Goal: Task Accomplishment & Management: Complete application form

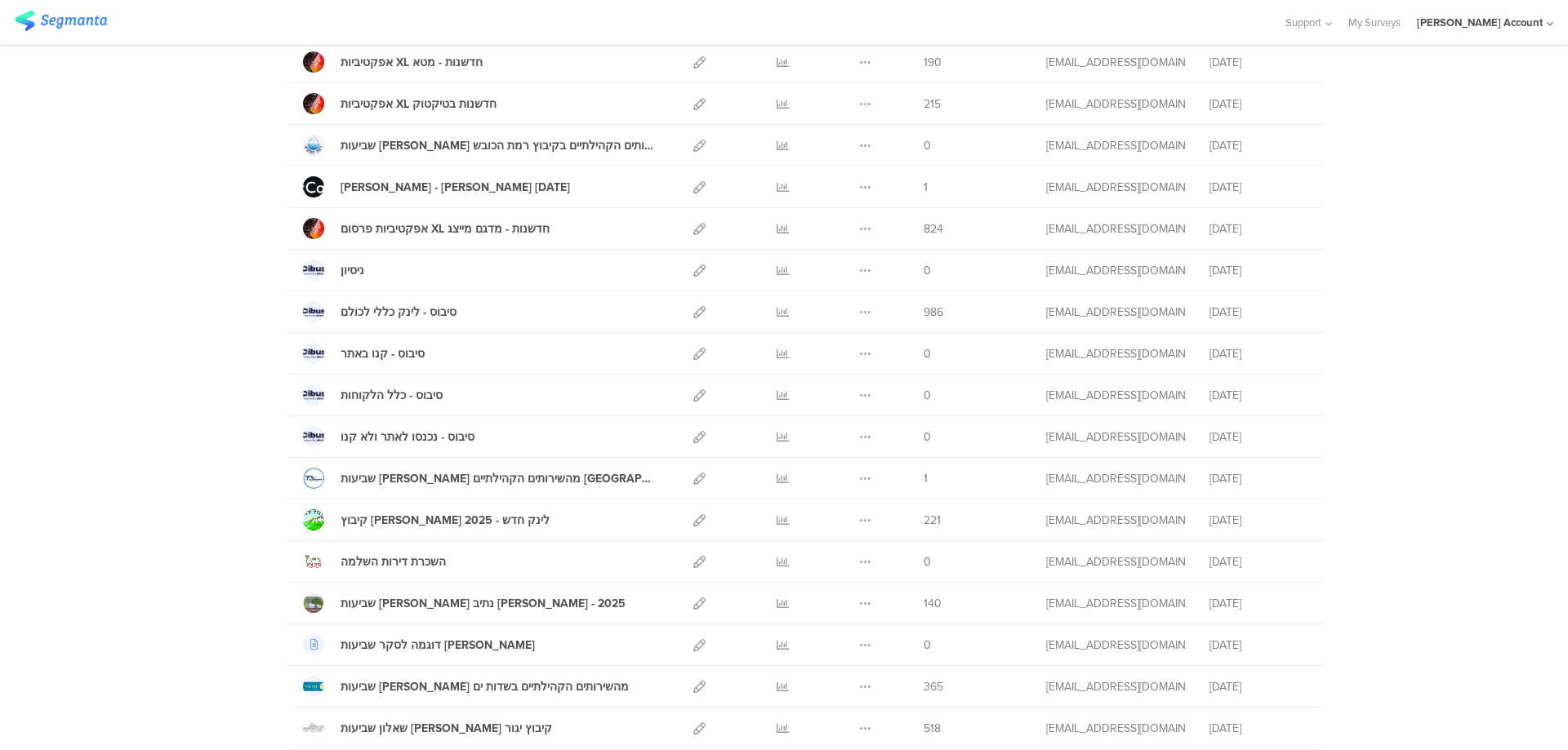
scroll to position [435, 0]
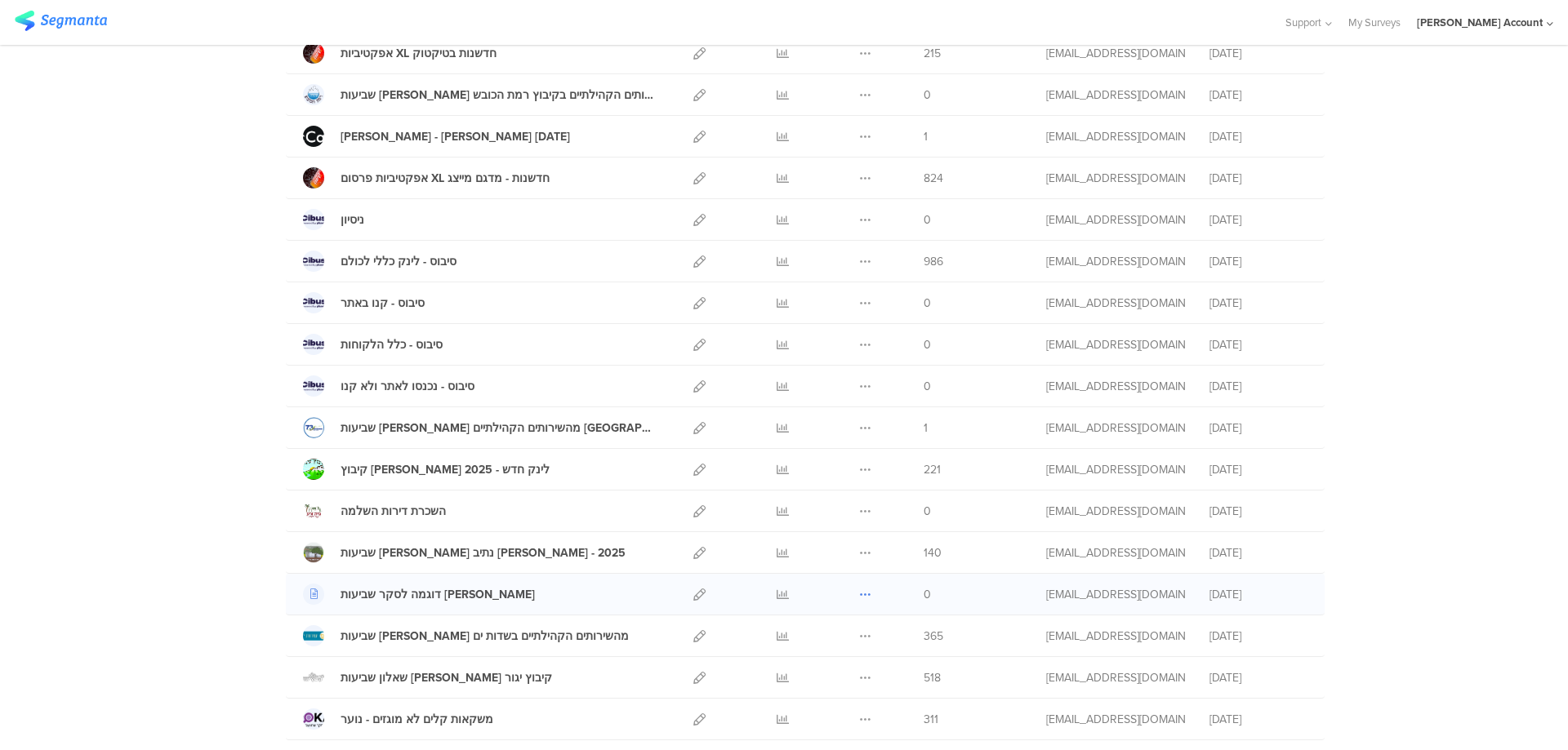
click at [859, 592] on icon at bounding box center [865, 594] width 12 height 12
click at [852, 632] on button "Duplicate" at bounding box center [833, 636] width 90 height 30
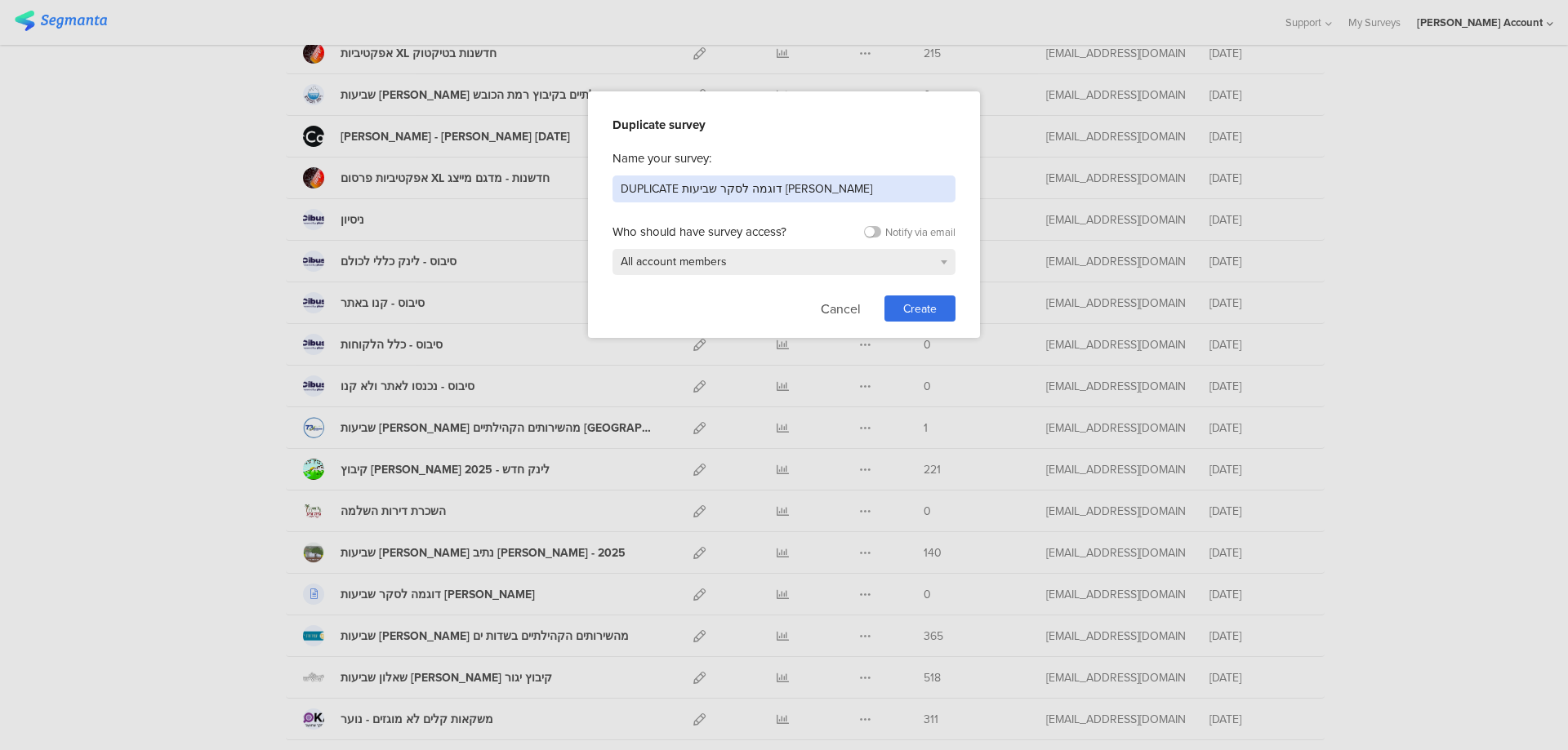
drag, startPoint x: 826, startPoint y: 195, endPoint x: 498, endPoint y: 189, distance: 328.1
click at [498, 189] on div "Duplicate survey Name your survey: DUPLICATE דוגמה לסקר שביעות רצון Who should …" at bounding box center [784, 375] width 1568 height 750
type input "סקר שביעות רצון קיבוץ כנרת"
click at [947, 312] on div "Create" at bounding box center [919, 309] width 71 height 26
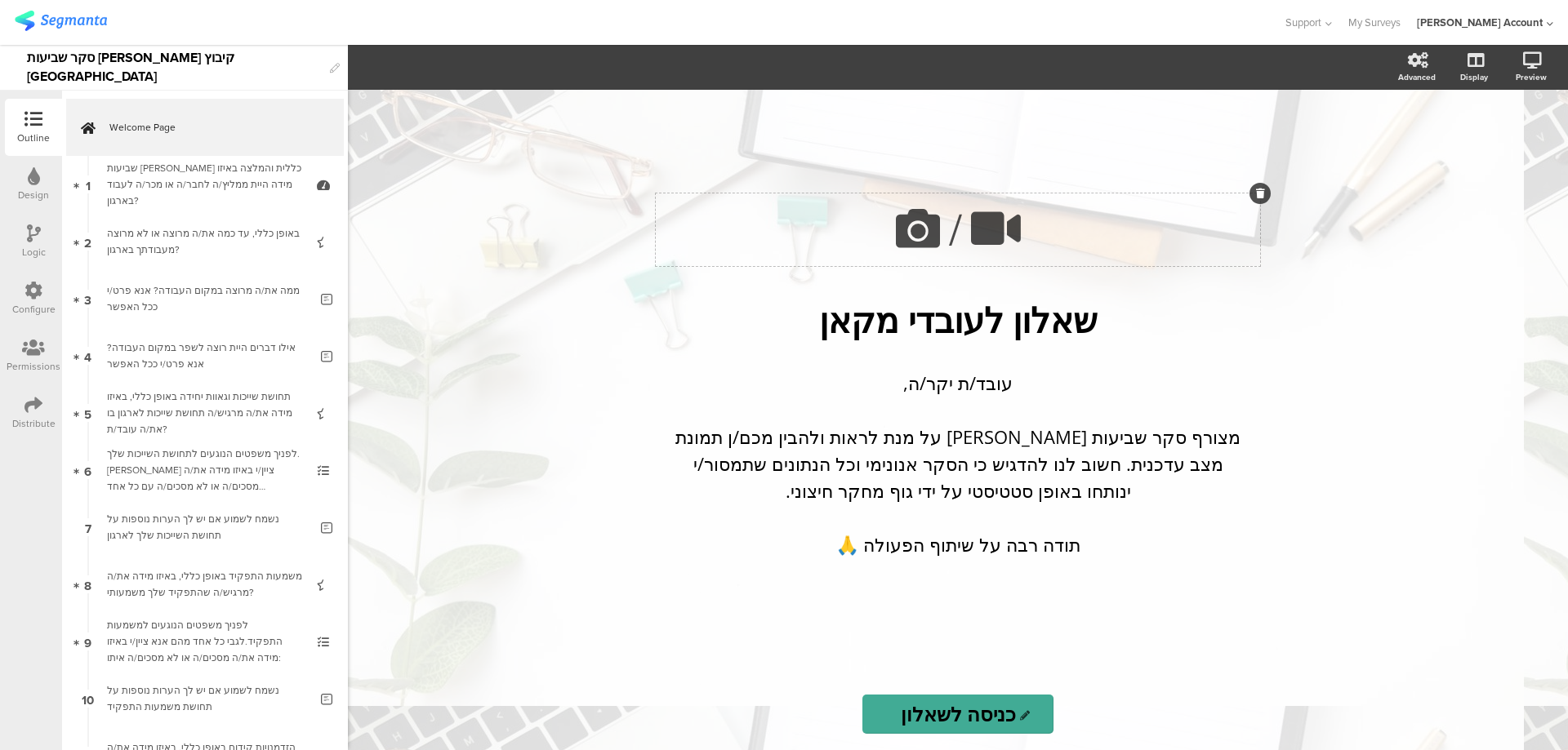
click at [909, 227] on icon at bounding box center [917, 228] width 55 height 55
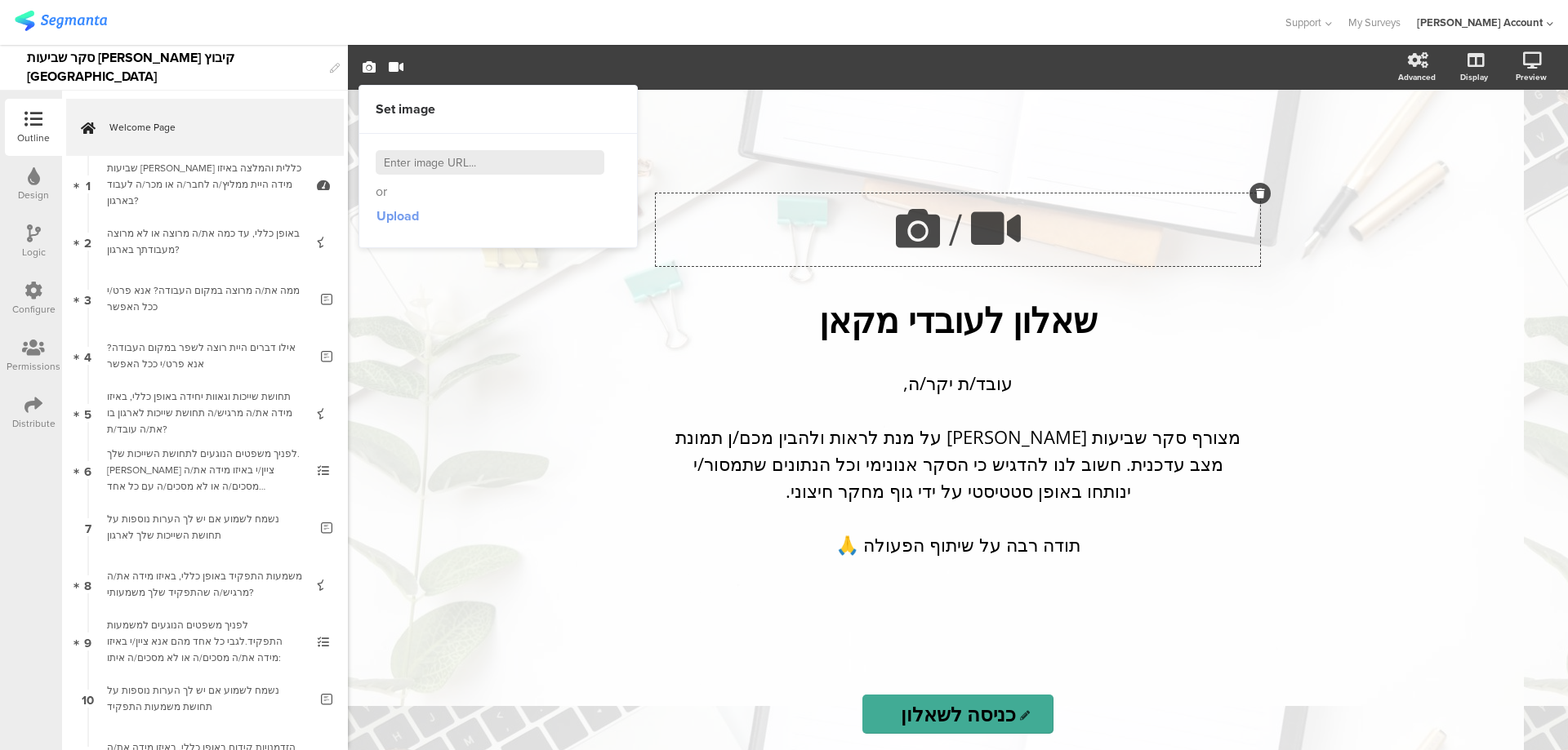
click at [395, 211] on span "Upload" at bounding box center [397, 215] width 43 height 18
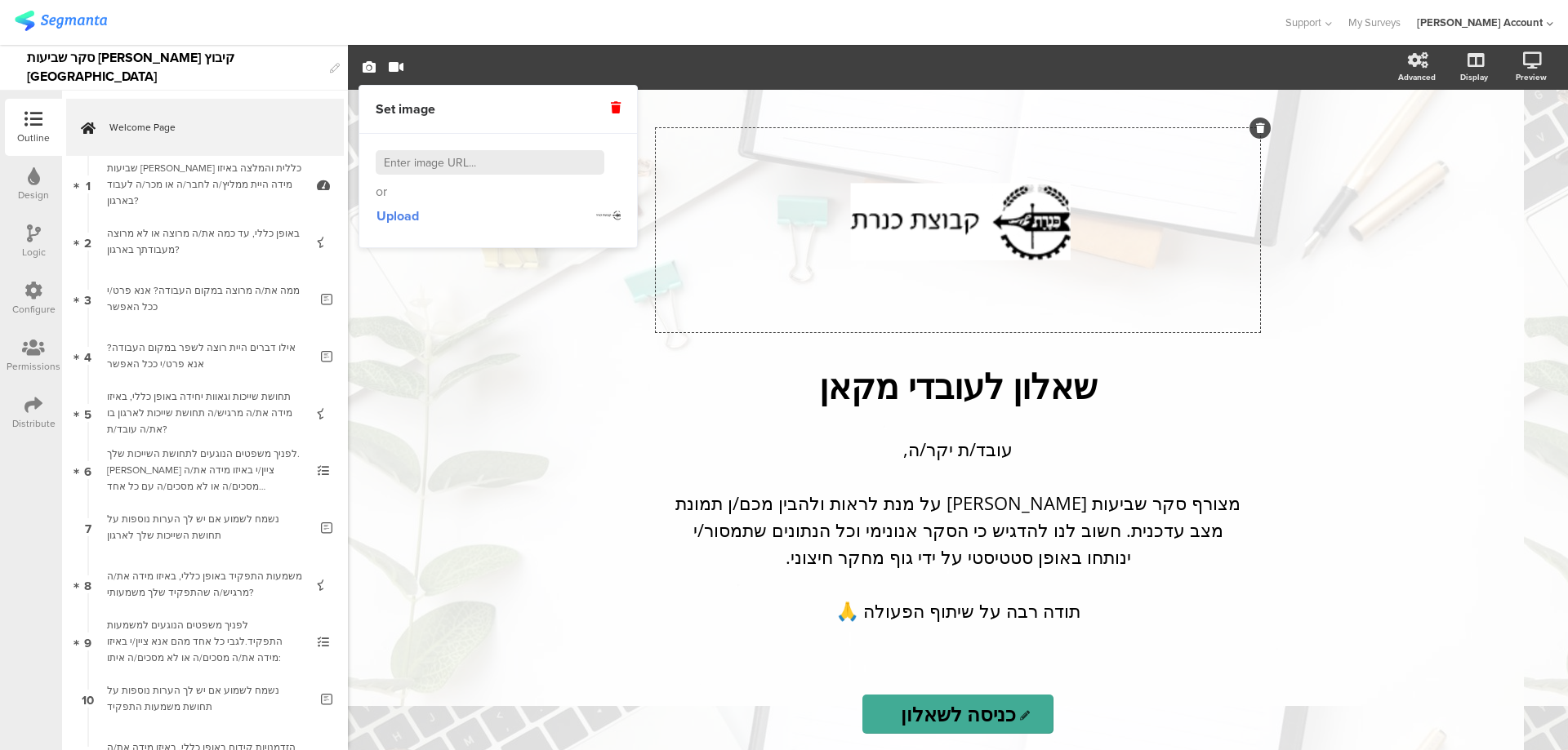
click at [1567, 235] on div "/ שאלון לעובדי מקאן שאלון לעובדי מקאן עובד/ת יקר/ה, מצורף סקר שביעות רצון על מנ…" at bounding box center [958, 420] width 1220 height 660
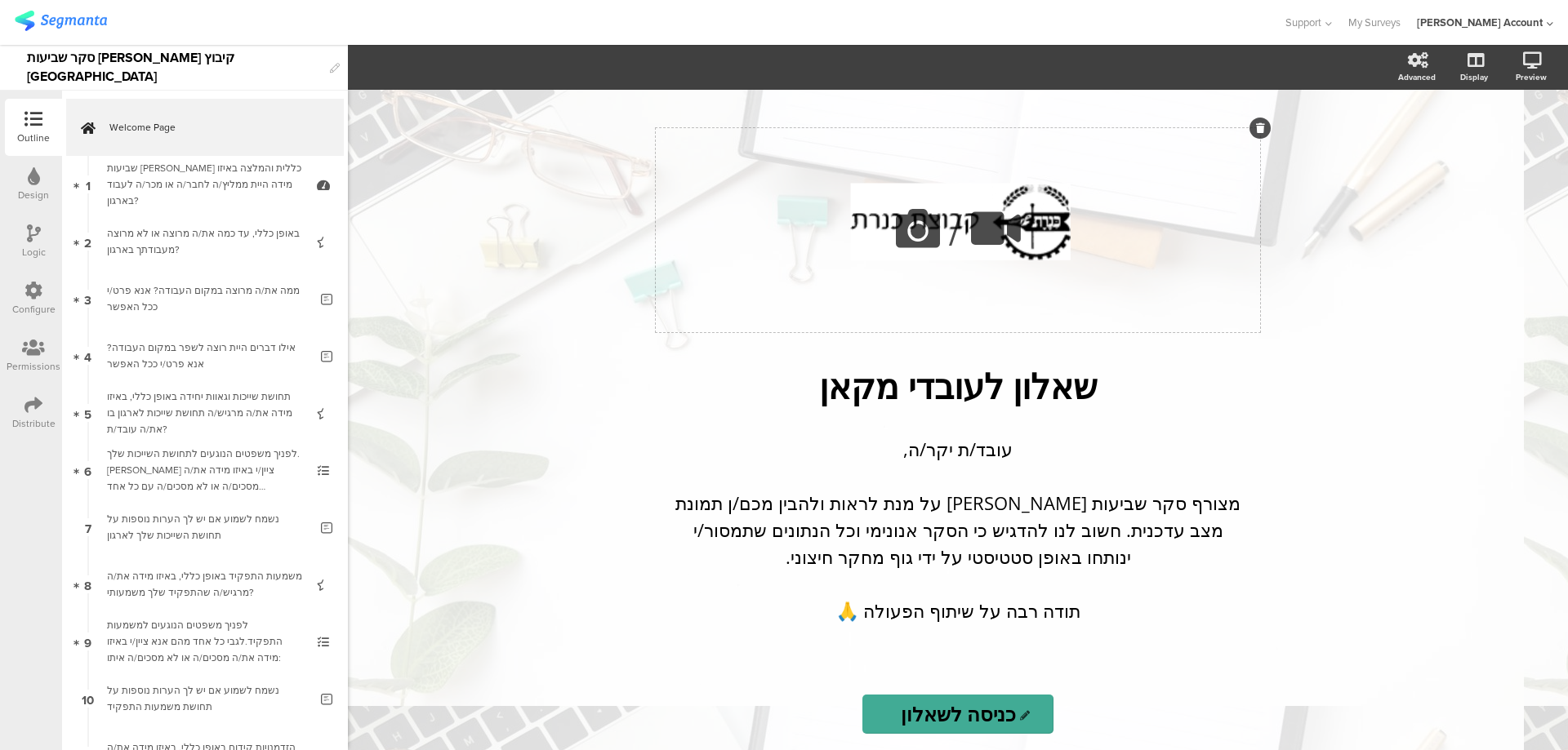
click at [921, 234] on icon at bounding box center [917, 228] width 55 height 55
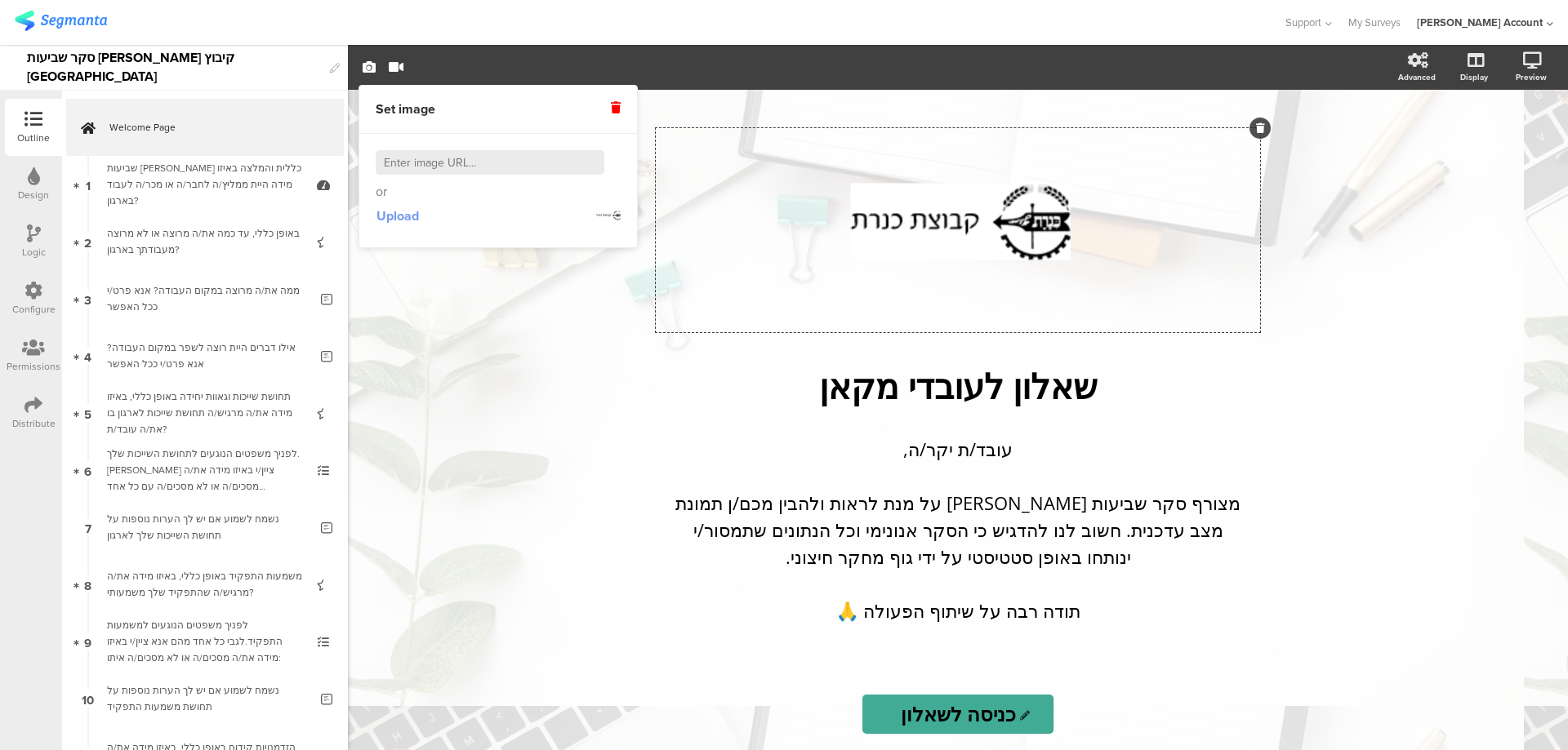
click at [406, 219] on span "Upload" at bounding box center [397, 215] width 43 height 18
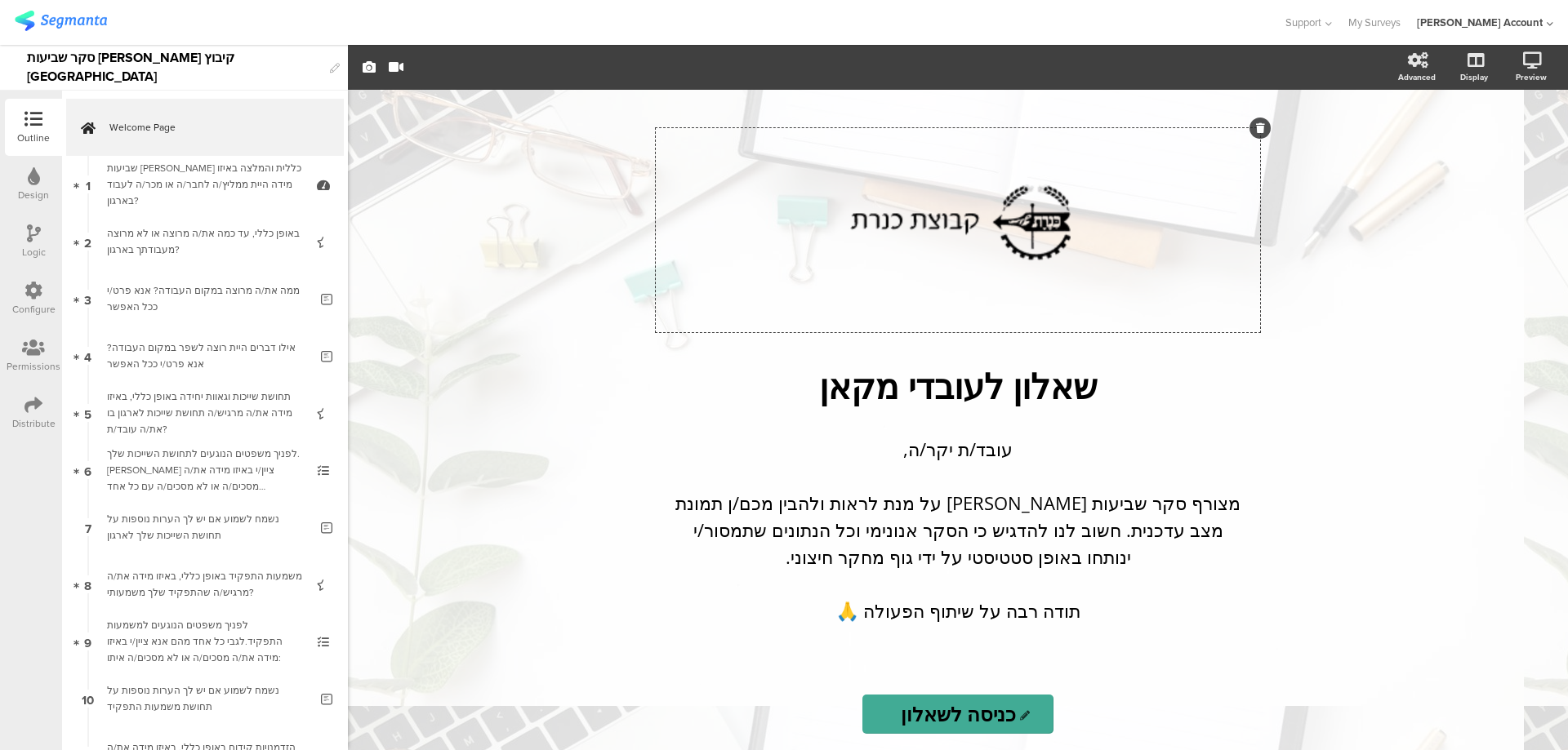
click at [33, 178] on icon at bounding box center [34, 176] width 12 height 18
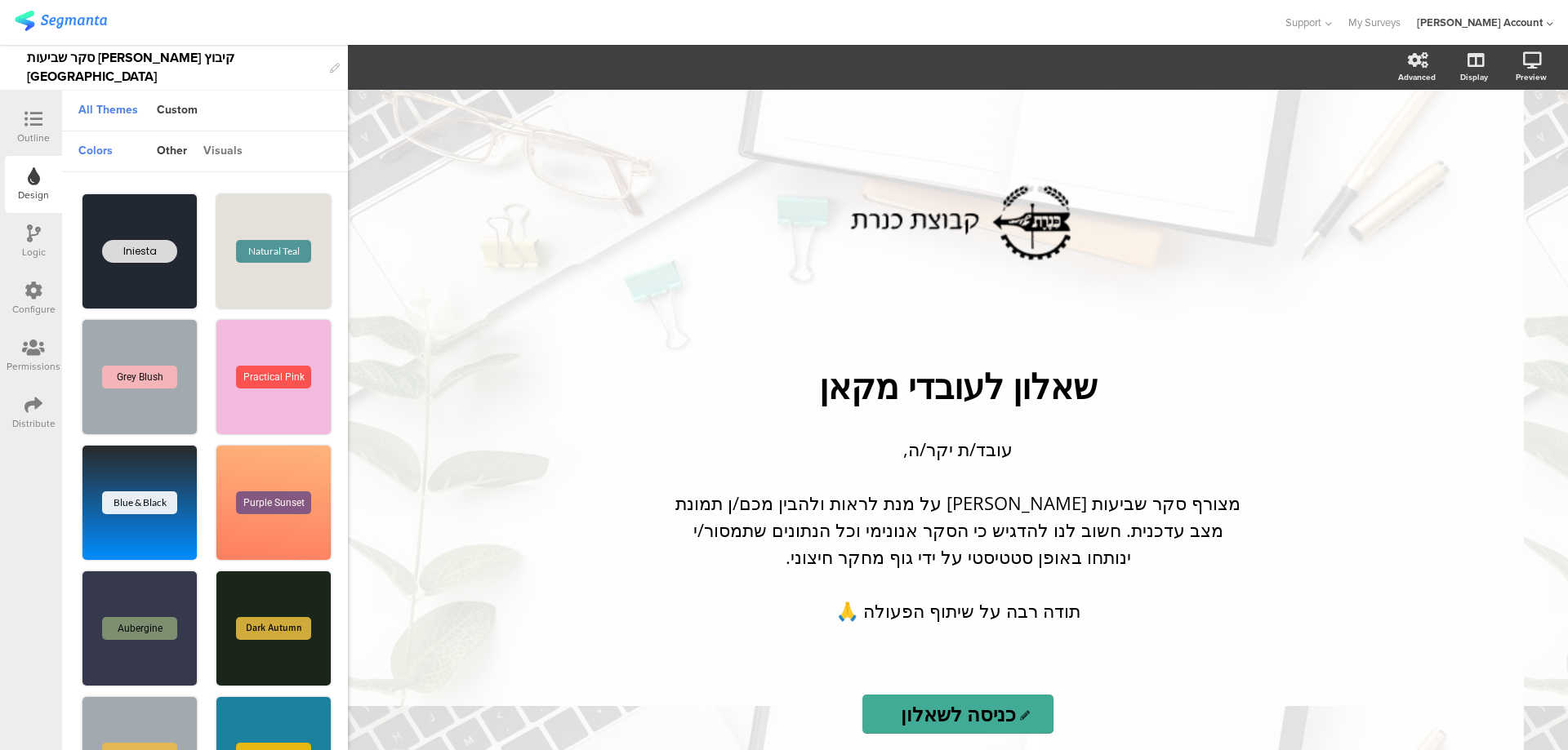
click at [222, 150] on div "visuals" at bounding box center [222, 152] width 55 height 28
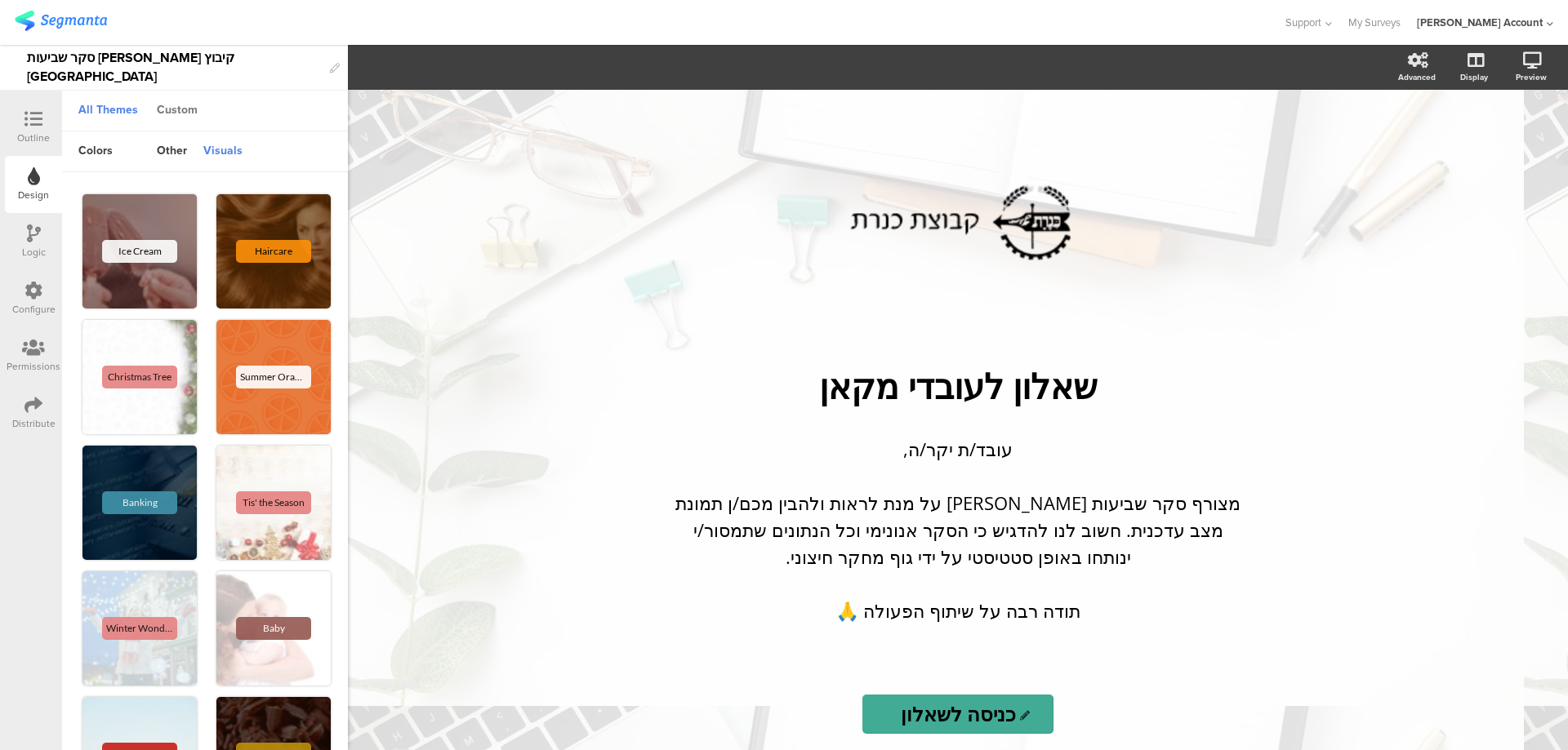
click at [181, 107] on div "Custom" at bounding box center [177, 111] width 57 height 28
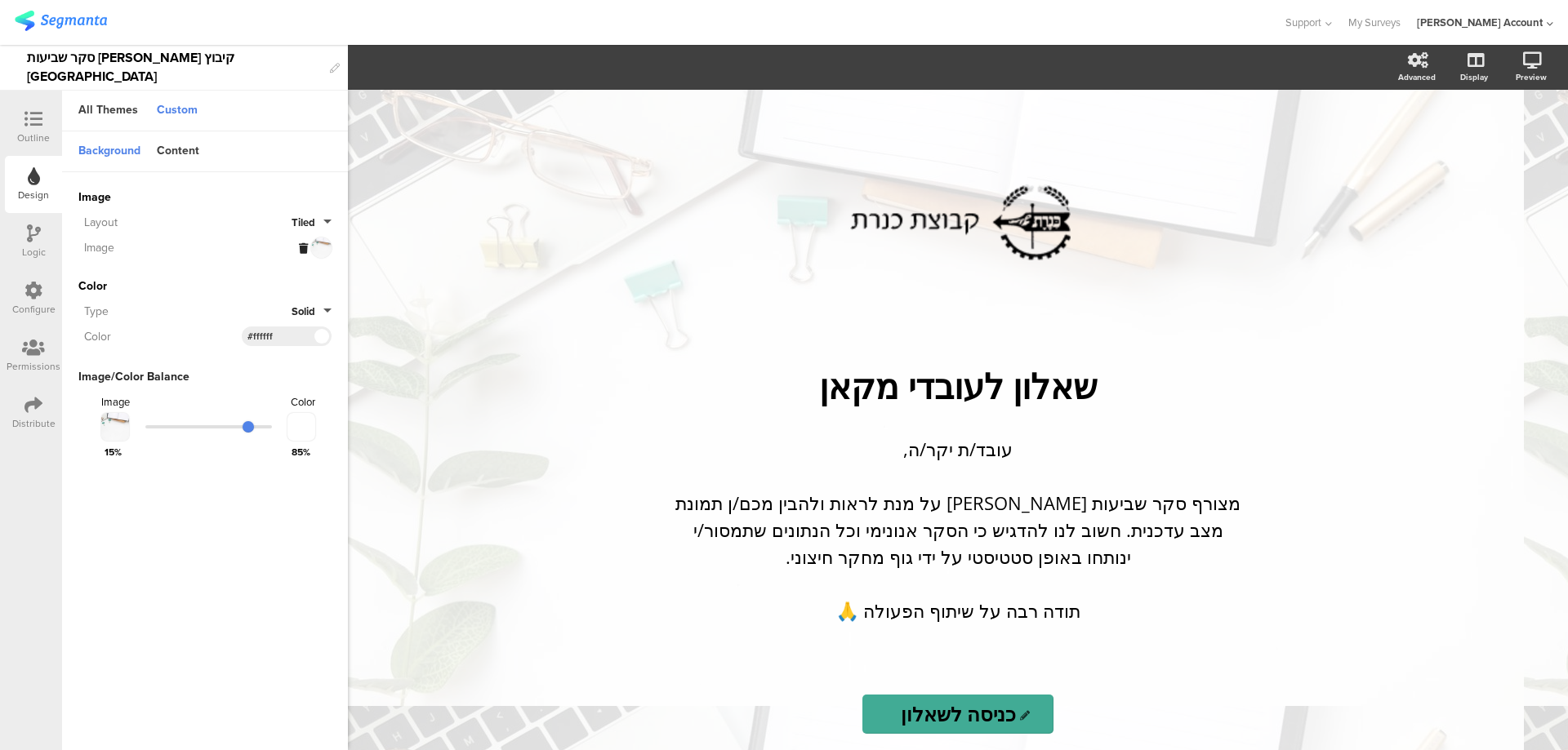
click at [301, 243] on icon at bounding box center [303, 248] width 9 height 10
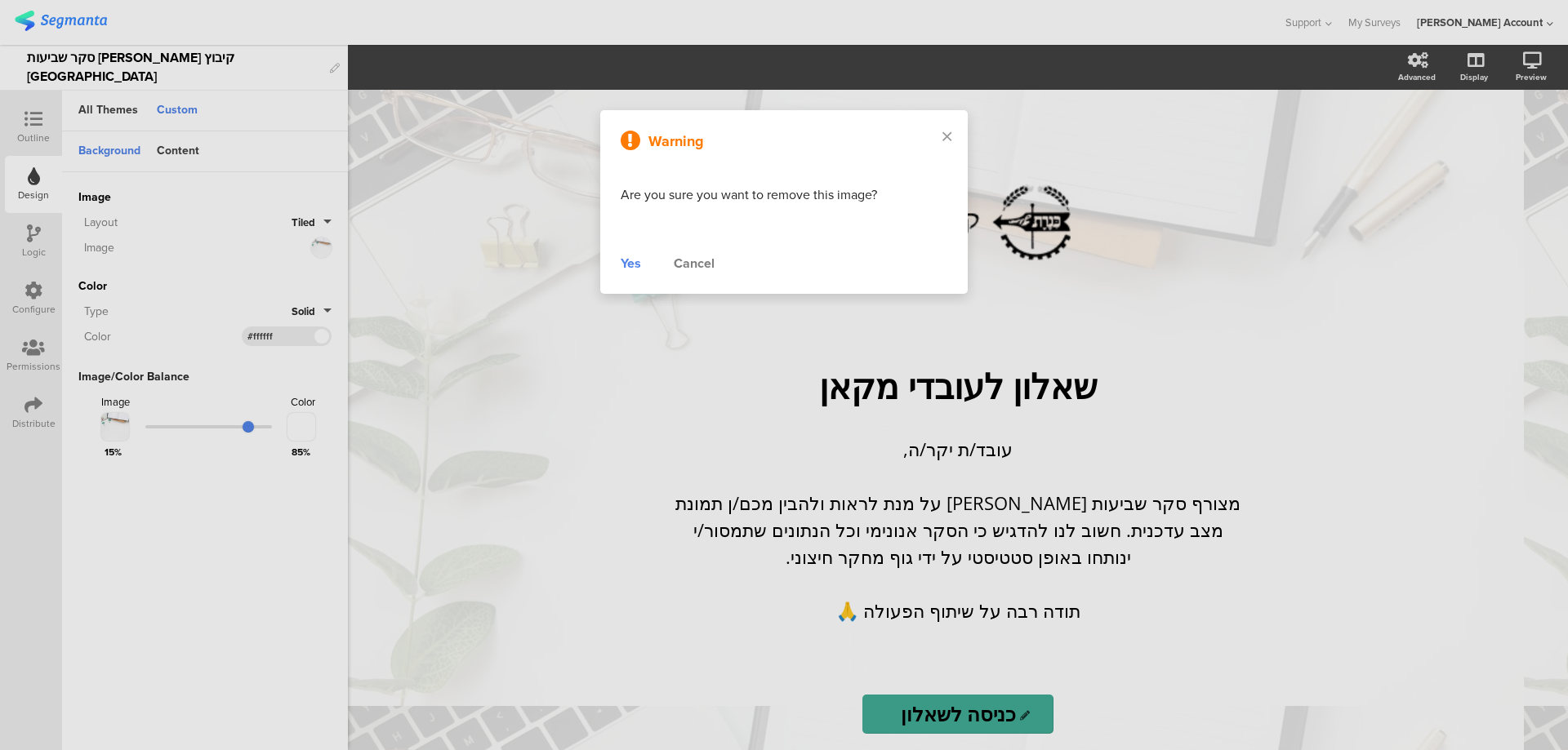
click at [632, 265] on div "Yes" at bounding box center [631, 263] width 20 height 19
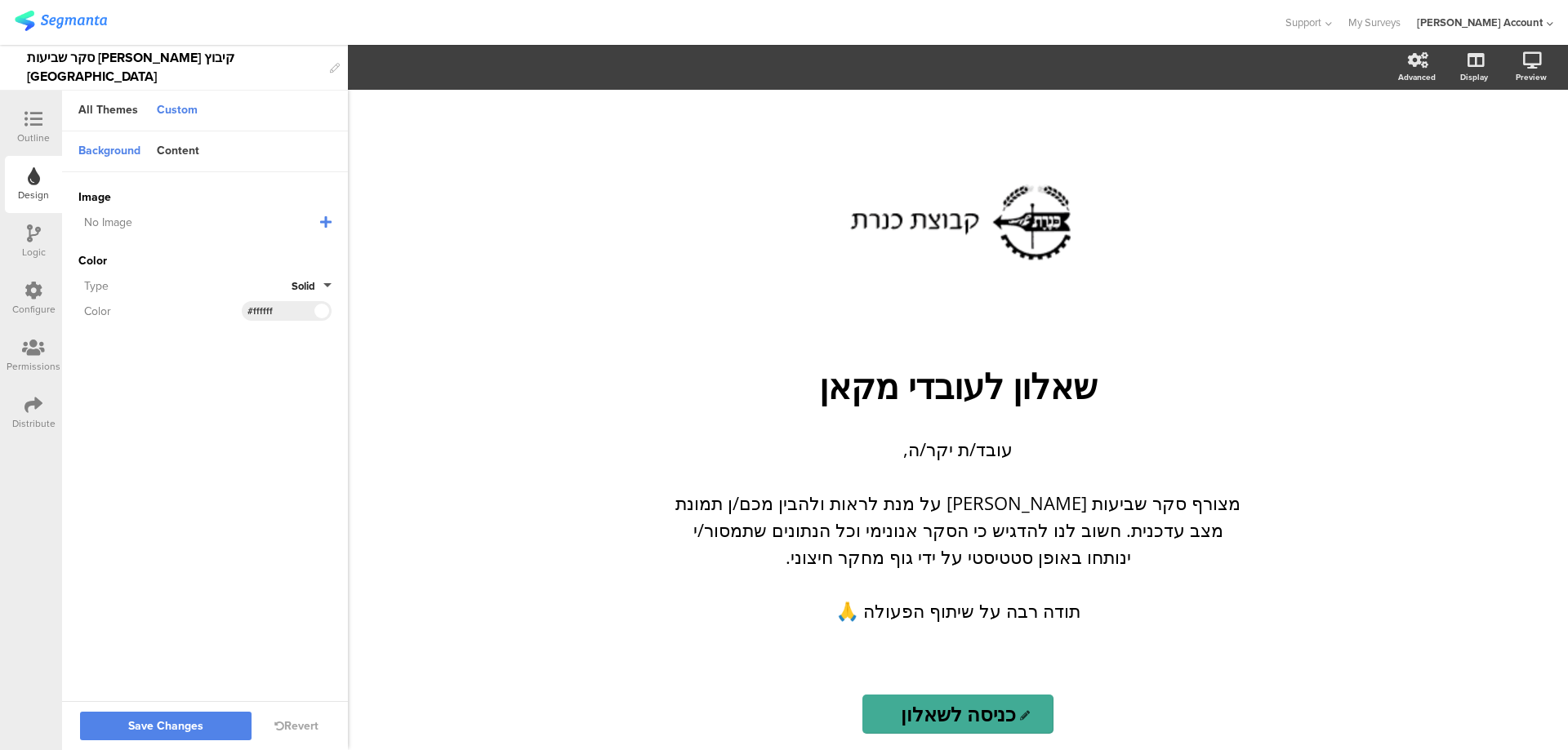
click at [321, 216] on icon at bounding box center [325, 222] width 11 height 13
click at [93, 297] on span "Upload File" at bounding box center [108, 306] width 60 height 17
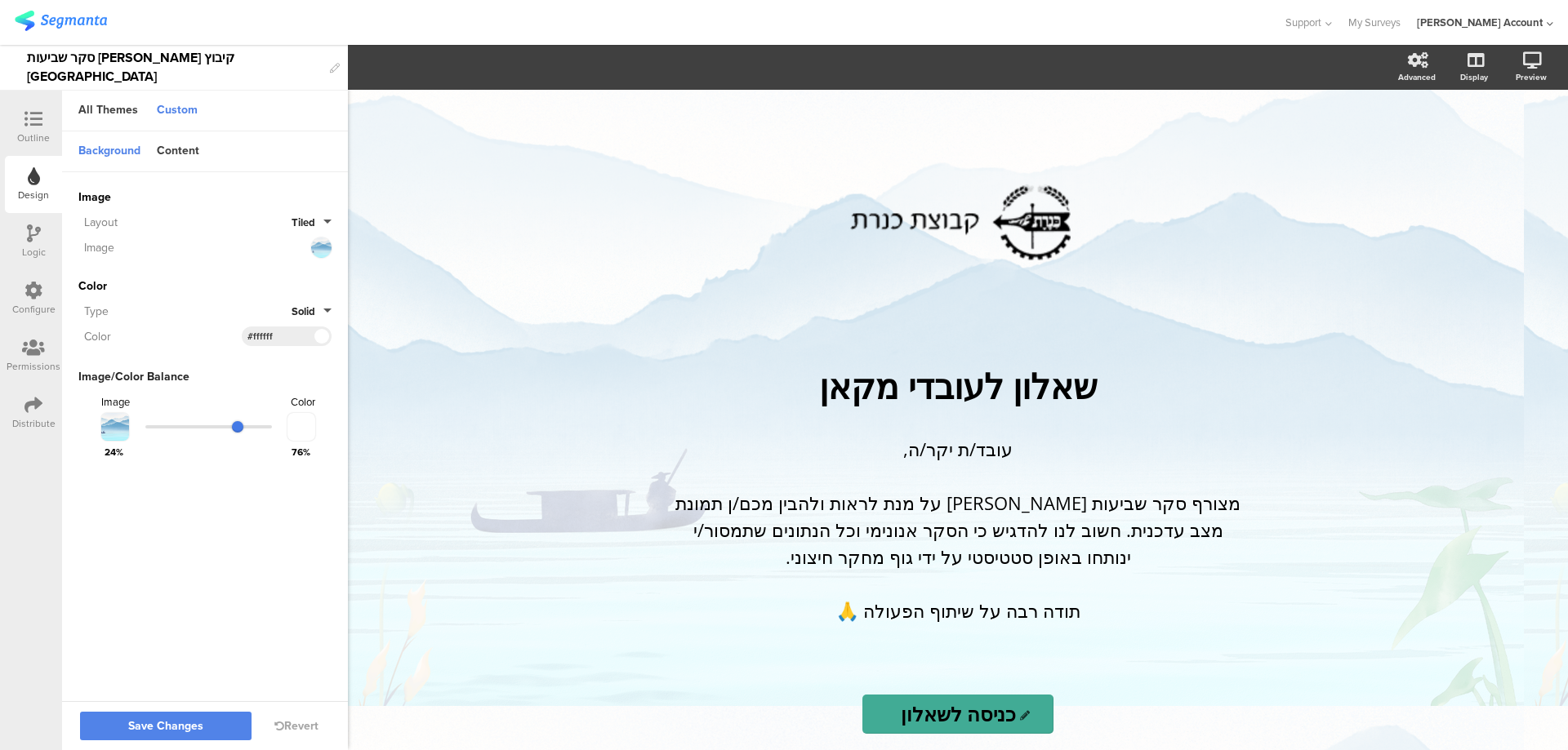
drag, startPoint x: 249, startPoint y: 425, endPoint x: 240, endPoint y: 425, distance: 9.0
click at [240, 425] on input "range" at bounding box center [208, 427] width 127 height 3
click at [168, 726] on span "Save Changes" at bounding box center [166, 726] width 75 height 0
click at [32, 124] on icon at bounding box center [33, 119] width 18 height 18
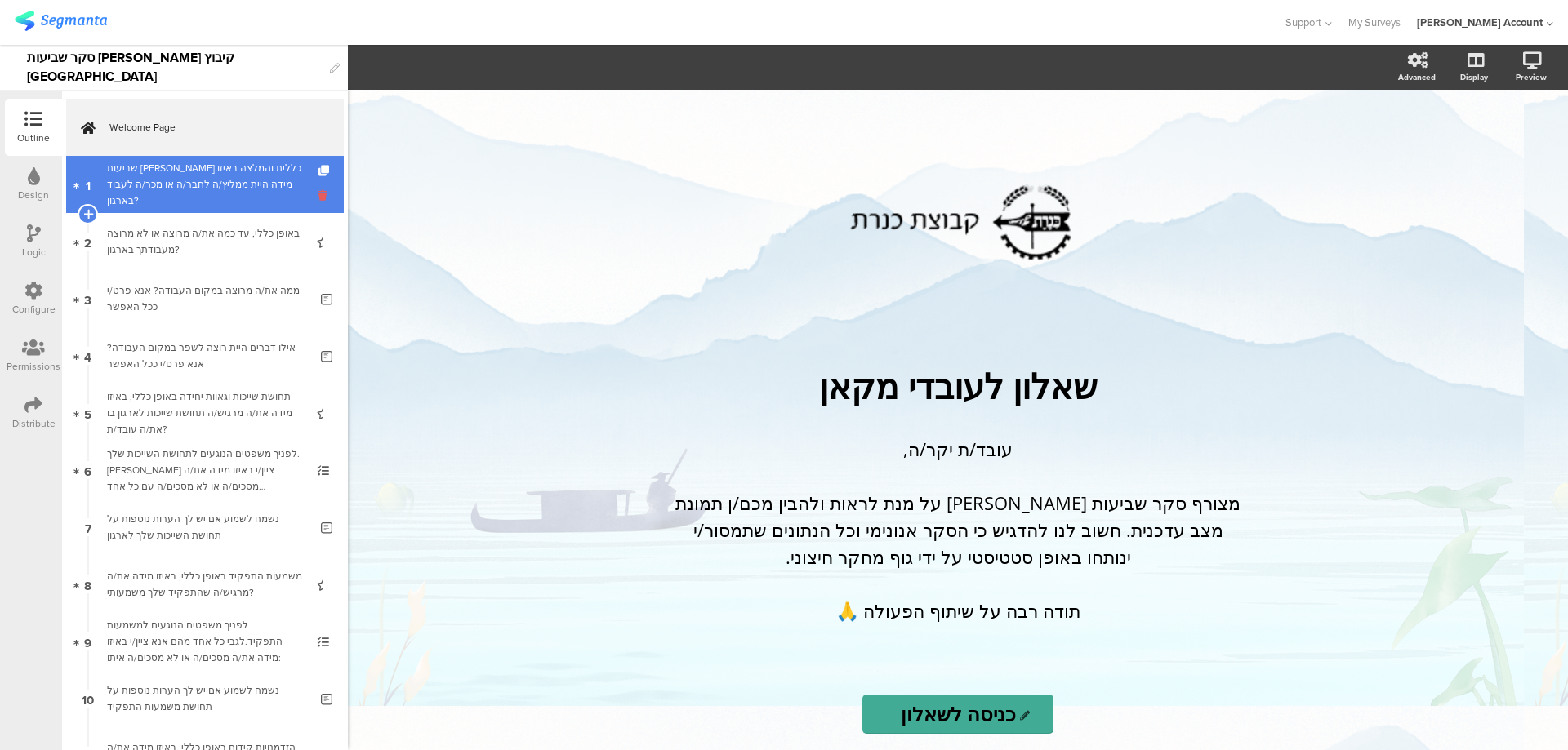
click at [318, 194] on icon at bounding box center [325, 196] width 14 height 16
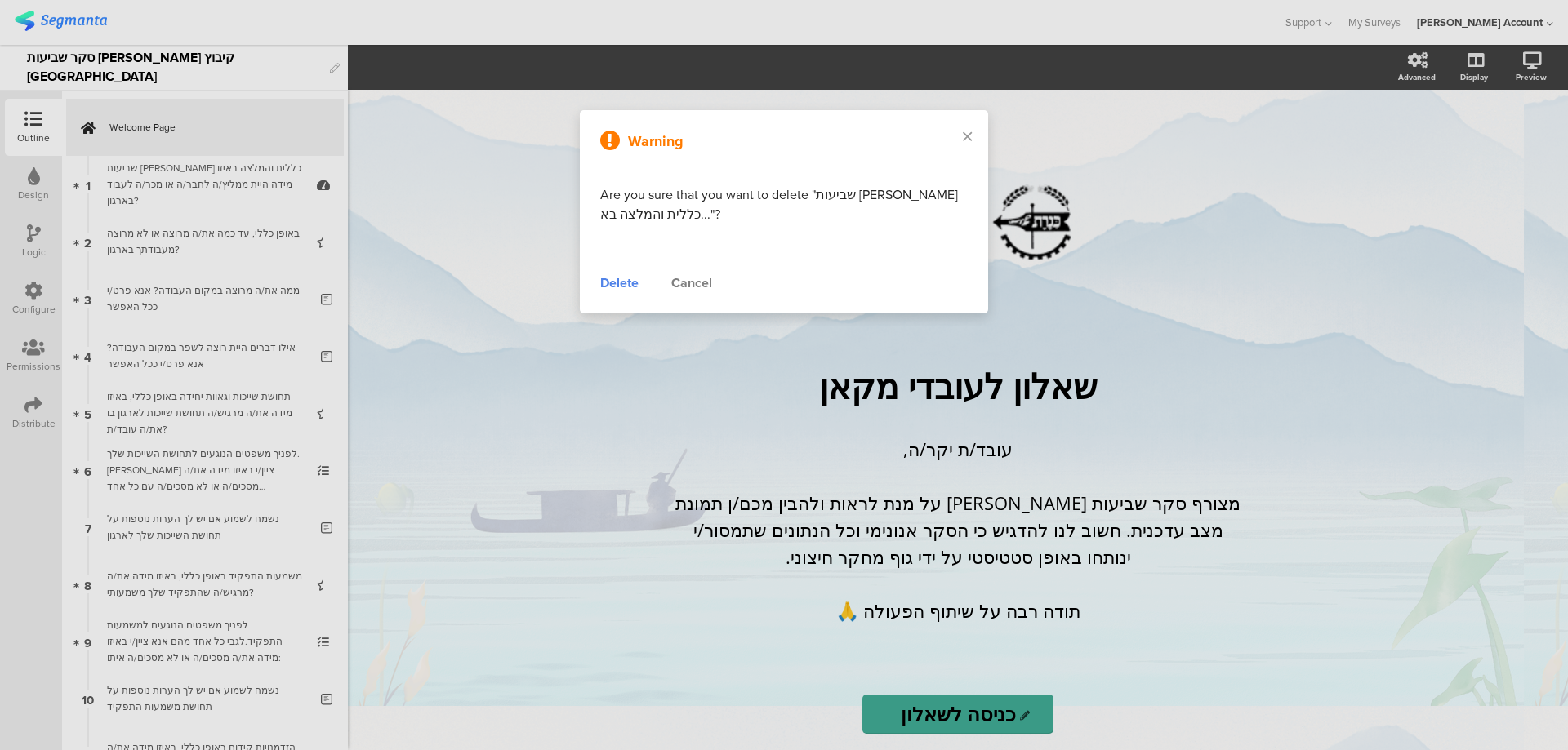
click at [606, 288] on div "Delete" at bounding box center [619, 283] width 38 height 19
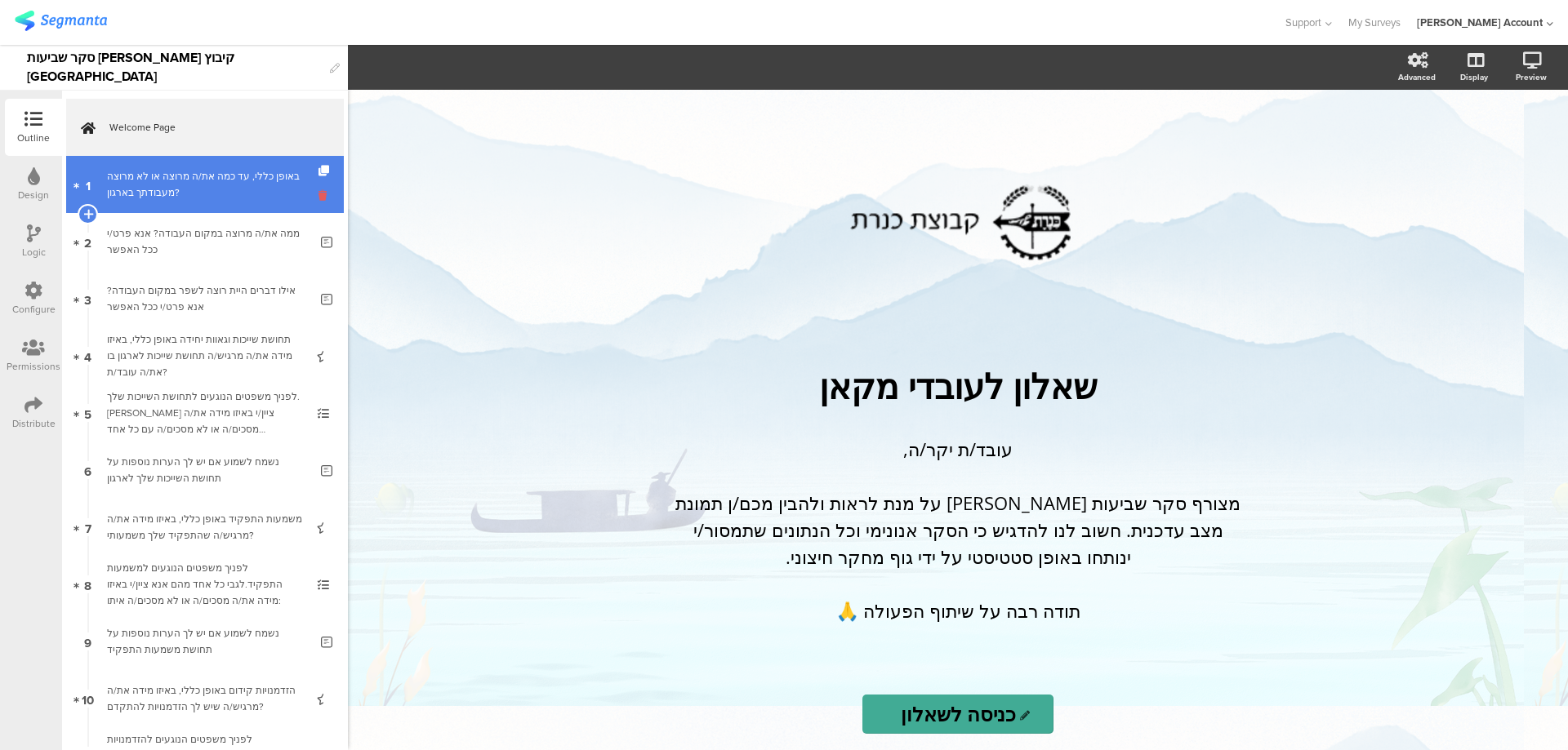
click at [318, 196] on icon at bounding box center [325, 196] width 14 height 16
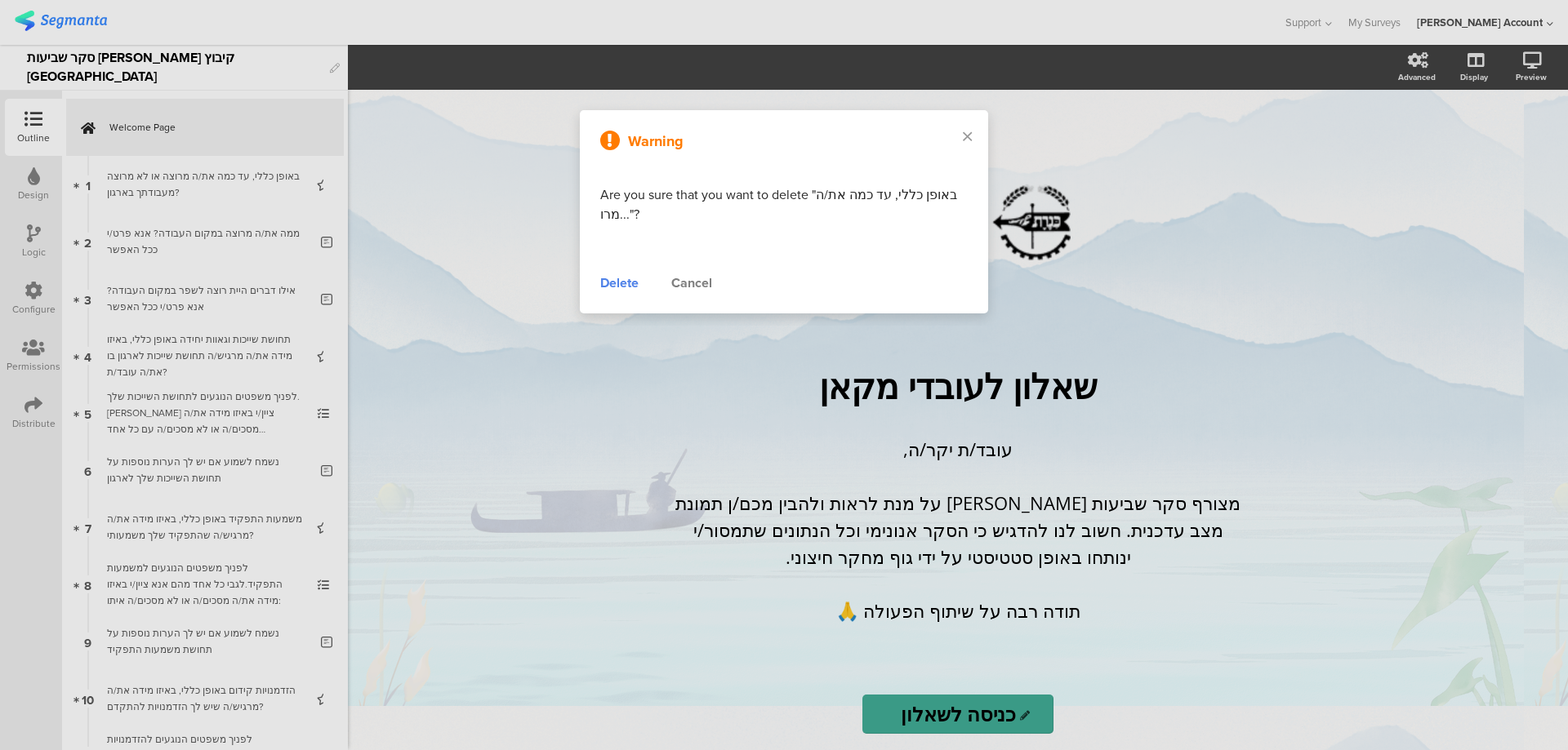
click at [615, 277] on div "Delete" at bounding box center [619, 283] width 38 height 19
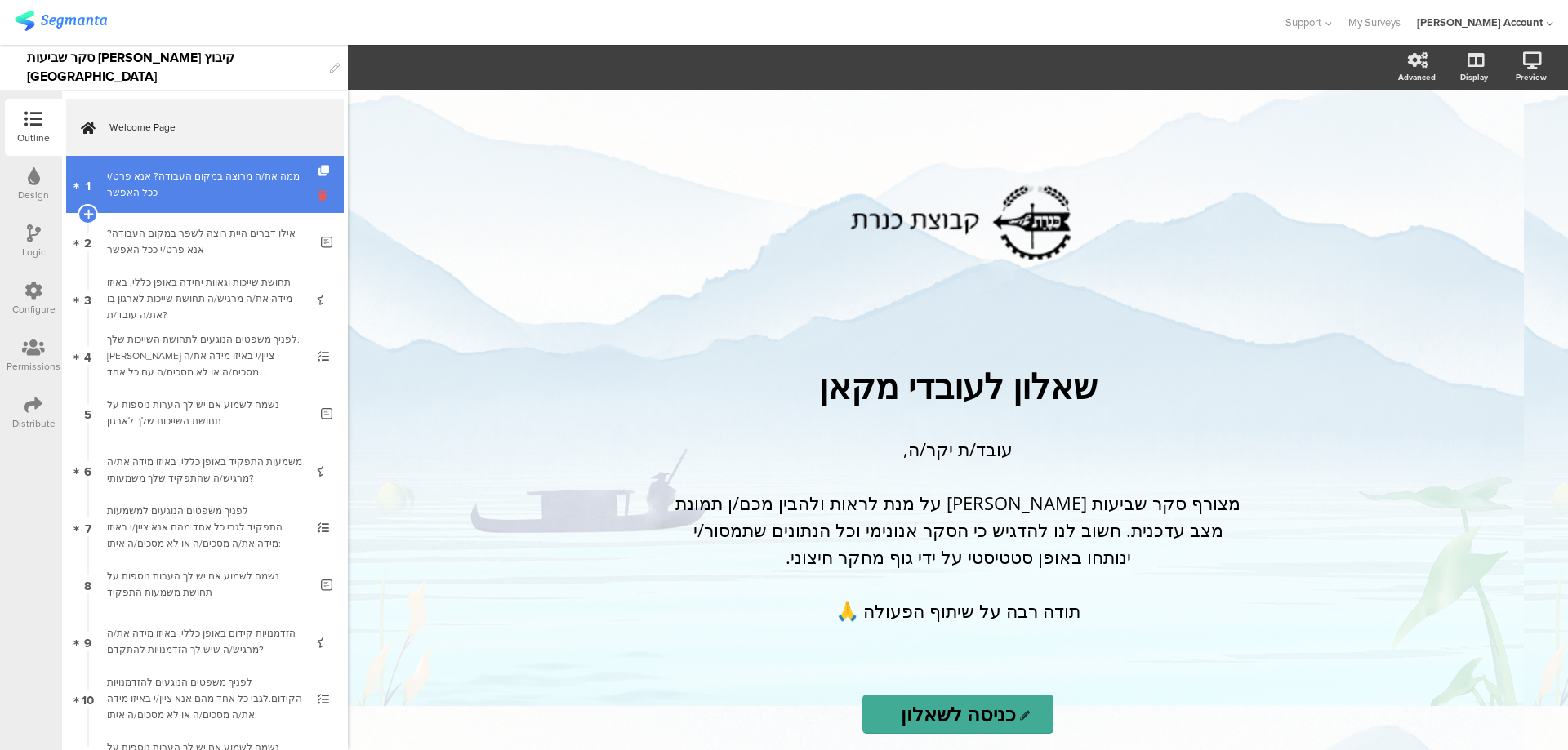
click at [318, 197] on icon at bounding box center [325, 196] width 14 height 16
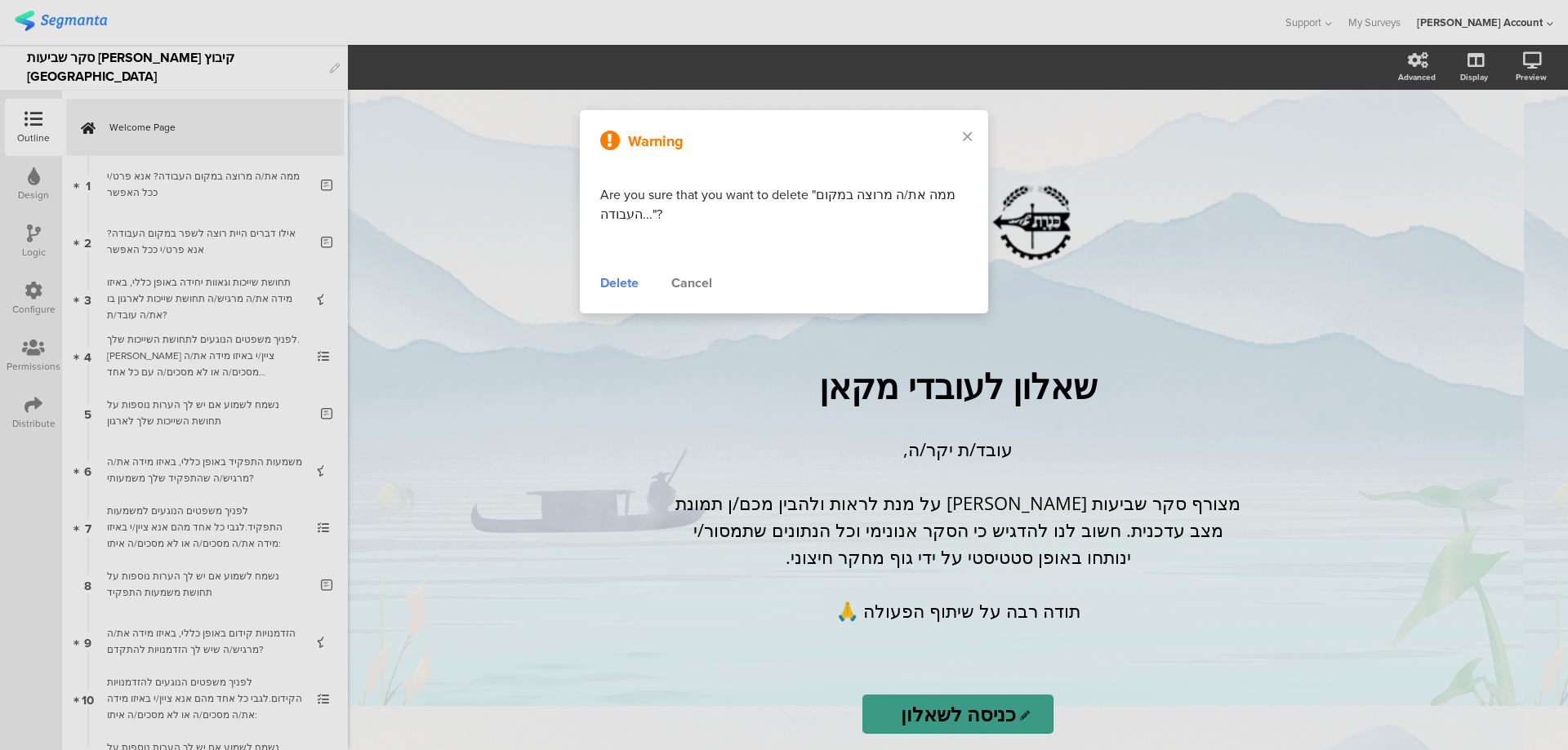
click at [623, 281] on div "Delete" at bounding box center [619, 283] width 38 height 19
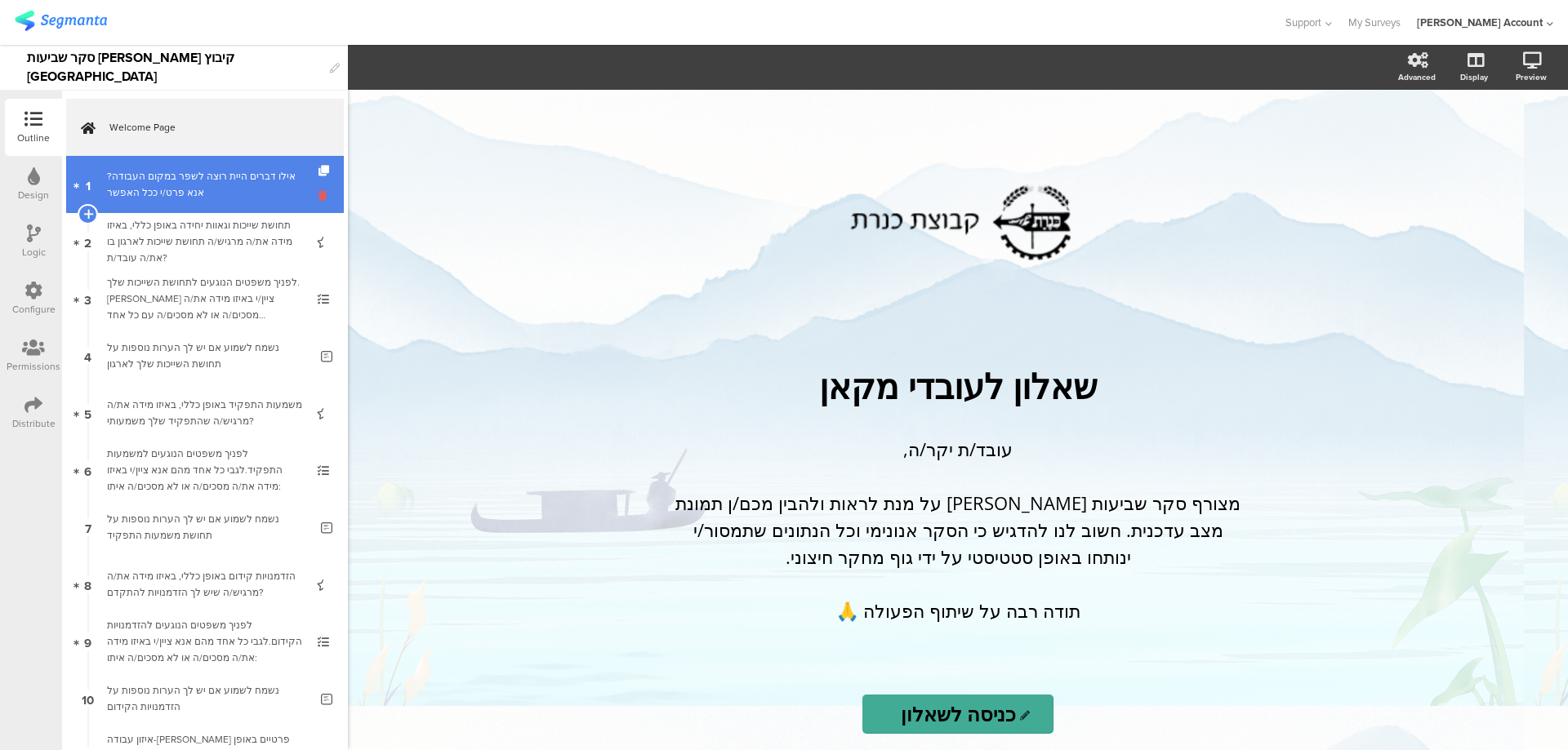
click at [318, 198] on icon at bounding box center [325, 196] width 14 height 16
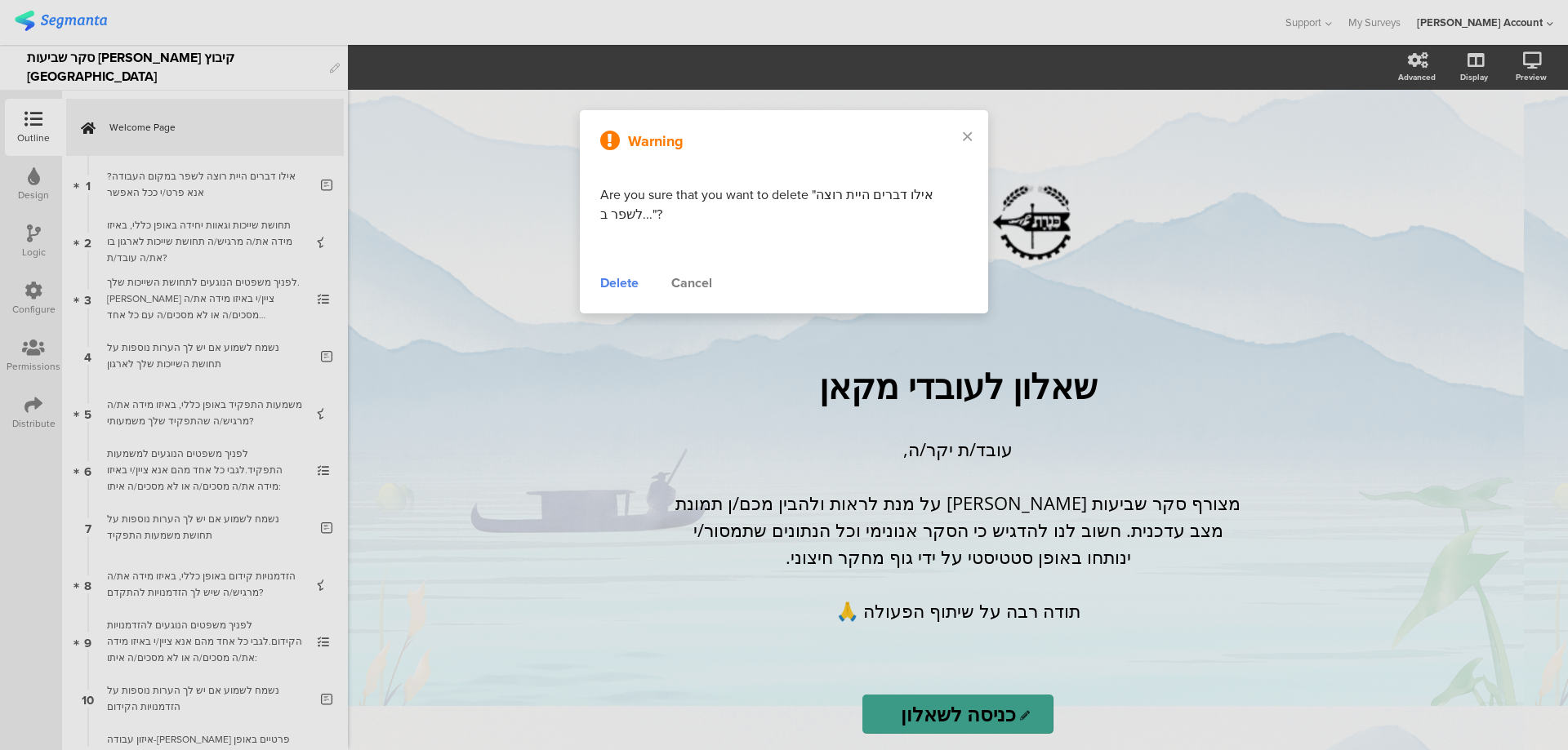
click at [613, 290] on div "Delete" at bounding box center [619, 283] width 38 height 19
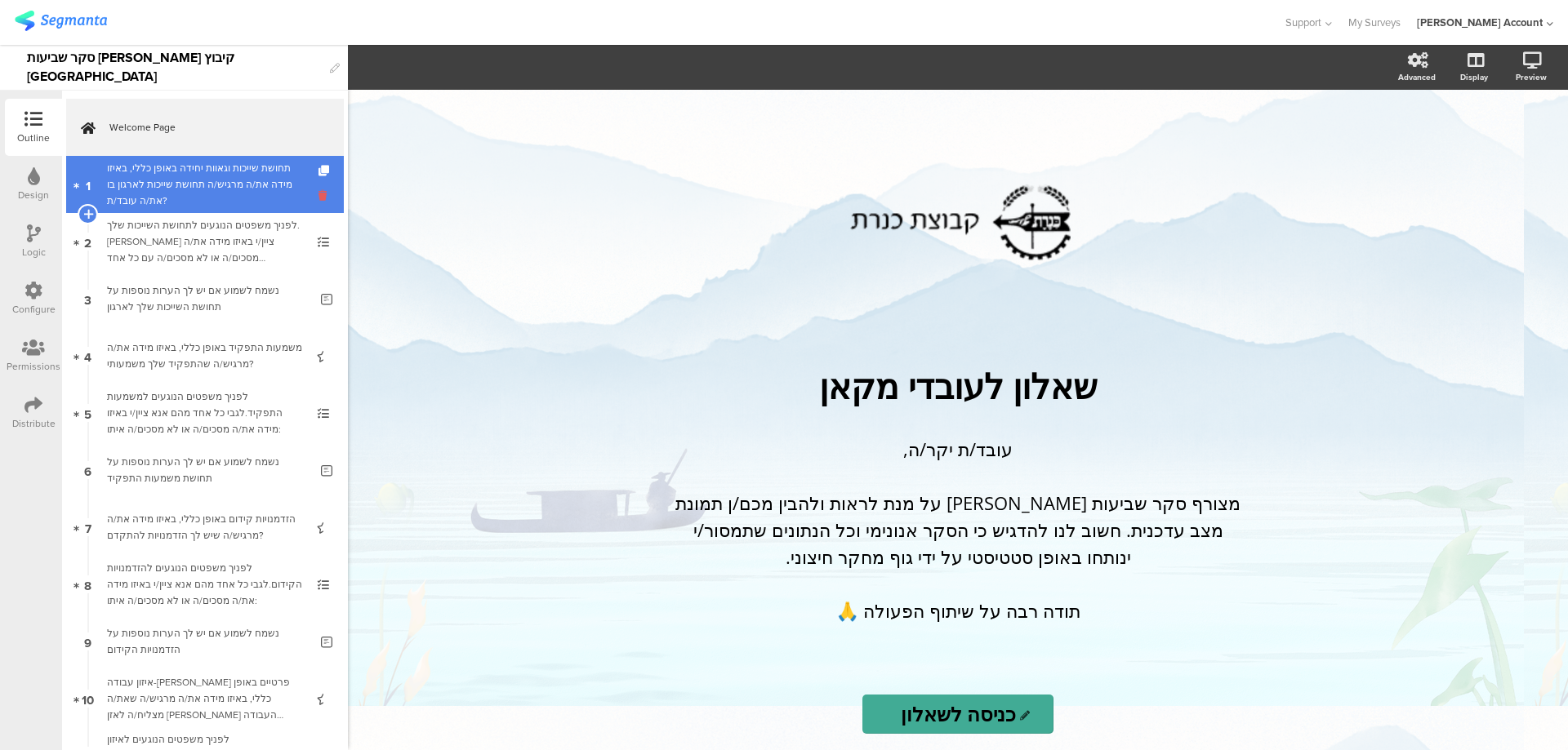
click at [318, 198] on icon at bounding box center [325, 196] width 14 height 16
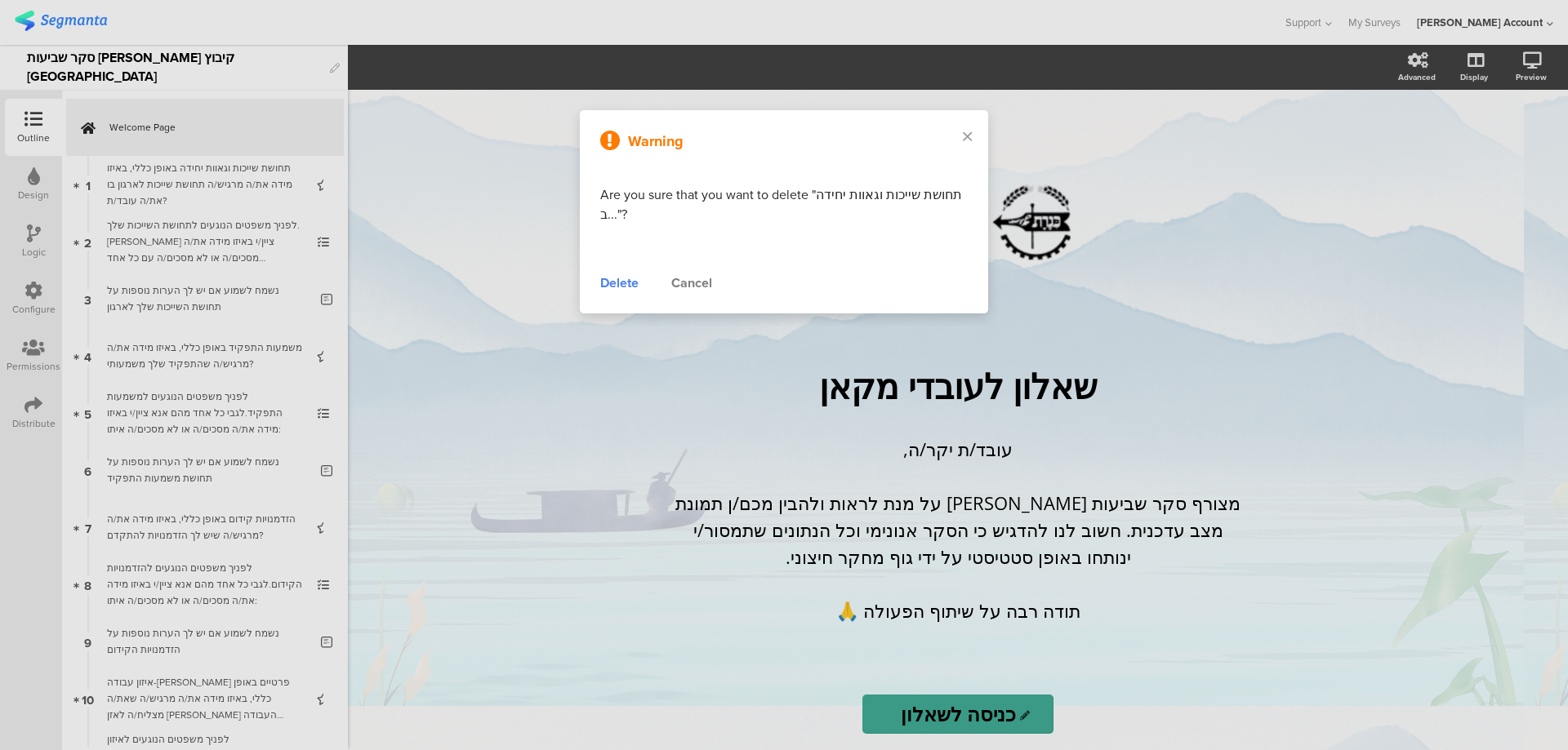
click at [619, 281] on div "Delete" at bounding box center [619, 283] width 38 height 19
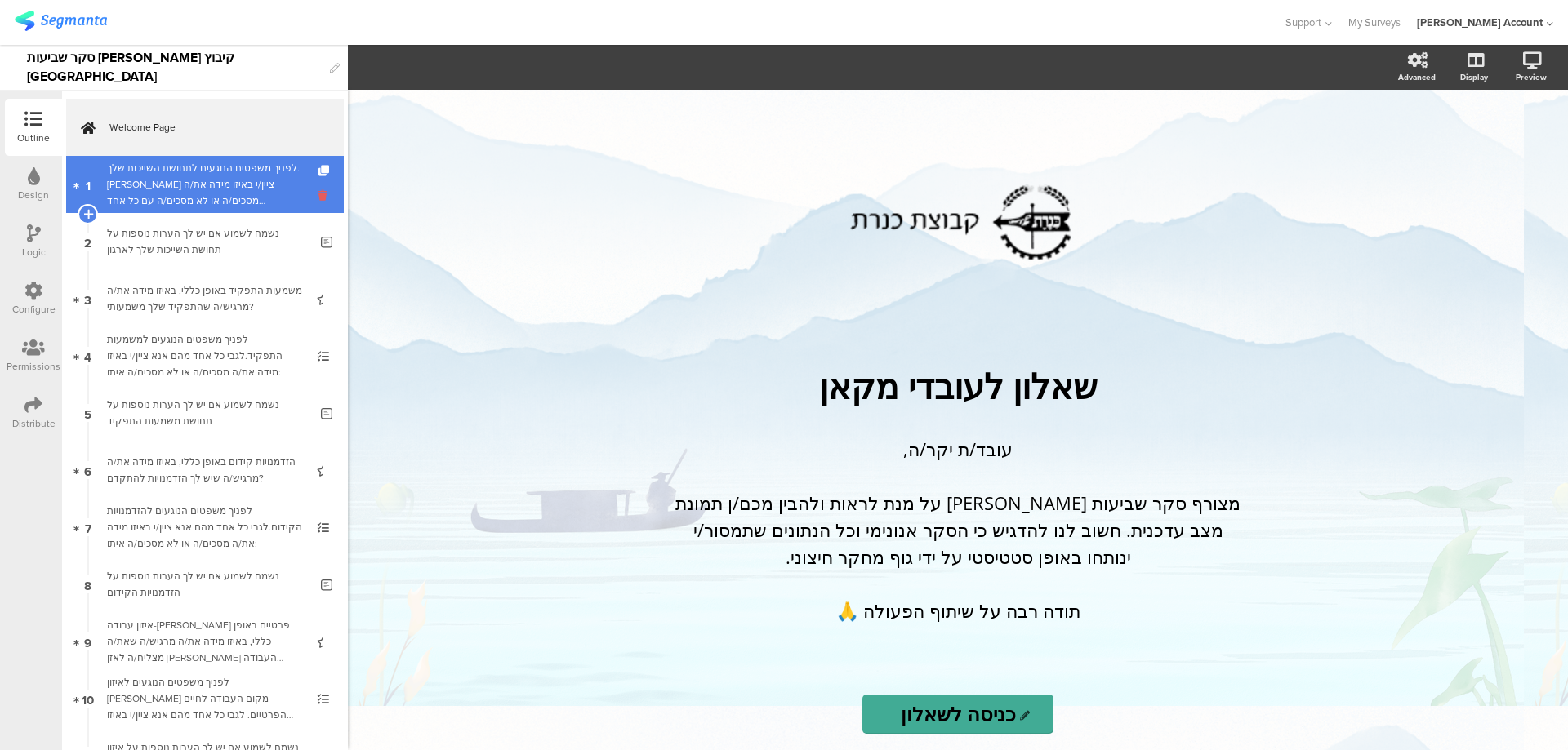
click at [318, 197] on icon at bounding box center [325, 196] width 14 height 16
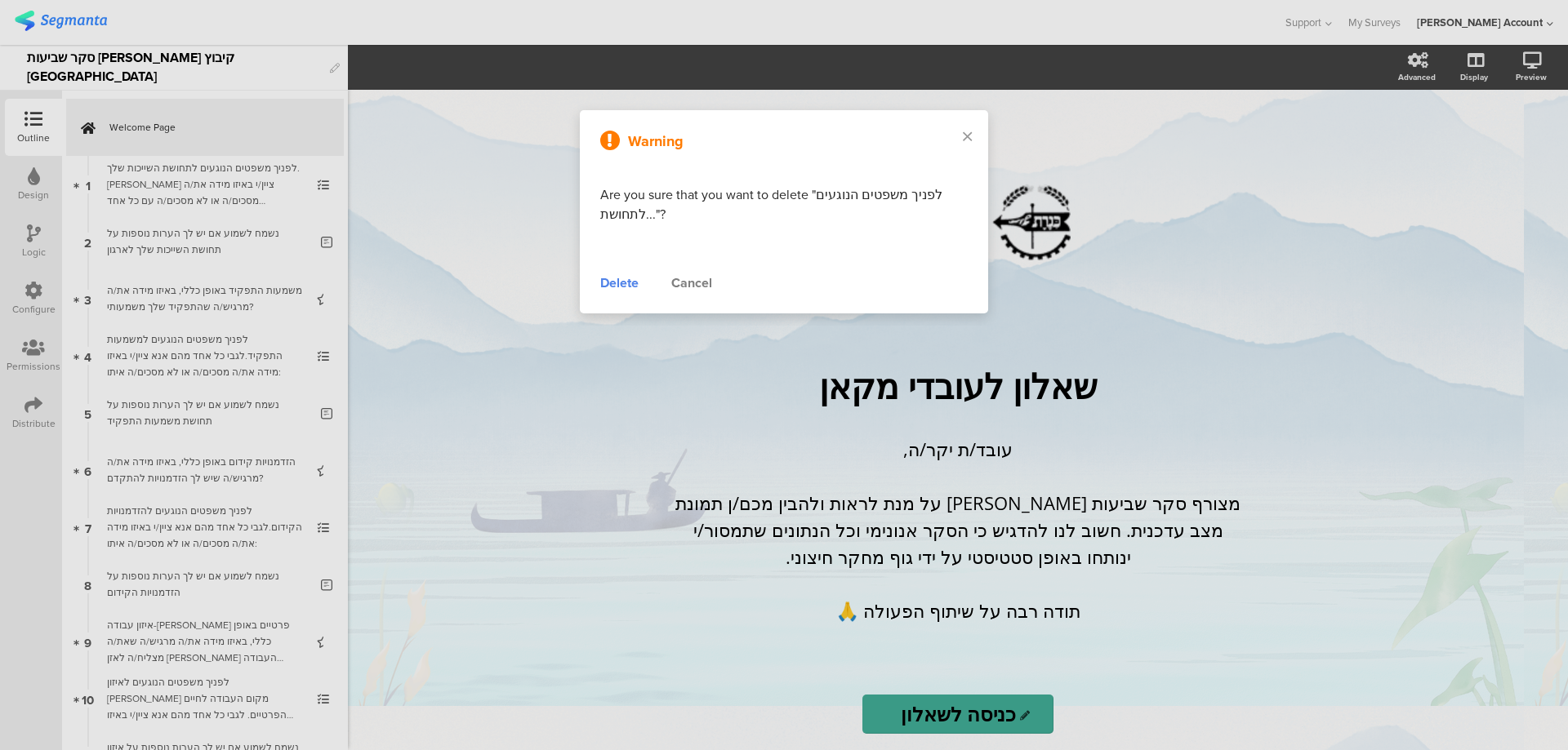
click at [630, 277] on div "Delete" at bounding box center [619, 283] width 38 height 19
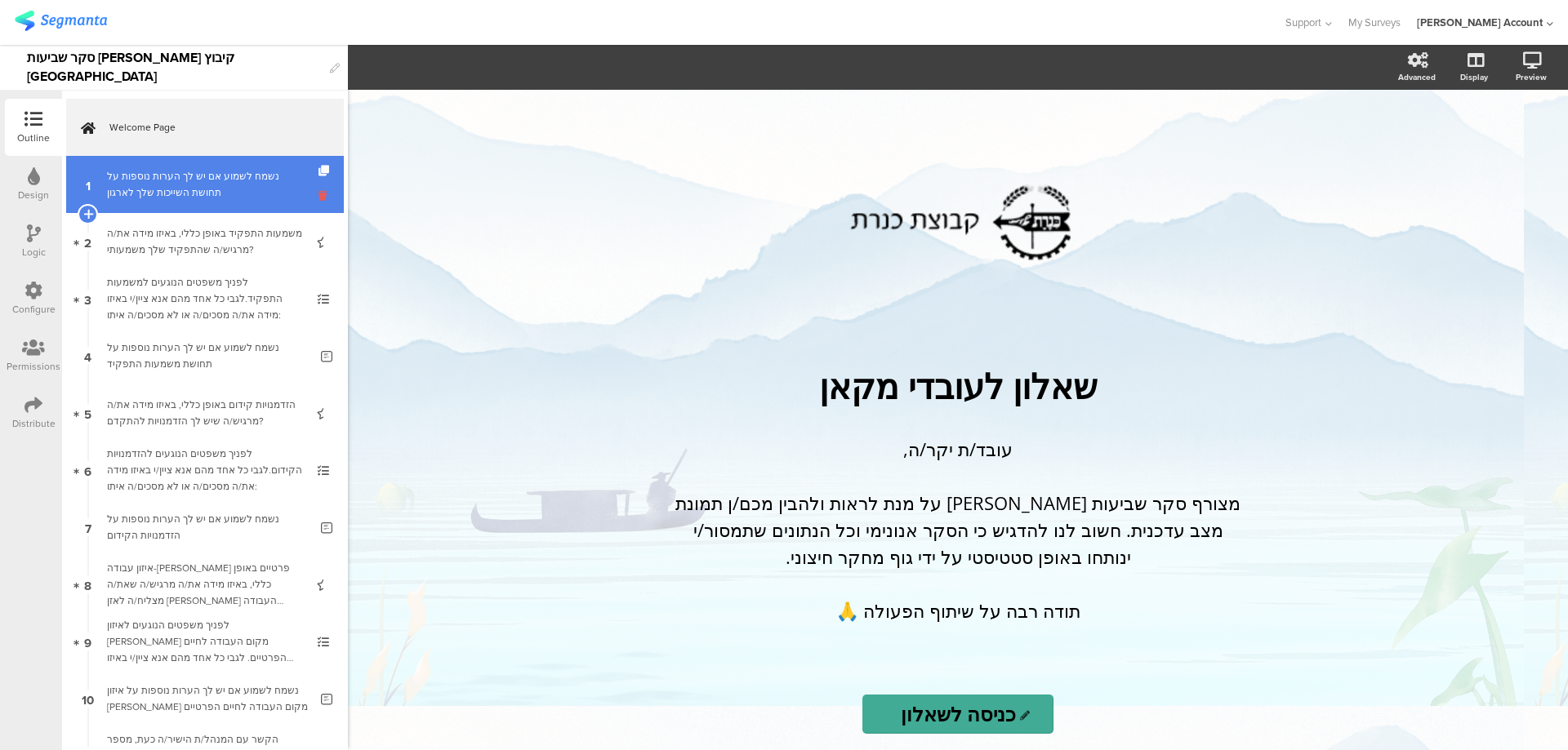
click at [318, 191] on icon at bounding box center [325, 196] width 14 height 16
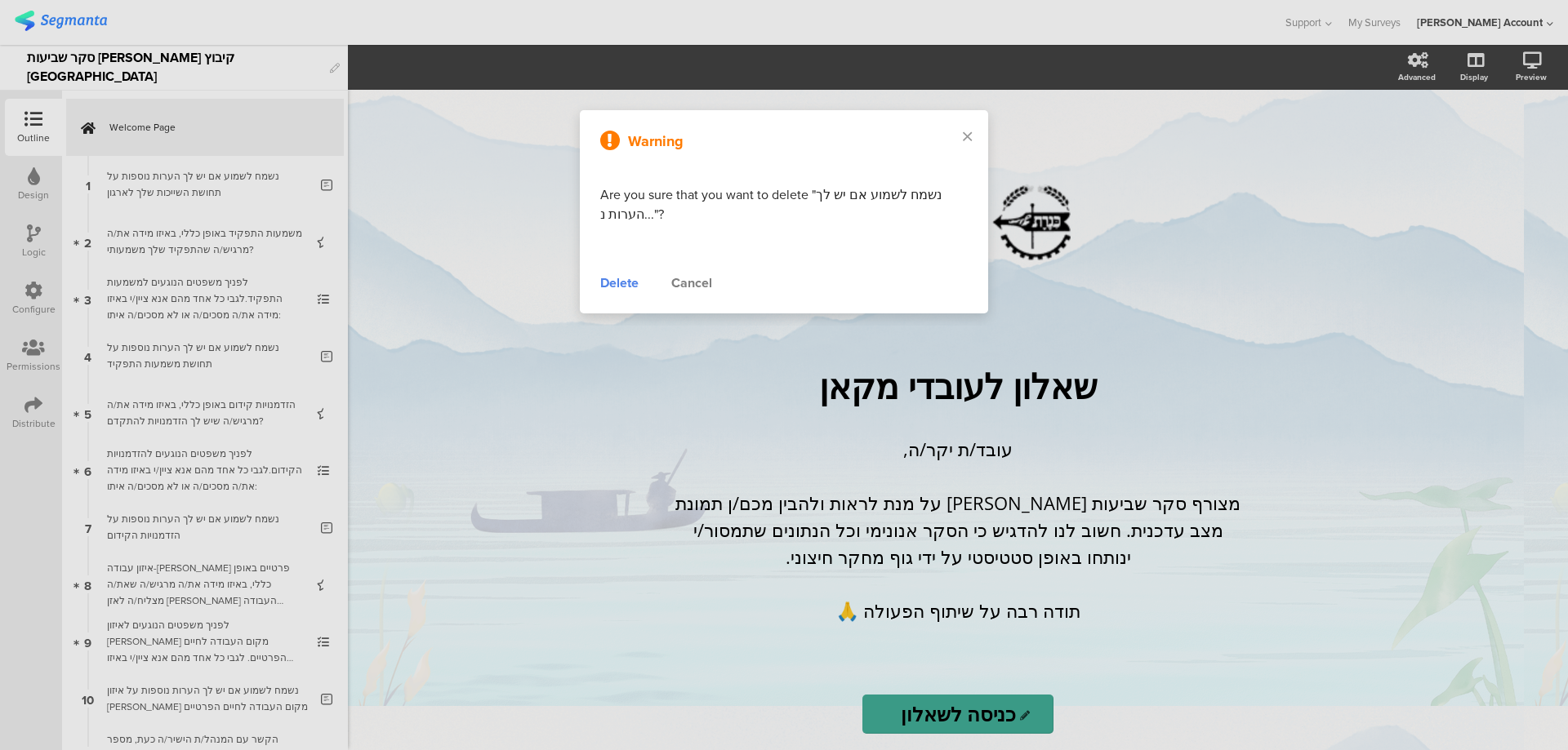
click at [607, 277] on div "Delete" at bounding box center [619, 283] width 38 height 19
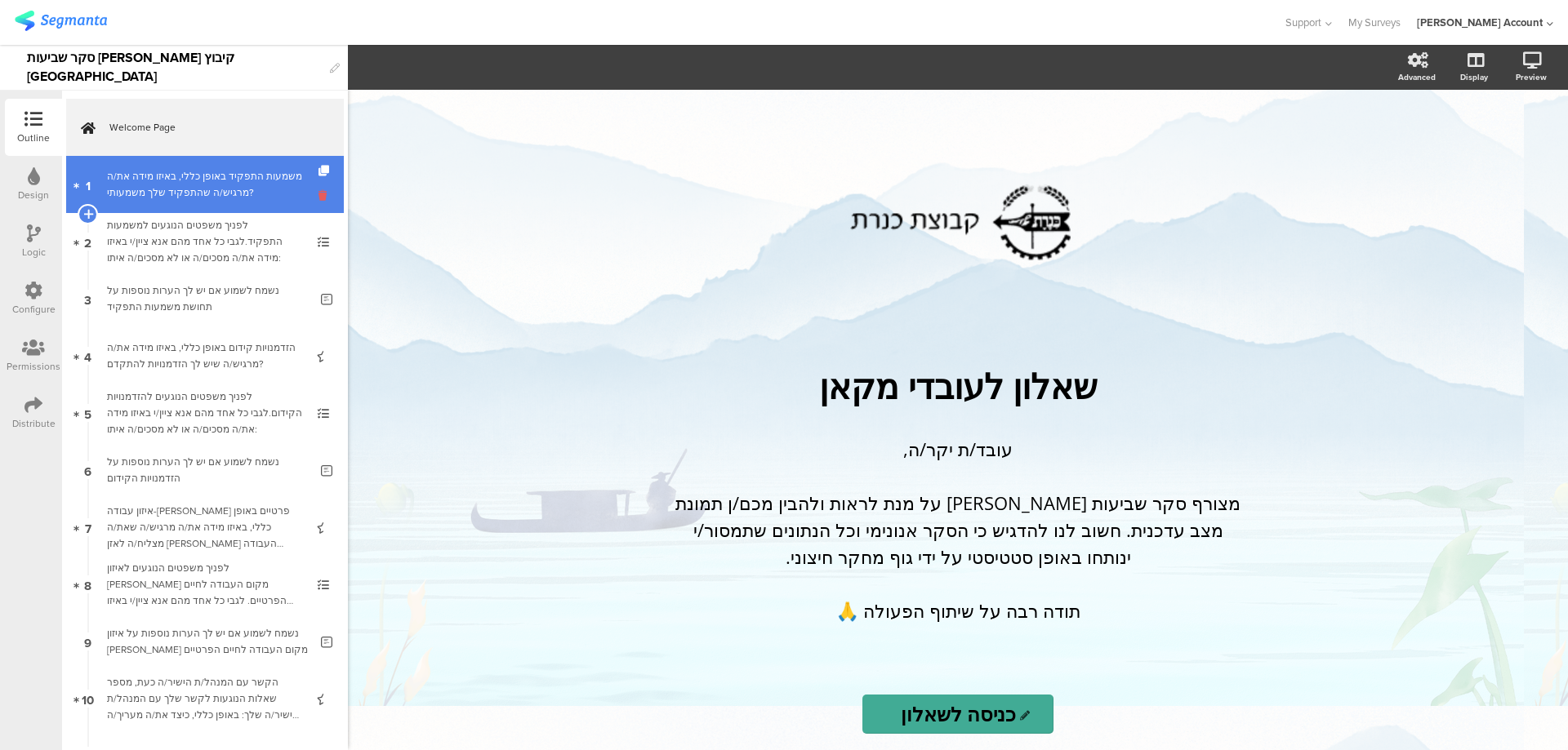
click at [318, 198] on icon at bounding box center [325, 196] width 14 height 16
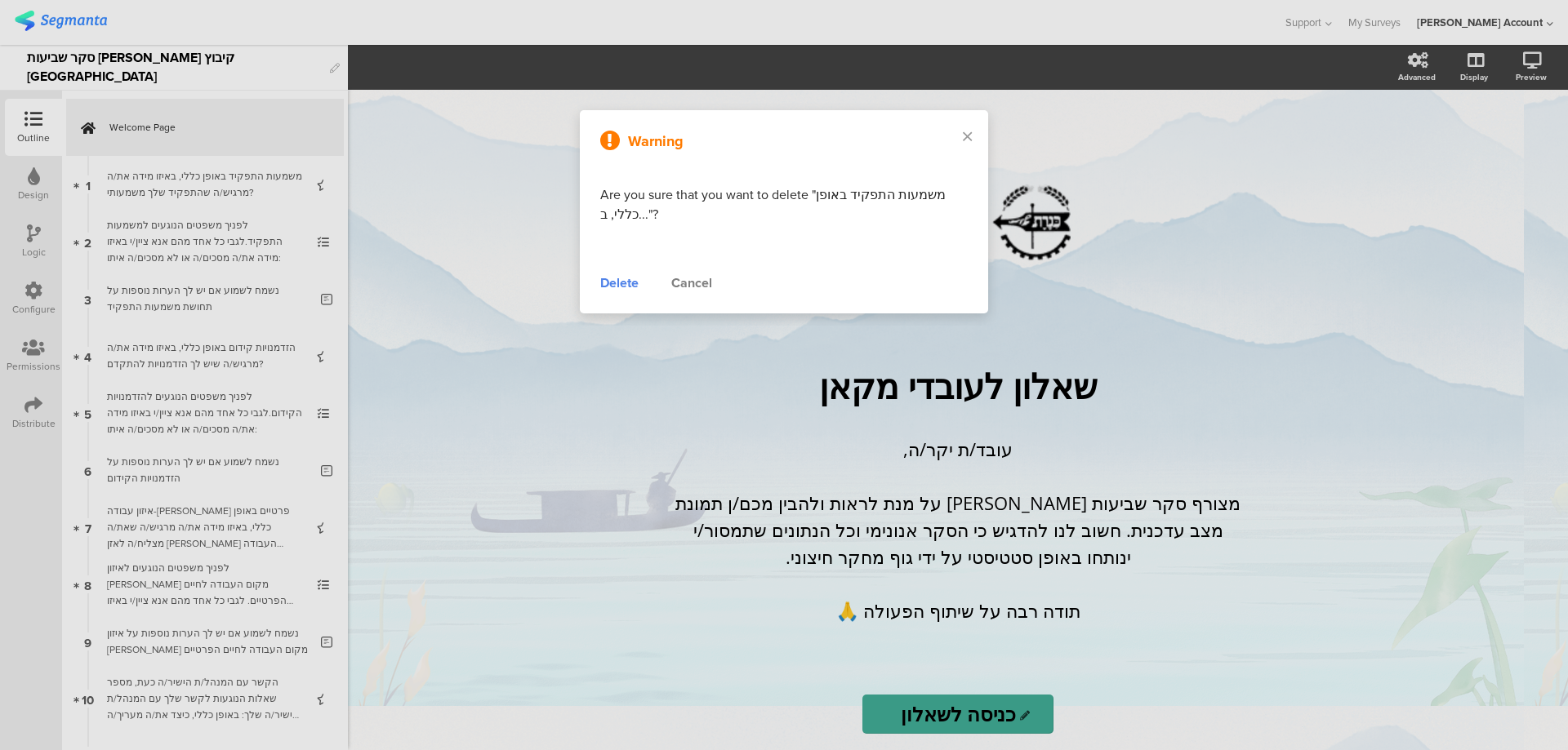
click at [613, 281] on div "Delete" at bounding box center [619, 283] width 38 height 19
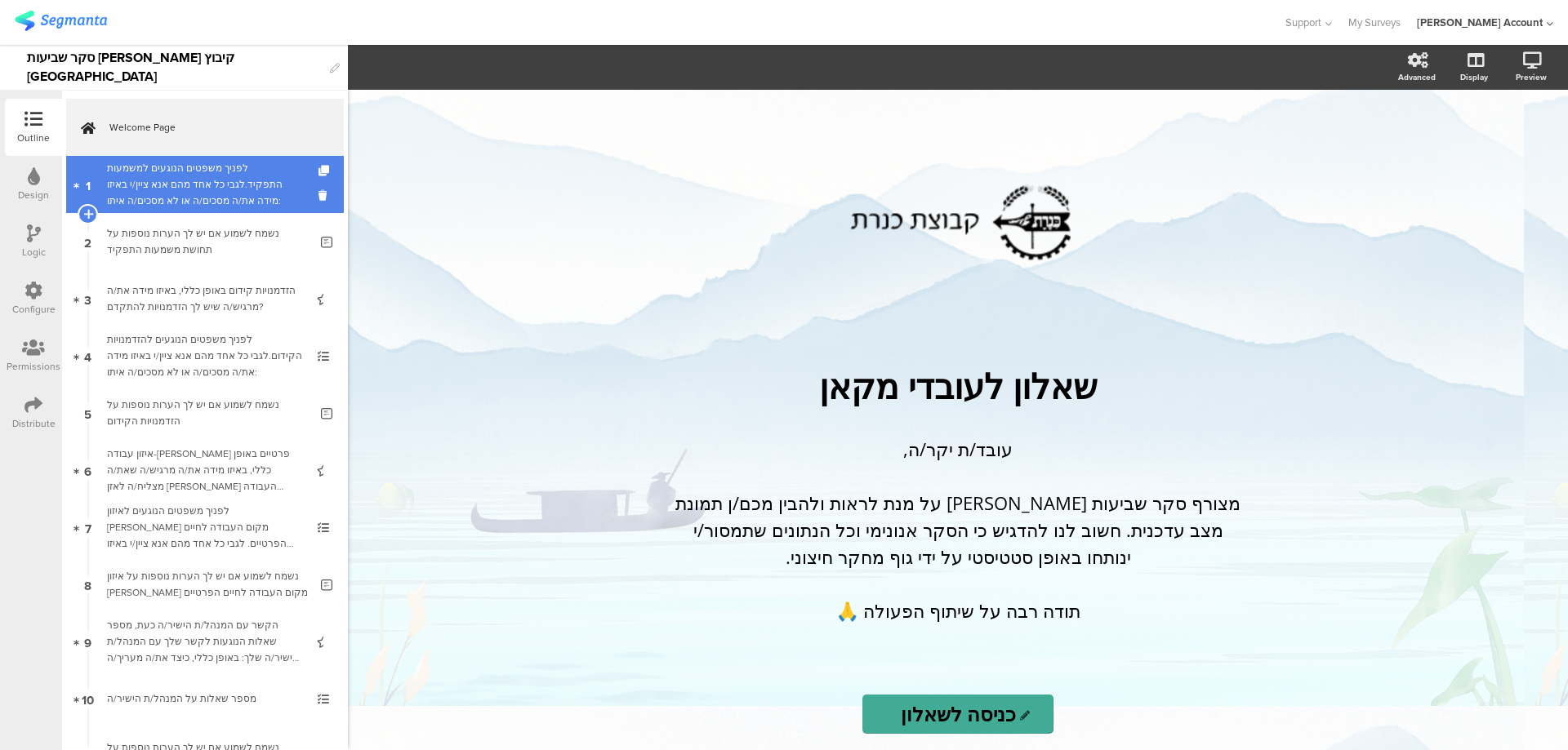
click at [318, 205] on div at bounding box center [325, 184] width 14 height 57
click at [318, 198] on icon at bounding box center [325, 196] width 14 height 16
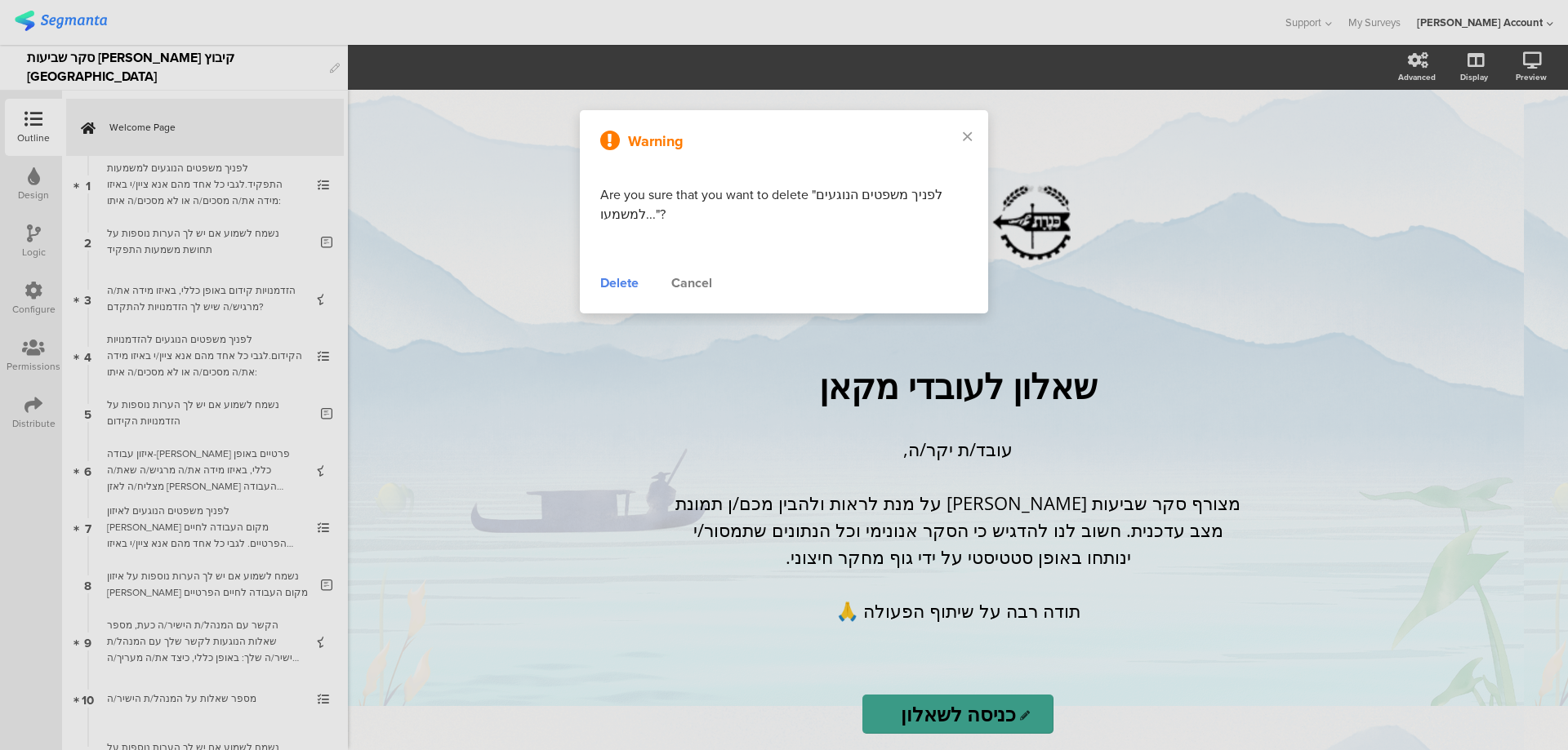
click at [620, 282] on div "Delete" at bounding box center [619, 283] width 38 height 19
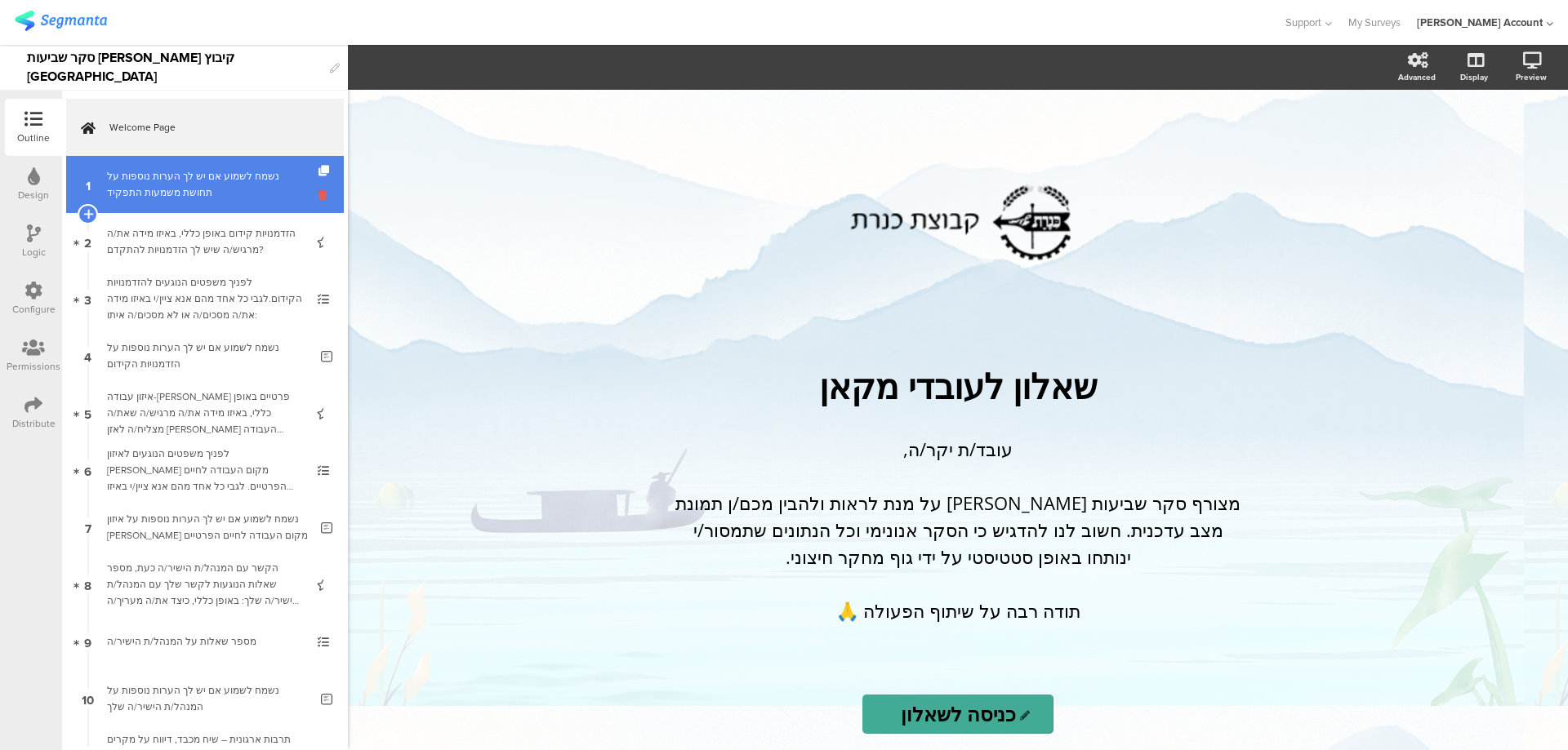
click at [318, 194] on icon at bounding box center [325, 196] width 14 height 16
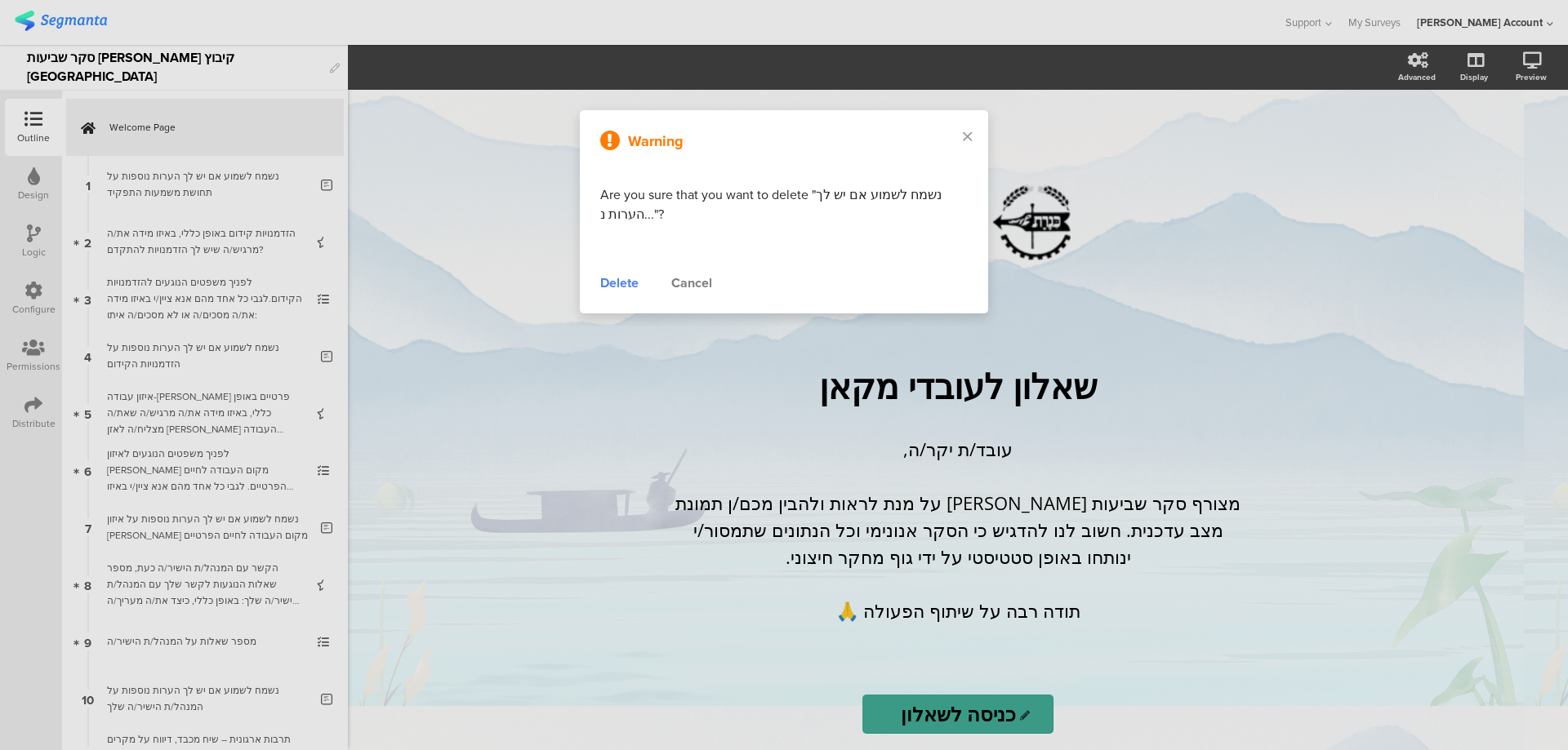
click at [622, 284] on div "Delete" at bounding box center [619, 283] width 38 height 19
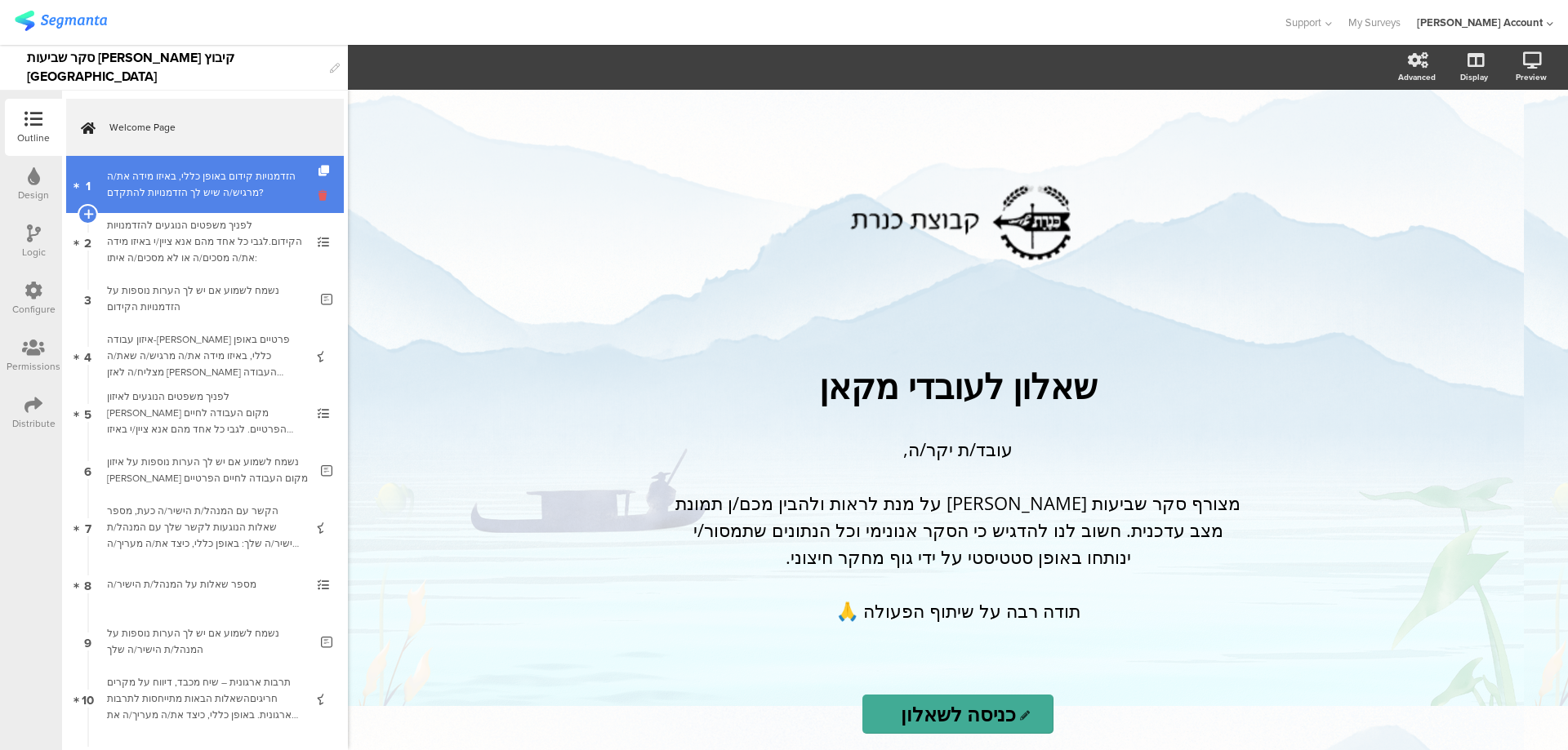
click at [318, 198] on icon at bounding box center [325, 196] width 14 height 16
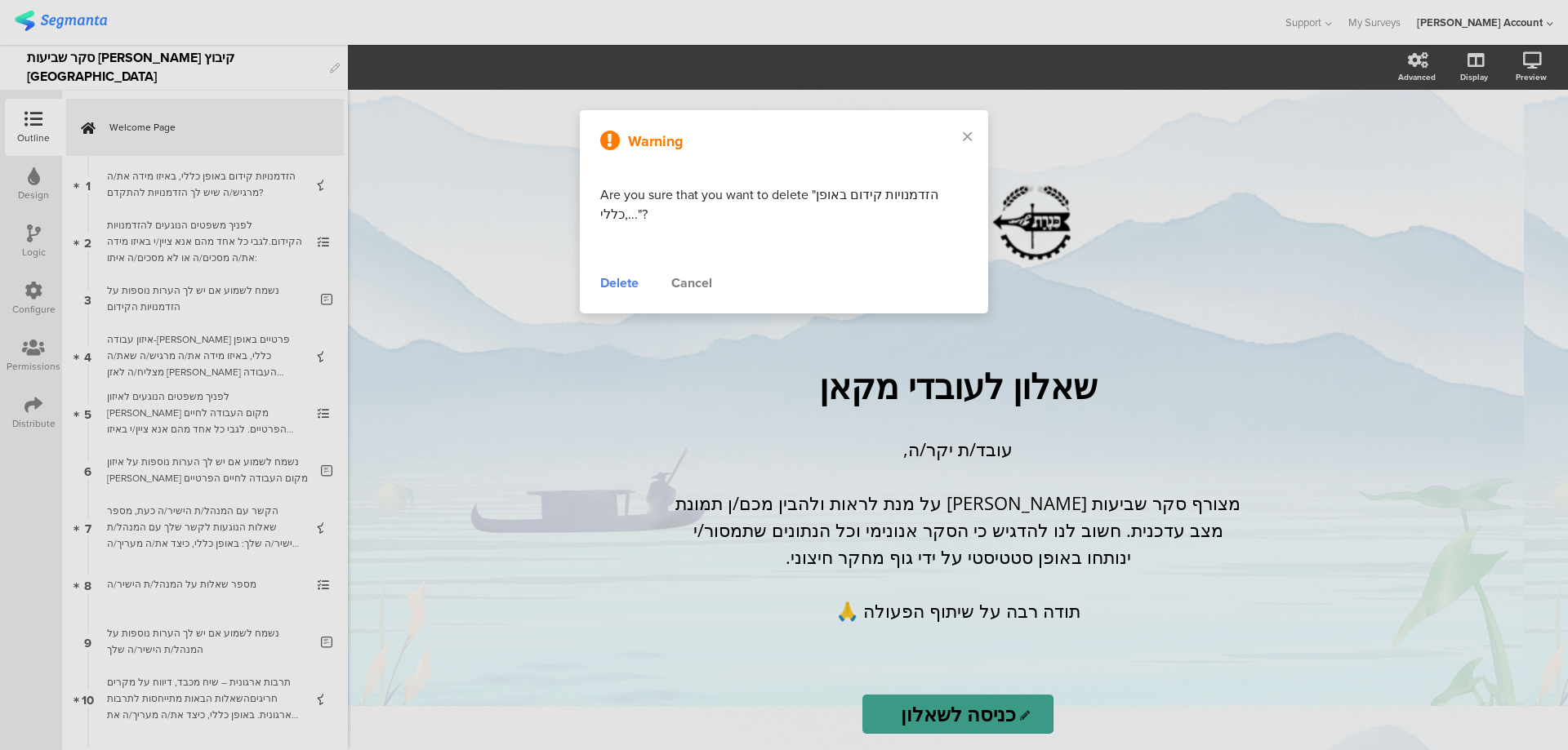
click at [629, 280] on div "Delete" at bounding box center [619, 283] width 38 height 19
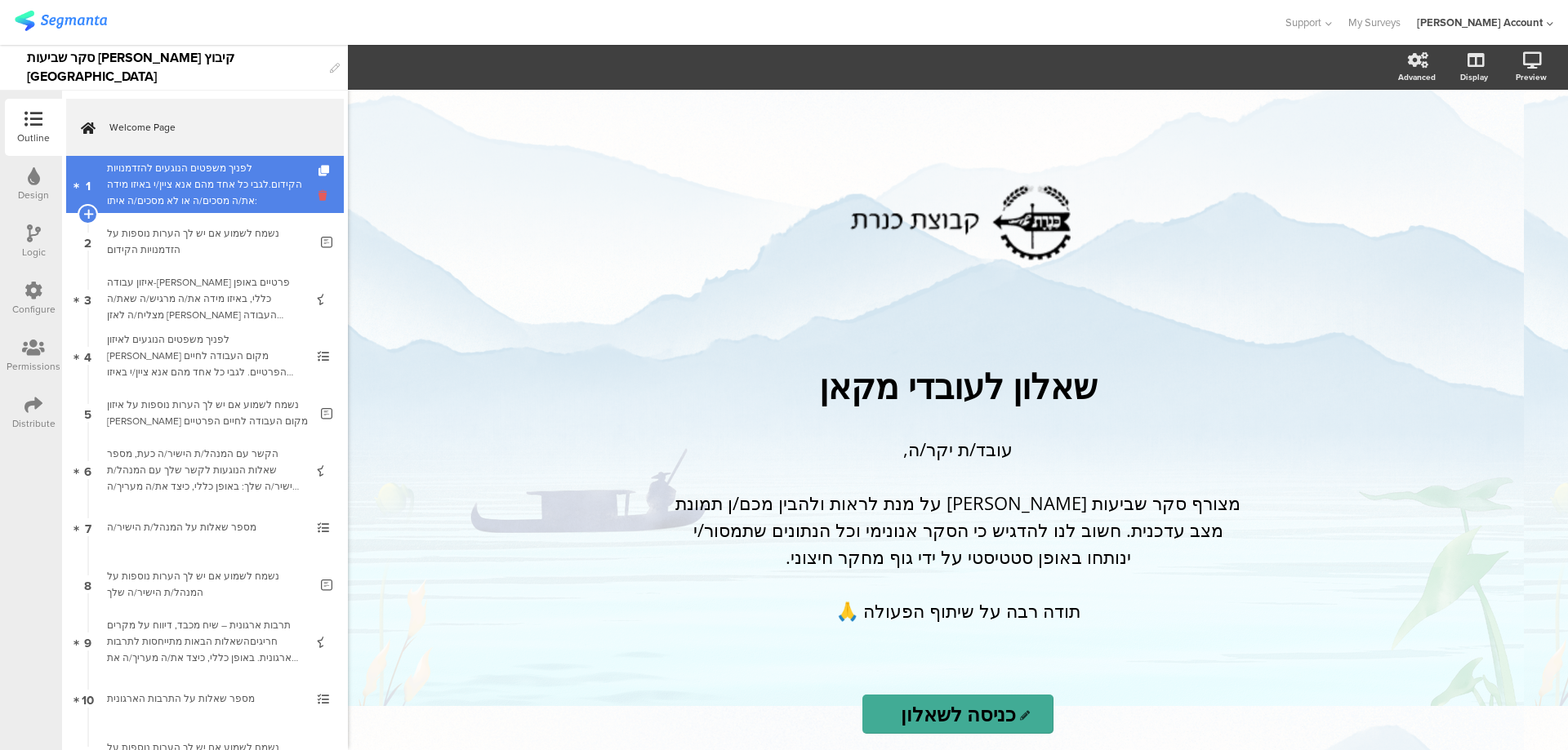
click at [318, 196] on icon at bounding box center [325, 196] width 14 height 16
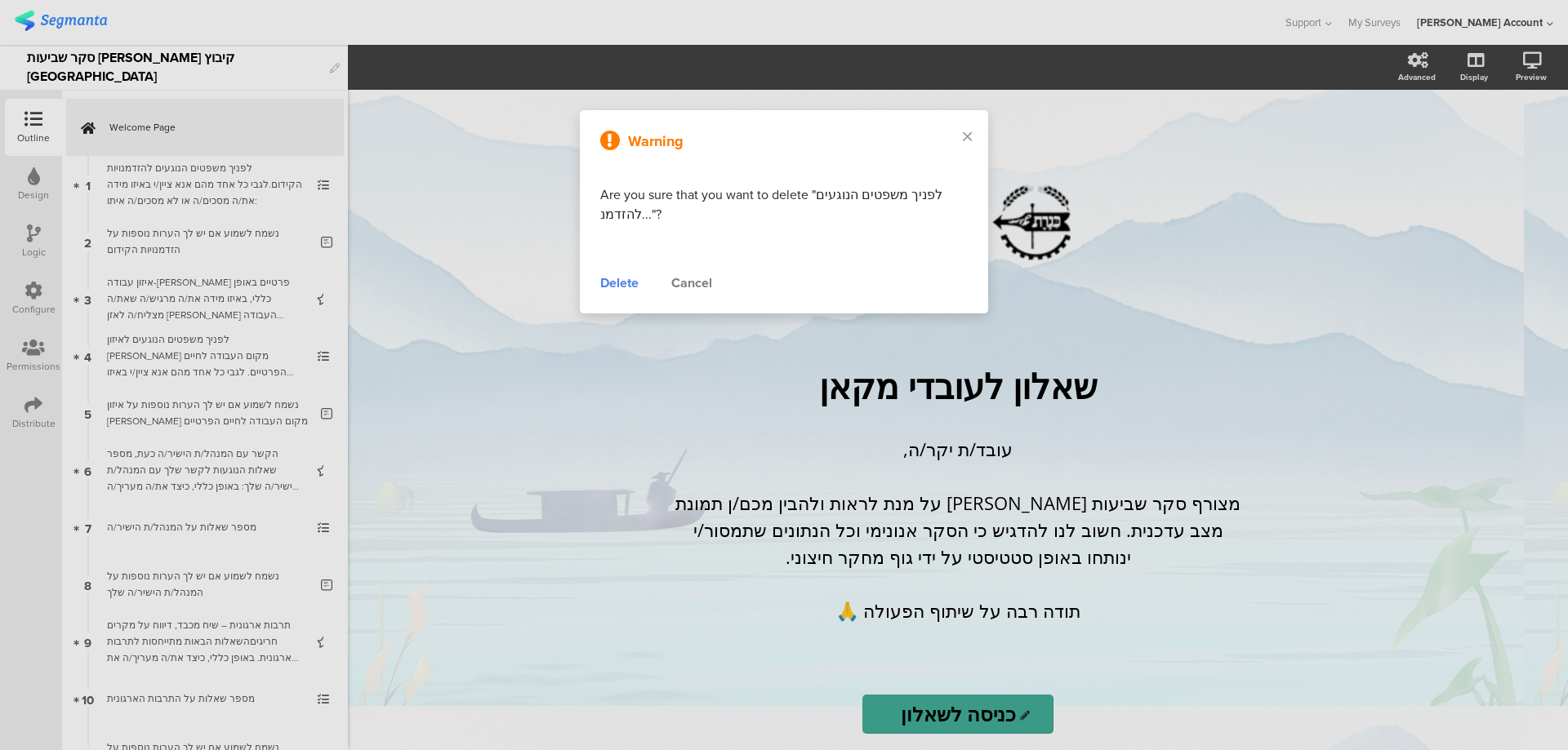
click at [629, 289] on div "Delete" at bounding box center [619, 283] width 38 height 19
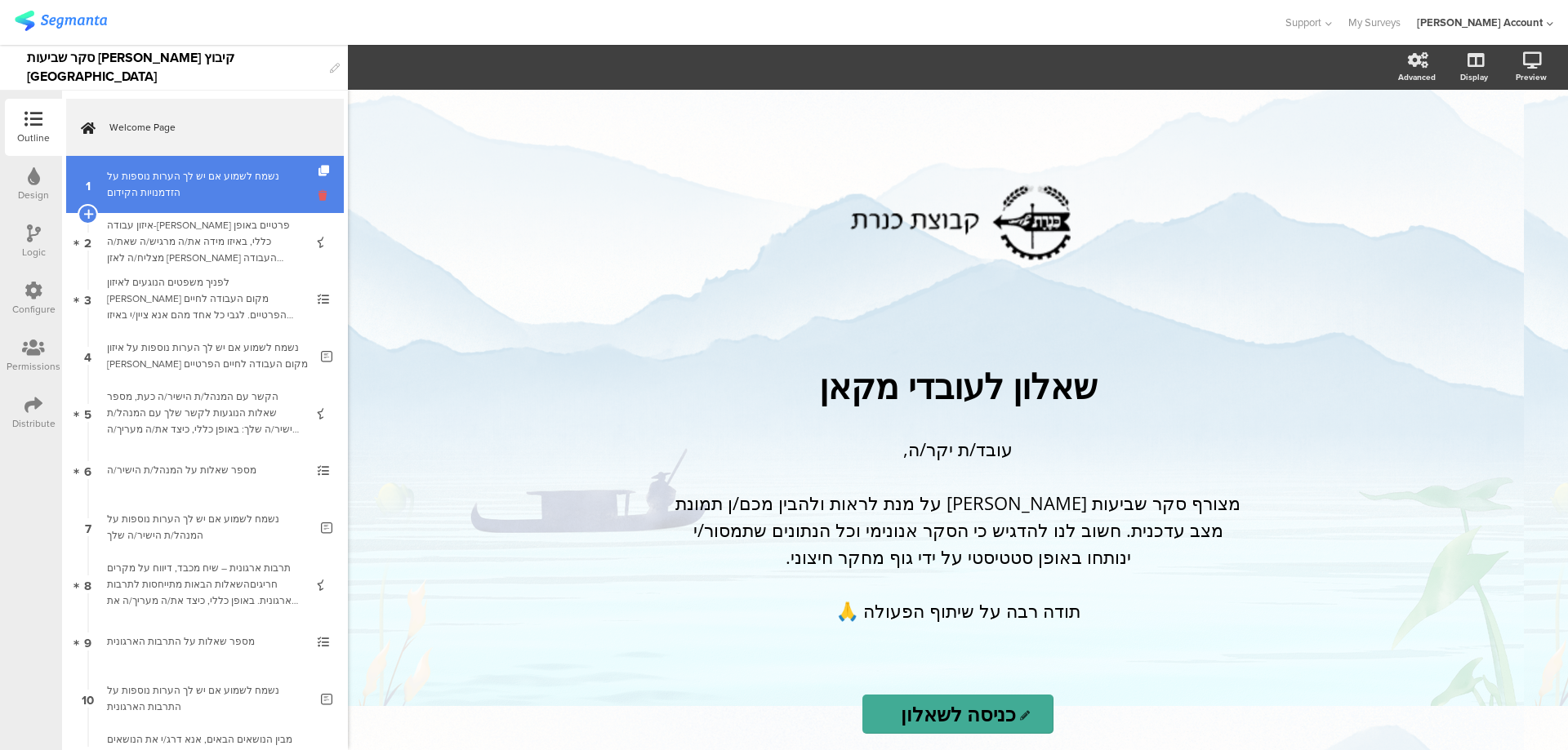
click at [318, 198] on icon at bounding box center [325, 196] width 14 height 16
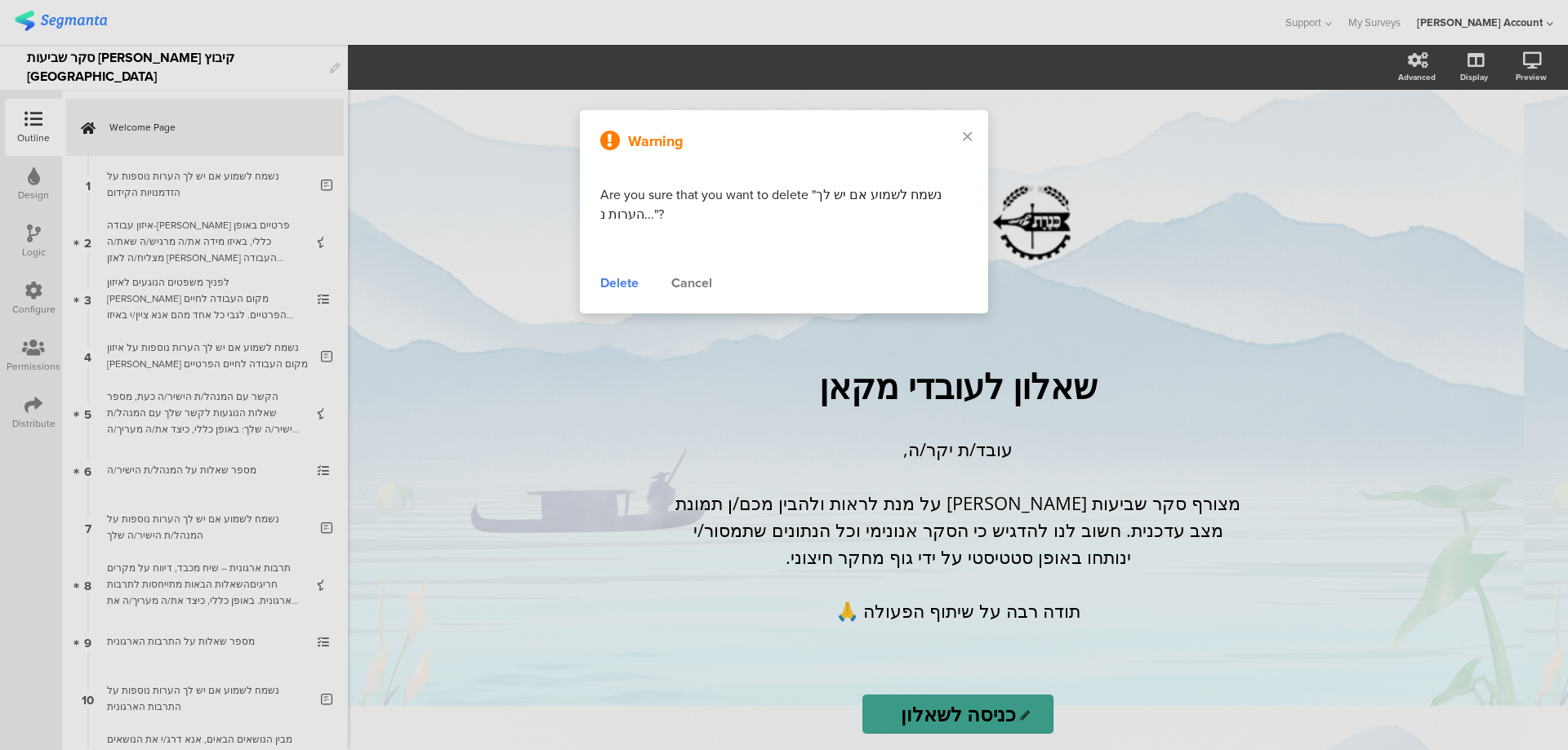
click at [624, 290] on div "Delete" at bounding box center [619, 283] width 38 height 19
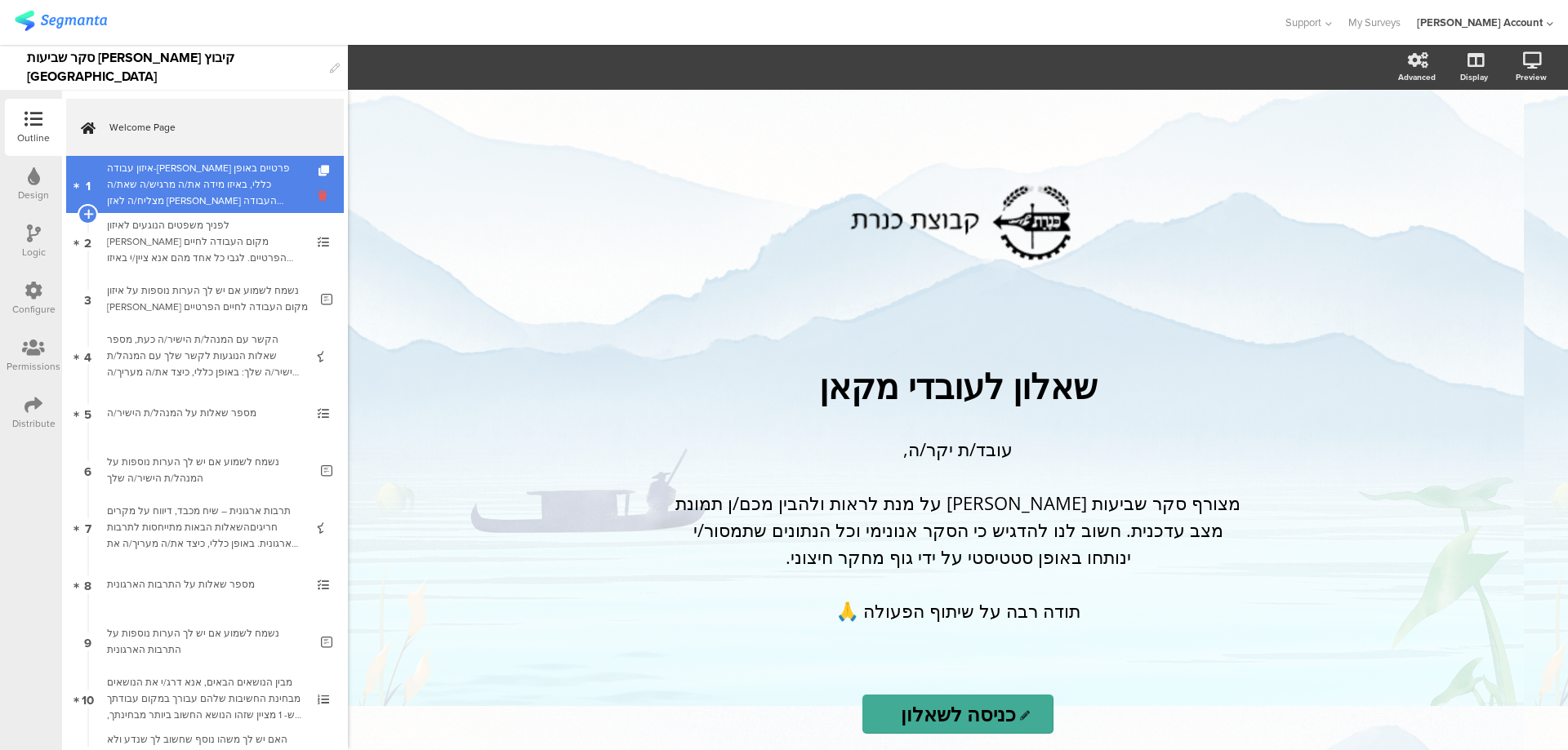
click at [318, 198] on icon at bounding box center [325, 196] width 14 height 16
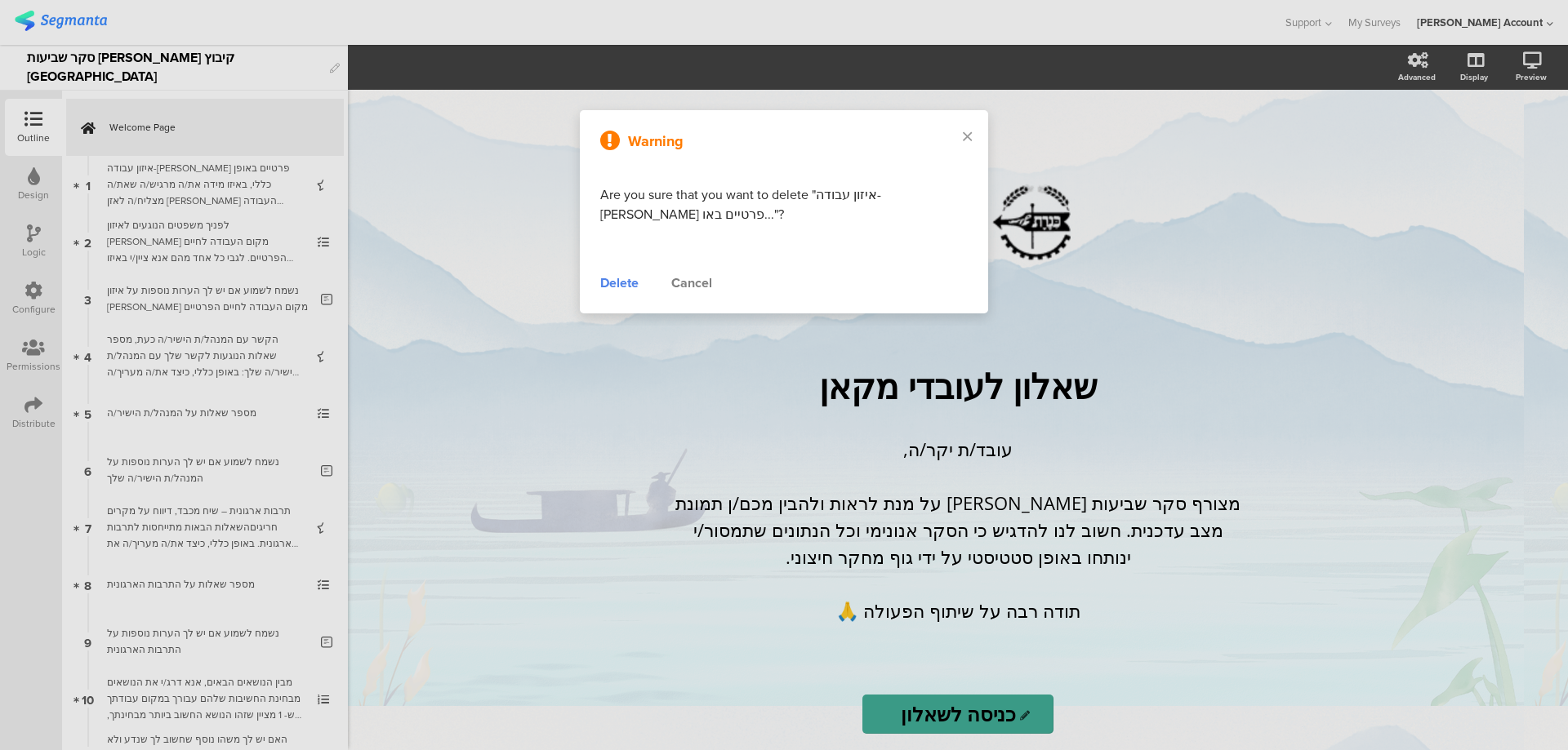
click at [616, 279] on div "Delete" at bounding box center [619, 283] width 38 height 19
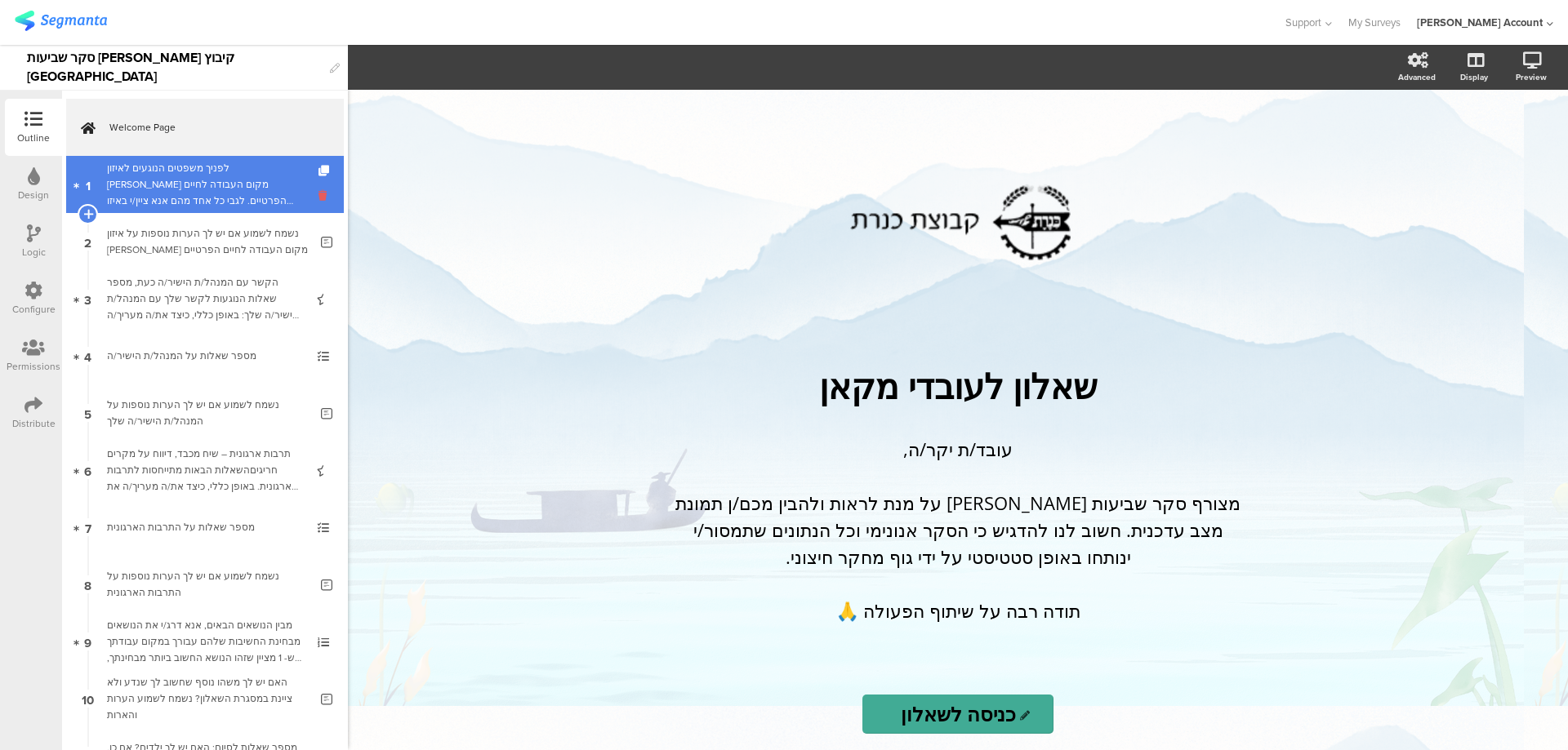
click at [318, 191] on icon at bounding box center [325, 196] width 14 height 16
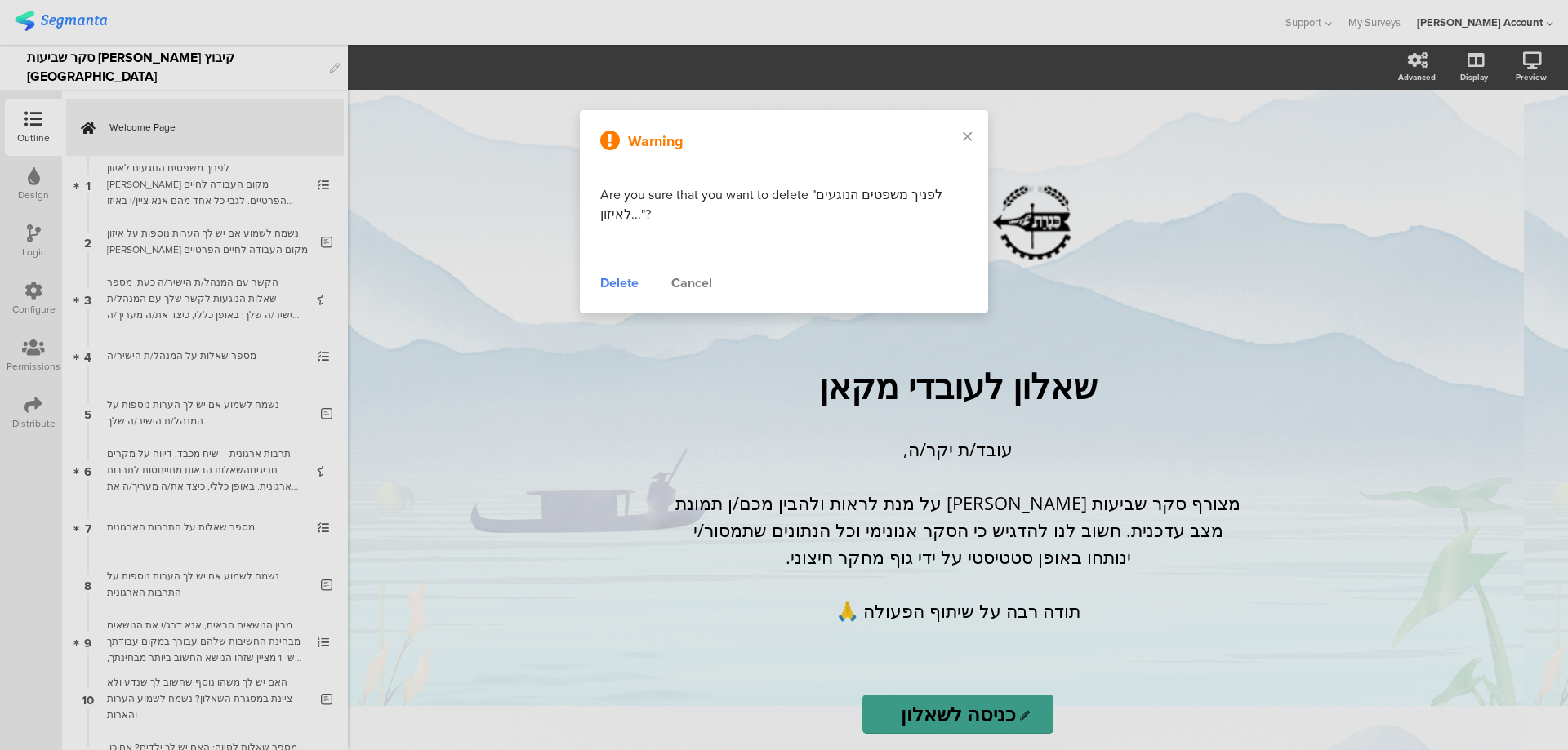
click at [629, 285] on div "Delete" at bounding box center [619, 283] width 38 height 19
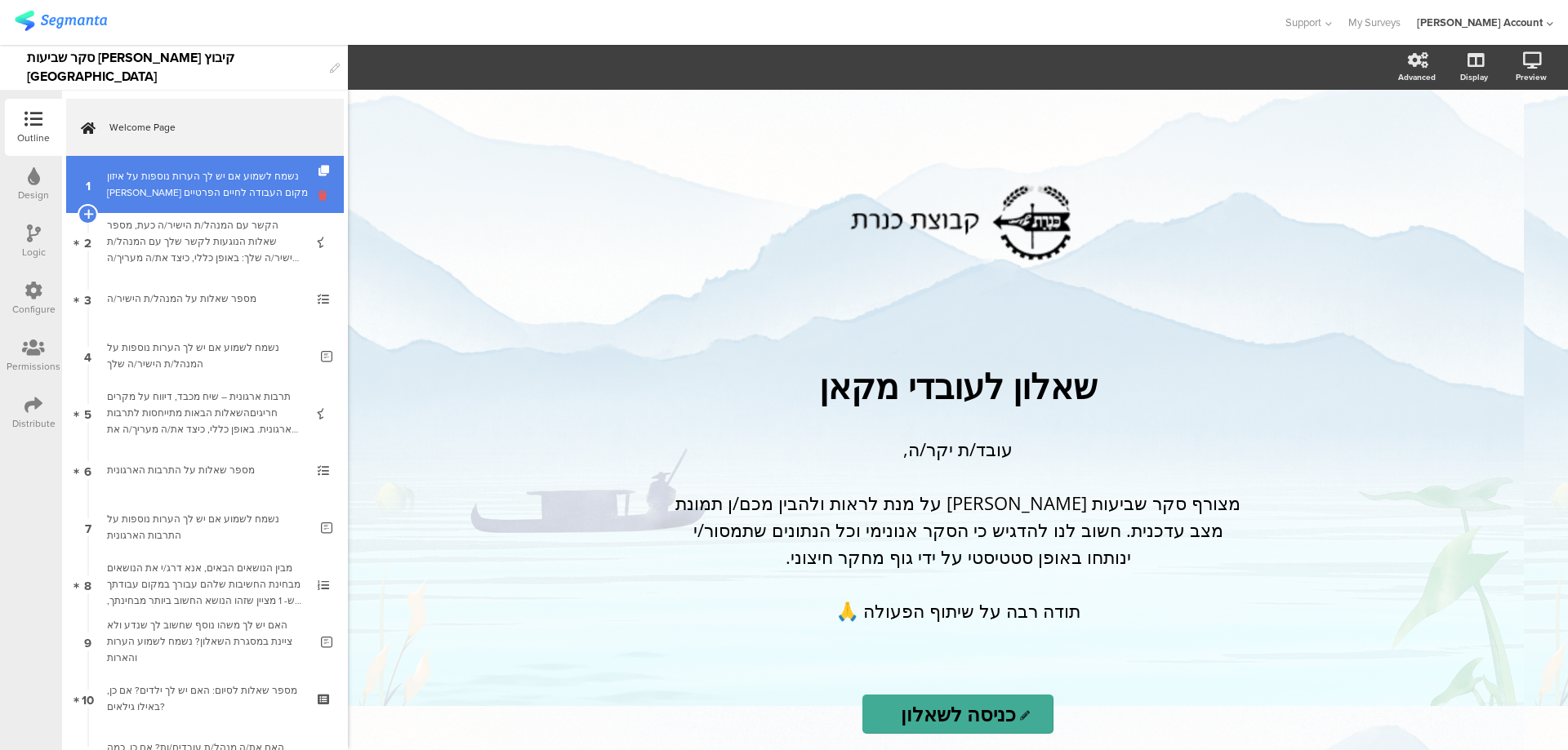
click at [318, 195] on icon at bounding box center [325, 196] width 14 height 16
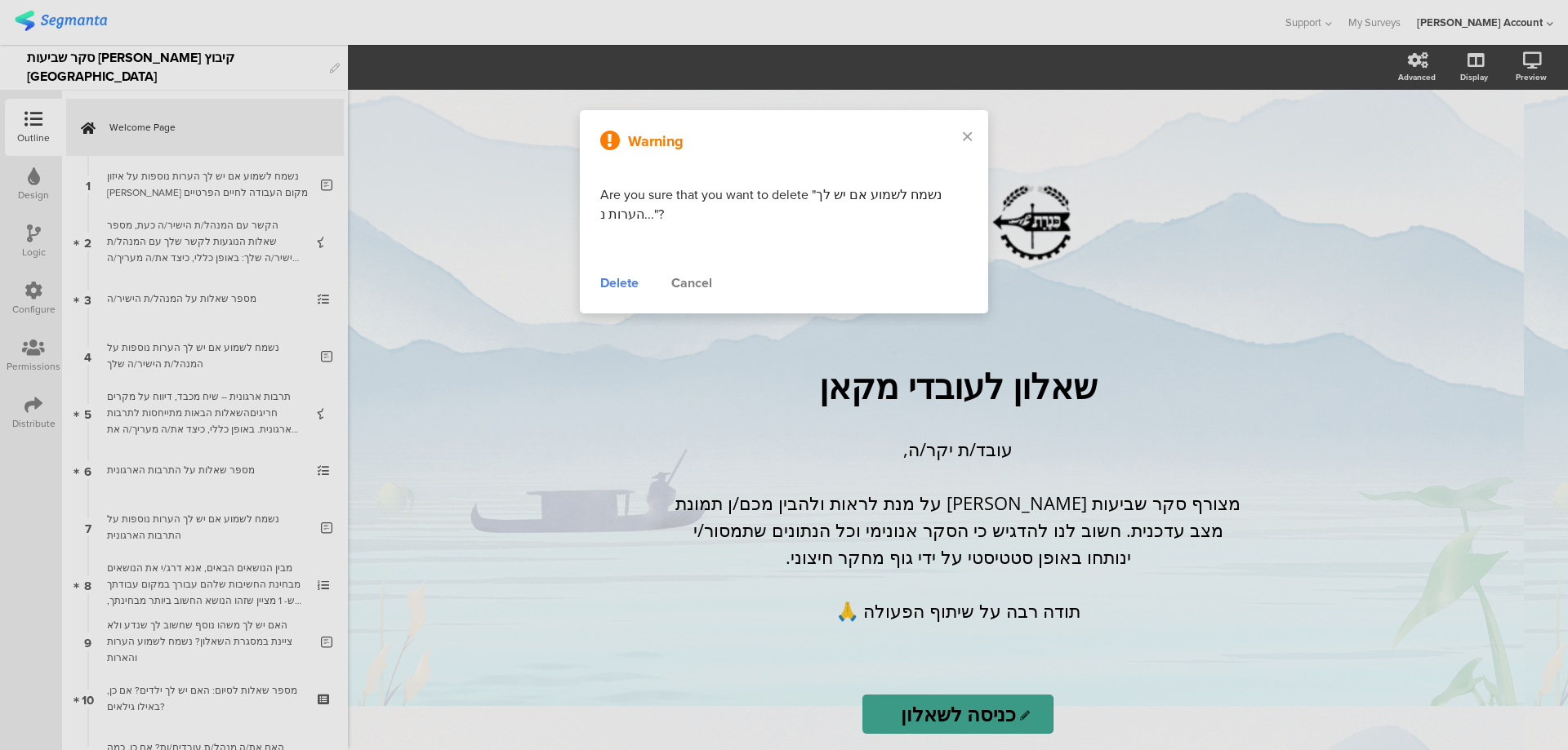
click at [616, 287] on div "Delete" at bounding box center [619, 283] width 38 height 19
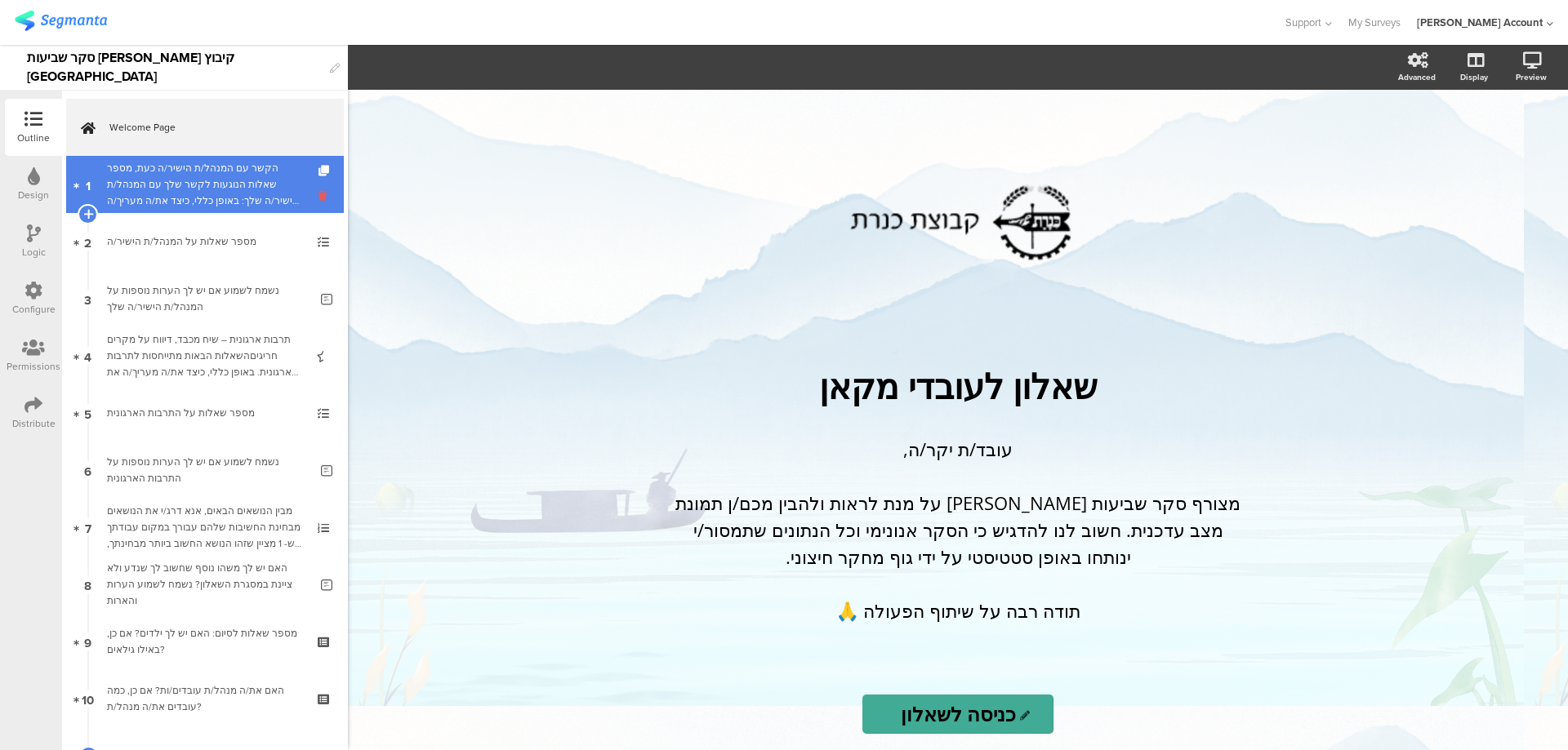
click at [318, 198] on icon at bounding box center [325, 196] width 14 height 16
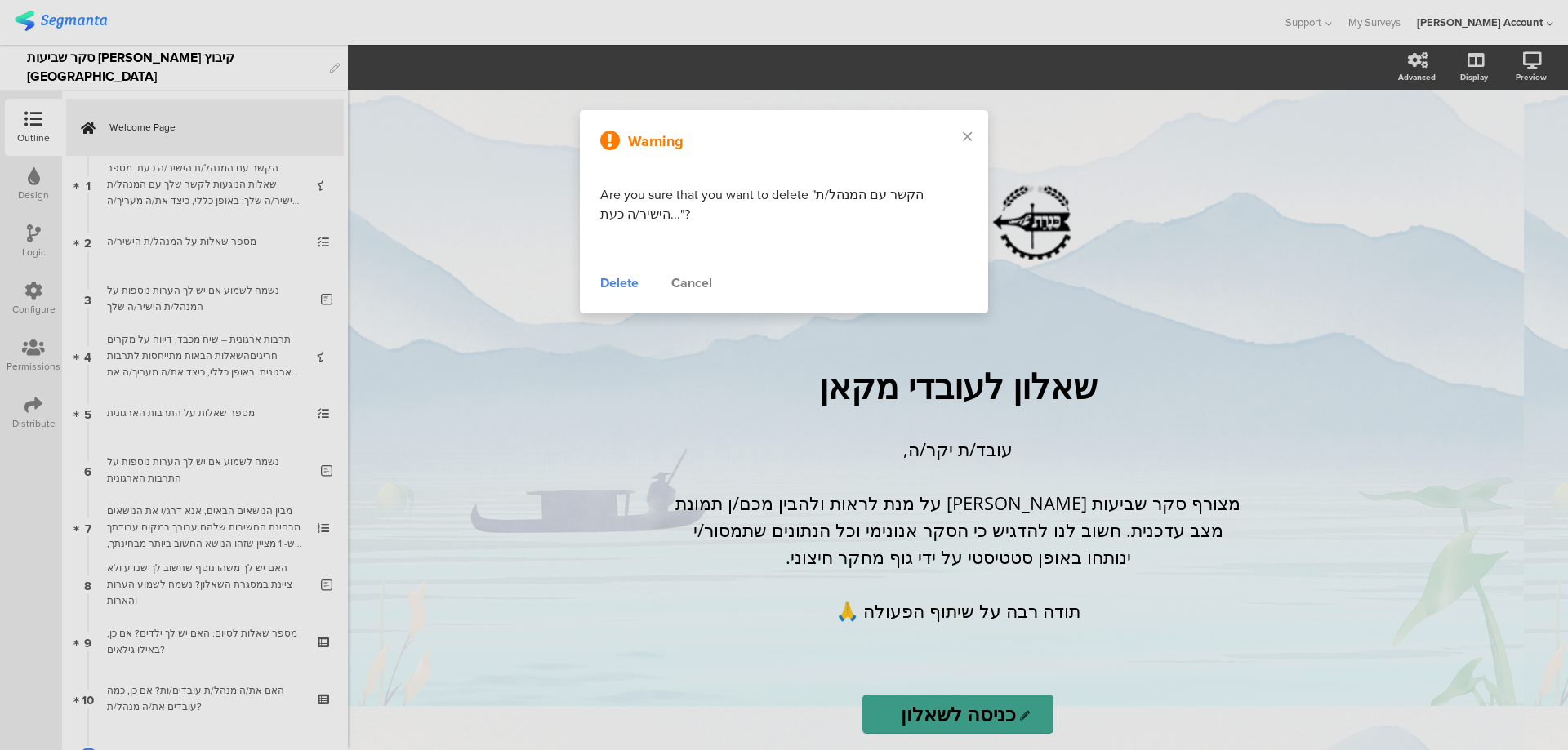
click at [622, 278] on div "Delete" at bounding box center [619, 283] width 38 height 19
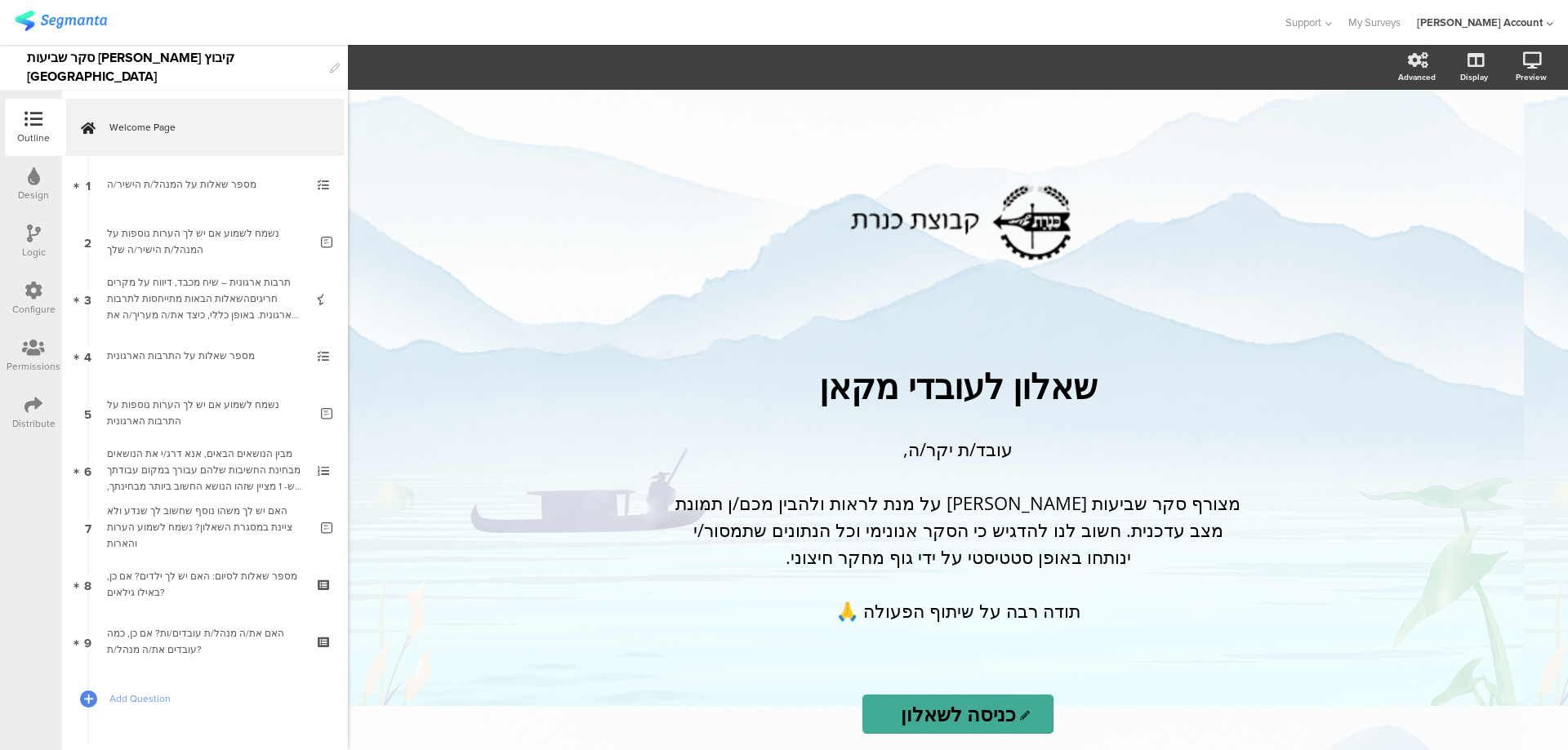
click at [318, 192] on icon at bounding box center [325, 196] width 14 height 16
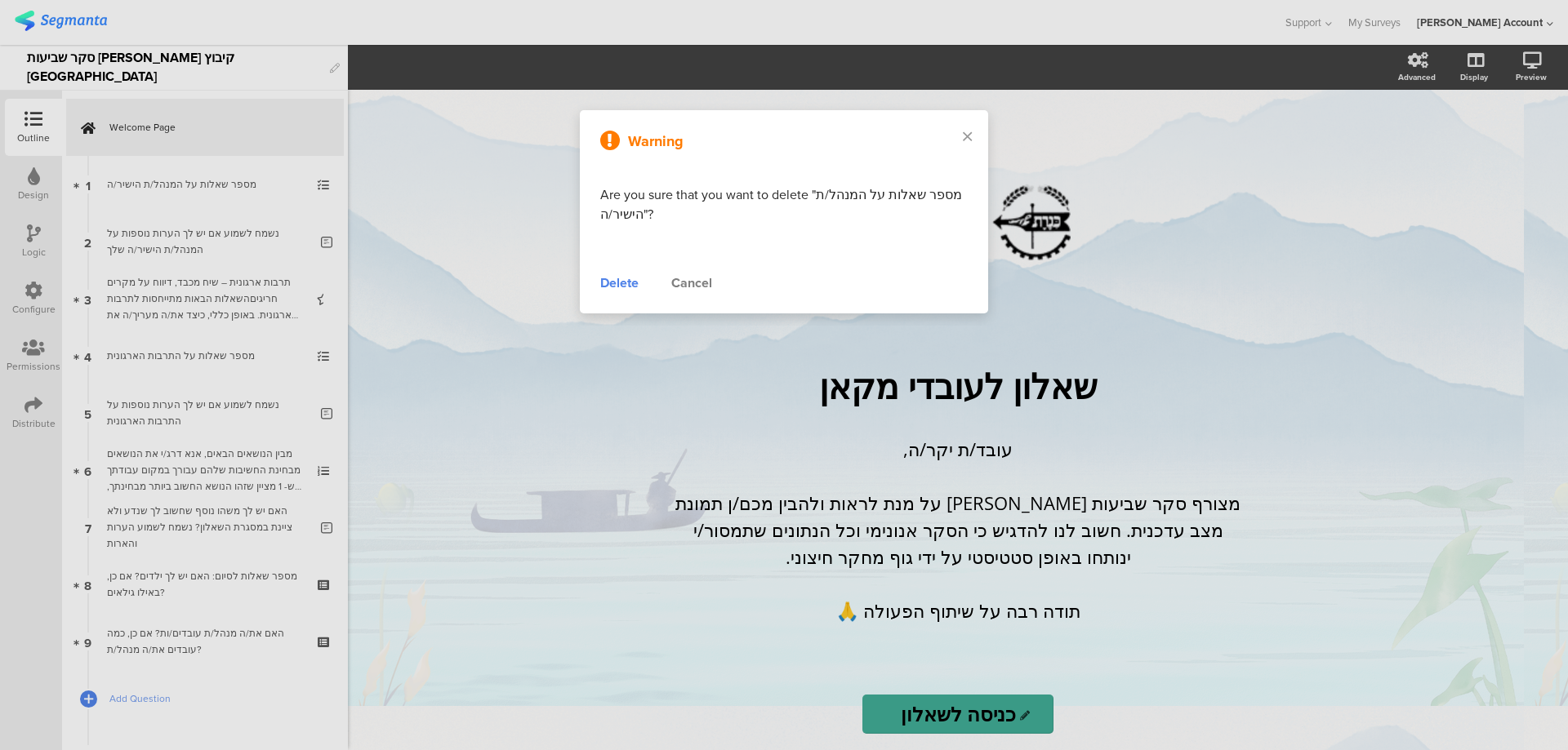
click at [618, 289] on div "Delete" at bounding box center [619, 283] width 38 height 19
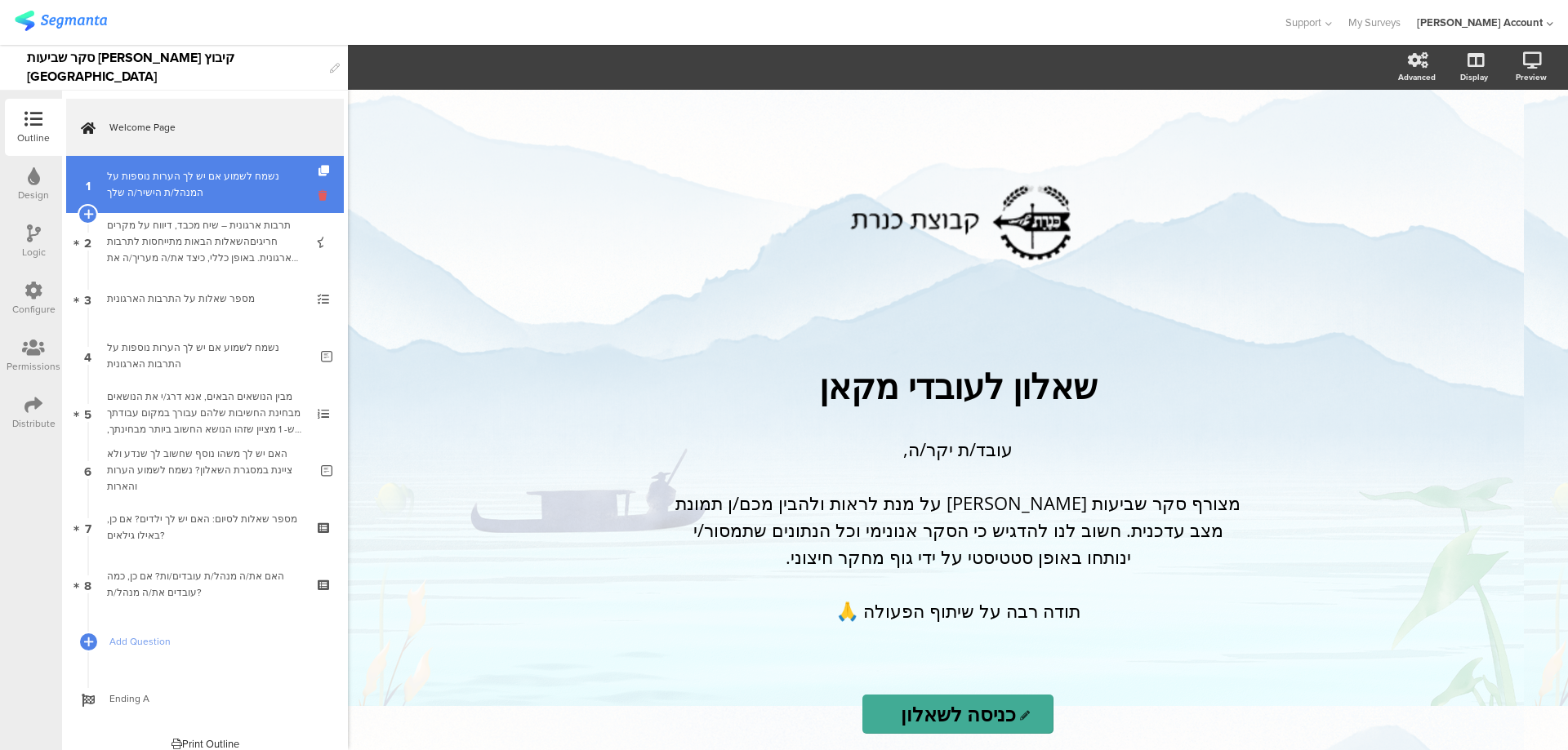
click at [318, 200] on icon at bounding box center [325, 196] width 14 height 16
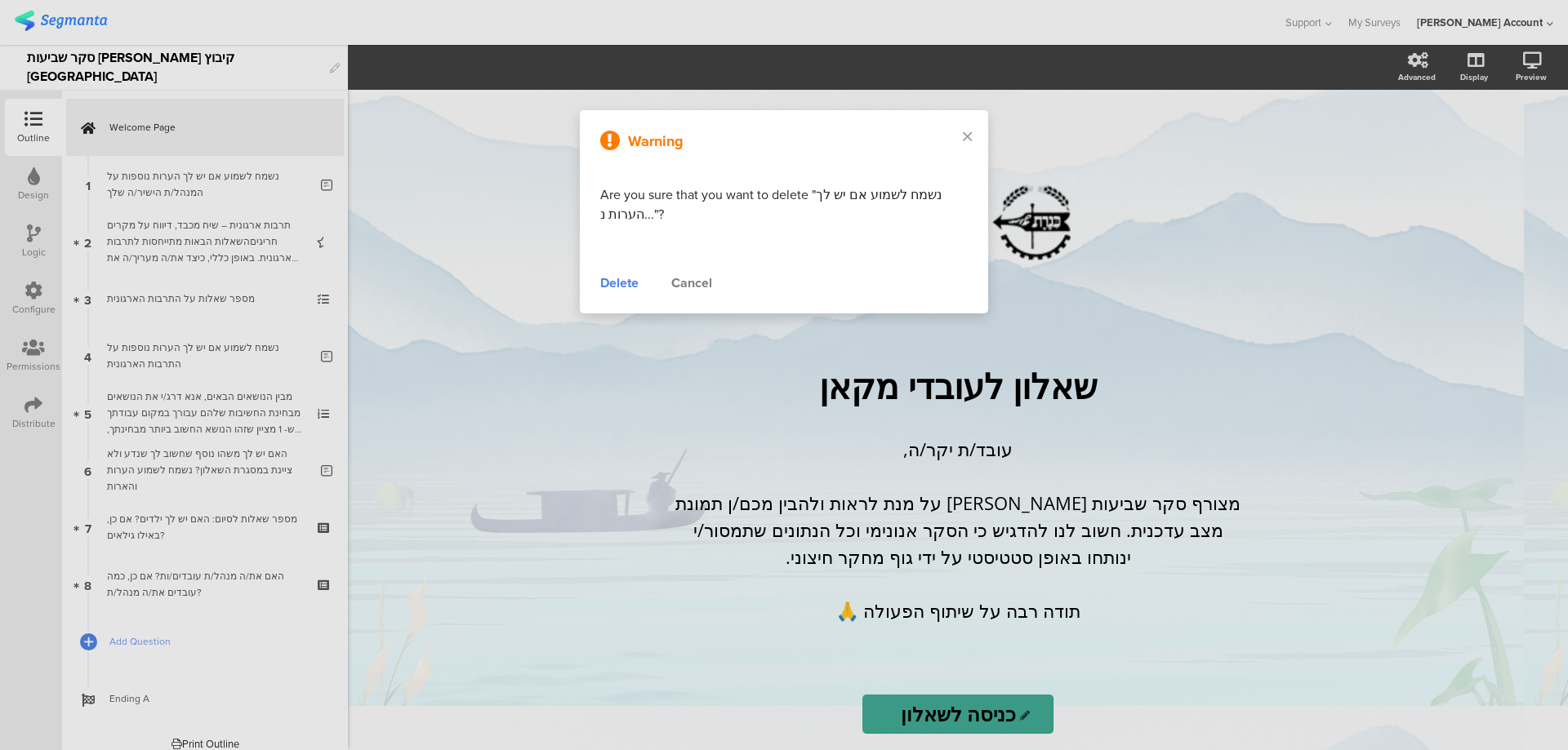
click at [630, 288] on div "Delete" at bounding box center [619, 283] width 38 height 19
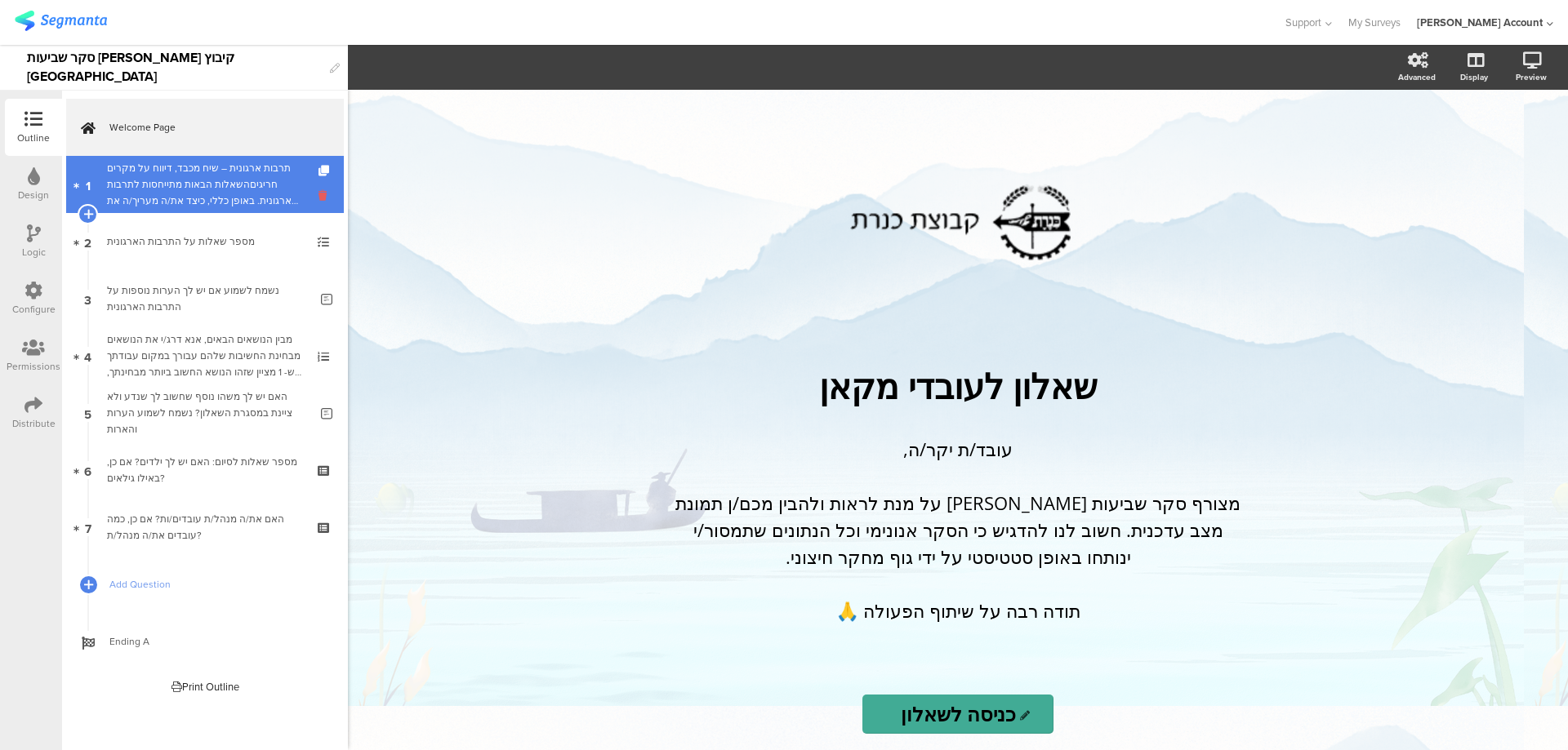
click at [321, 191] on icon at bounding box center [325, 196] width 14 height 16
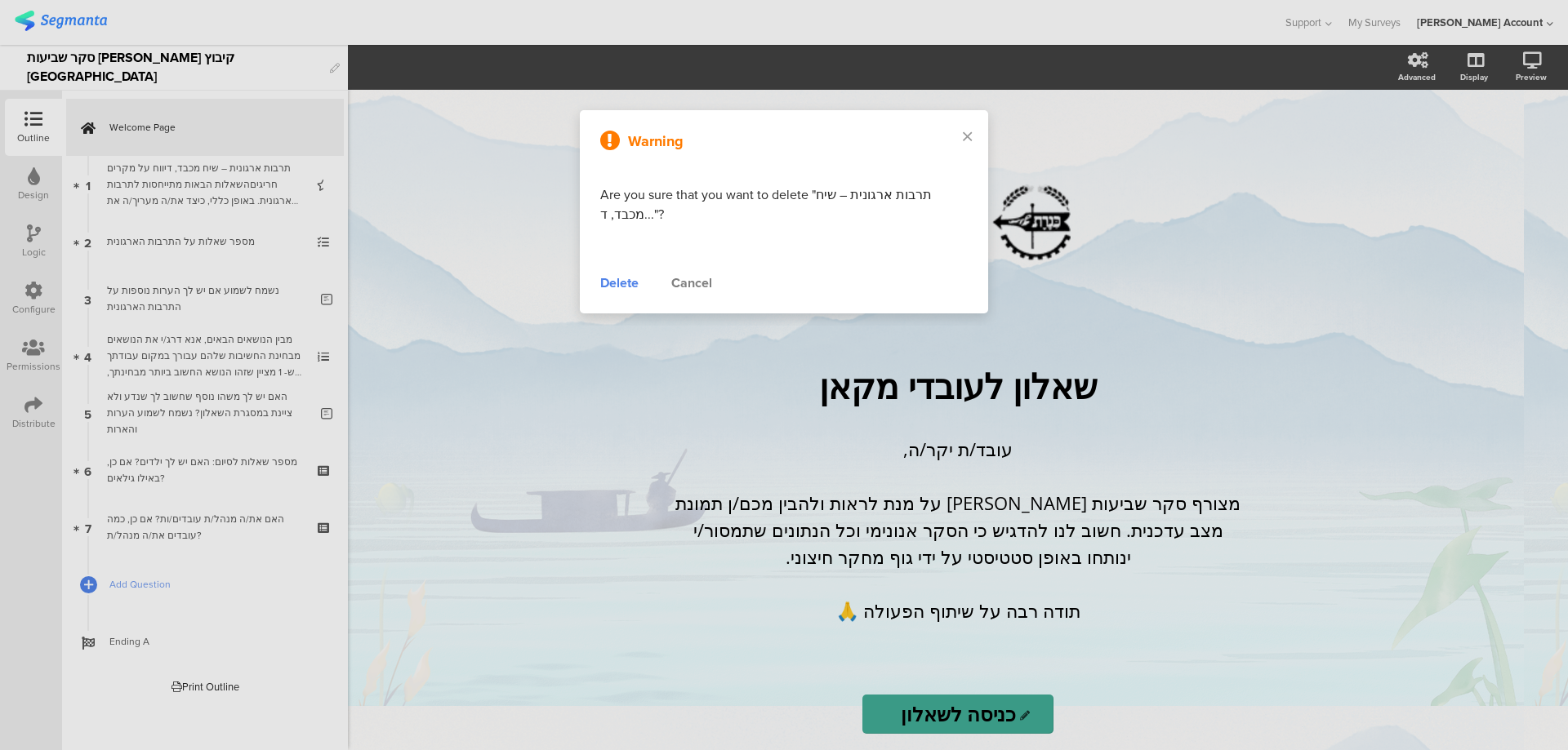
click at [612, 286] on div "Delete" at bounding box center [619, 283] width 38 height 19
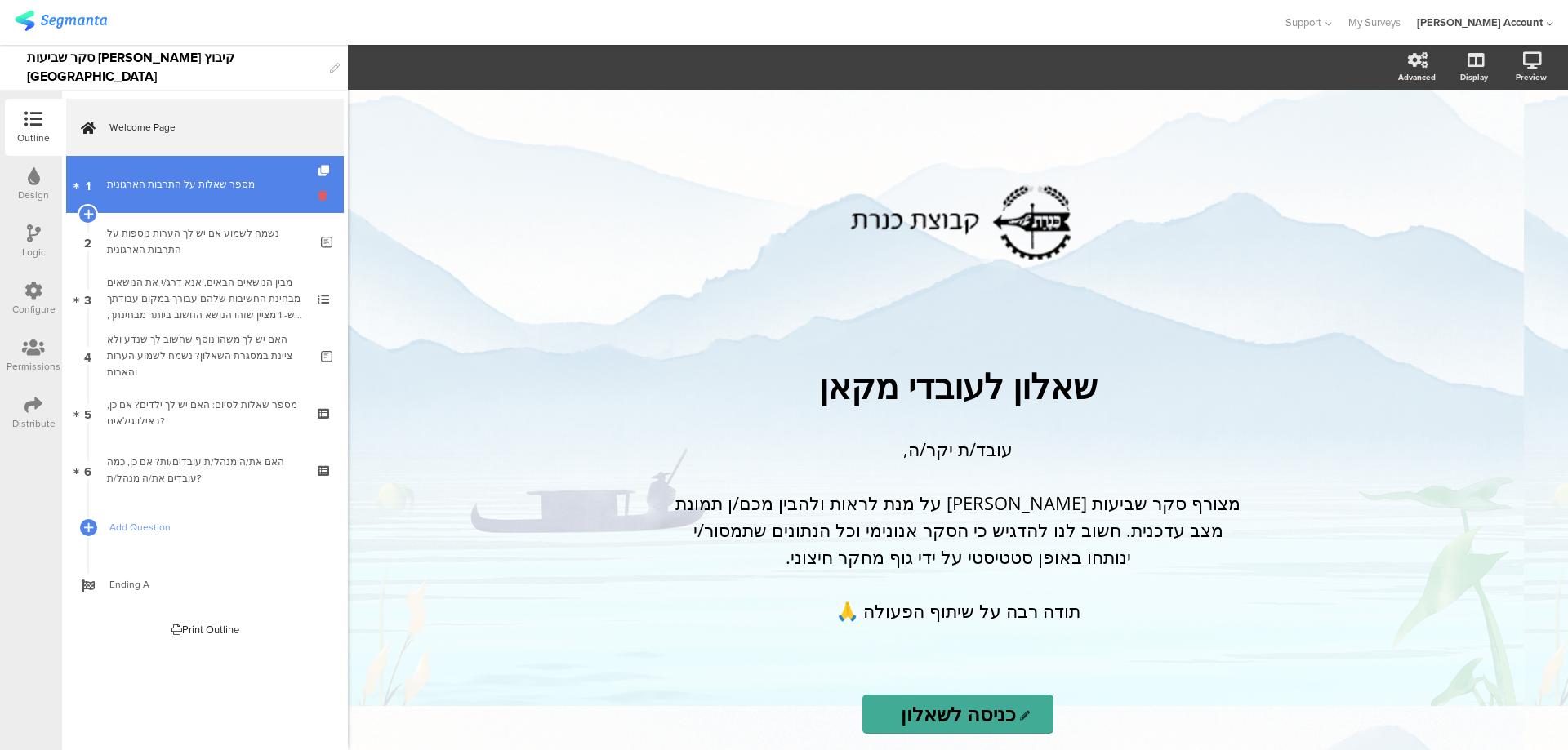
click at [324, 190] on icon at bounding box center [325, 196] width 14 height 16
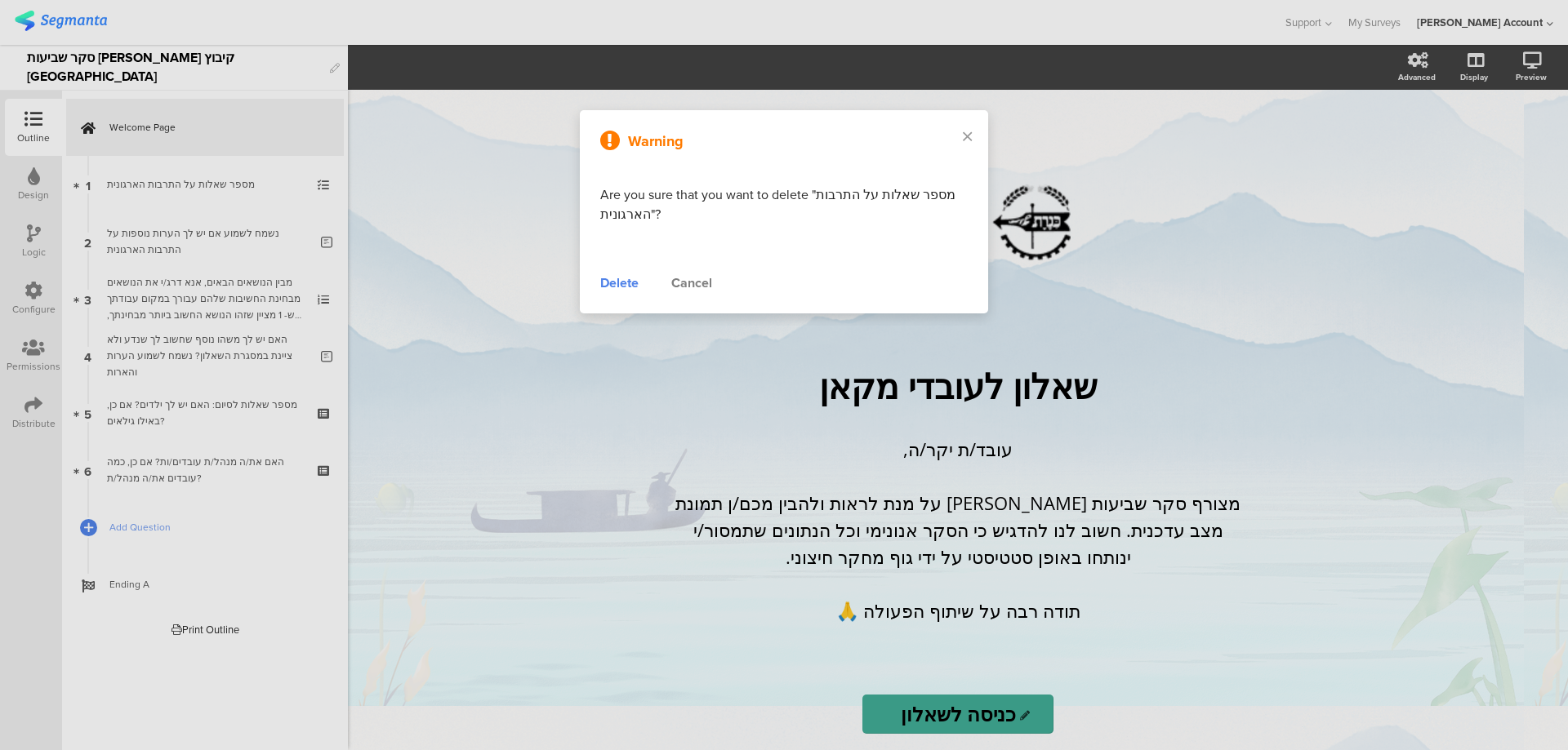
click at [614, 281] on div "Delete" at bounding box center [619, 283] width 38 height 19
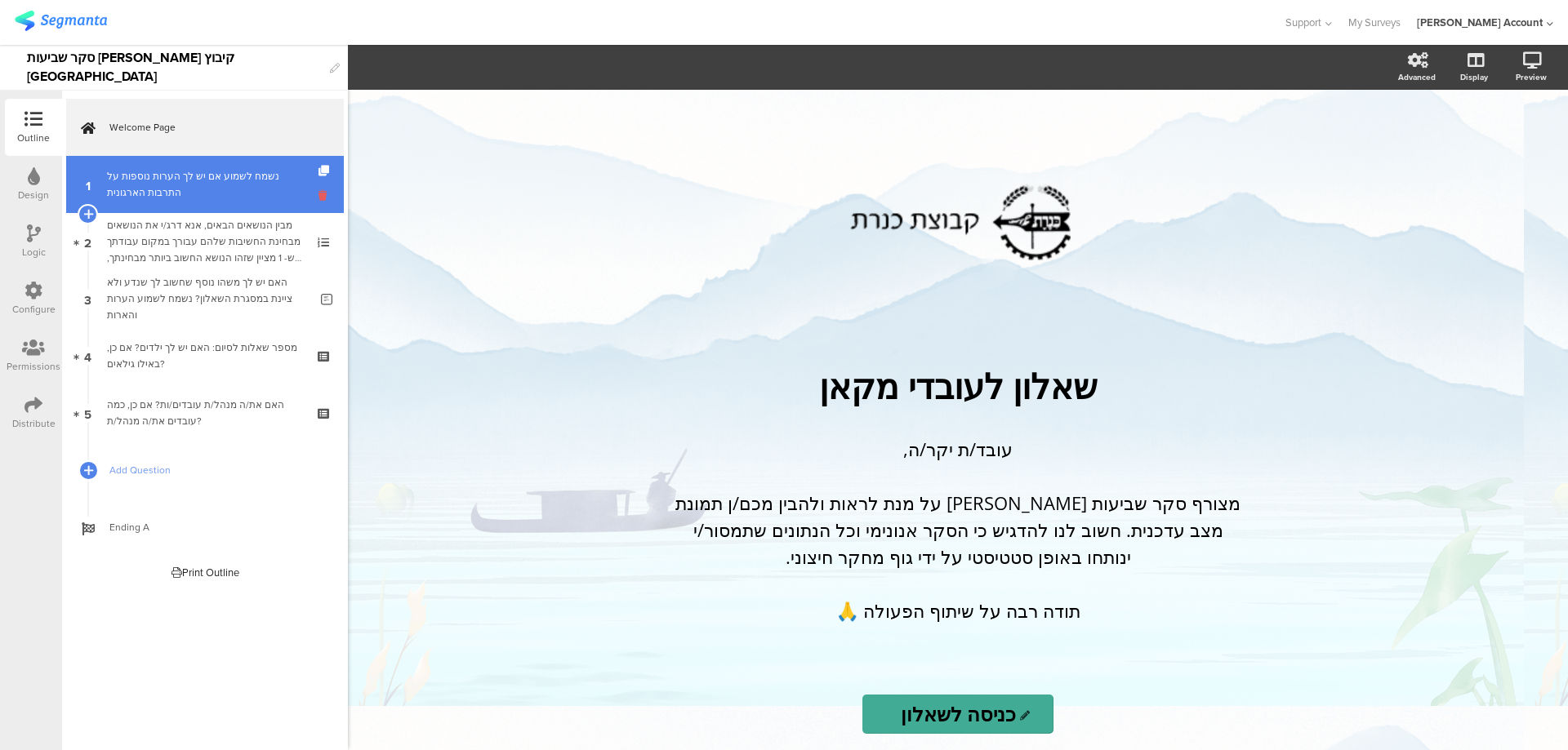
click at [319, 191] on icon at bounding box center [325, 196] width 14 height 16
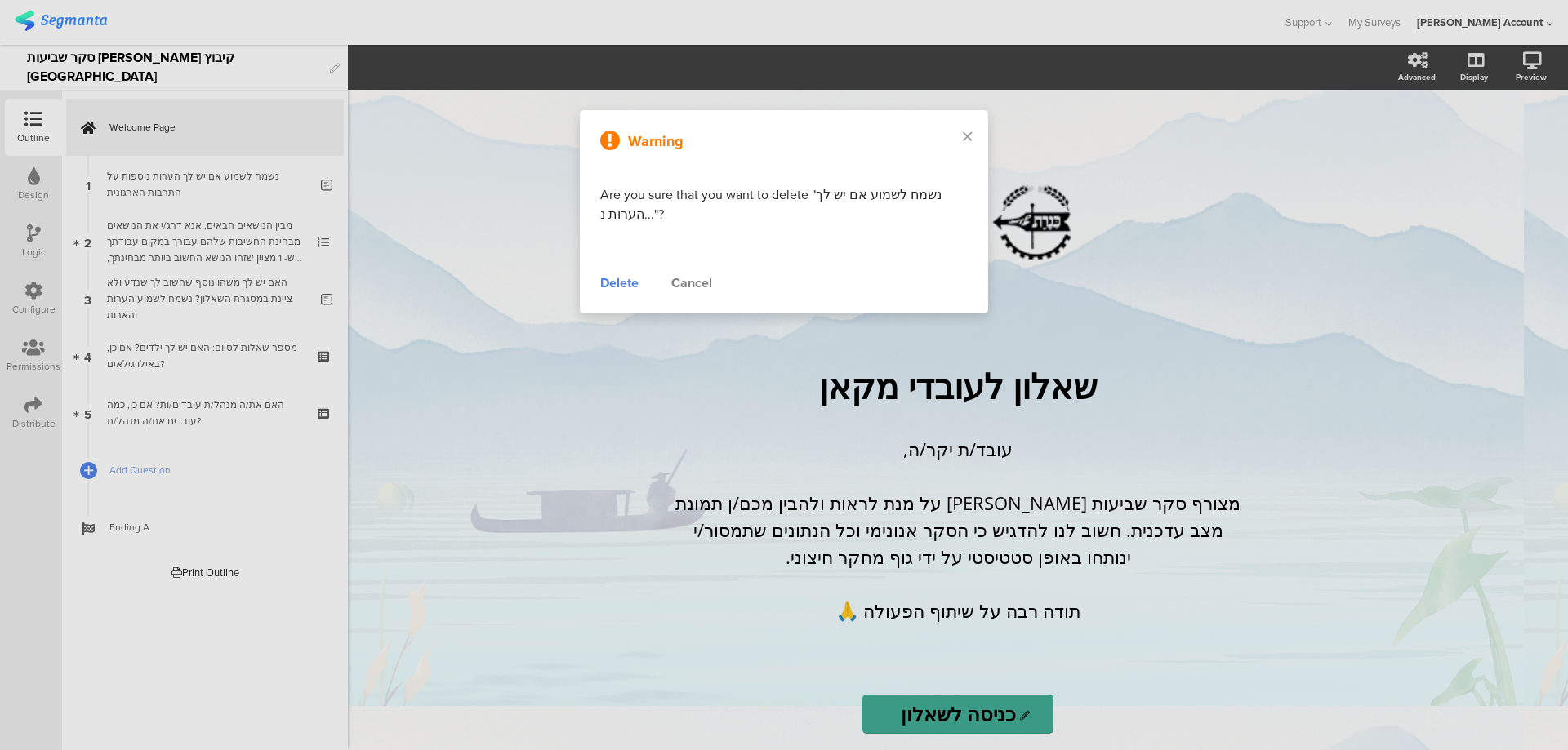
click at [621, 278] on div "Delete" at bounding box center [619, 283] width 38 height 19
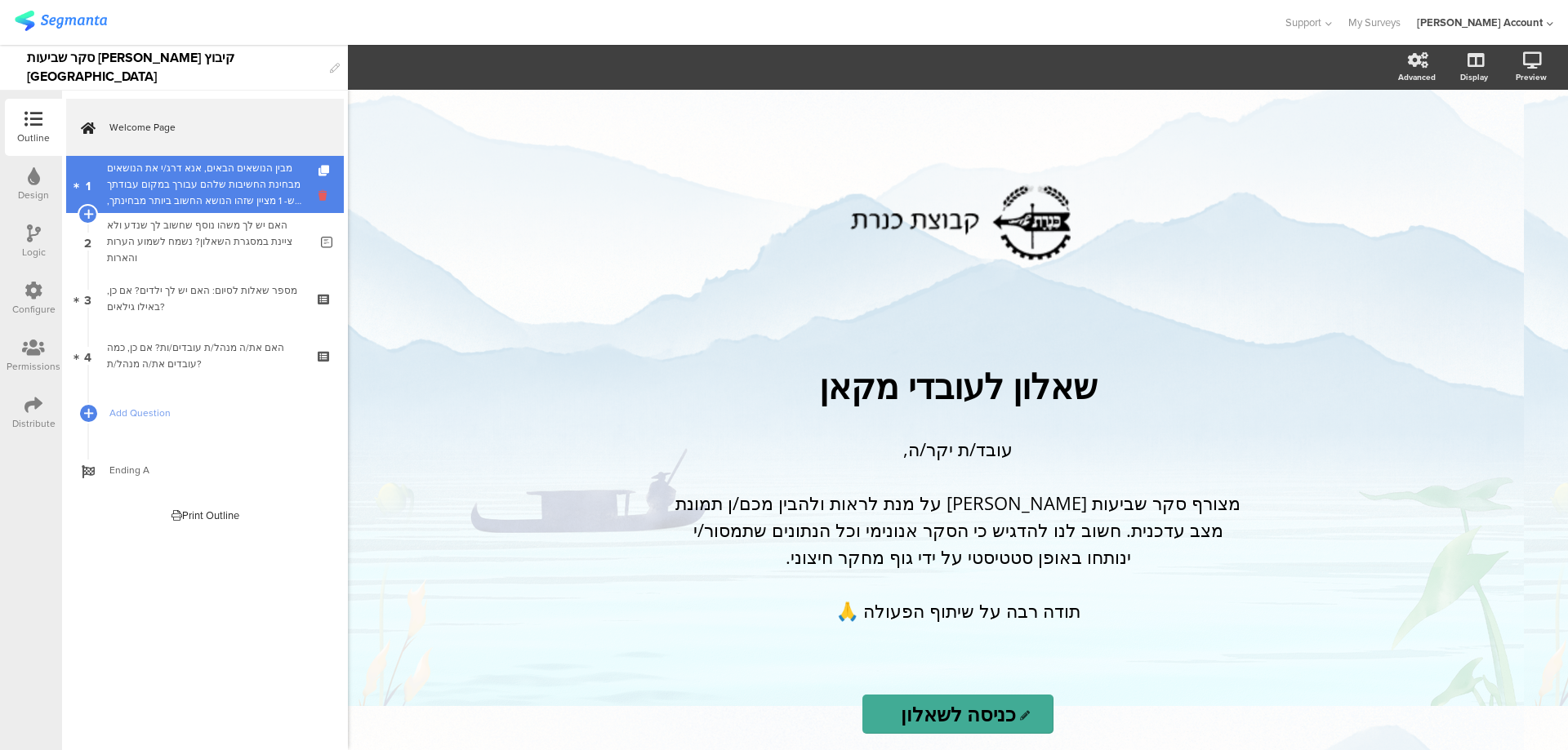
click at [326, 197] on icon at bounding box center [325, 196] width 14 height 16
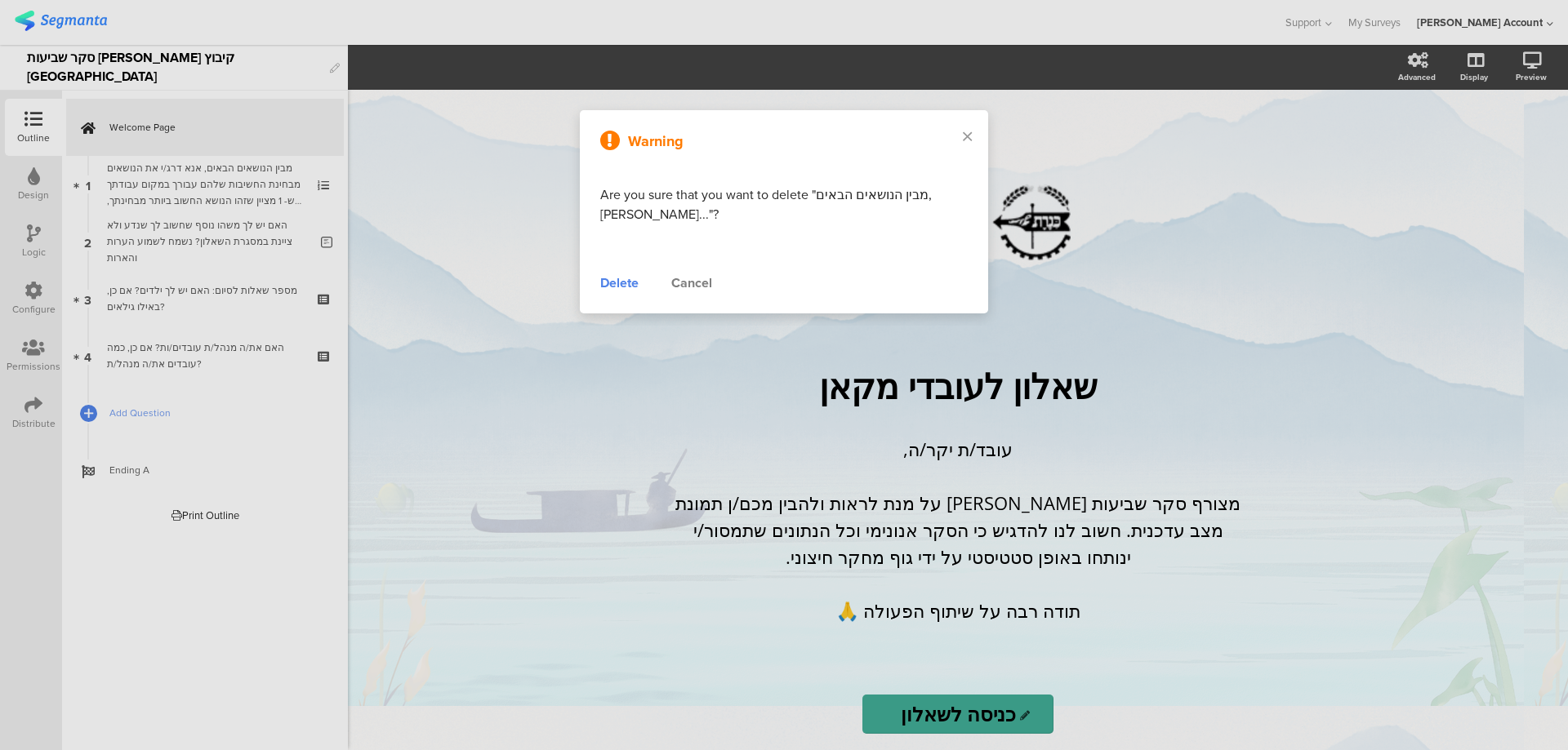
click at [610, 281] on div "Delete" at bounding box center [619, 283] width 38 height 19
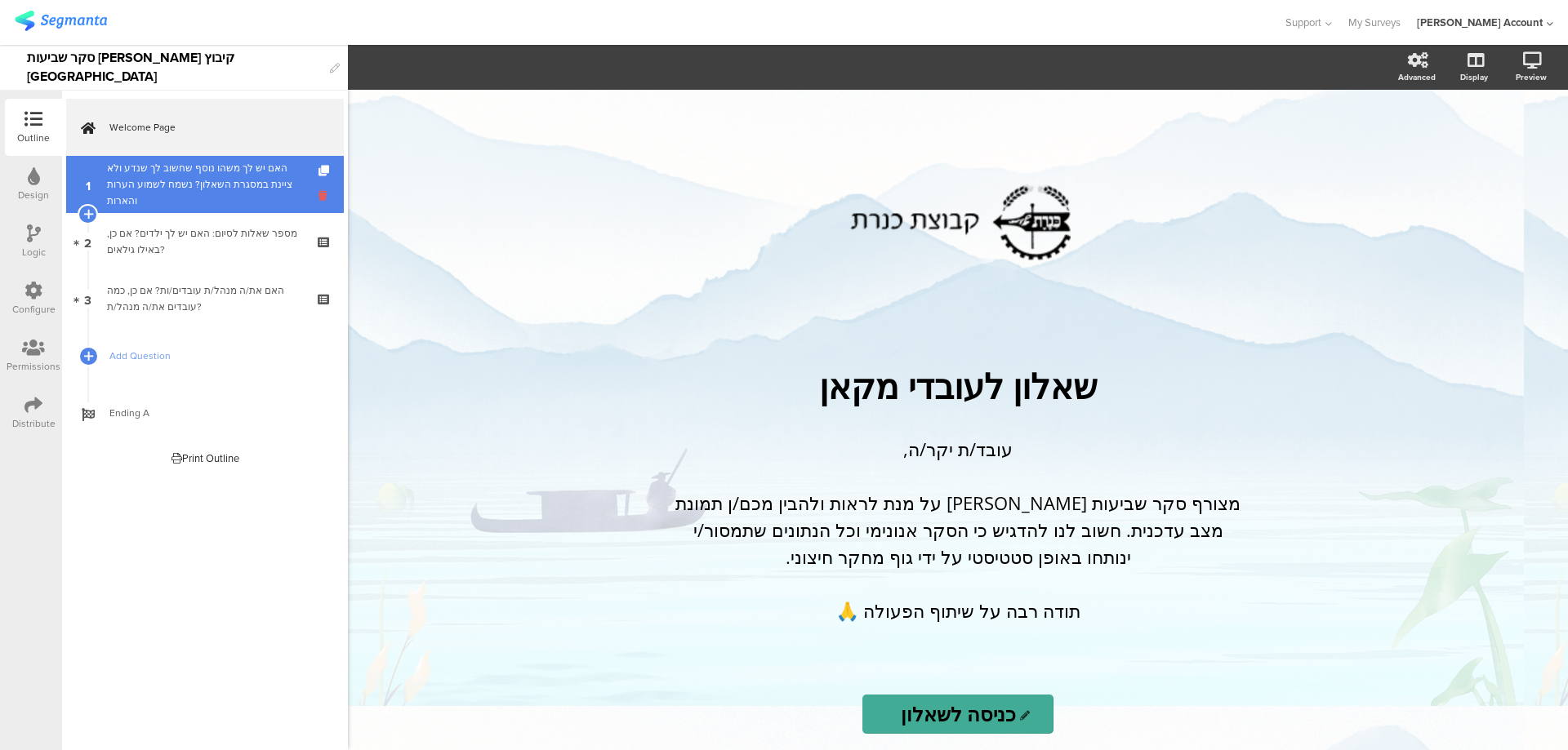
click at [326, 197] on icon at bounding box center [325, 196] width 14 height 16
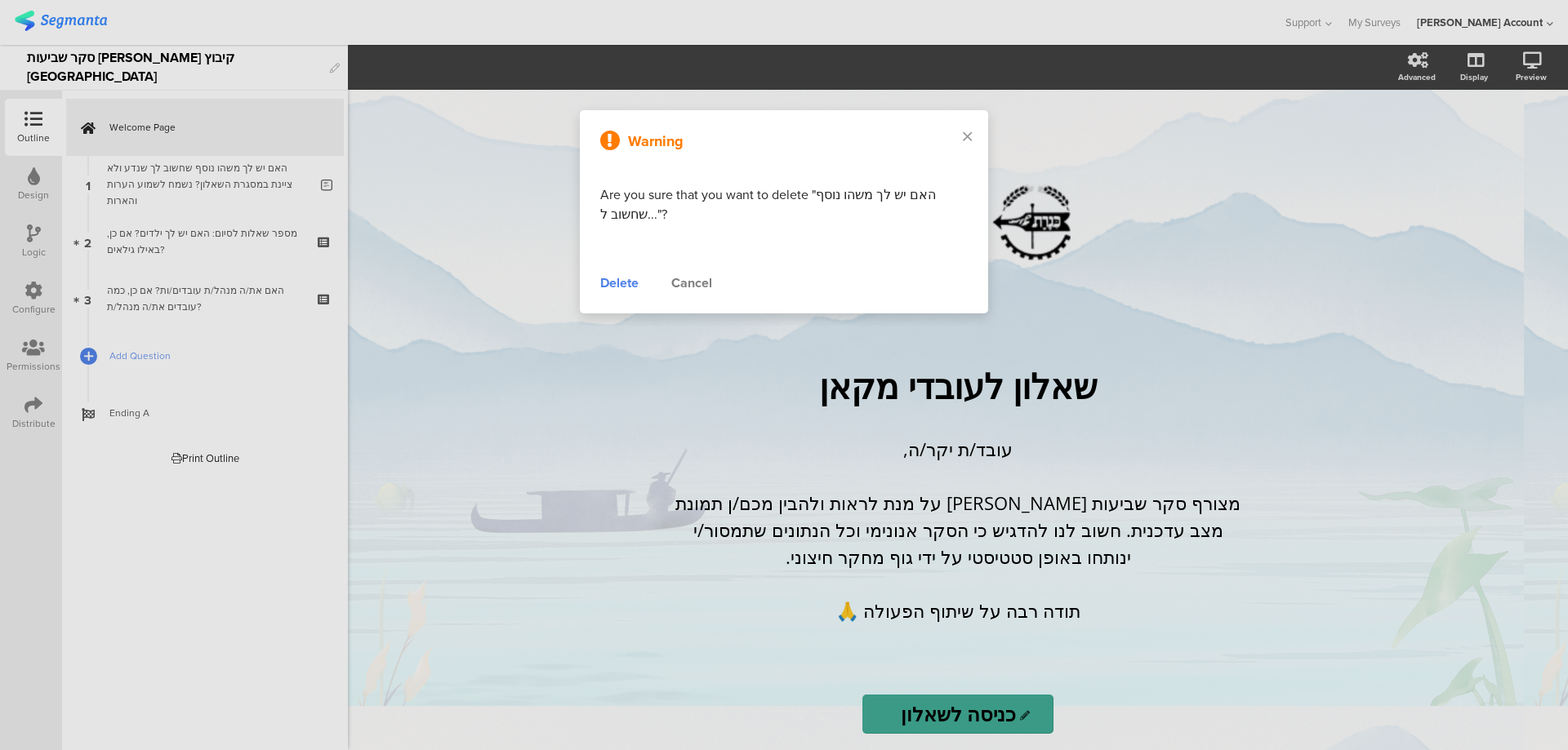
click at [628, 287] on div "Delete" at bounding box center [619, 283] width 38 height 19
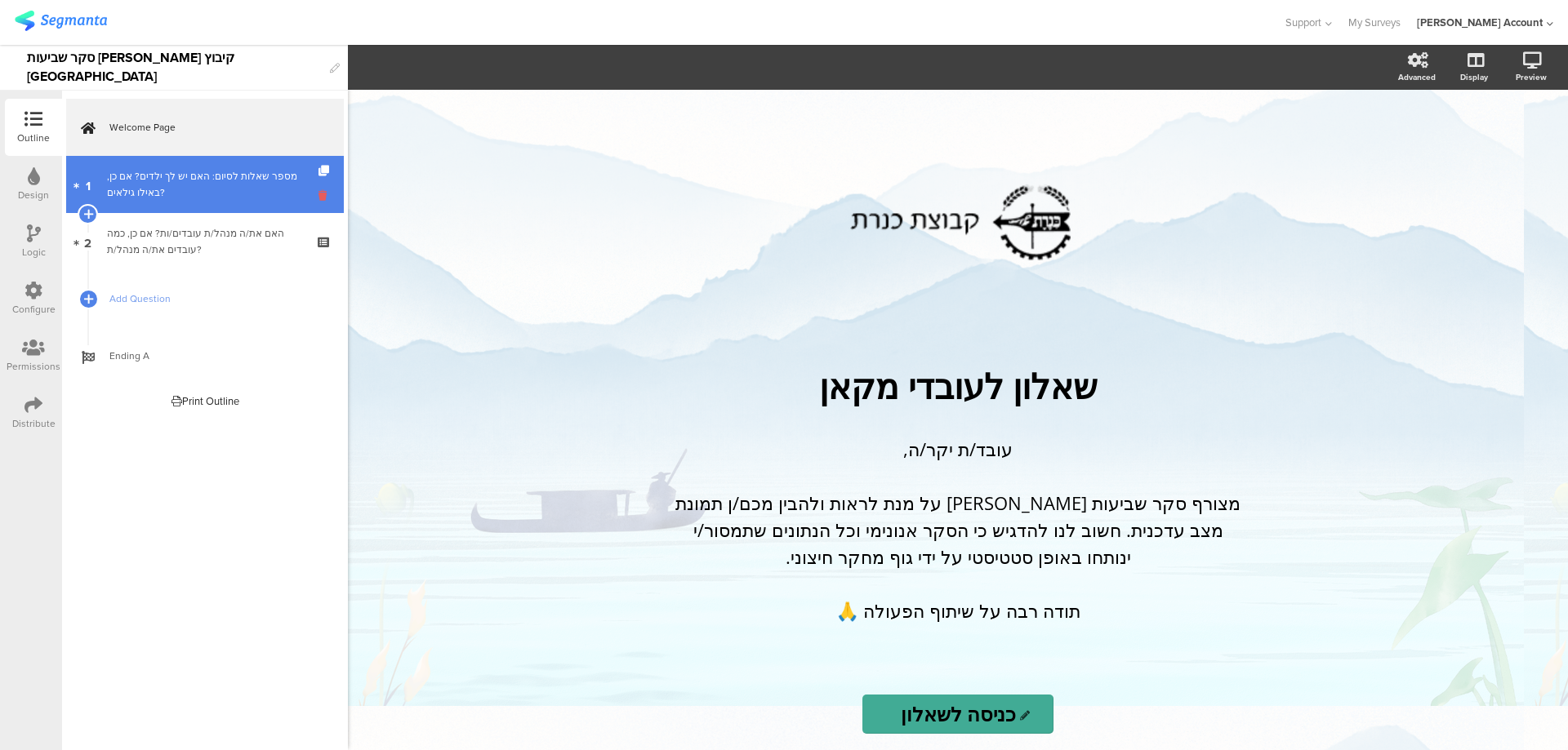
click at [321, 198] on icon at bounding box center [325, 196] width 14 height 16
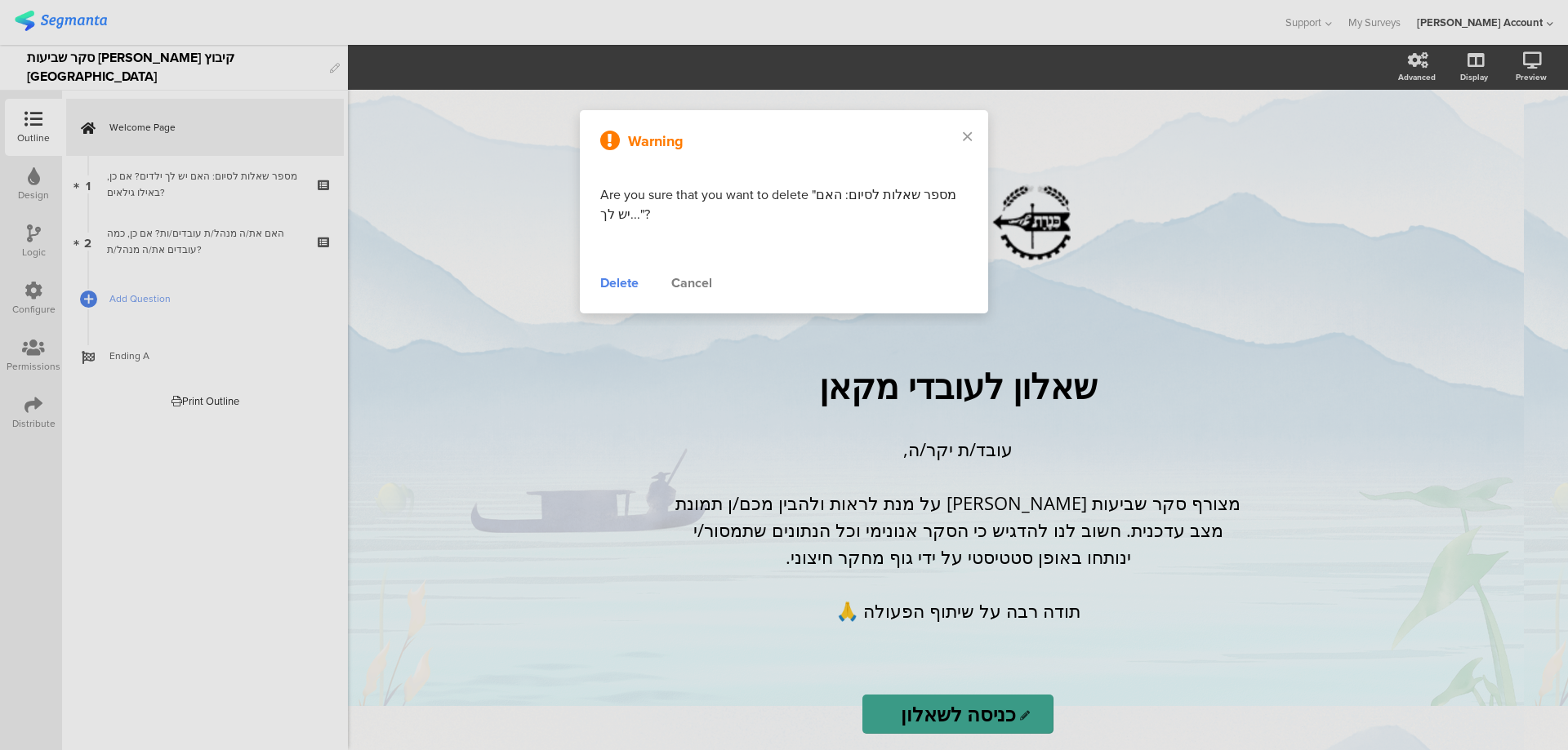
click at [614, 280] on div "Delete" at bounding box center [619, 283] width 38 height 19
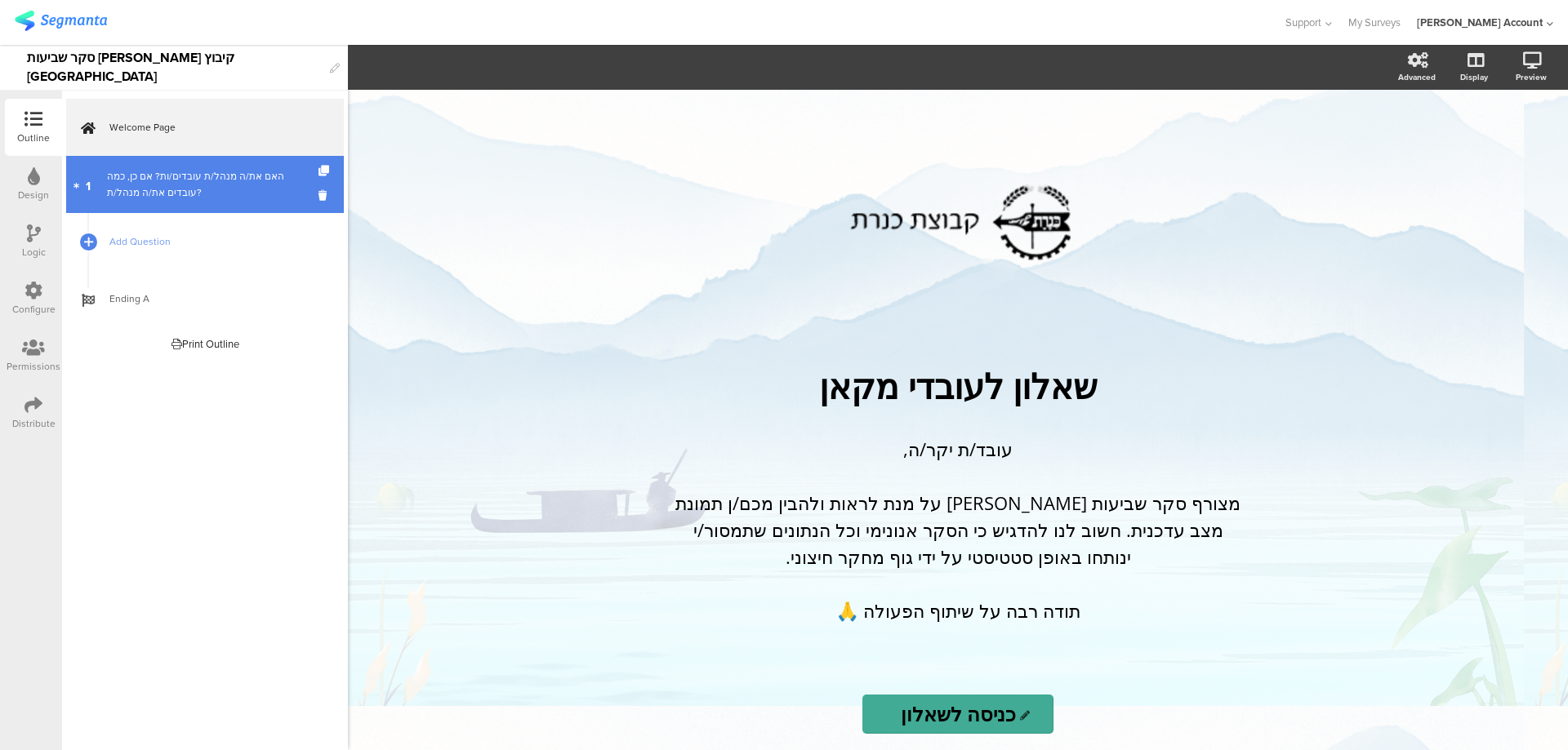
click at [317, 191] on link "1 האם את/ה מנהל/ת עובדים/ות? אם כן, כמה עובדים את/ה מנהל/ת?" at bounding box center [205, 184] width 277 height 57
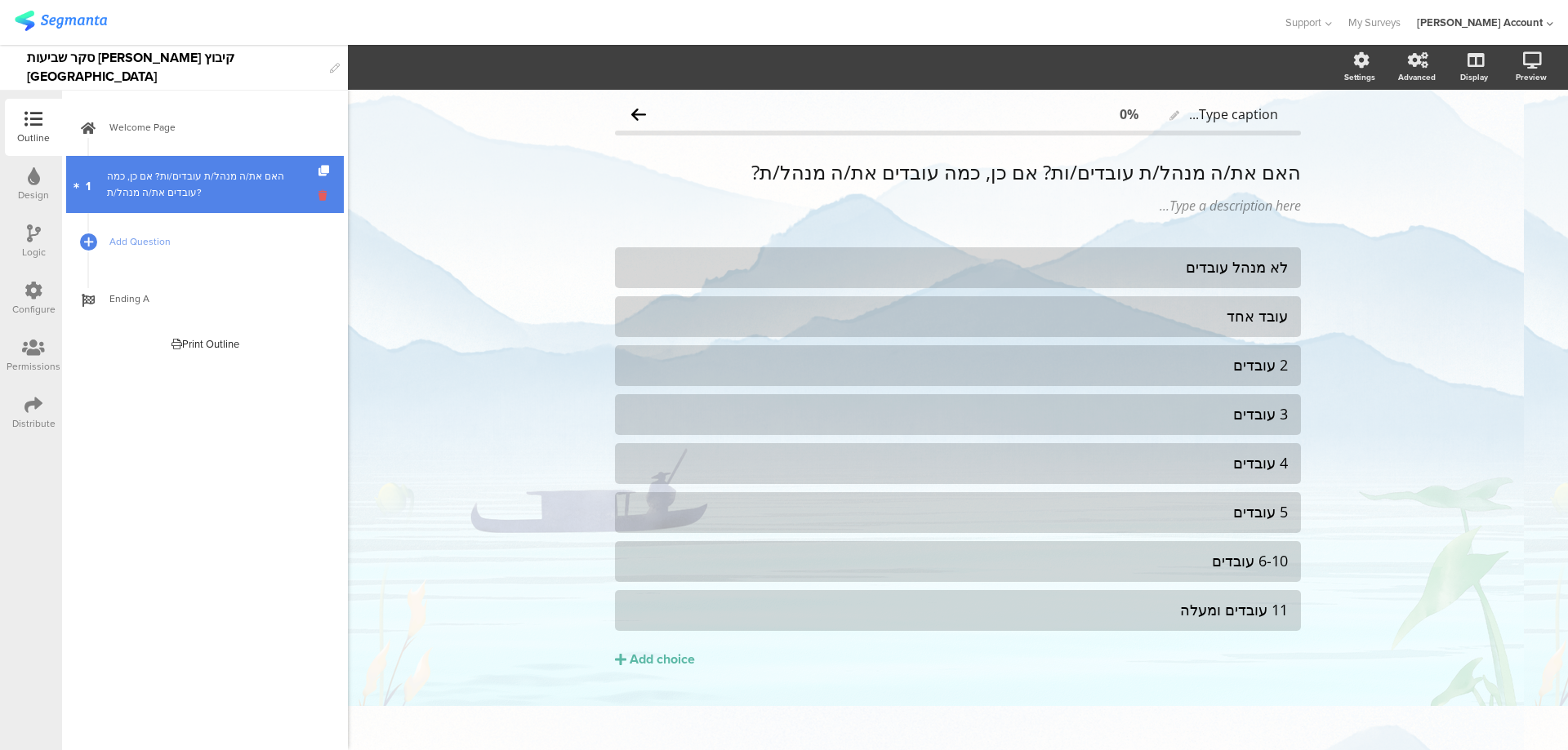
click at [328, 199] on icon at bounding box center [325, 196] width 14 height 16
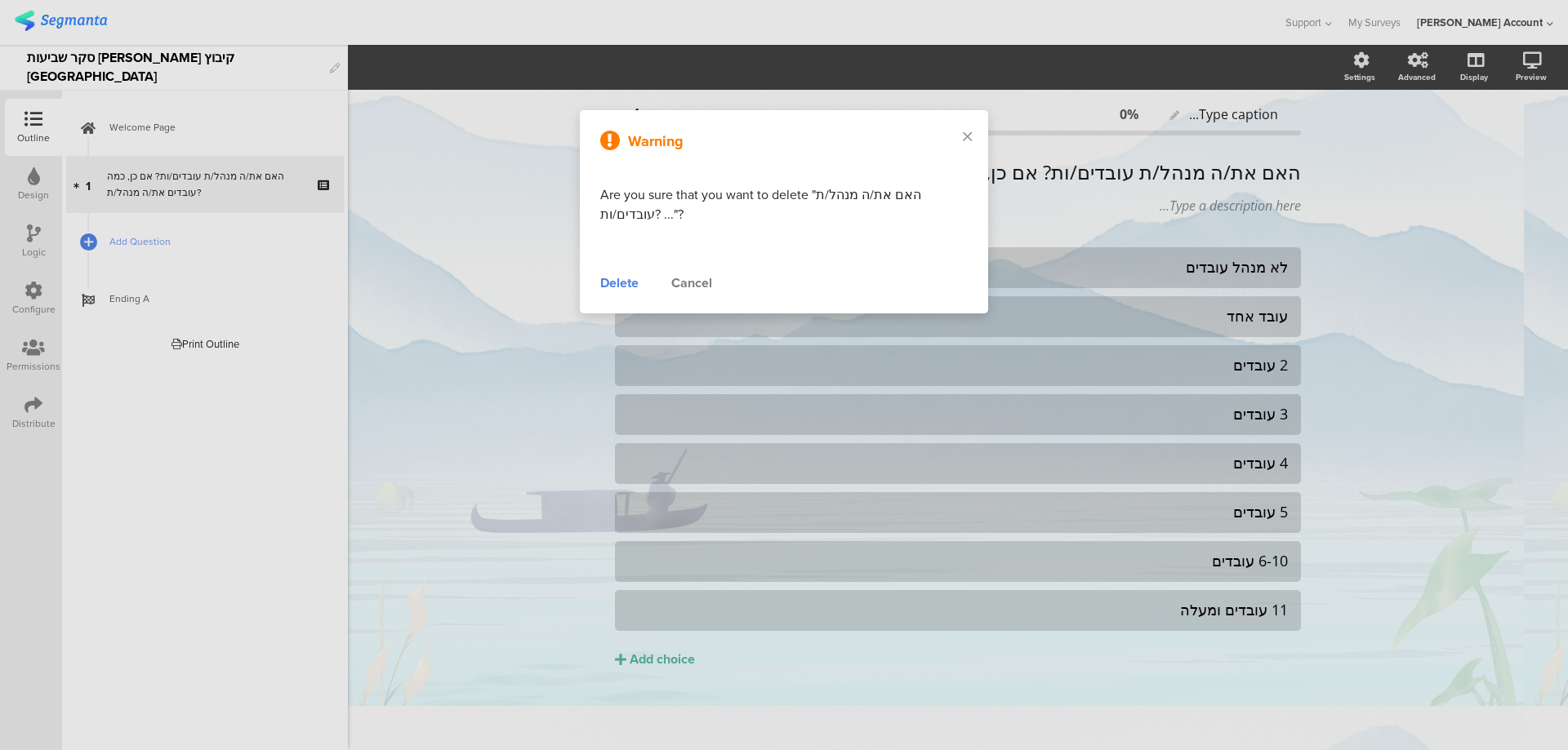
click at [621, 288] on div "Delete" at bounding box center [619, 283] width 38 height 19
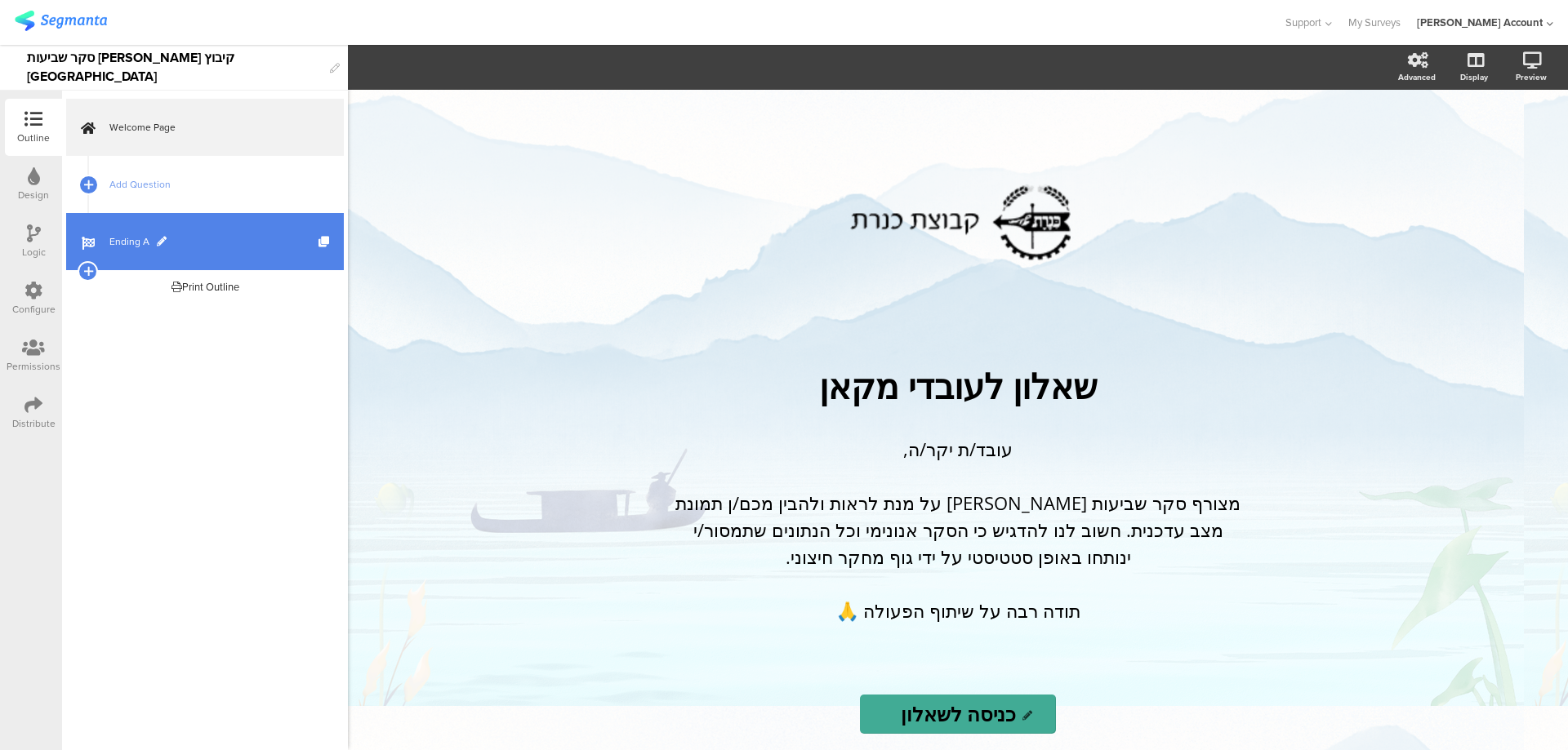
click at [196, 228] on link "Ending A" at bounding box center [205, 241] width 277 height 57
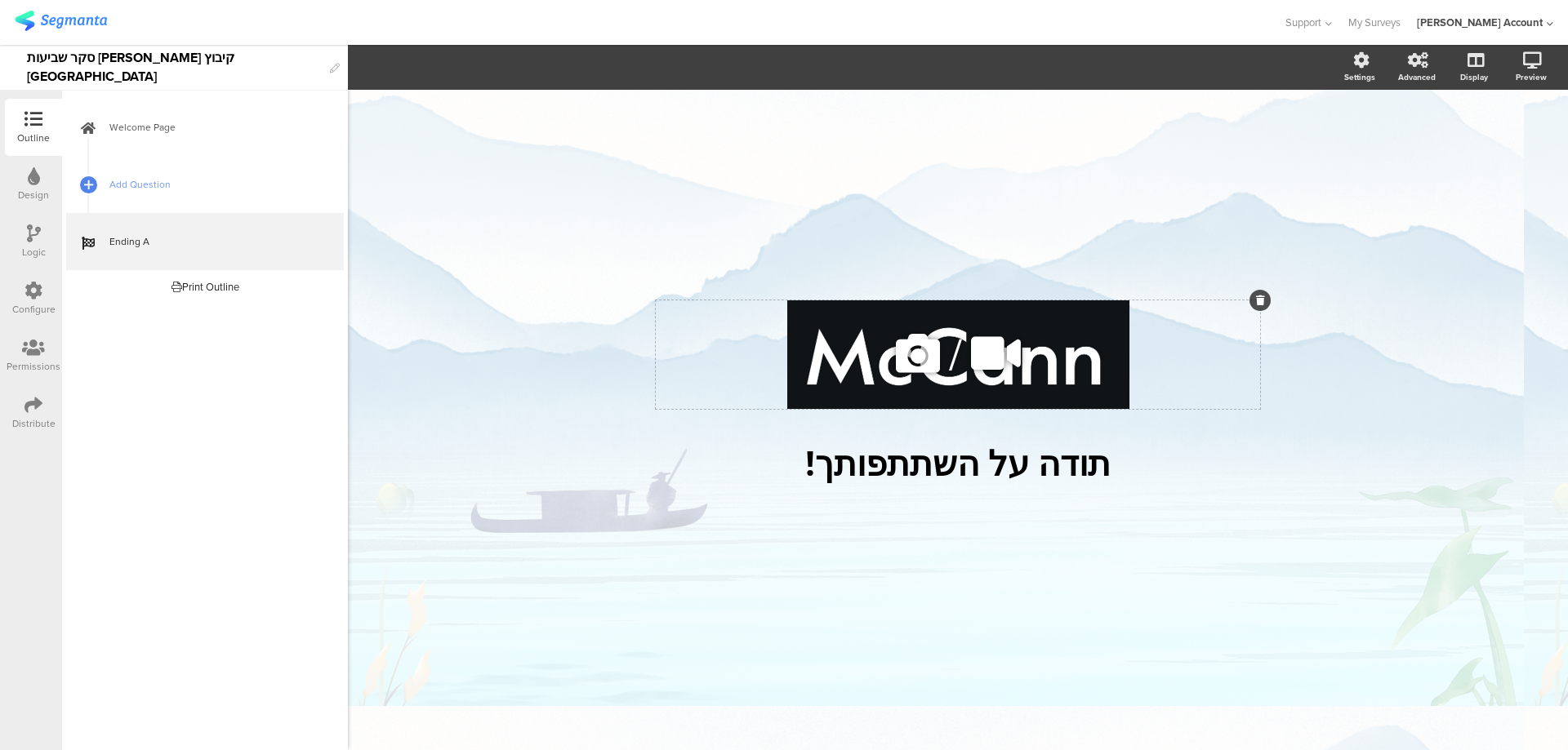
click at [917, 354] on icon at bounding box center [917, 353] width 55 height 55
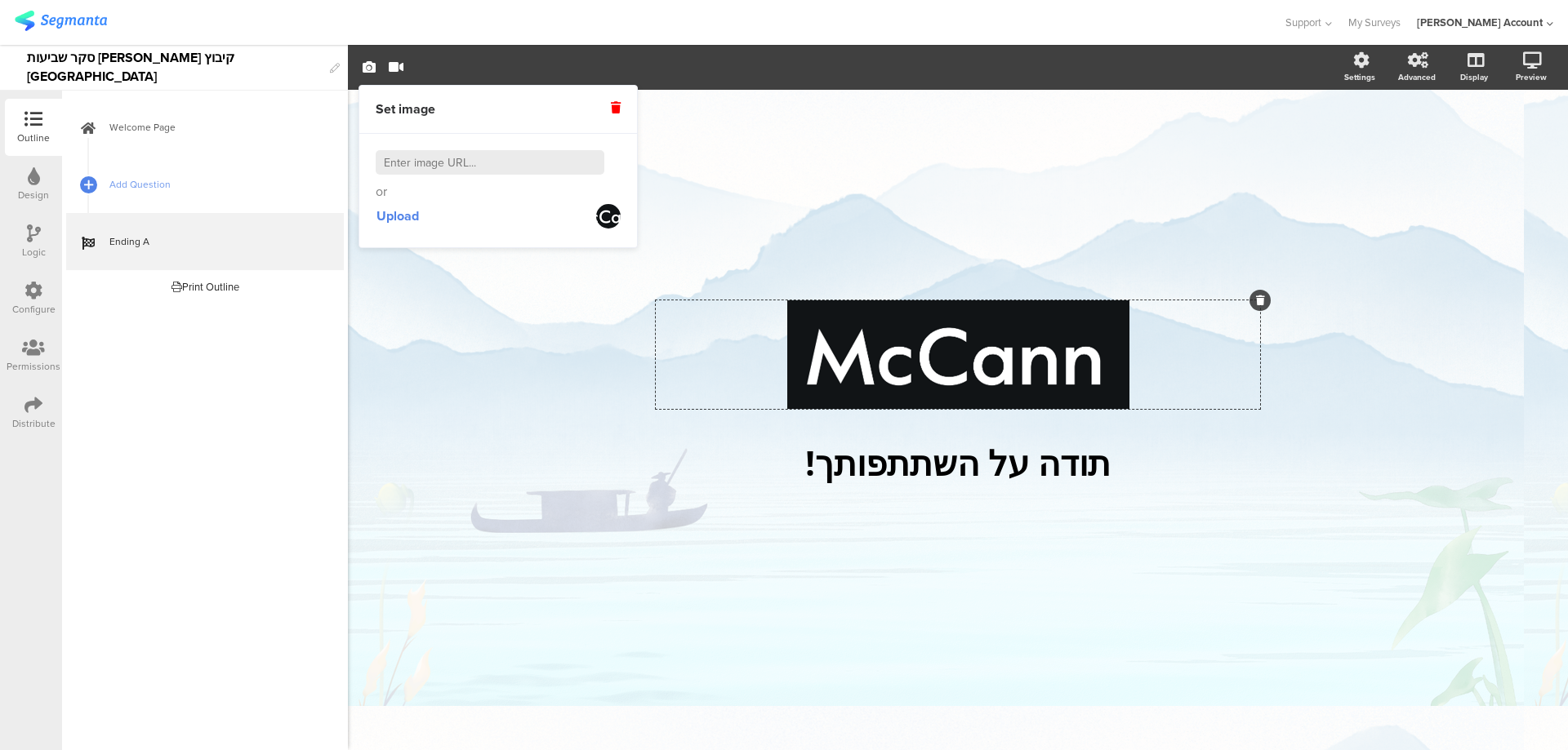
click at [616, 106] on icon at bounding box center [615, 108] width 10 height 11
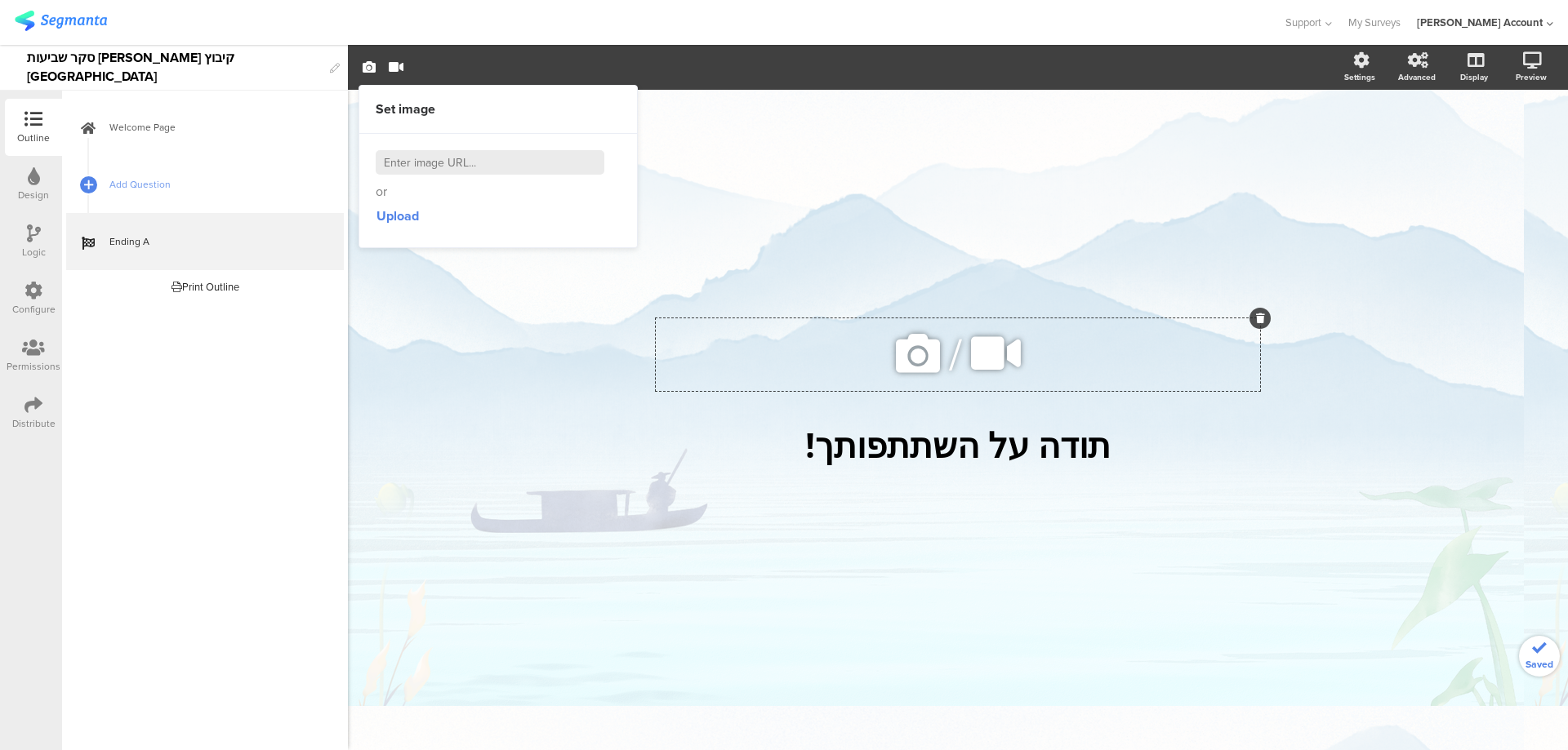
click at [943, 222] on div "/ תודה על השתתפותך! תודה על השתתפותך!" at bounding box center [958, 412] width 686 height 644
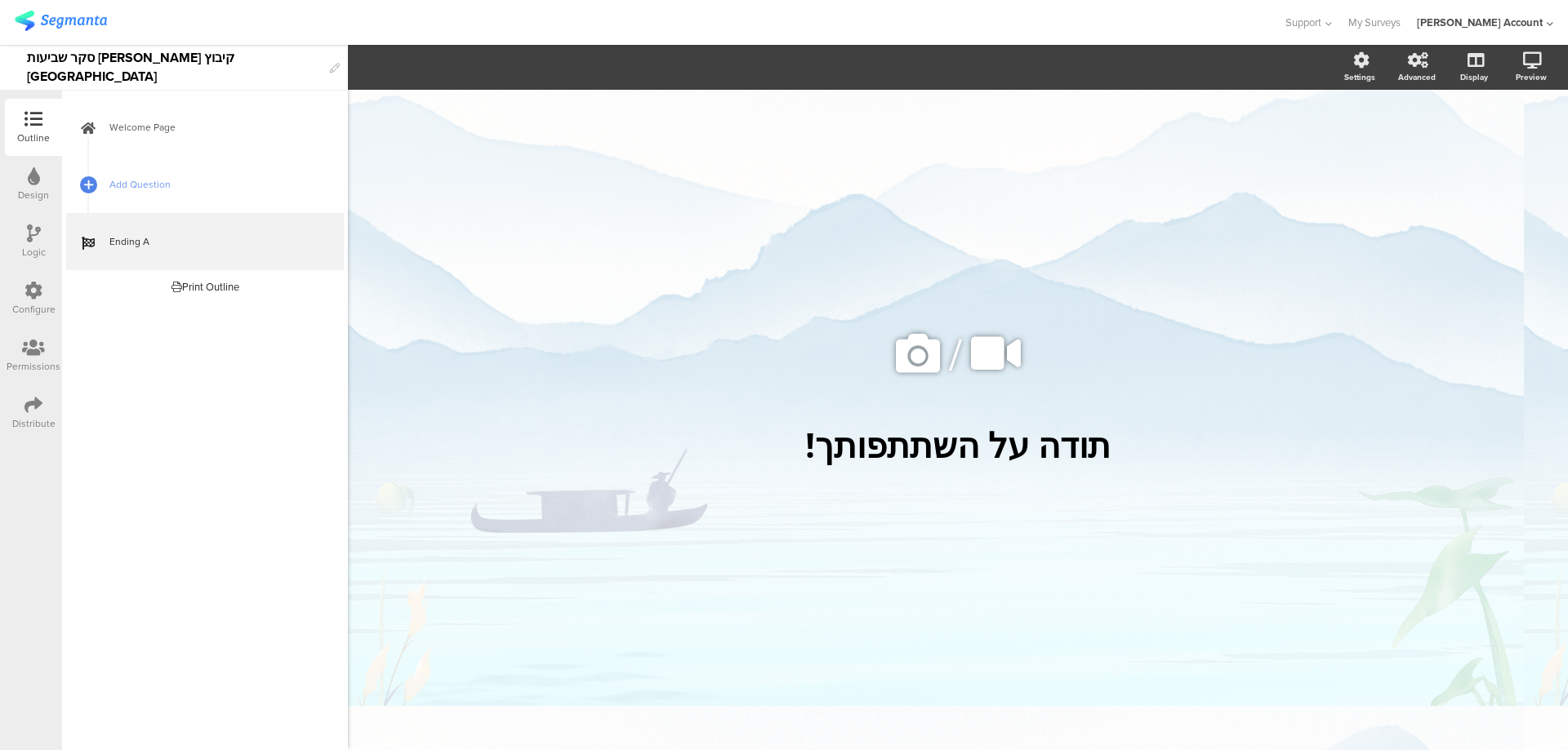
click at [31, 106] on div "Outline" at bounding box center [33, 127] width 57 height 57
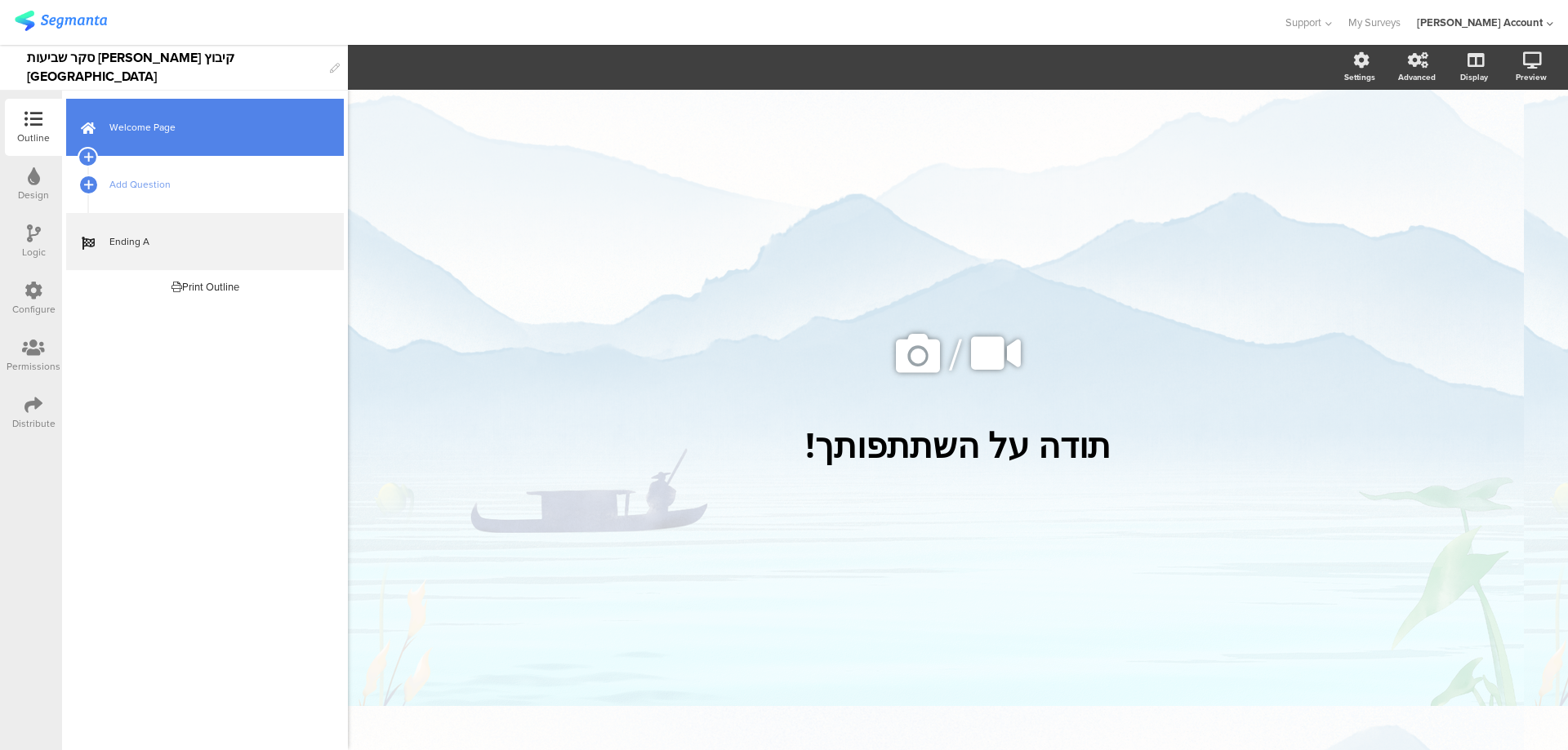
click at [166, 131] on span "Welcome Page" at bounding box center [213, 127] width 209 height 17
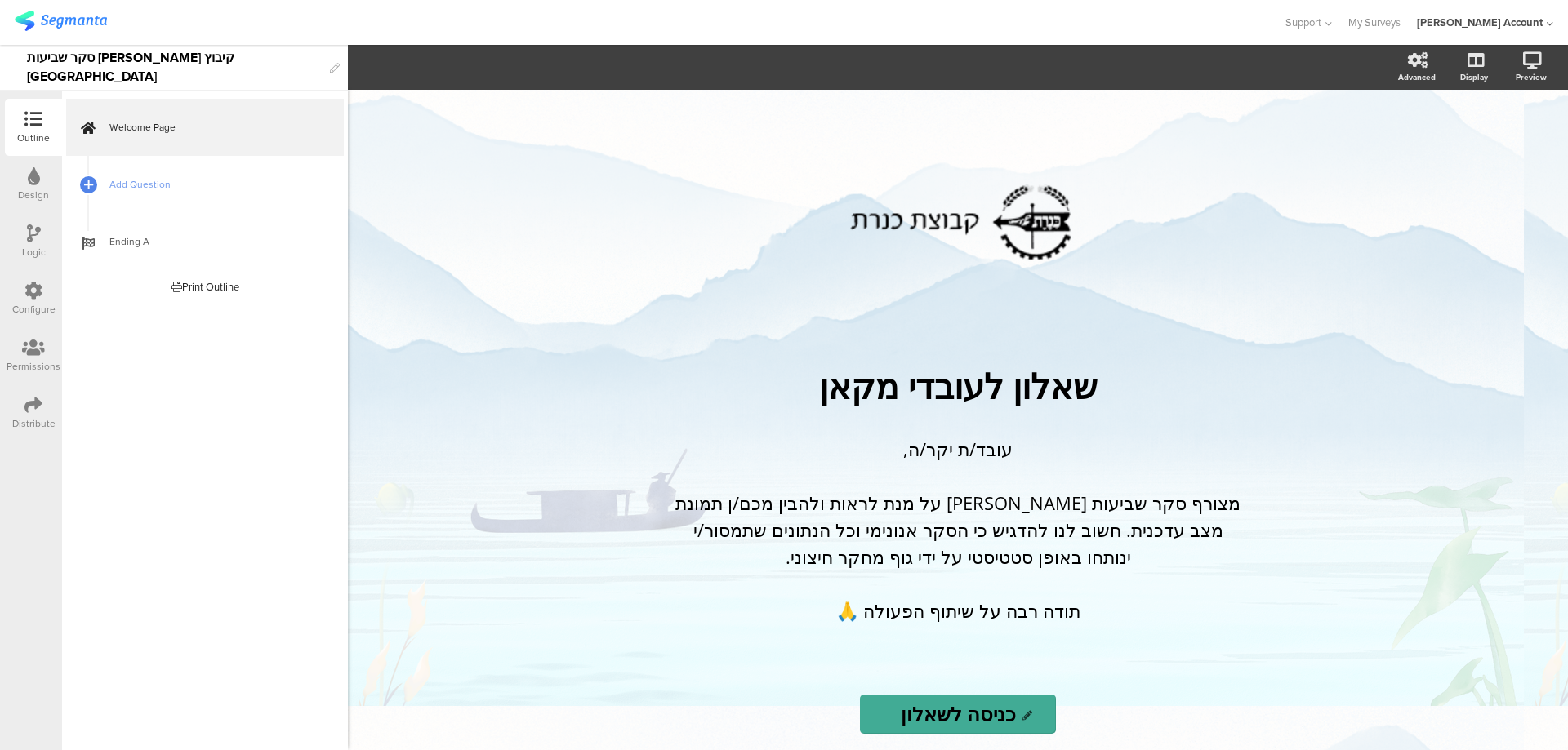
click at [31, 185] on div at bounding box center [34, 177] width 12 height 20
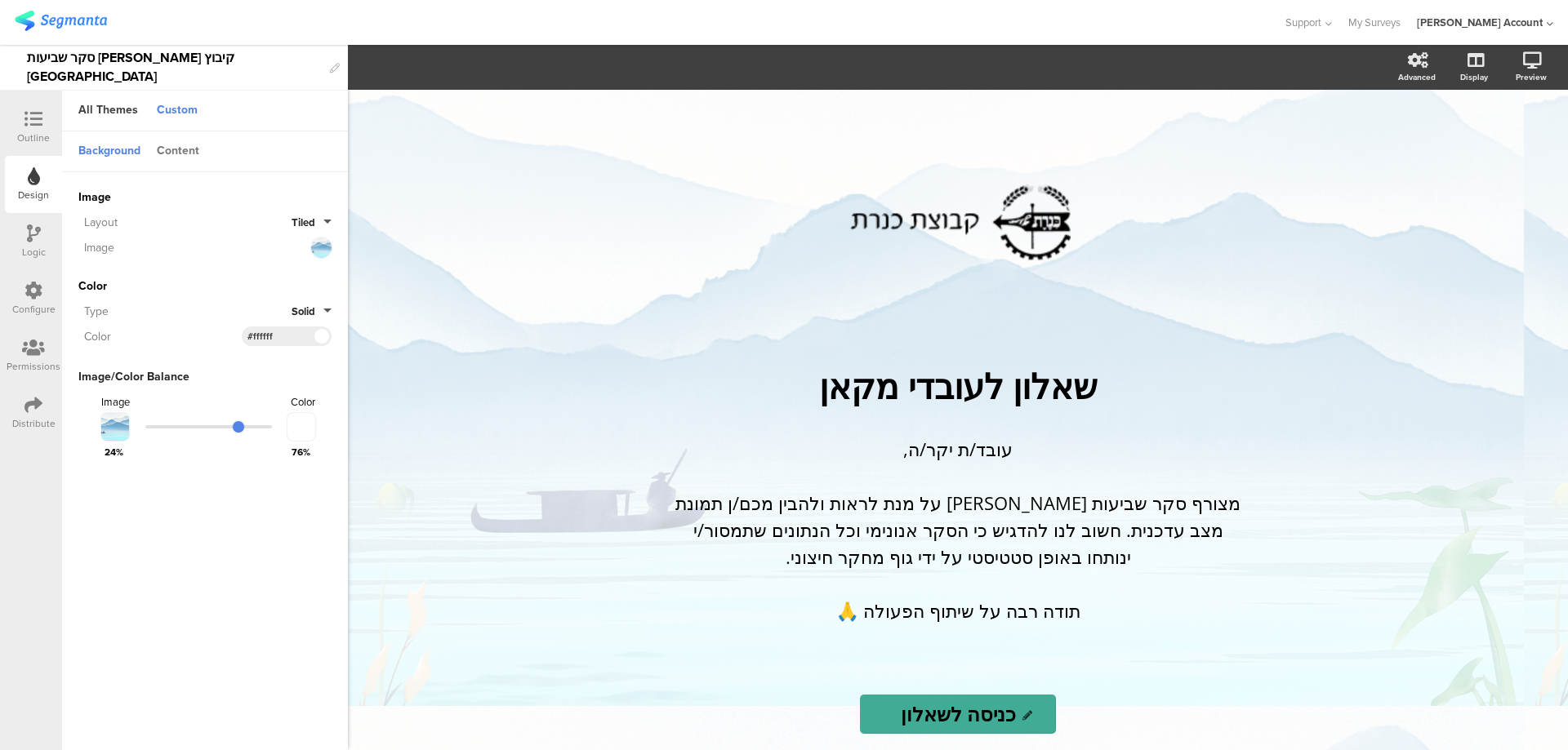
click at [185, 155] on div "Content" at bounding box center [178, 152] width 59 height 28
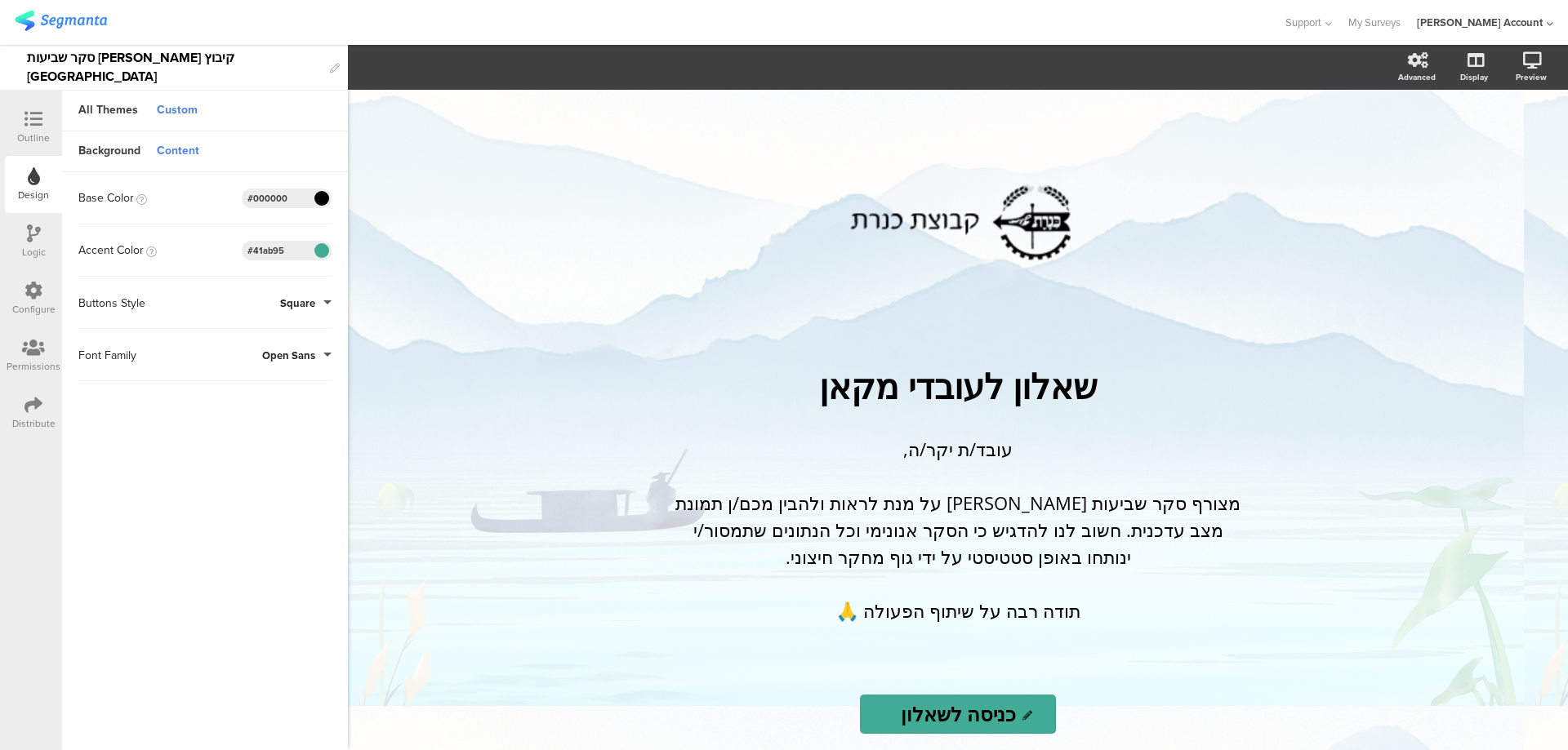
click at [307, 249] on div "#41ab95" at bounding box center [286, 250] width 90 height 19
click at [319, 249] on span at bounding box center [321, 250] width 18 height 10
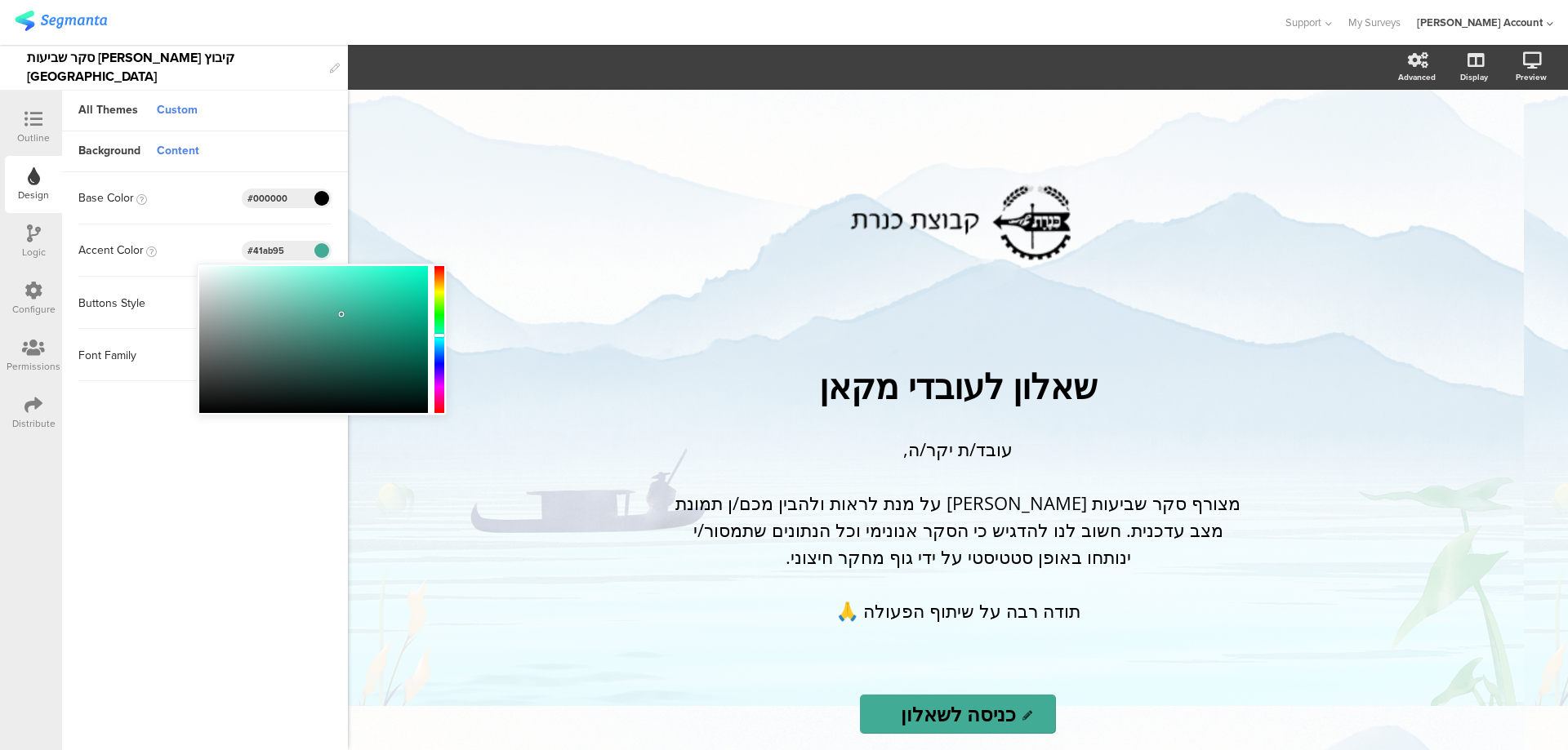
click at [436, 361] on div at bounding box center [439, 339] width 10 height 143
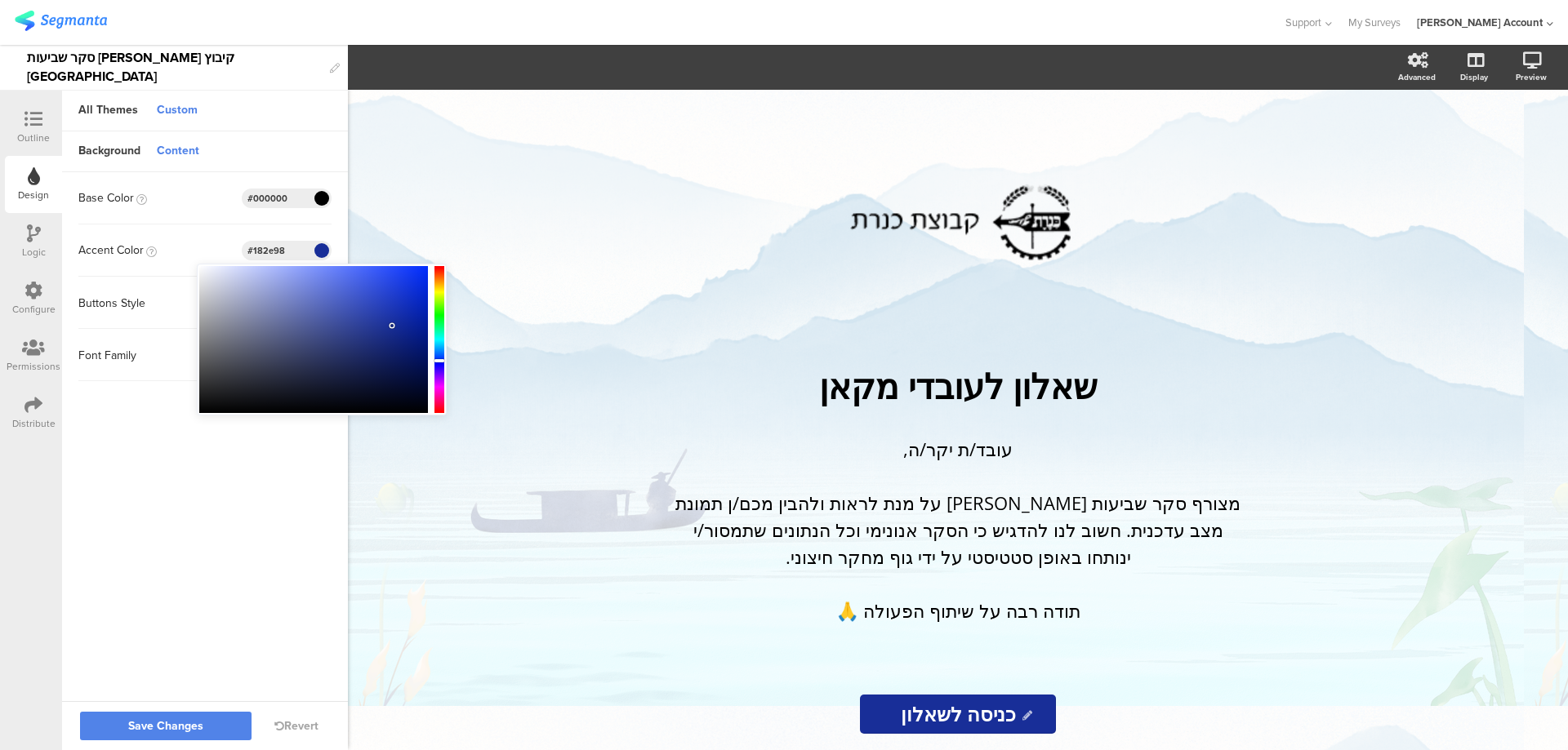
drag, startPoint x: 338, startPoint y: 313, endPoint x: 391, endPoint y: 326, distance: 54.6
click at [391, 326] on div at bounding box center [313, 339] width 228 height 147
click at [152, 726] on span "Save Changes" at bounding box center [166, 726] width 75 height 0
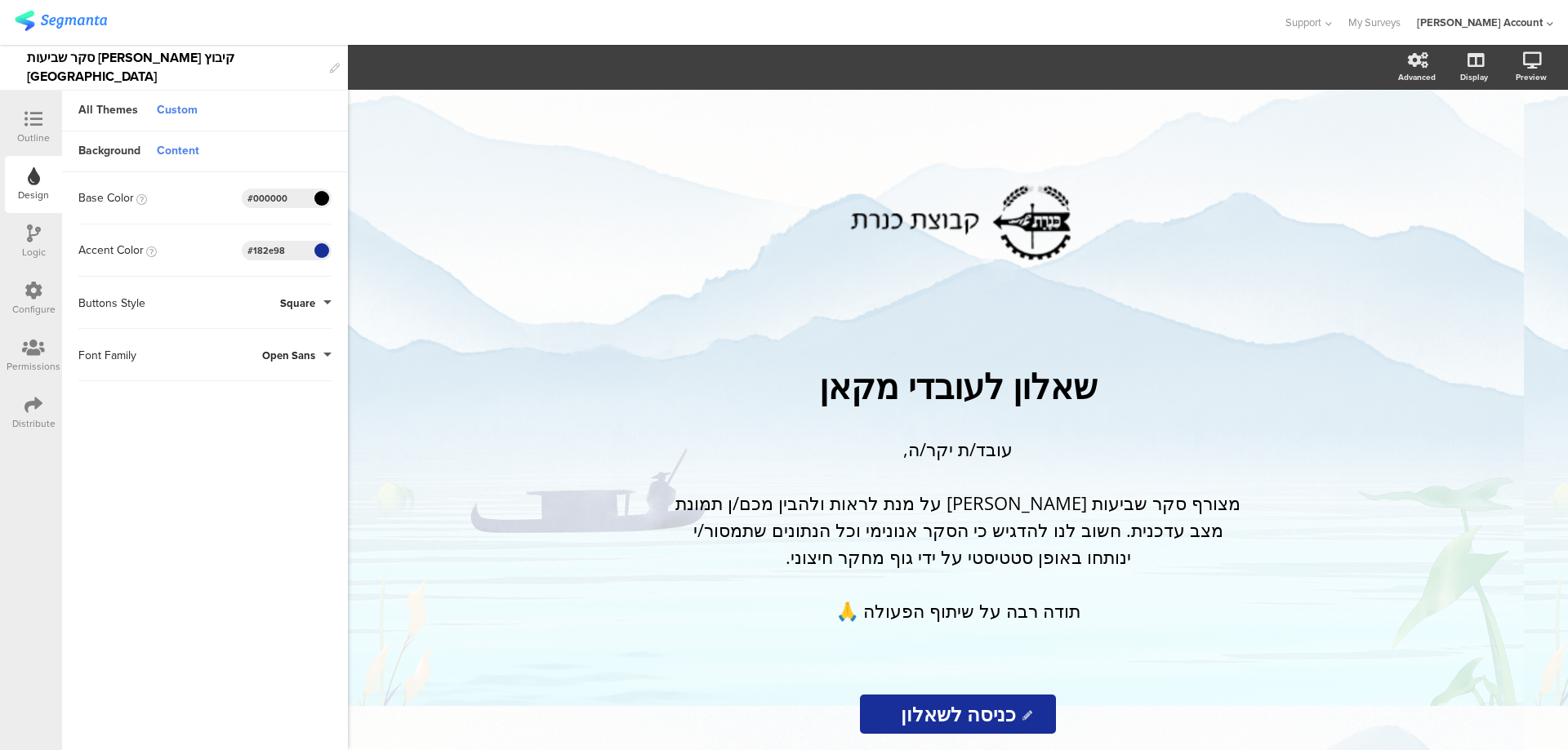
click at [295, 246] on div "#182e98" at bounding box center [286, 250] width 90 height 19
drag, startPoint x: 294, startPoint y: 247, endPoint x: 205, endPoint y: 249, distance: 89.0
click at [205, 249] on div "Accent Color #182e98" at bounding box center [205, 250] width 253 height 19
paste input "576a94"
click at [240, 458] on sg-customize-design "Background Content Image Invalid URL or Upload File Layout Tiled Image Color Ty…" at bounding box center [205, 441] width 286 height 622
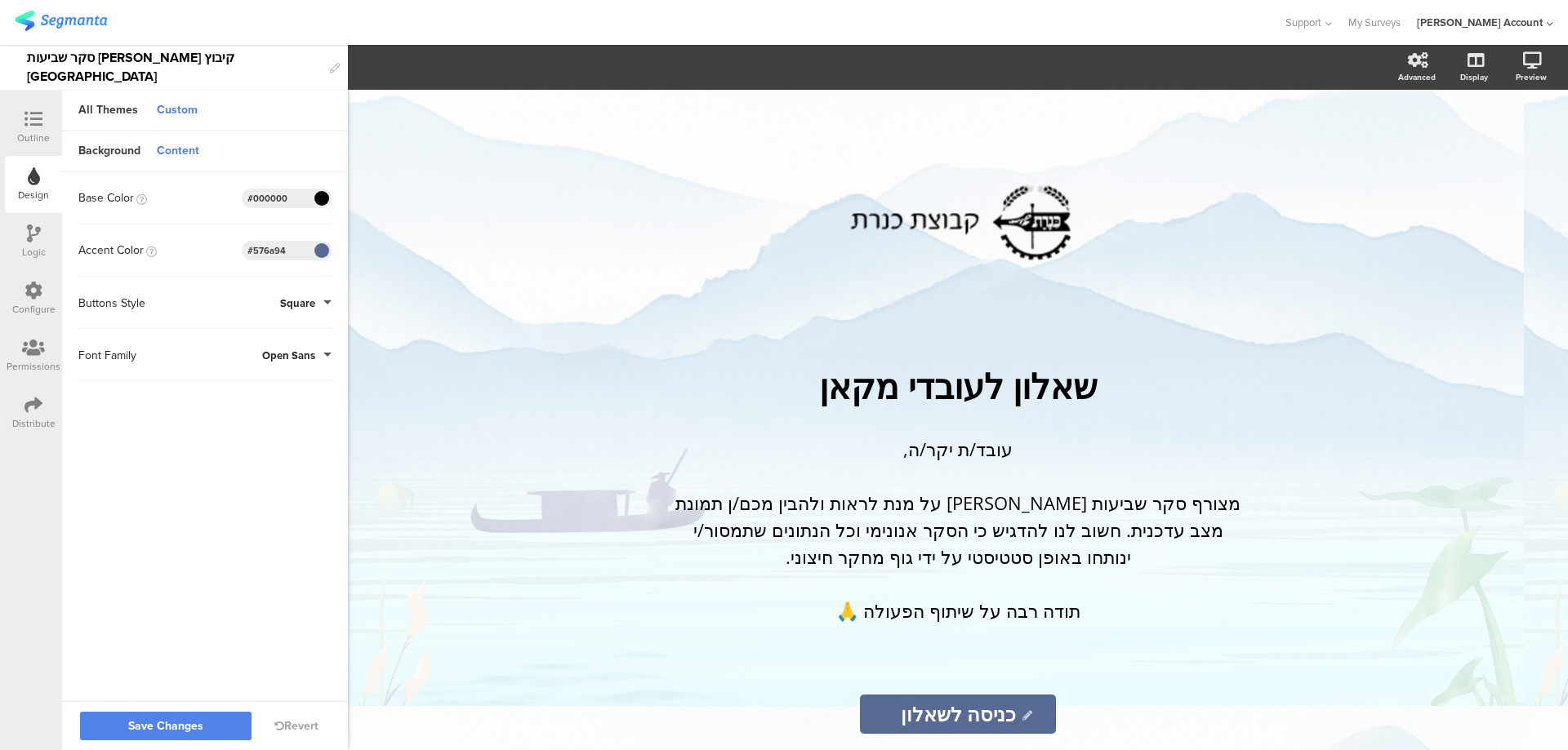
drag, startPoint x: 293, startPoint y: 250, endPoint x: 184, endPoint y: 245, distance: 109.1
click at [184, 245] on div "Accent Color #576a94" at bounding box center [205, 250] width 253 height 19
paste input "83c7a0"
drag, startPoint x: 289, startPoint y: 248, endPoint x: 205, endPoint y: 245, distance: 84.1
click at [205, 245] on div "Accent Color #83c7a0" at bounding box center [205, 250] width 253 height 19
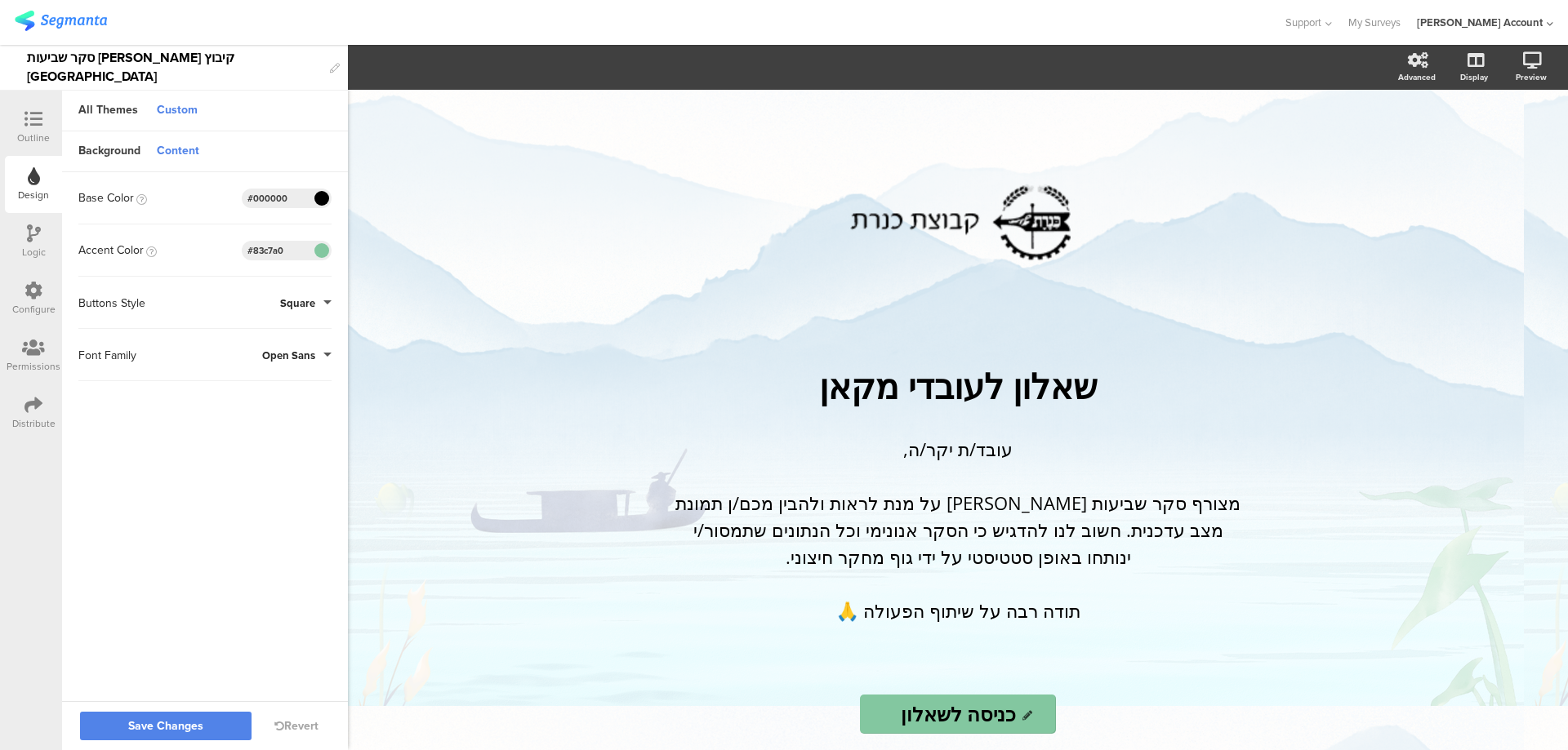
paste input "576a94"
type input "#576a94"
click at [219, 731] on button "Save Changes" at bounding box center [166, 726] width 171 height 29
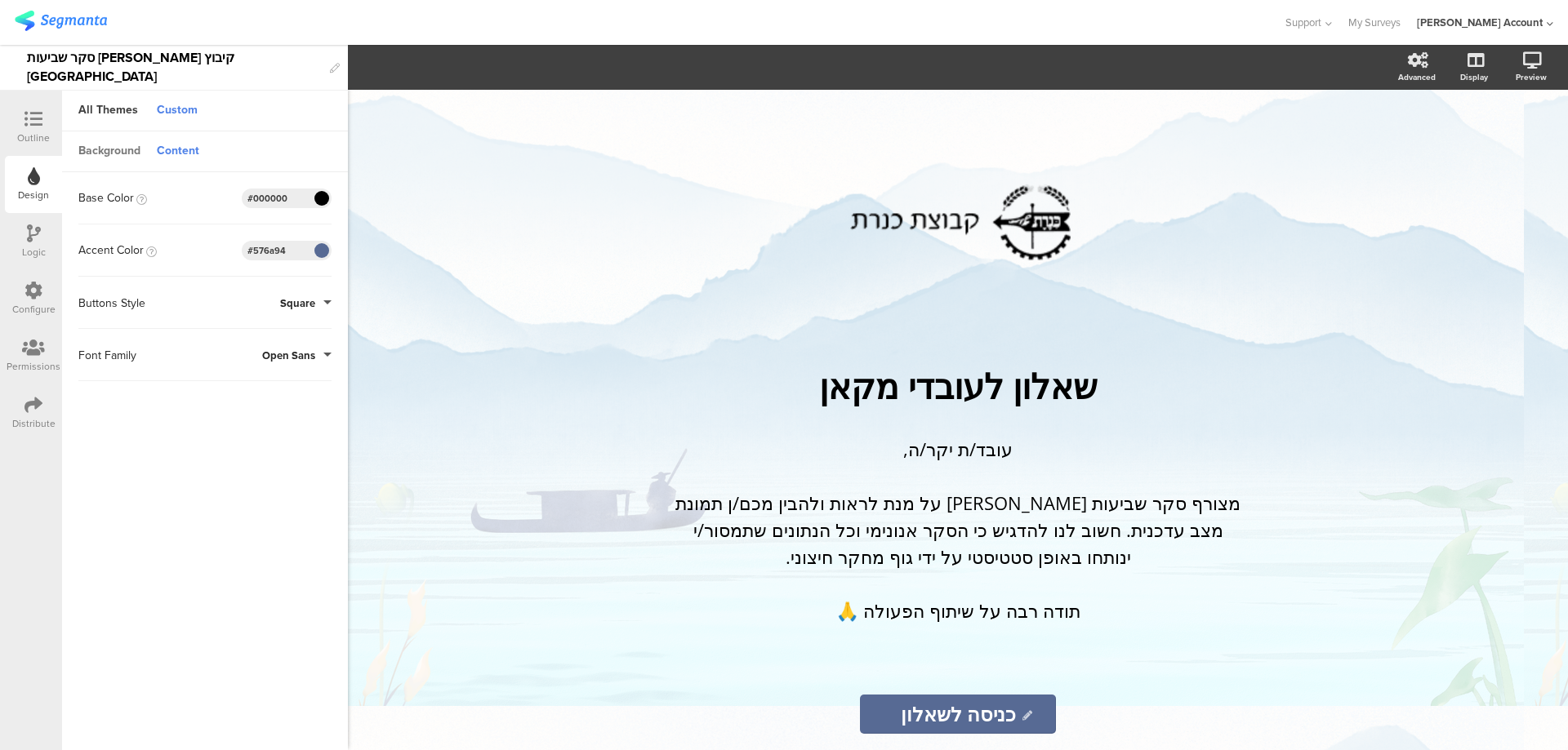
click at [102, 154] on div "Background" at bounding box center [109, 152] width 79 height 28
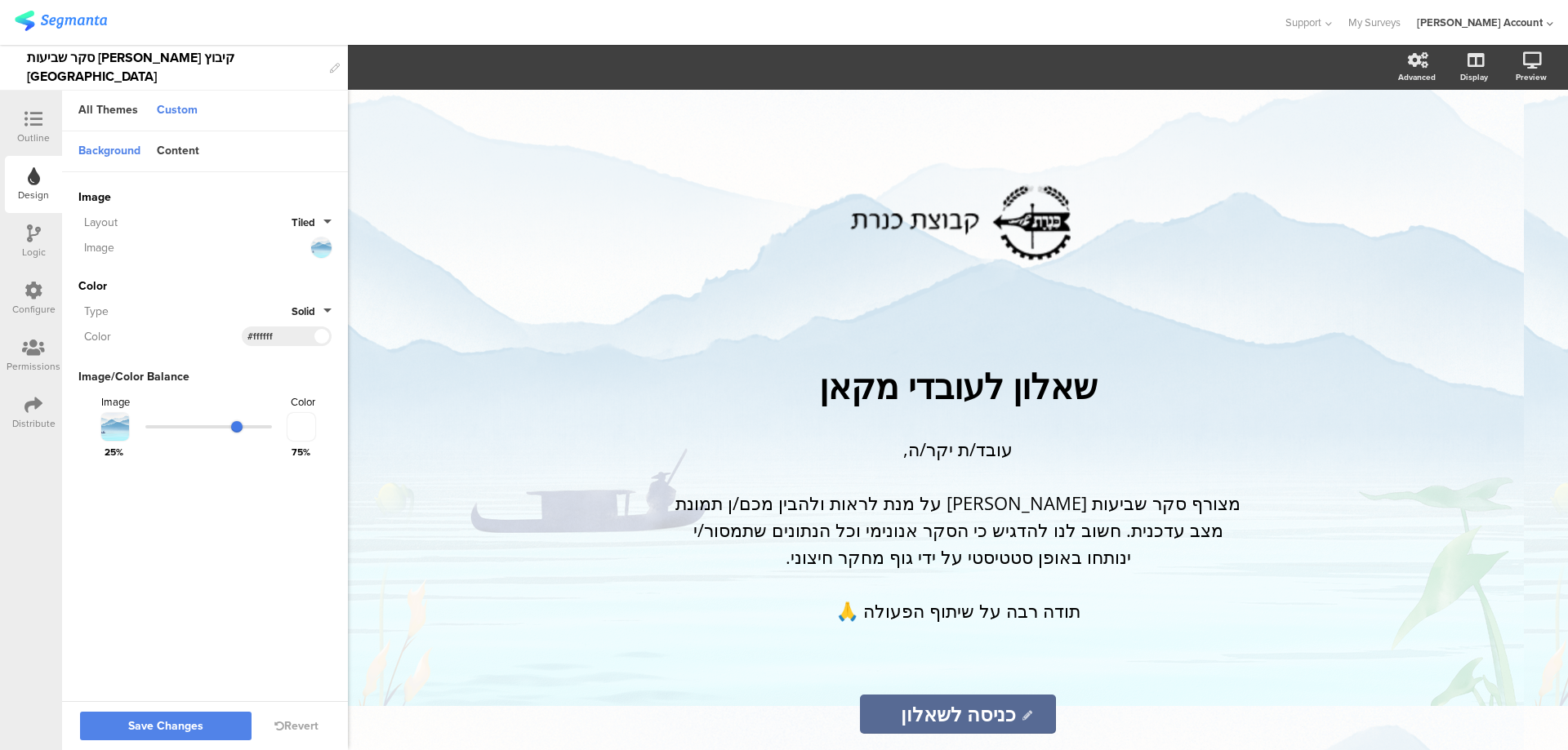
click at [238, 425] on input "range" at bounding box center [208, 427] width 127 height 3
click at [164, 726] on span "Save Changes" at bounding box center [166, 726] width 75 height 0
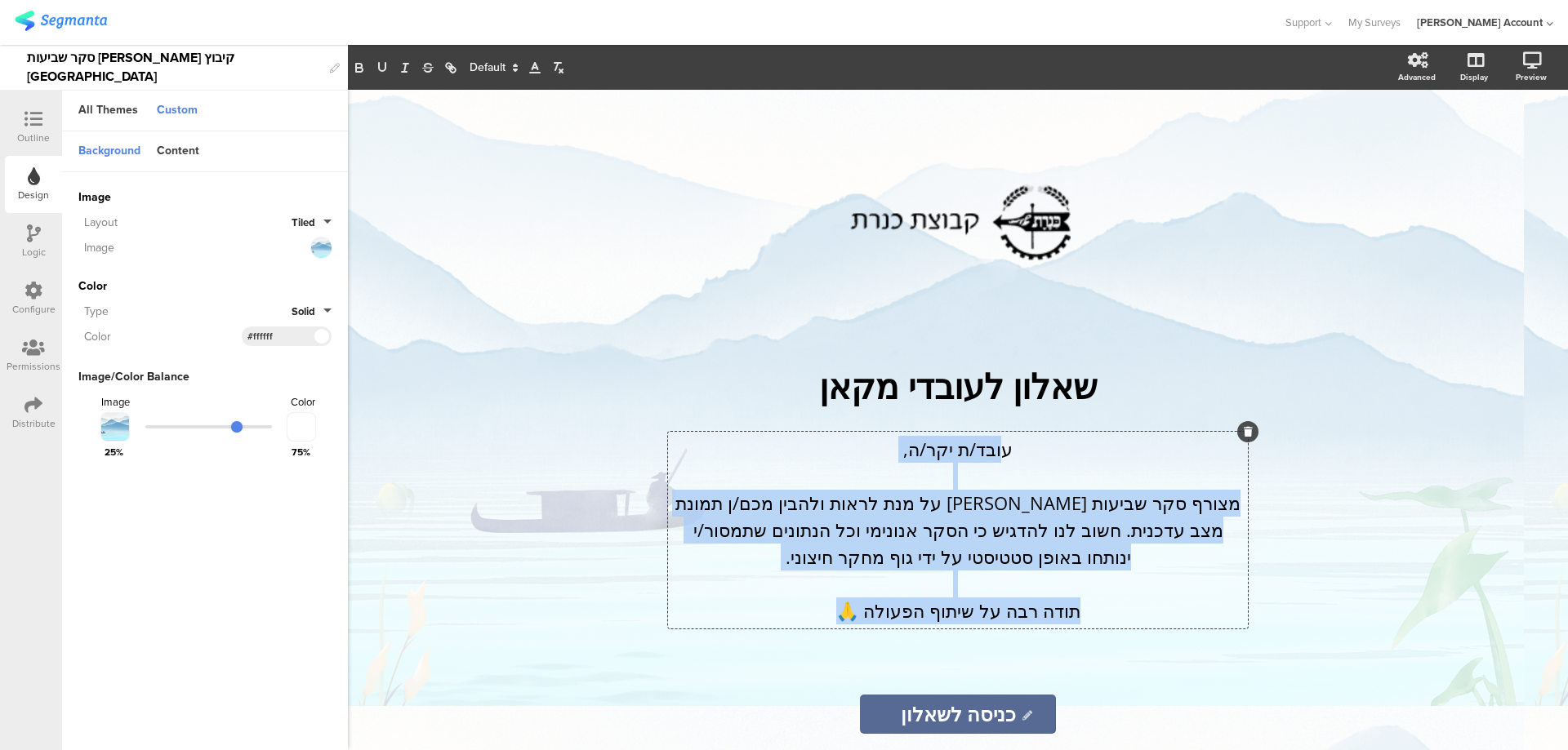
drag, startPoint x: 1004, startPoint y: 453, endPoint x: 784, endPoint y: 618, distance: 275.0
click at [784, 618] on div "עובד/ת יקר/ה, מצורף סקר שביעות רצון על מנת לראות ולהבין מכם/ן תמונת מצב עדכנית.…" at bounding box center [958, 530] width 580 height 197
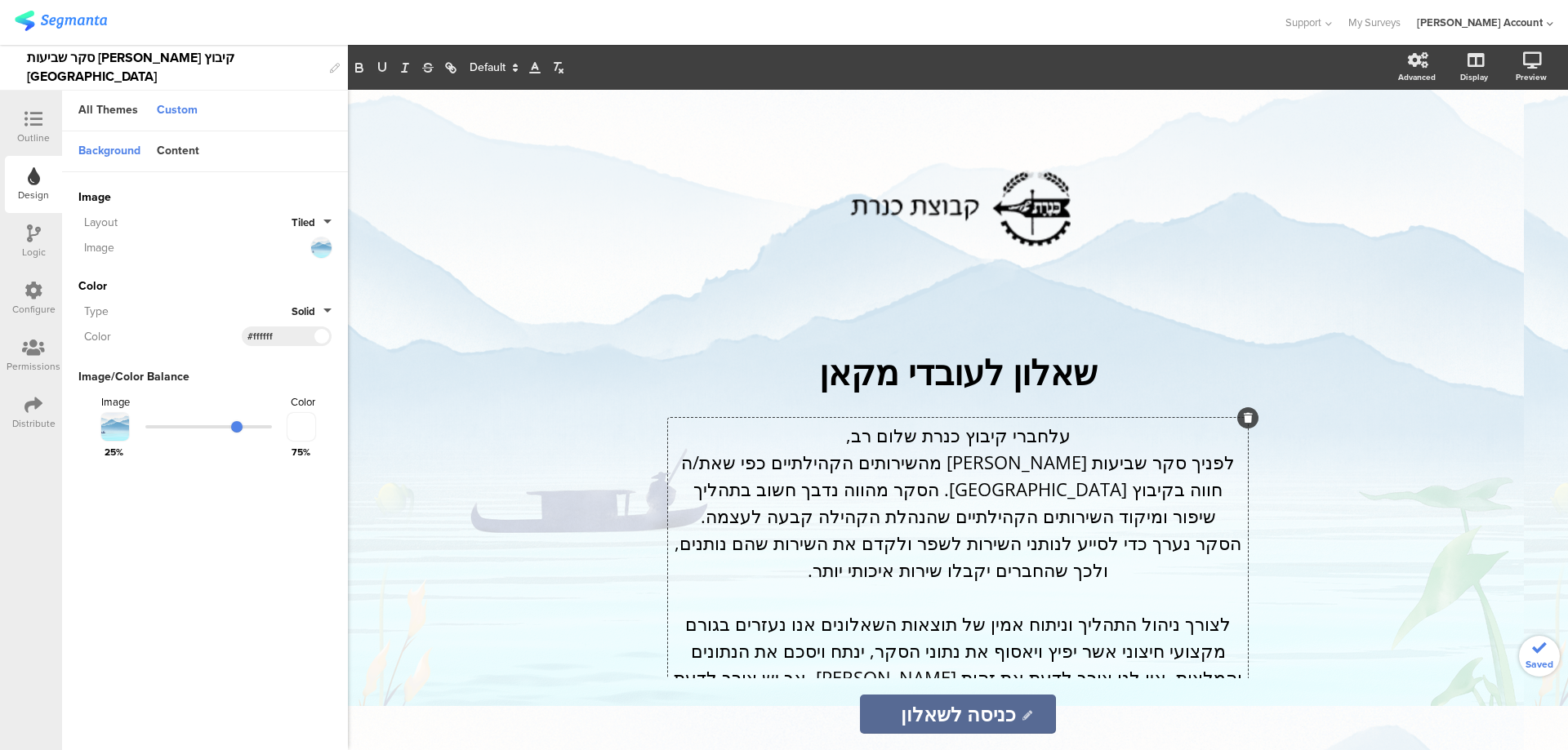
drag, startPoint x: 1042, startPoint y: 430, endPoint x: 1072, endPoint y: 432, distance: 30.1
click at [1042, 430] on p "עלחברי קיבוץ כנרת שלום רב," at bounding box center [958, 435] width 572 height 27
click at [1063, 437] on p "עלחברי קיבוץ כנרת שלום רב," at bounding box center [958, 435] width 572 height 27
click at [1021, 434] on p "לחברי קיבוץ כנרת שלום רב," at bounding box center [958, 435] width 572 height 27
click at [1045, 364] on p "שאלון לעובדי מקאן" at bounding box center [958, 372] width 604 height 46
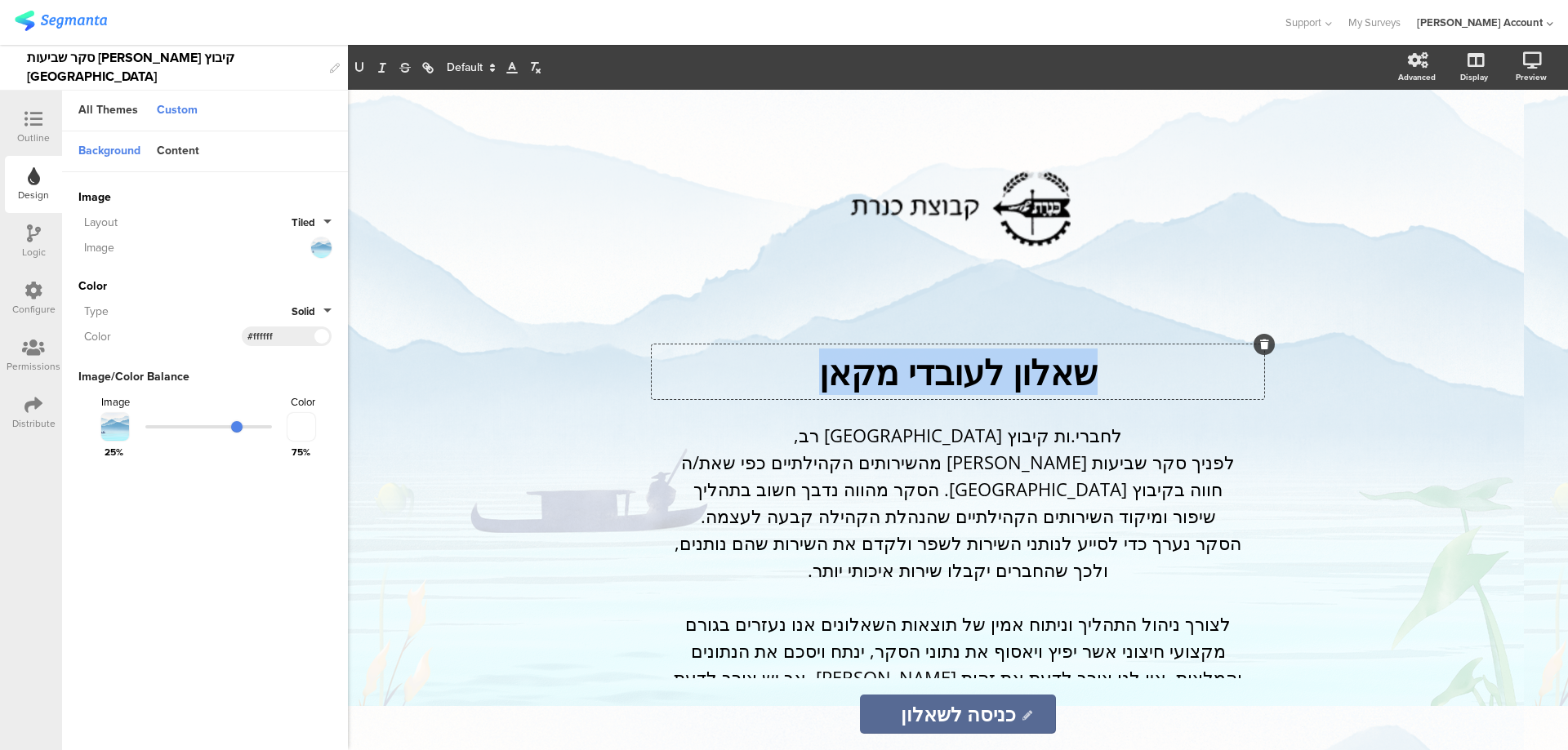
click at [1043, 365] on p "שאלון לעובדי מקאן" at bounding box center [958, 372] width 604 height 46
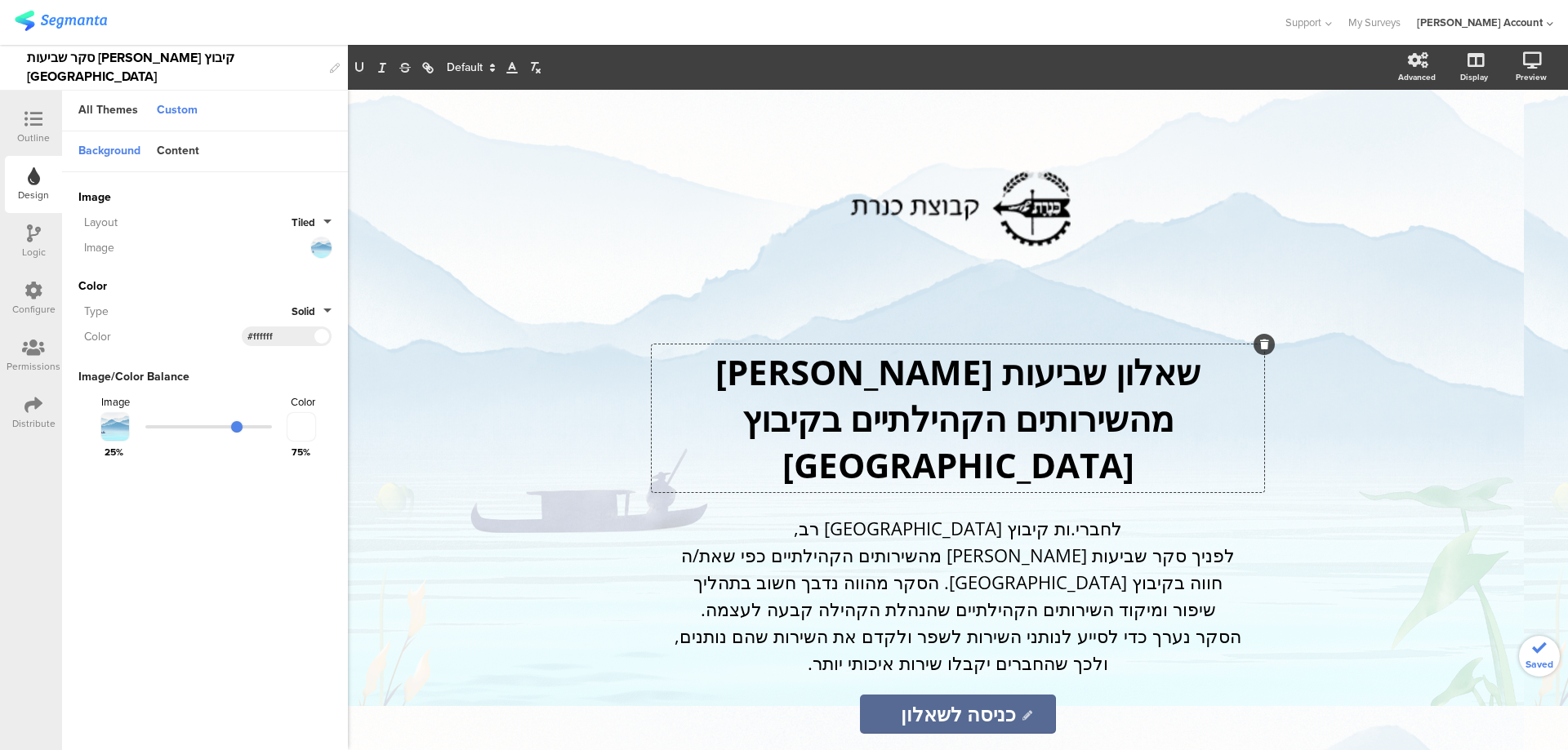
click at [1397, 194] on div "/ שאלון שביעות רצון מהשירותים הקהילתיים בקיבוץ כנרת שאלון שביעות רצון מהשירותים…" at bounding box center [958, 420] width 1220 height 660
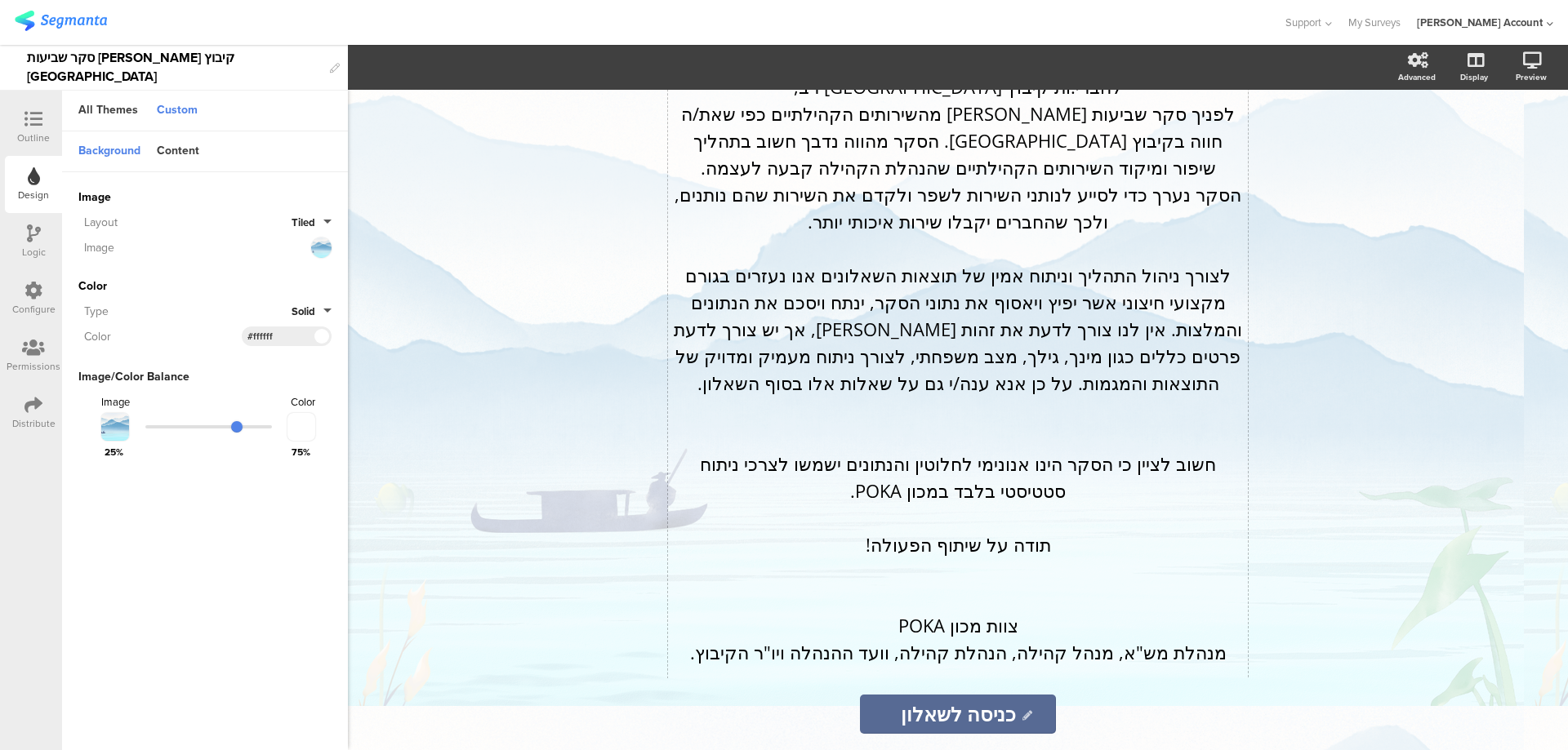
scroll to position [450, 0]
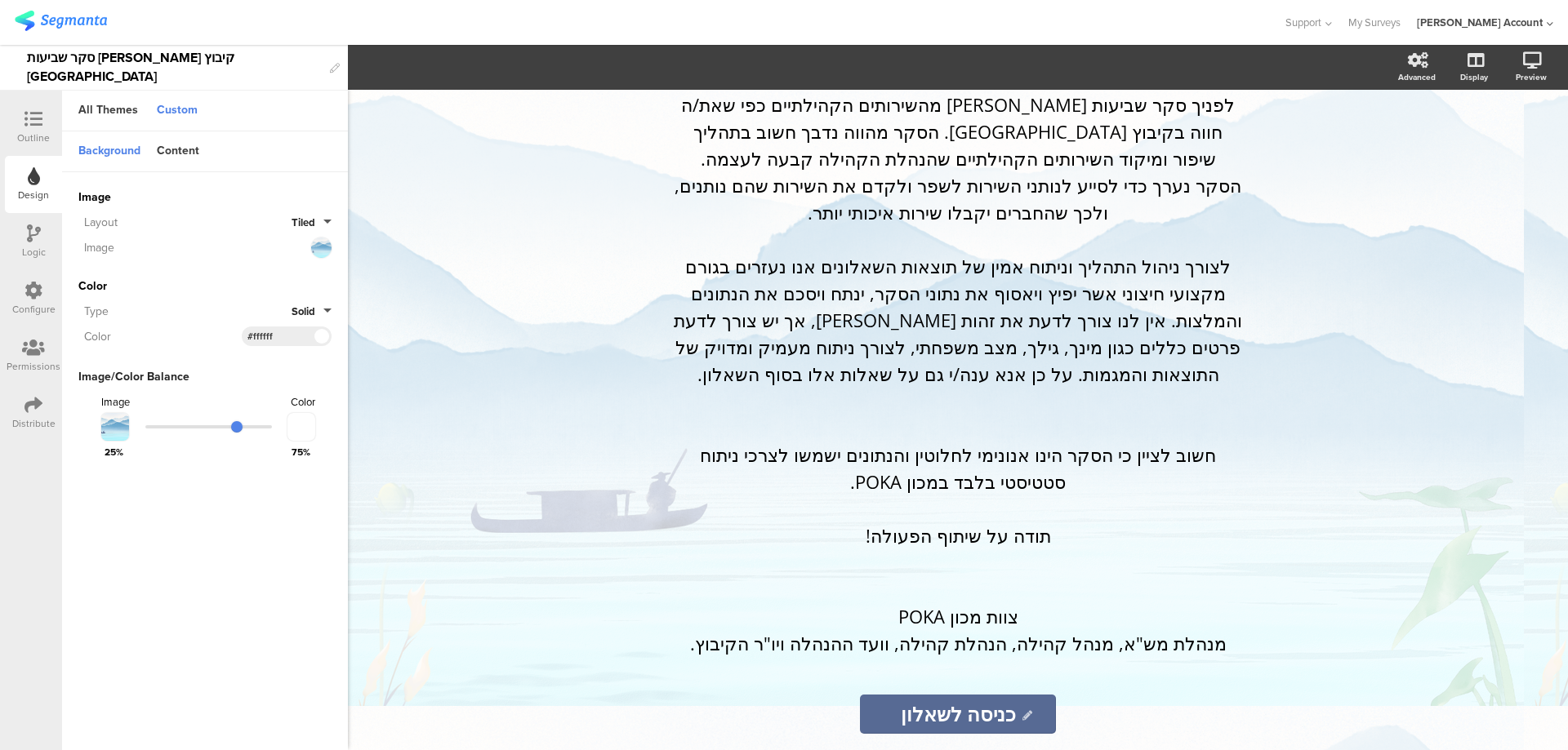
click at [38, 122] on icon at bounding box center [33, 119] width 18 height 18
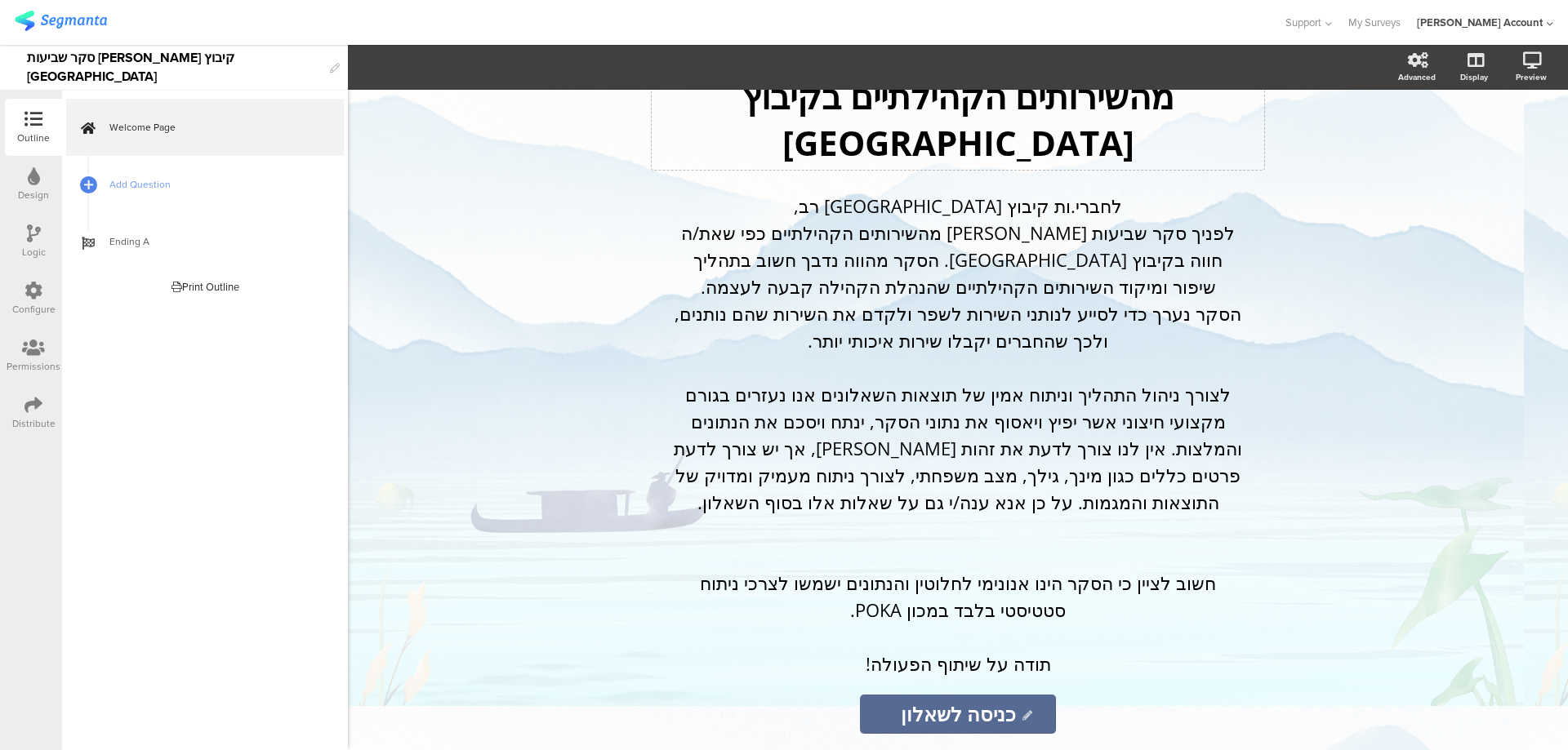
scroll to position [124, 0]
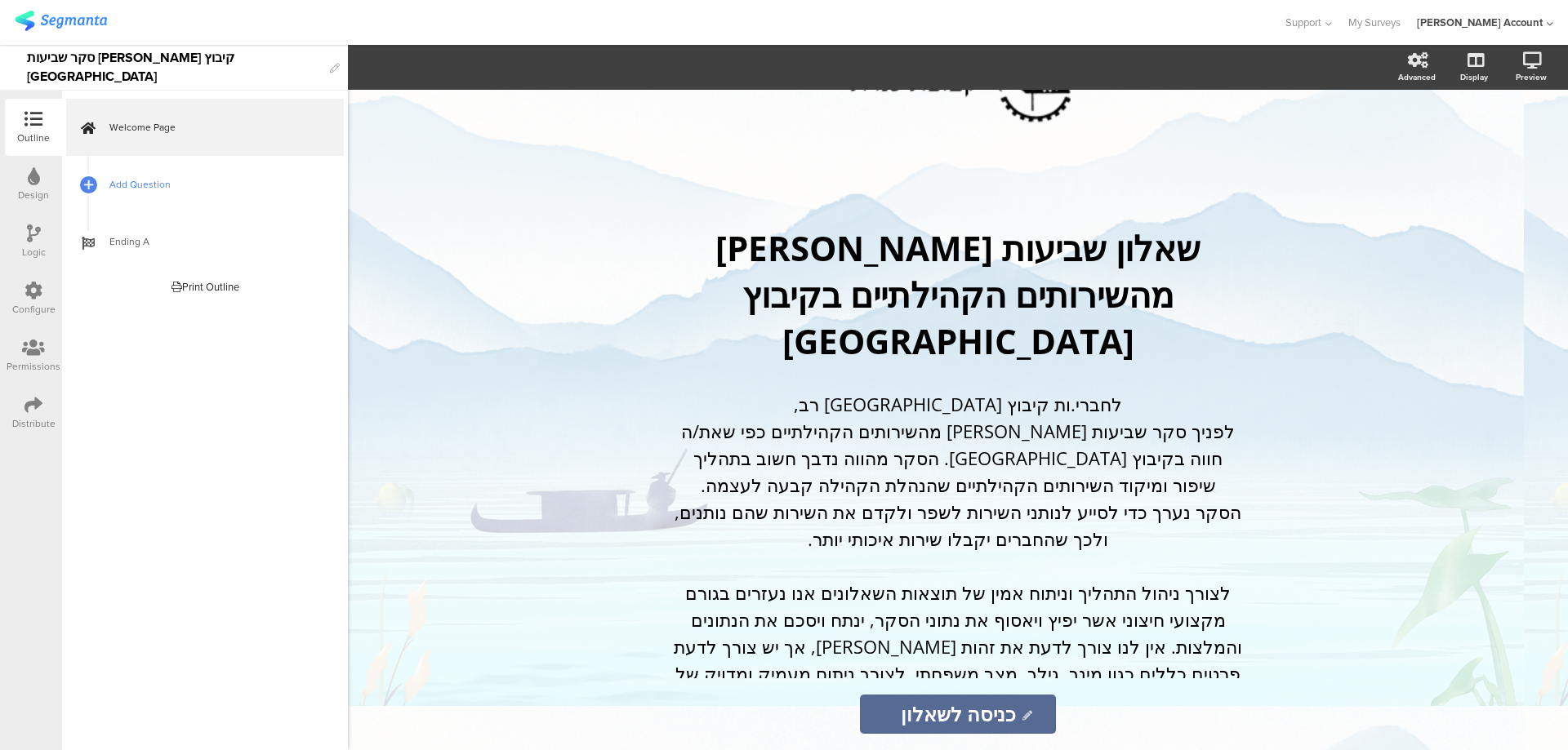
click at [125, 184] on span "Add Question" at bounding box center [213, 184] width 209 height 17
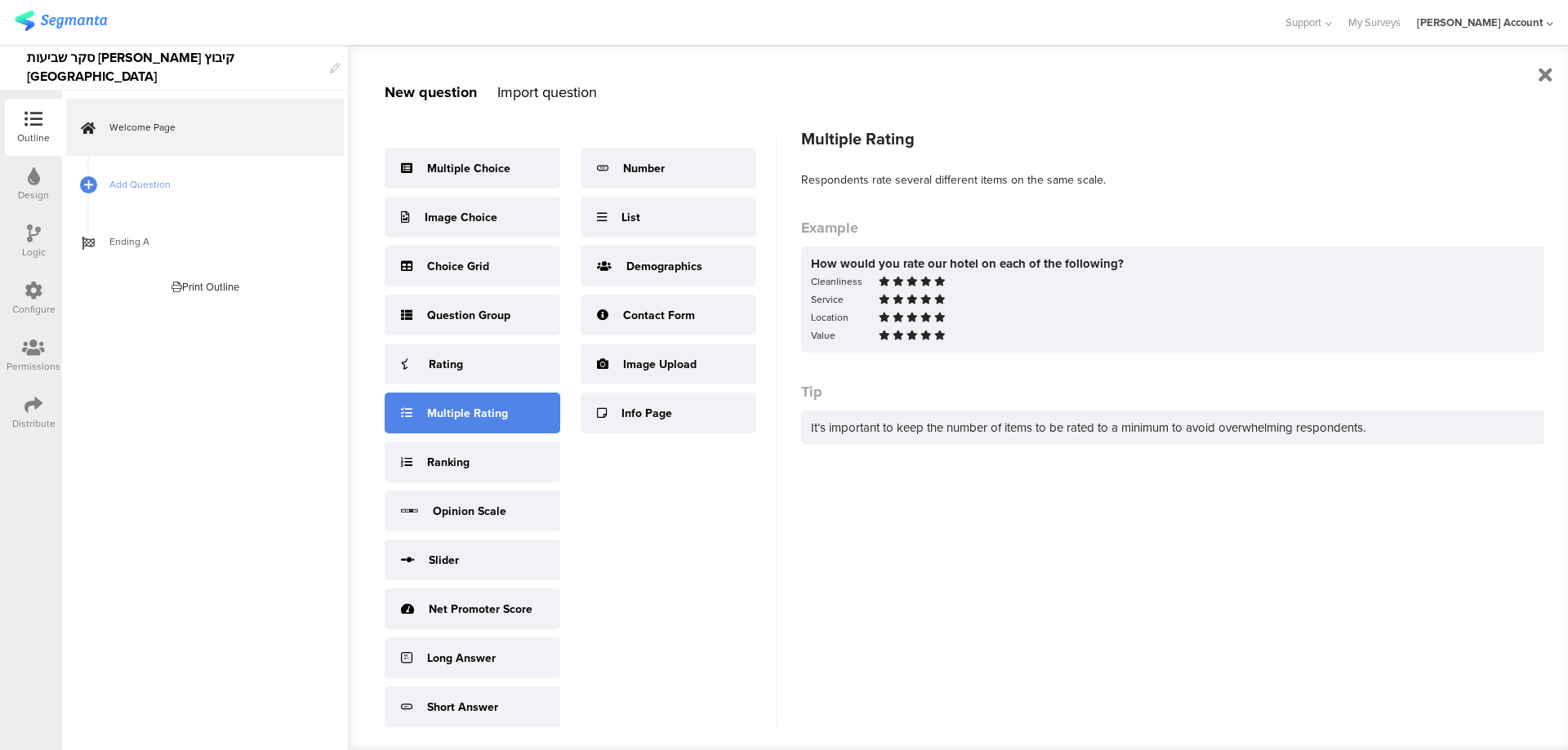
click at [484, 406] on div "Multiple Rating" at bounding box center [467, 413] width 80 height 17
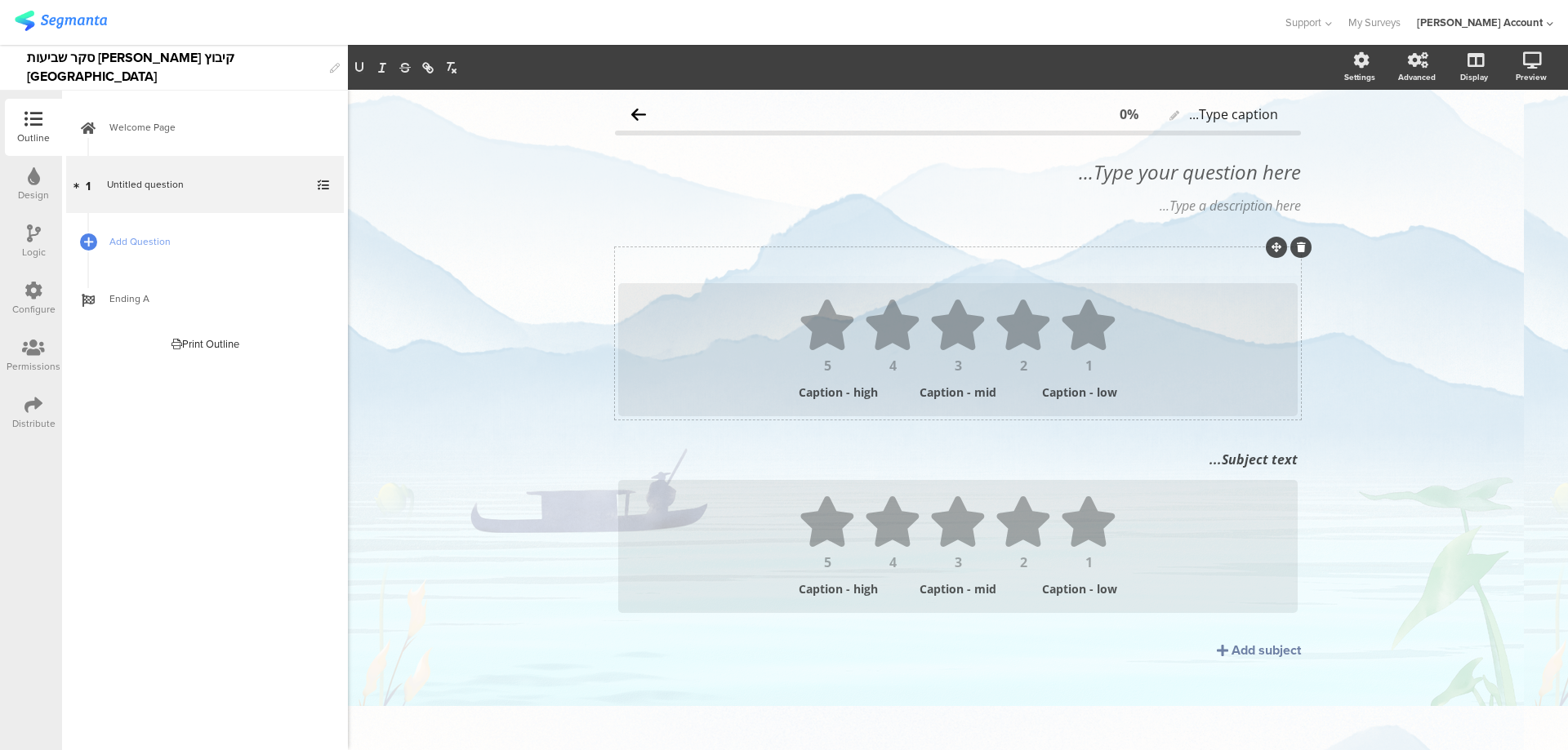
click at [1228, 264] on div "Subject text..." at bounding box center [958, 263] width 687 height 26
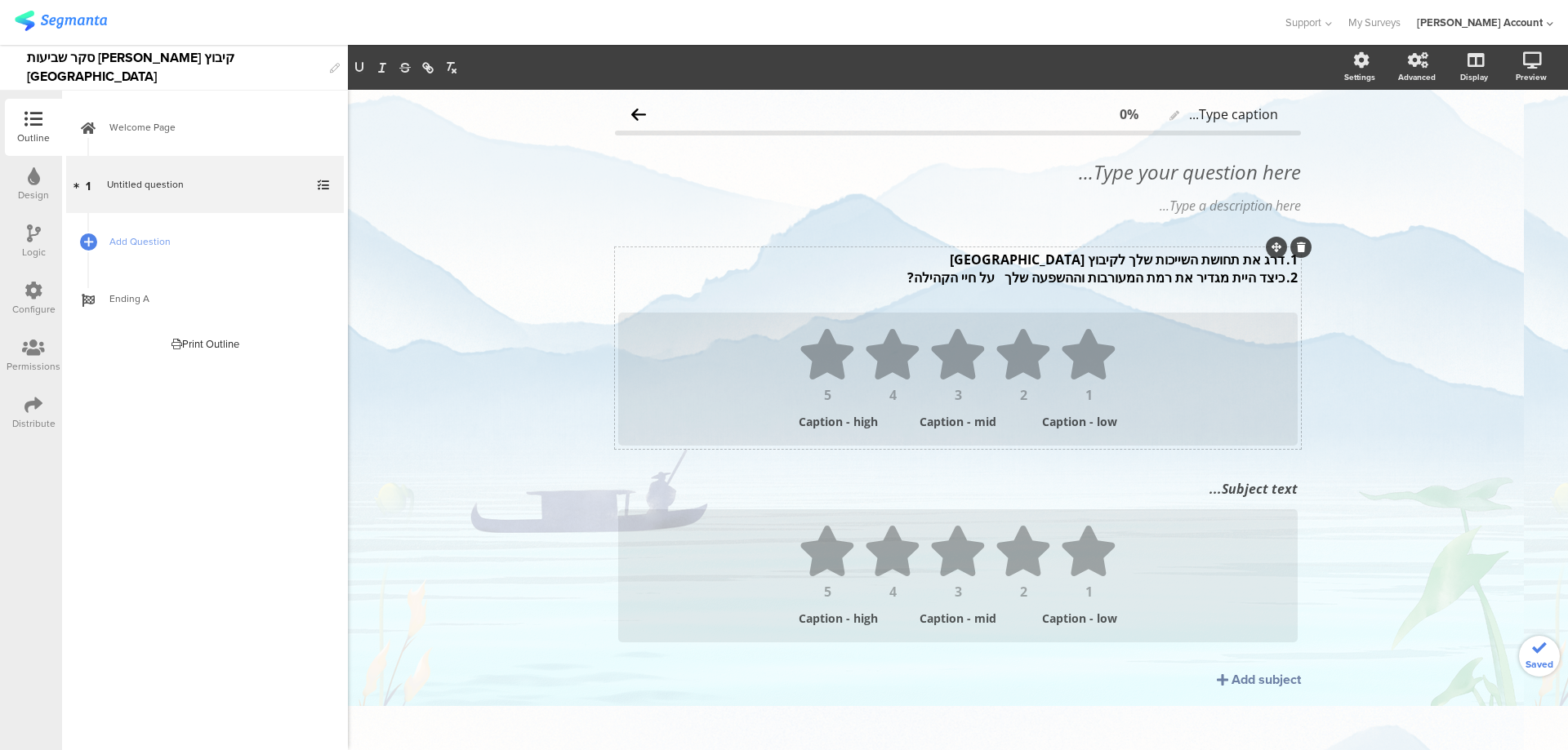
click at [1267, 280] on p "2. כיצד היית מגדיר את רמת המעורבות וההשפעה שלך על חיי הקהילה?" at bounding box center [958, 277] width 679 height 18
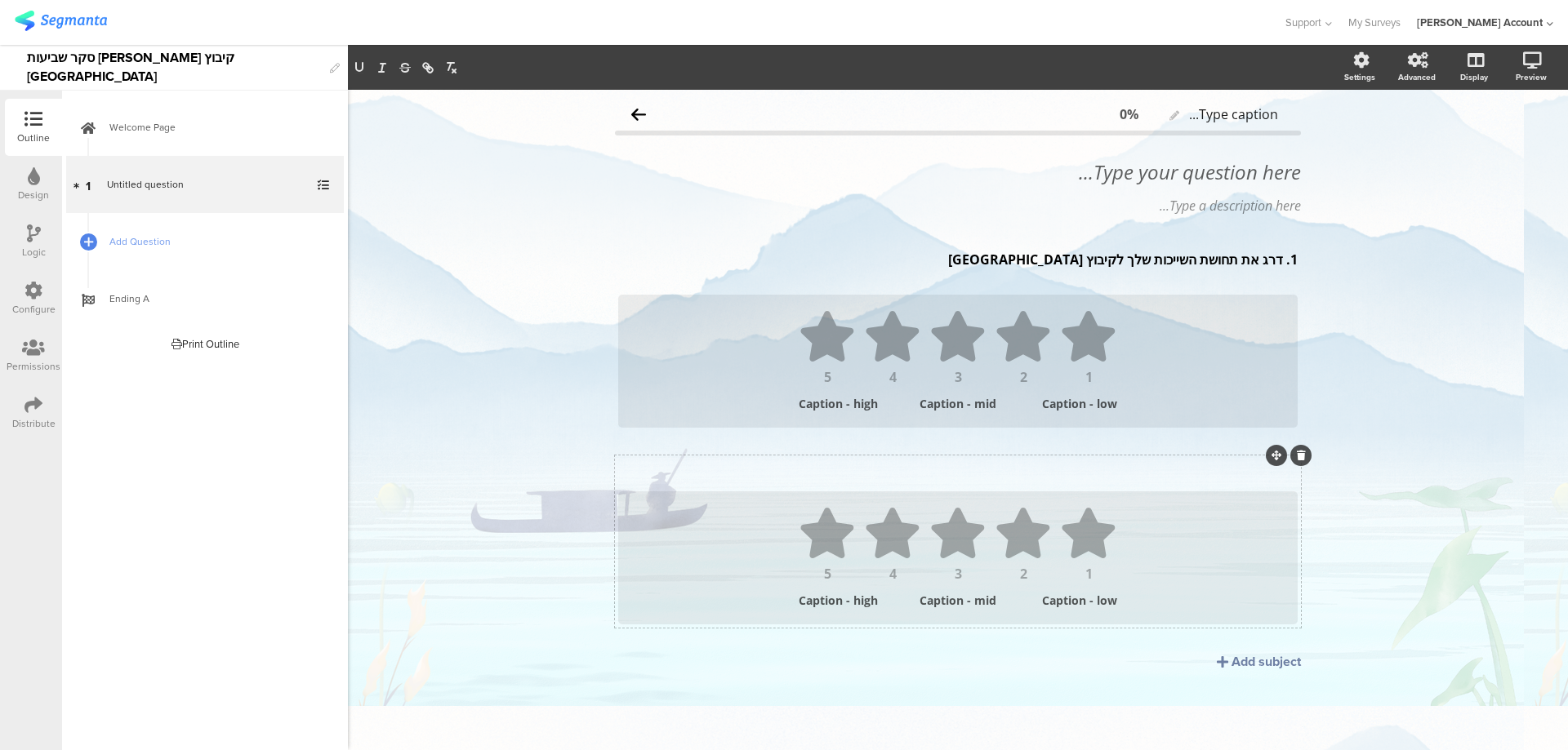
click at [1265, 472] on div "Subject text..." at bounding box center [958, 471] width 687 height 26
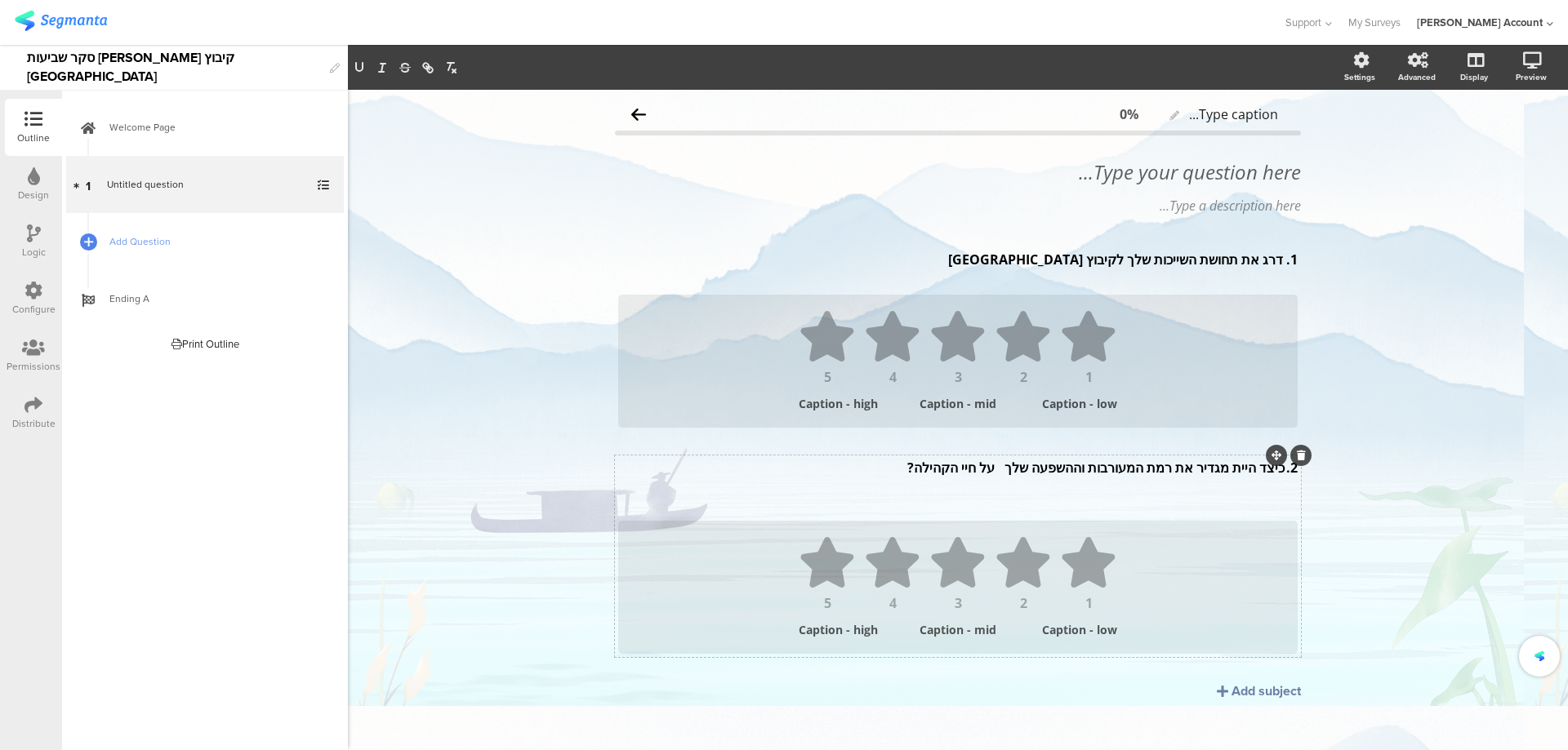
click at [1278, 472] on p "2. כיצד היית מגדיר את רמת המעורבות וההשפעה שלך על חיי הקהילה?" at bounding box center [958, 468] width 679 height 18
click at [1241, 498] on p at bounding box center [958, 503] width 679 height 18
click at [1252, 487] on p at bounding box center [958, 485] width 679 height 18
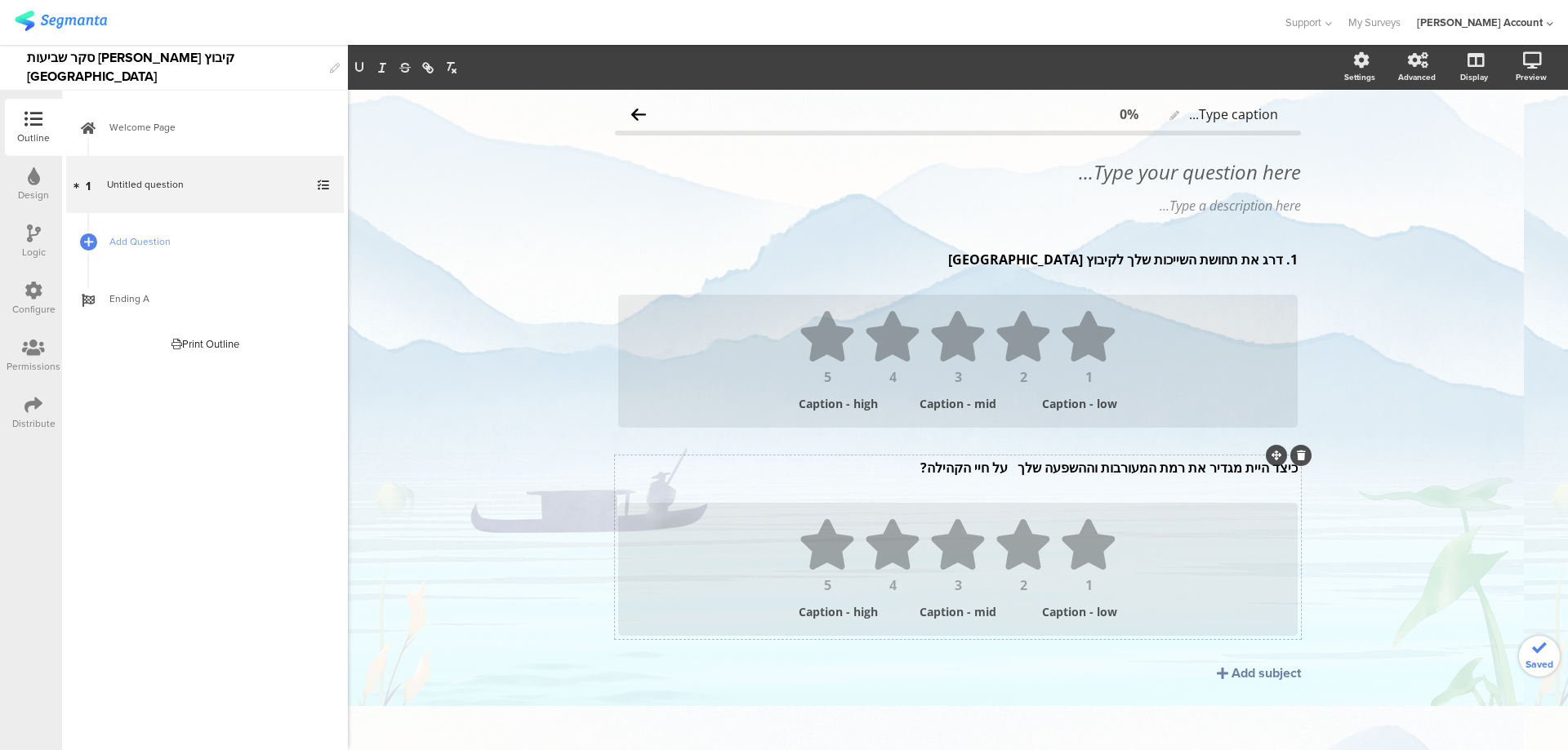
click at [1281, 265] on div "1. דרג את תחושת השייכות שלך לקיבוץ כנרת 1. דרג את תחושת השייכות שלך לקיבוץ כנרת" at bounding box center [958, 268] width 687 height 44
click at [1227, 180] on div "Type your question here..." at bounding box center [958, 171] width 694 height 32
click at [1244, 172] on p "התייחס למשפטים הבאים וכתוב" at bounding box center [958, 172] width 686 height 24
drag, startPoint x: 1040, startPoint y: 168, endPoint x: 1098, endPoint y: 167, distance: 58.0
click at [1098, 167] on p "התייחס/י למשפטים הבאים וכתוב" at bounding box center [958, 172] width 686 height 24
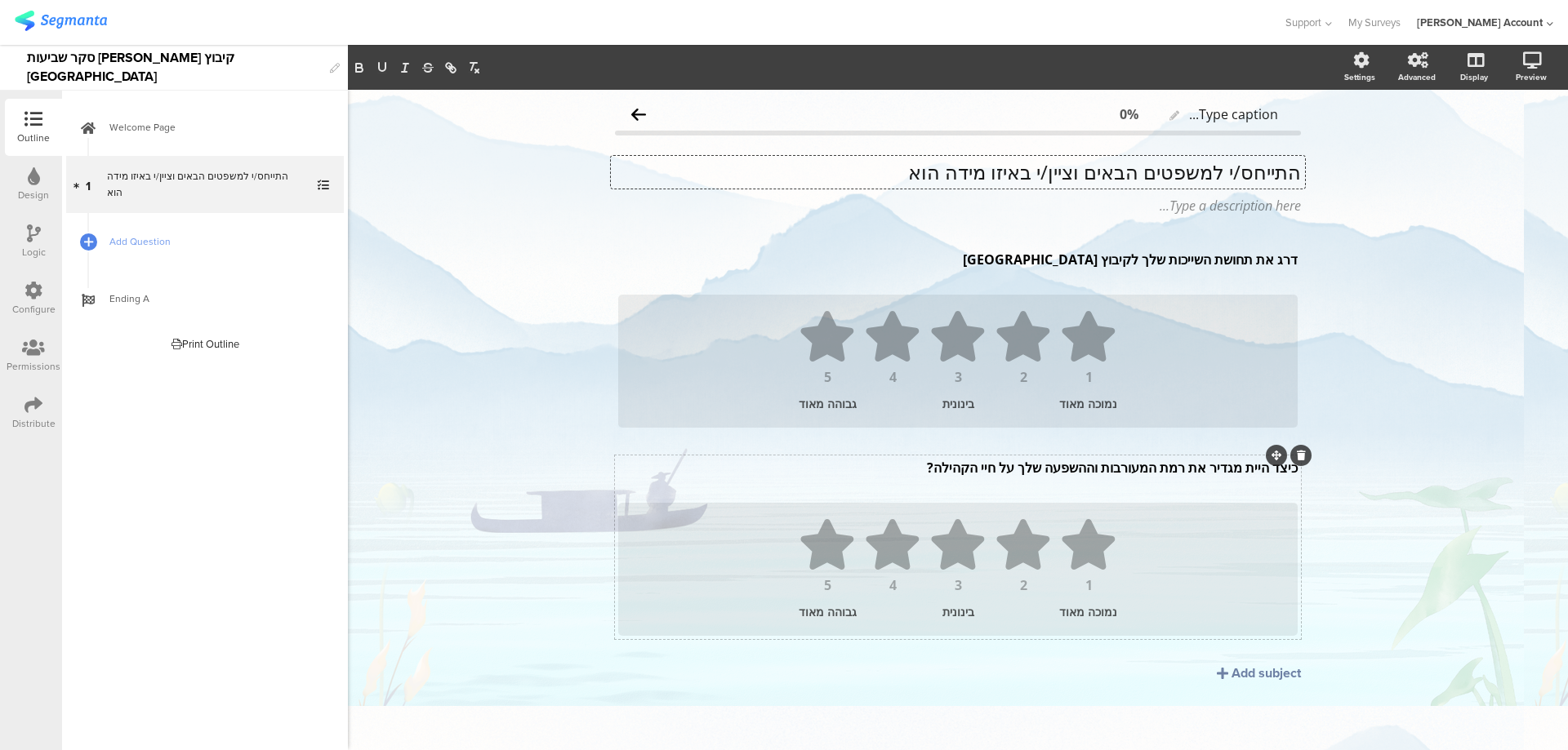
click at [1187, 172] on p "התייחס/י למשפטים הבאים וציין/י באיזו מידה הוא" at bounding box center [958, 172] width 686 height 24
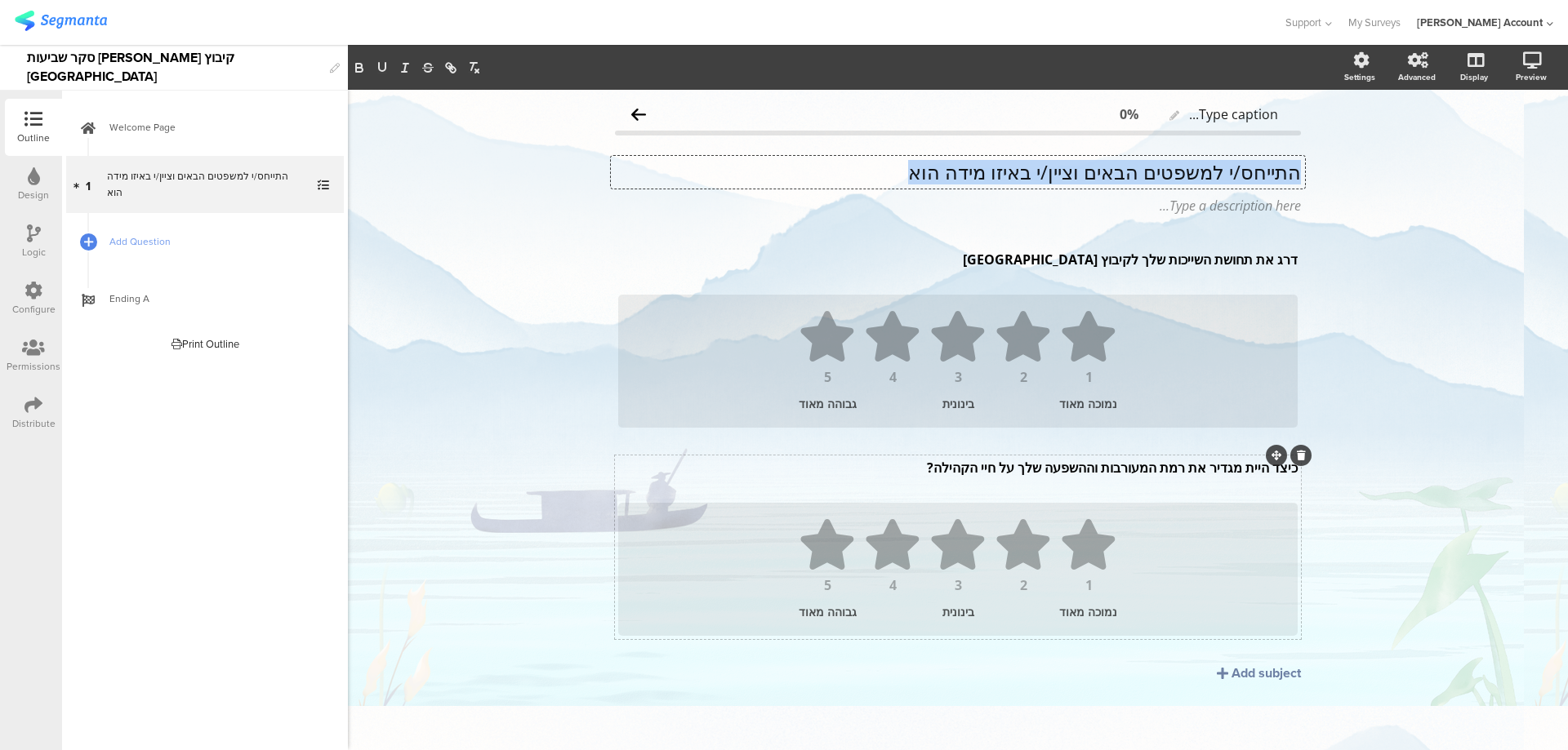
click at [1187, 172] on p "התייחס/י למשפטים הבאים וציין/י באיזו מידה הוא" at bounding box center [958, 172] width 686 height 24
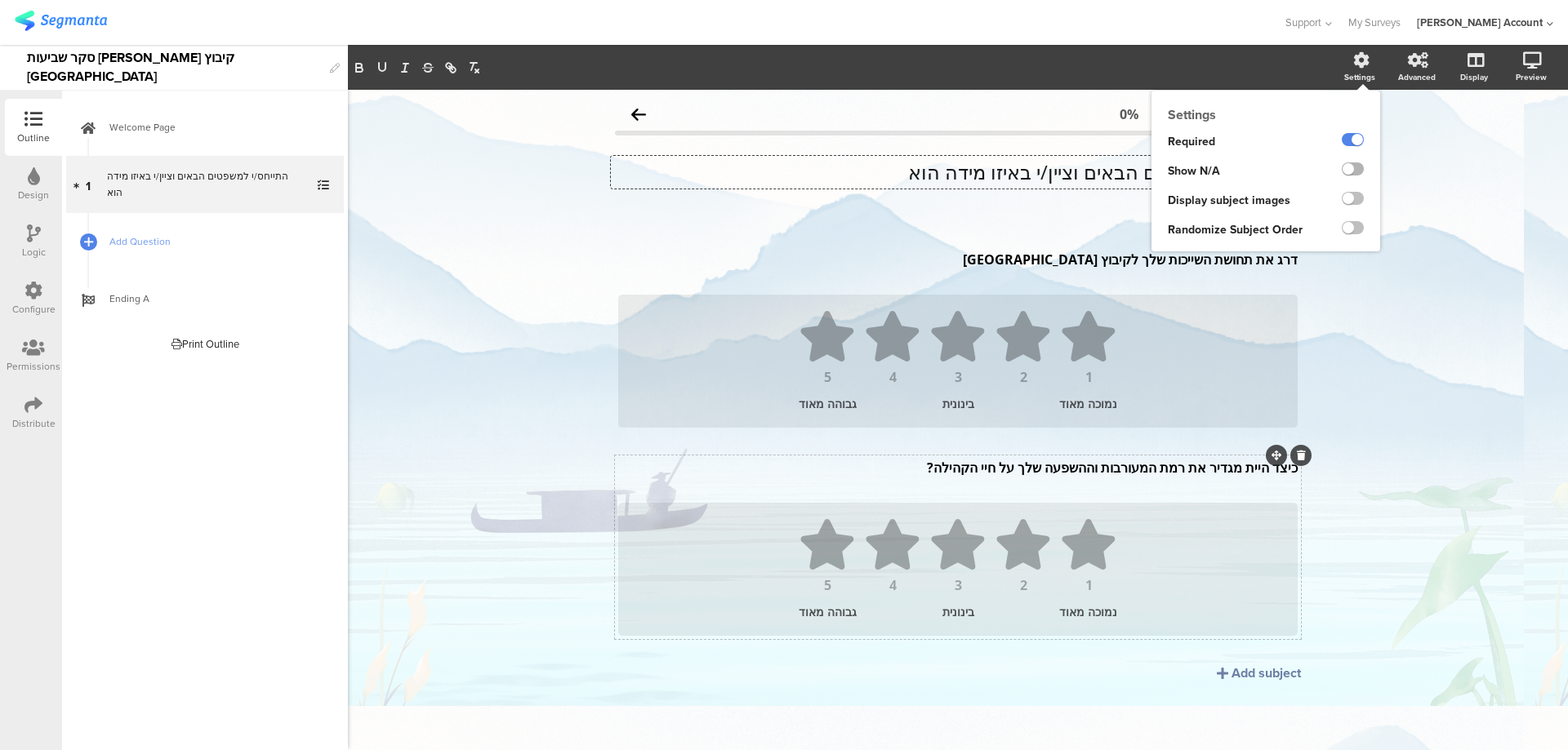
click at [1356, 166] on label at bounding box center [1352, 169] width 22 height 13
click at [0, 0] on input "checkbox" at bounding box center [0, 0] width 0 height 0
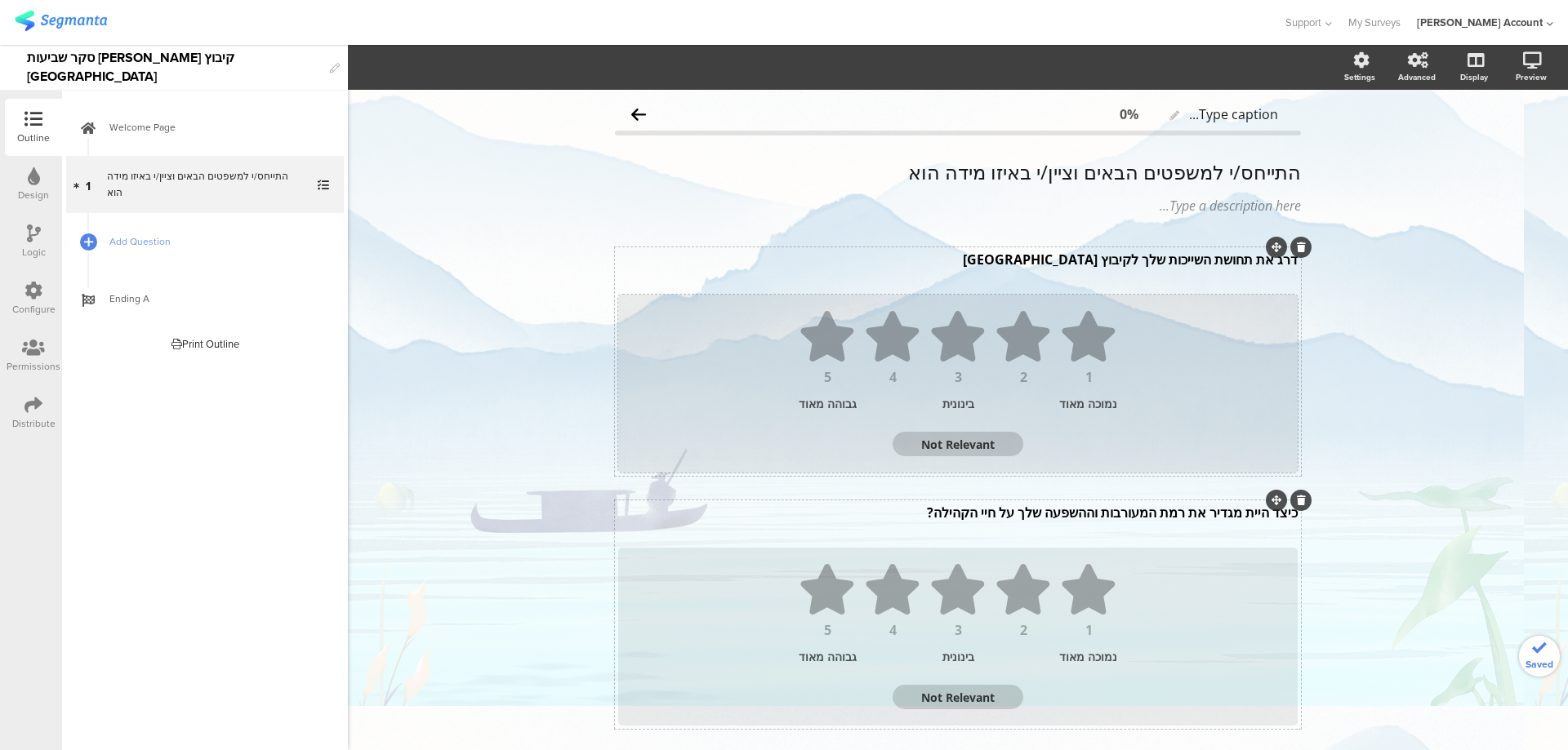
click at [977, 441] on textarea "Not Relevant" at bounding box center [958, 445] width 130 height 16
type textarea "לא"
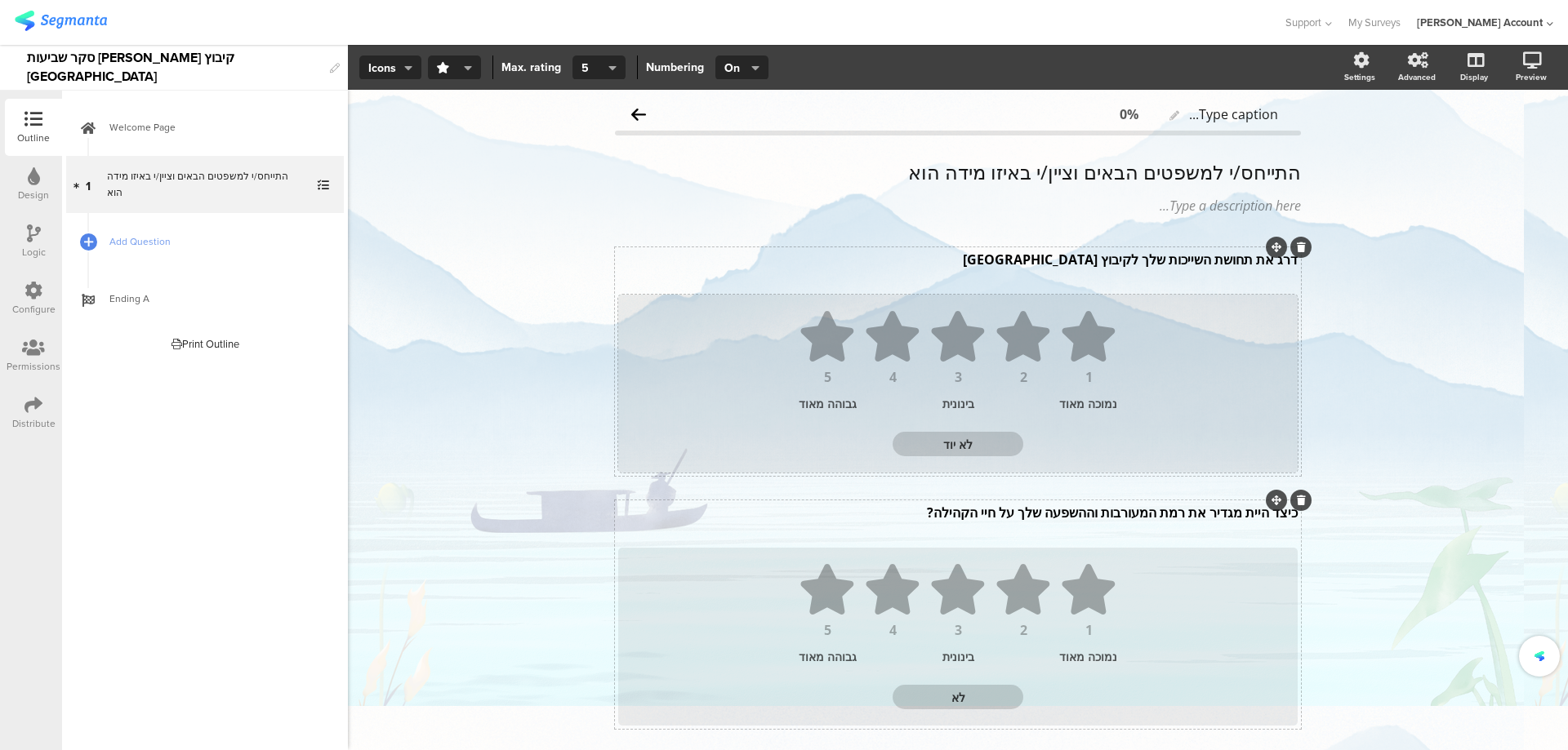
type textarea "לא יודע"
type textarea "לא יודע/ת"
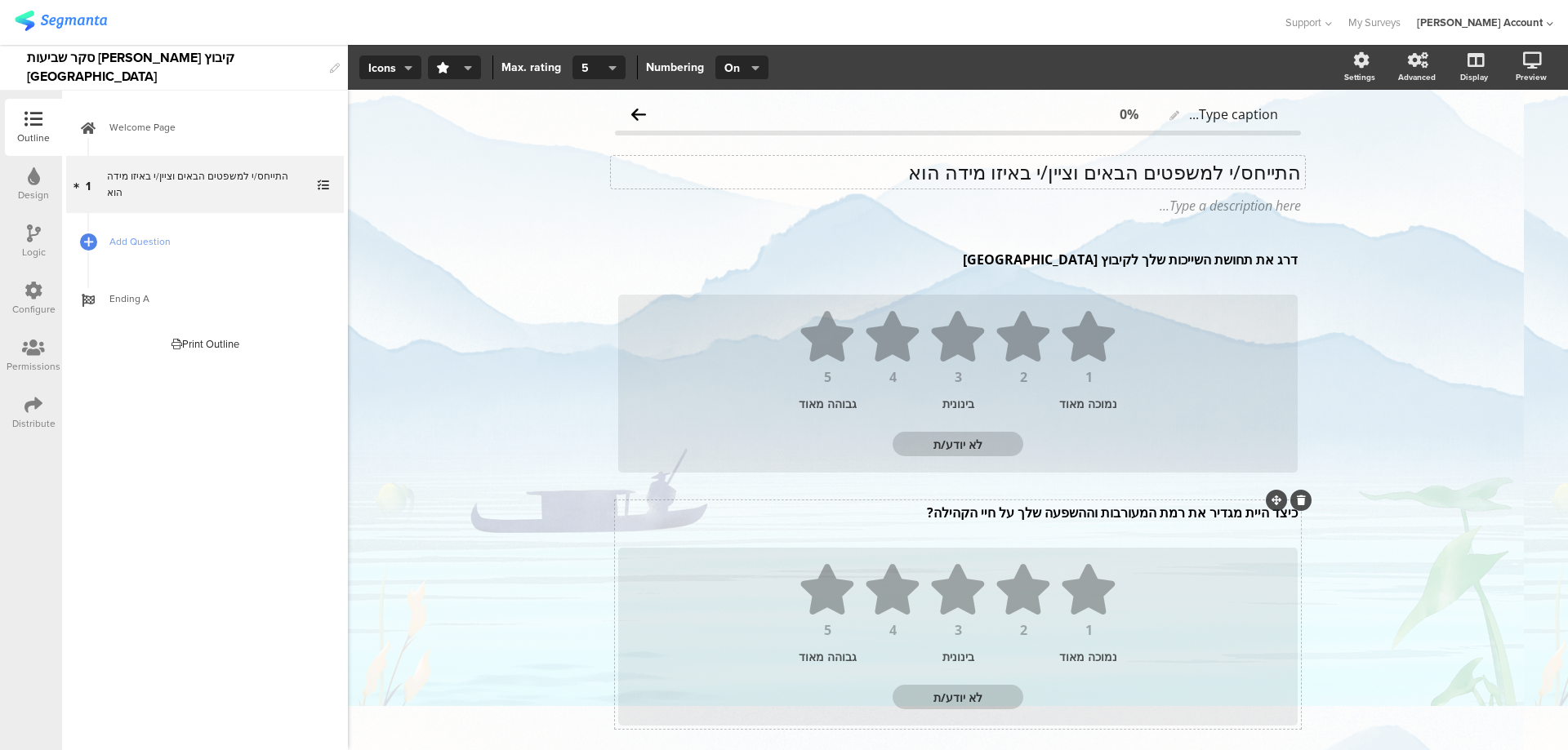
click at [1169, 173] on div "התייחס/י למשפטים הבאים וציין/י באיזו מידה הוא התייחס/י למשפטים הבאים וציין/י בא…" at bounding box center [958, 171] width 694 height 32
click at [1169, 173] on p "התייחס/י למשפטים הבאים וציין/י באיזו מידה הוא" at bounding box center [958, 172] width 686 height 24
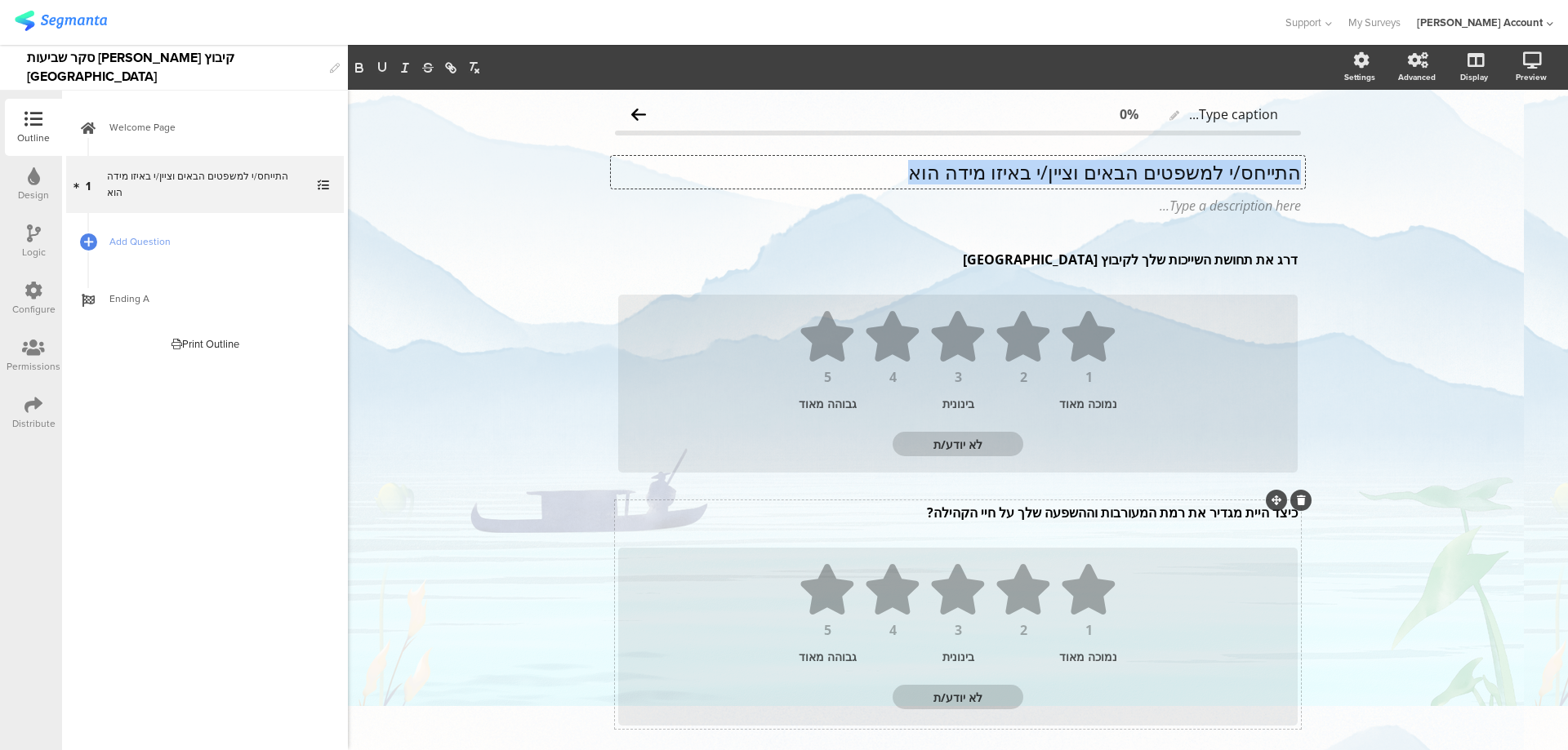
click at [1169, 173] on p "התייחס/י למשפטים הבאים וציין/י באיזו מידה הוא" at bounding box center [958, 172] width 686 height 24
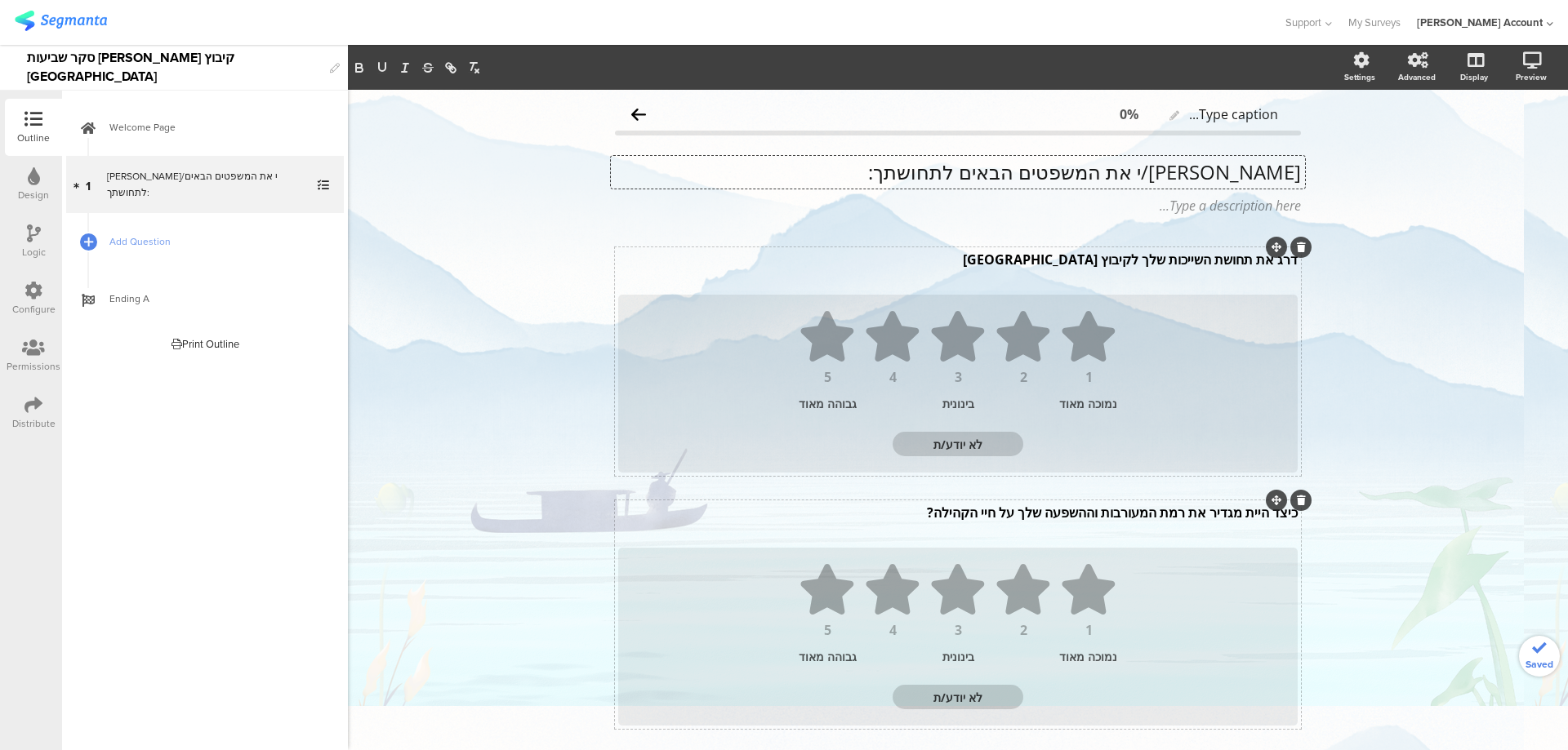
click at [1069, 253] on div "דרג את תחושת השייכות שלך לקיבוץ כנרת דרג את תחושת השייכות שלך לקיבוץ כנרת" at bounding box center [958, 268] width 687 height 44
click at [884, 512] on div "כיצד היית מגדיר את רמת המעורבות וההשפעה שלך על חיי הקהילה? כיצד היית מגדיר את ר…" at bounding box center [958, 521] width 687 height 44
click at [1084, 513] on p "כיצד היית מגדיר את רמת המעורבות וההשפעה שלך על חיי הקהילה?" at bounding box center [958, 512] width 679 height 18
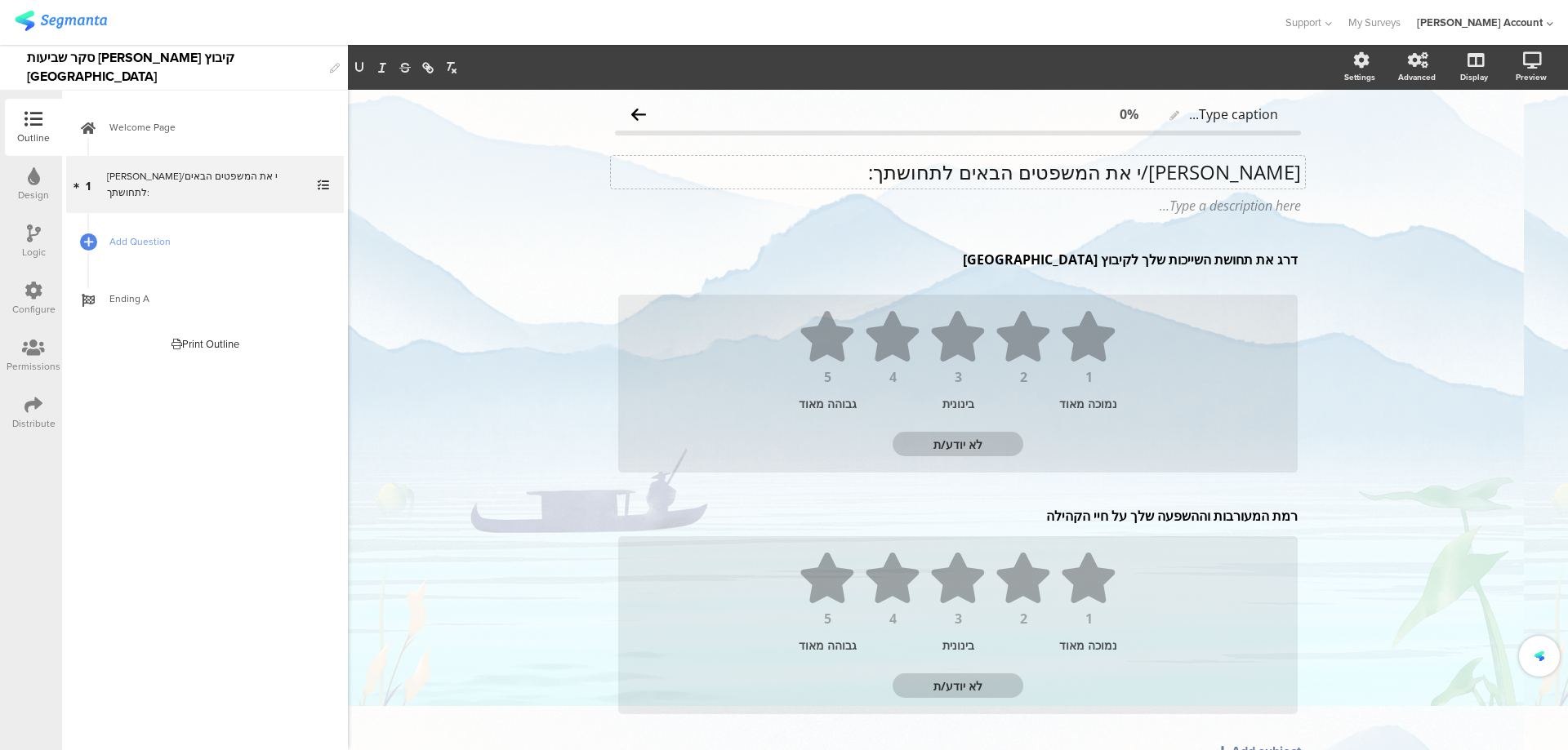
click at [1042, 162] on div "אנא דרג/י את המשפטים הבאים לתחושתך: אנא דרג/י את המשפטים הבאים לתחושתך:" at bounding box center [958, 171] width 694 height 32
click at [1065, 166] on p "אנא דרג/י את המשפטים הבאים לתחושתך:" at bounding box center [958, 172] width 686 height 24
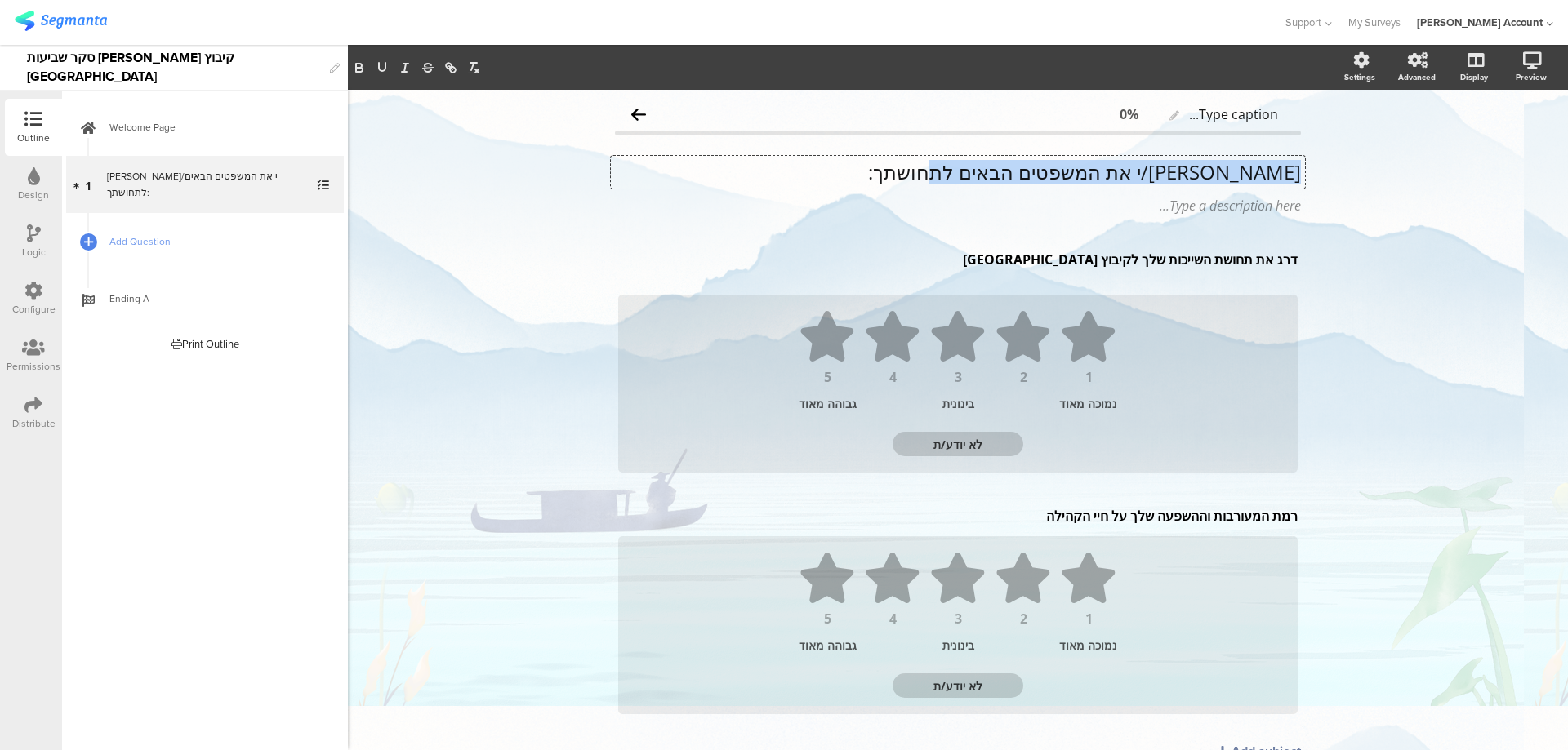
click at [1065, 166] on p "אנא דרג/י את המשפטים הבאים לתחושתך:" at bounding box center [958, 172] width 686 height 24
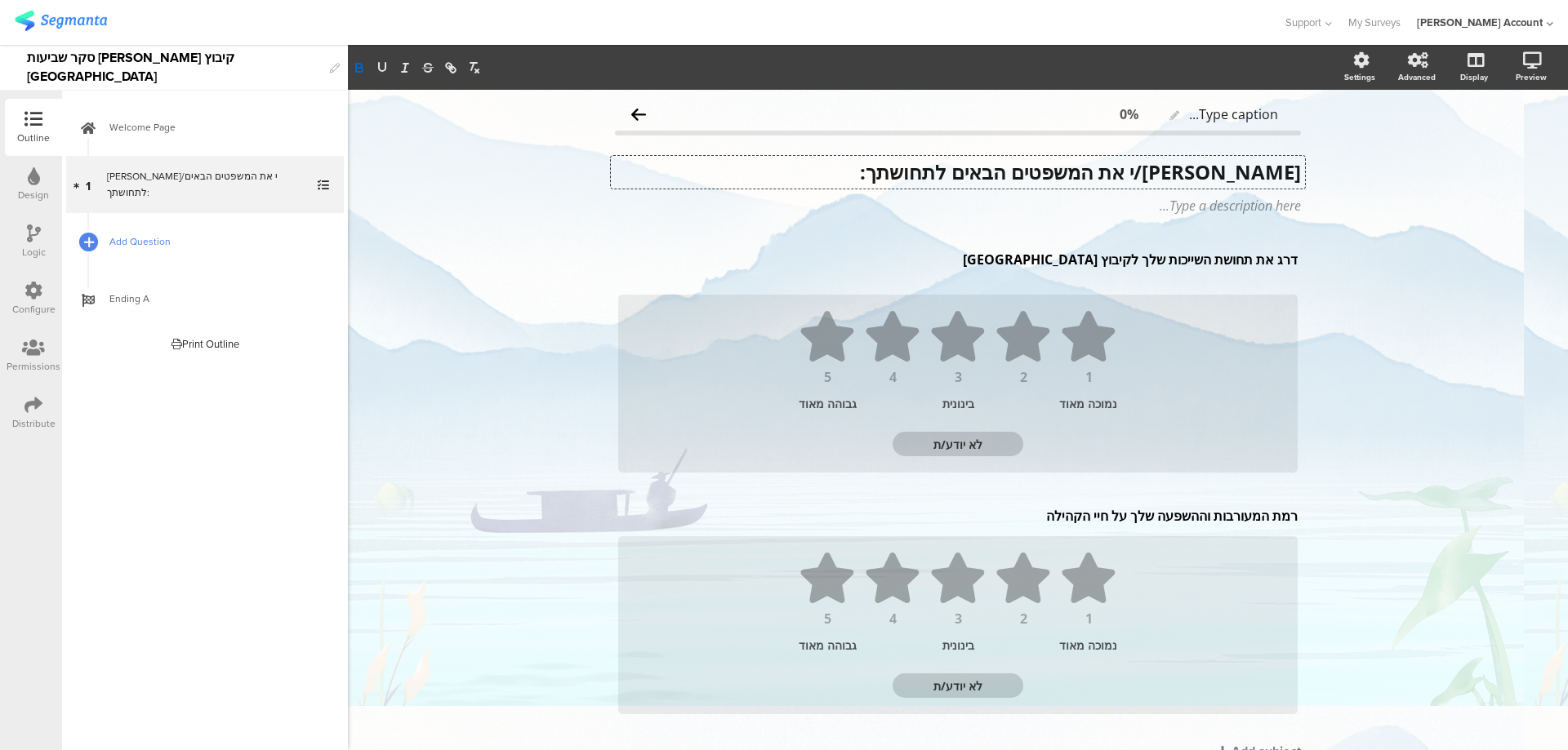
click at [93, 241] on icon at bounding box center [88, 242] width 10 height 14
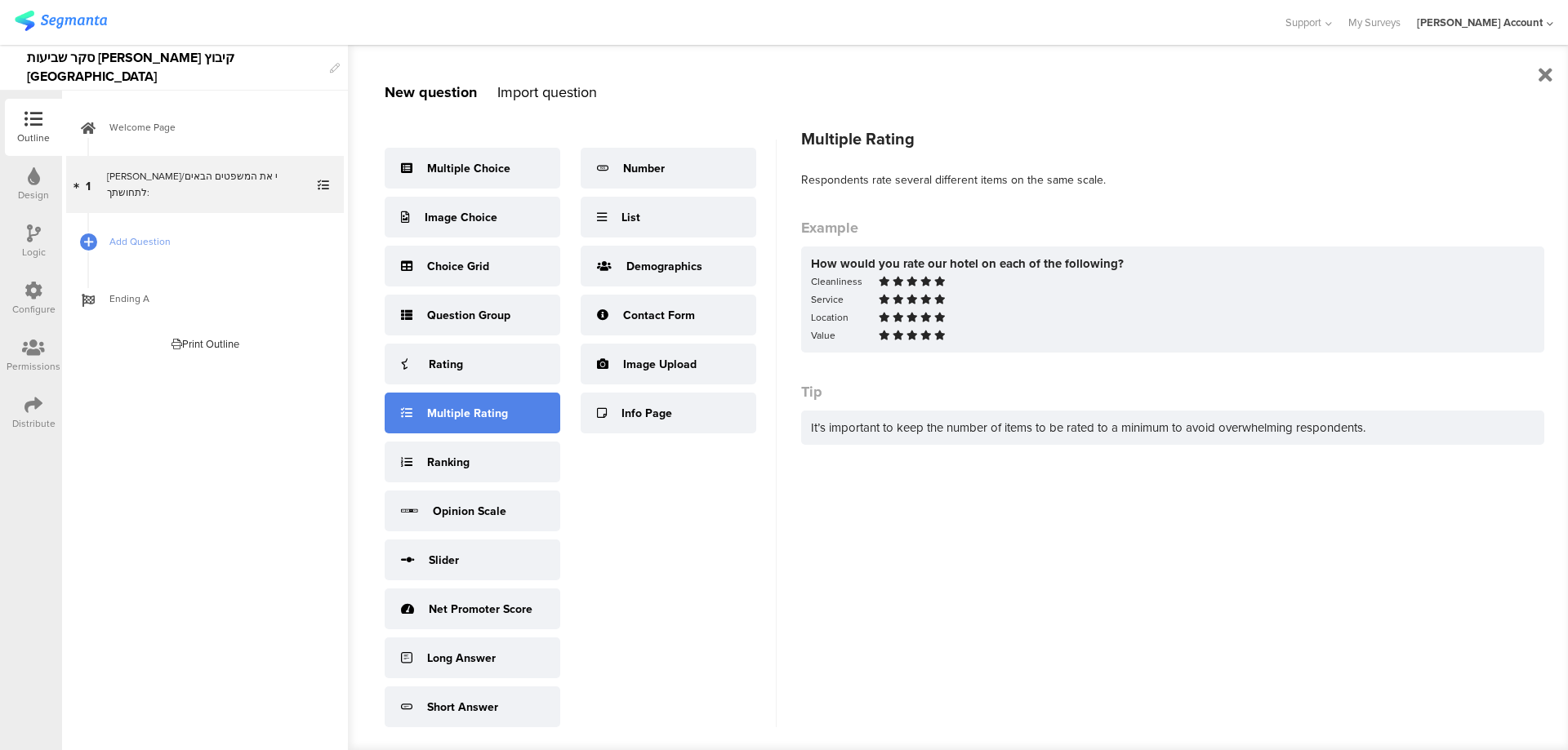
click at [514, 412] on div "Multiple Rating" at bounding box center [472, 413] width 176 height 41
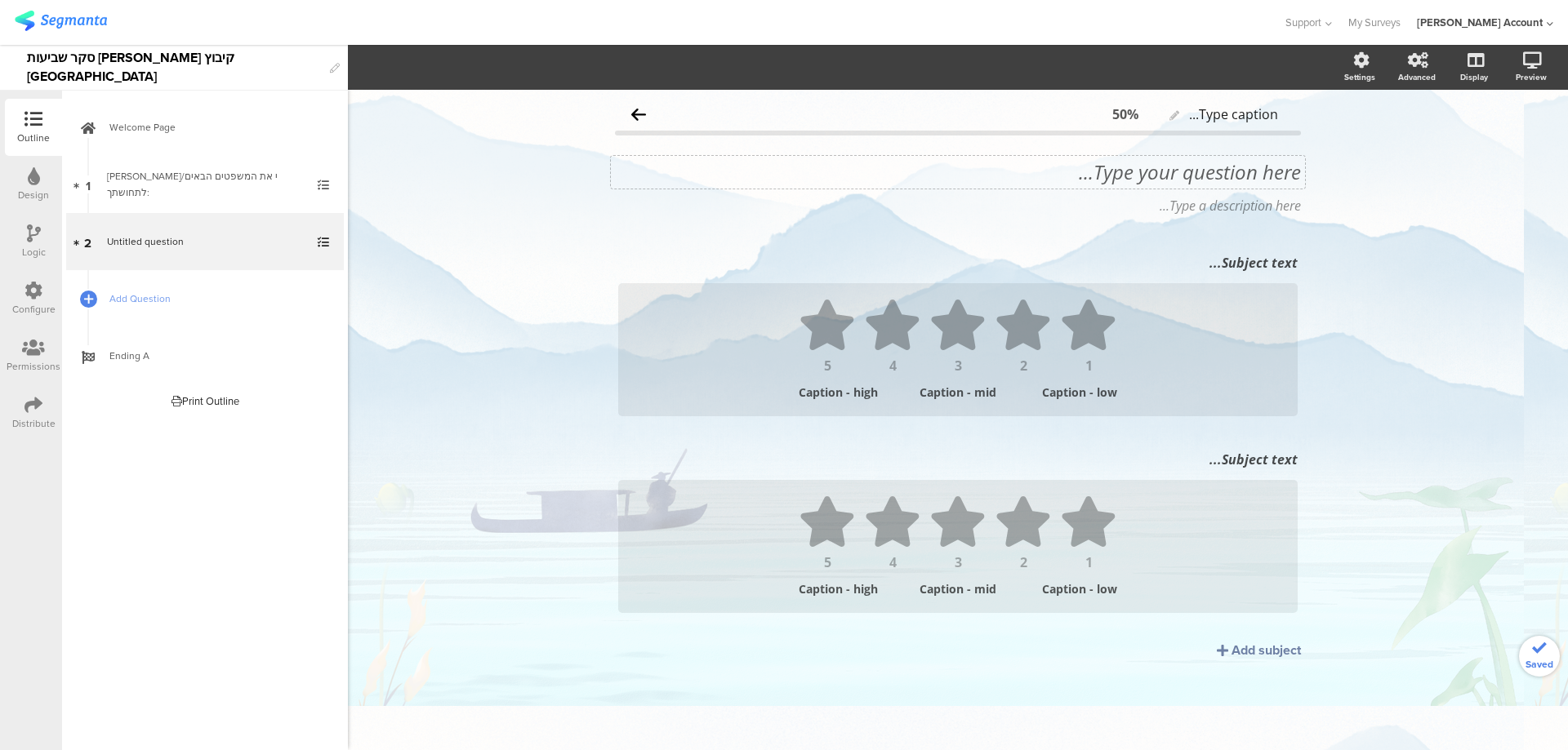
click at [1263, 177] on div "Type your question here..." at bounding box center [958, 171] width 694 height 32
click at [1117, 173] on p "באיזו מידה את/ה מסכים לכל אחד מהמשפטים הבאים:" at bounding box center [958, 172] width 686 height 24
click at [1153, 170] on p "באיזו מידה את/ה מסכים/ה לכל אחד מהמשפטים הבאים:" at bounding box center [958, 172] width 686 height 24
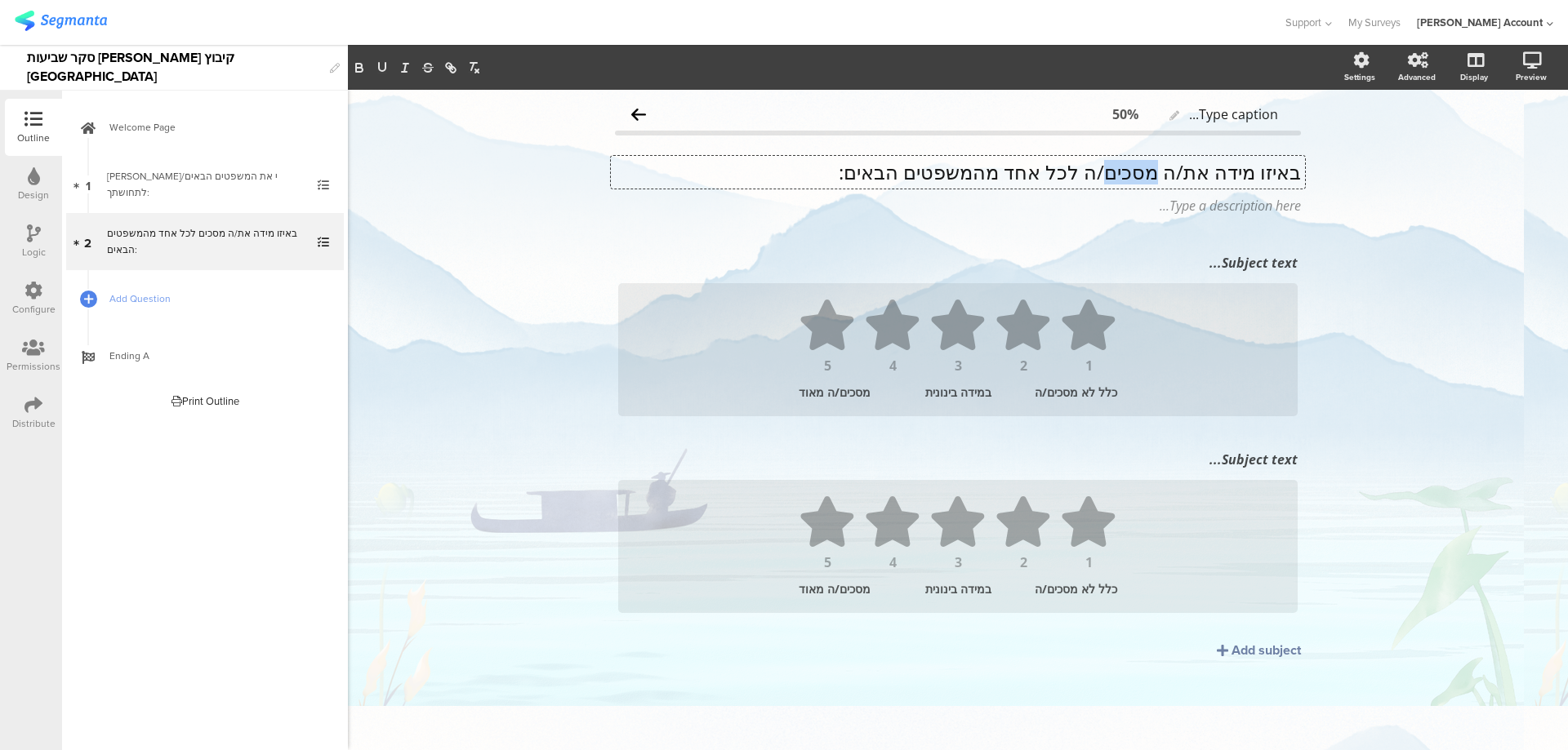
click at [1153, 170] on p "באיזו מידה את/ה מסכים/ה לכל אחד מהמשפטים הבאים:" at bounding box center [958, 172] width 686 height 24
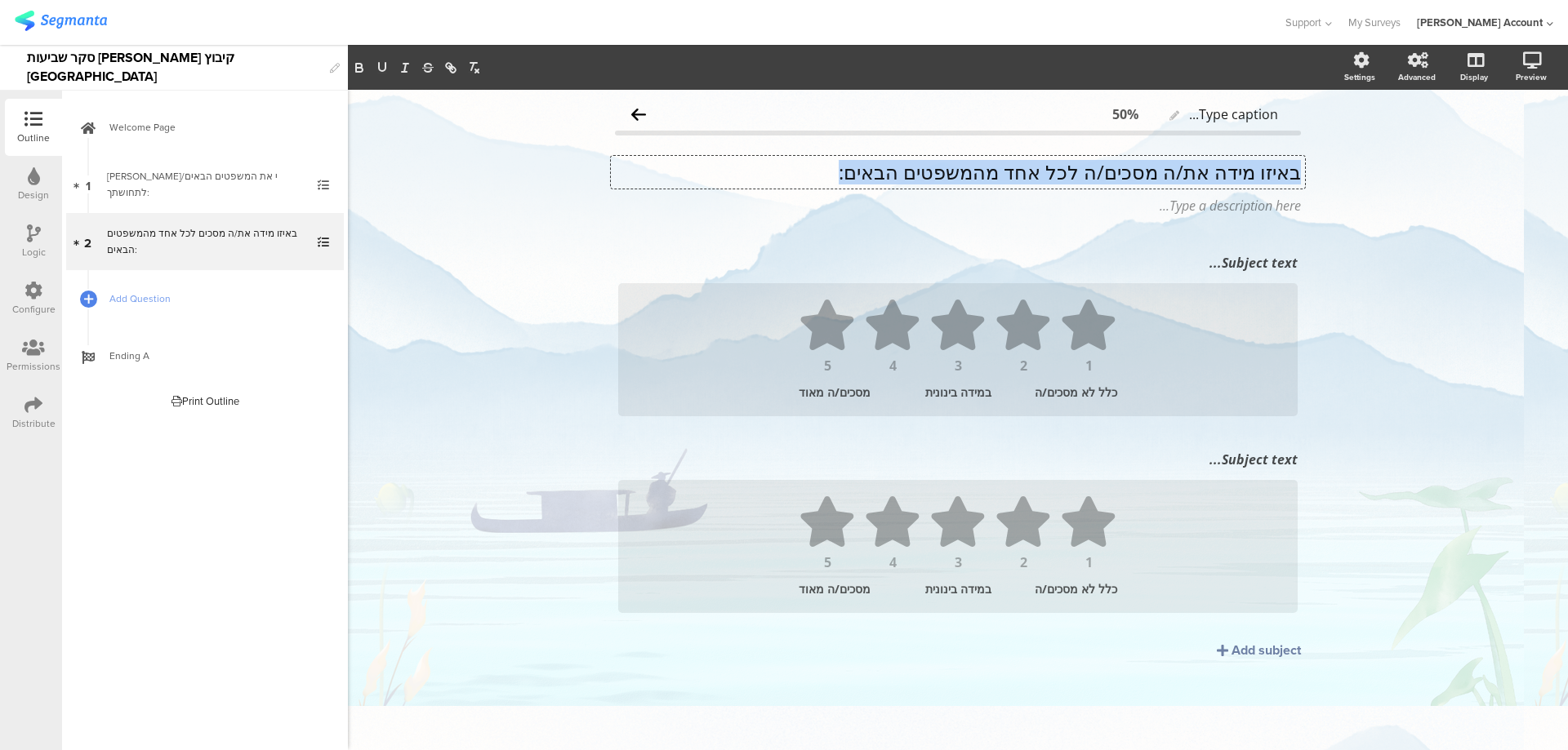
click at [1153, 170] on p "באיזו מידה את/ה מסכים/ה לכל אחד מהמשפטים הבאים:" at bounding box center [958, 172] width 686 height 24
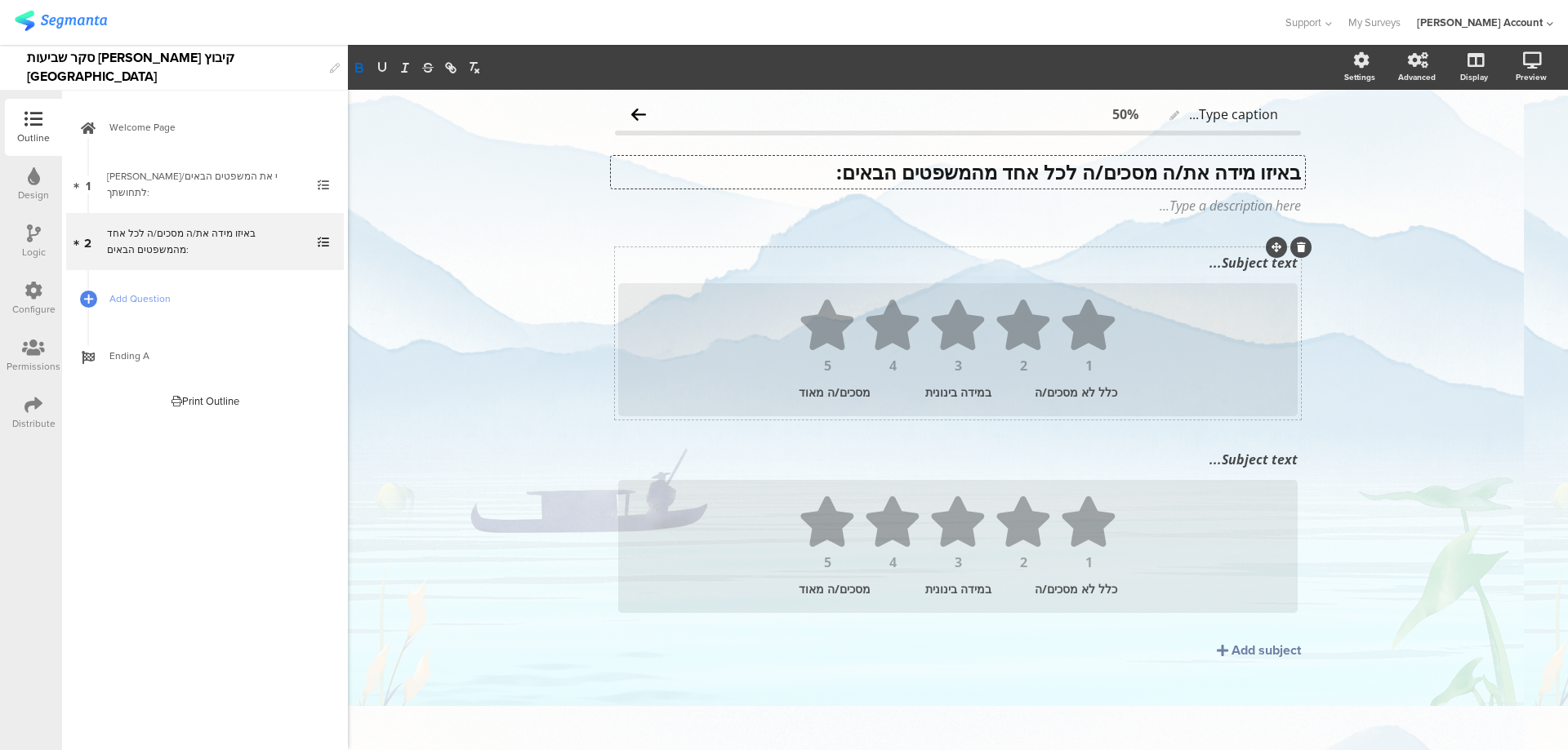
click at [1242, 270] on div "Subject text..." at bounding box center [958, 263] width 687 height 26
click at [1232, 456] on div "Subject text..." at bounding box center [958, 460] width 687 height 26
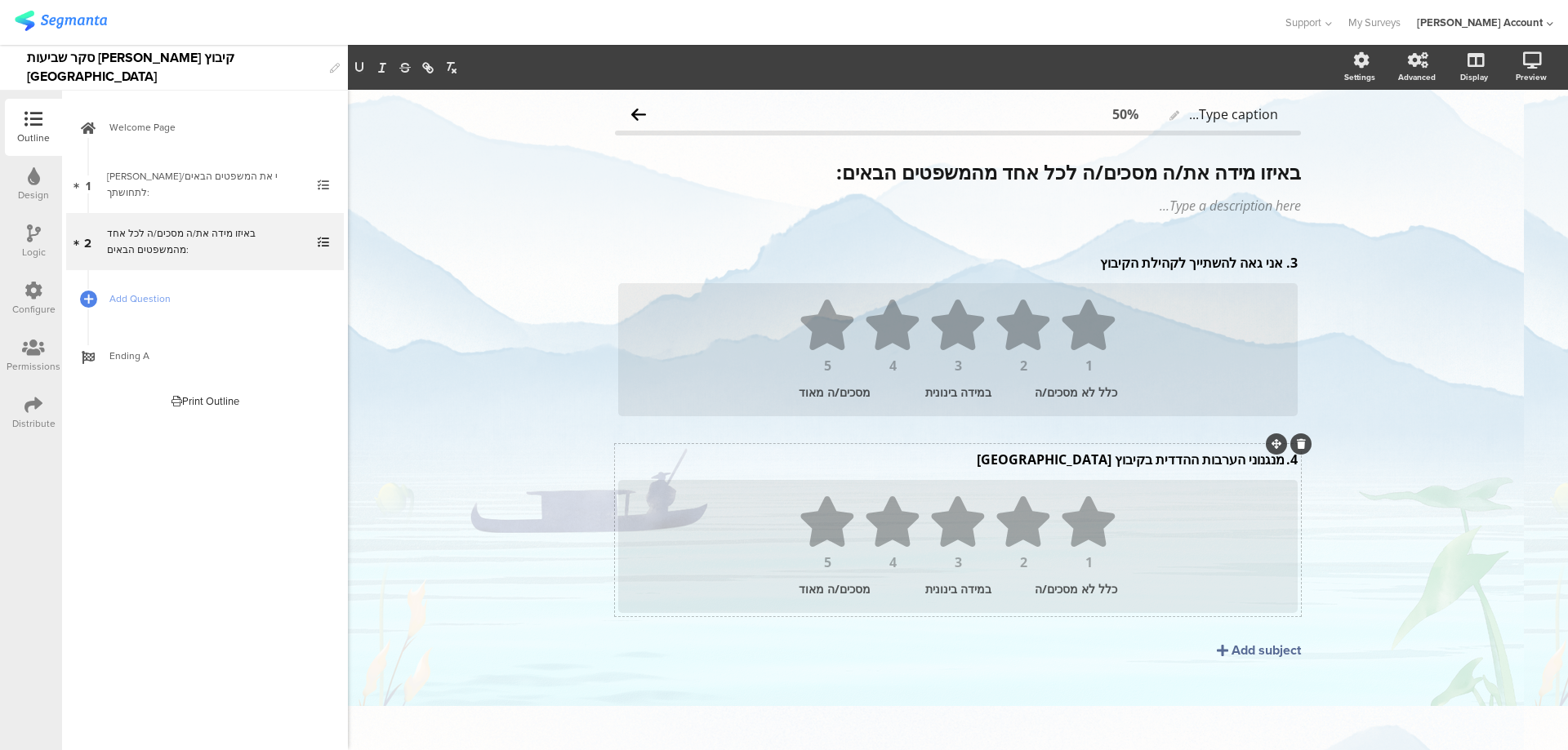
click at [1231, 643] on div "Add subject" at bounding box center [1265, 649] width 69 height 18
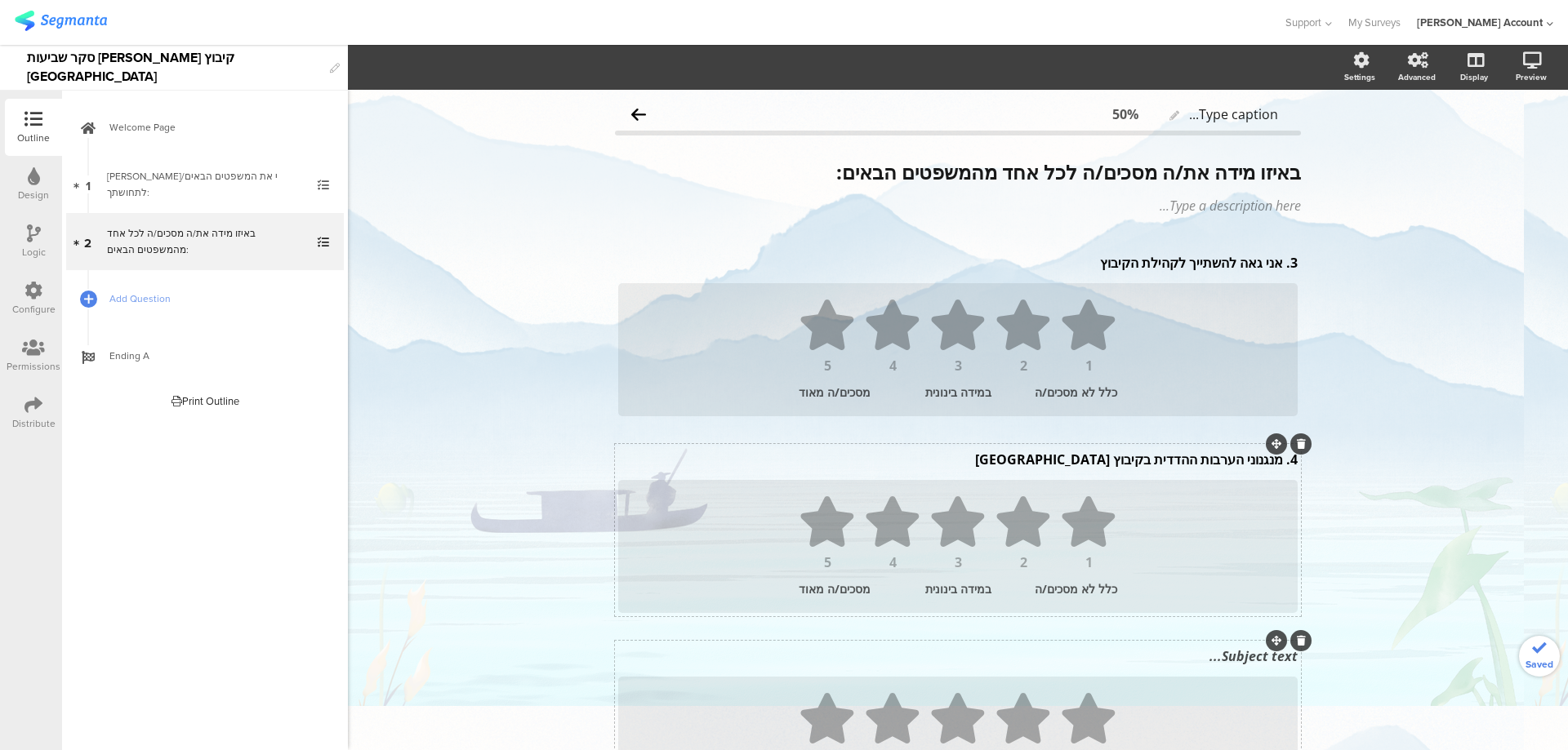
click at [1244, 658] on div "Subject text..." at bounding box center [958, 656] width 687 height 26
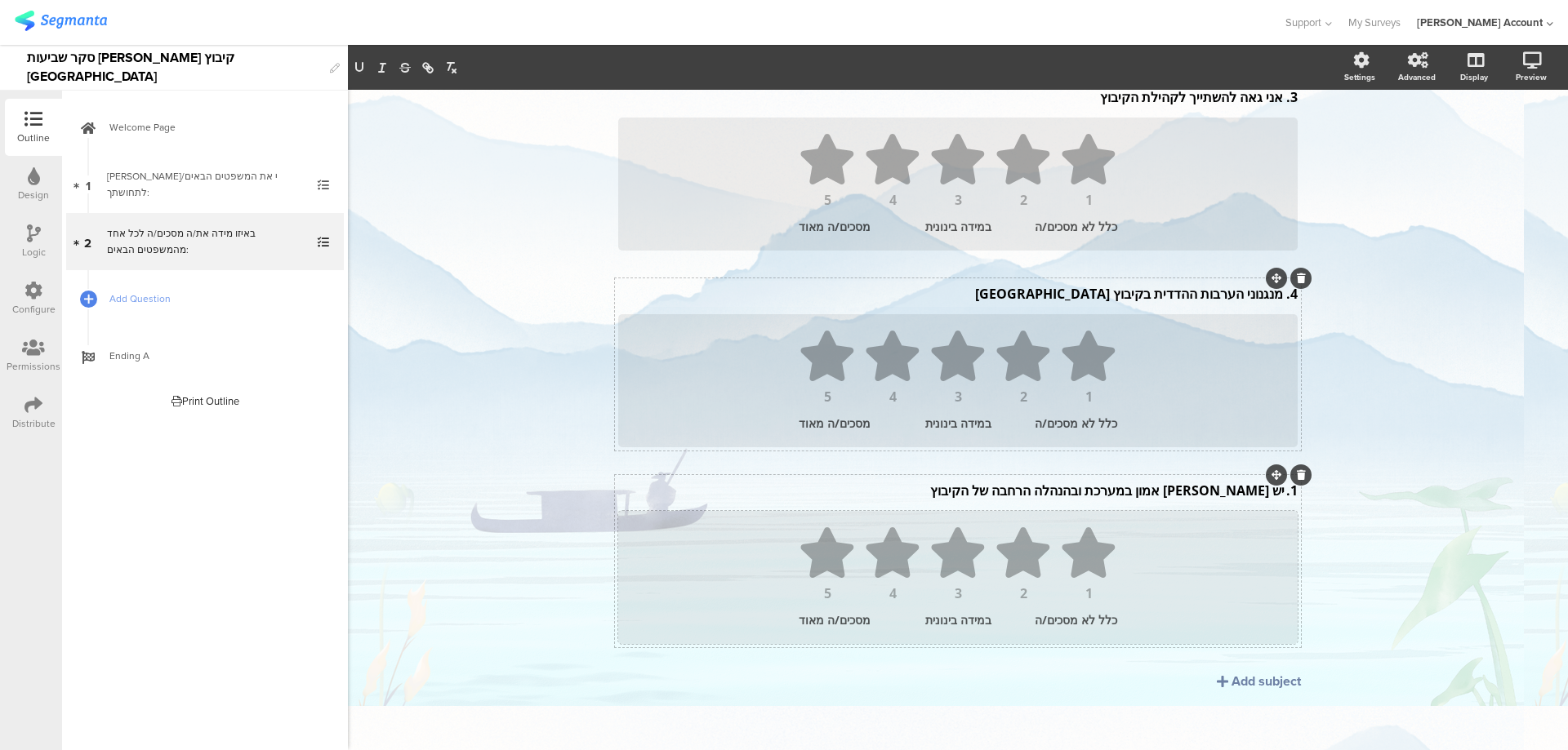
scroll to position [171, 0]
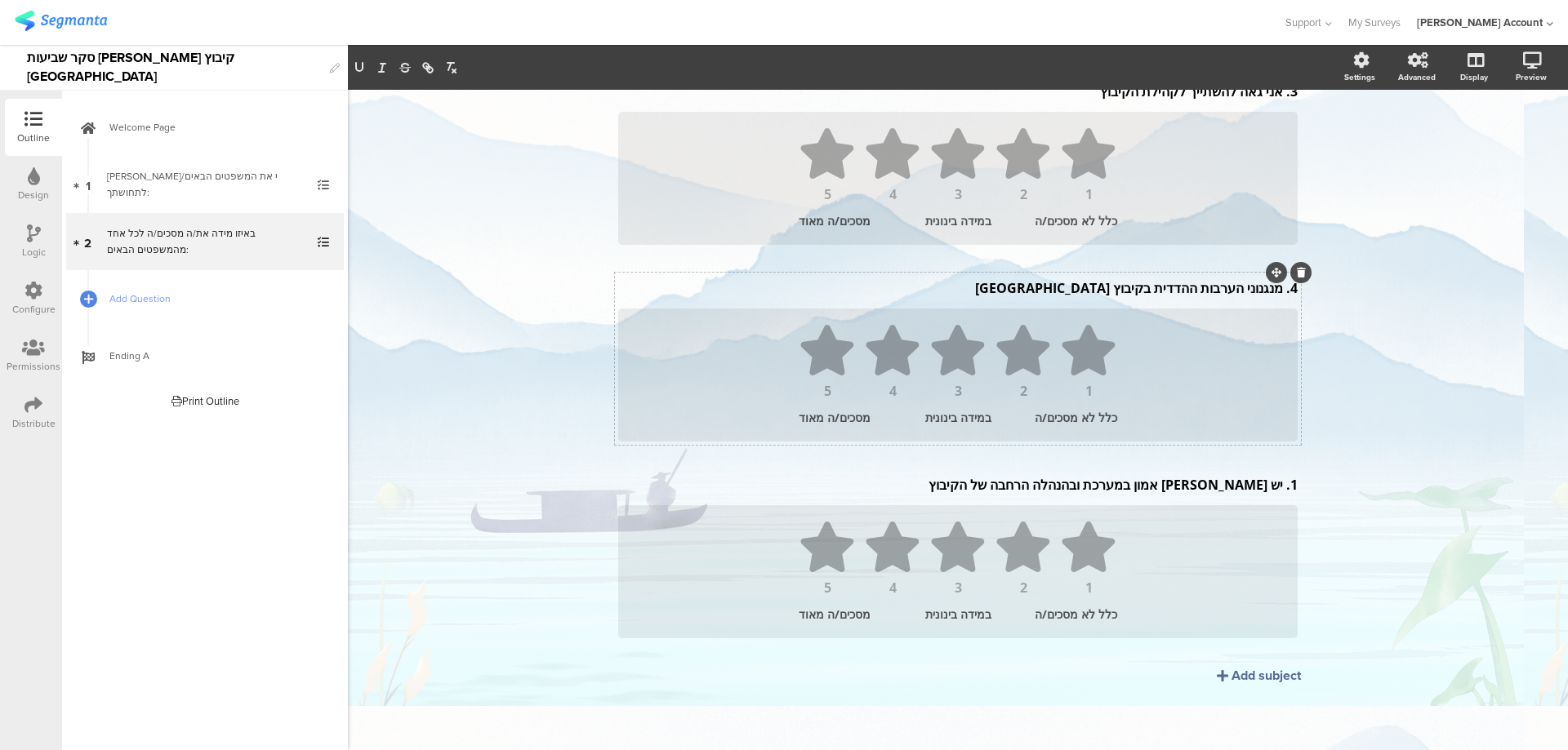
click at [1220, 682] on icon at bounding box center [1222, 676] width 11 height 13
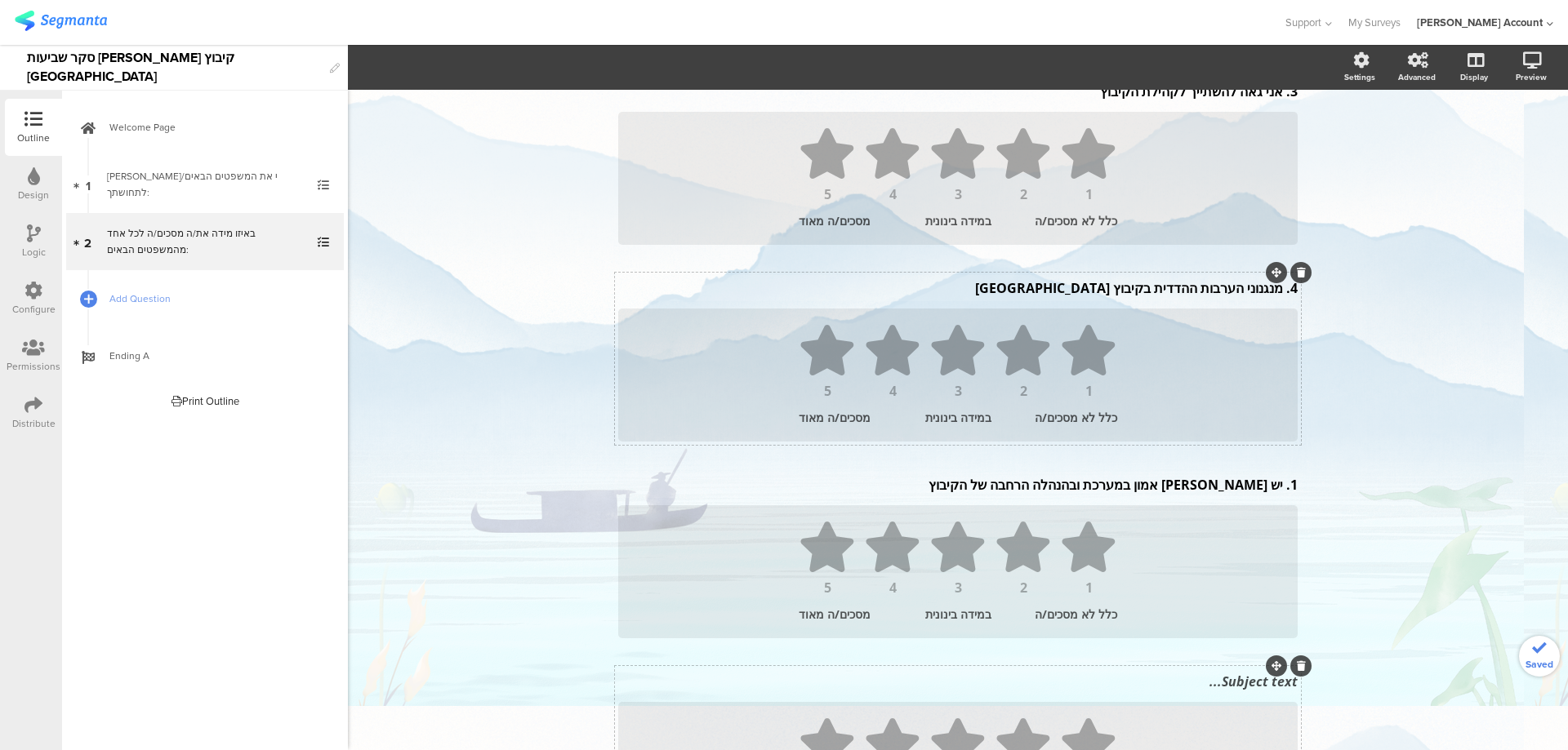
click at [1236, 675] on div "3. אני גאה להשתייך לקהילת הקיבוץ 3. אני גאה להשתייך לקהילת הקיבוץ 1 2 3 4 5 כלל…" at bounding box center [958, 457] width 686 height 762
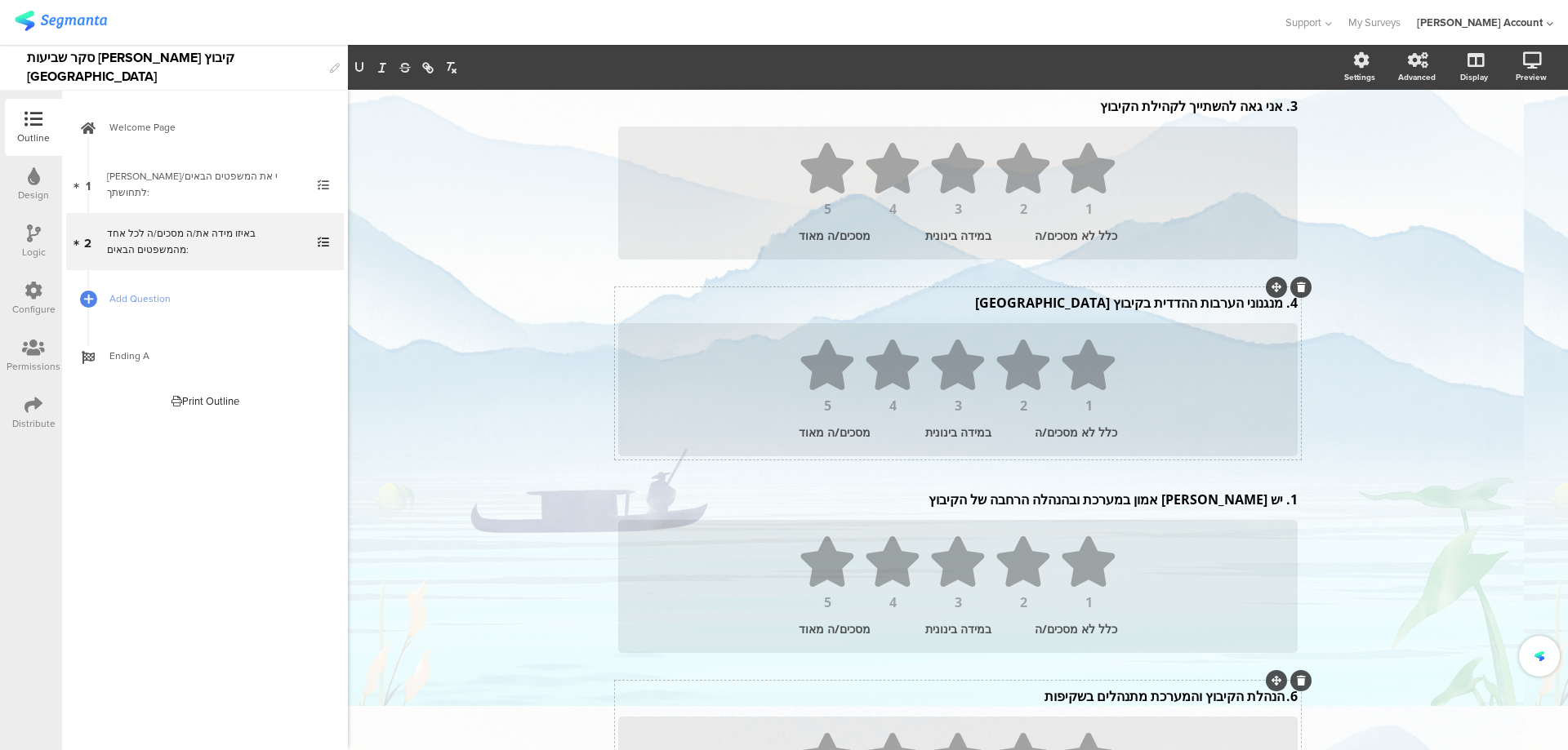
click at [1276, 697] on p "6. הנהלת הקיבוץ והמערכת מתנהלים בשקיפות" at bounding box center [958, 696] width 679 height 18
click at [1279, 501] on div "1. יש לי אמון במערכת ובהנהלה הרחבה של הקיבוץ 1. יש לי אמון במערכת ובהנהלה הרחבה…" at bounding box center [958, 499] width 687 height 26
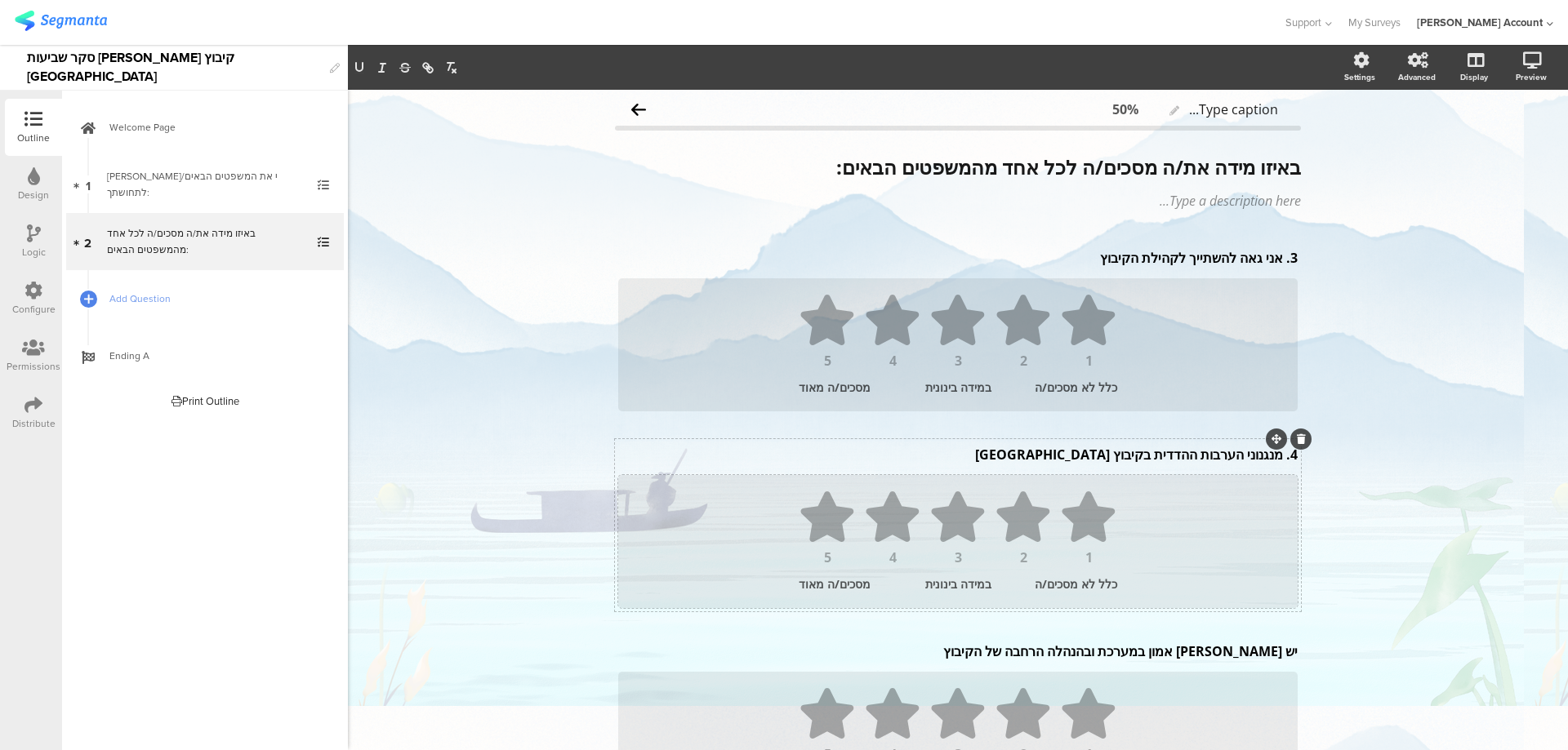
scroll to position [0, 0]
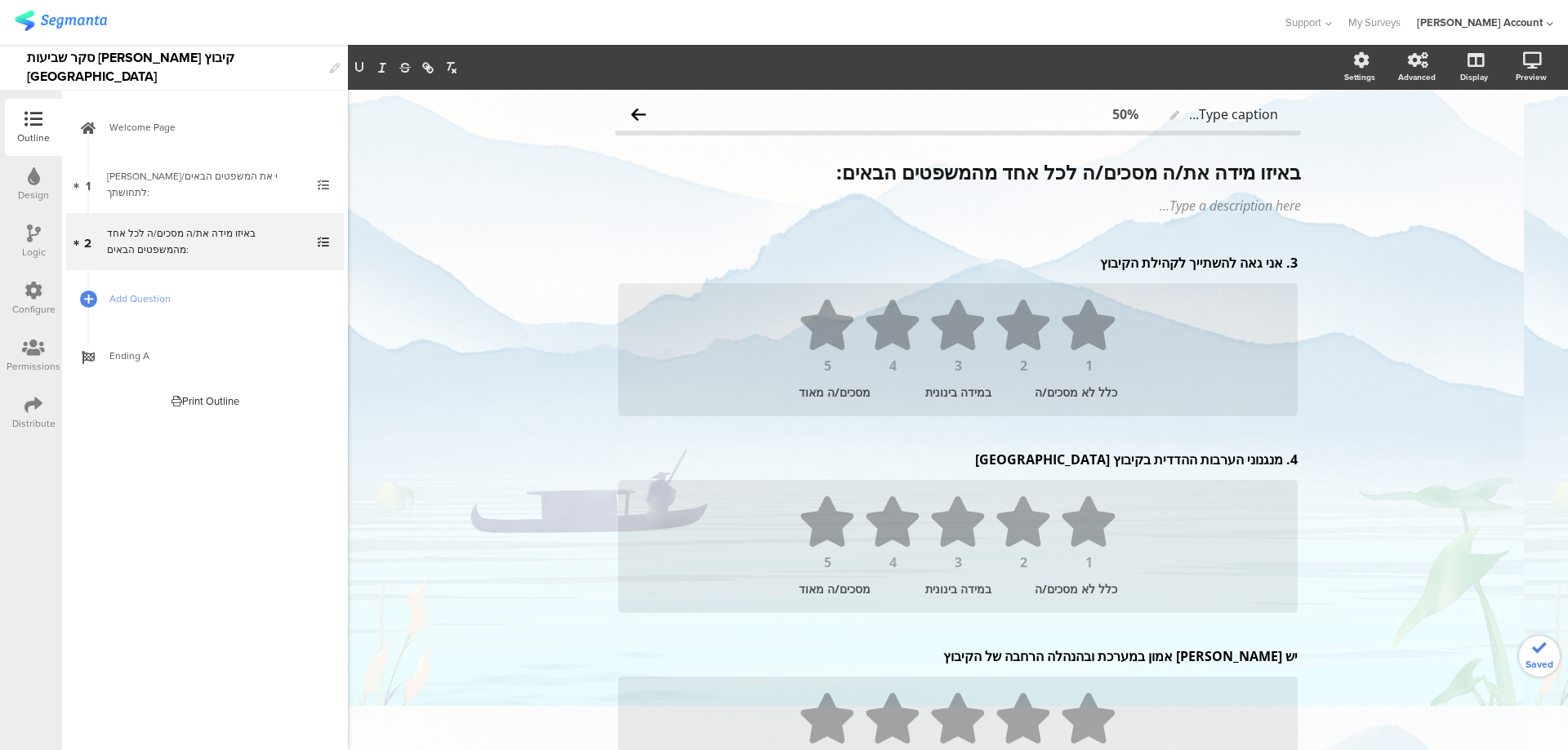
click at [1276, 462] on div "4. מנגנוני הערבות ההדדית בקיבוץ טובים 4. מנגנוני הערבות ההדדית בקיבוץ טובים" at bounding box center [958, 460] width 687 height 26
click at [1276, 264] on div "3. אני גאה להשתייך לקהילת הקיבוץ 3. אני גאה להשתייך לקהילת הקיבוץ" at bounding box center [958, 263] width 687 height 26
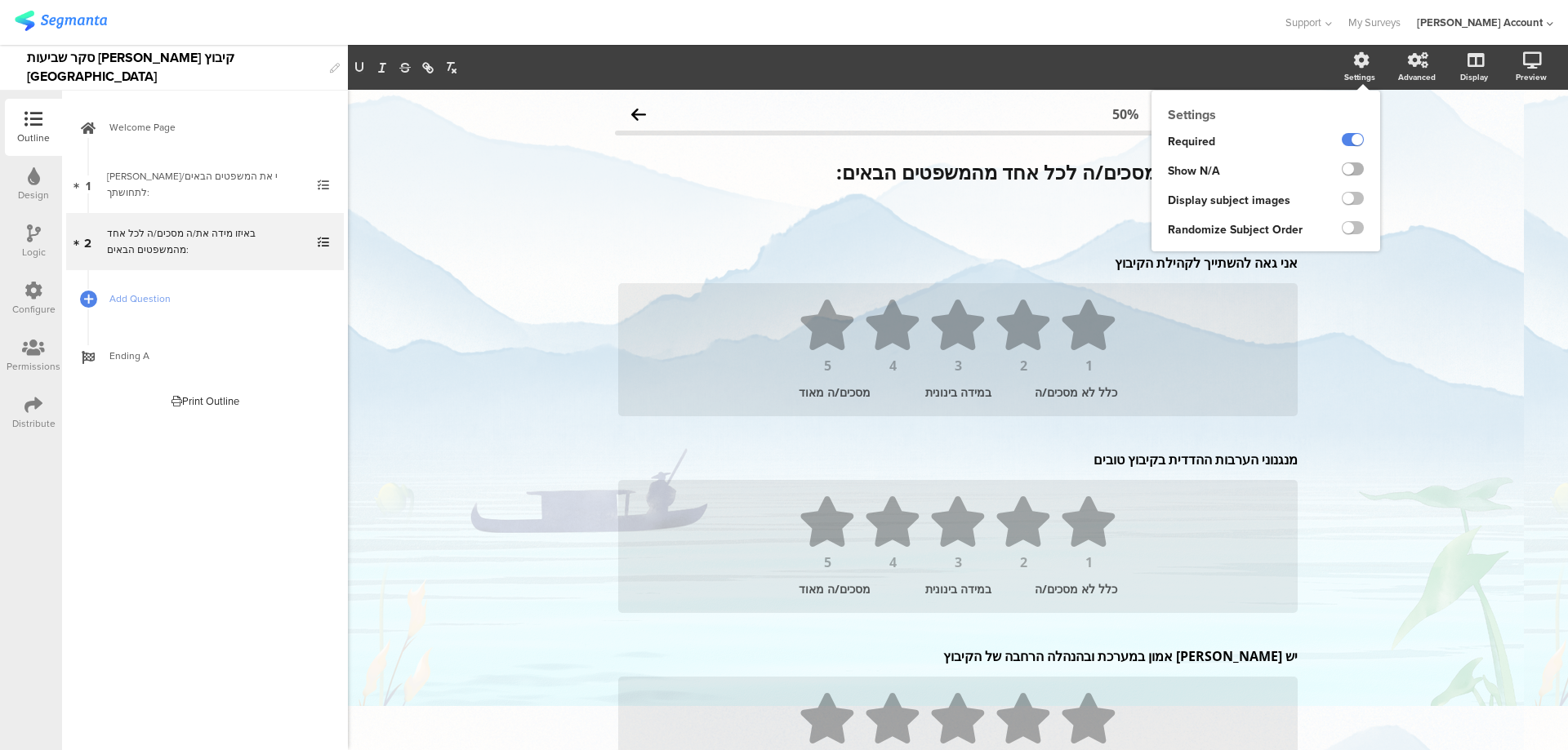
click at [1342, 168] on label at bounding box center [1352, 169] width 22 height 13
click at [0, 0] on input "checkbox" at bounding box center [0, 0] width 0 height 0
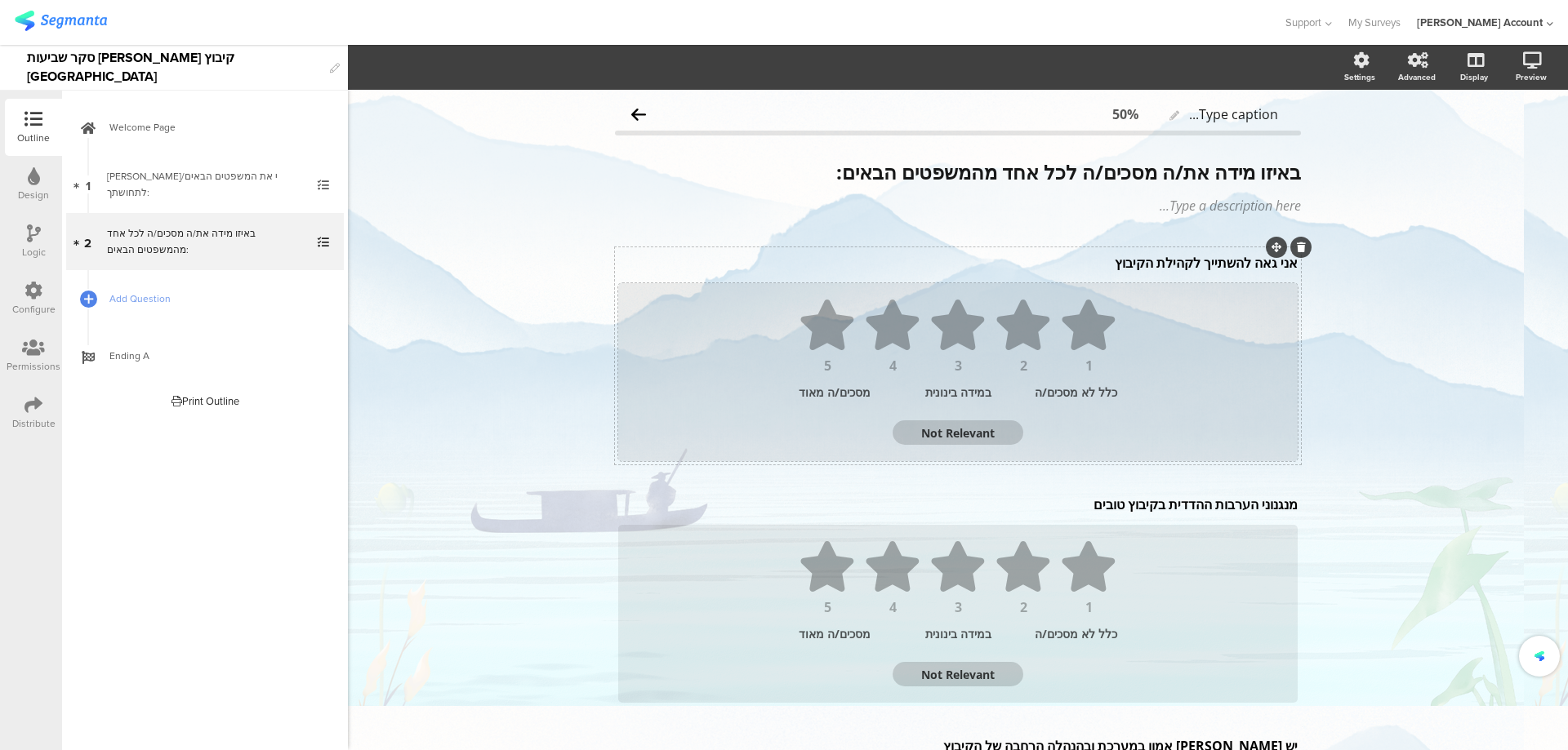
click at [951, 438] on textarea "Not Relevant" at bounding box center [958, 433] width 130 height 16
type textarea "לא יודע/"
type textarea "לא יודע"
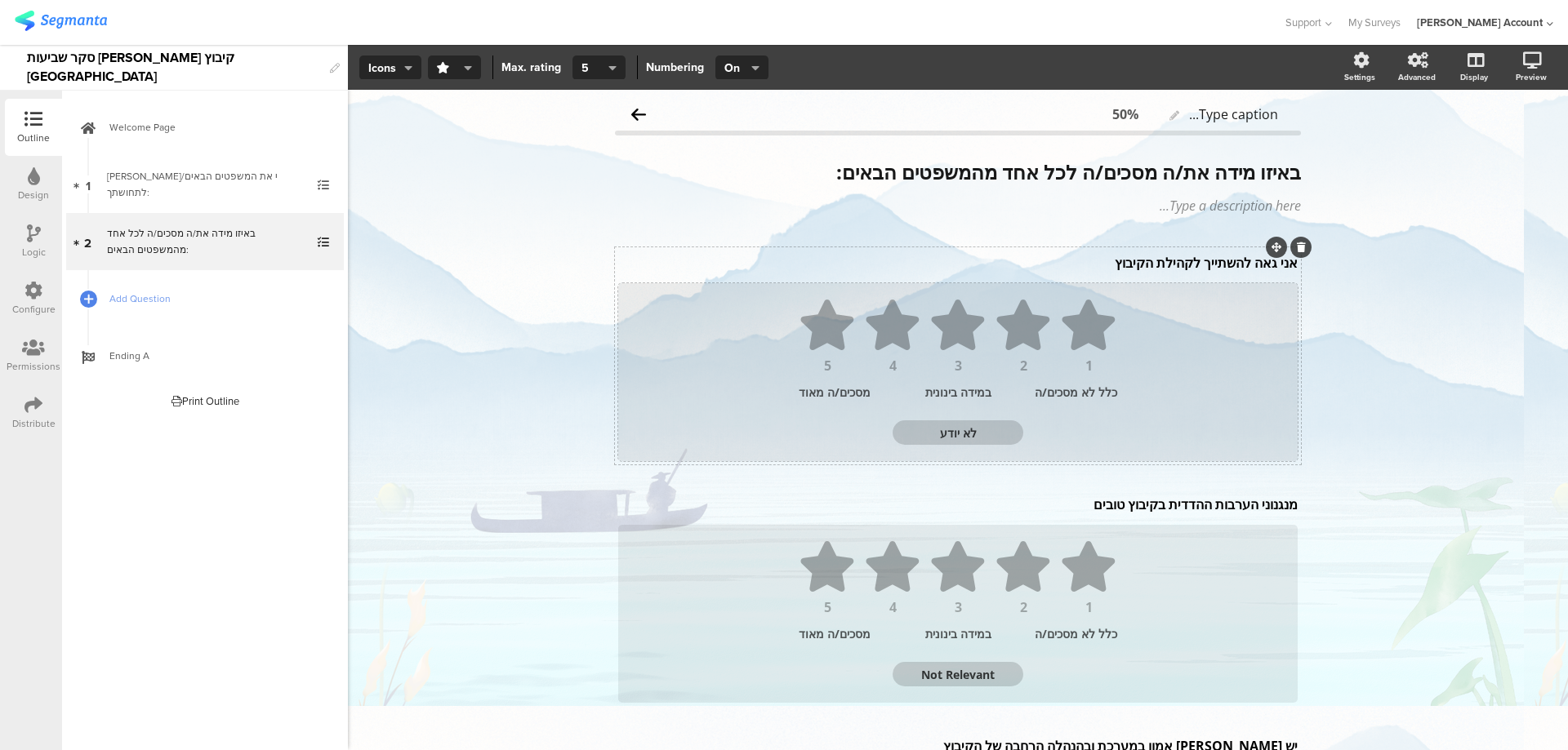
type textarea "לא יודע"
type textarea "לא יודע/ת"
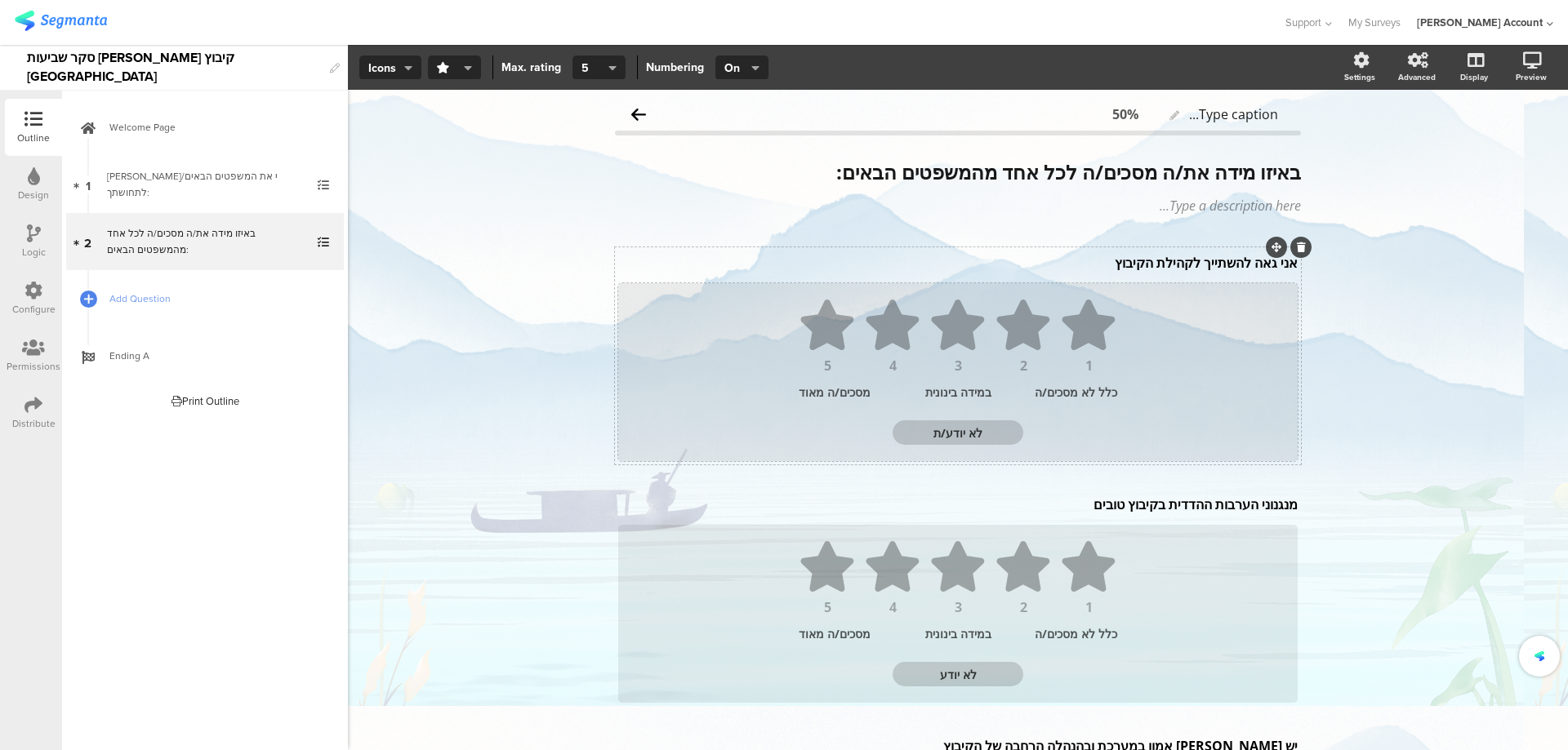
type textarea "לא יודע/ת"
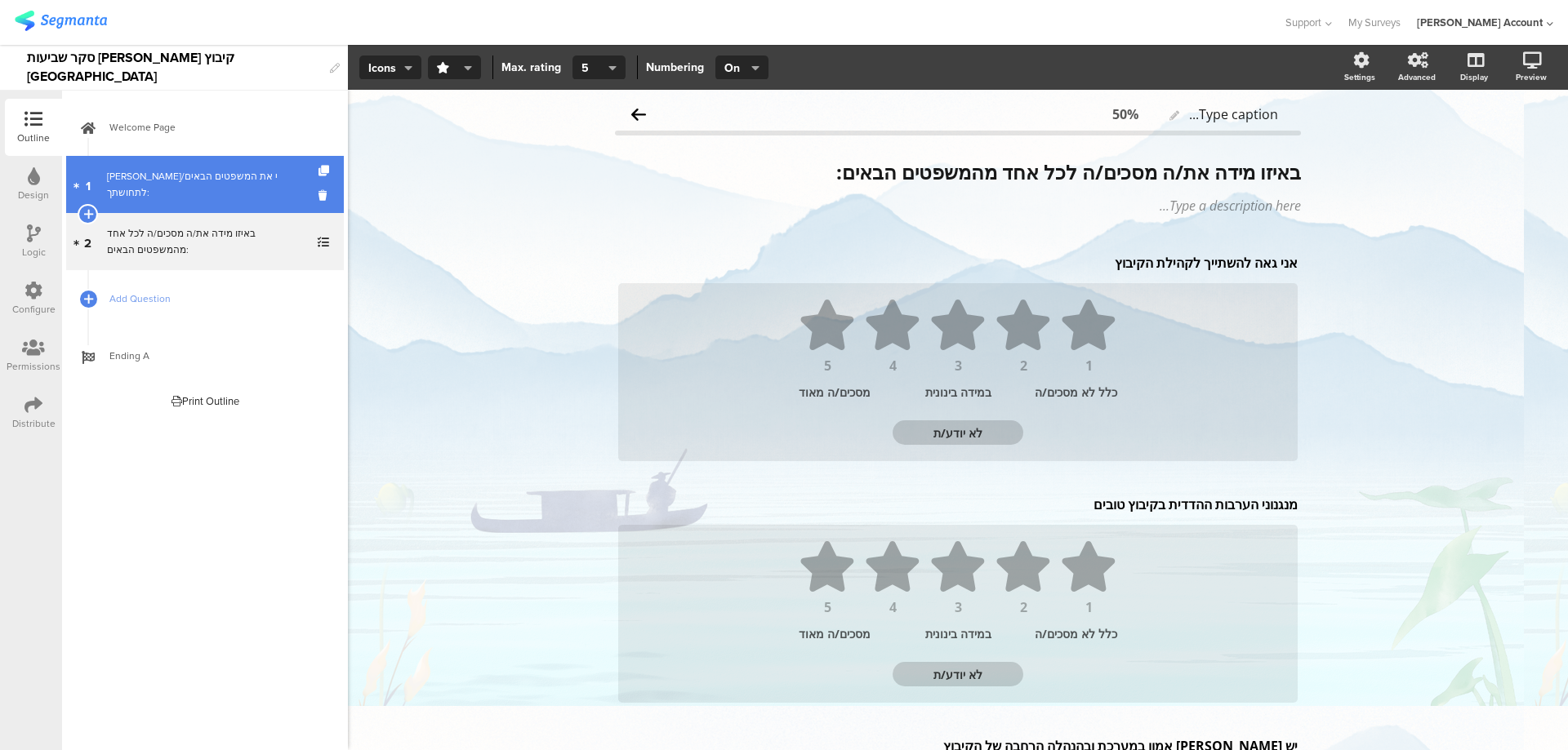
click at [201, 176] on link "1 אנא דרג/י את המשפטים הבאים לתחושתך:" at bounding box center [205, 184] width 277 height 57
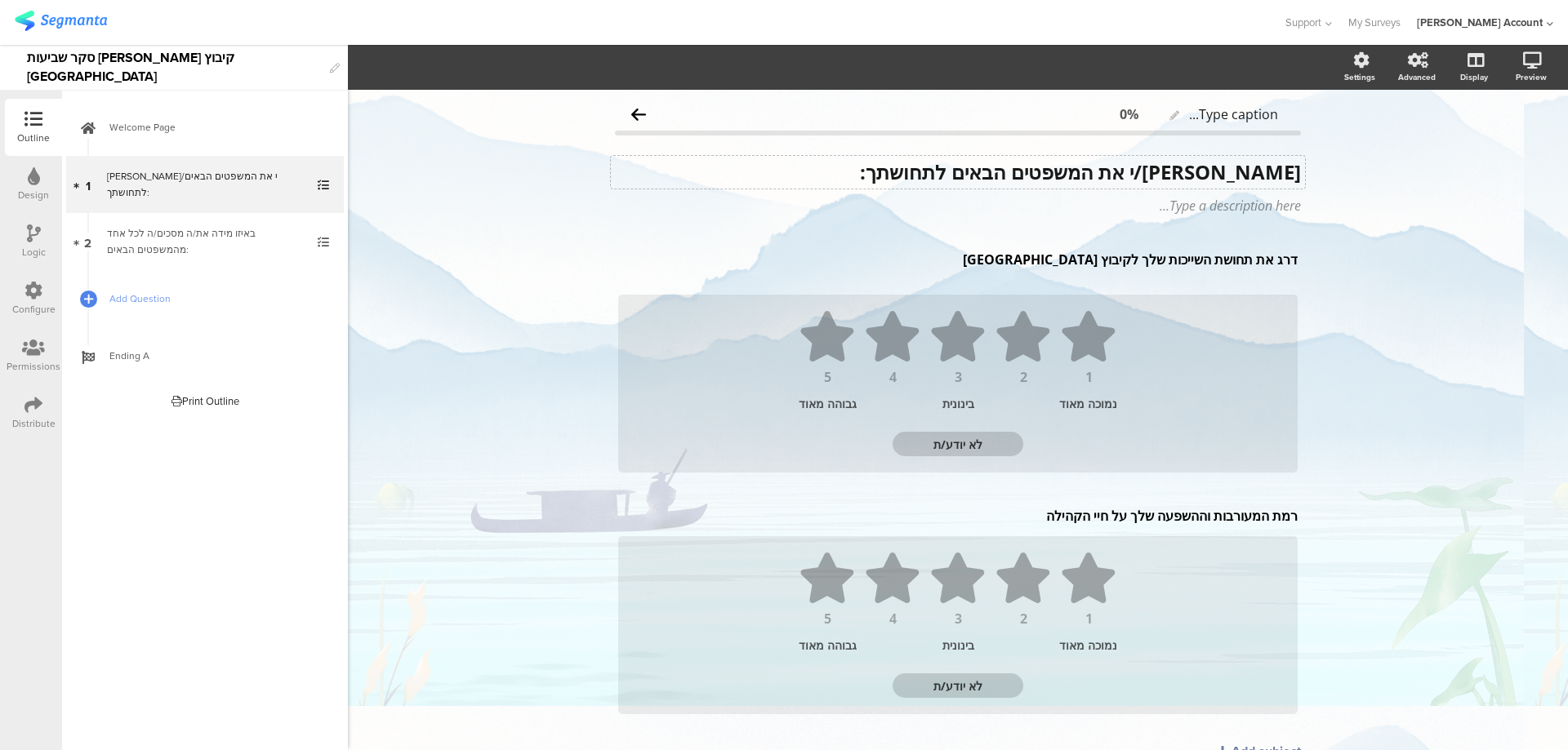
click at [1293, 174] on div "אנא דרג/י את המשפטים הבאים לתחושתך: אנא דרג/י את המשפטים הבאים לתחושתך:" at bounding box center [958, 171] width 694 height 32
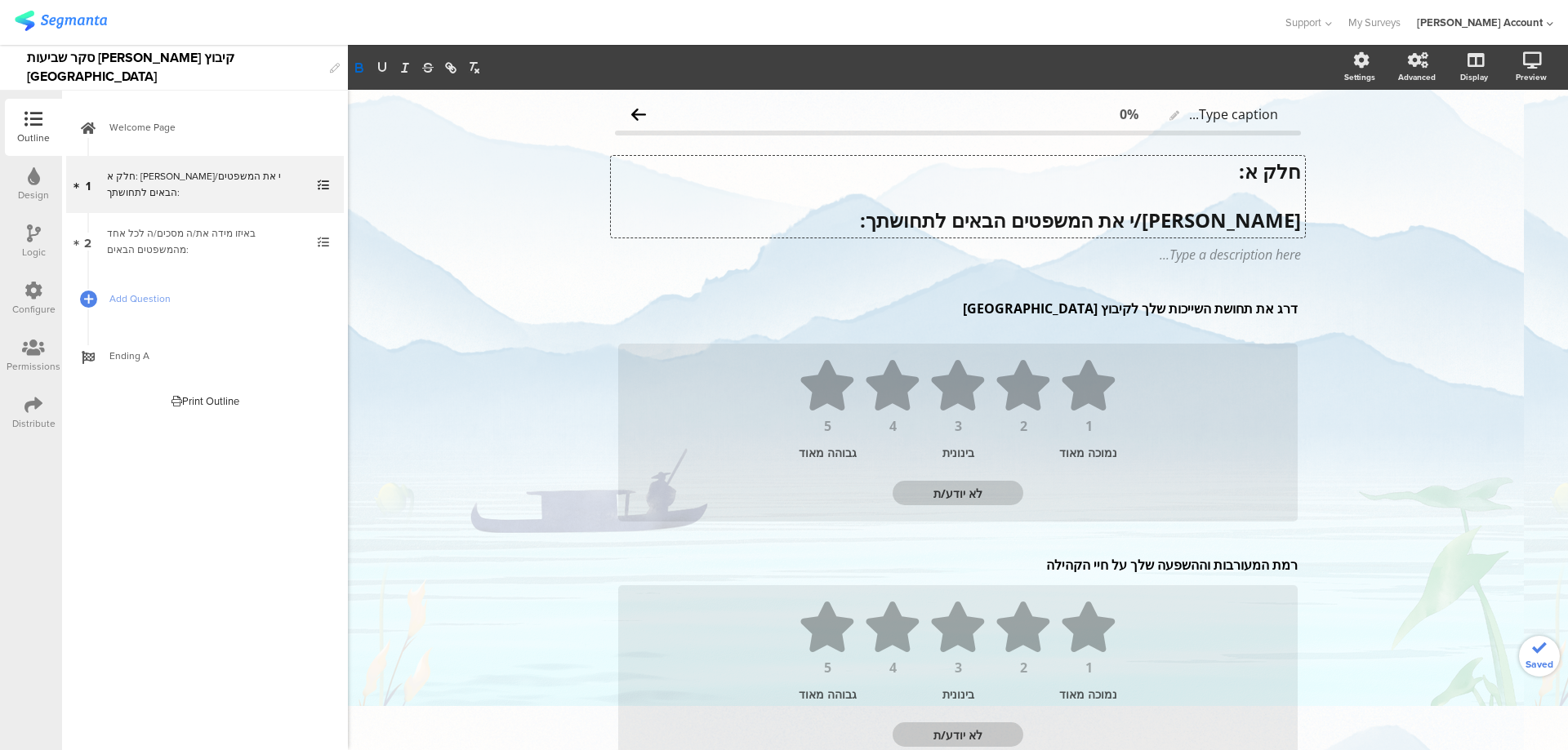
click at [1265, 166] on strong "חלק א:" at bounding box center [1269, 170] width 62 height 27
click at [1230, 166] on p "חלק א:" at bounding box center [958, 171] width 686 height 24
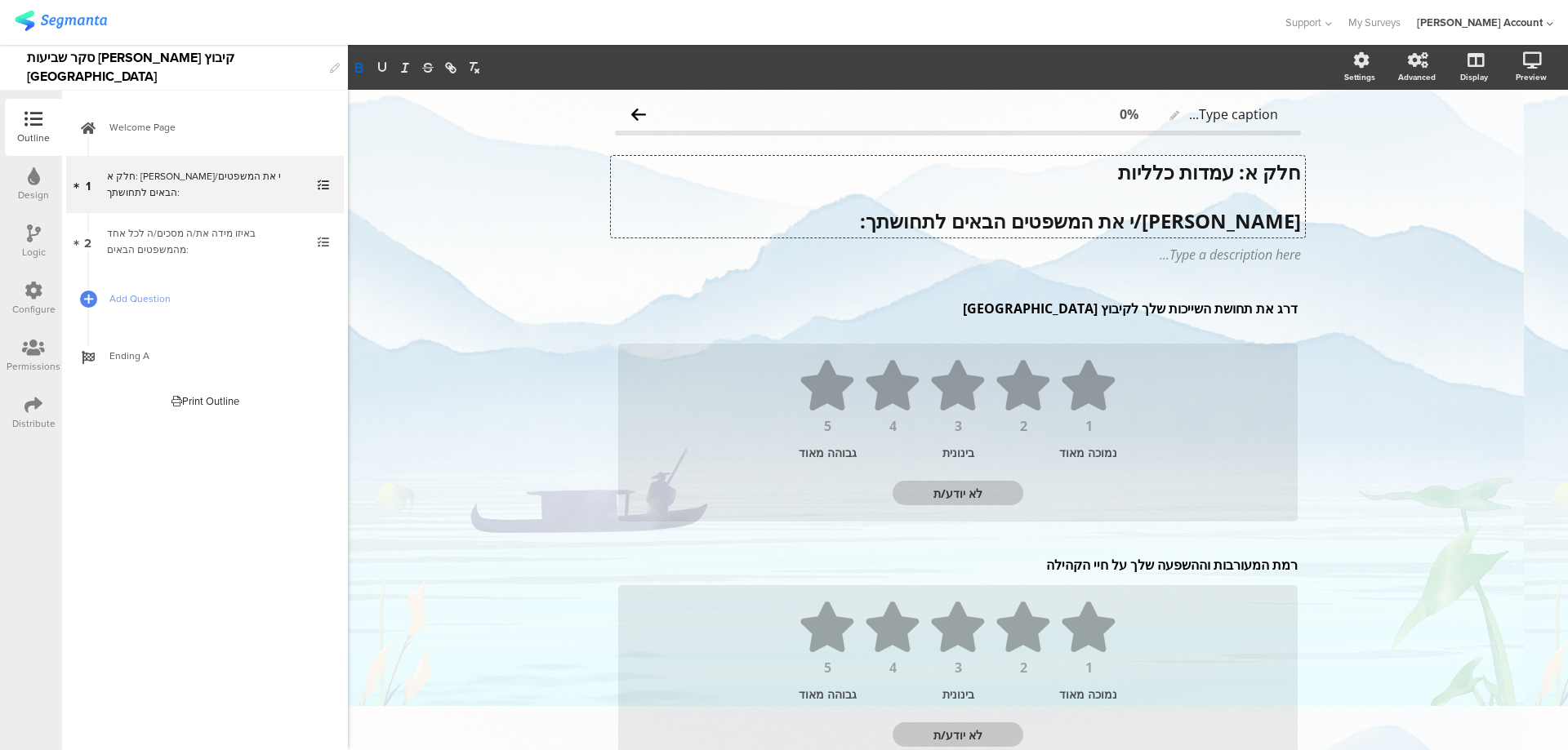
click at [1184, 173] on strong "חלק א: עמדות כלליות" at bounding box center [1209, 171] width 183 height 27
click at [1184, 170] on strong "חלק א: עמדות כלליות" at bounding box center [1209, 171] width 183 height 27
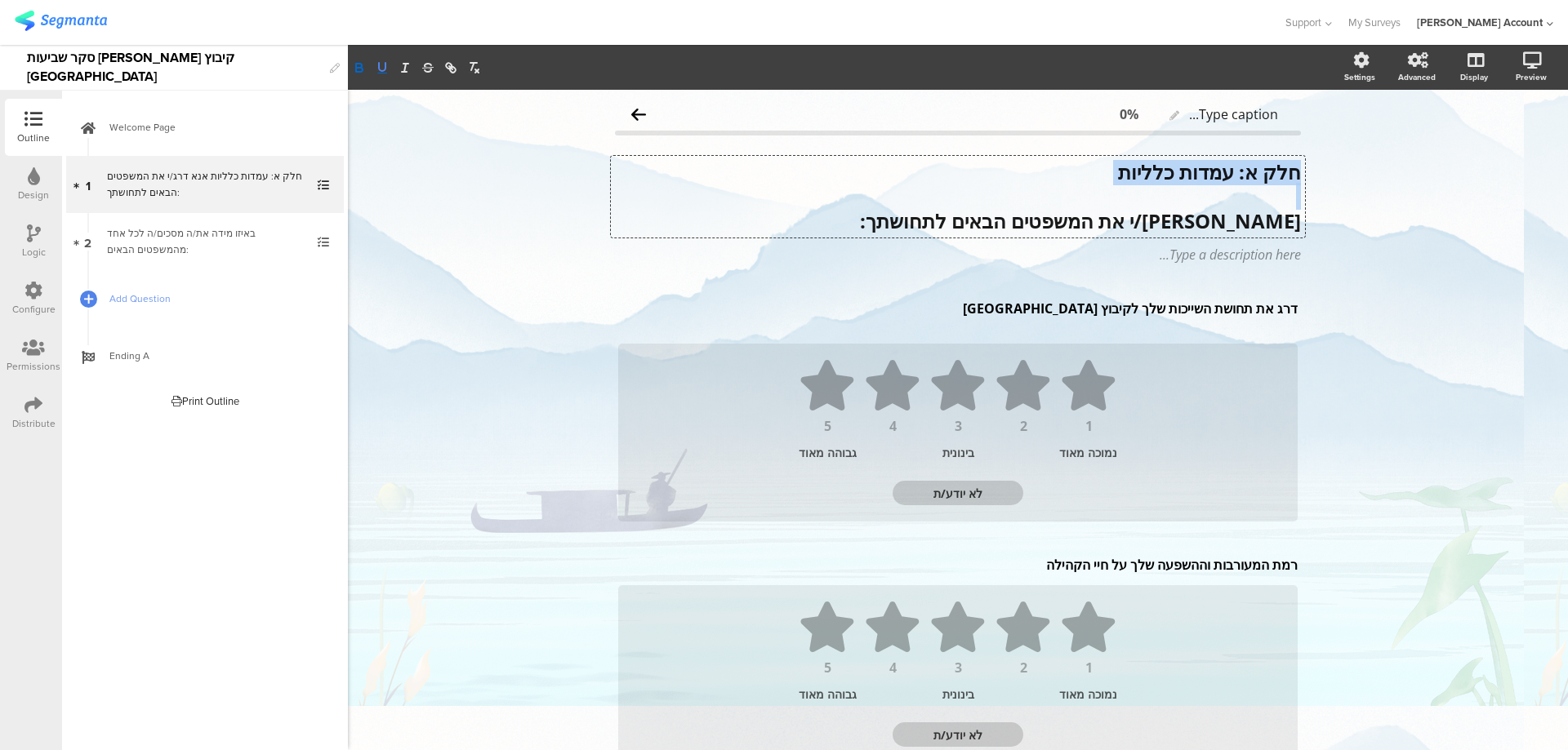
click at [380, 66] on icon "button" at bounding box center [382, 67] width 15 height 15
click at [92, 294] on icon at bounding box center [88, 299] width 10 height 14
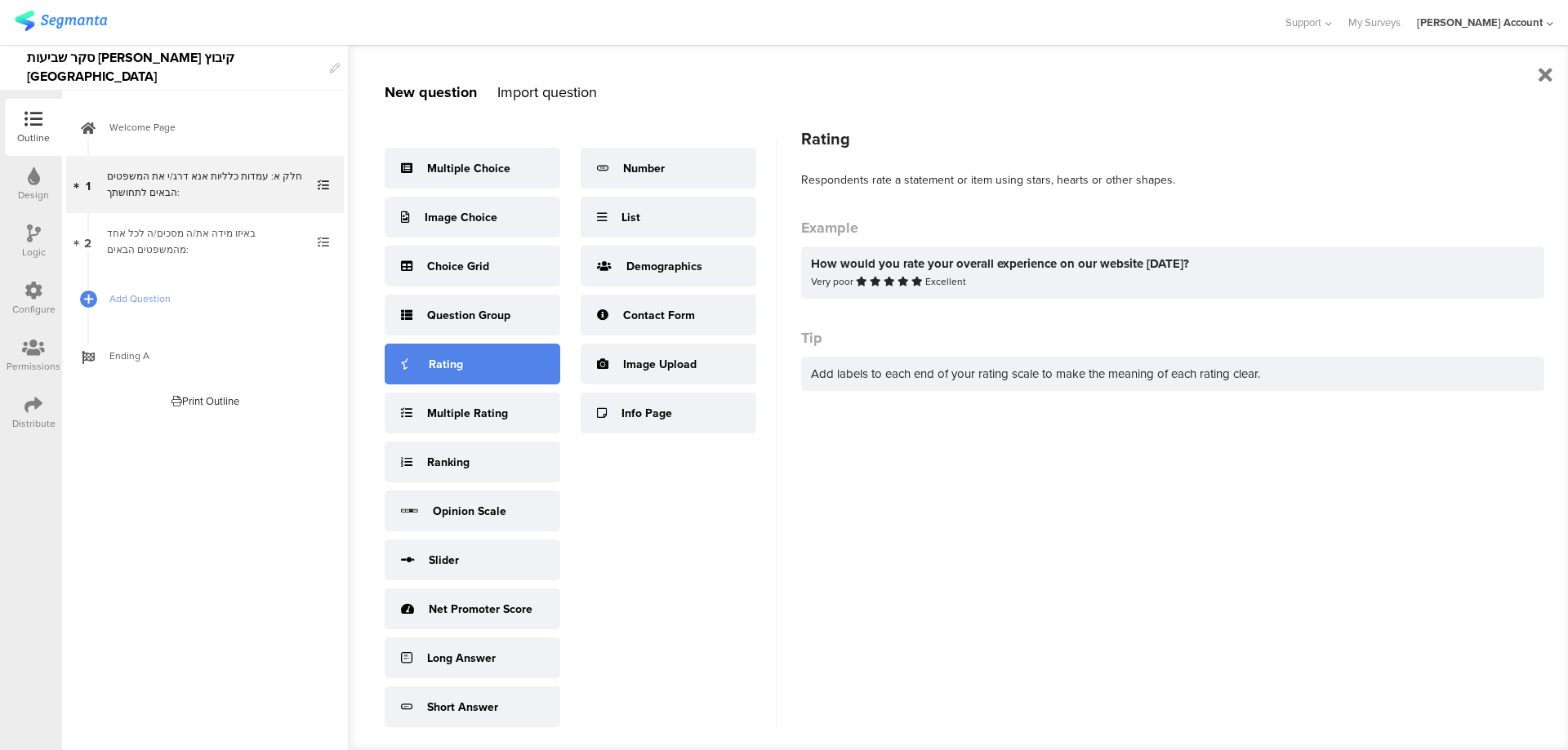
click at [435, 373] on div "Rating" at bounding box center [472, 364] width 176 height 41
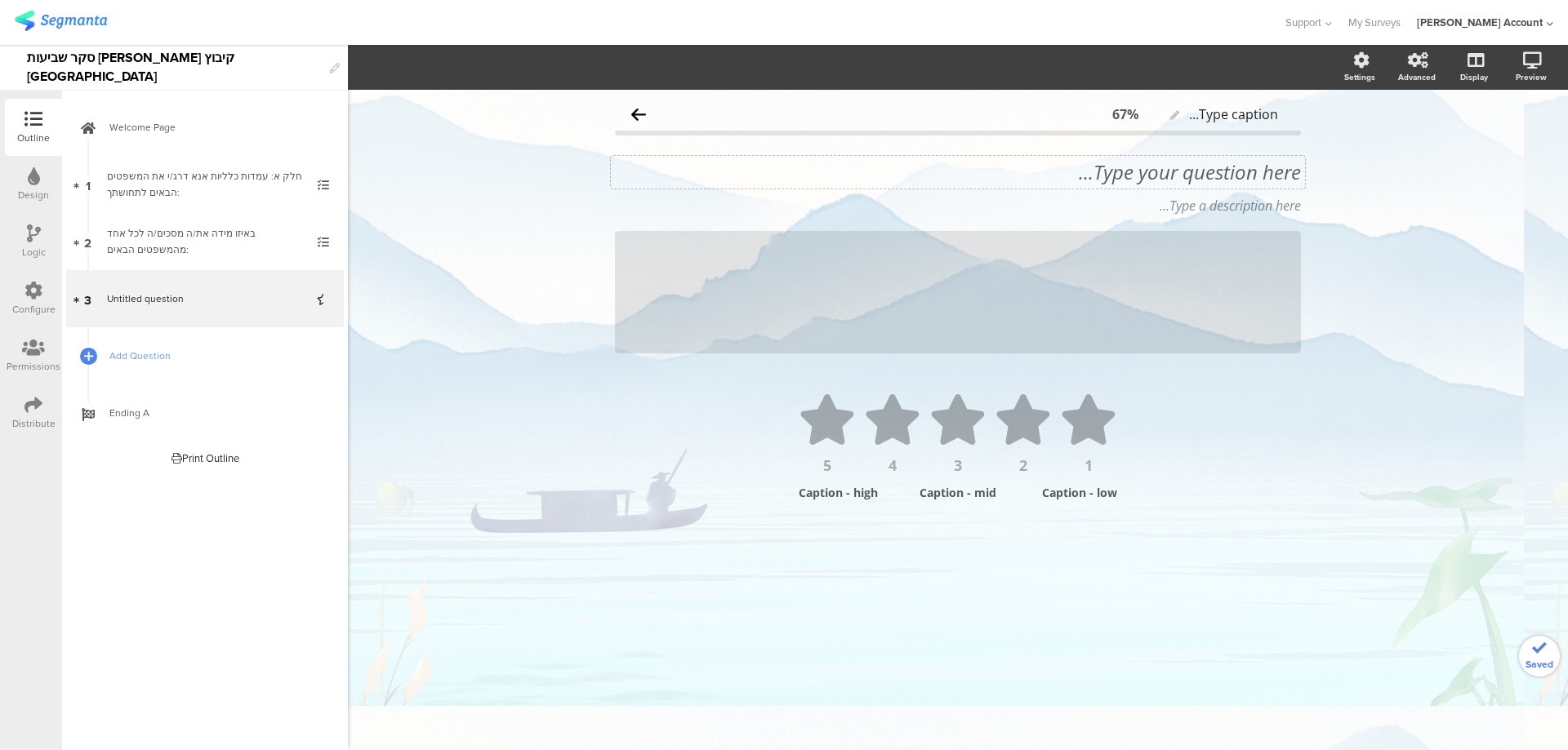
click at [1238, 170] on div "Type your question here..." at bounding box center [958, 171] width 694 height 32
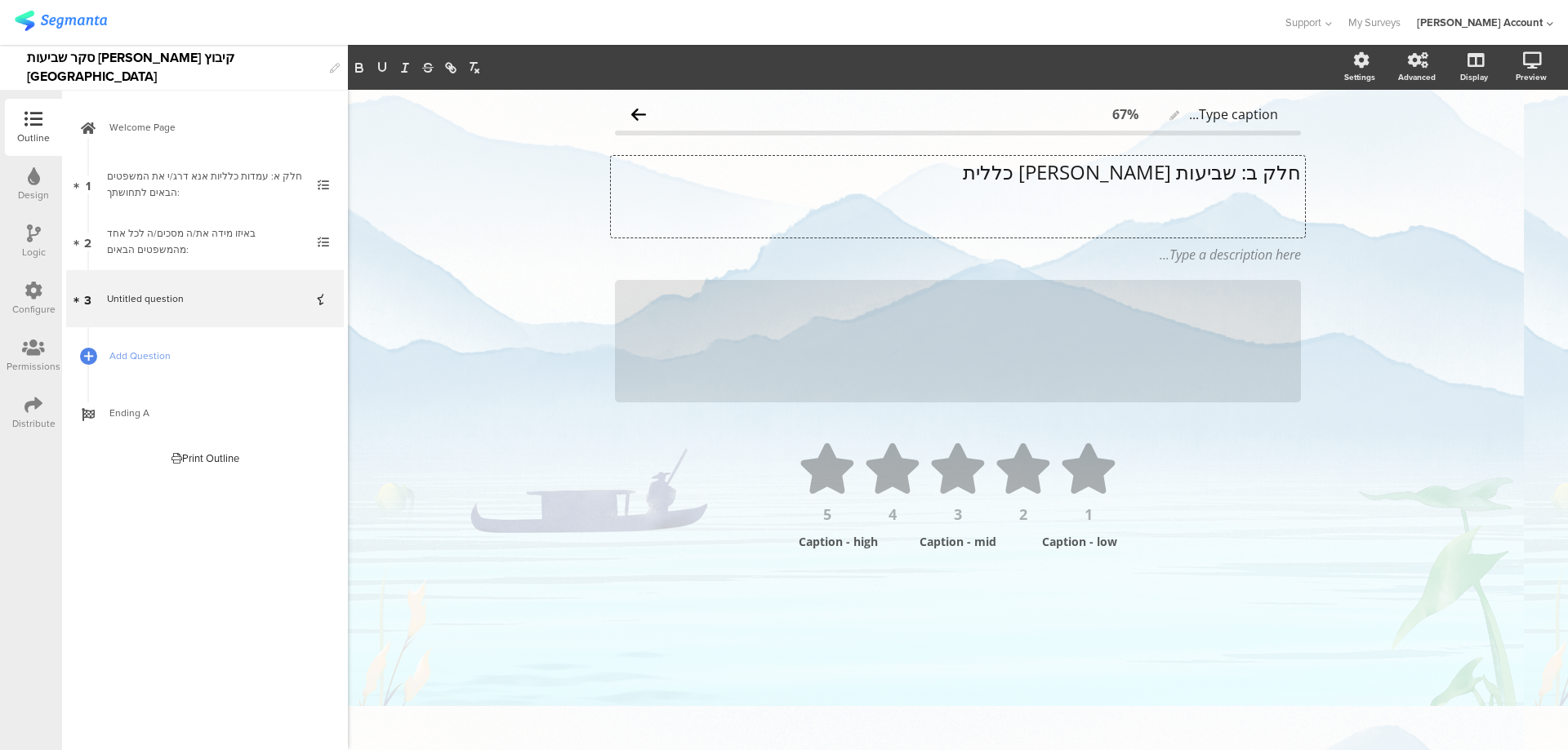
click at [1241, 167] on p "חלק ב: שביעות רצון כללית" at bounding box center [958, 172] width 686 height 24
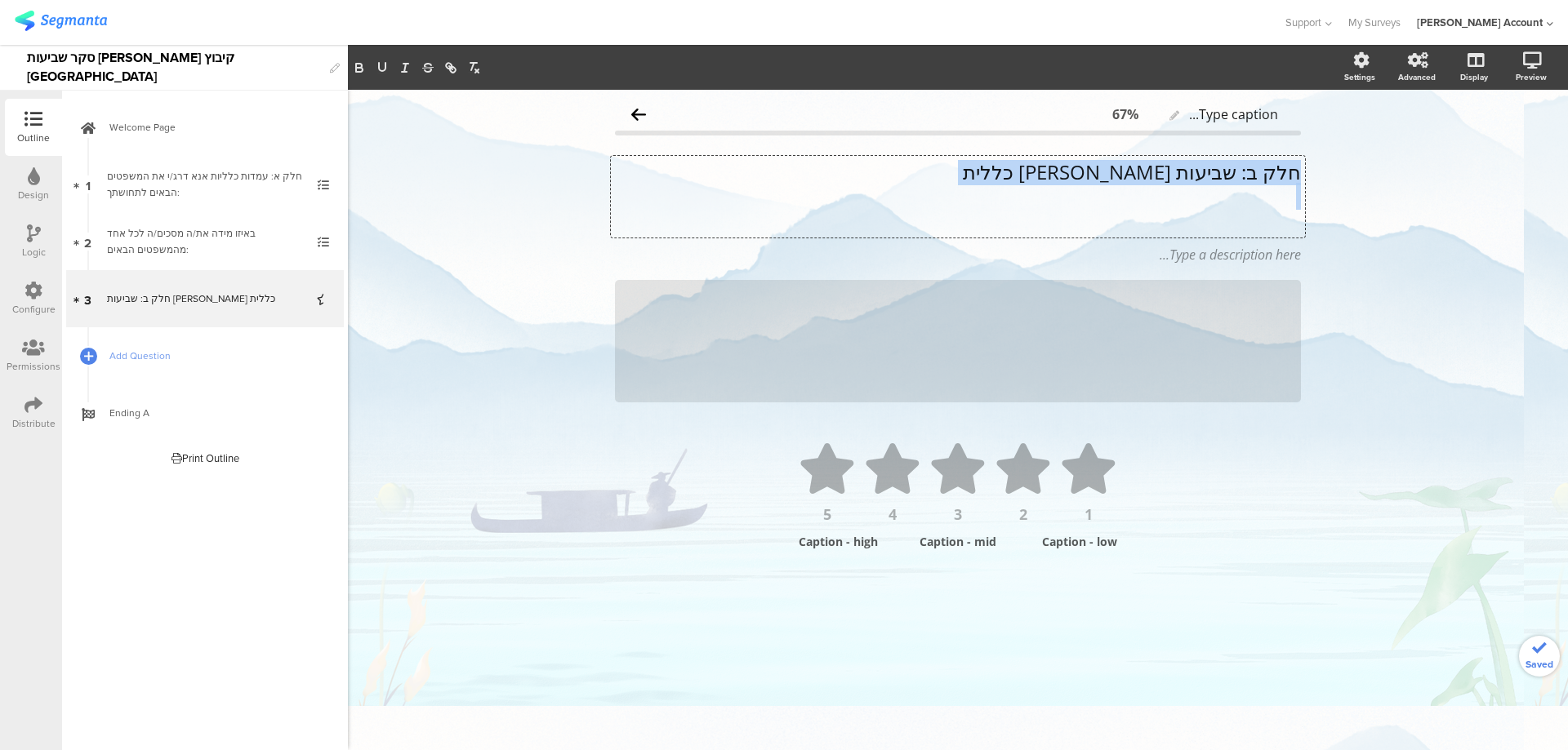
click at [1241, 167] on p "חלק ב: שביעות רצון כללית" at bounding box center [958, 172] width 686 height 24
click at [351, 67] on button "button" at bounding box center [359, 67] width 23 height 19
click at [381, 67] on icon "button" at bounding box center [382, 67] width 15 height 15
click at [1028, 177] on p "חלק ב: שביעות רצון כללית" at bounding box center [958, 172] width 686 height 24
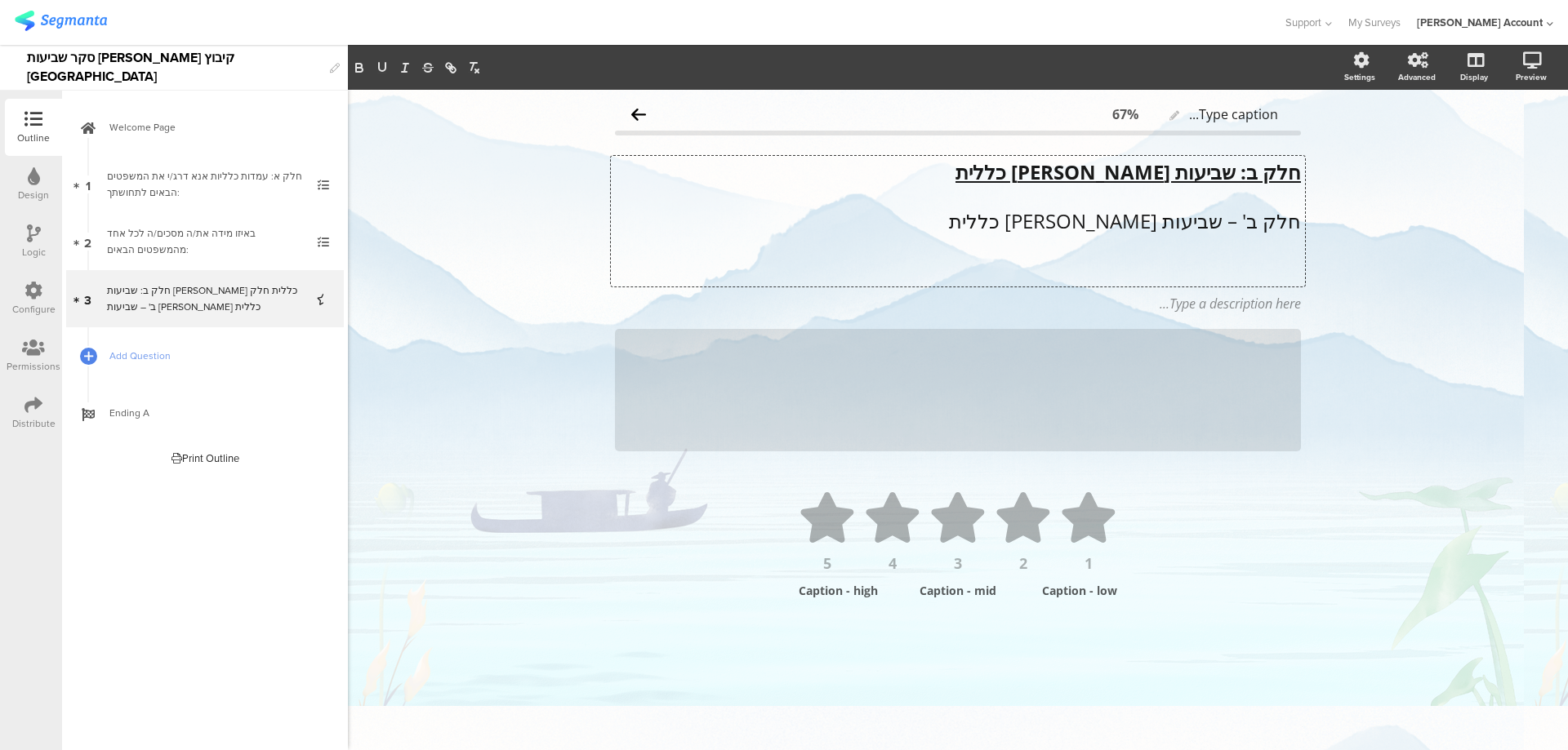
click at [1230, 260] on p at bounding box center [958, 270] width 686 height 24
click at [1260, 220] on p "חלק ב' – שביעות רצון כללית" at bounding box center [958, 221] width 686 height 24
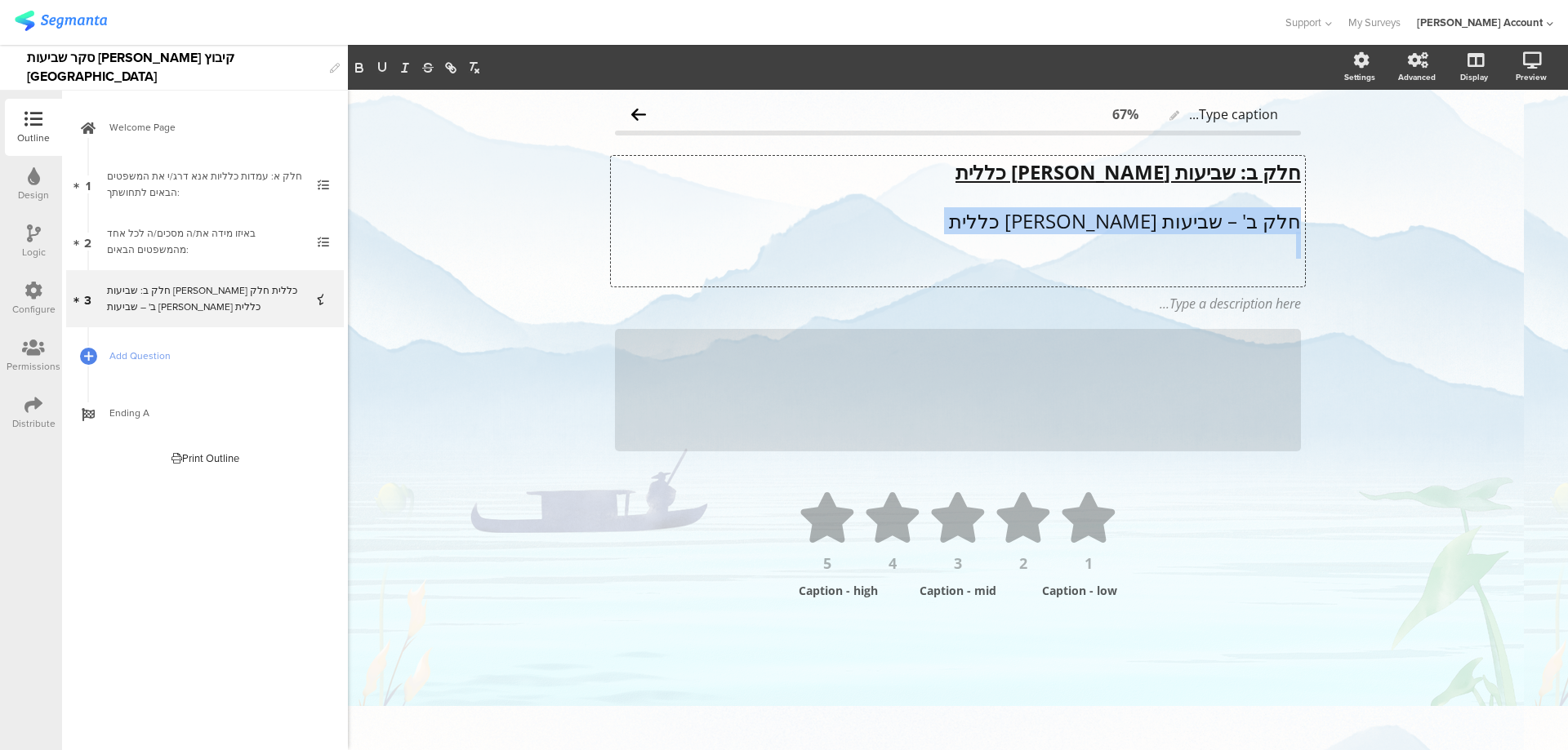
click at [1260, 220] on p "חלק ב' – שביעות רצון כללית" at bounding box center [958, 221] width 686 height 24
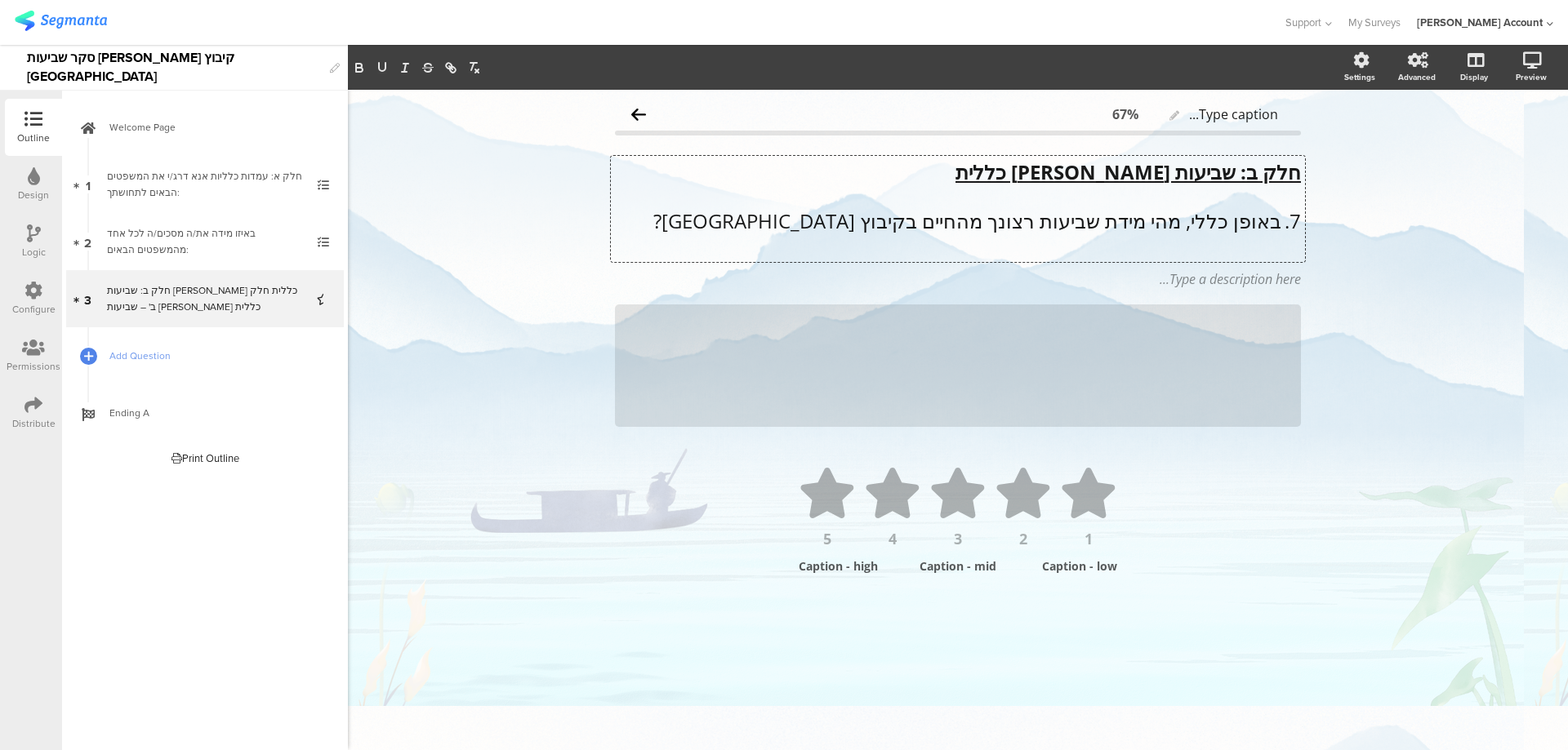
click at [1276, 222] on p "7. באופן כללי, מהי מידת שביעות רצונך מהחיים בקיבוץ כנרת?" at bounding box center [958, 221] width 686 height 24
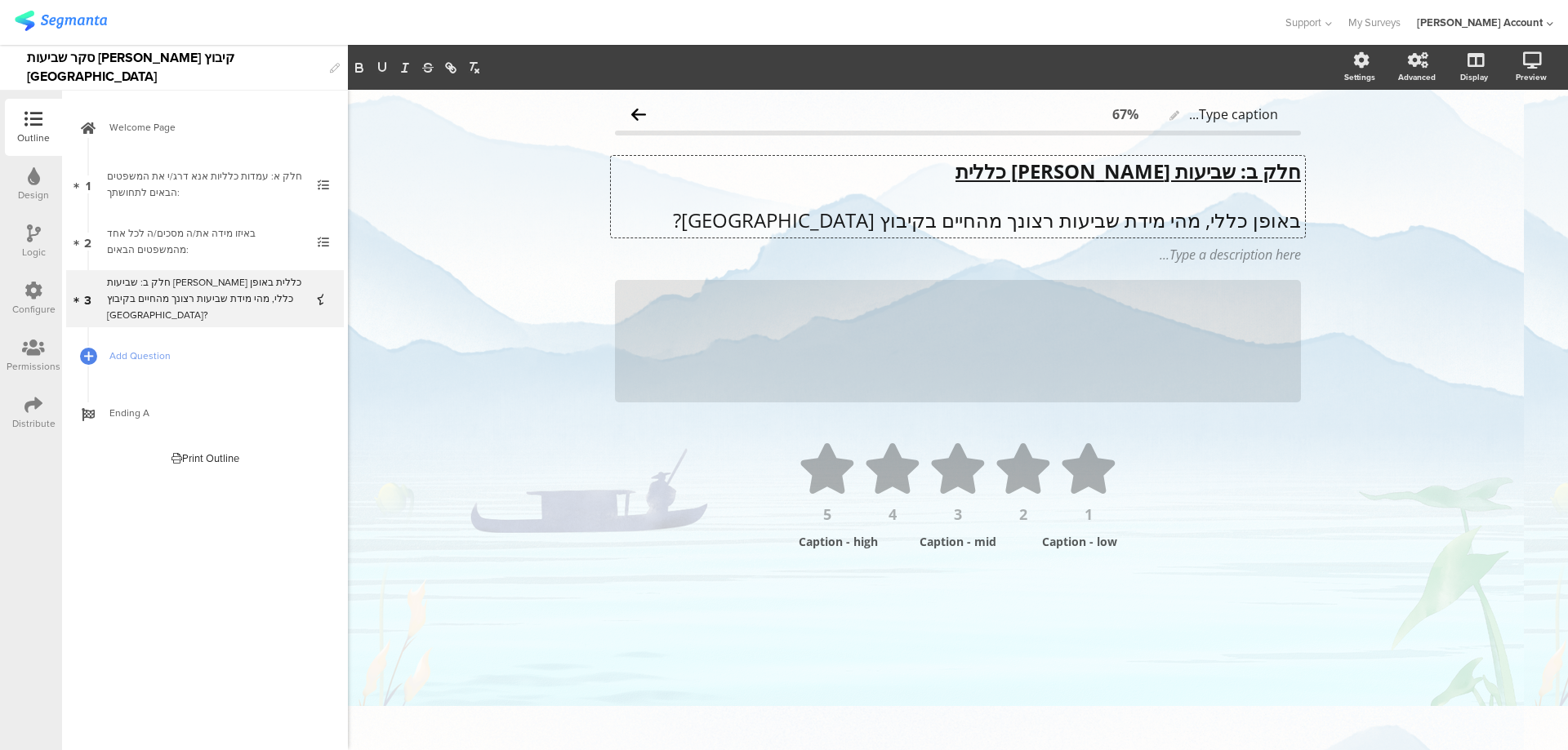
click at [1278, 225] on p "באופן כללי, מהי מידת שביעות רצונך מהחיים בקיבוץ כנרת?" at bounding box center [958, 220] width 686 height 24
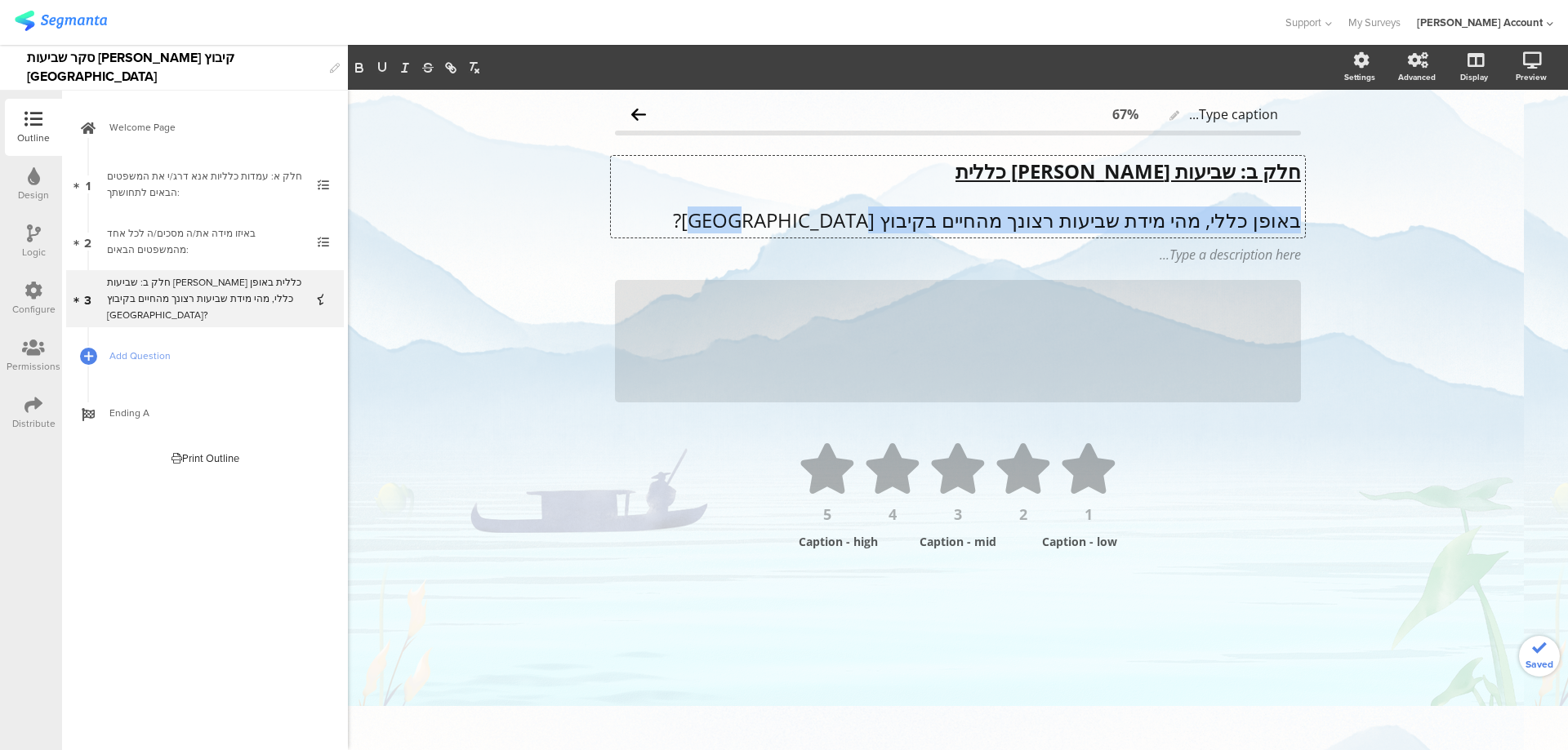
click at [1278, 225] on p "באופן כללי, מהי מידת שביעות רצונך מהחיים בקיבוץ כנרת?" at bounding box center [958, 220] width 686 height 24
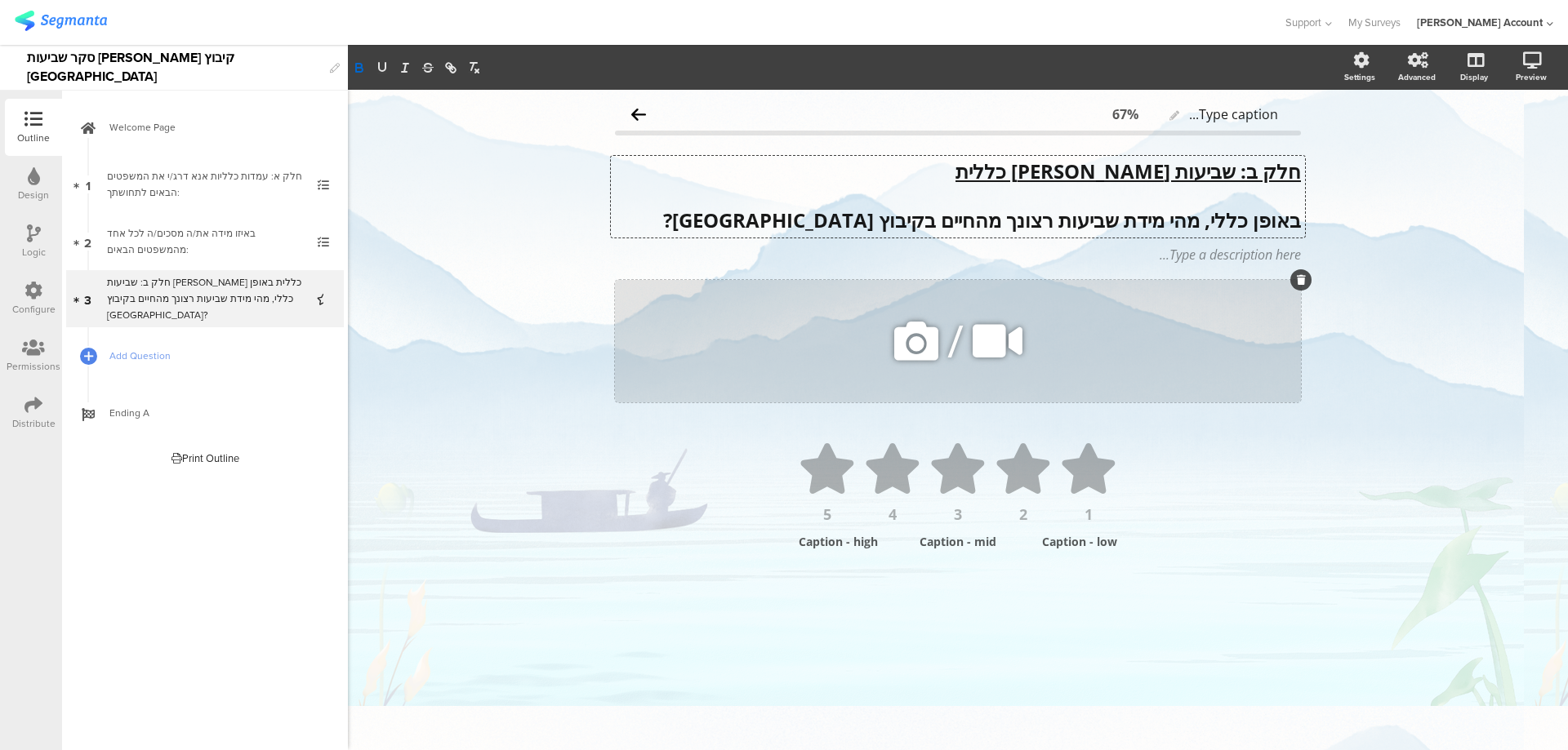
click at [1300, 282] on icon at bounding box center [1301, 280] width 9 height 10
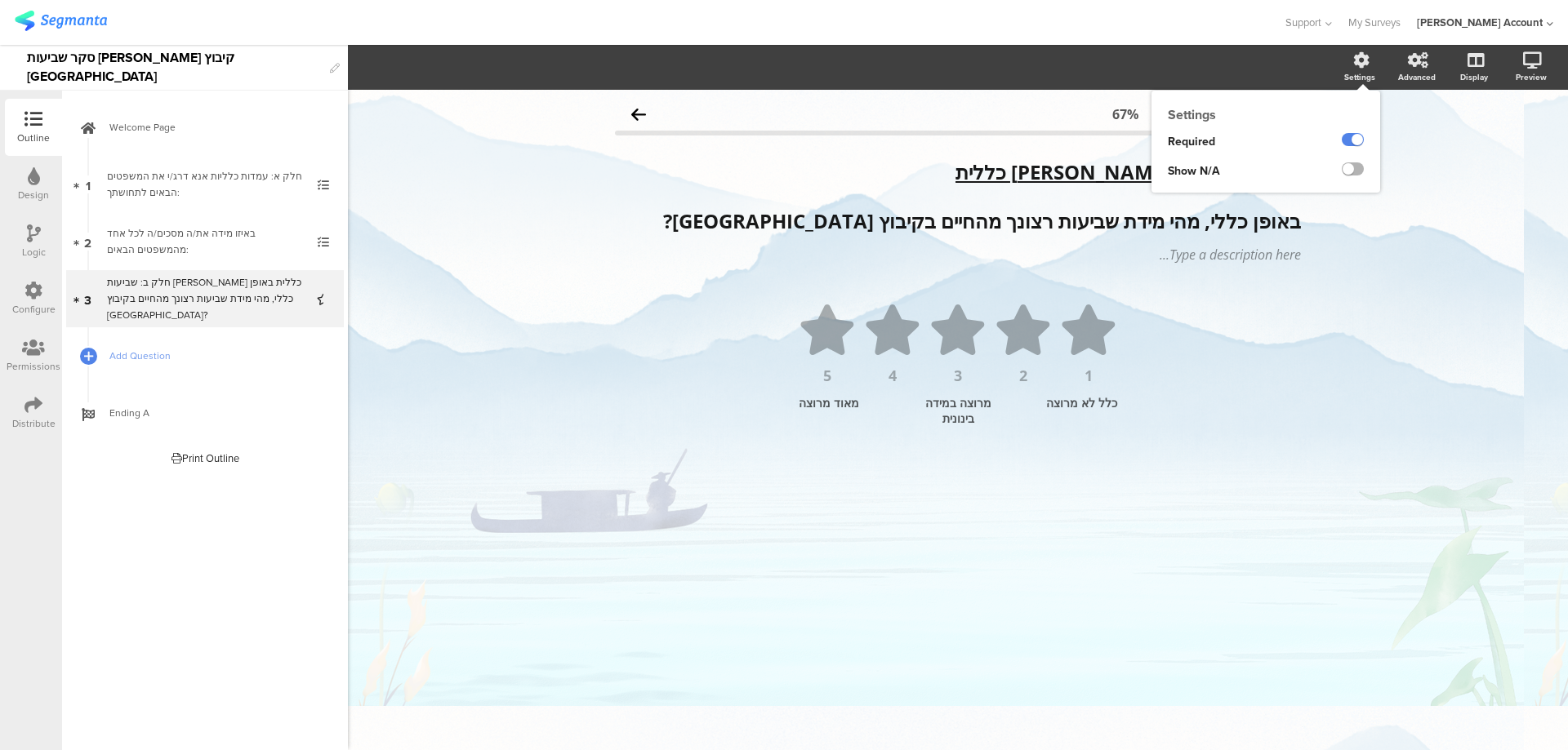
click at [1350, 166] on label at bounding box center [1352, 169] width 22 height 13
click at [0, 0] on input "checkbox" at bounding box center [0, 0] width 0 height 0
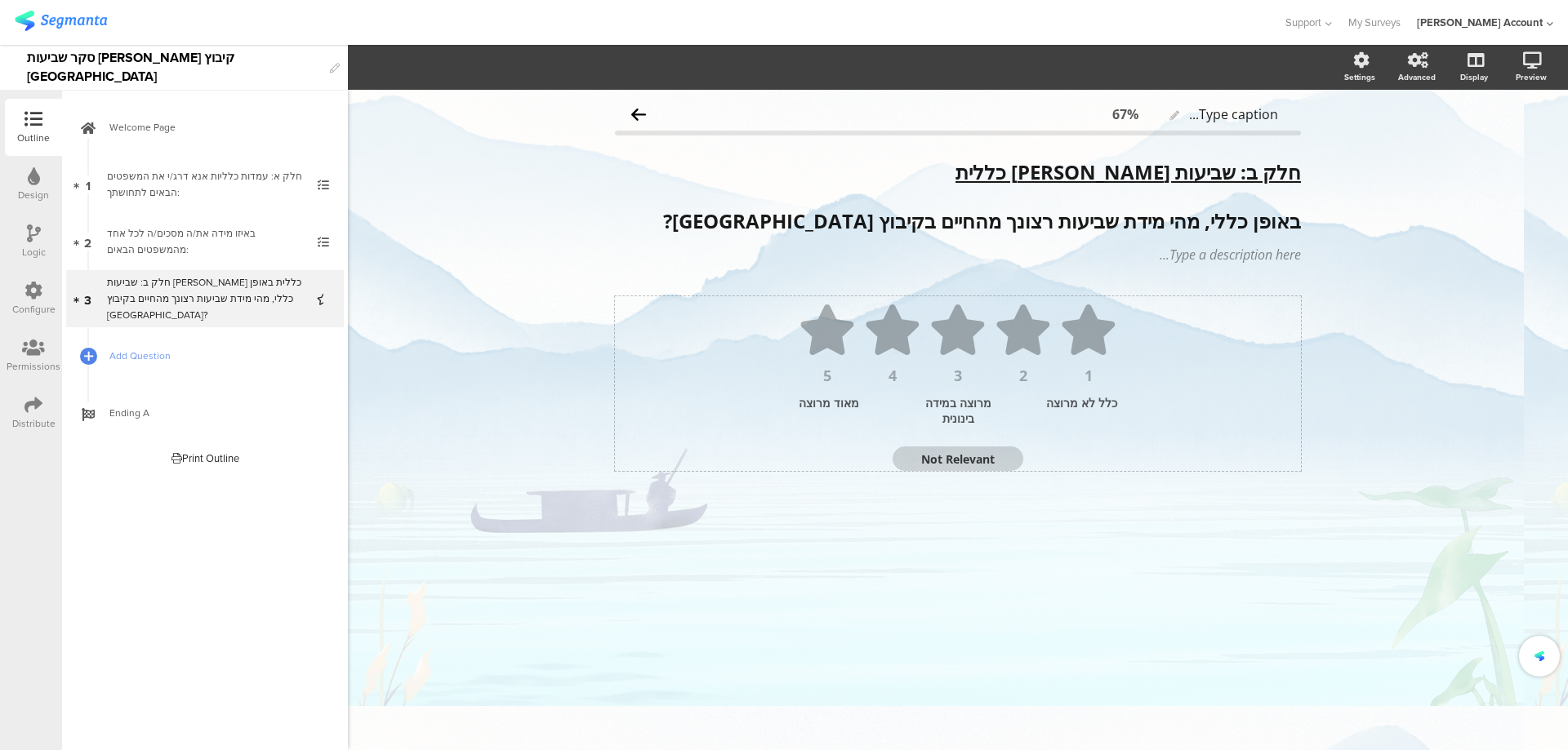
click at [937, 465] on textarea "Not Relevant" at bounding box center [958, 459] width 130 height 16
type textarea "לא יודע/ת"
click at [92, 351] on icon at bounding box center [88, 357] width 10 height 14
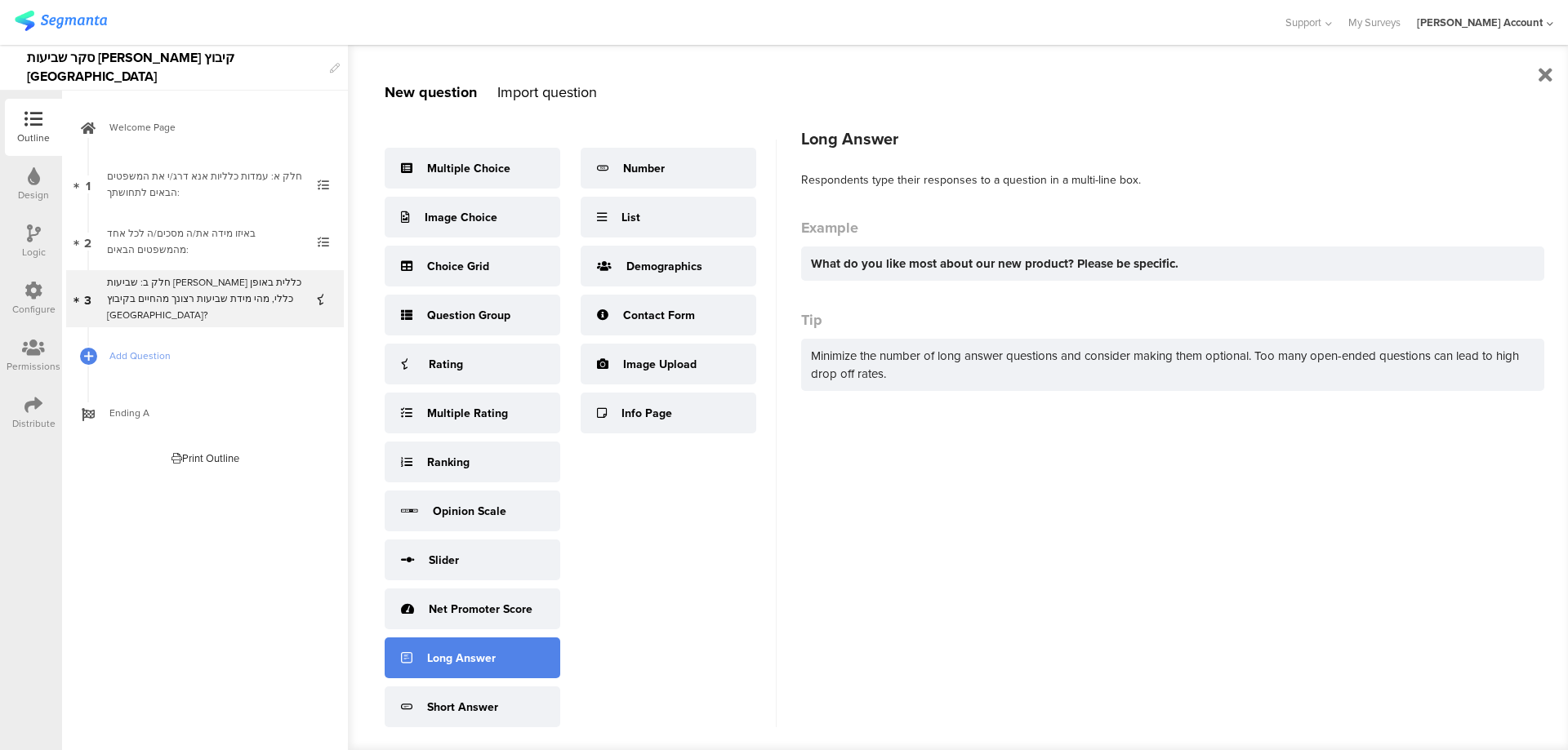
click at [481, 648] on div "Long Answer" at bounding box center [472, 657] width 176 height 41
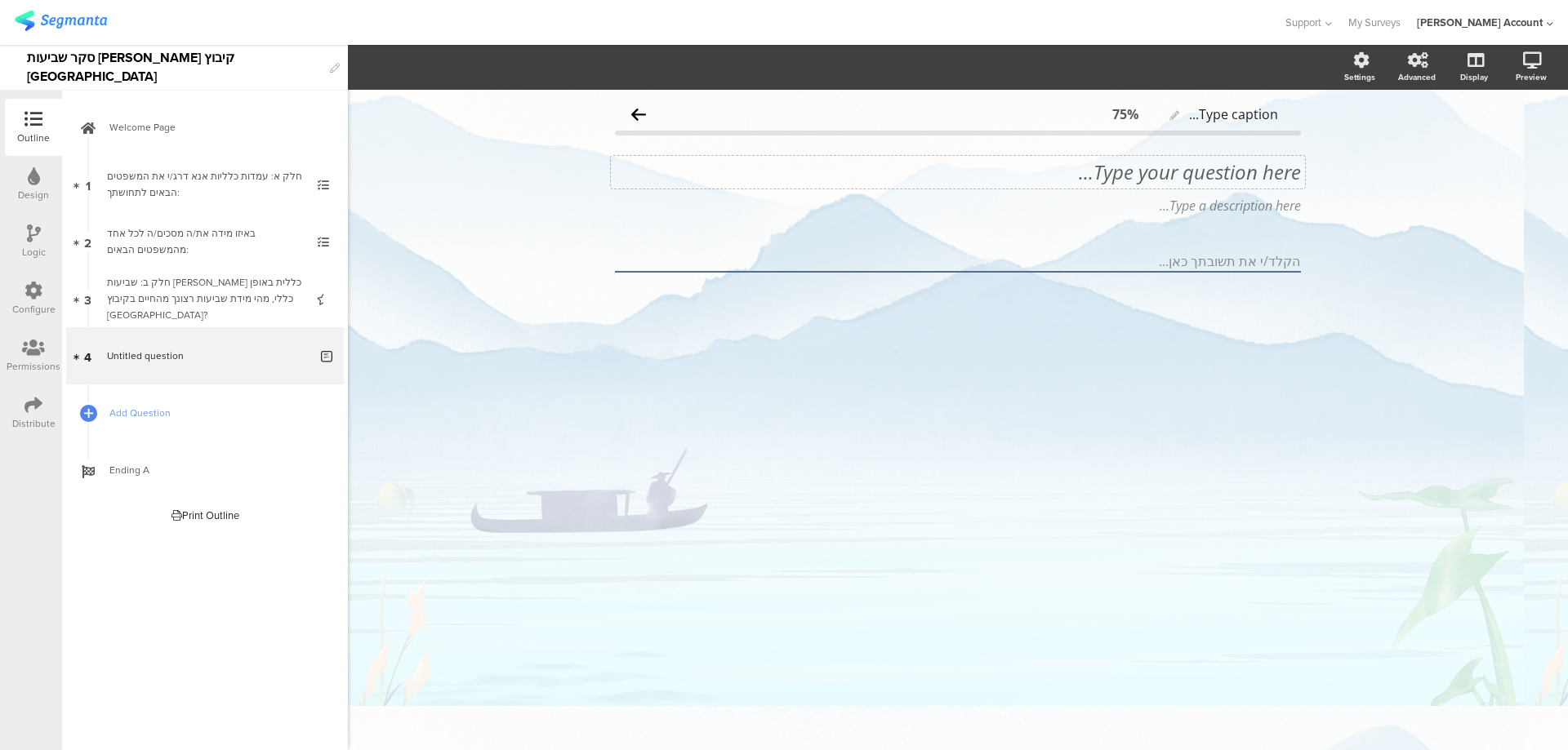
click at [1272, 170] on div "Type your question here..." at bounding box center [958, 171] width 694 height 32
click at [1280, 172] on p "8. ממה את/ה מרוצה מהחיים בקיבוץ? אנא פרט/י ככל האפשר" at bounding box center [958, 172] width 686 height 24
click at [1284, 172] on p "ממה את/ה מרוצה מהחיים בקיבוץ? אנא פרט/י ככל האפשר" at bounding box center [958, 172] width 686 height 24
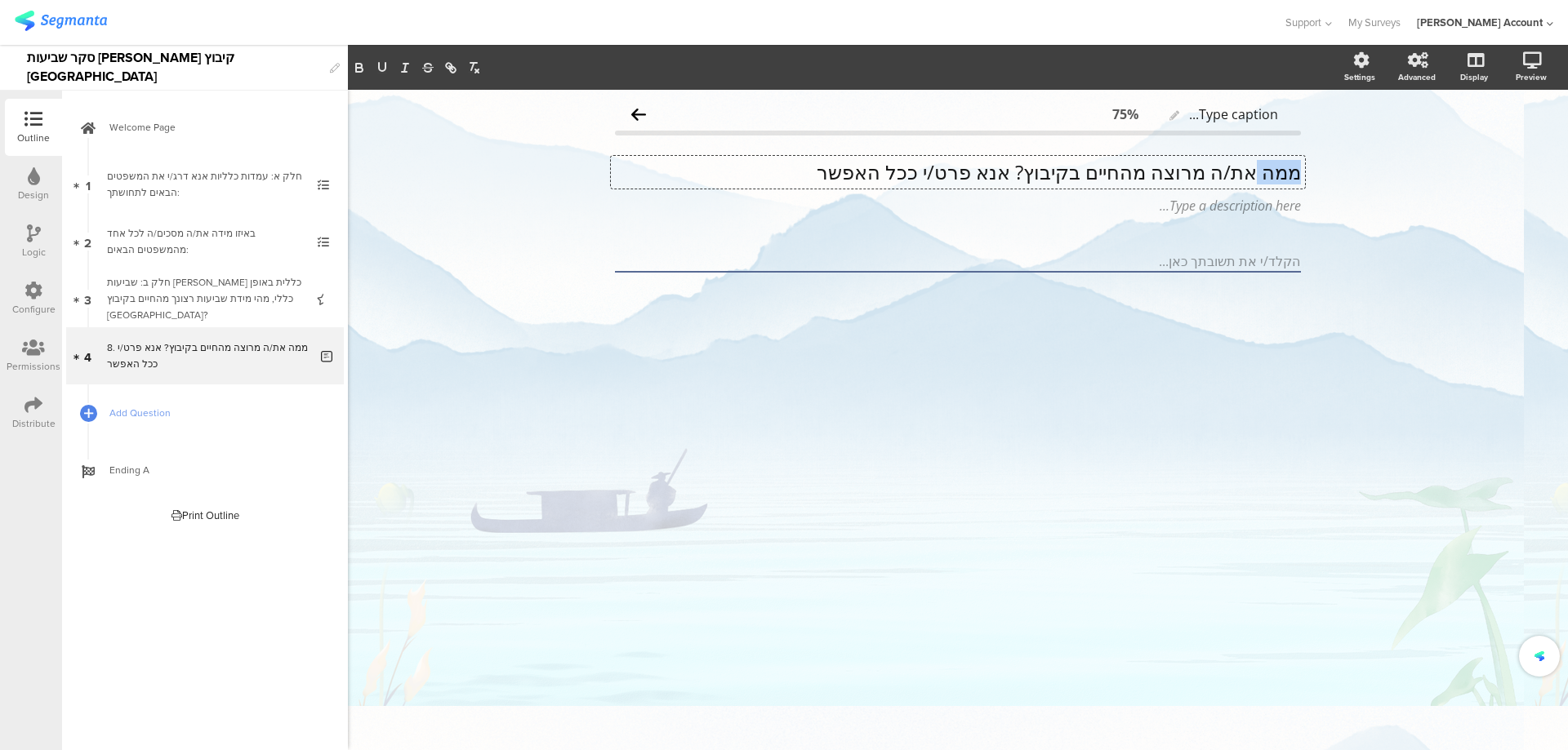
click at [1284, 172] on p "ממה את/ה מרוצה מהחיים בקיבוץ? אנא פרט/י ככל האפשר" at bounding box center [958, 172] width 686 height 24
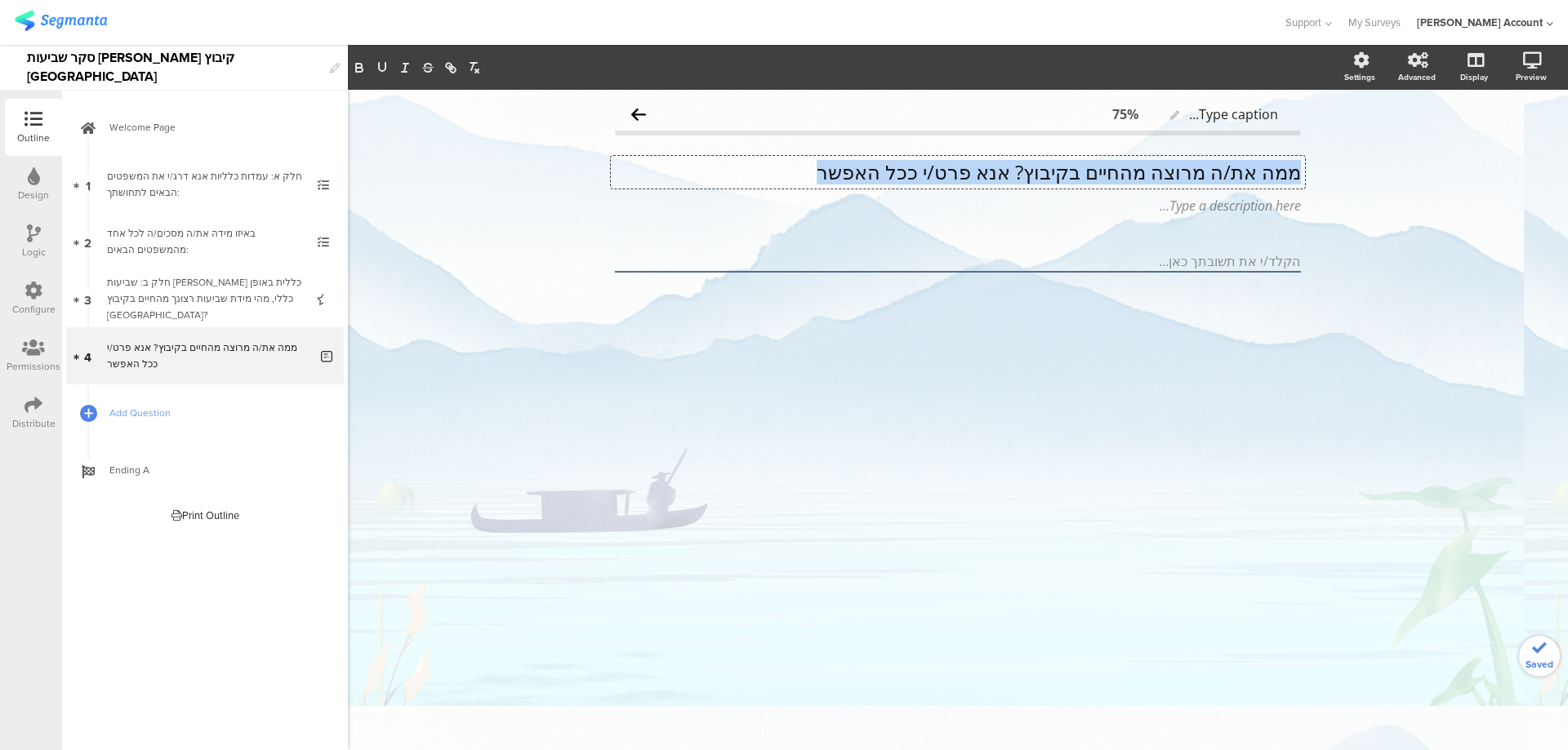
click at [1284, 172] on p "ממה את/ה מרוצה מהחיים בקיבוץ? אנא פרט/י ככל האפשר" at bounding box center [958, 172] width 686 height 24
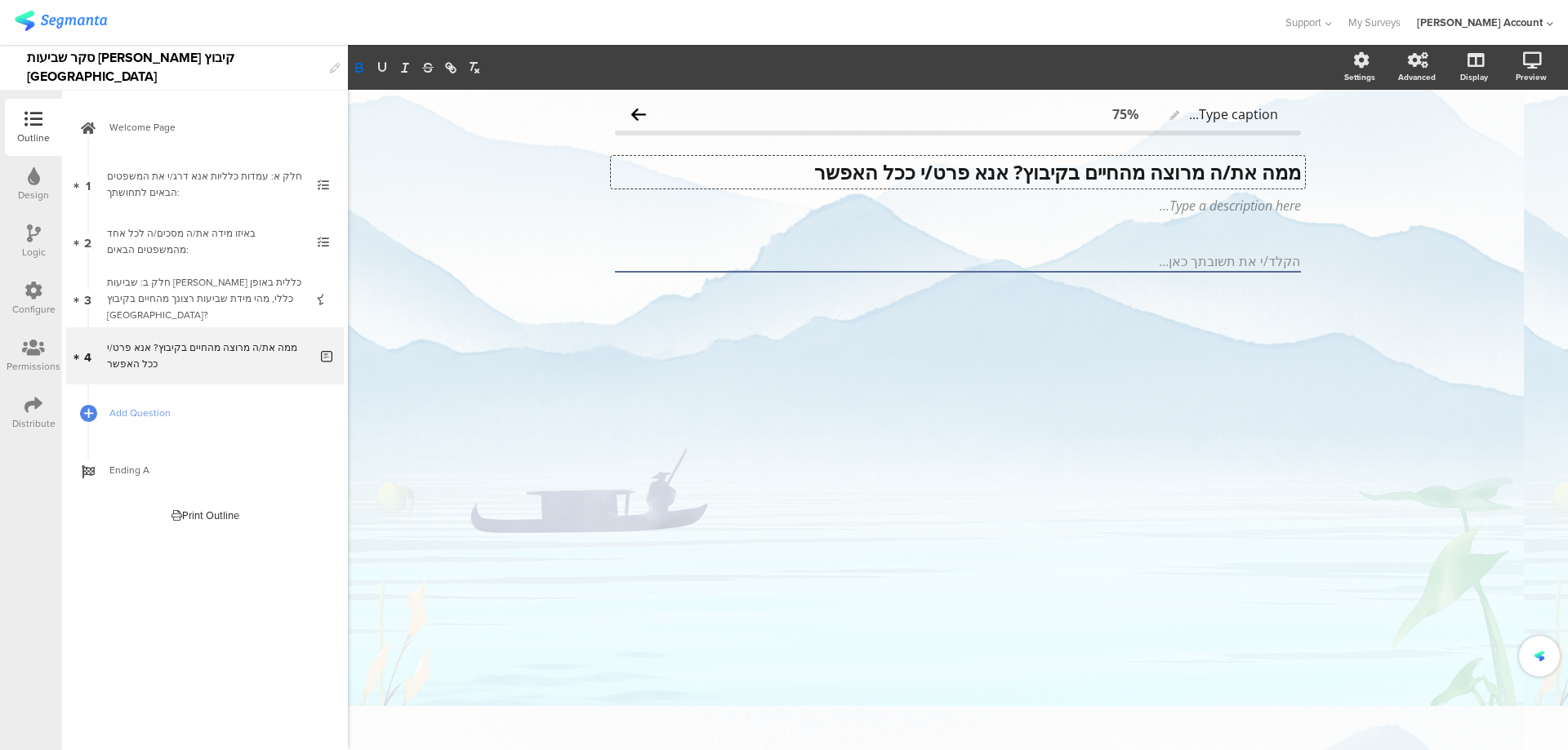
click at [1002, 177] on strong "ממה את/ה מרוצה מהחיים בקיבוץ? אנא פרט/י ככל האפשר" at bounding box center [1057, 171] width 486 height 27
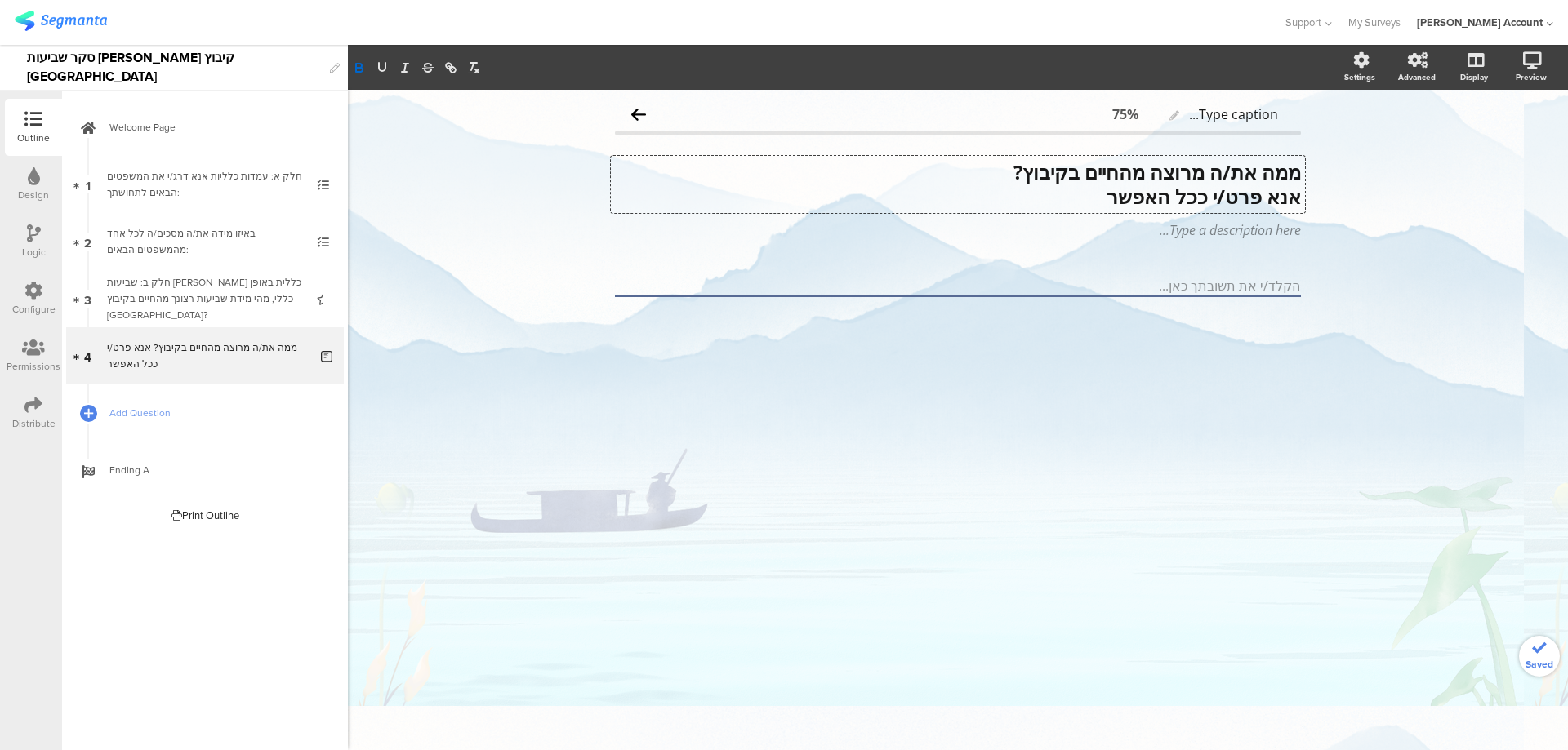
scroll to position [1, 0]
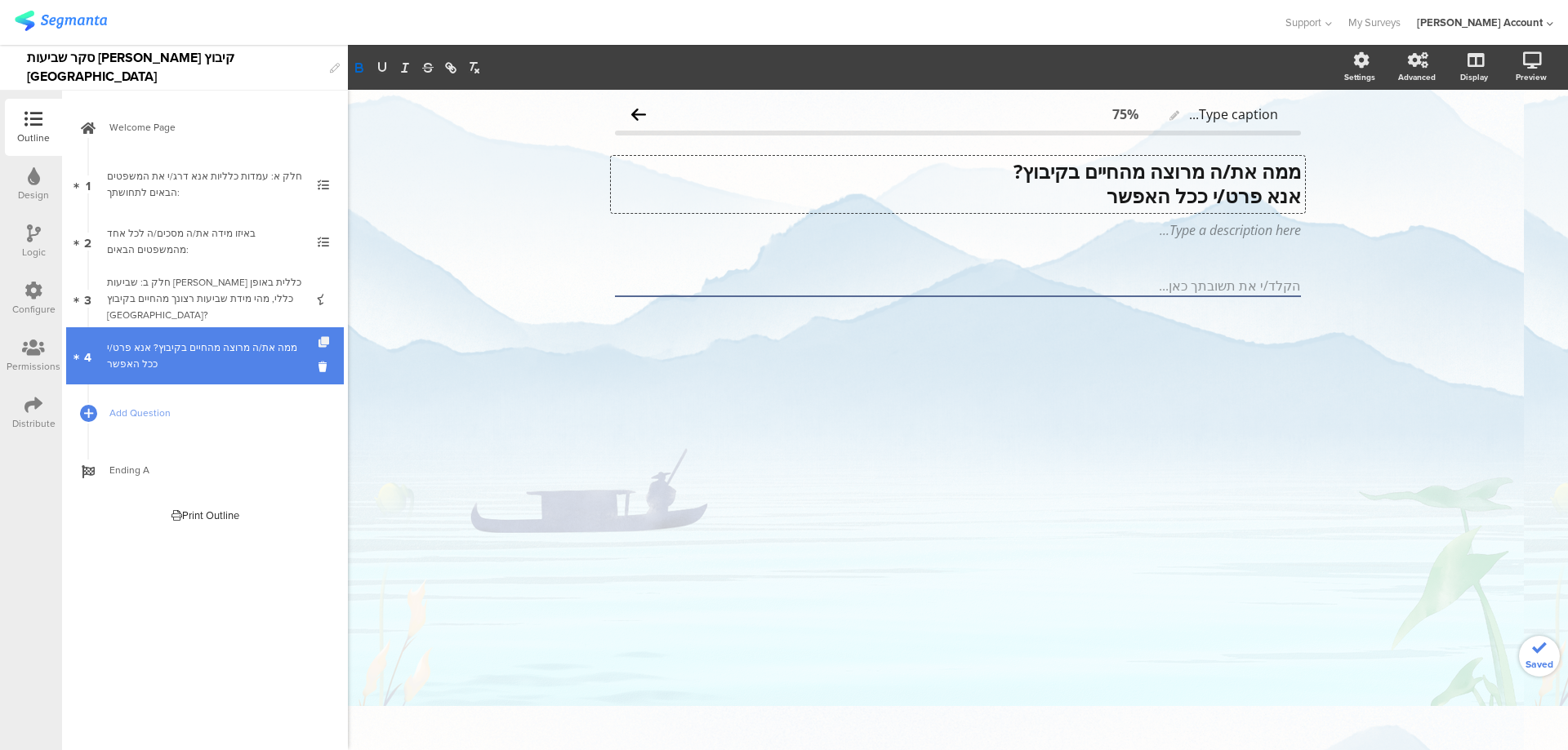
click at [327, 337] on icon at bounding box center [325, 343] width 14 height 10
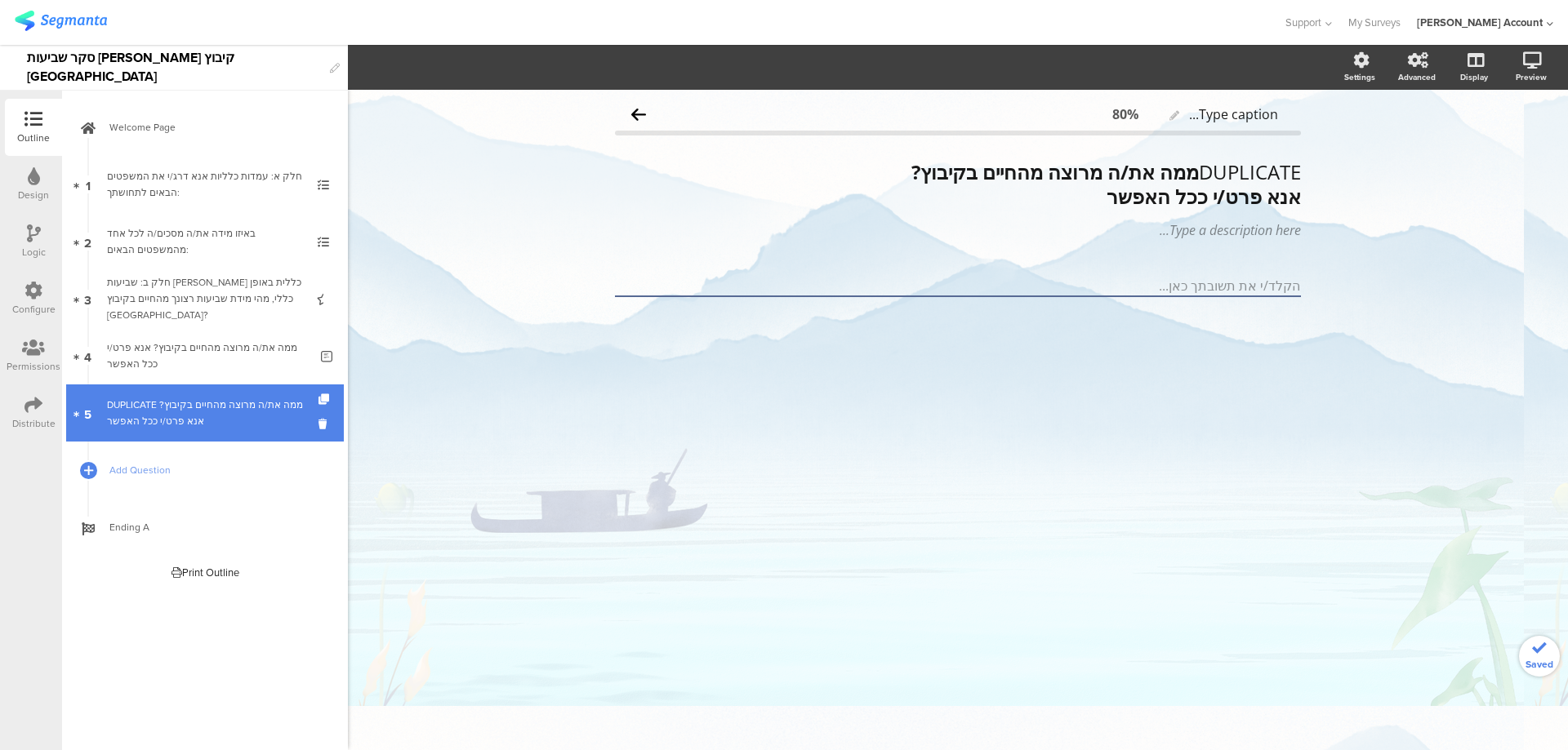
click at [257, 416] on div "DUPLICATE ממה את/ה מרוצה מהחיים בקיבוץ? אנא פרט/י ככל האפשר" at bounding box center [207, 413] width 202 height 32
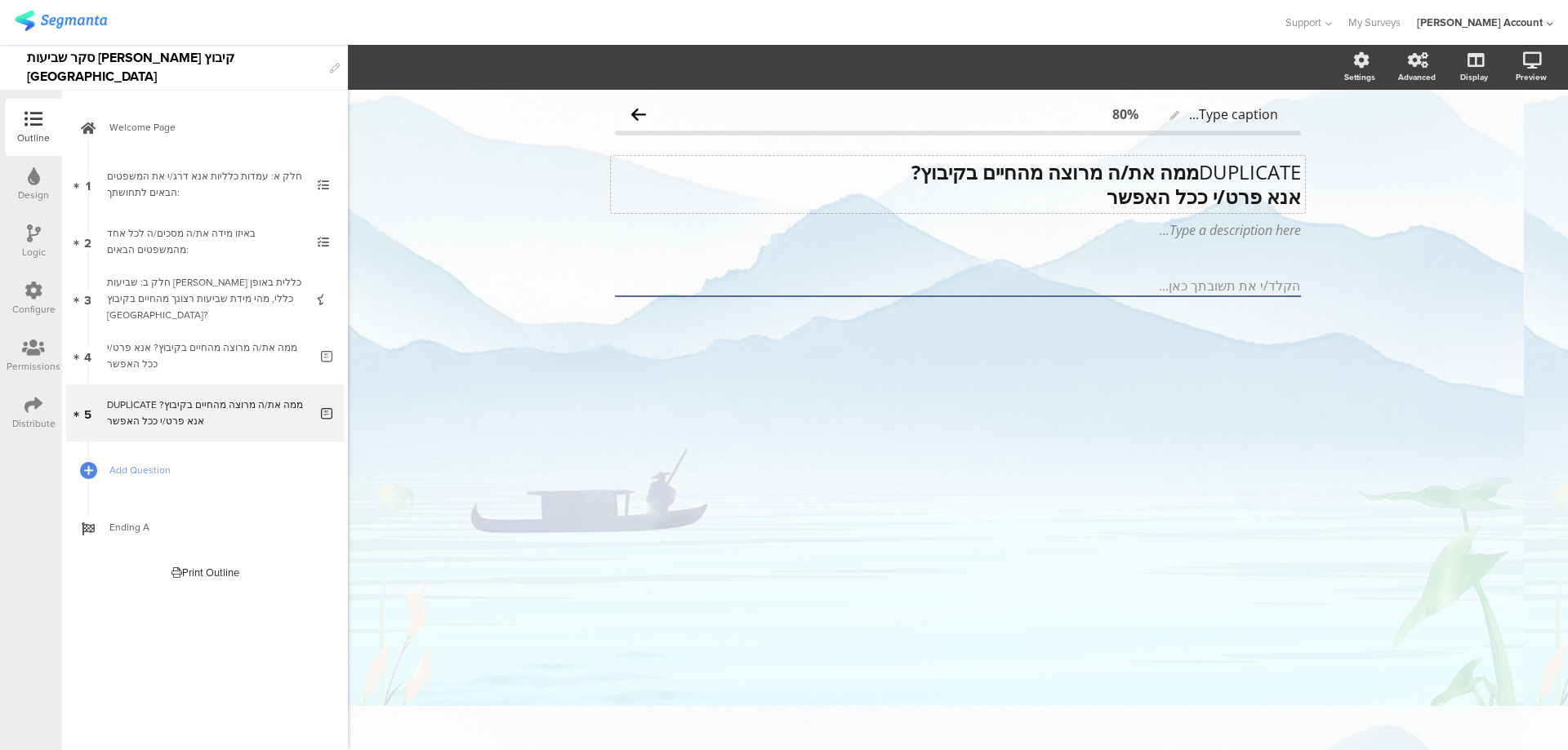
click at [1208, 183] on div "DUPLICATE ממה את/ה מרוצה מהחיים בקיבוץ? אנא פרט/י ככל האפשר DUPLICATE ממה את/ה …" at bounding box center [958, 184] width 694 height 57
click at [1208, 183] on strong "אנא פרט/י ככל האפשר" at bounding box center [1203, 196] width 194 height 27
click at [1208, 183] on strong "אנא פרט/י ככל האפשר" at bounding box center [1203, 195] width 194 height 27
click at [1065, 188] on p "אנא פרט/י ככל האפשר" at bounding box center [958, 196] width 686 height 24
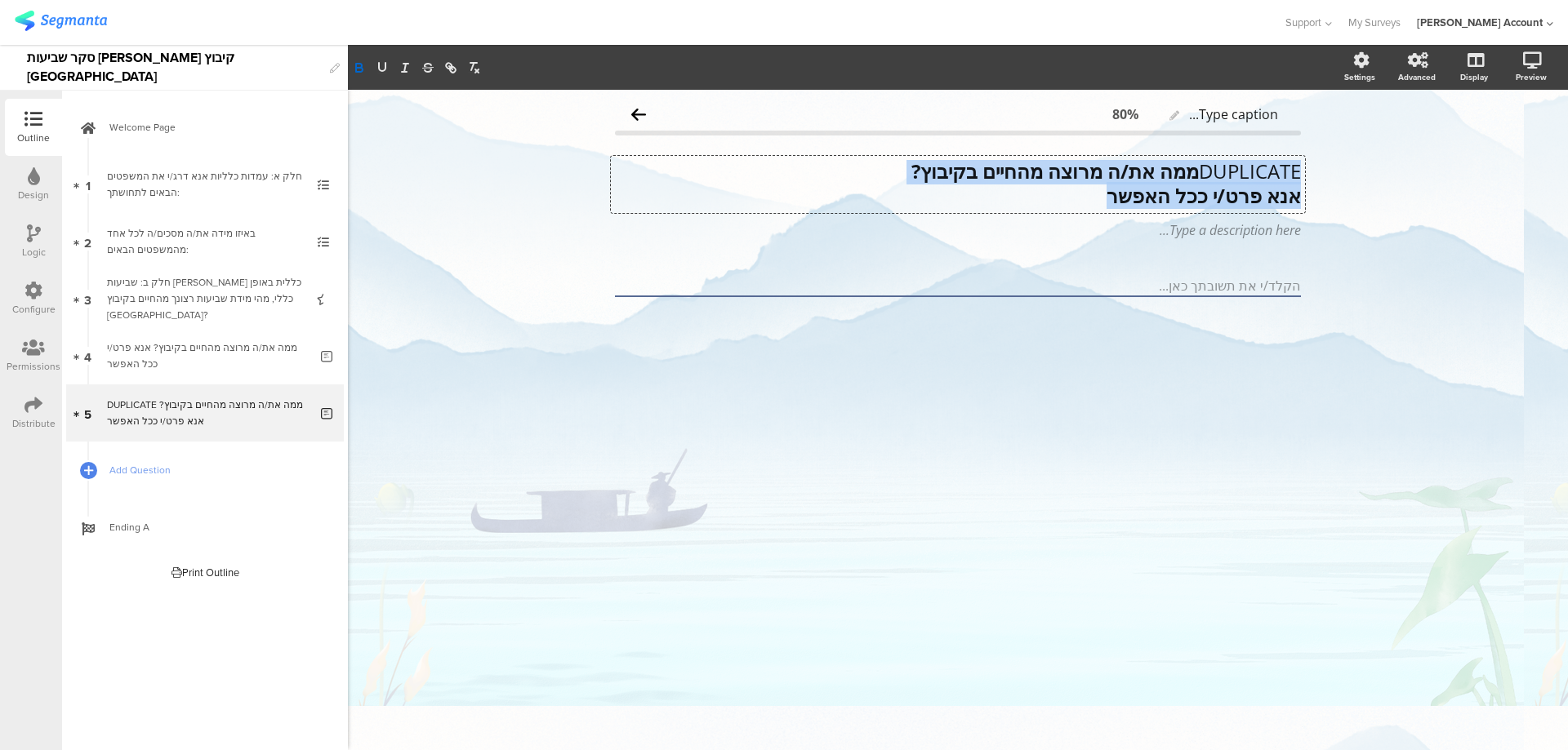
drag, startPoint x: 1097, startPoint y: 191, endPoint x: 1296, endPoint y: 145, distance: 204.2
click at [1296, 145] on div "DUPLICATE ממה את/ה מרוצה מהחיים בקיבוץ? אנא פרט/י ככל האפשר DUPLICATE ממה את/ה …" at bounding box center [958, 199] width 686 height 112
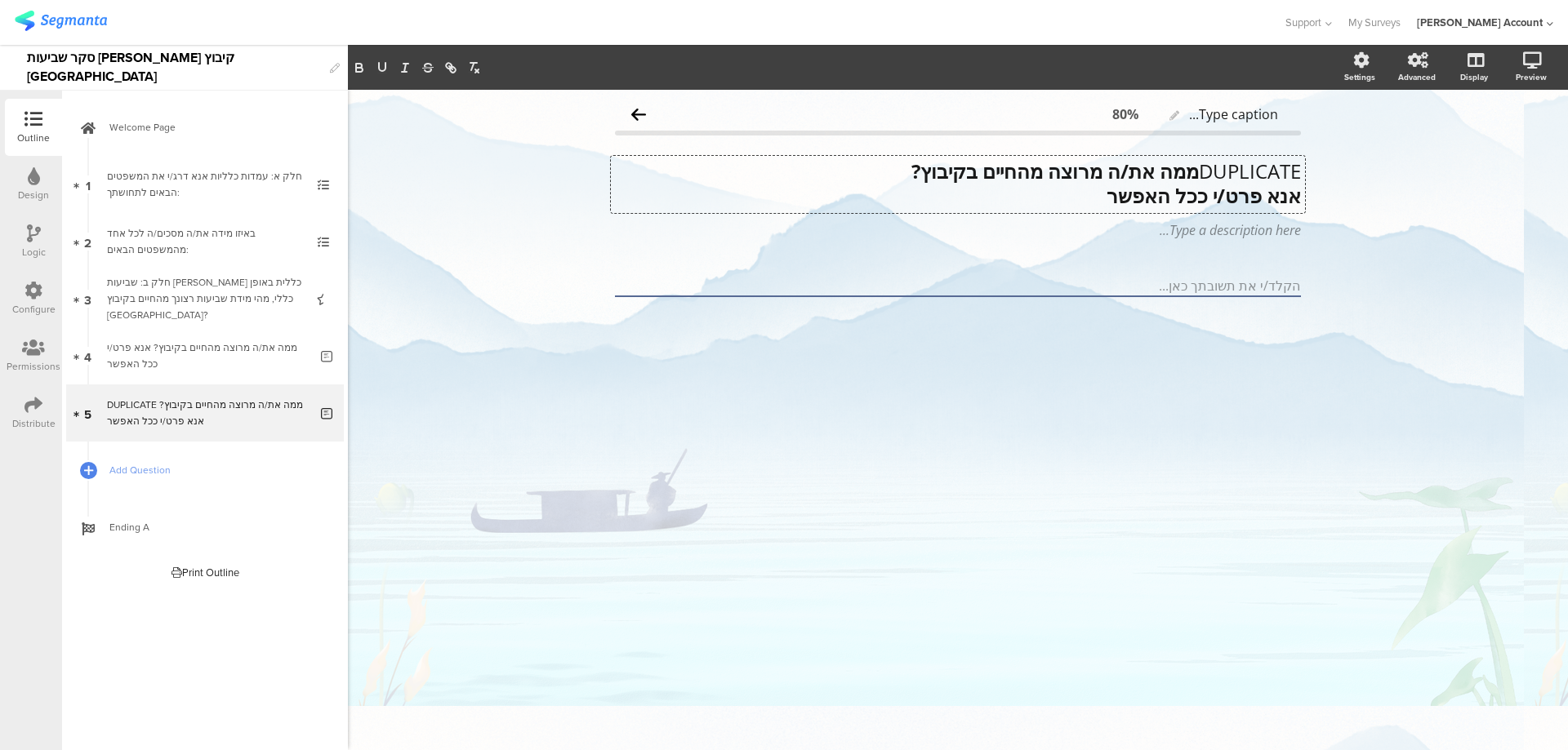
scroll to position [0, 0]
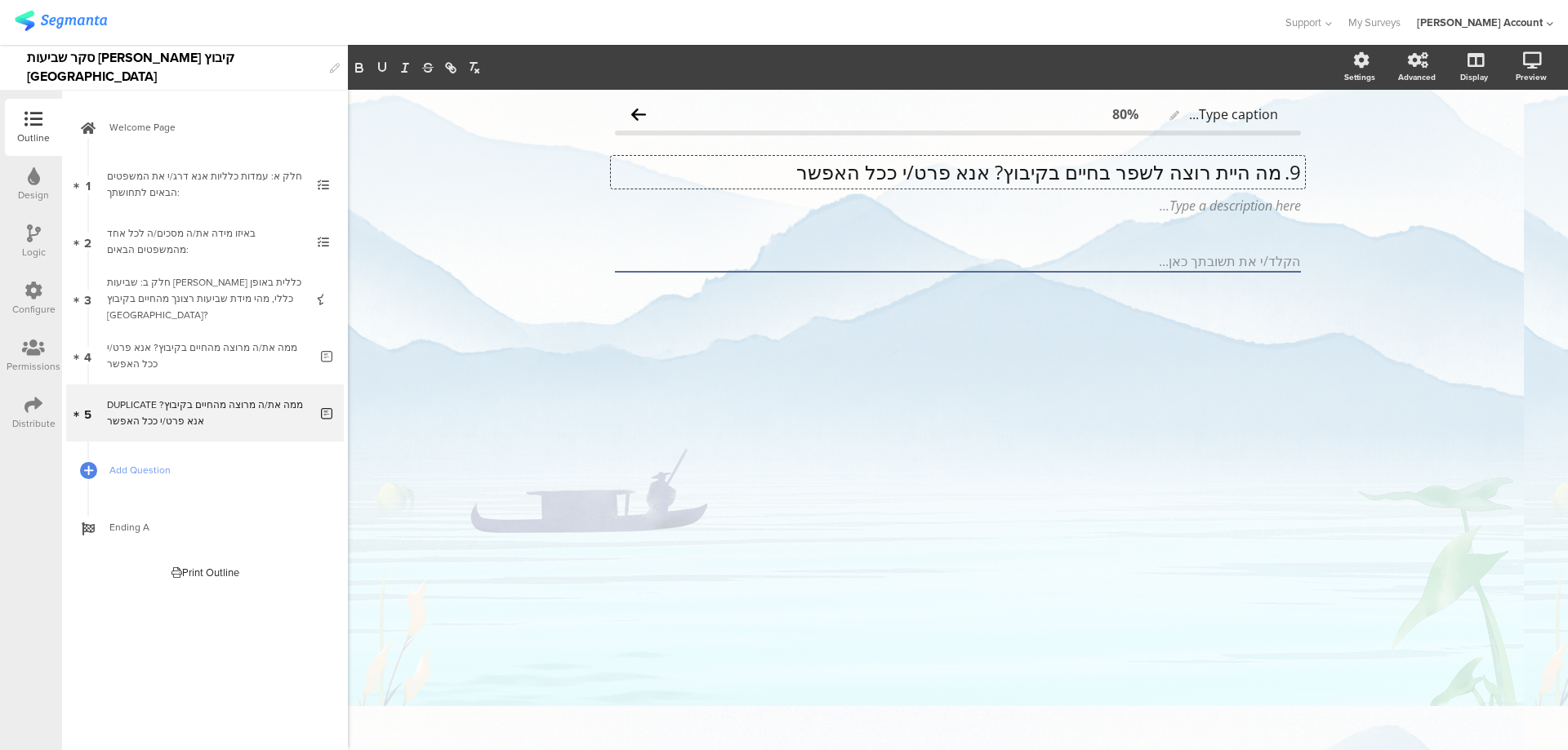
click at [1279, 167] on p "9. מה היית רוצה לשפר בחיים בקיבוץ? אנא פרט/י ככל האפשר" at bounding box center [958, 172] width 686 height 24
click at [1018, 174] on p "מה היית רוצה לשפר בחיים בקיבוץ? אנא פרט/י ככל האפשר" at bounding box center [958, 172] width 686 height 24
click at [1022, 175] on p "מה היית רוצה לשפר בחיים בקיבוץ? אנא פרט/י ככל האפשר" at bounding box center [958, 172] width 686 height 24
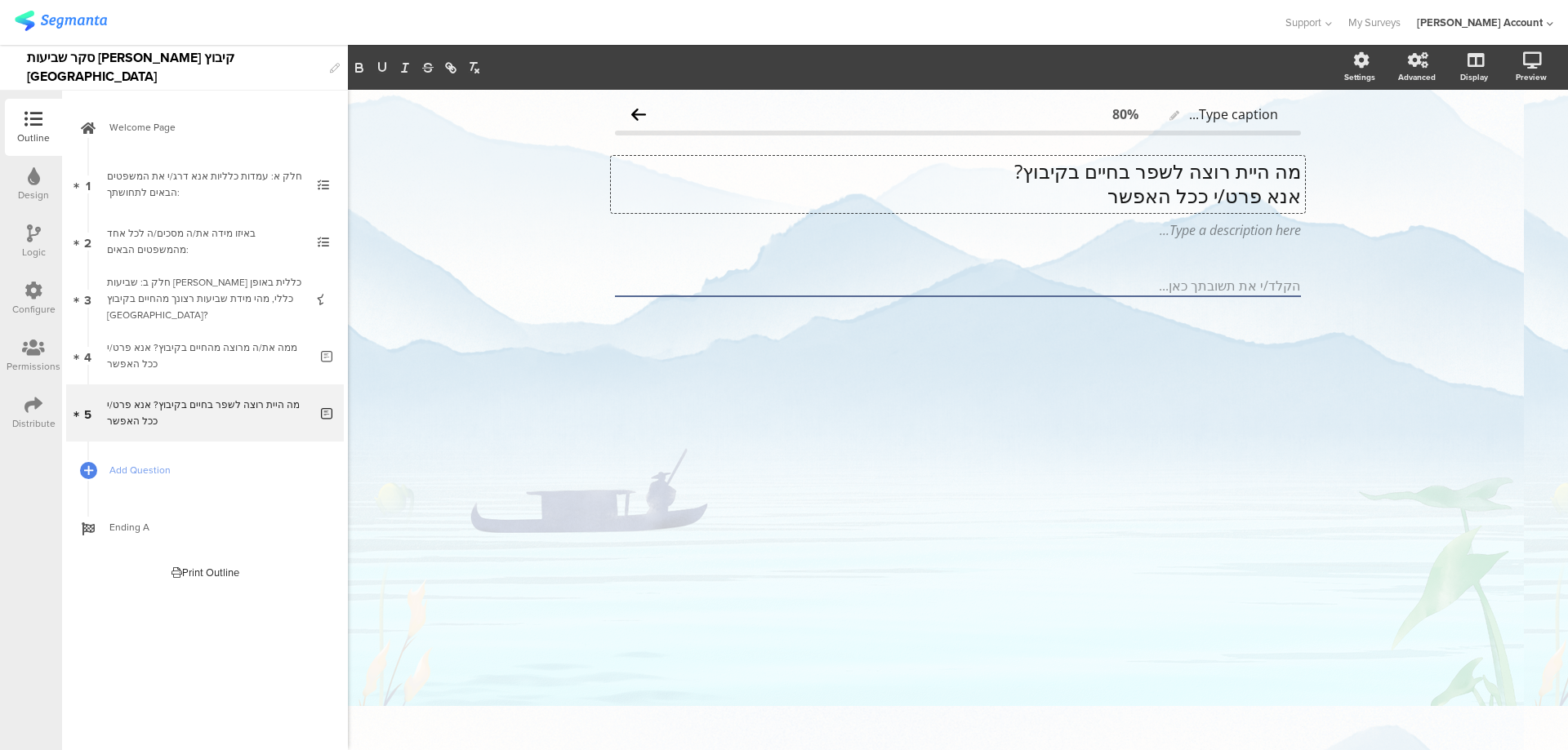
click at [1084, 170] on p "מה היית רוצה לשפר בחיים בקיבוץ?" at bounding box center [958, 171] width 686 height 24
click at [1125, 189] on p "אנא פרט/י ככל האפשר" at bounding box center [958, 196] width 686 height 24
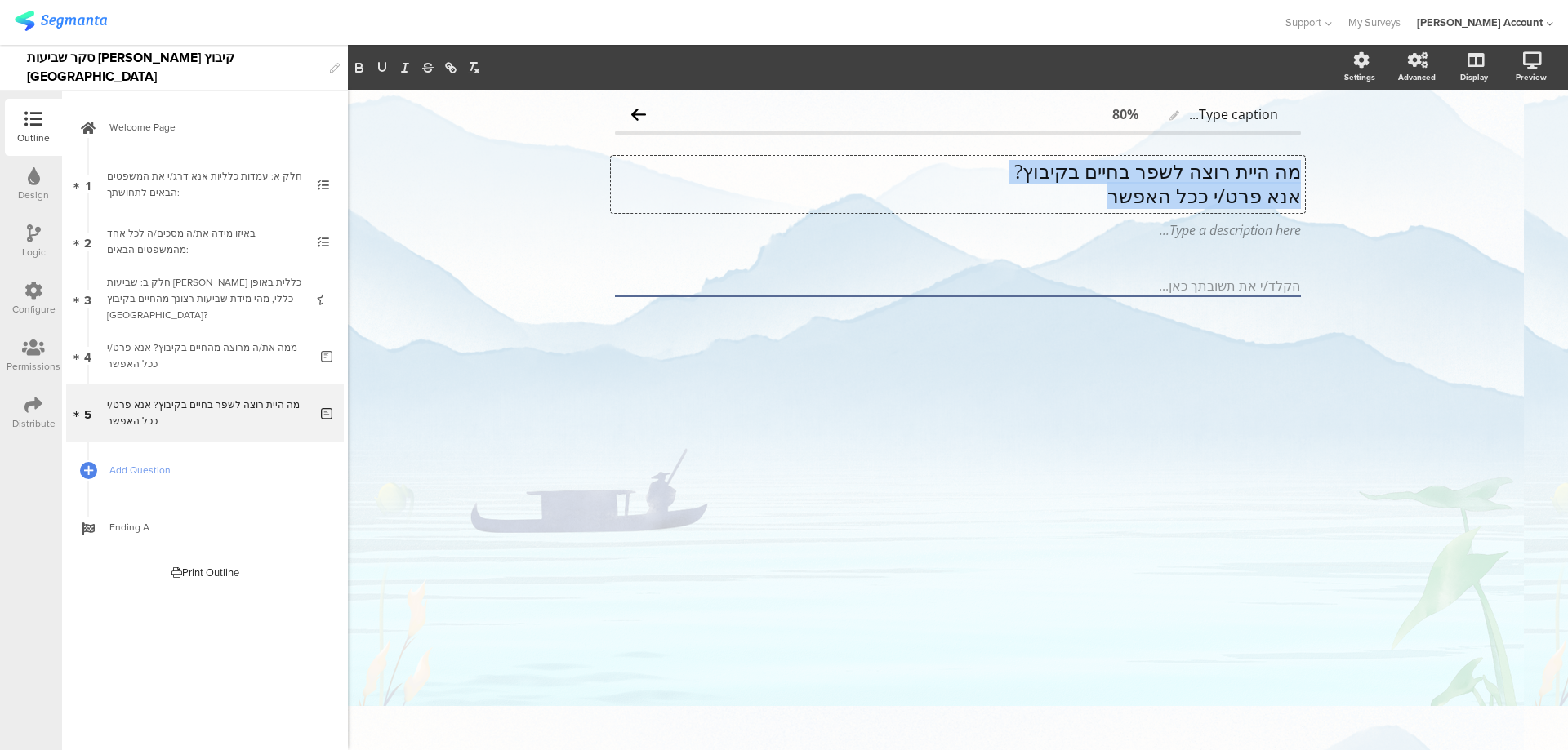
drag, startPoint x: 1124, startPoint y: 192, endPoint x: 1300, endPoint y: 164, distance: 178.2
click at [1300, 164] on div "מה היית רוצה לשפר בחיים בקיבוץ? אנא פרט/י ככל האפשר מה היית רוצה לשפר בחיים בקי…" at bounding box center [958, 184] width 694 height 57
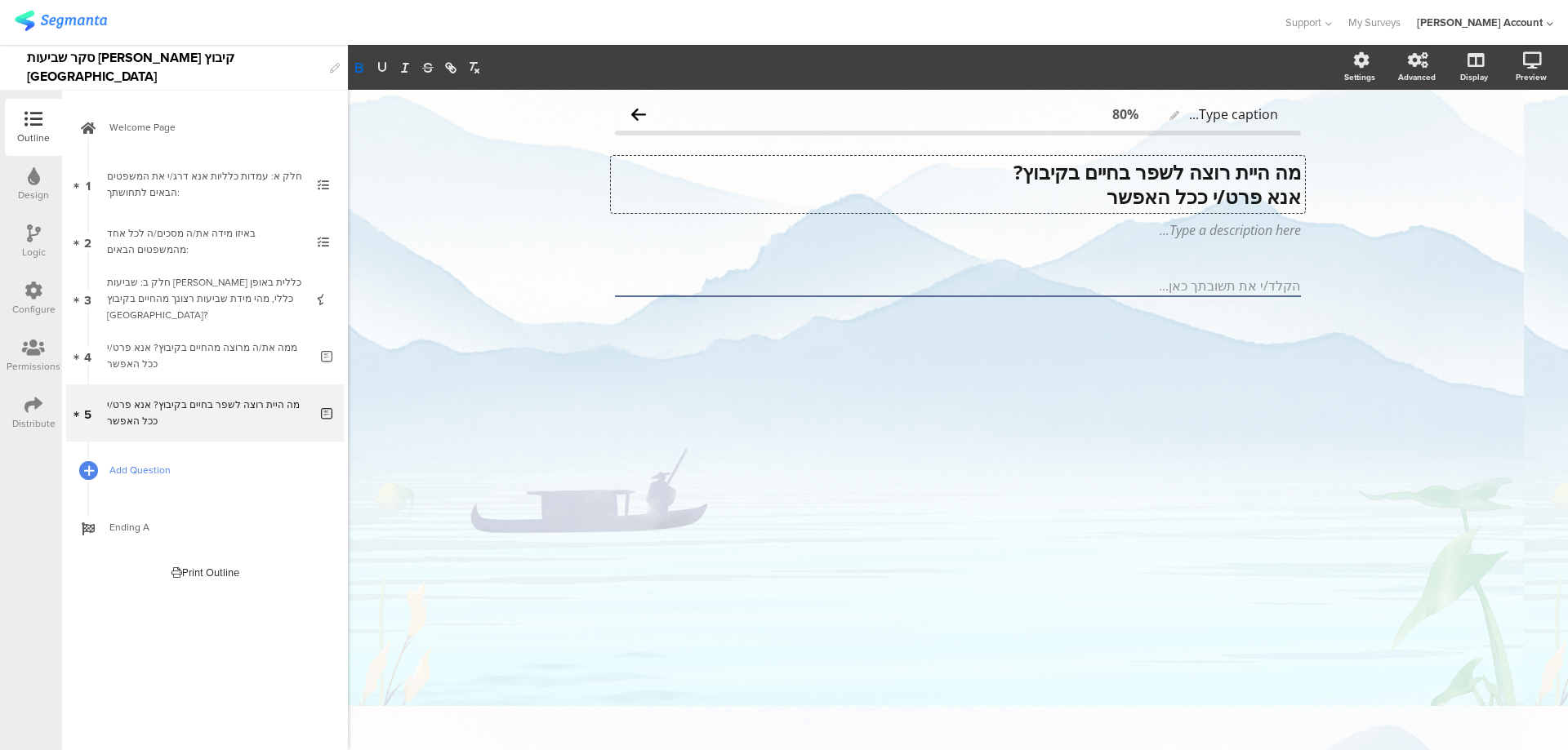
click at [85, 468] on icon at bounding box center [88, 470] width 10 height 14
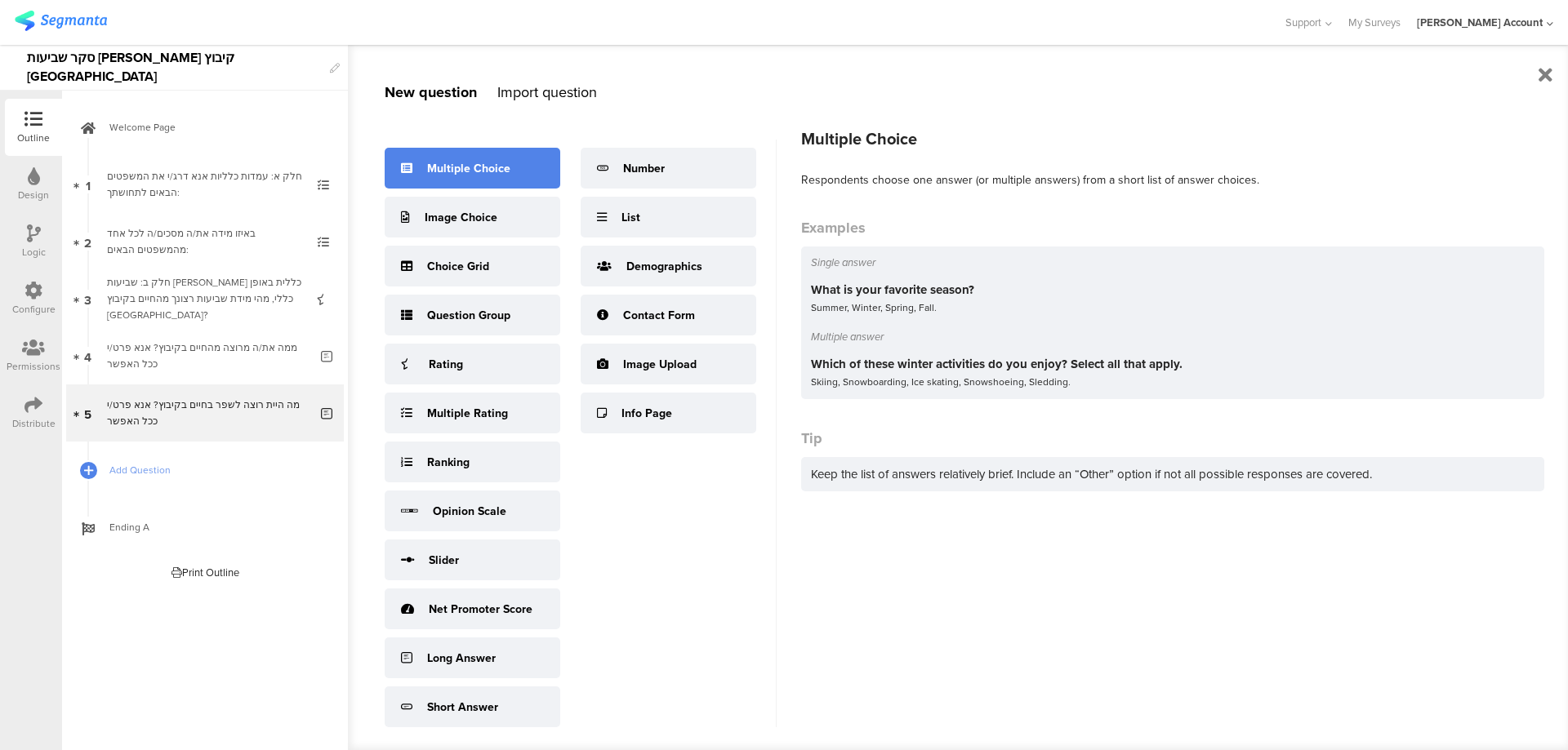
click at [464, 178] on div "Multiple Choice" at bounding box center [472, 168] width 176 height 41
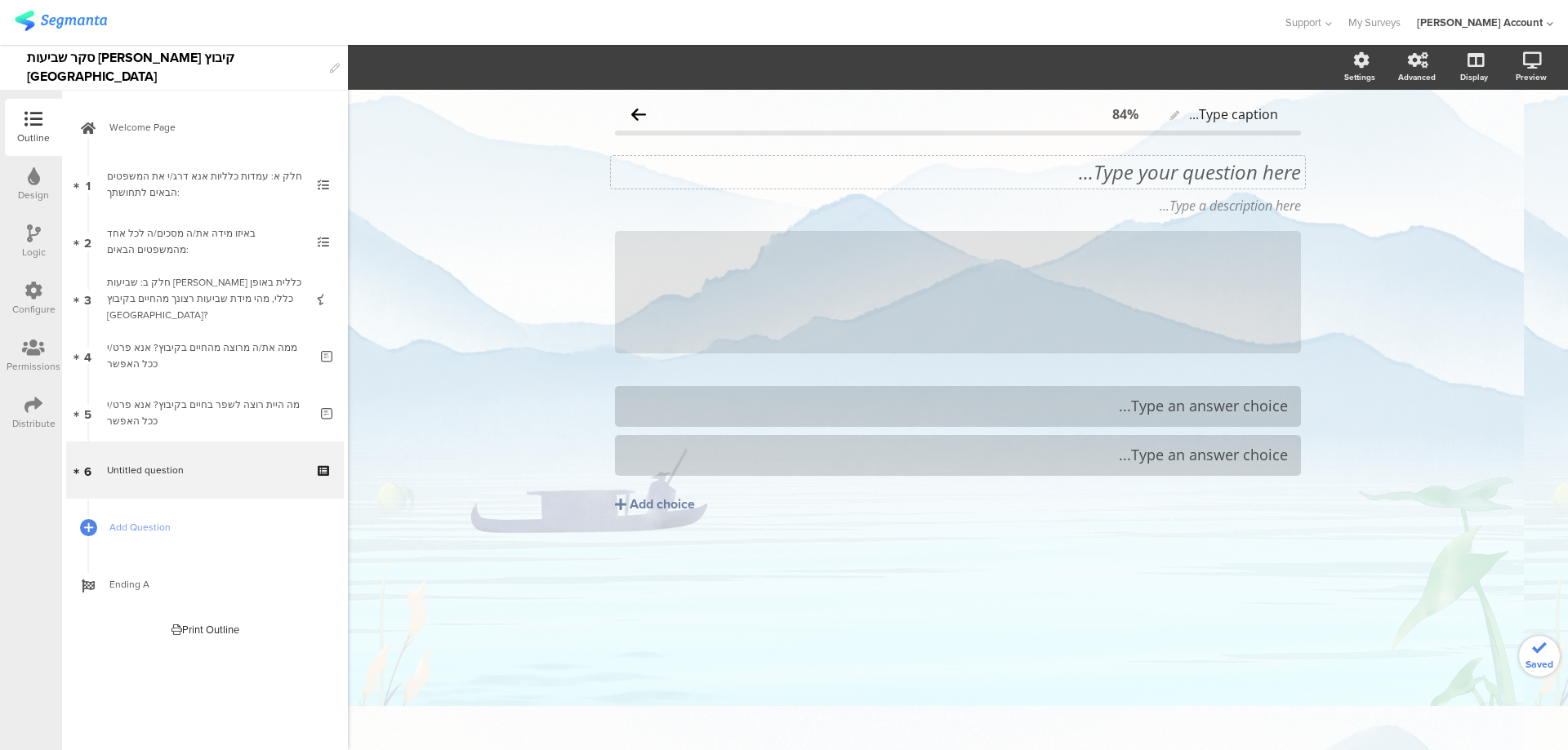
click at [1231, 166] on div "Type your question here..." at bounding box center [958, 171] width 694 height 32
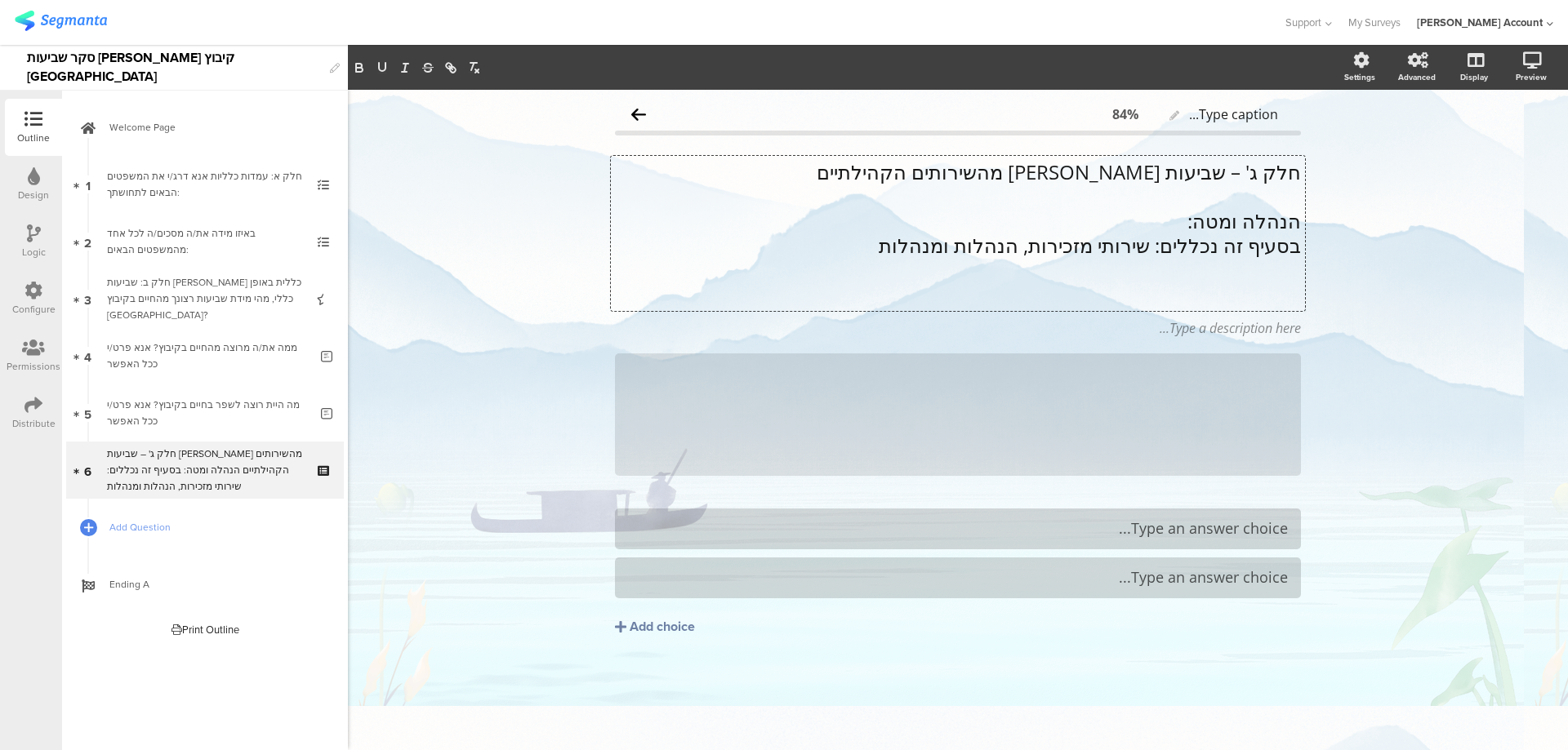
drag, startPoint x: 1299, startPoint y: 223, endPoint x: 839, endPoint y: 240, distance: 460.3
click at [839, 240] on div "חלק ג' – שביעות רצון מהשירותים הקהילתיים הנהלה ומטה: בסעיף זה נכללים: שירותי מז…" at bounding box center [958, 233] width 686 height 147
click at [1211, 224] on strong "הנהלה ומטה:" at bounding box center [1244, 220] width 115 height 27
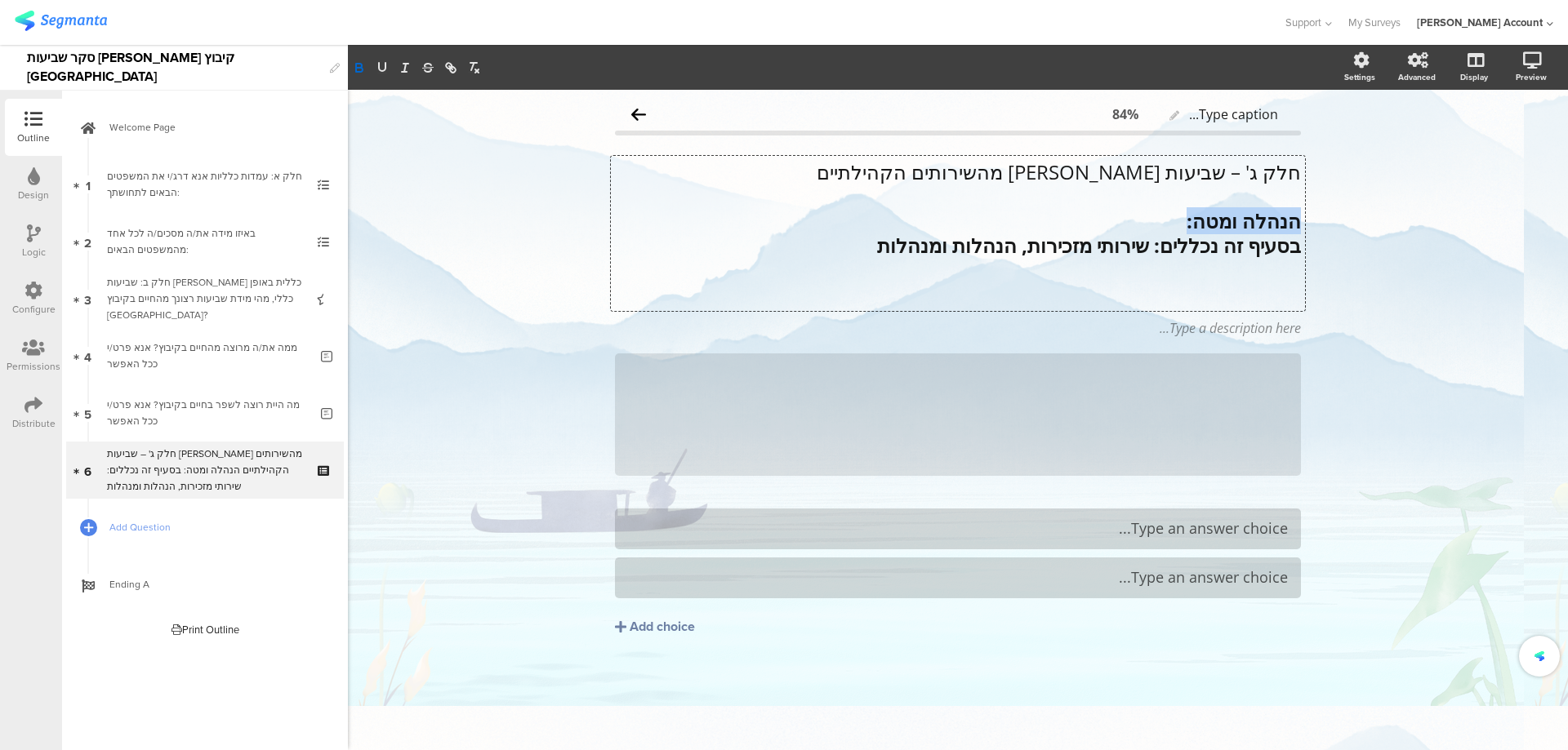
click at [1211, 224] on strong "הנהלה ומטה:" at bounding box center [1244, 220] width 115 height 27
click at [380, 69] on icon "button" at bounding box center [381, 66] width 6 height 8
click at [1145, 184] on p "חלק ג' – שביעות רצון מהשירותים הקהילתיים" at bounding box center [958, 172] width 686 height 24
click at [1147, 172] on p "חלק ג' – שביעות רצון מהשירותים הקהילתיים" at bounding box center [958, 172] width 686 height 24
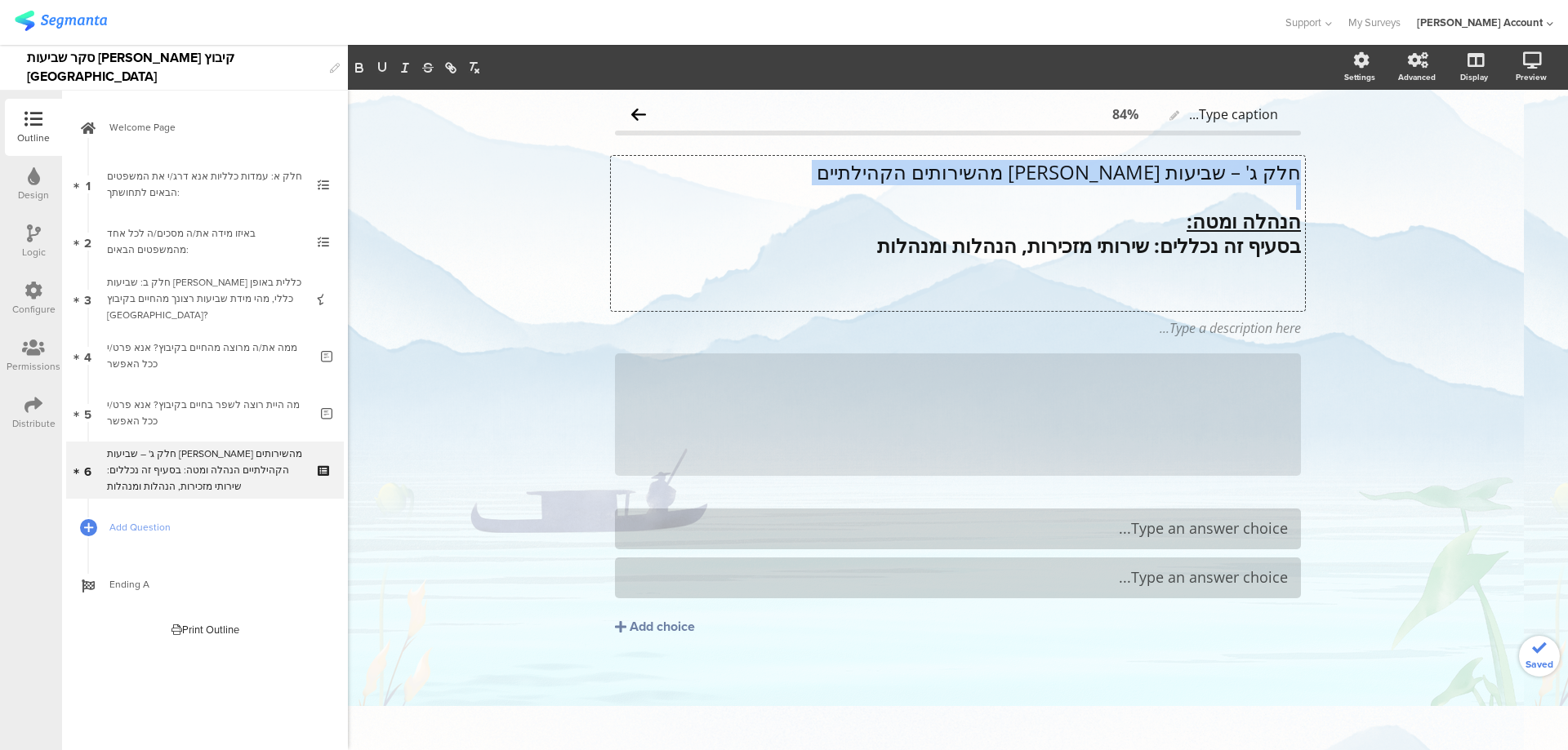
click at [1147, 172] on p "חלק ג' – שביעות רצון מהשירותים הקהילתיים" at bounding box center [958, 172] width 686 height 24
click at [361, 66] on icon "button" at bounding box center [359, 66] width 6 height 4
click at [382, 64] on icon "button" at bounding box center [382, 67] width 15 height 15
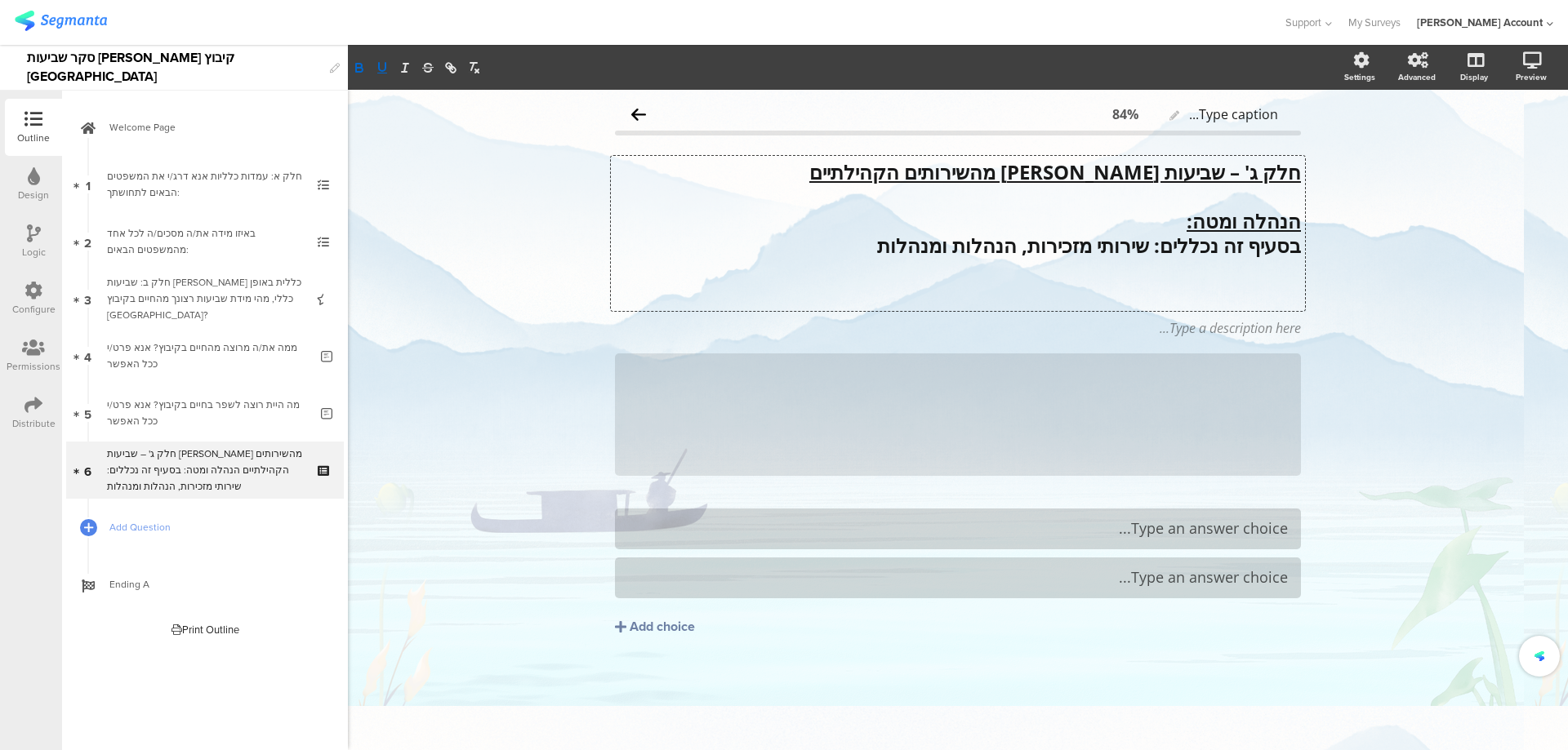
drag, startPoint x: 1153, startPoint y: 300, endPoint x: 1165, endPoint y: 295, distance: 13.0
click at [1153, 300] on p at bounding box center [958, 295] width 686 height 24
paste div
click at [1261, 295] on p "10. האם הנך משתמש.ת בשירותי המזכירות ?" at bounding box center [958, 294] width 686 height 24
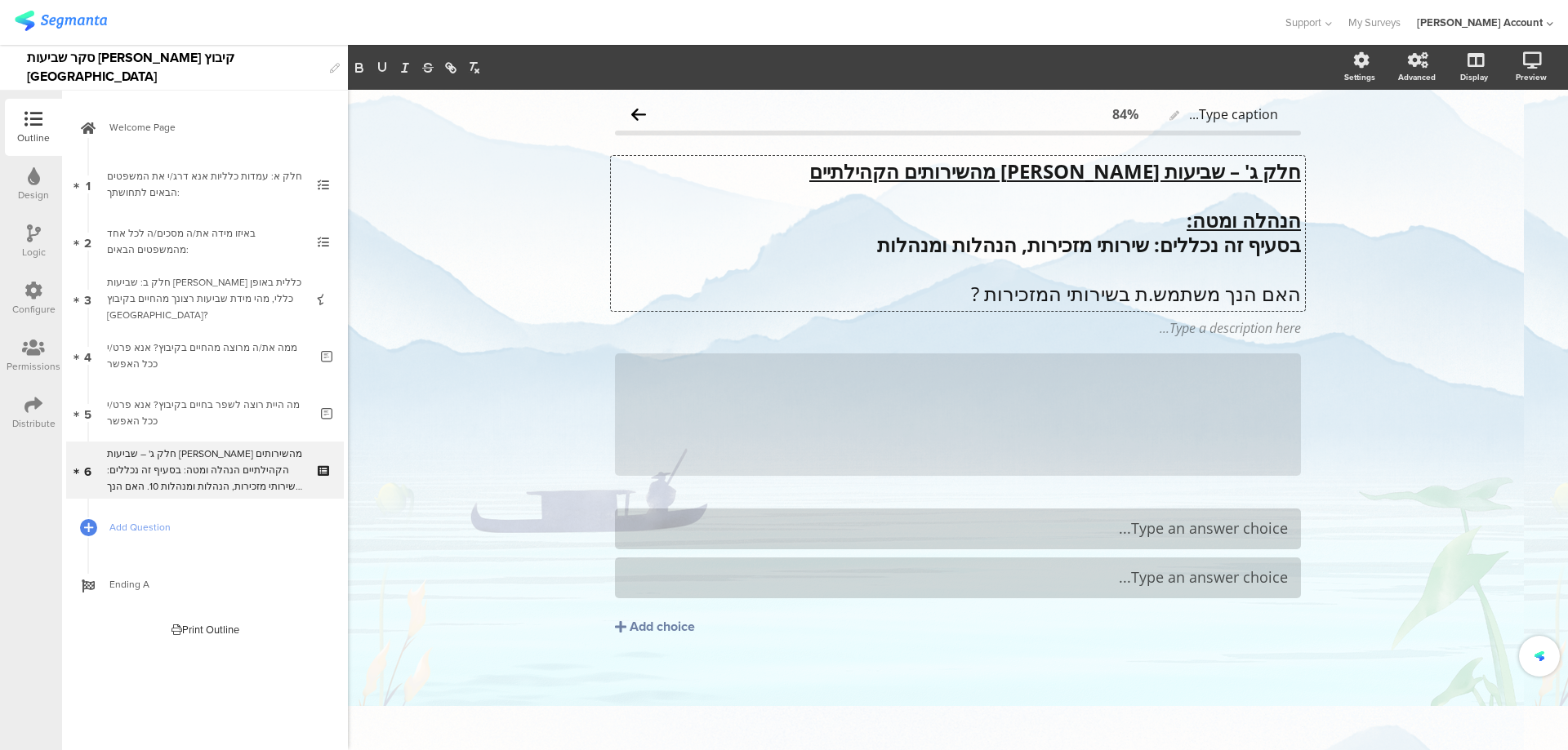
click at [1155, 289] on p "האם הנך משתמש.ת בשירותי המזכירות ?" at bounding box center [958, 294] width 686 height 24
click at [1201, 177] on u "חלק ג' – שביעות רצון מהשירותים הקהילתיים" at bounding box center [1055, 170] width 491 height 27
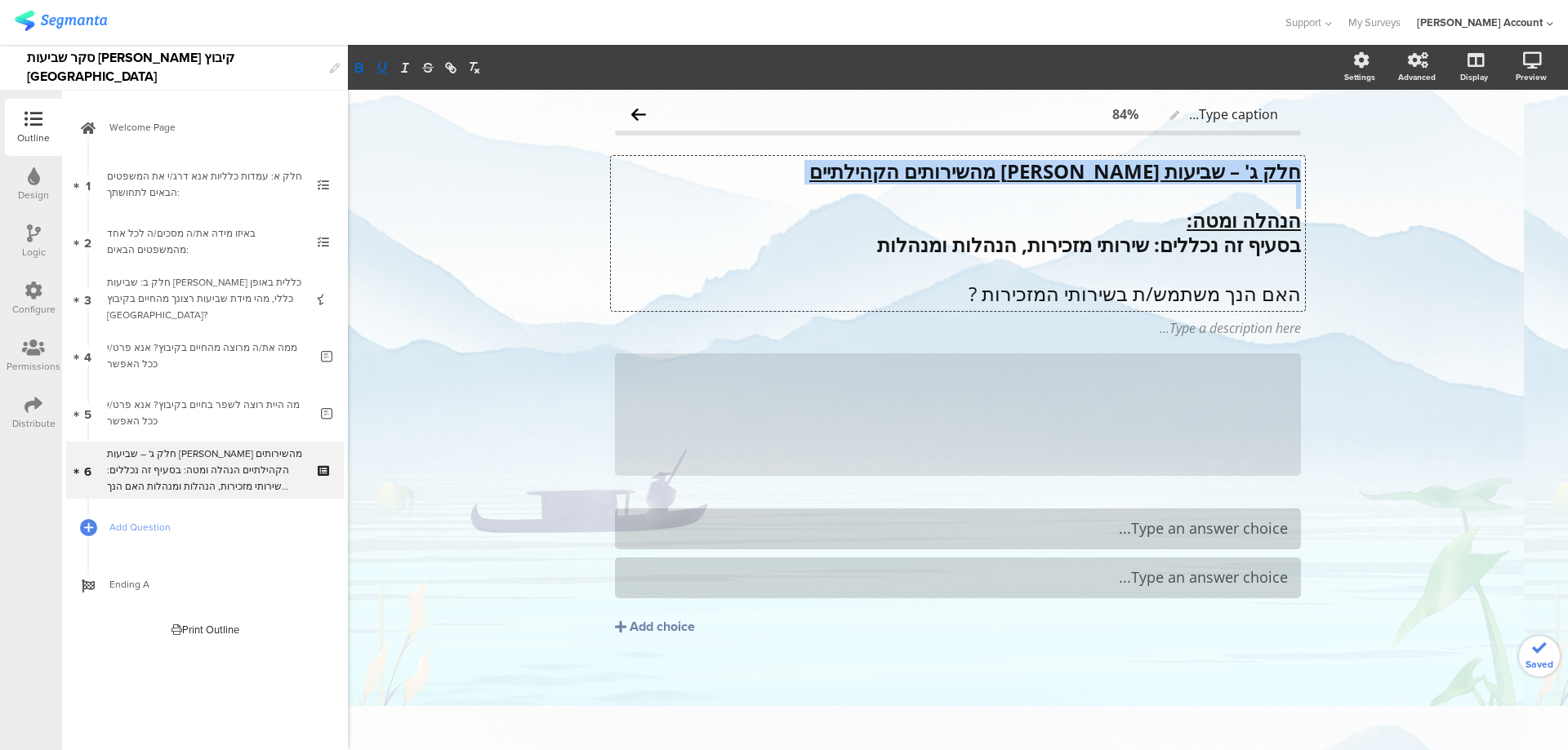
click at [1201, 177] on u "חלק ג' – שביעות רצון מהשירותים הקהילתיים" at bounding box center [1055, 170] width 491 height 27
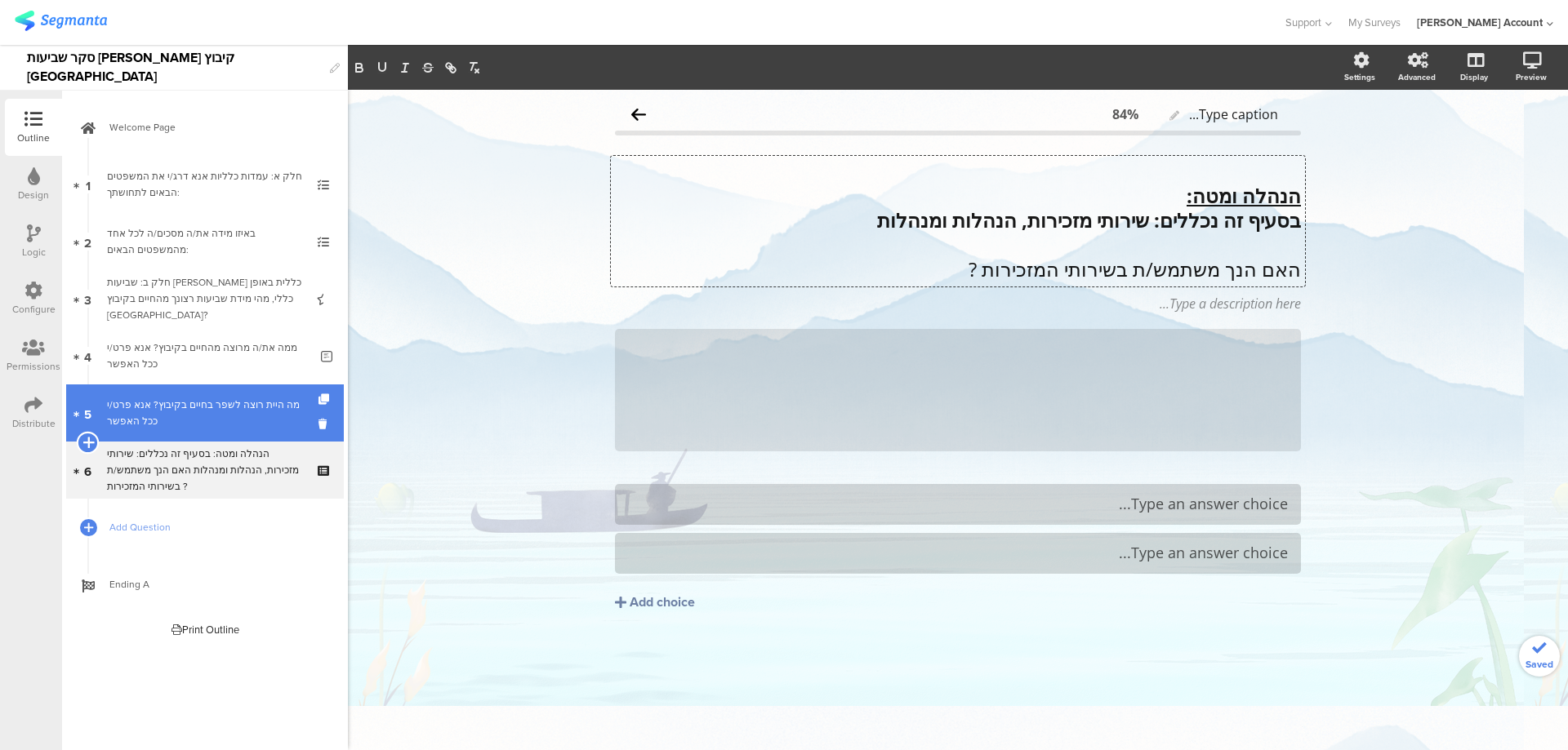
click at [91, 437] on icon at bounding box center [87, 442] width 10 height 15
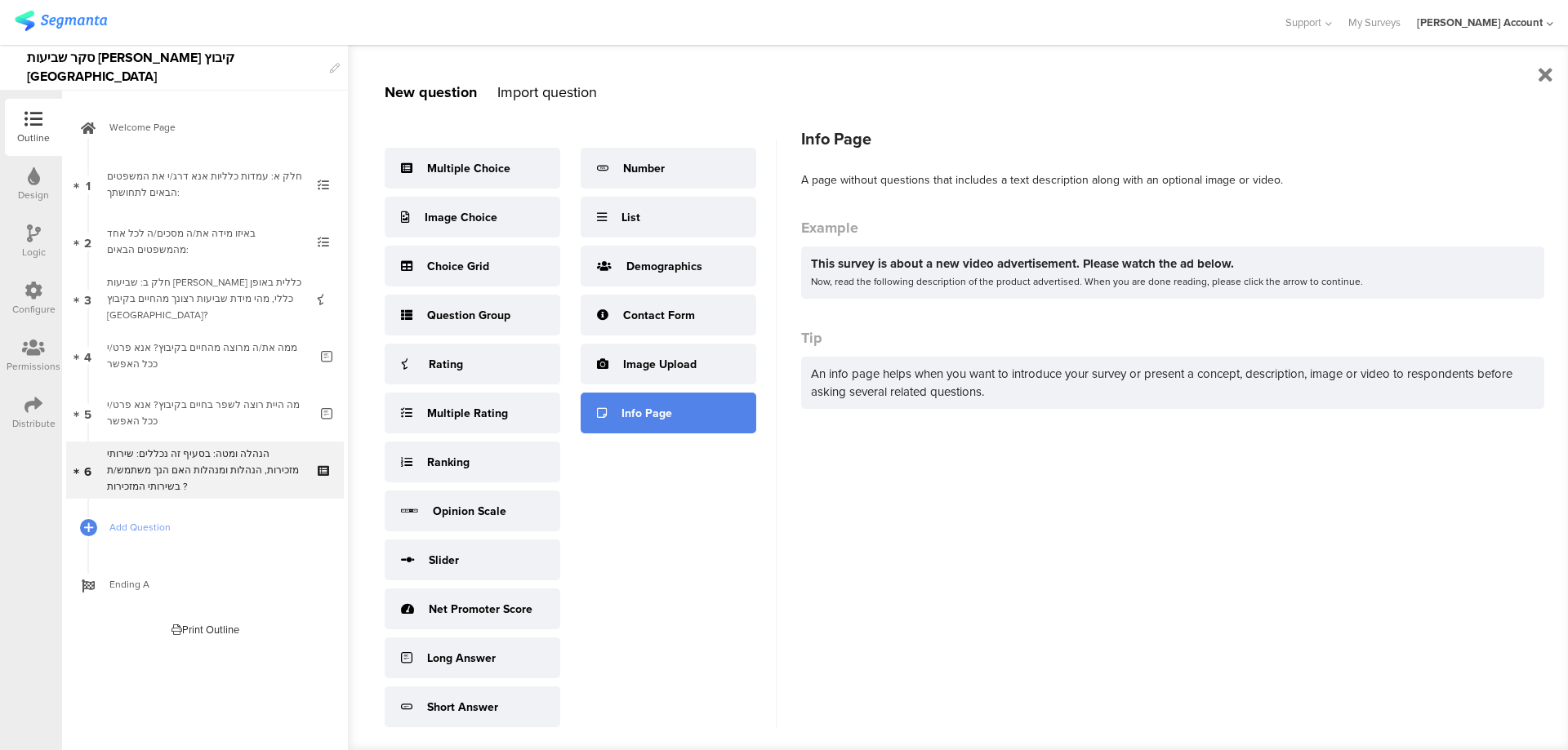
click at [668, 434] on div "Info Page" at bounding box center [668, 413] width 176 height 41
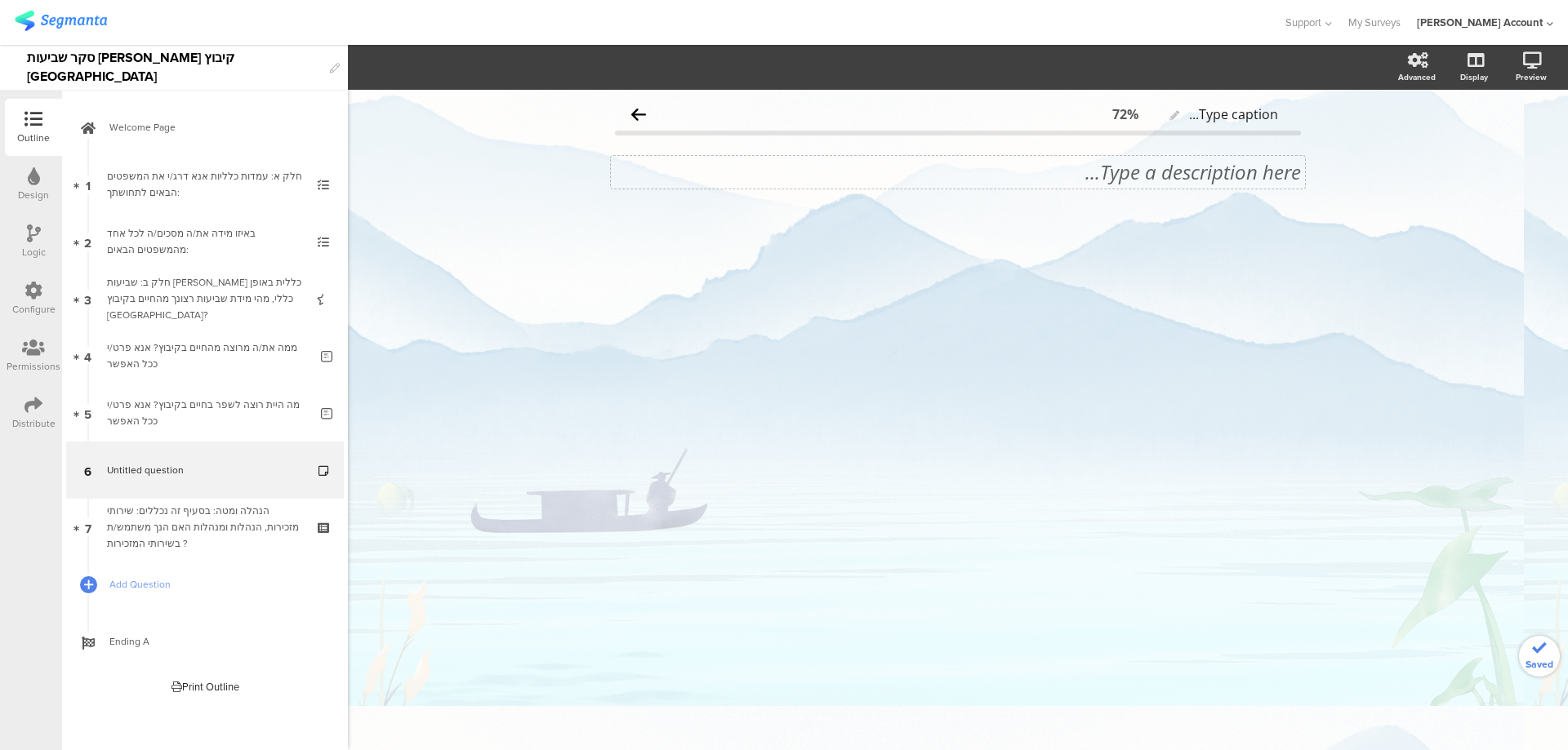
click at [1248, 168] on div "Type a description here..." at bounding box center [958, 171] width 694 height 32
click at [1248, 168] on p "חלק ג' – שביעות רצון מהשירותים הקהילתיים" at bounding box center [958, 172] width 686 height 24
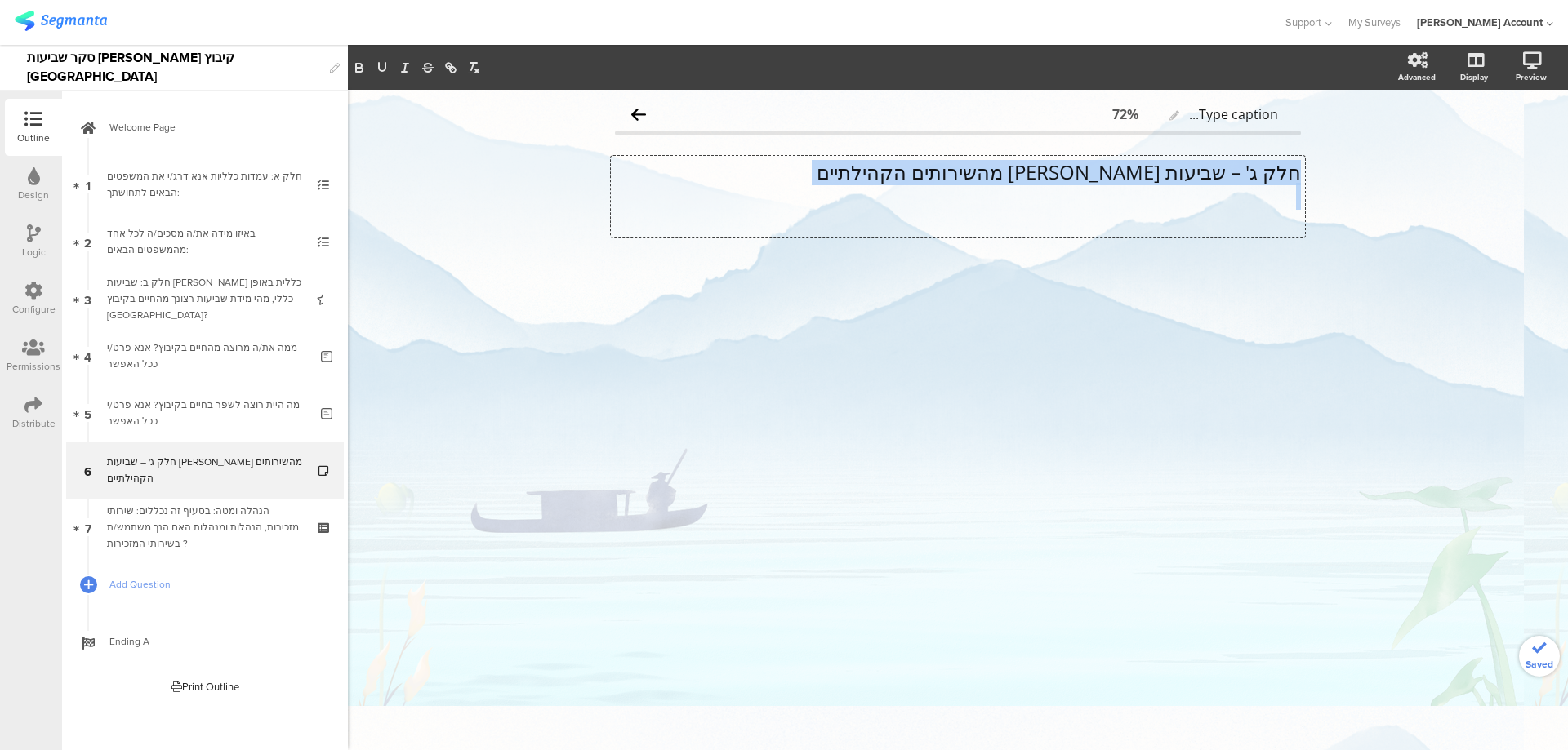
click at [1248, 168] on p "חלק ג' – שביעות רצון מהשירותים הקהילתיים" at bounding box center [958, 172] width 686 height 24
click at [390, 66] on button "button" at bounding box center [382, 67] width 23 height 19
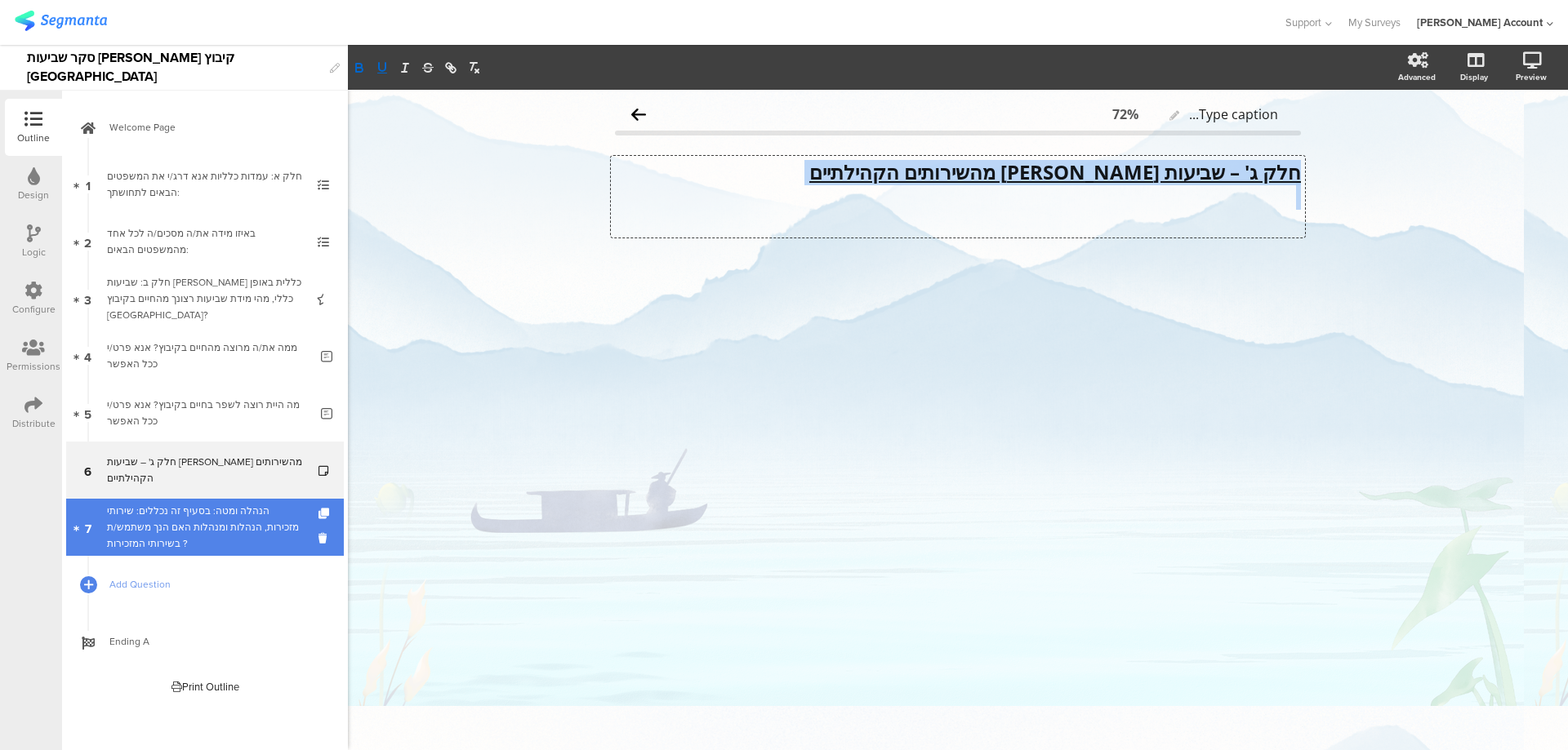
click at [240, 522] on div "הנהלה ומטה: בסעיף זה נכללים: שירותי מזכירות, הנהלות ומנהלות האם הנך משתמש/ת בשי…" at bounding box center [204, 527] width 195 height 49
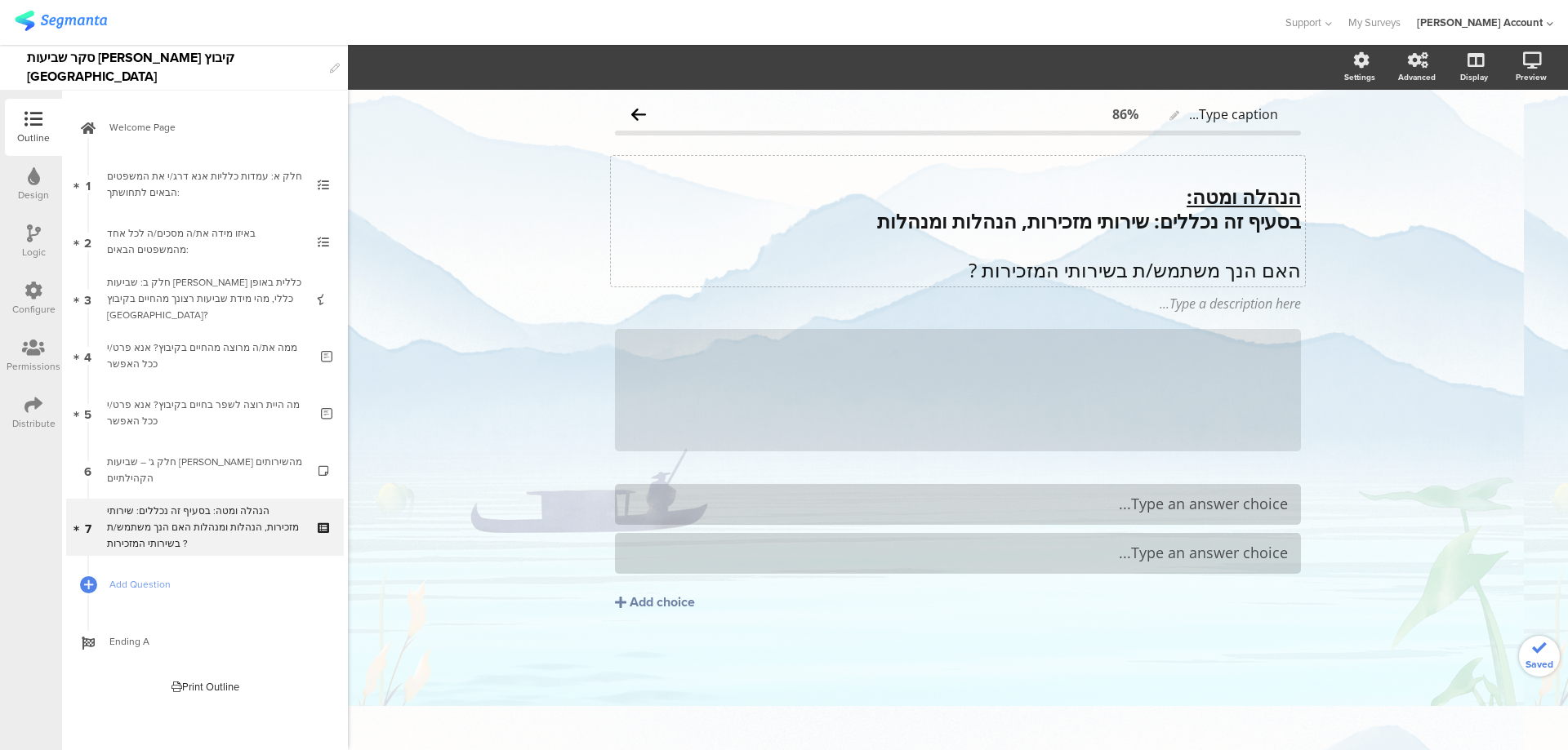
click at [1296, 164] on div "הנהלה ומטה: בסעיף זה נכללים: שירותי מזכירות, הנהלות ומנהלות האם הנך משתמש/ת בשי…" at bounding box center [958, 220] width 694 height 130
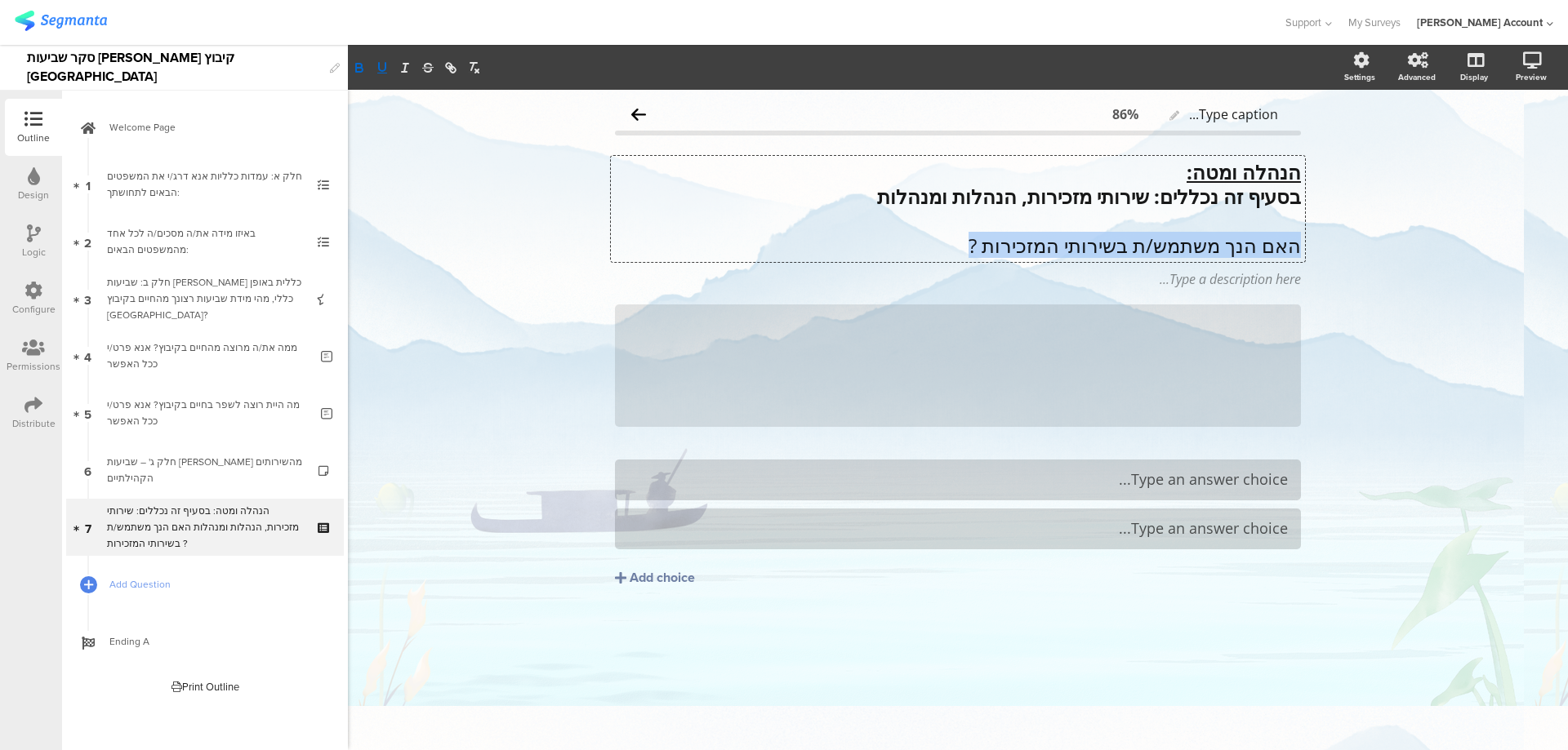
drag, startPoint x: 1300, startPoint y: 242, endPoint x: 958, endPoint y: 240, distance: 342.0
click at [958, 240] on p "האם הנך משתמש/ת בשירותי המזכירות ?" at bounding box center [958, 246] width 686 height 24
click at [1168, 492] on div "Type an answer choice..." at bounding box center [958, 479] width 659 height 27
click at [973, 238] on div "הנהלה ומטה: בסעיף זה נכללים: שירותי מזכירות, הנהלות ומנהלות האם הנך משתמש/ת בשי…" at bounding box center [958, 208] width 694 height 106
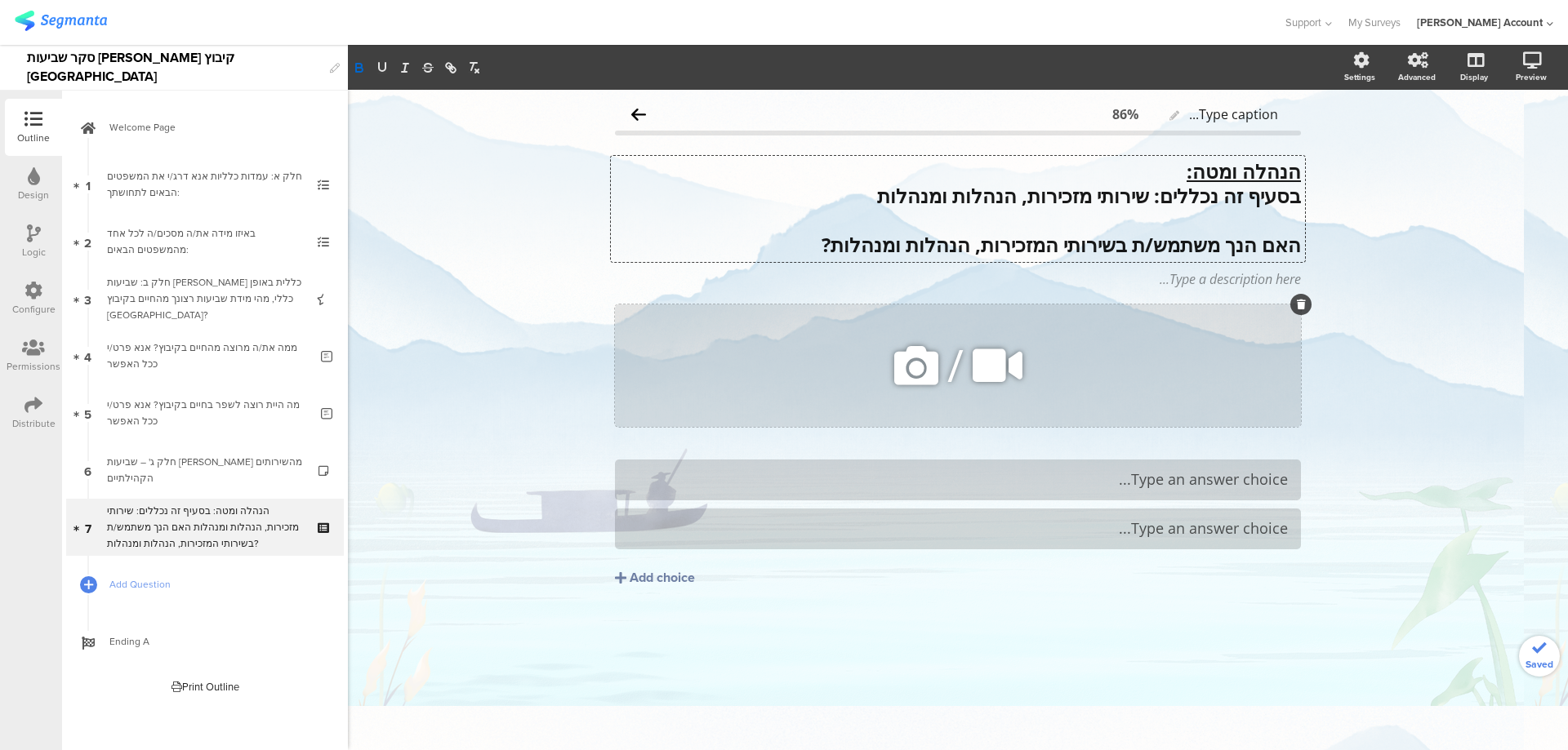
click at [1295, 301] on div at bounding box center [1300, 304] width 21 height 21
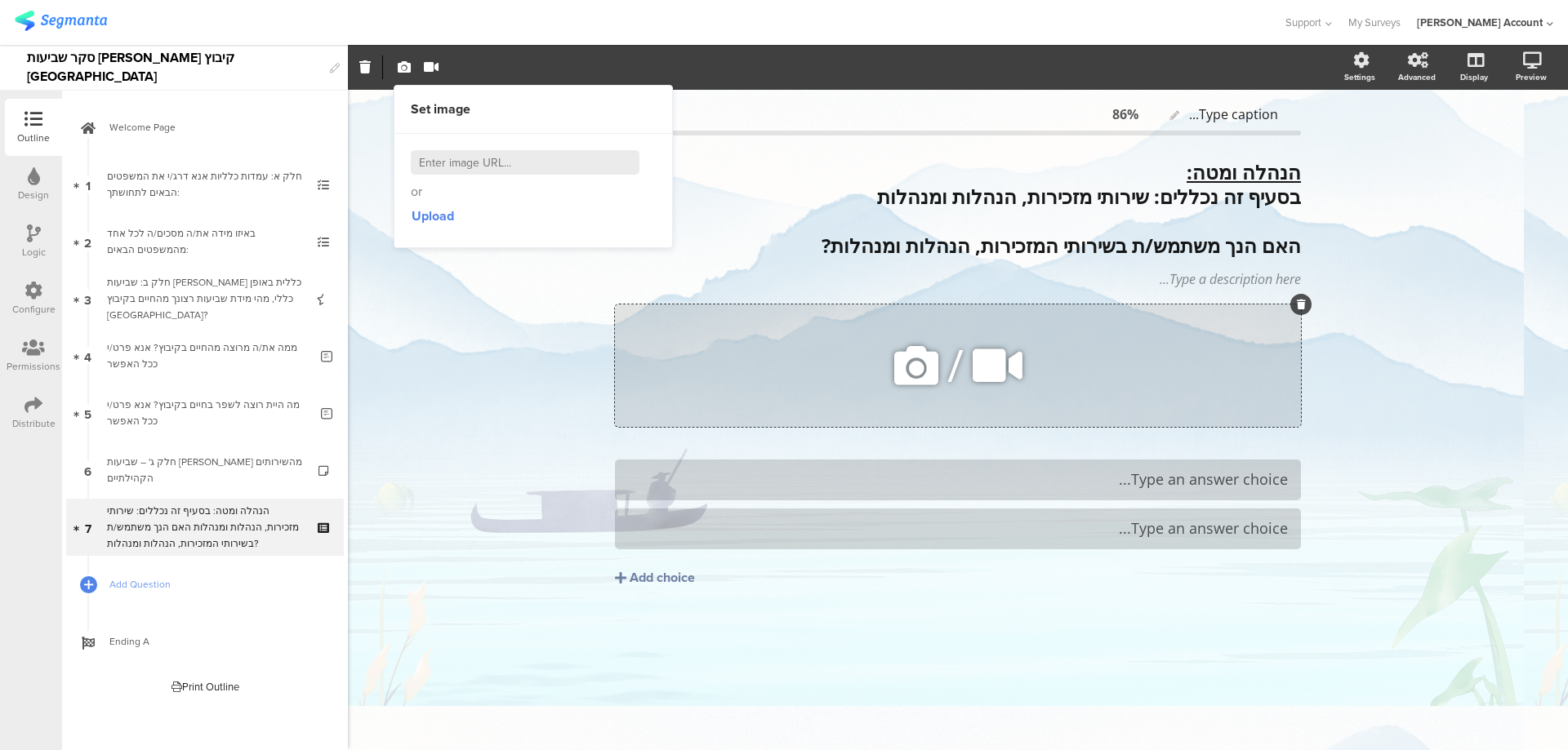
click at [1303, 300] on icon at bounding box center [1301, 304] width 9 height 10
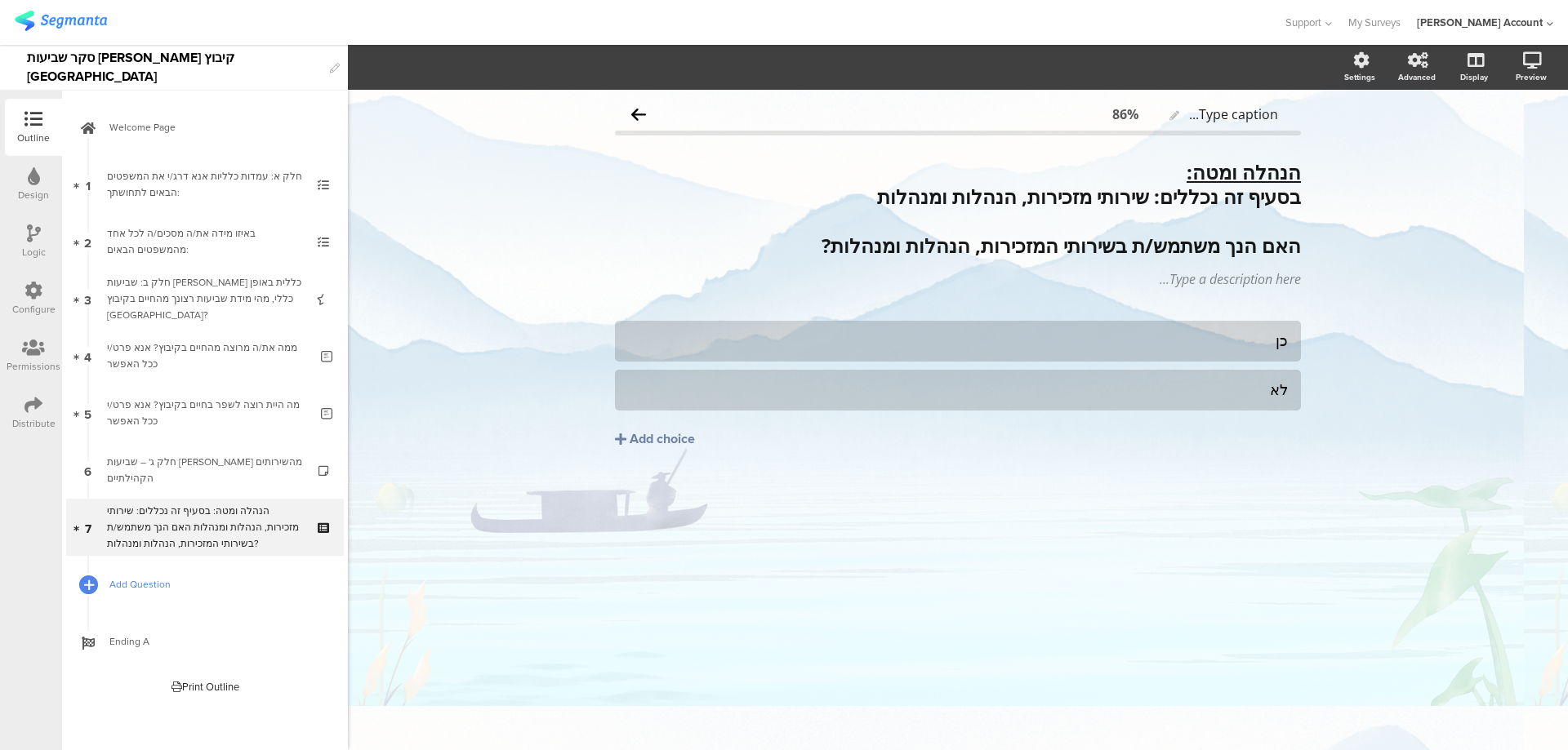
click at [94, 584] on icon at bounding box center [88, 585] width 10 height 14
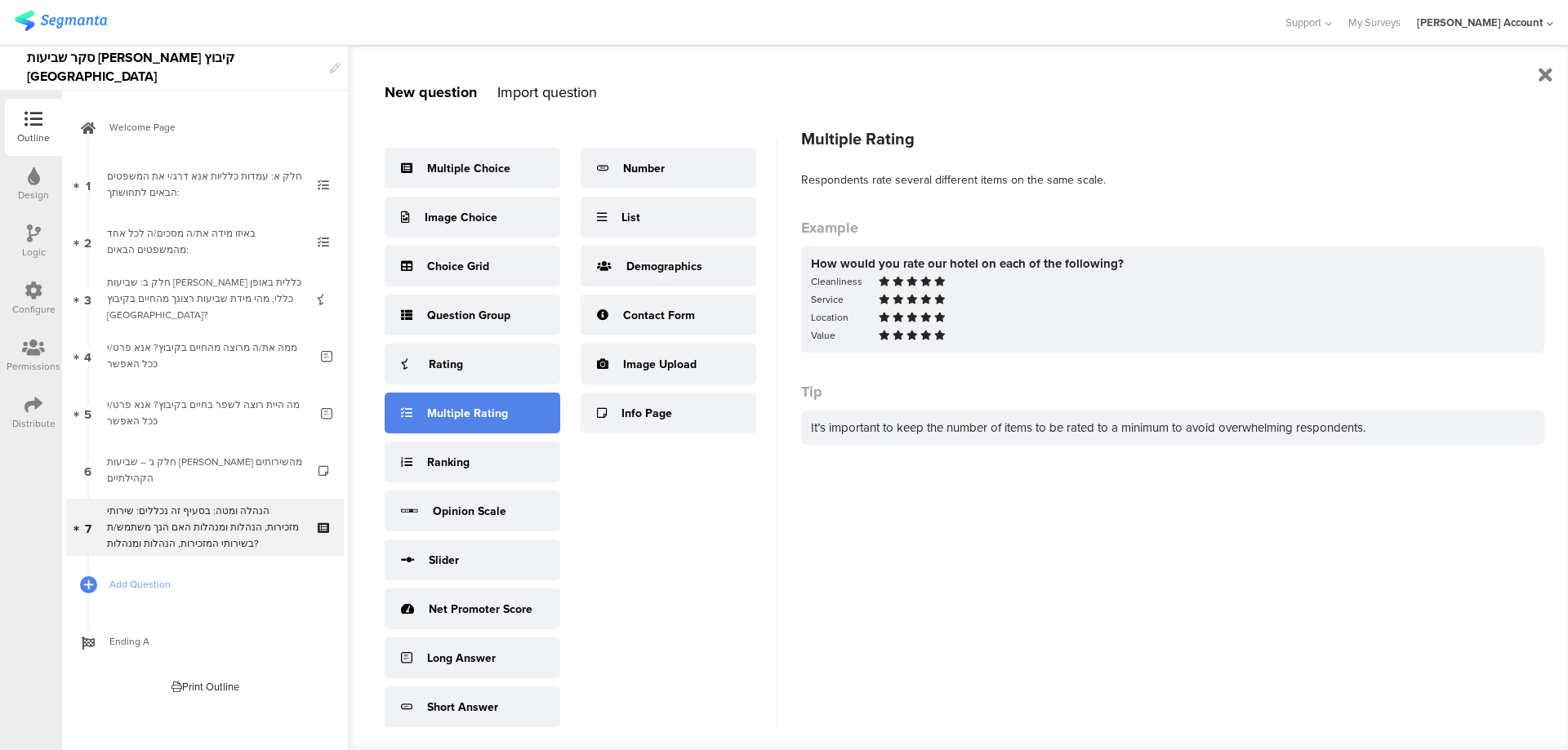
click at [511, 410] on div "Multiple Rating" at bounding box center [472, 413] width 176 height 41
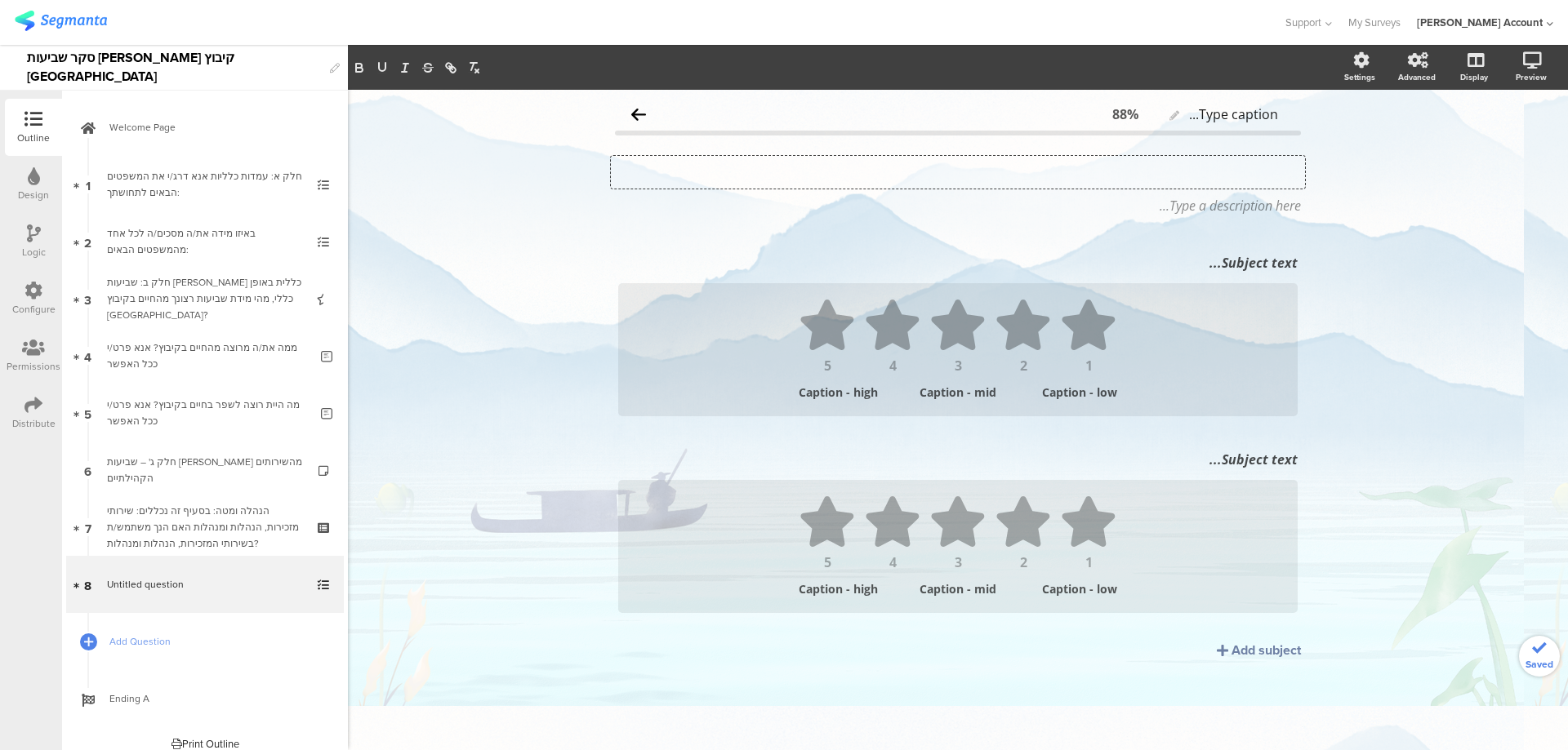
click at [1209, 174] on div "Type your question here..." at bounding box center [958, 171] width 694 height 32
click at [1273, 171] on p "1. חשיבות קבלת קהל פרונטלית" at bounding box center [958, 172] width 686 height 24
click at [1276, 260] on div "Subject text..." at bounding box center [958, 263] width 687 height 26
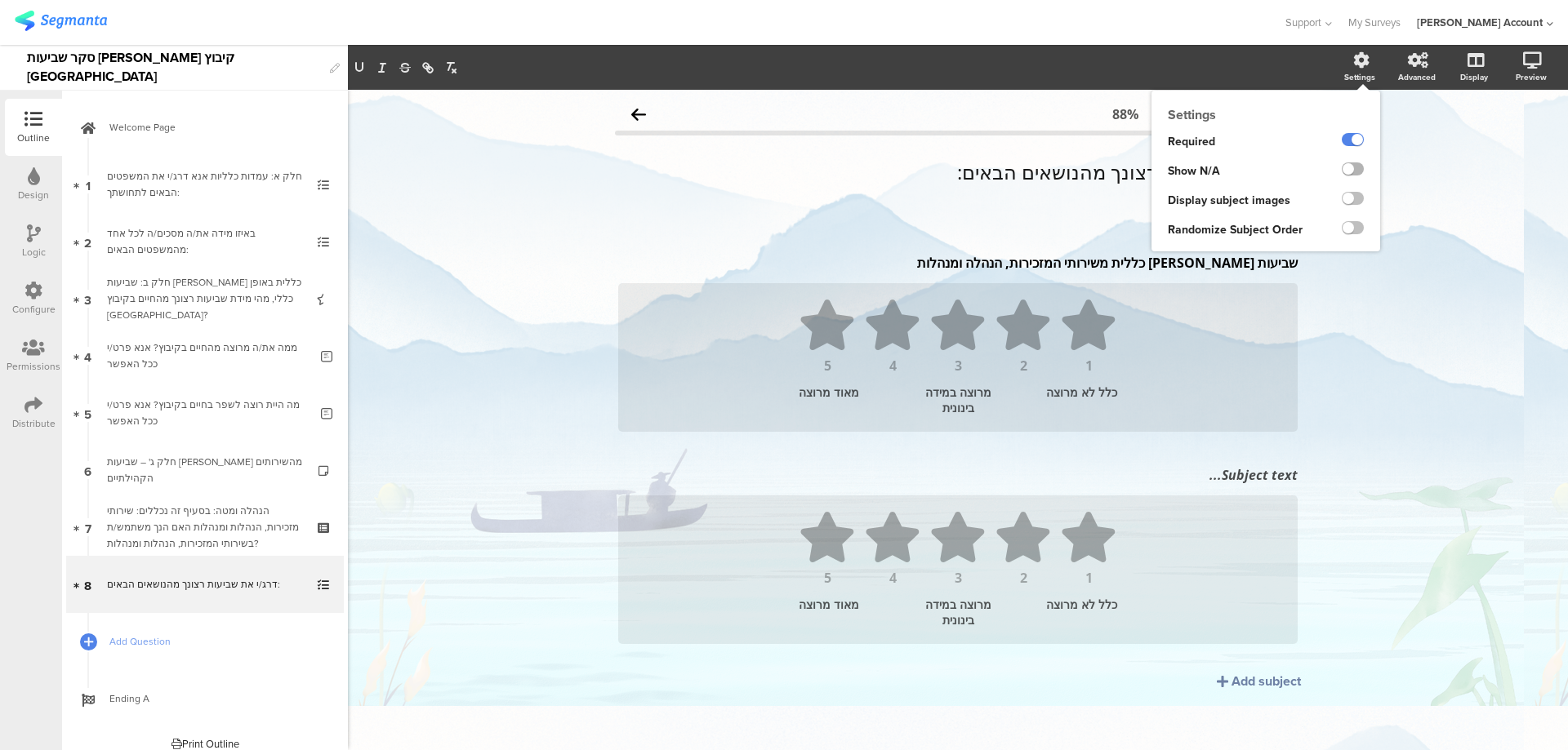
click at [1342, 170] on label at bounding box center [1352, 169] width 22 height 13
click at [0, 0] on input "checkbox" at bounding box center [0, 0] width 0 height 0
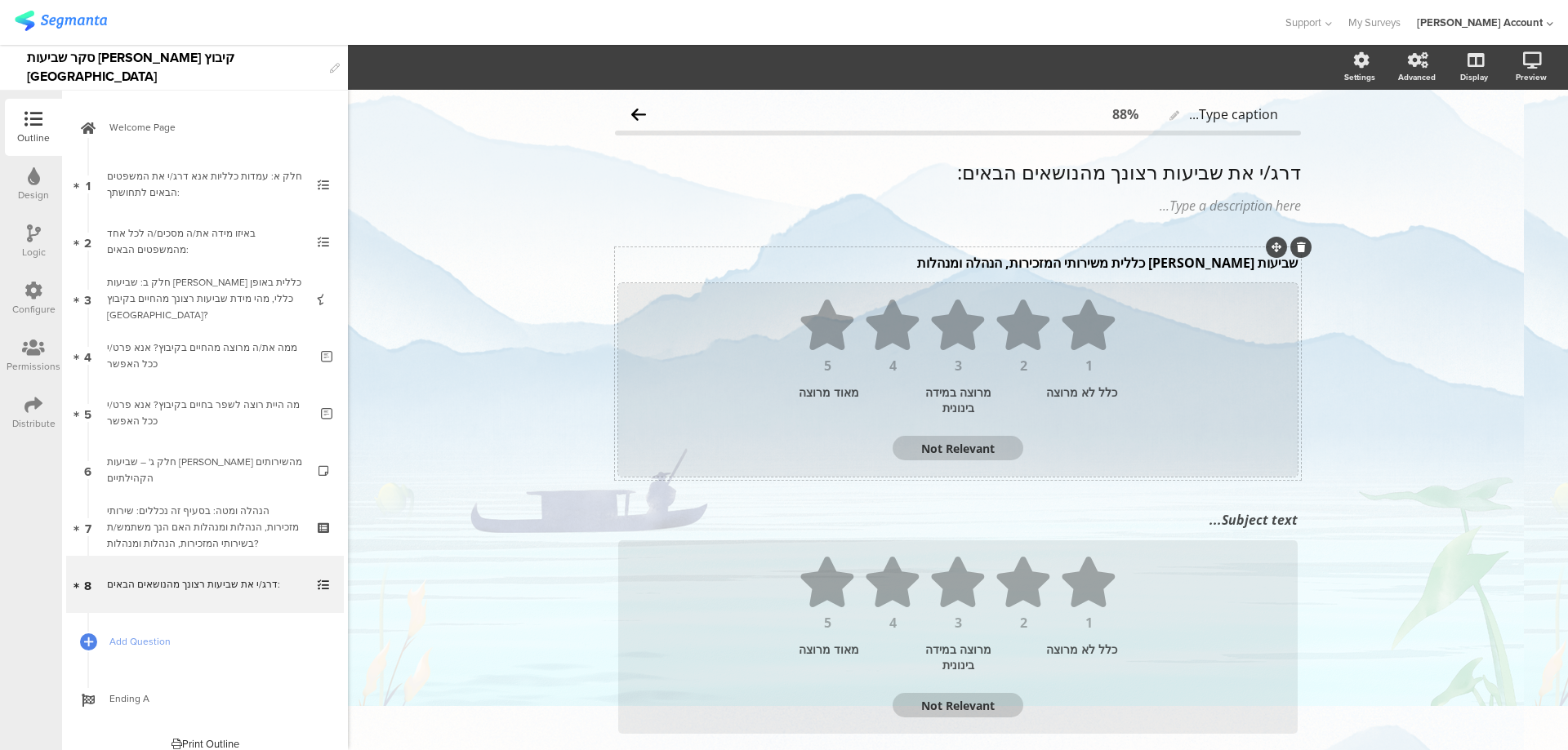
click at [962, 450] on textarea "Not Relevant" at bounding box center [958, 448] width 130 height 16
click at [961, 450] on textarea "Not Relevant" at bounding box center [958, 448] width 130 height 16
type textarea "לא"
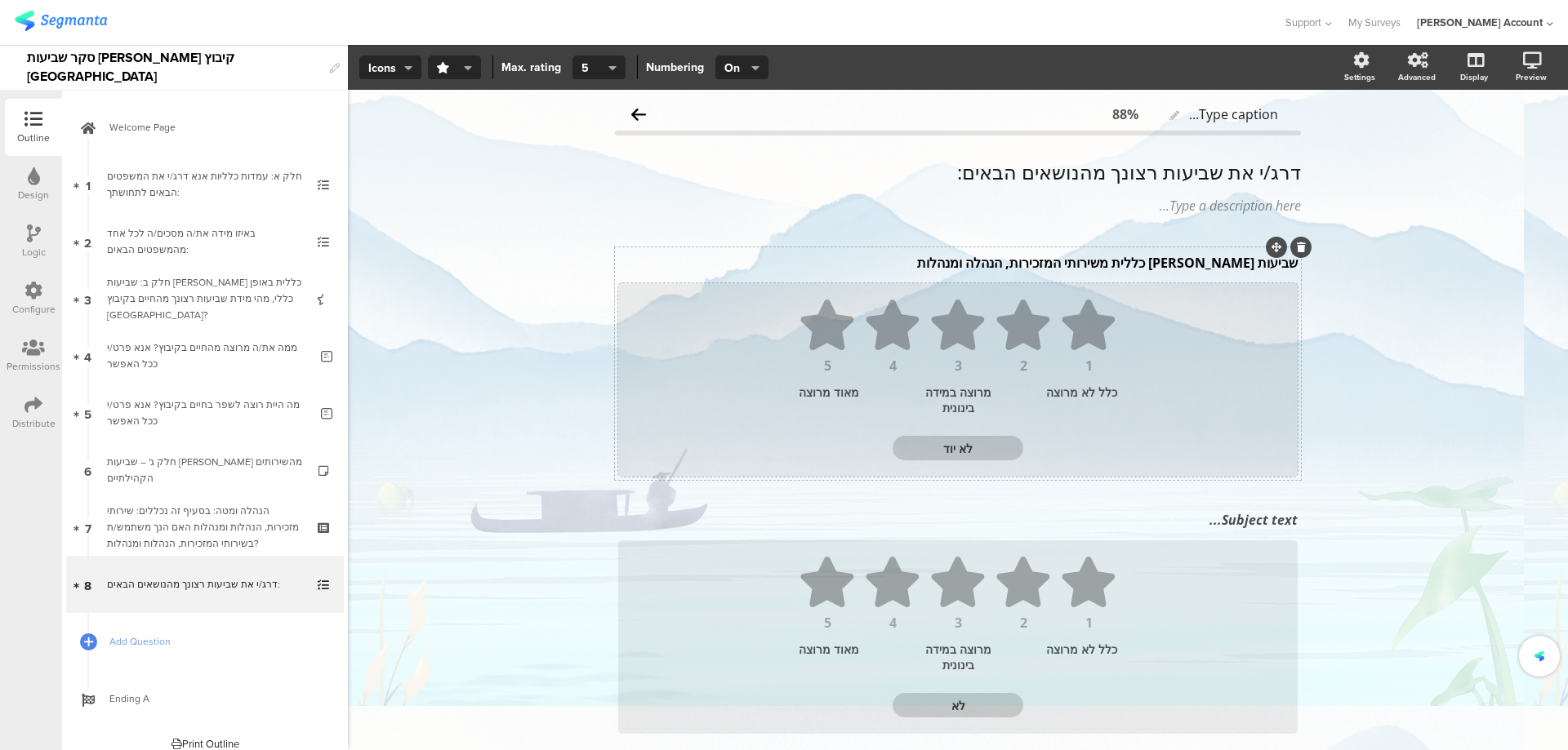
type textarea "לא יודע"
type textarea "לא יודע/ת"
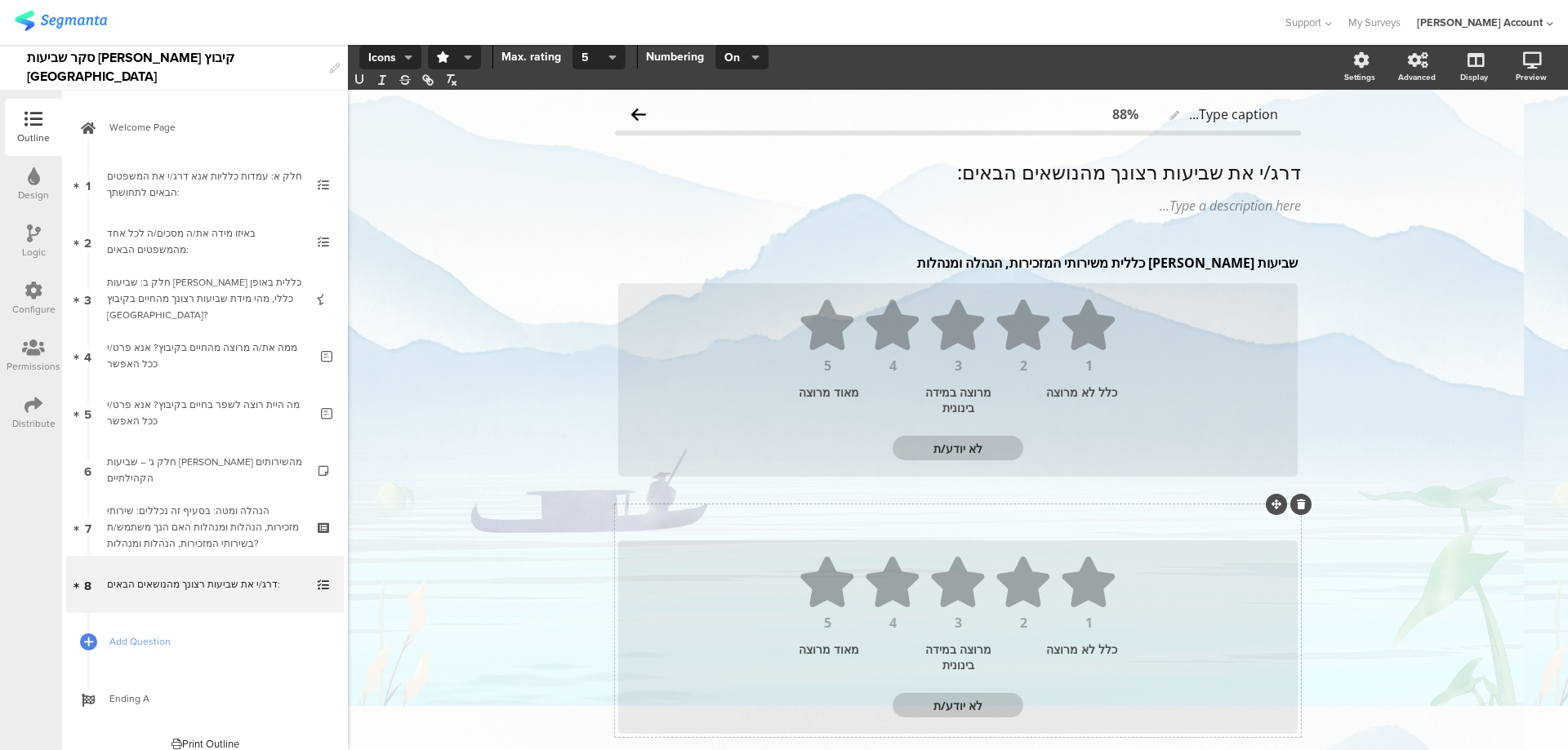
click at [1212, 520] on div "Subject text..." at bounding box center [958, 520] width 687 height 26
drag, startPoint x: 1229, startPoint y: 524, endPoint x: 1311, endPoint y: 524, distance: 82.0
click at [1311, 524] on div "Type caption... 88% דרג/י את שביעות רצונך מהנושאים הבאים: דרג/י את שביעות רצונך…" at bounding box center [958, 468] width 719 height 756
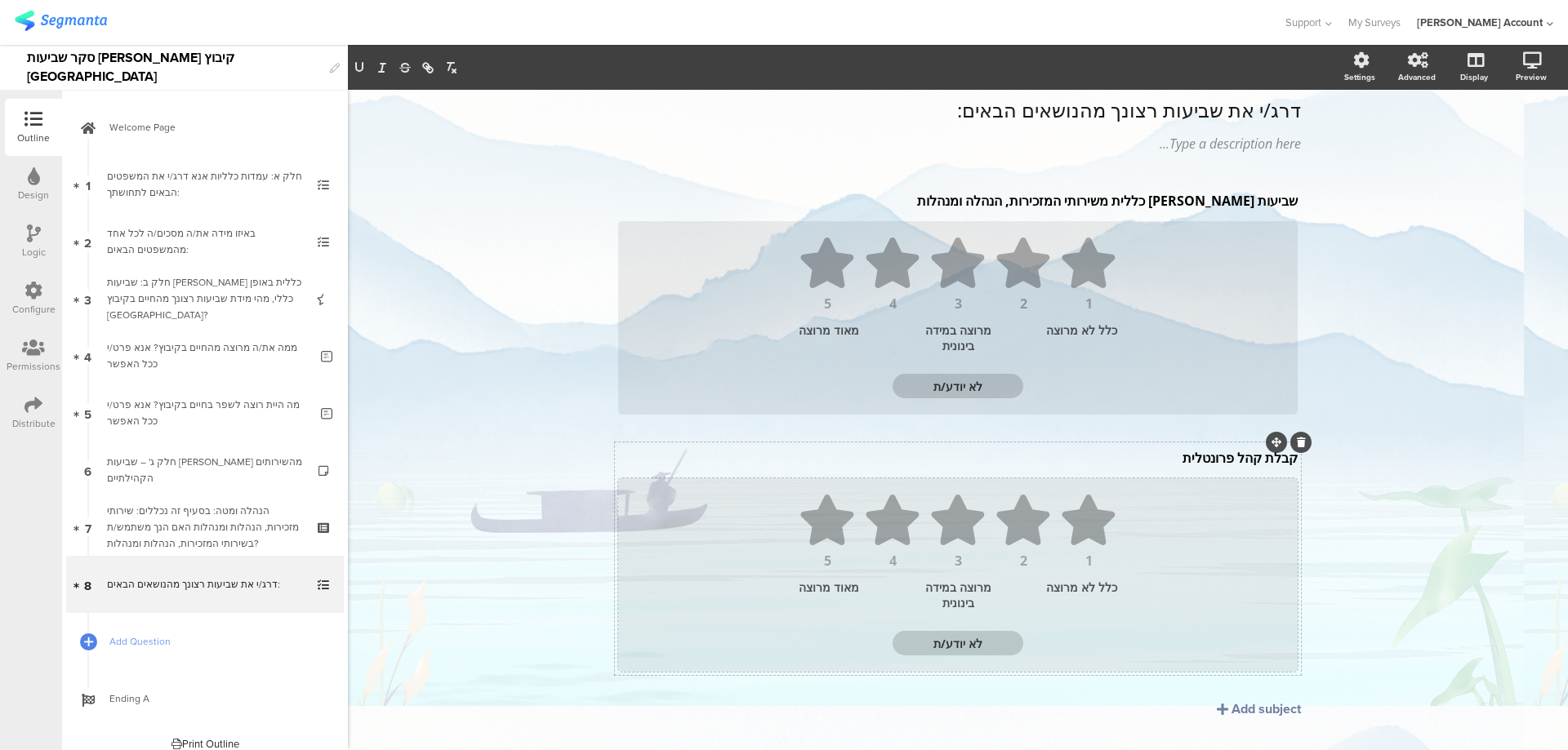
scroll to position [95, 0]
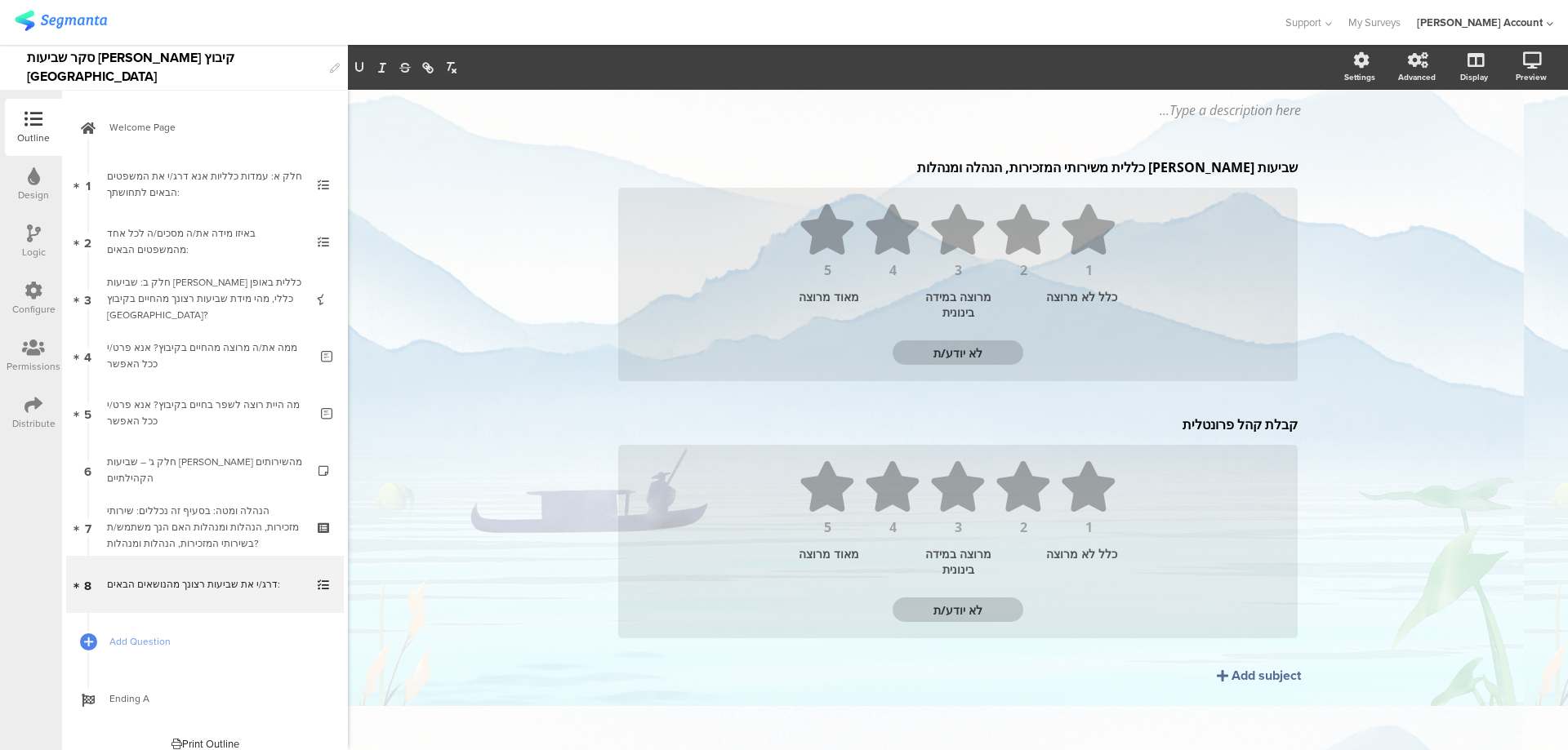
click at [1231, 681] on div "Add subject" at bounding box center [1265, 675] width 69 height 18
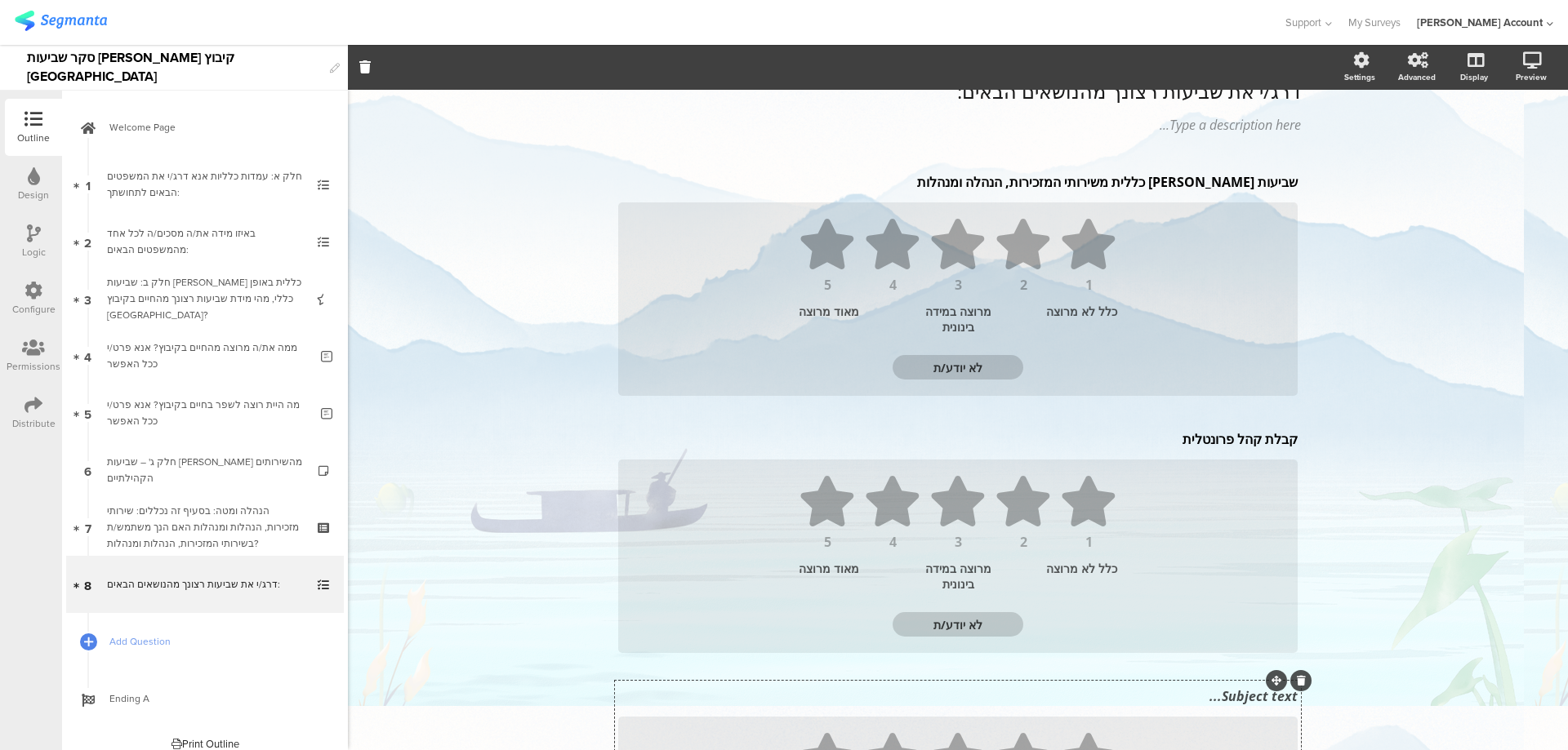
click at [1236, 695] on div "Subject text..." at bounding box center [958, 697] width 687 height 26
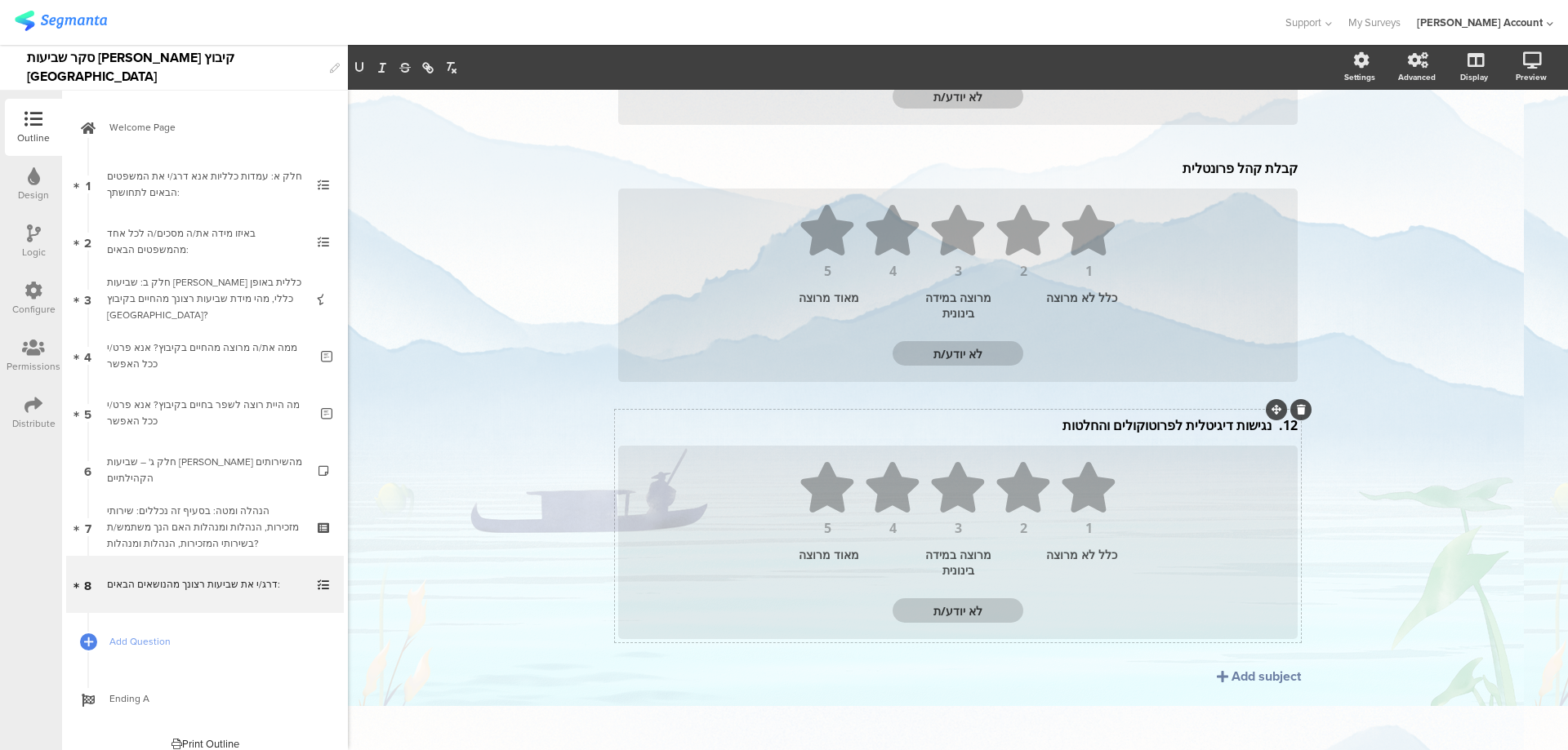
scroll to position [352, 0]
click at [1231, 673] on div "Add subject" at bounding box center [1265, 675] width 69 height 18
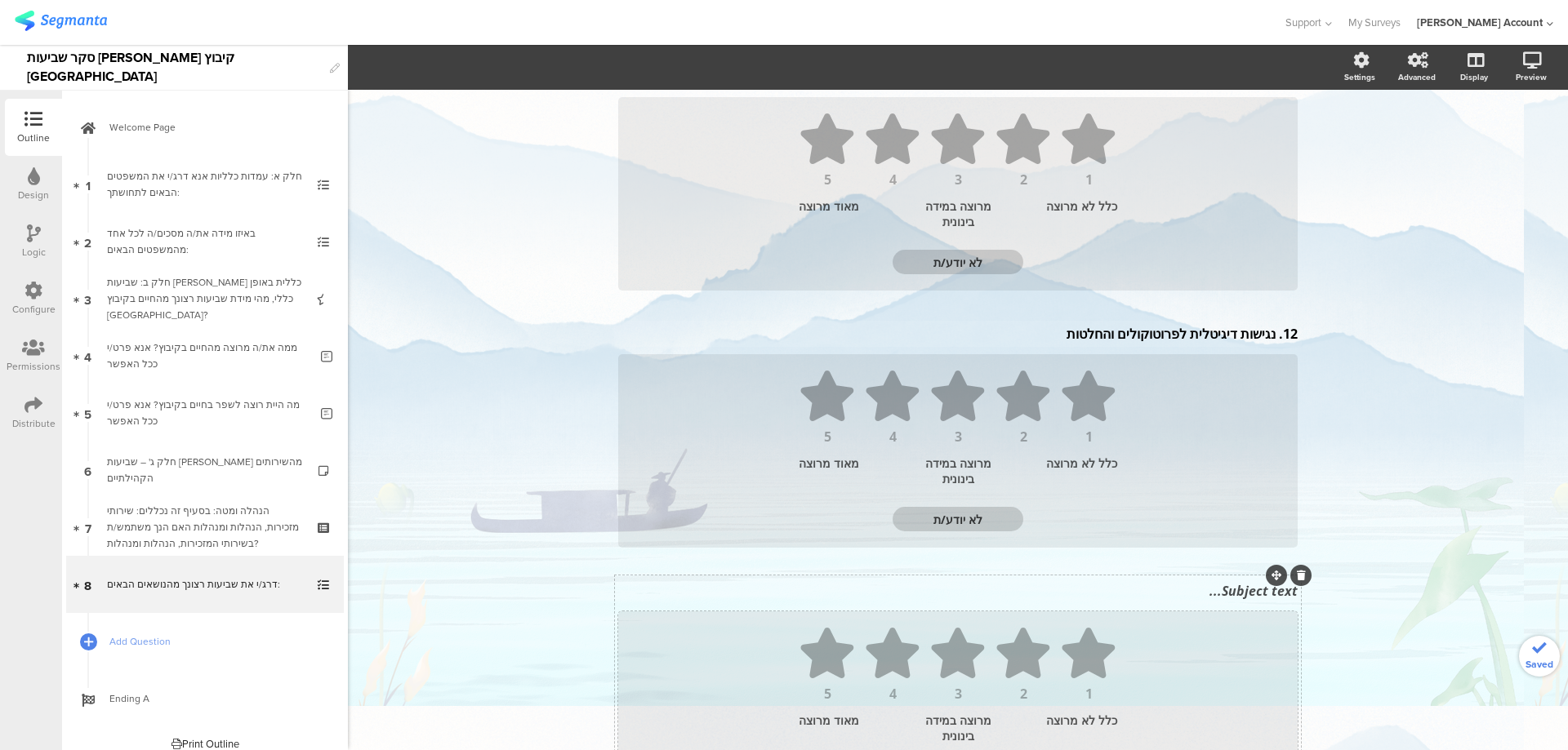
scroll to position [571, 0]
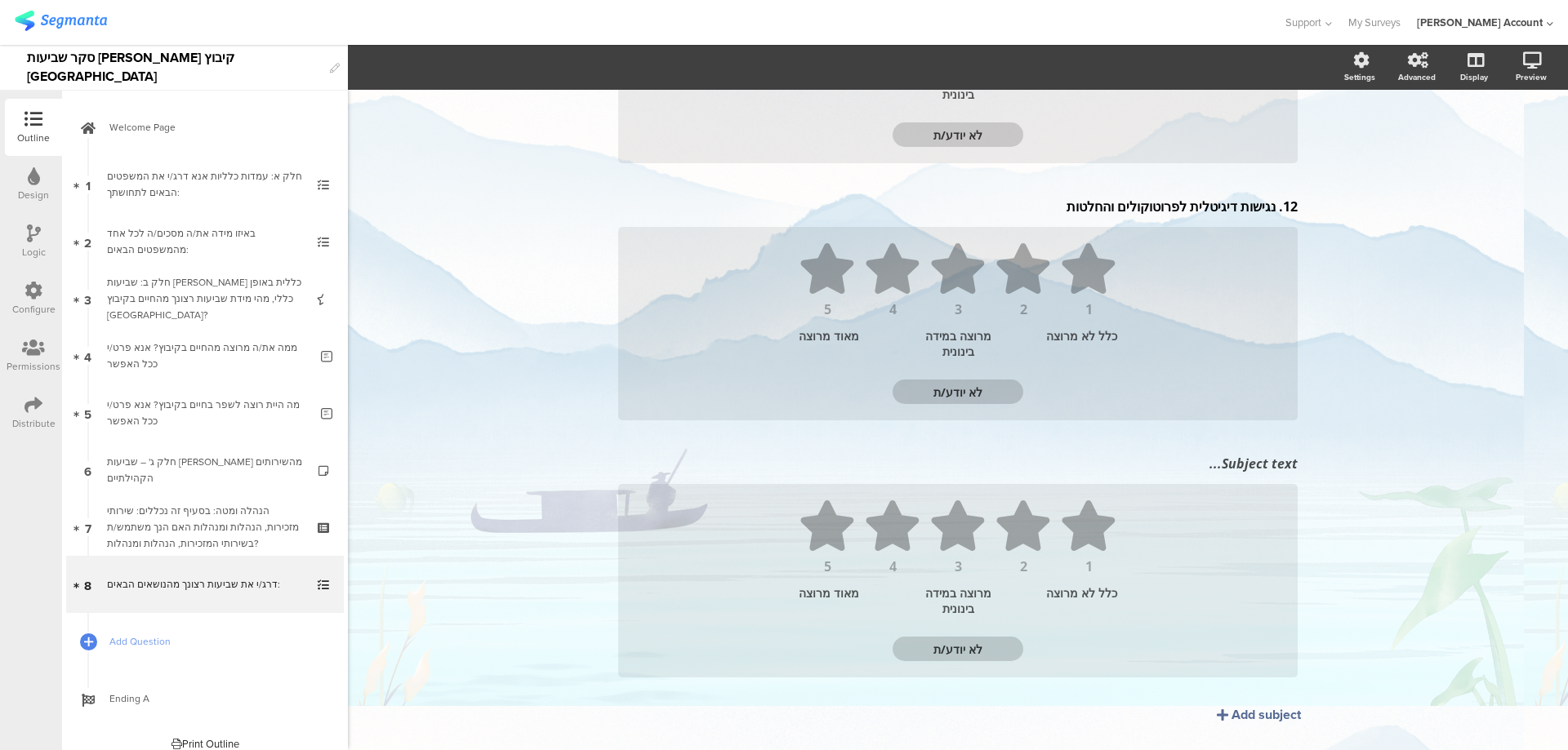
click at [1242, 714] on div "Add subject" at bounding box center [1265, 714] width 69 height 18
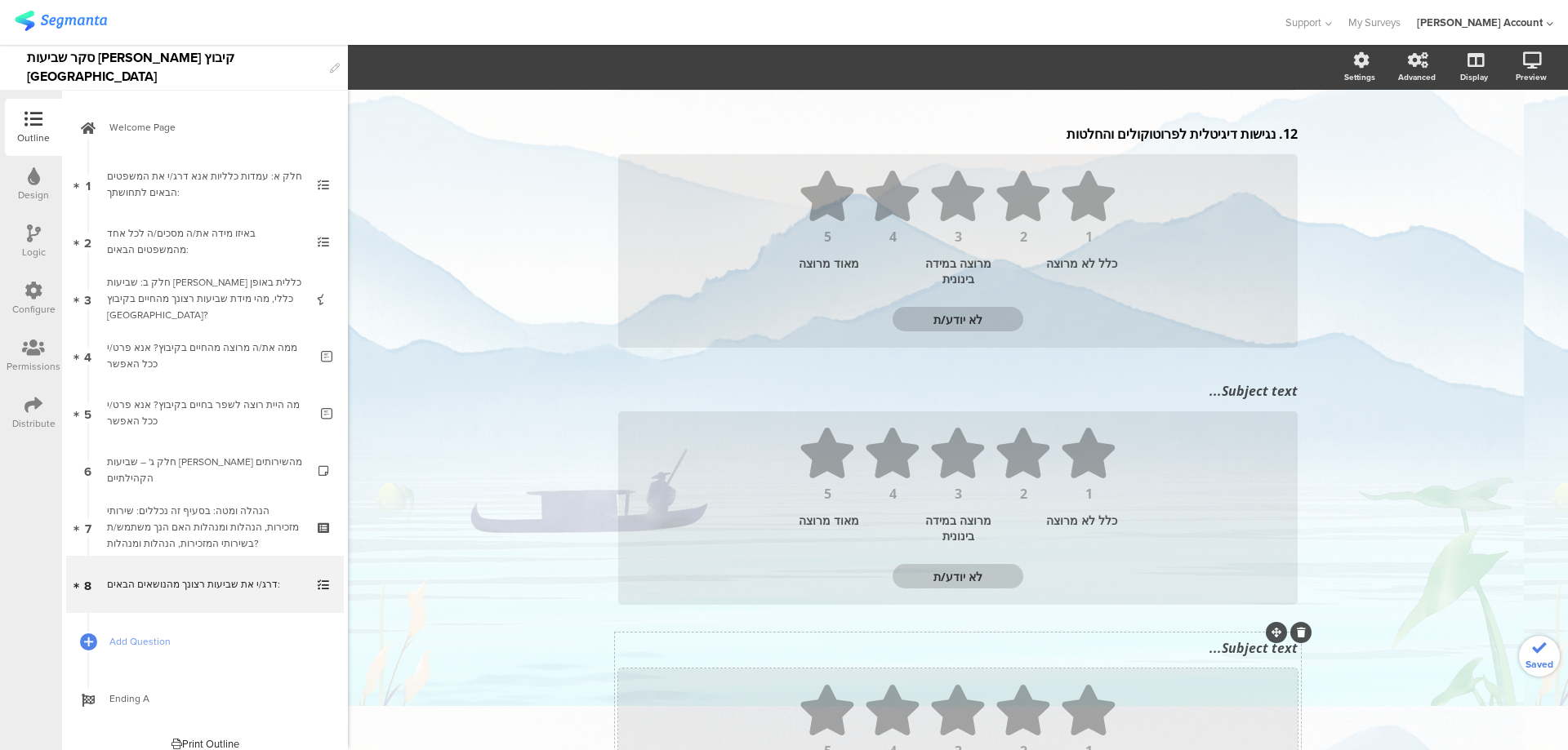
scroll to position [679, 0]
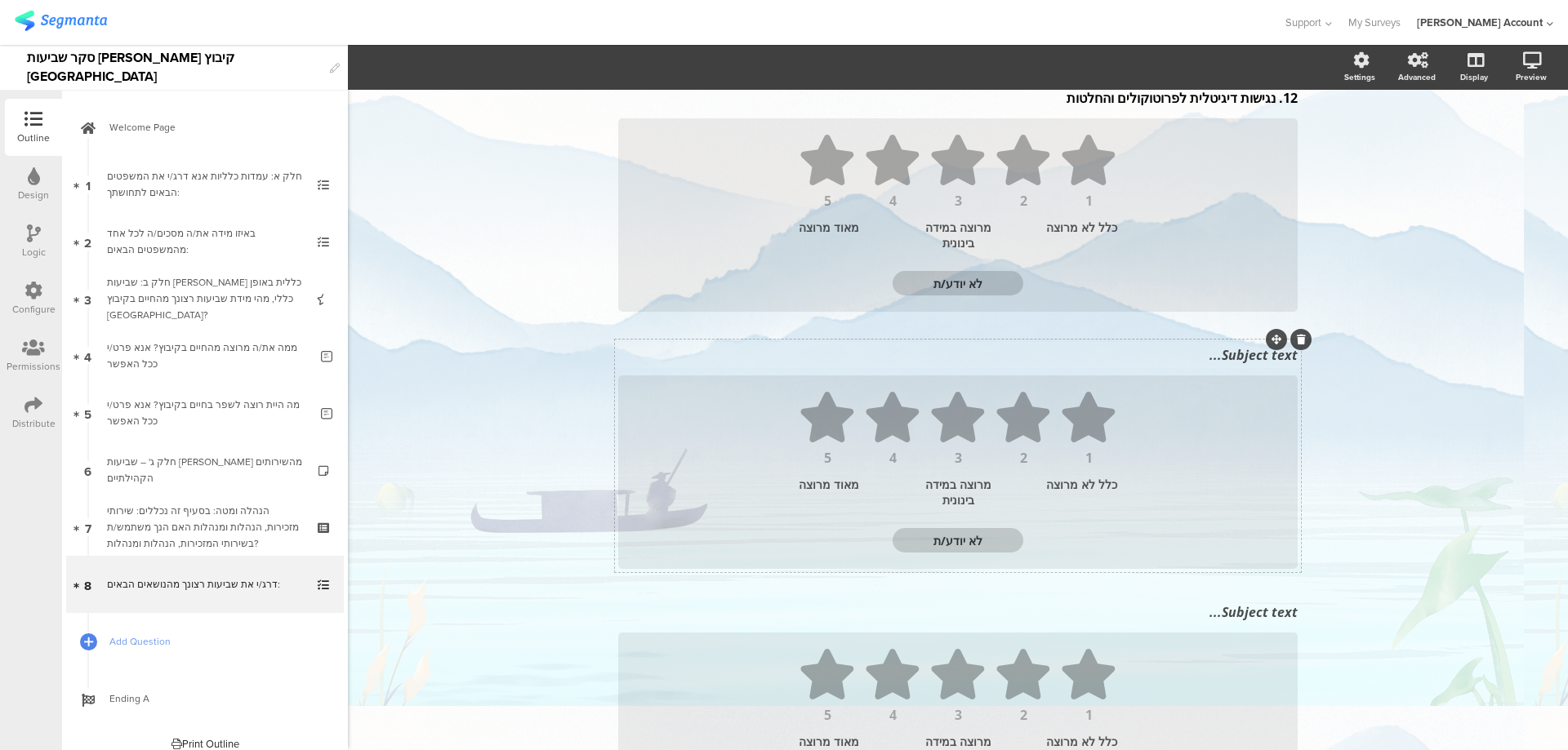
click at [1247, 354] on div "Subject text... 1 2 3 4 5 כלל לא מרוצה מרוצה במידה בינונית מאוד מרוצה לא יודע/ת" at bounding box center [958, 455] width 686 height 233
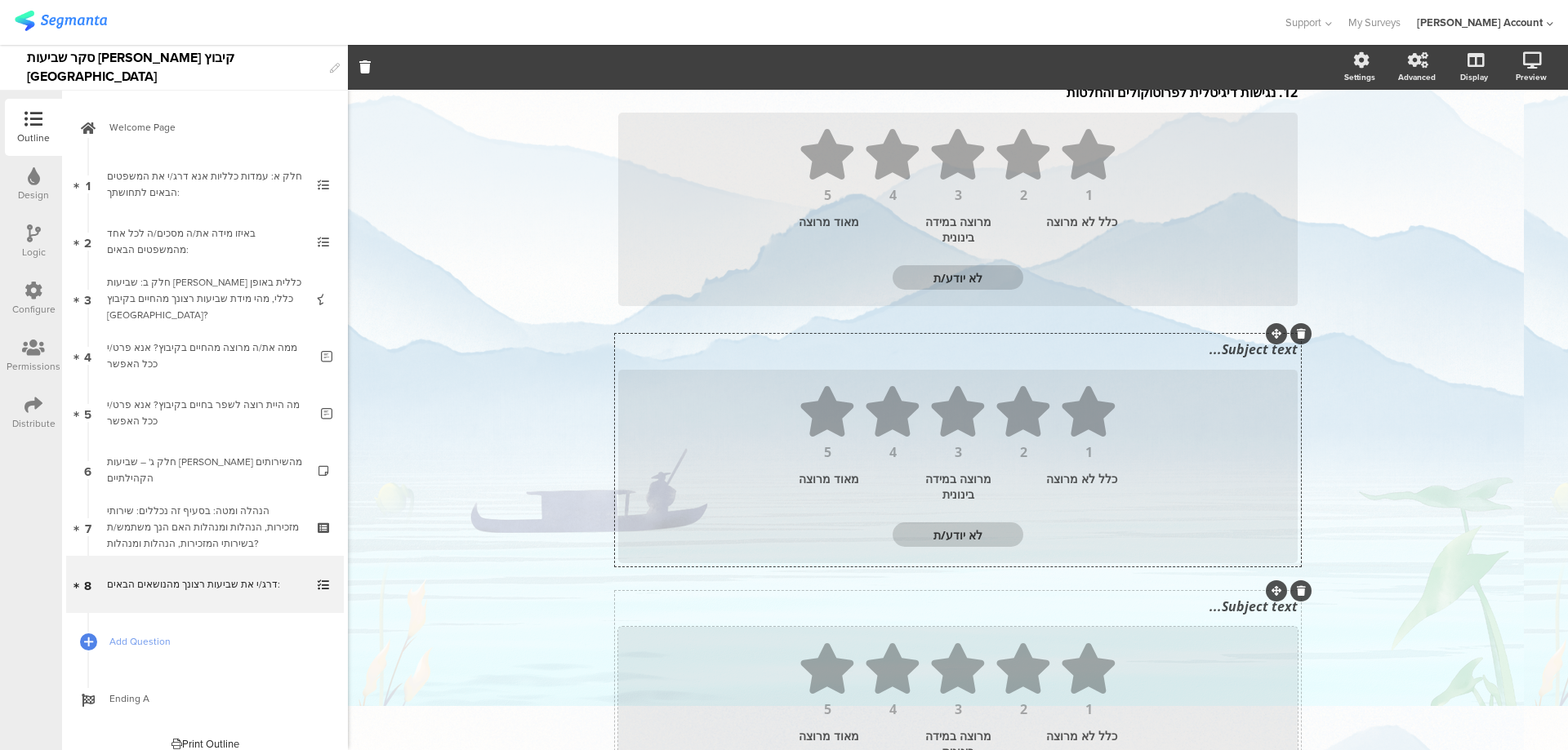
scroll to position [556, 0]
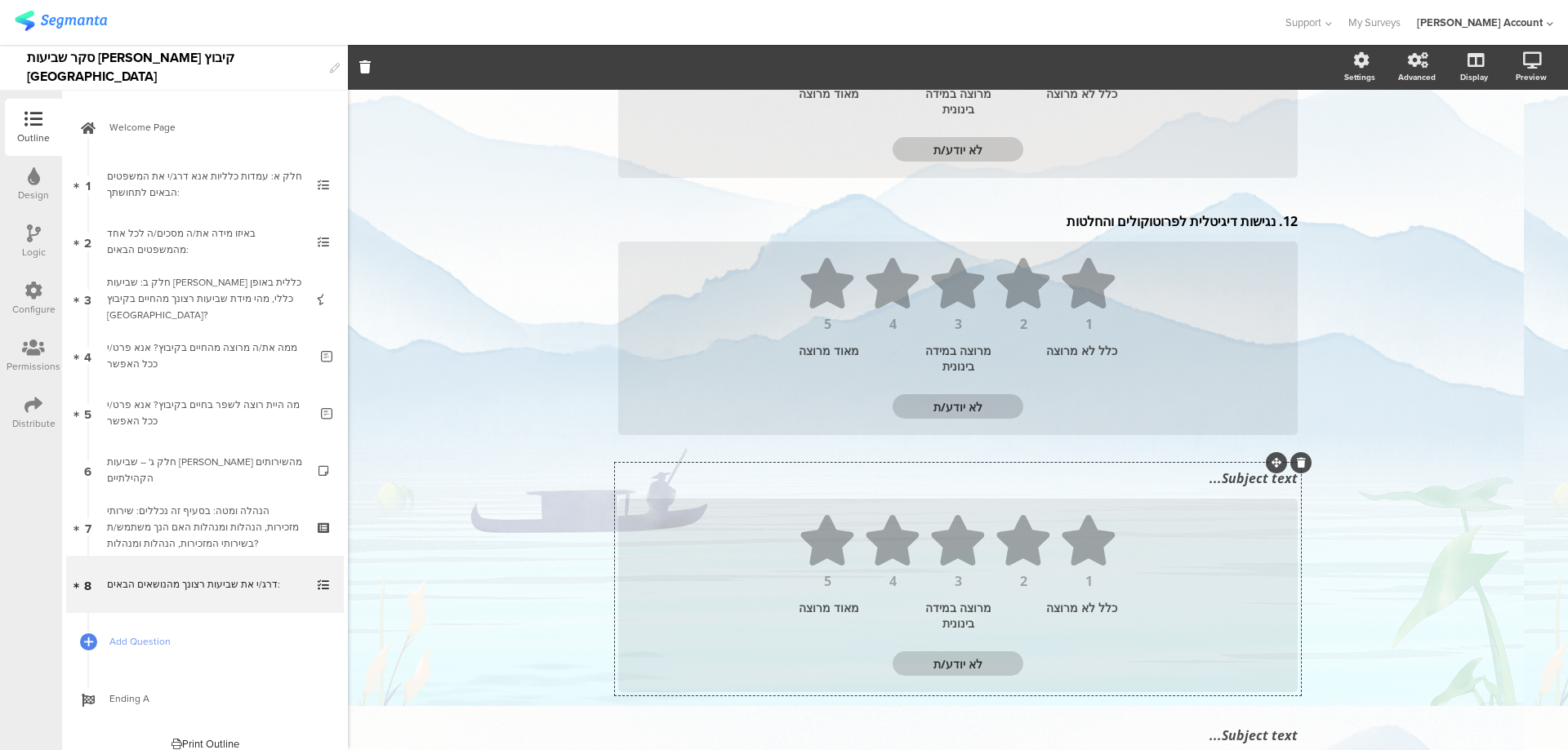
click at [1270, 225] on div "12. נגישות דיגיטלית לפרוטוקולים והחלטות 12. נגישות דיגיטלית לפרוטוקולים והחלטות" at bounding box center [958, 221] width 687 height 26
click at [1212, 476] on div "Subject text..." at bounding box center [958, 482] width 687 height 26
click at [1300, 464] on div at bounding box center [1300, 466] width 21 height 21
click at [1297, 466] on icon at bounding box center [1301, 466] width 9 height 10
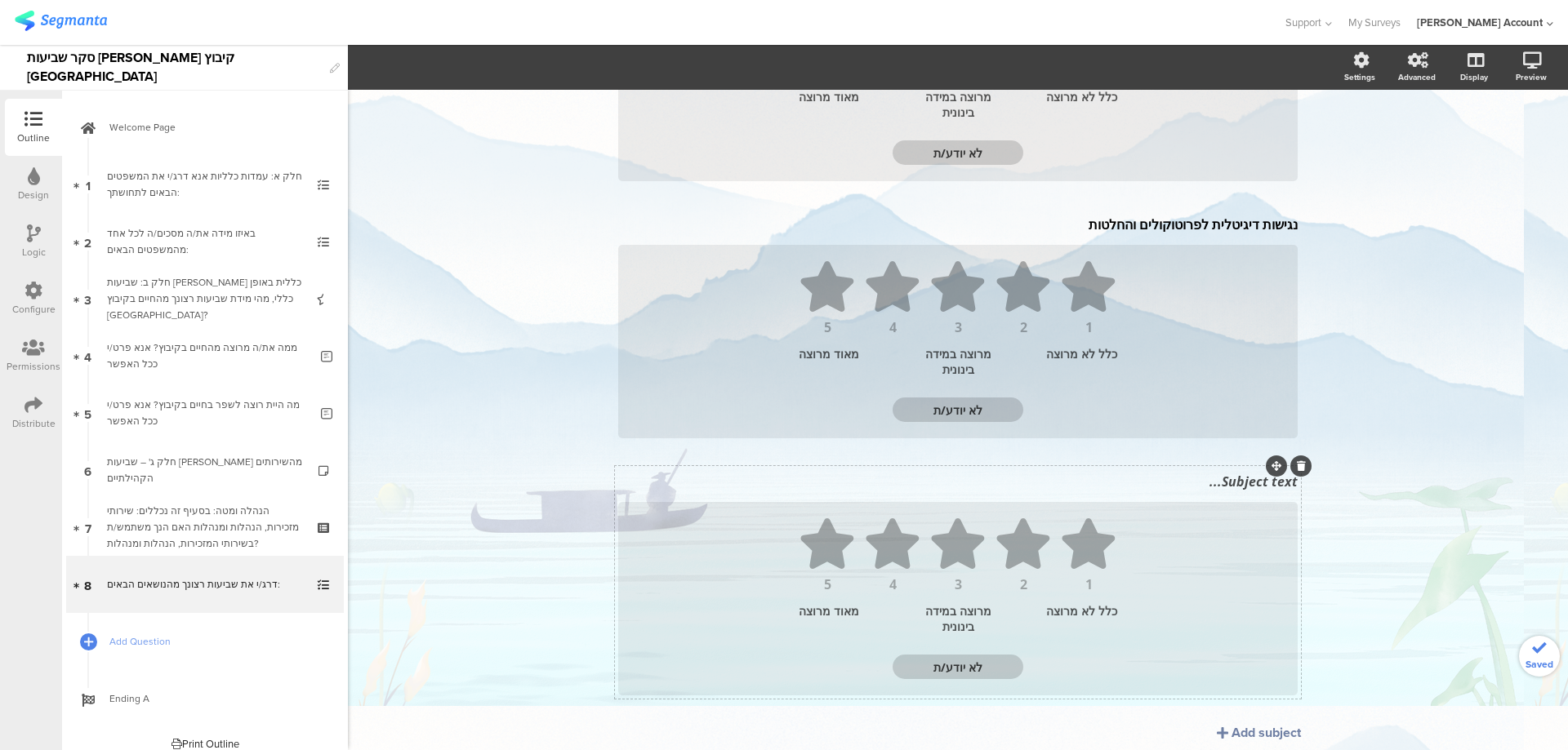
click at [1272, 482] on div "Subject text... 1 2 3 4 5 כלל לא מרוצה מרוצה במידה בינונית מאוד מרוצה לא יודע/ת" at bounding box center [958, 582] width 686 height 233
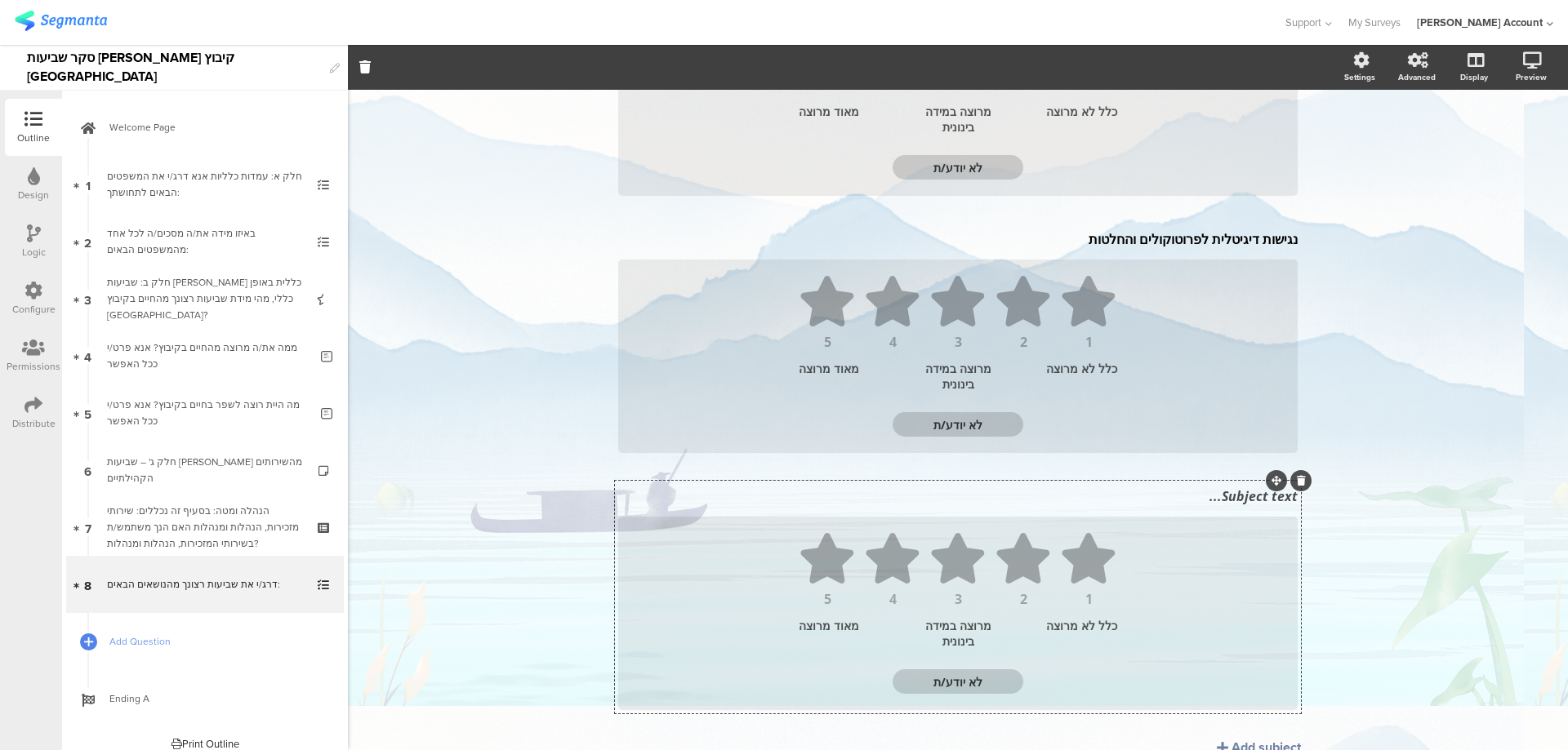
click at [1297, 479] on icon at bounding box center [1301, 480] width 9 height 10
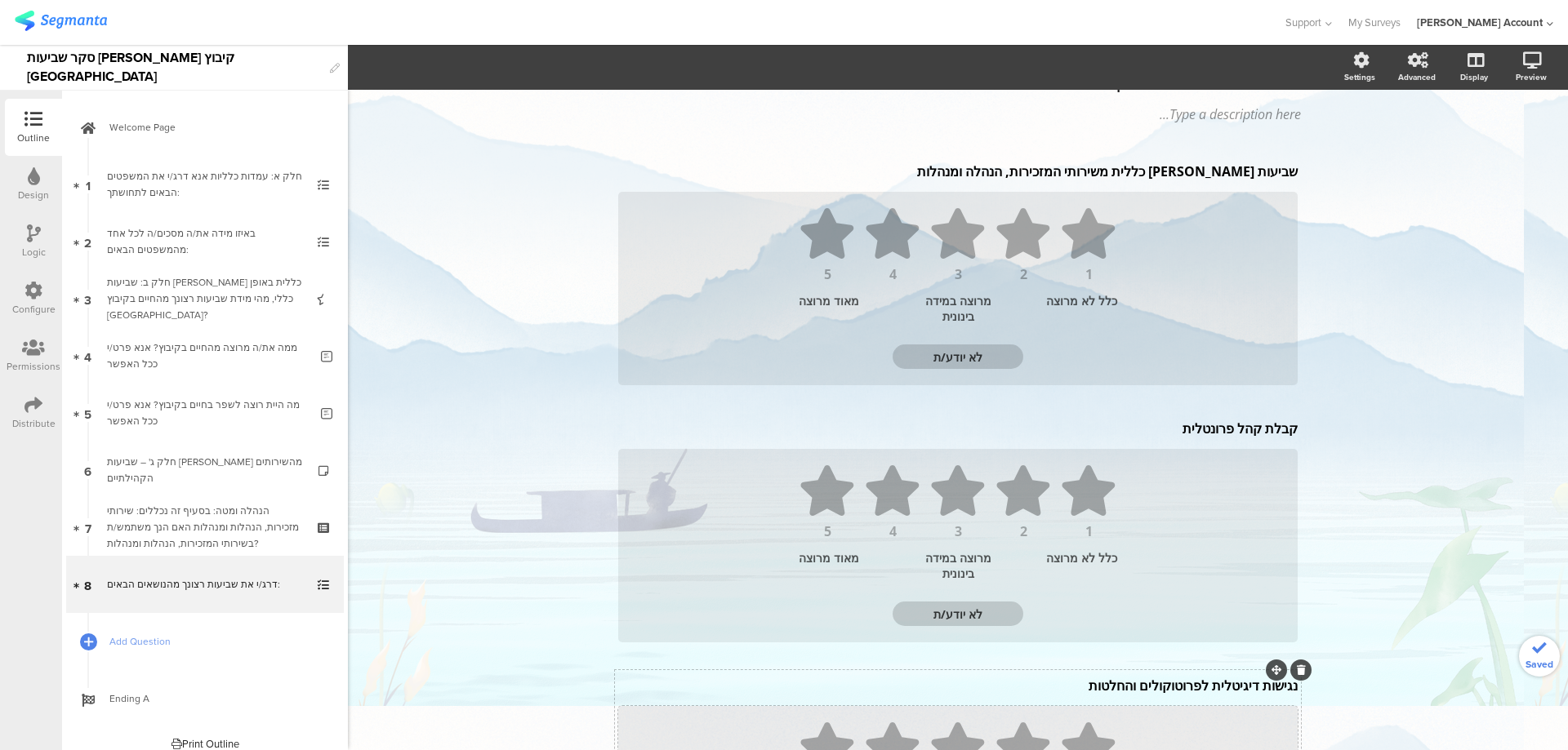
scroll to position [26, 0]
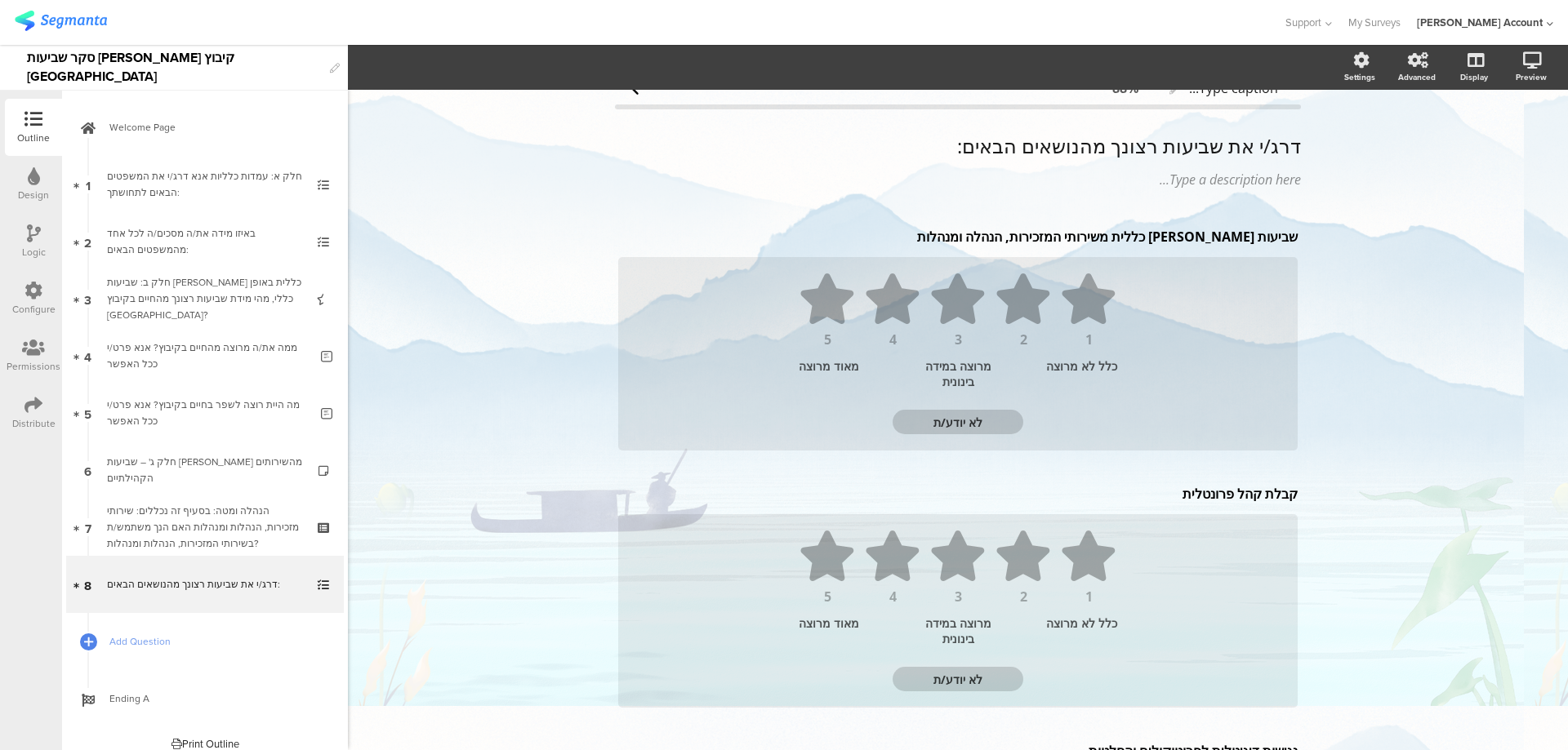
click at [1213, 149] on div "דרג/י את שביעות רצונך מהנושאים הבאים: דרג/י את שביעות רצונך מהנושאים הבאים: Typ…" at bounding box center [958, 161] width 686 height 87
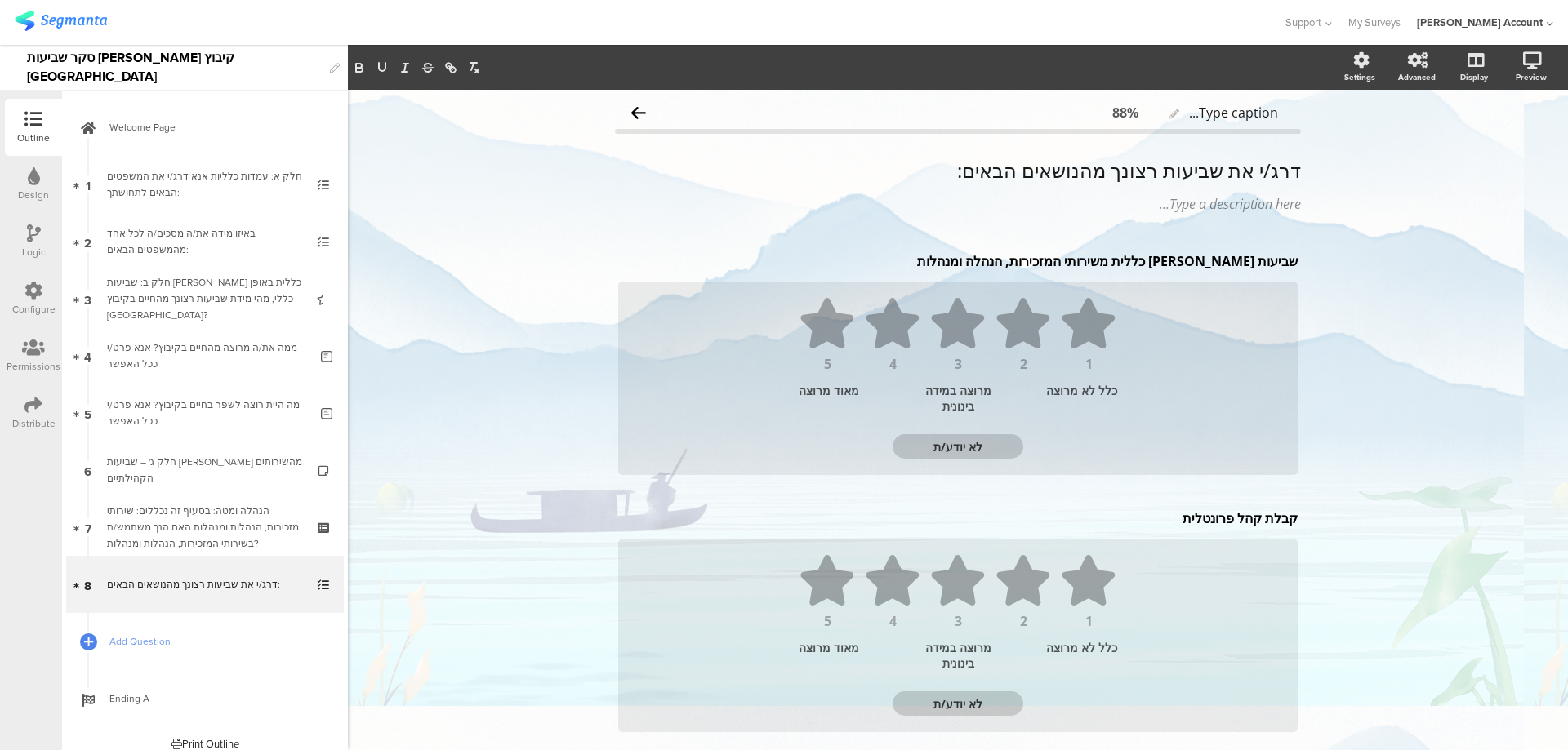
click at [1213, 149] on div "דרג/י את שביעות רצונך מהנושאים הבאים: דרג/י את שביעות רצונך מהנושאים הבאים: Typ…" at bounding box center [958, 185] width 686 height 87
click at [1207, 165] on div "דרג/י את שביעות רצונך מהנושאים הבאים: דרג/י את שביעות רצונך מהנושאים הבאים:" at bounding box center [958, 170] width 694 height 32
click at [1207, 165] on p "דרג/י את שביעות רצונך מהנושאים הבאים:" at bounding box center [958, 172] width 686 height 24
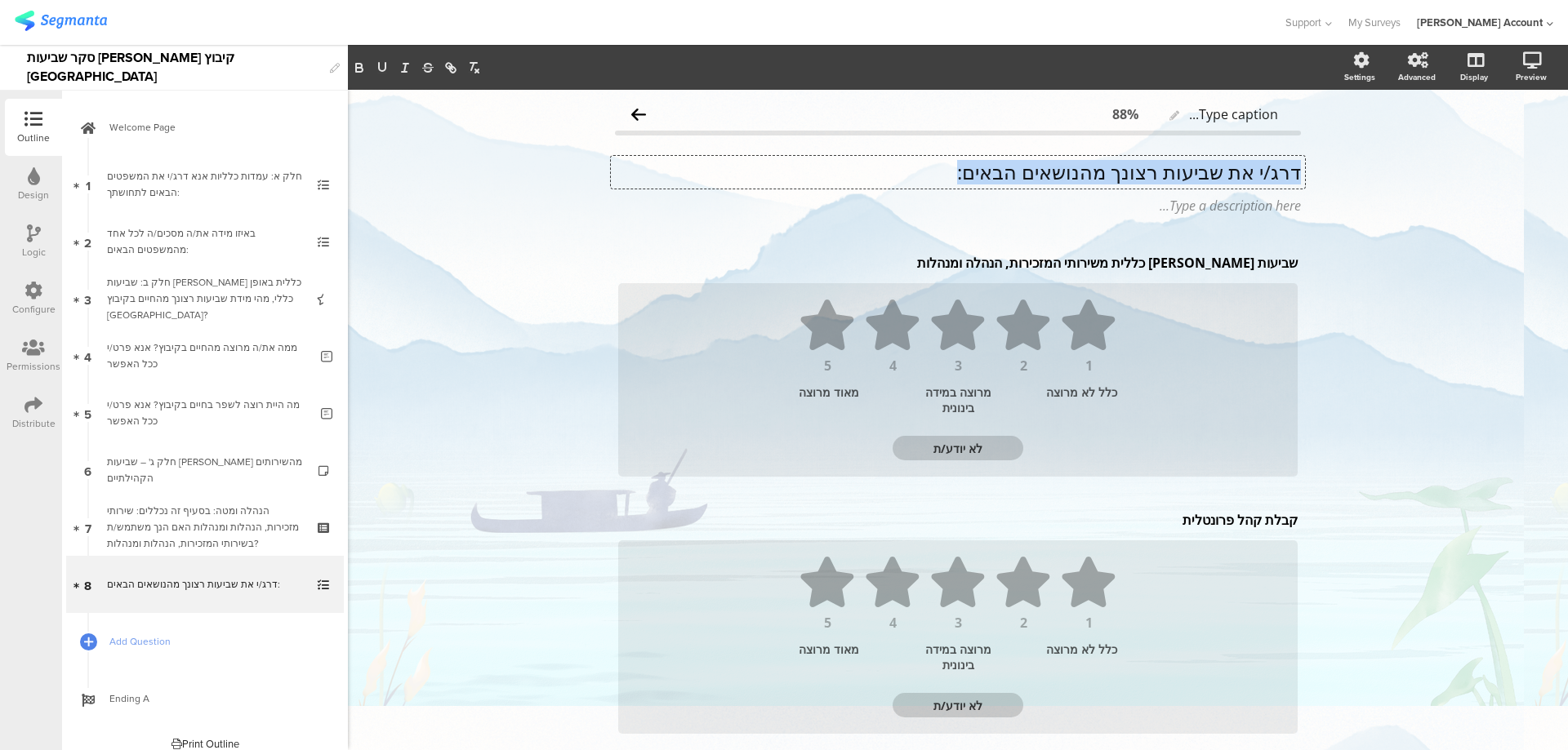
click at [1207, 165] on p "דרג/י את שביעות רצונך מהנושאים הבאים:" at bounding box center [958, 172] width 686 height 24
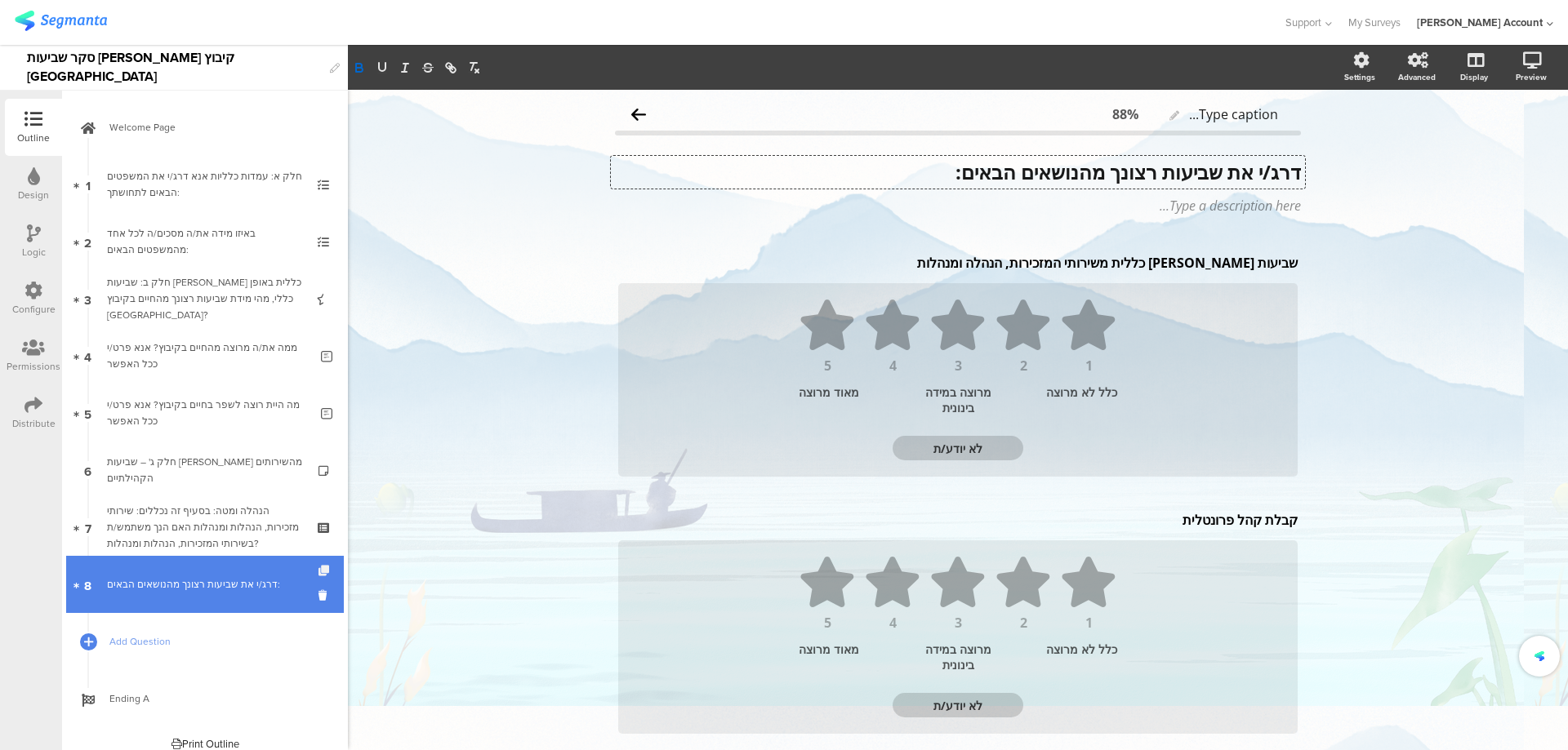
click at [318, 566] on icon at bounding box center [325, 571] width 14 height 10
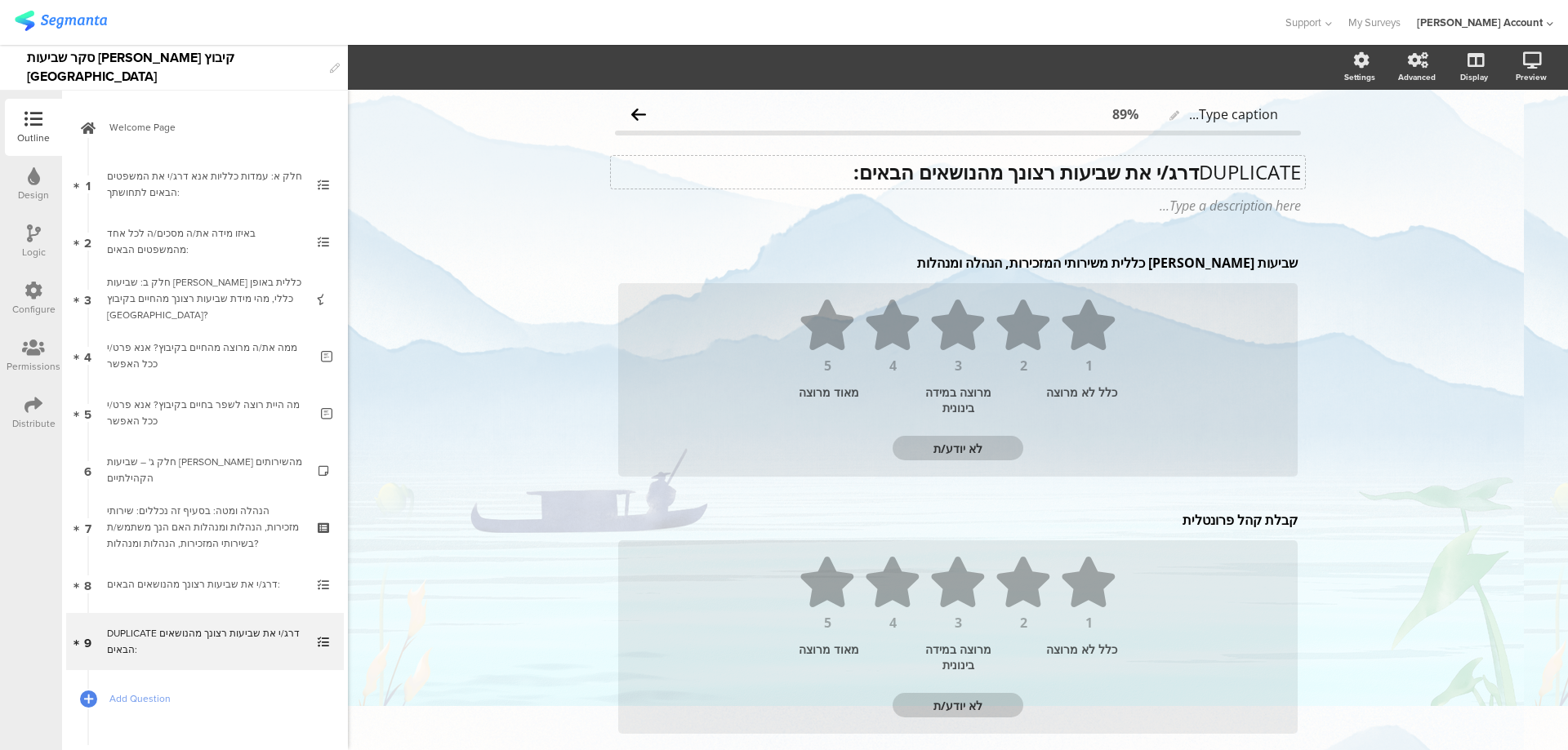
click at [1116, 165] on div "DUPLICATE דרג/י את שביעות רצונך מהנושאים הבאים: DUPLICATE דרג/י את שביעות רצונך…" at bounding box center [958, 171] width 694 height 32
click at [1116, 165] on strong "דרג/י את שביעות רצונך מהנושאים הבאים:" at bounding box center [1026, 171] width 345 height 27
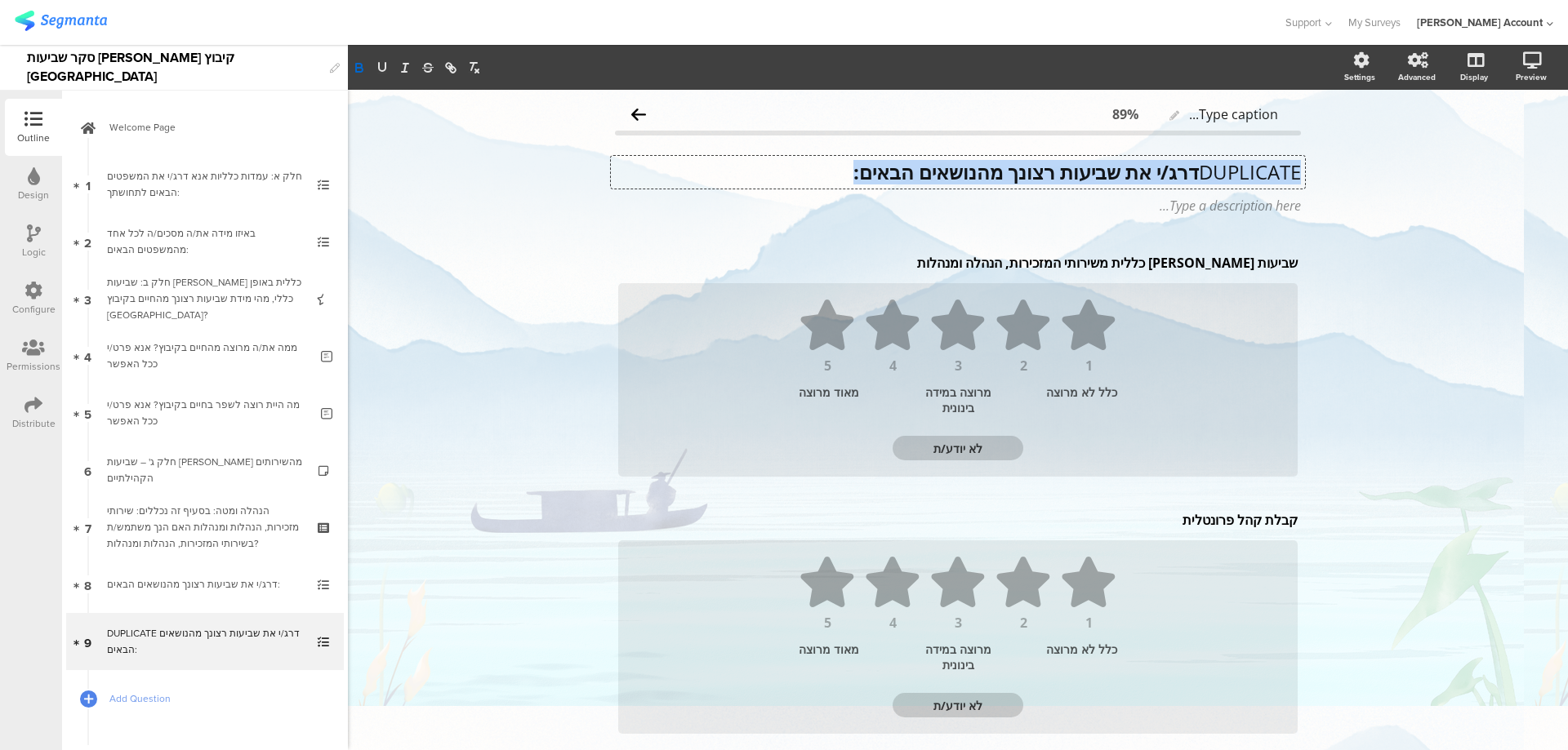
click at [1116, 165] on strong "דרג/י את שביעות רצונך מהנושאים הבאים:" at bounding box center [1026, 171] width 345 height 27
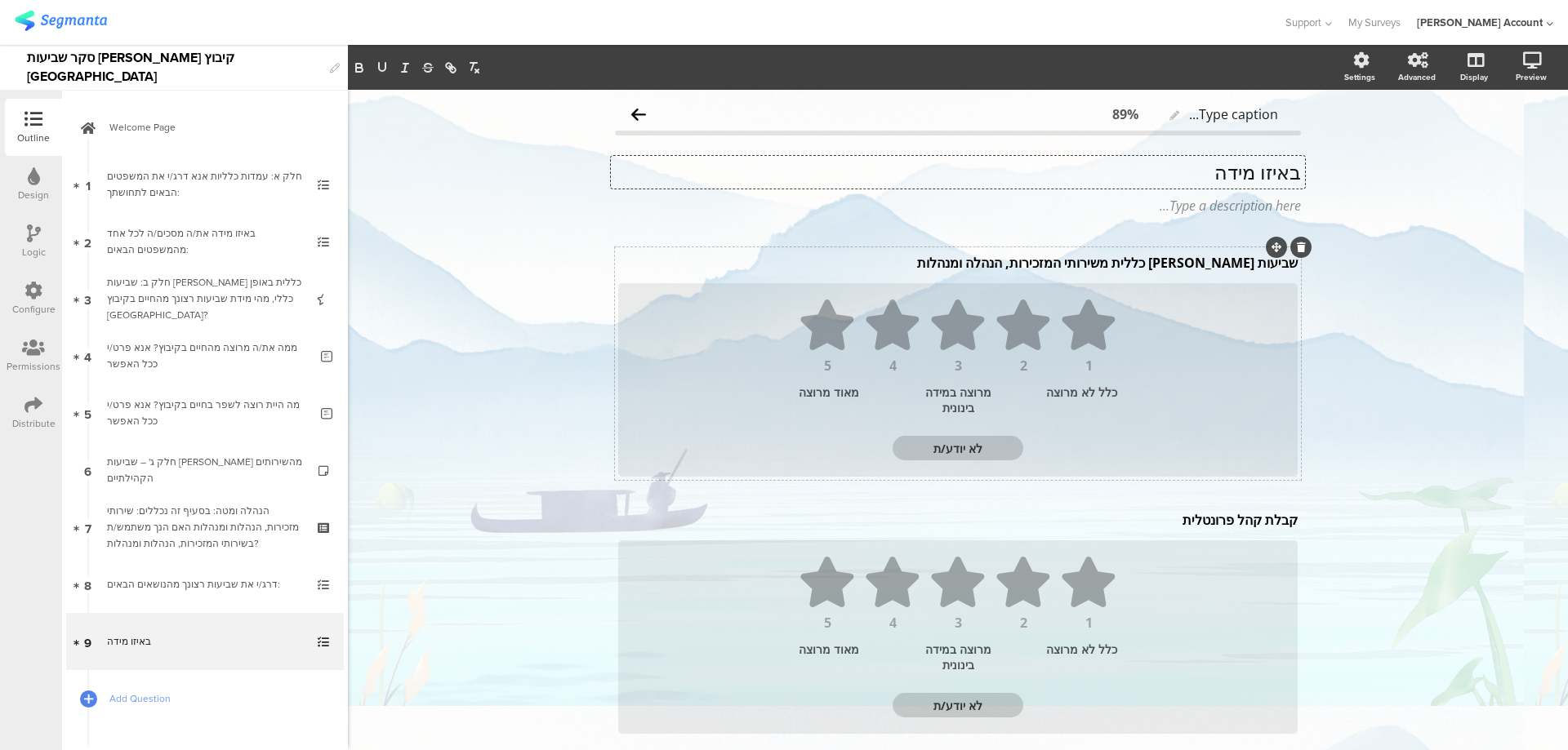
click at [1194, 253] on div "שביעות רצון כללית משירותי המזכירות, הנהלה ומנהלות שביעות רצון כללית משירותי המז…" at bounding box center [958, 263] width 687 height 26
click at [1188, 271] on p "שביעות רצון כללית משירותי המזכירות, הנהלה ומנהלות" at bounding box center [958, 262] width 679 height 18
click at [1151, 517] on div "קבלת קהל פרונטלית קבלת קהל פרונטלית קבלת קהל פרונטלית" at bounding box center [958, 520] width 687 height 26
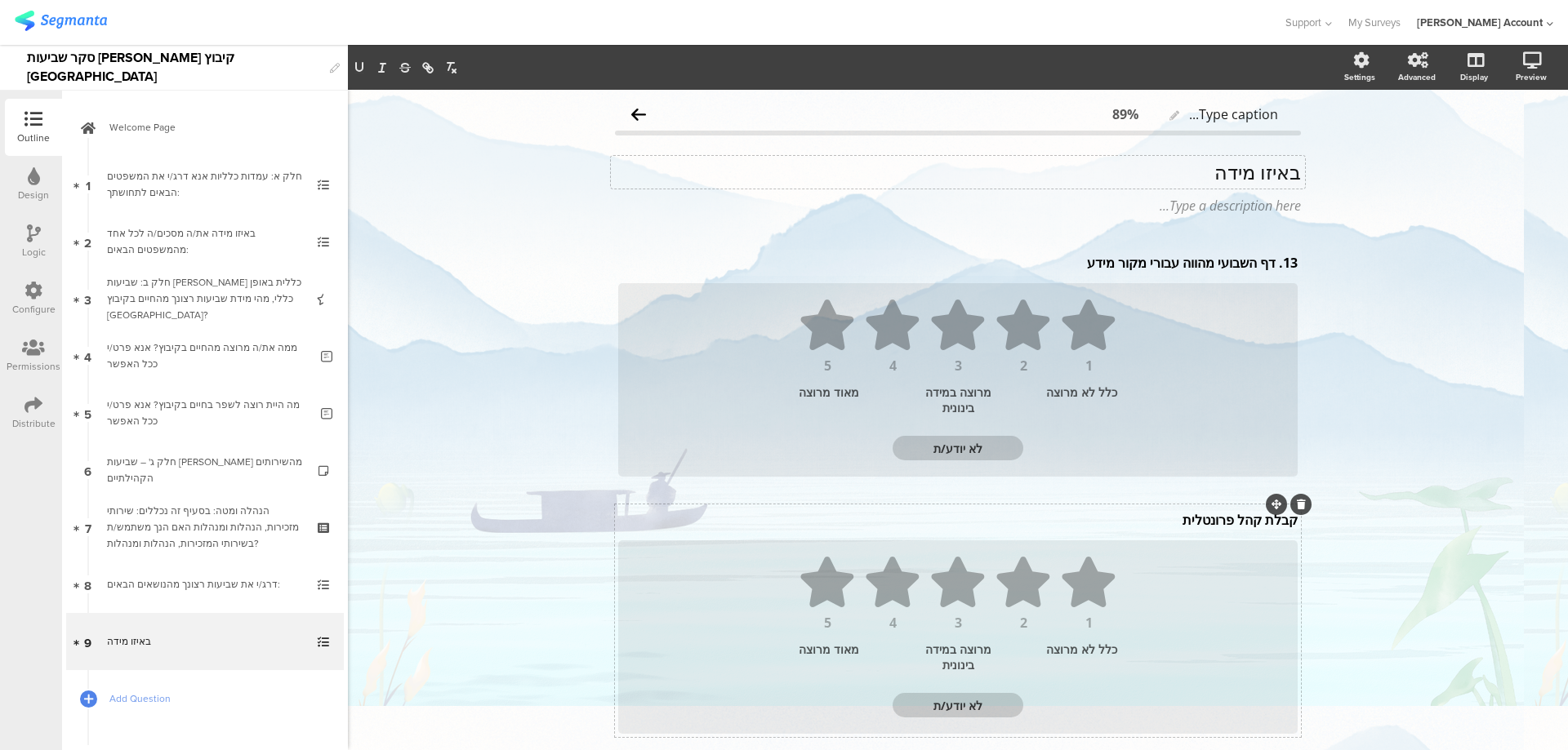
click at [1151, 517] on p "קבלת קהל פרונטלית" at bounding box center [958, 520] width 679 height 18
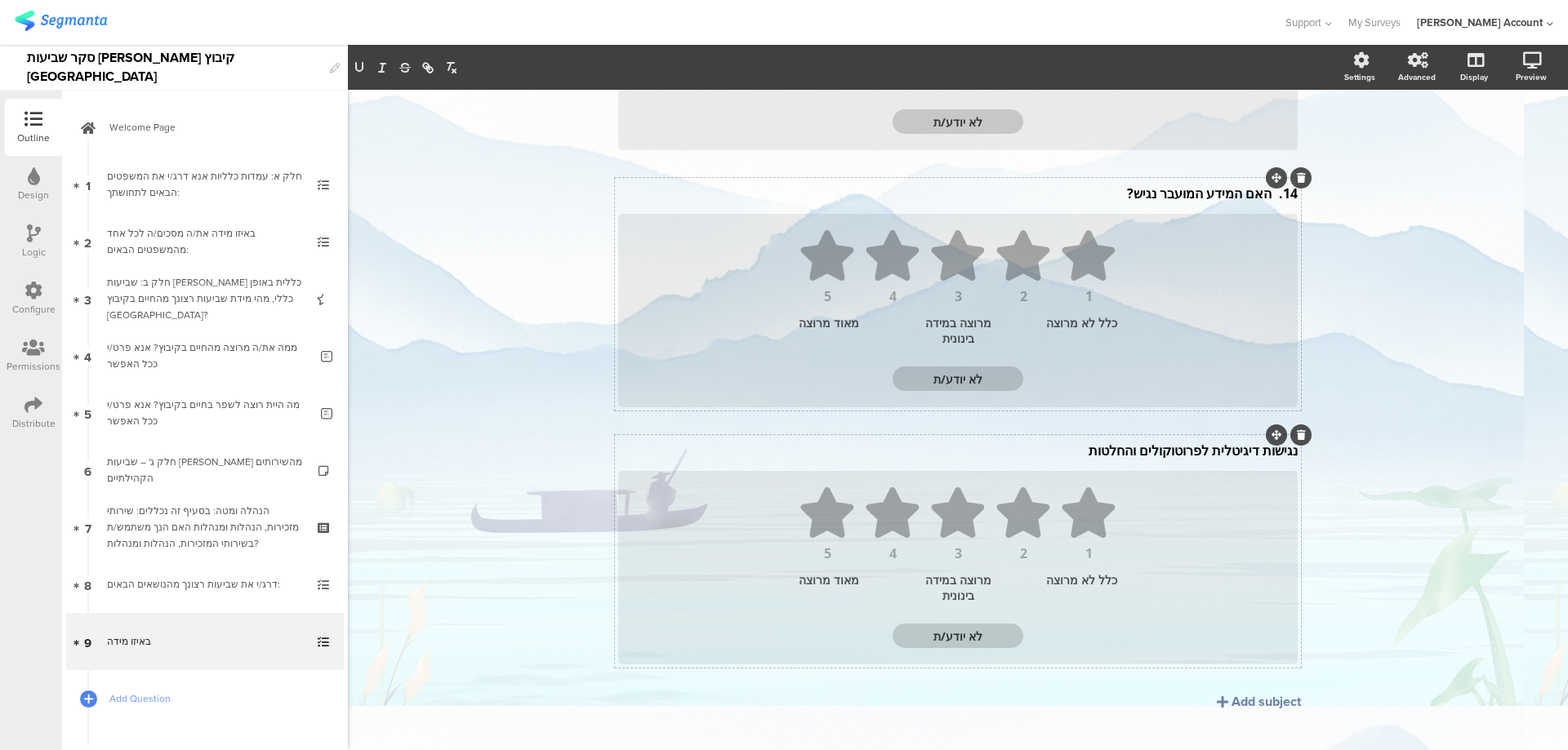
click at [1186, 452] on div "נגישות דיגיטלית לפרוטוקולים והחלטות נגישות דיגיטלית לפרוטוקולים והחלטות" at bounding box center [958, 450] width 687 height 26
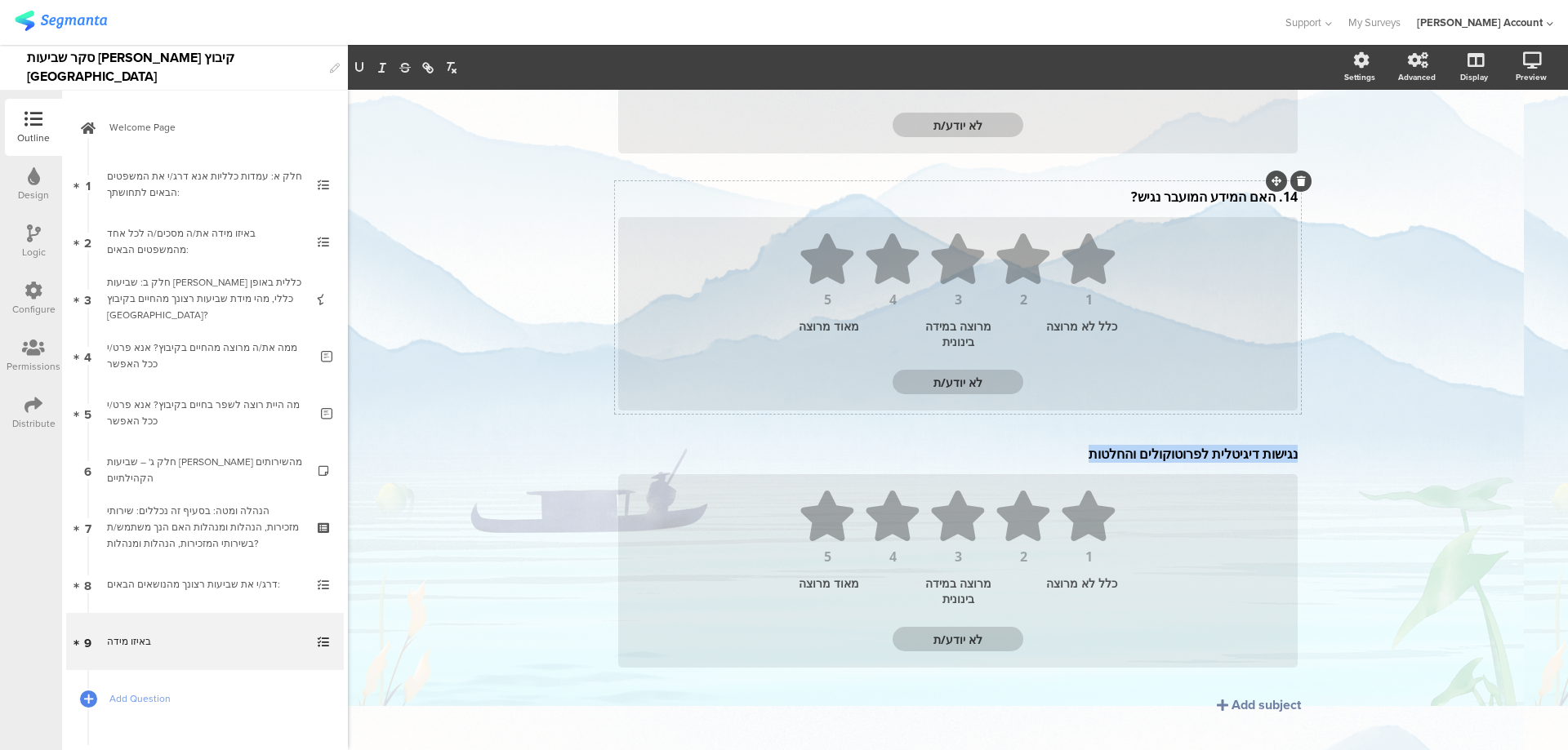
click at [1186, 452] on p "נגישות דיגיטלית לפרוטוקולים והחלטות" at bounding box center [958, 454] width 679 height 18
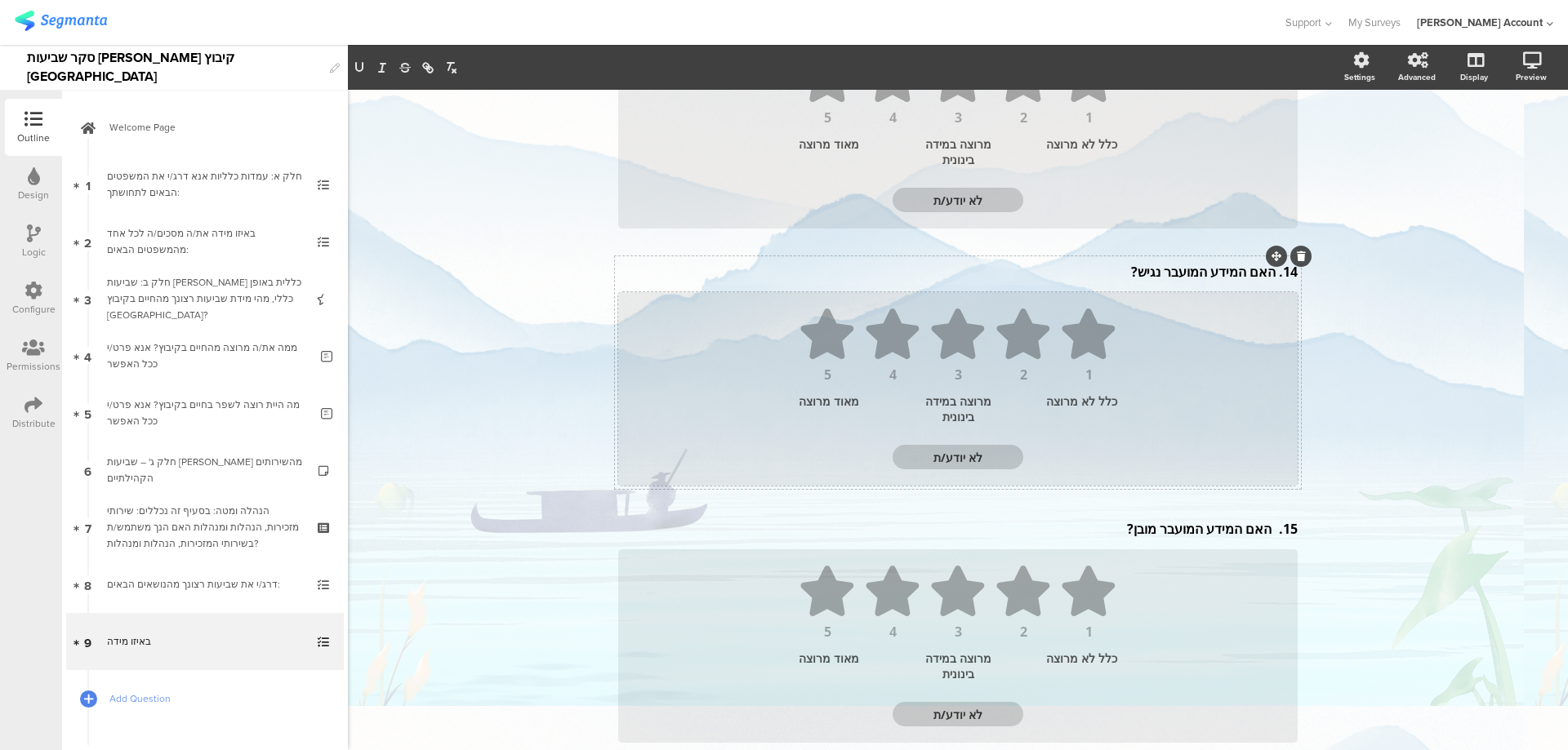
scroll to position [0, 0]
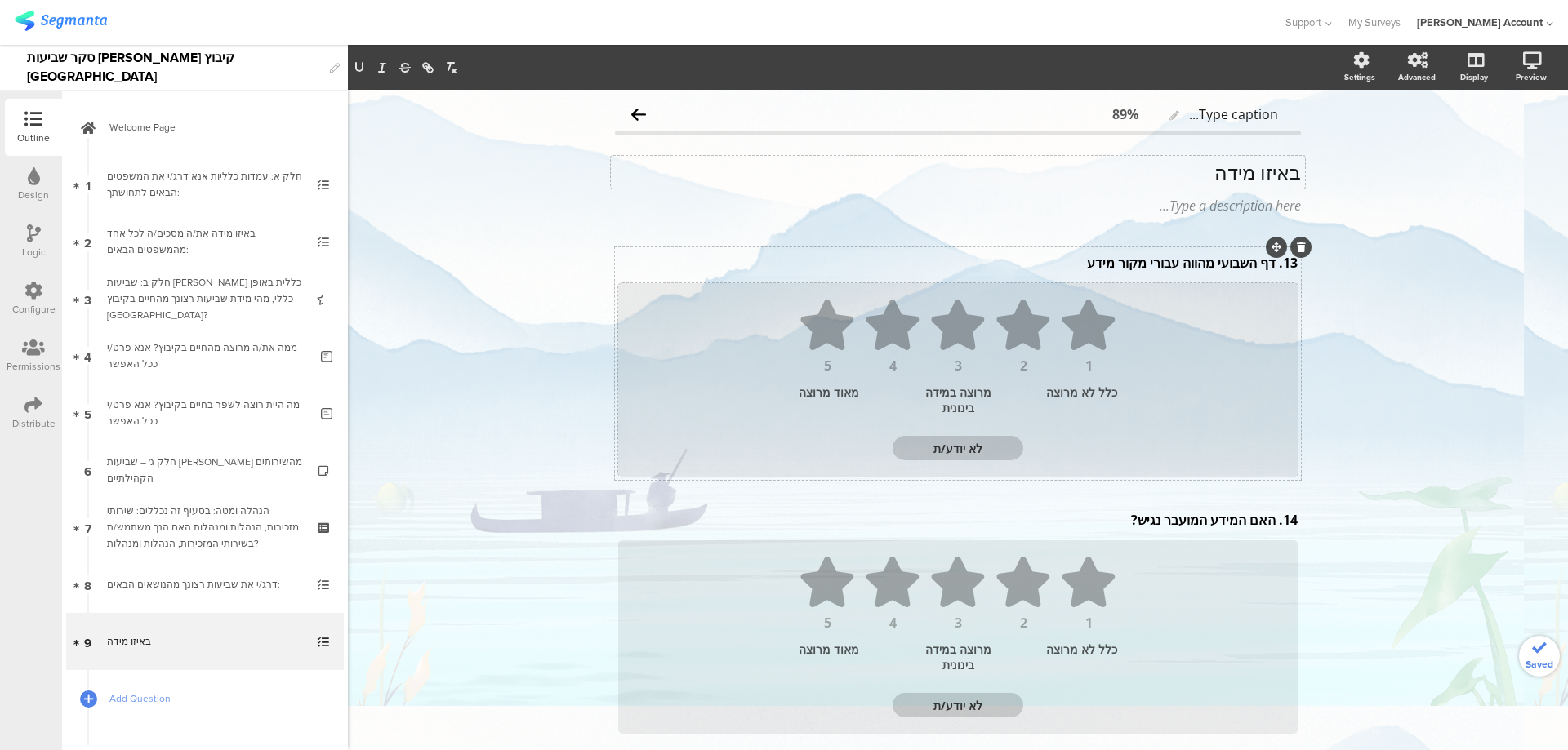
click at [1088, 388] on div "כלל לא מרוצה" at bounding box center [1069, 399] width 95 height 31
click at [1092, 388] on div "כלל לא מרוצה" at bounding box center [1069, 399] width 95 height 31
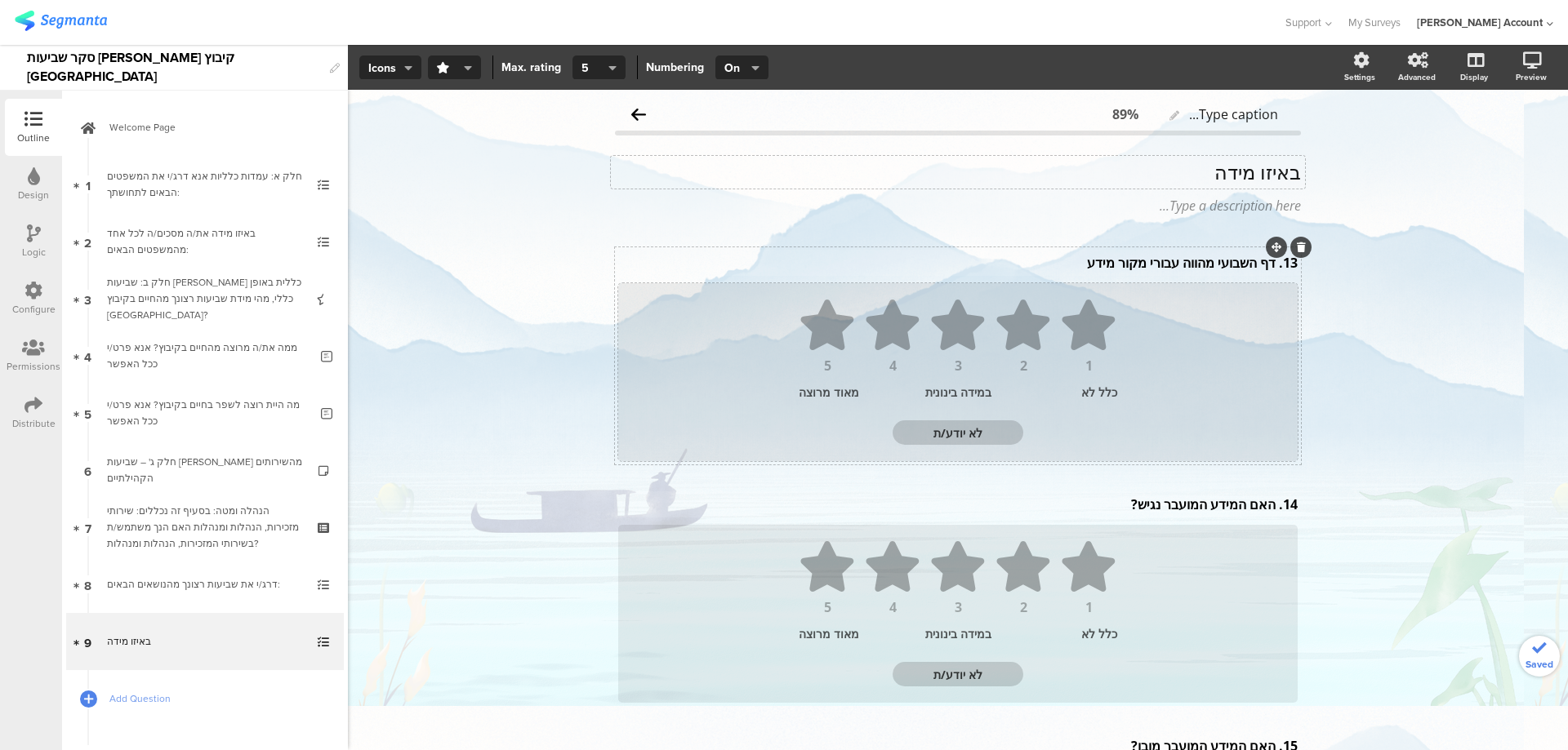
click at [807, 385] on div "מאוד מרוצה" at bounding box center [846, 392] width 95 height 16
click at [807, 385] on div "מאוד מרוצה" at bounding box center [846, 392] width 95 height 16
click at [1206, 173] on p "באיזו מידה" at bounding box center [958, 172] width 686 height 24
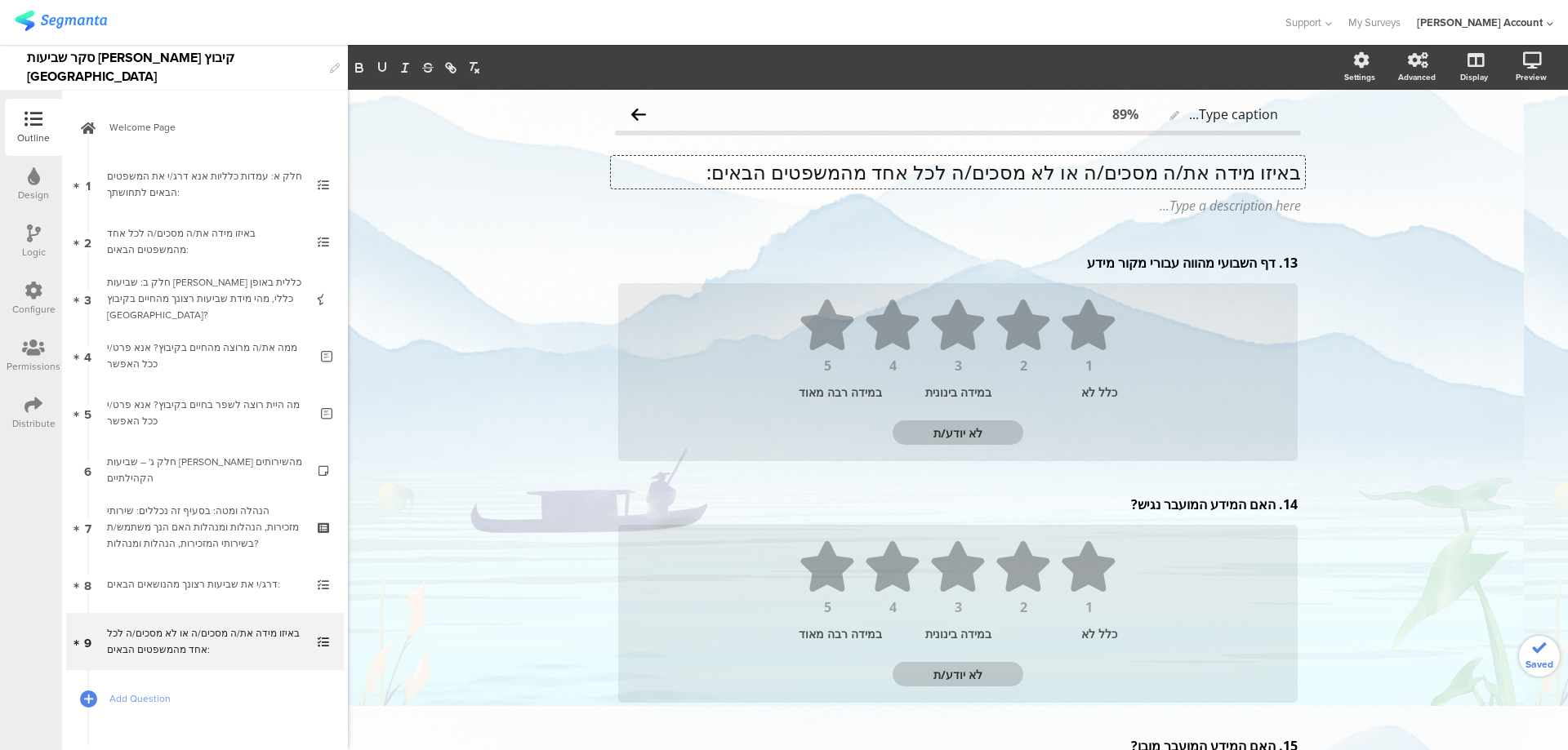
click at [1156, 170] on p "באיזו מידה את/ה מסכים/ה או לא מסכים/ה לכל אחד מהמשפטים הבאים:" at bounding box center [958, 172] width 686 height 24
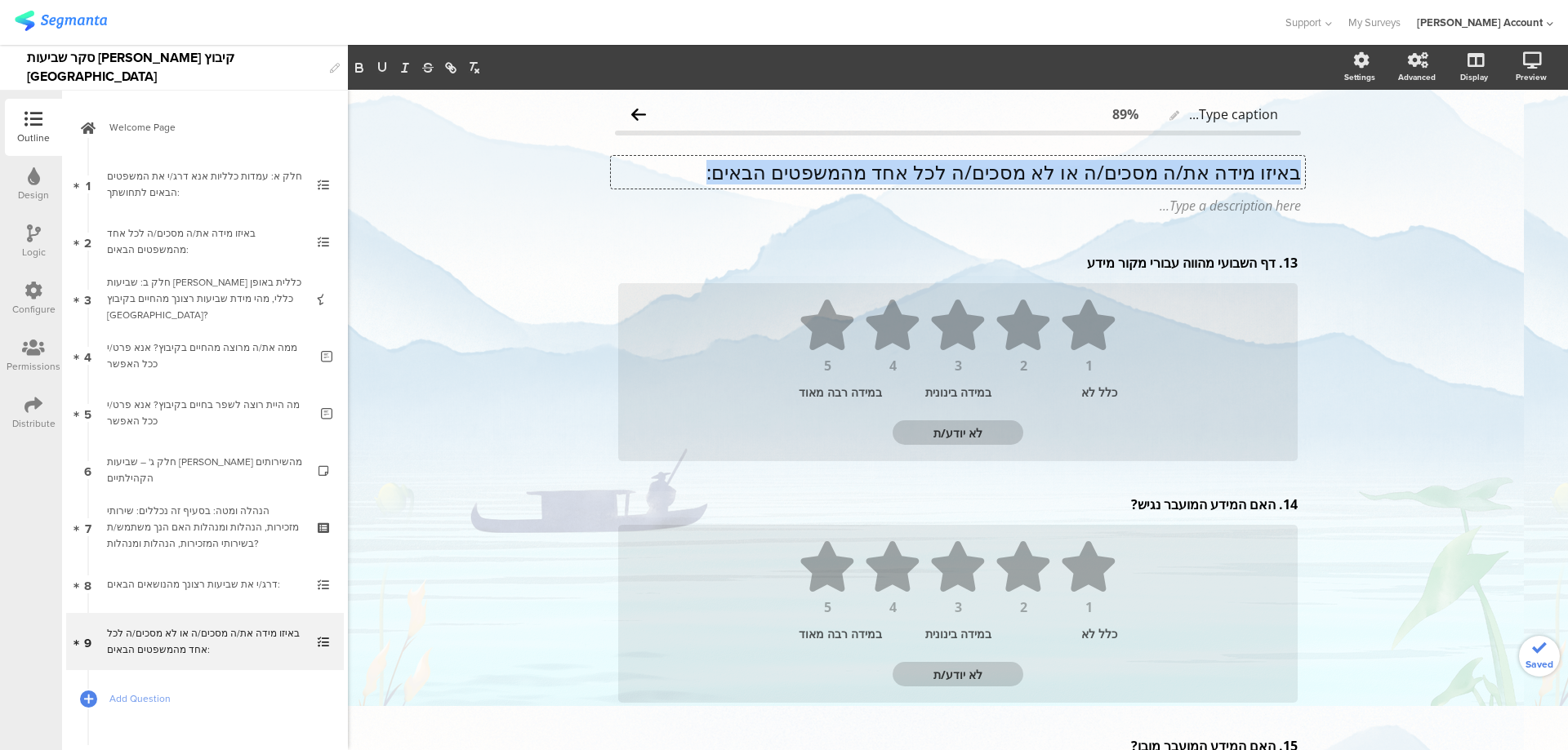
click at [1156, 170] on p "באיזו מידה את/ה מסכים/ה או לא מסכים/ה לכל אחד מהמשפטים הבאים:" at bounding box center [958, 172] width 686 height 24
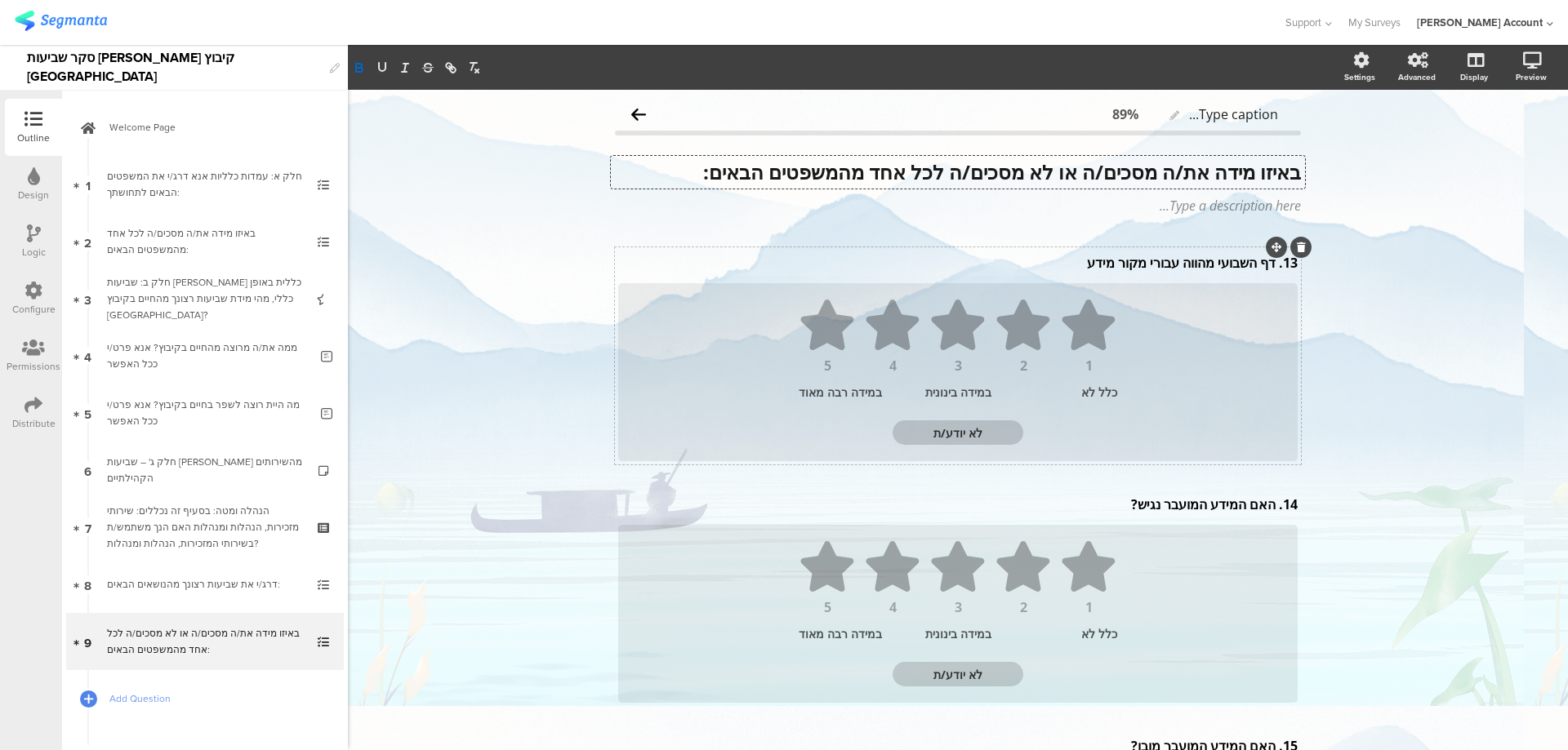
click at [1272, 265] on div "13. דף השבועי מהווה עבורי מקור מידע 13. דף השבועי מהווה עבורי מקור מידע" at bounding box center [958, 263] width 687 height 26
click at [1265, 264] on p "13. דף השבועי מהווה עבורי מקור מידע" at bounding box center [958, 262] width 679 height 18
click at [1269, 504] on p "14. האם המידע המועבר נגיש?" at bounding box center [958, 504] width 679 height 18
click at [1263, 507] on p "האם המידע המועבר נגיש?" at bounding box center [958, 504] width 679 height 18
click at [1163, 504] on p "המידע המועבר נגיש?" at bounding box center [958, 504] width 679 height 18
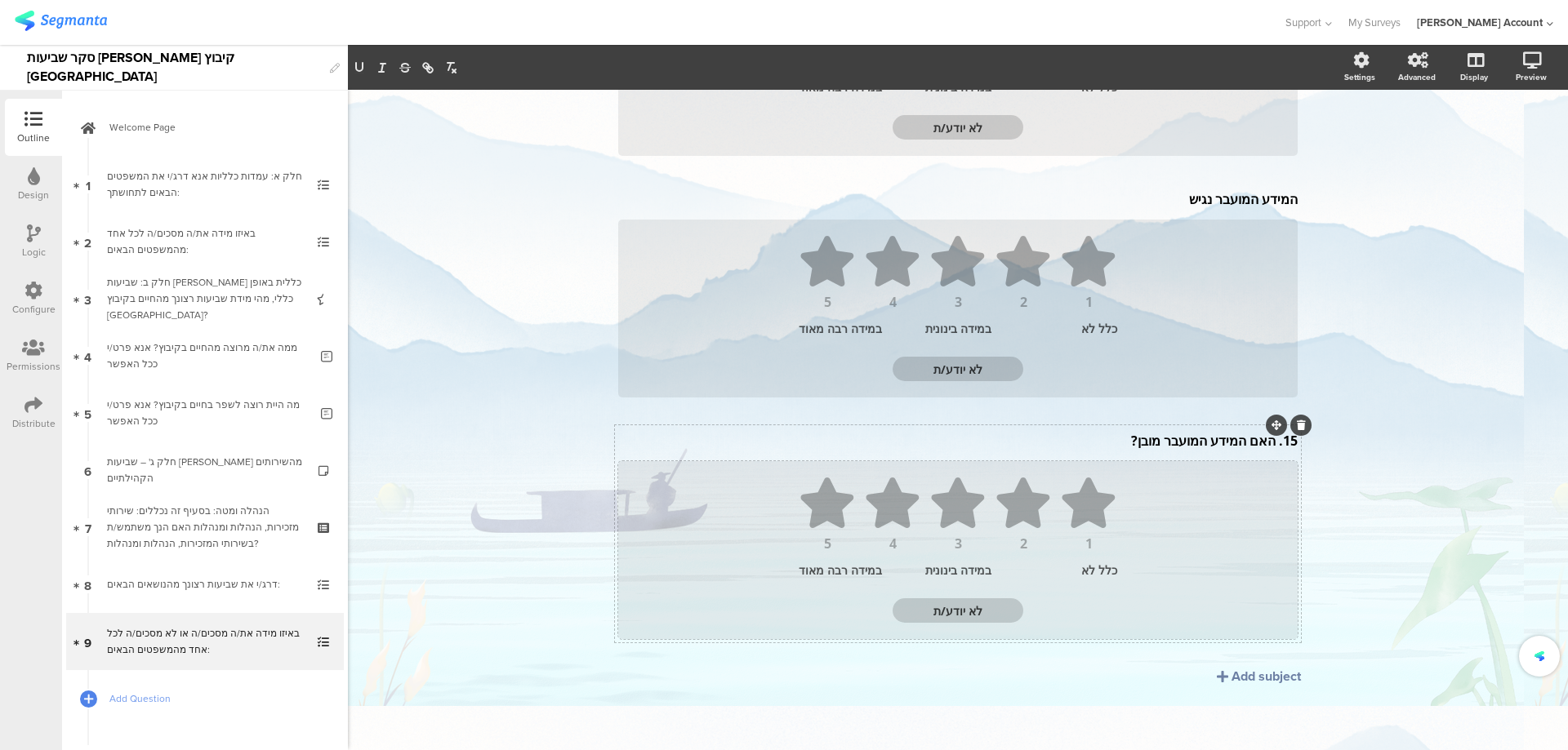
scroll to position [306, 0]
click at [1238, 441] on div "15. האם המידע המועבר מובן? 15. האם המידע המועבר מובן?" at bounding box center [958, 440] width 687 height 26
click at [1156, 446] on p "המידע המועבר מובן?" at bounding box center [958, 443] width 679 height 18
click at [82, 698] on div at bounding box center [88, 698] width 23 height 23
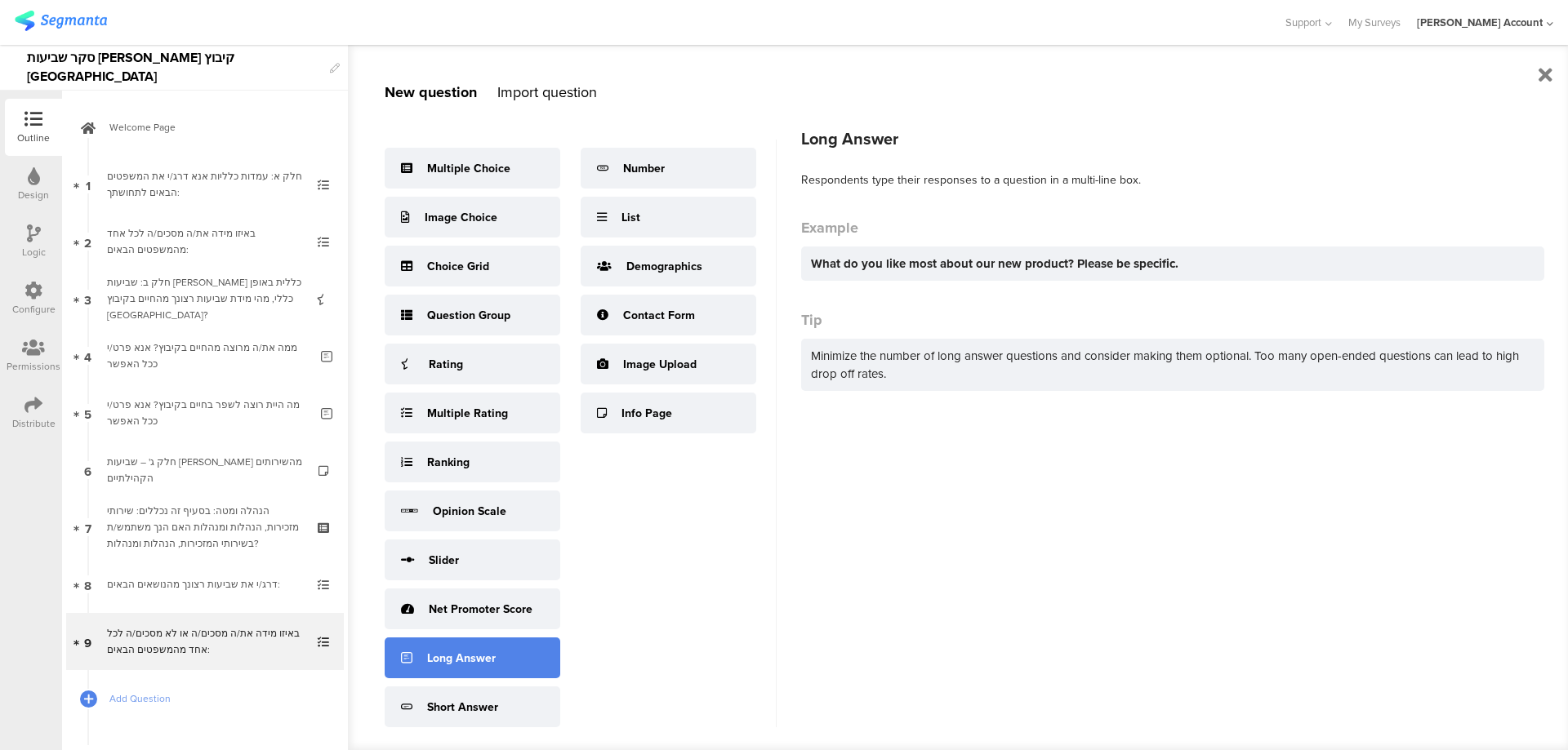
click at [461, 656] on div "Long Answer" at bounding box center [461, 658] width 68 height 17
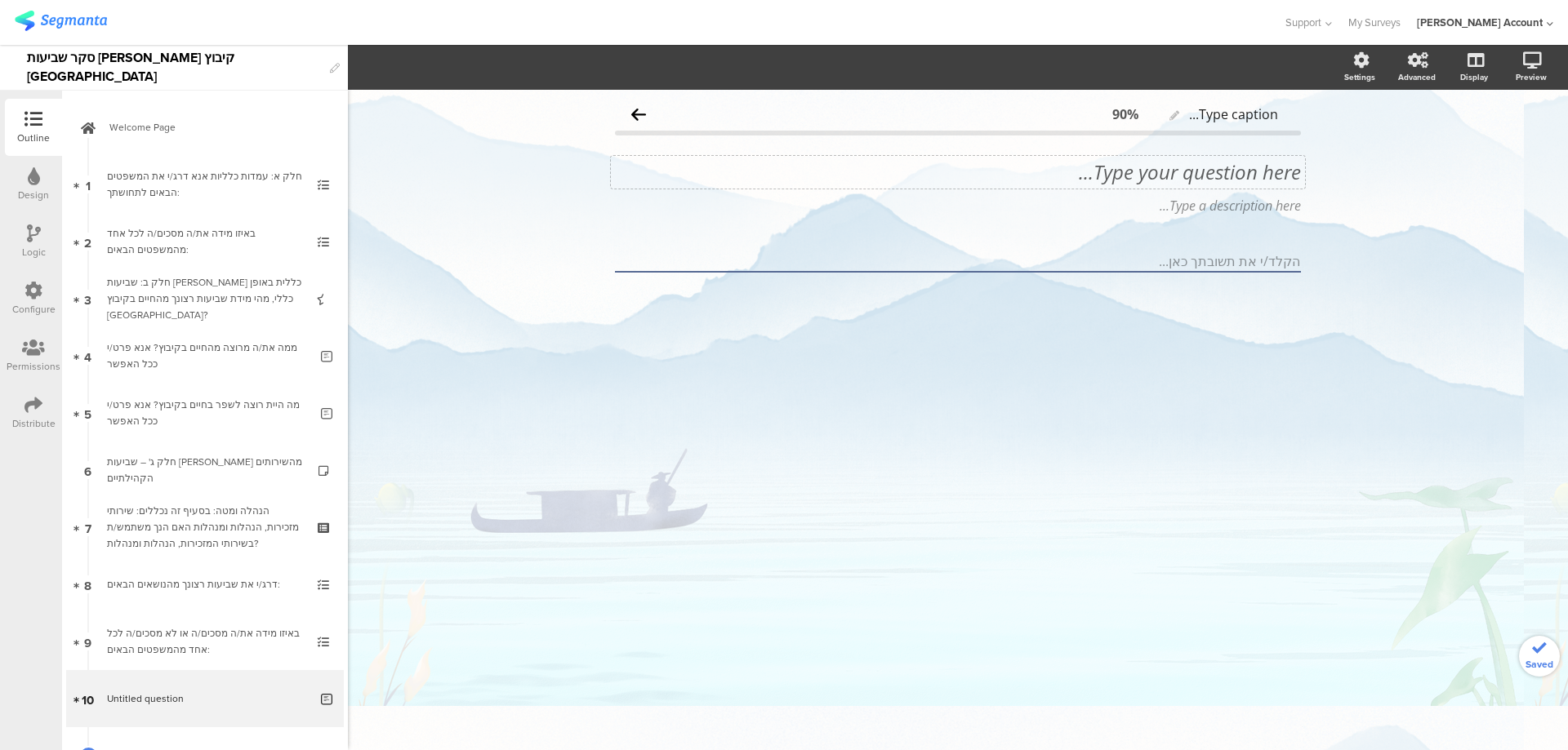
click at [1230, 176] on div "Type your question here..." at bounding box center [958, 171] width 694 height 32
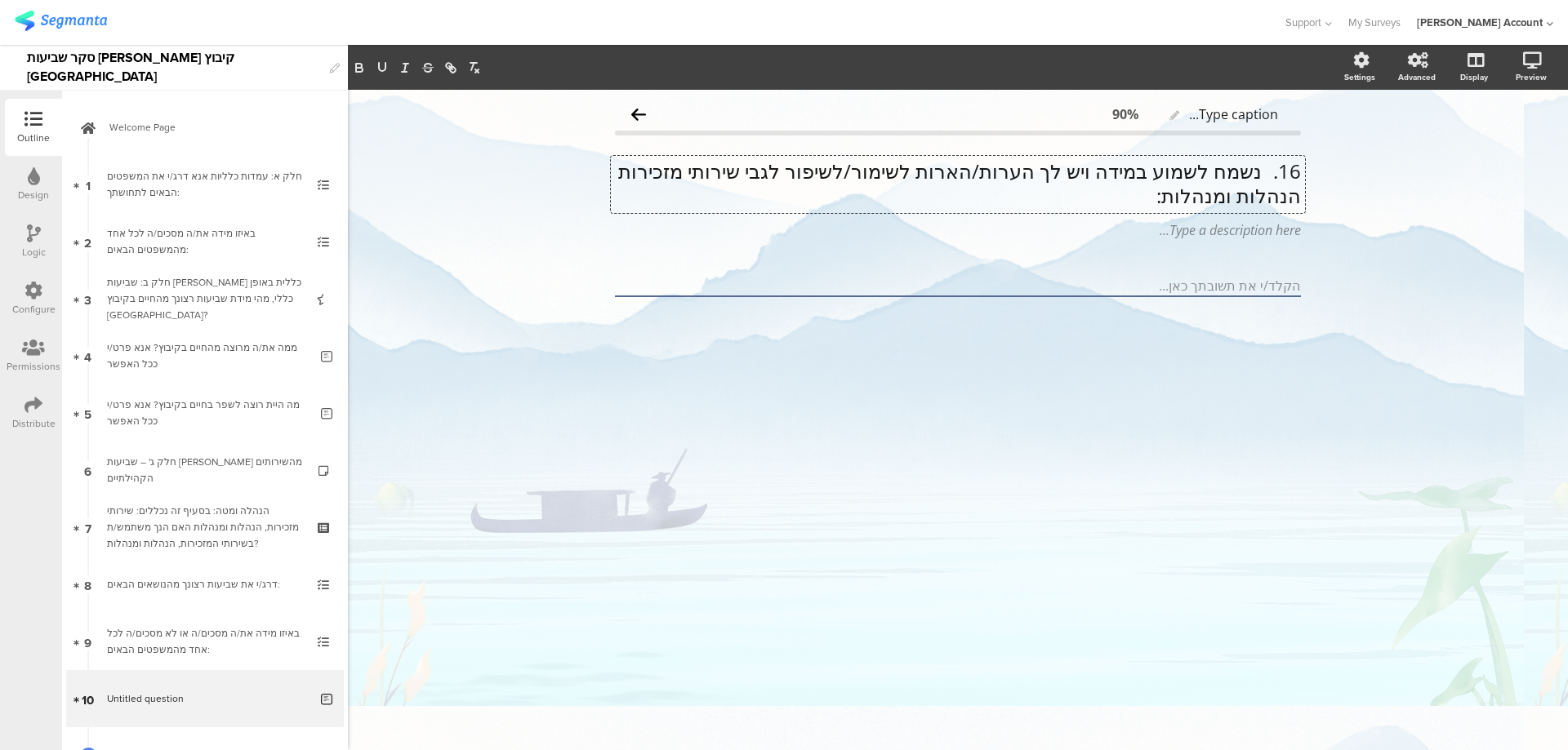
click at [1265, 169] on p "16. נשמח לשמוע במידה ויש לך הערות/הארות לשימור/לשיפור לגבי שירותי מזכירות הנהלו…" at bounding box center [958, 184] width 686 height 49
drag, startPoint x: 1226, startPoint y: 194, endPoint x: 1236, endPoint y: 193, distance: 10.0
click at [1226, 194] on p "נשמח לשמוע במידה ויש לך הערות/הארות לשימור/לשיפור לגבי שירותי מזכירות הנהלות ומ…" at bounding box center [958, 184] width 686 height 49
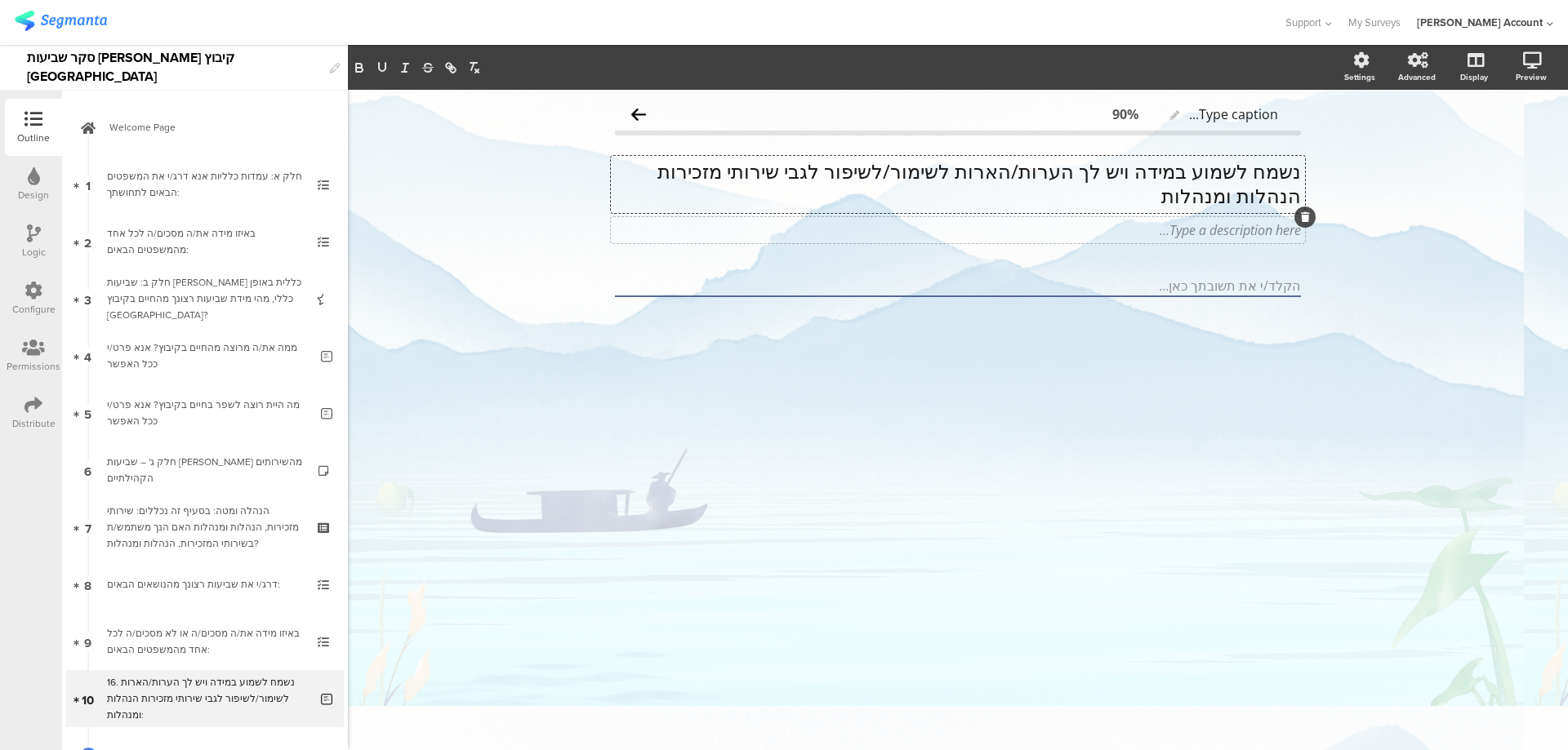
click at [1258, 236] on div "Type a description here..." at bounding box center [958, 230] width 694 height 26
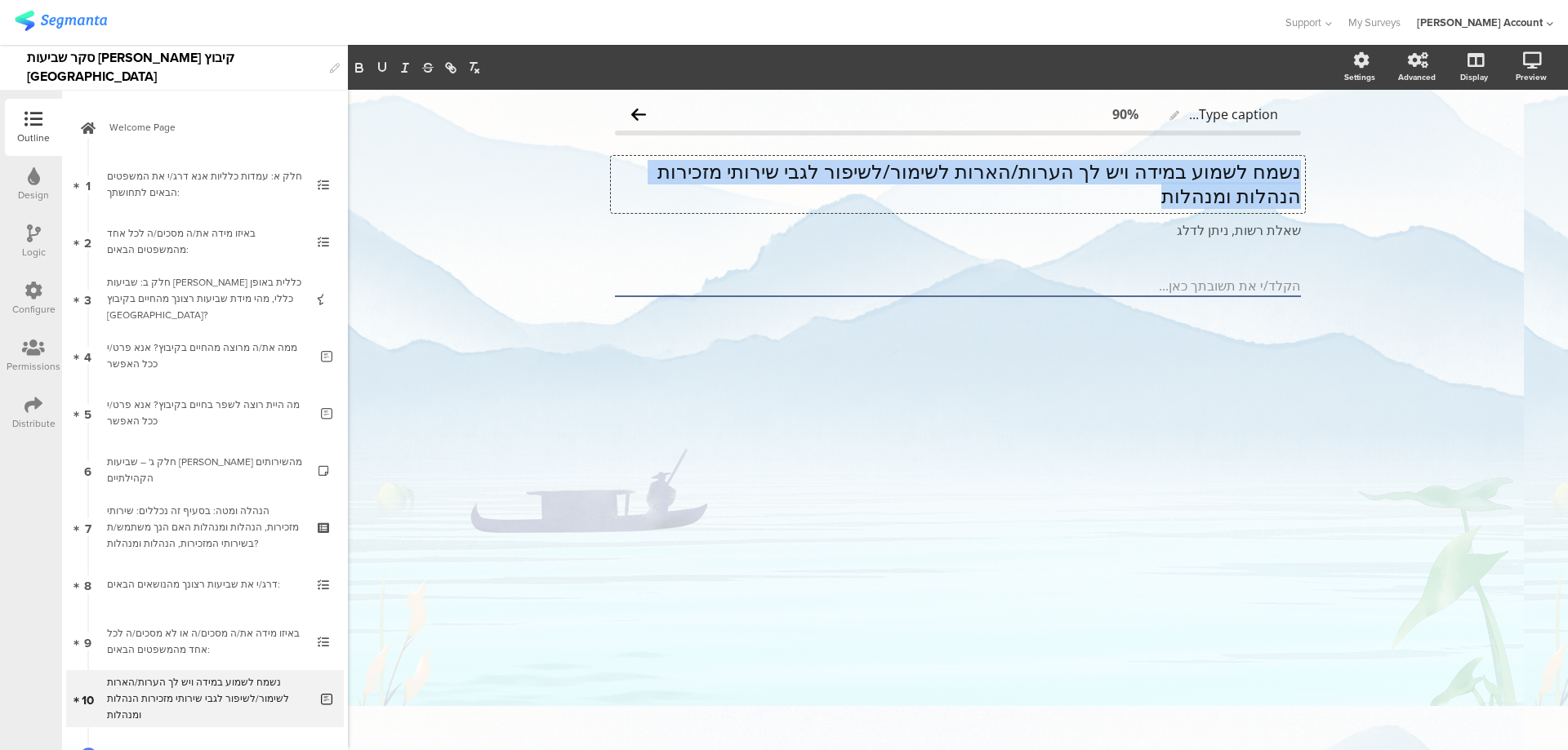
drag, startPoint x: 1226, startPoint y: 195, endPoint x: 1300, endPoint y: 170, distance: 78.1
click at [1300, 170] on div "נשמח לשמוע במידה ויש לך הערות/הארות לשימור/לשיפור לגבי שירותי מזכירות הנהלות ומ…" at bounding box center [958, 184] width 694 height 57
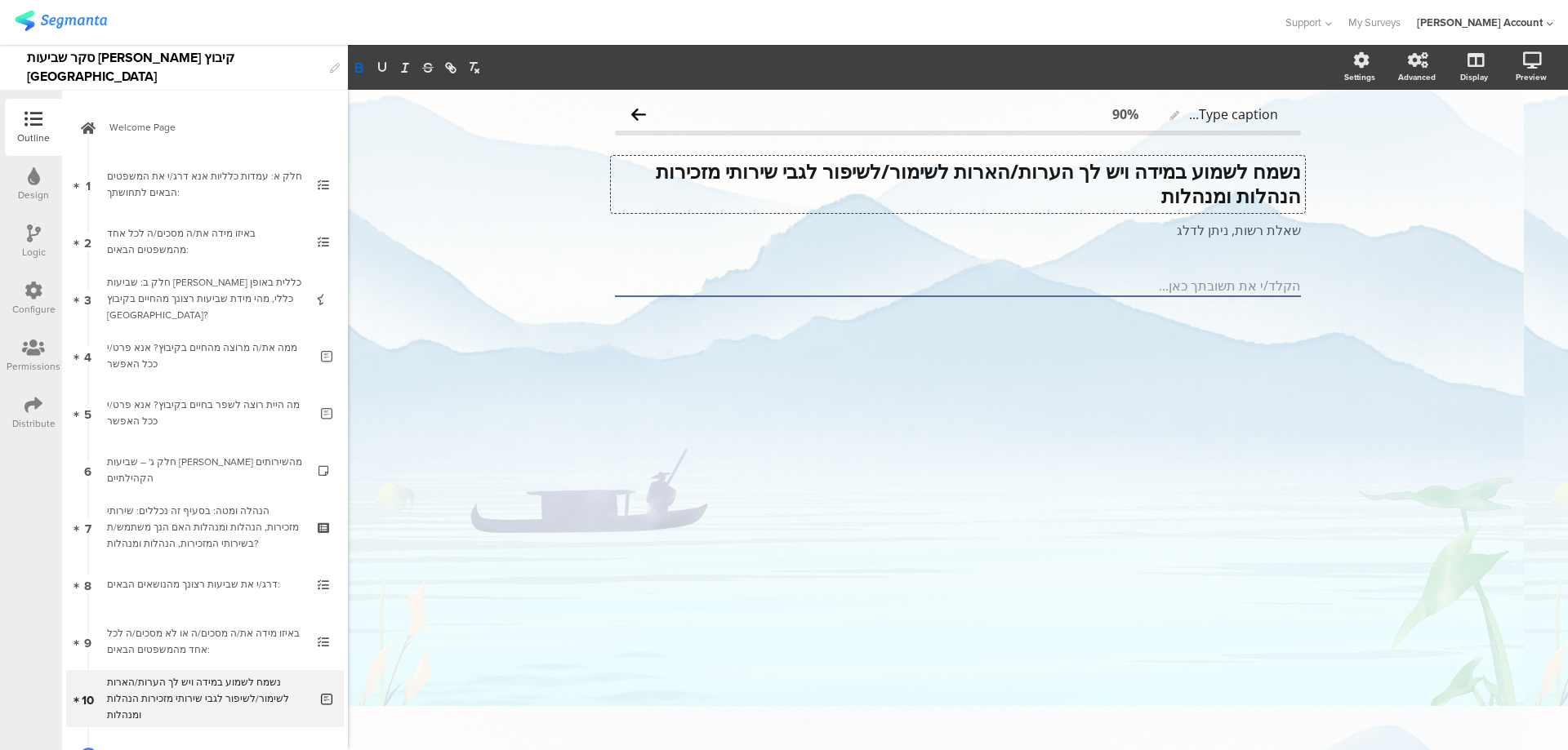
scroll to position [0, 0]
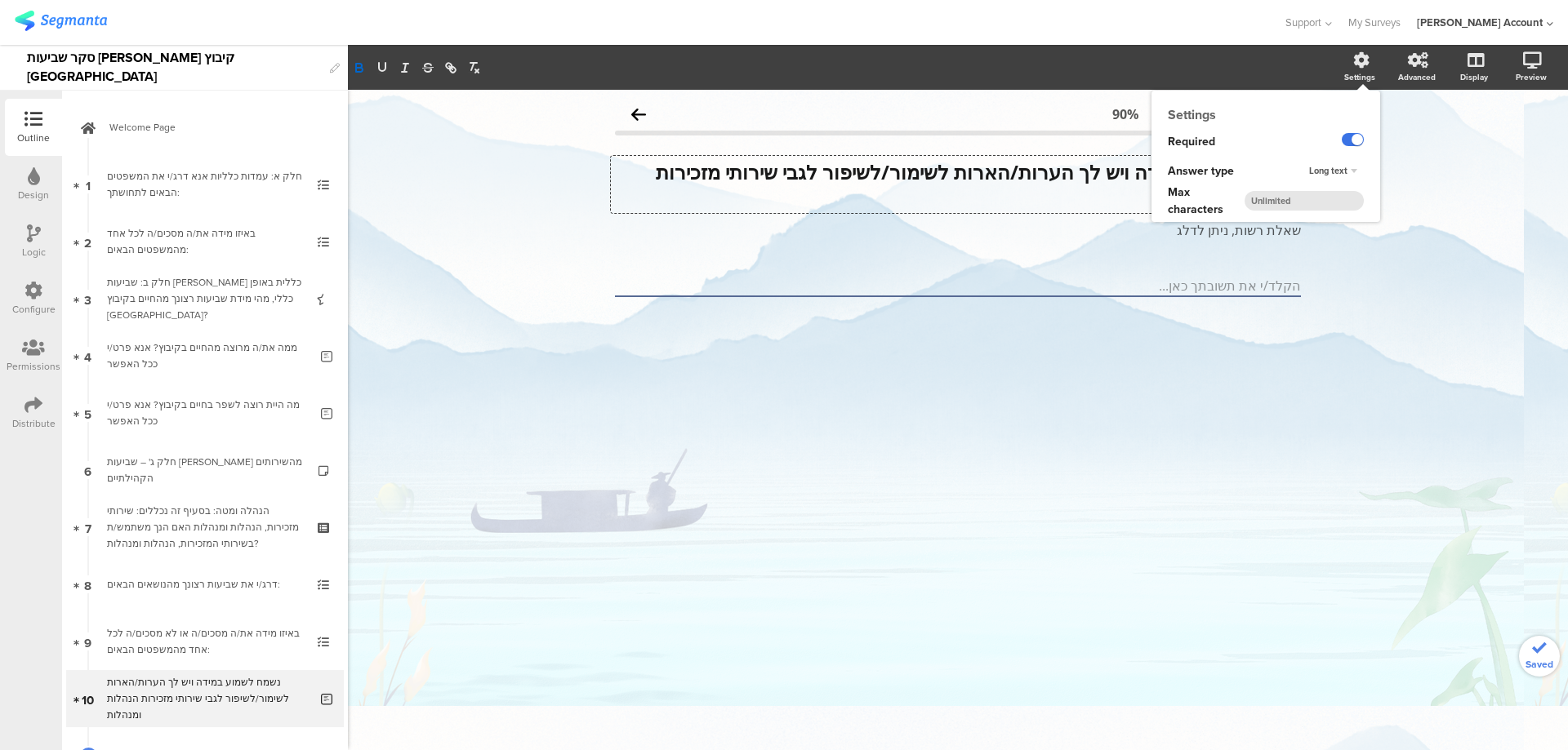
click at [1348, 135] on label at bounding box center [1352, 139] width 22 height 13
click at [0, 0] on input "checkbox" at bounding box center [0, 0] width 0 height 0
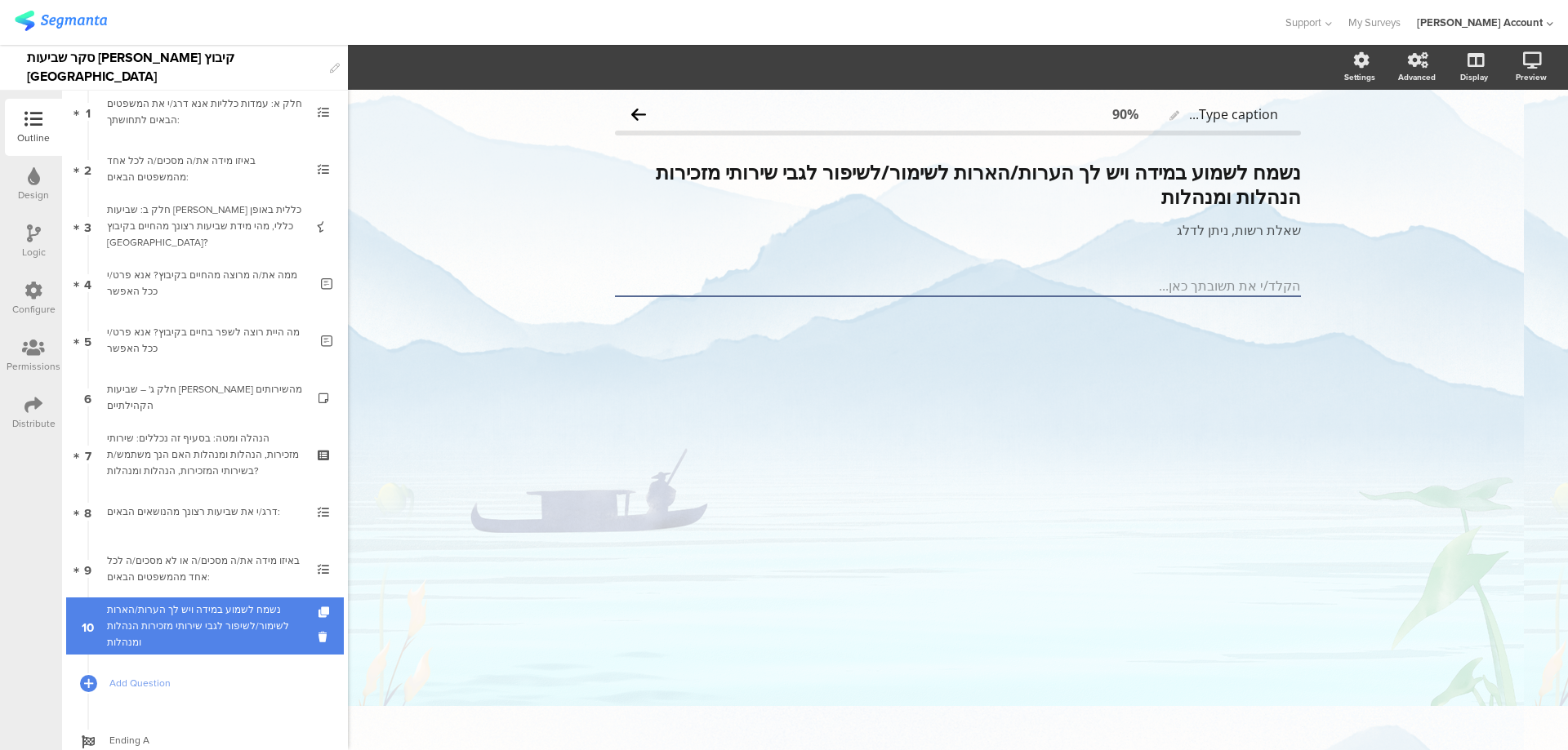
scroll to position [108, 0]
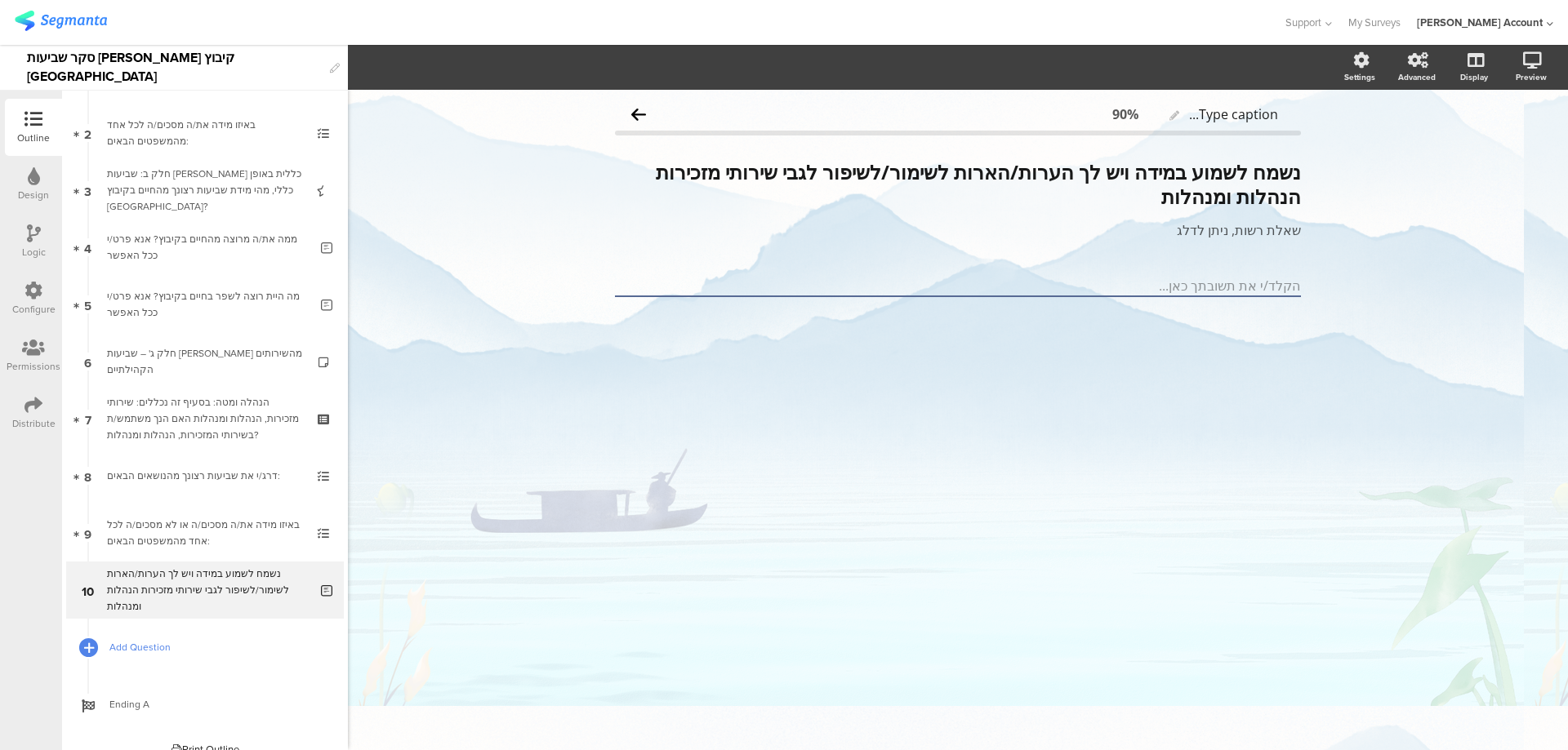
click at [89, 644] on icon at bounding box center [88, 648] width 10 height 14
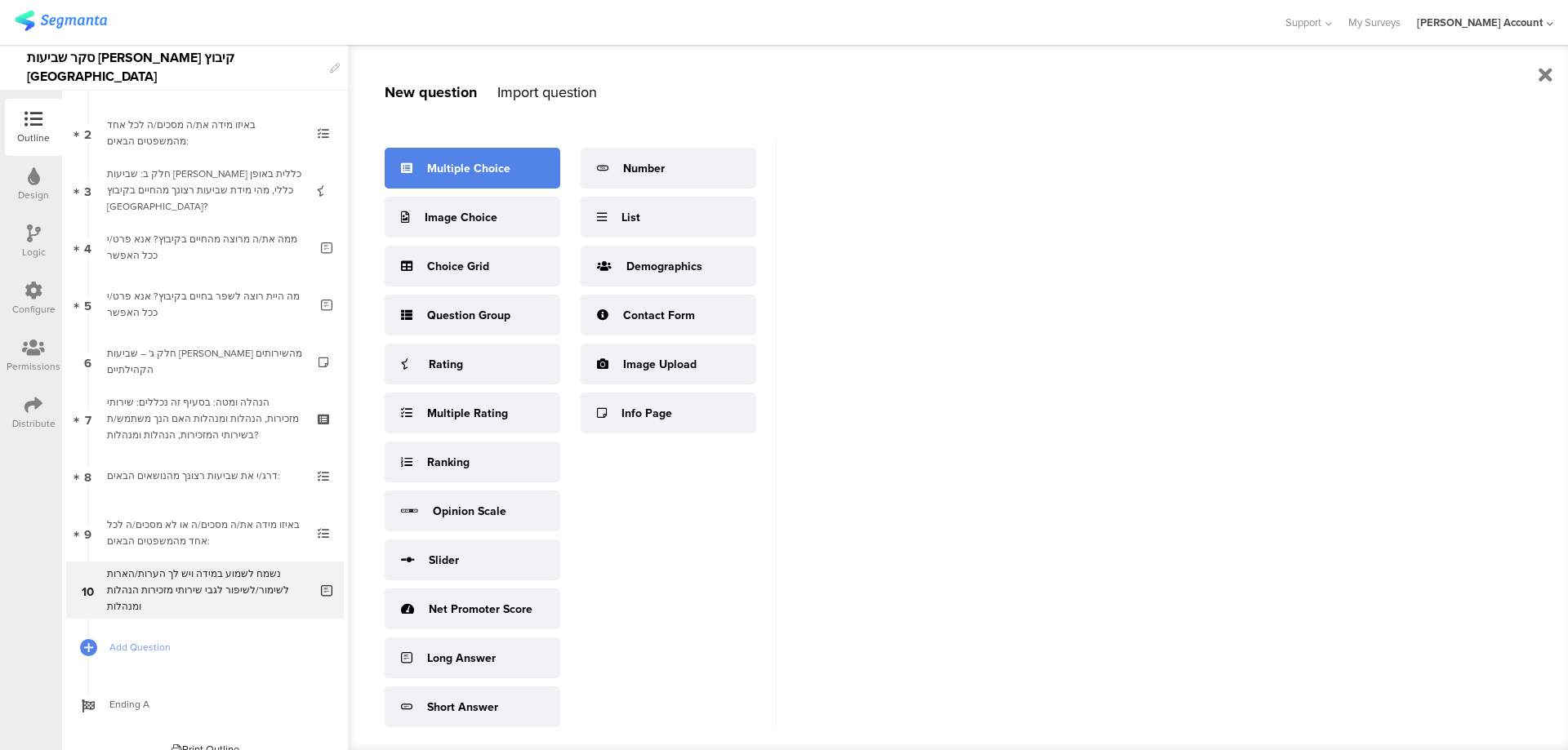
click at [509, 180] on div "Multiple Choice" at bounding box center [472, 168] width 176 height 41
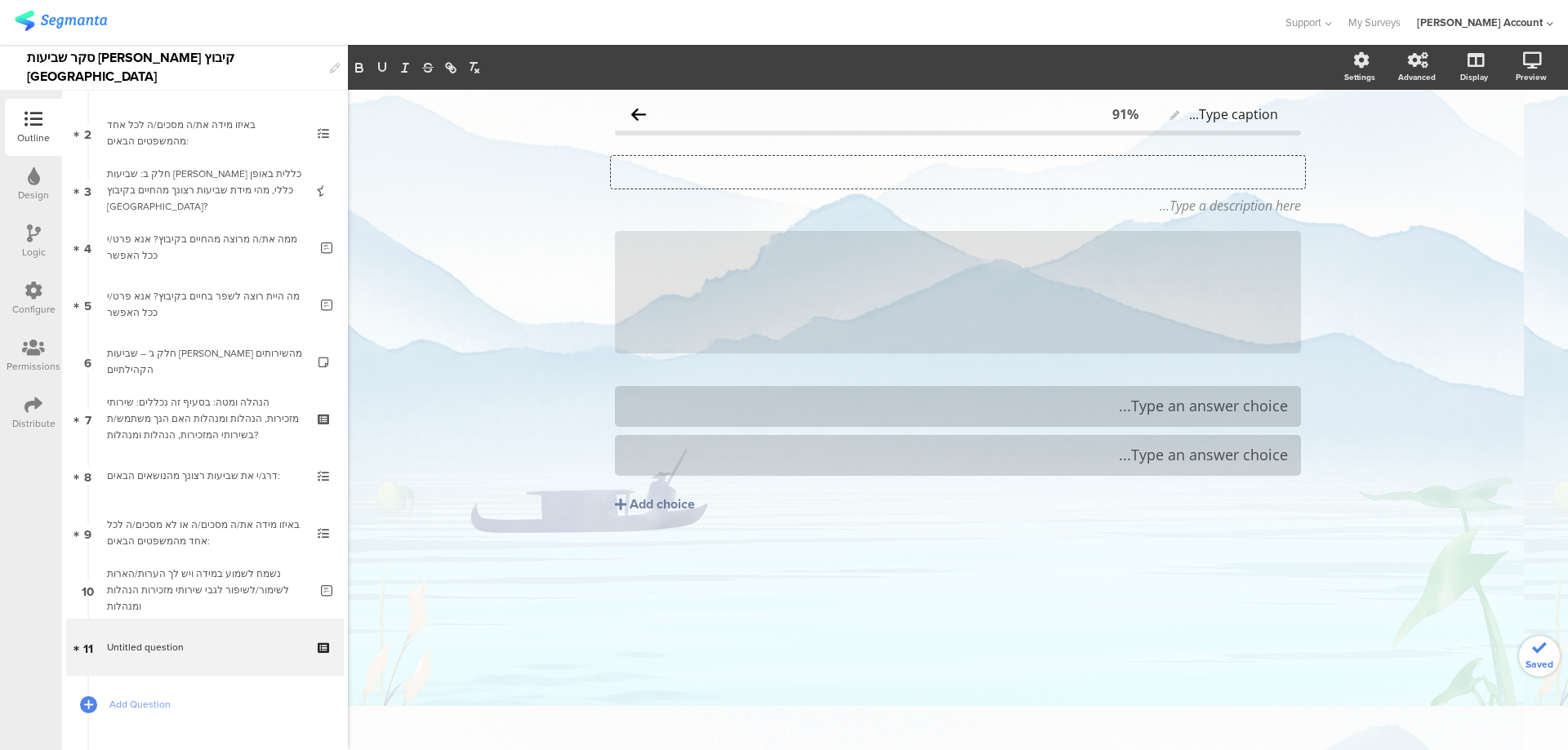
click at [1202, 167] on div "Type your question here..." at bounding box center [958, 171] width 694 height 32
click at [1262, 170] on p "17. האם אני נוהג להצביע בקלפי? כן / לא" at bounding box center [958, 172] width 686 height 24
drag, startPoint x: 1066, startPoint y: 170, endPoint x: 972, endPoint y: 170, distance: 94.0
click at [972, 170] on p "האם אני נוהג להצביע בקלפי? כן / לא" at bounding box center [958, 172] width 686 height 24
click at [1237, 174] on p "האם אני נוהג להצביע בקלפי?" at bounding box center [958, 172] width 686 height 24
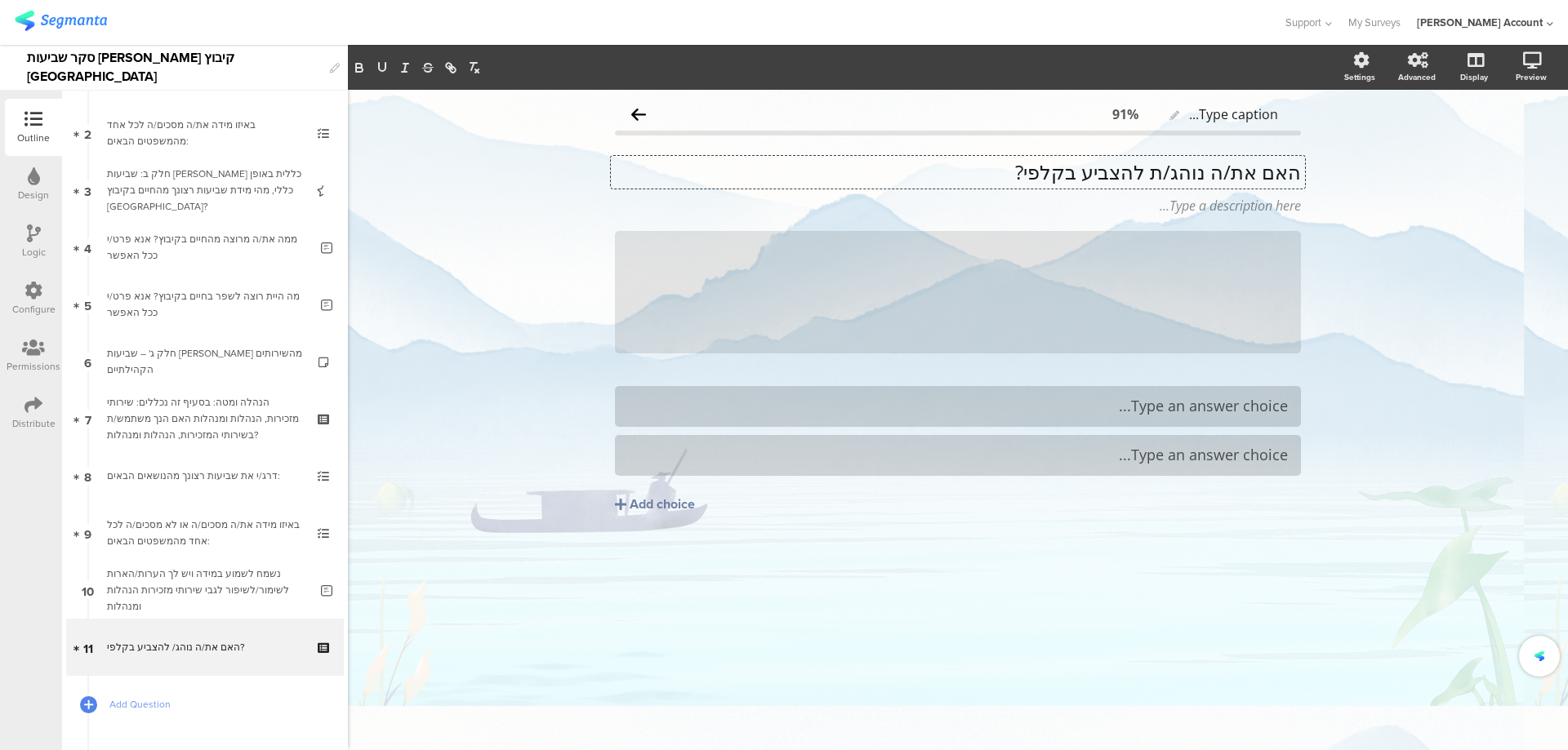
click at [1252, 164] on p "האם את/ה נוהג/ת להצביע בקלפי?" at bounding box center [958, 172] width 686 height 24
click at [1299, 229] on icon at bounding box center [1301, 231] width 9 height 10
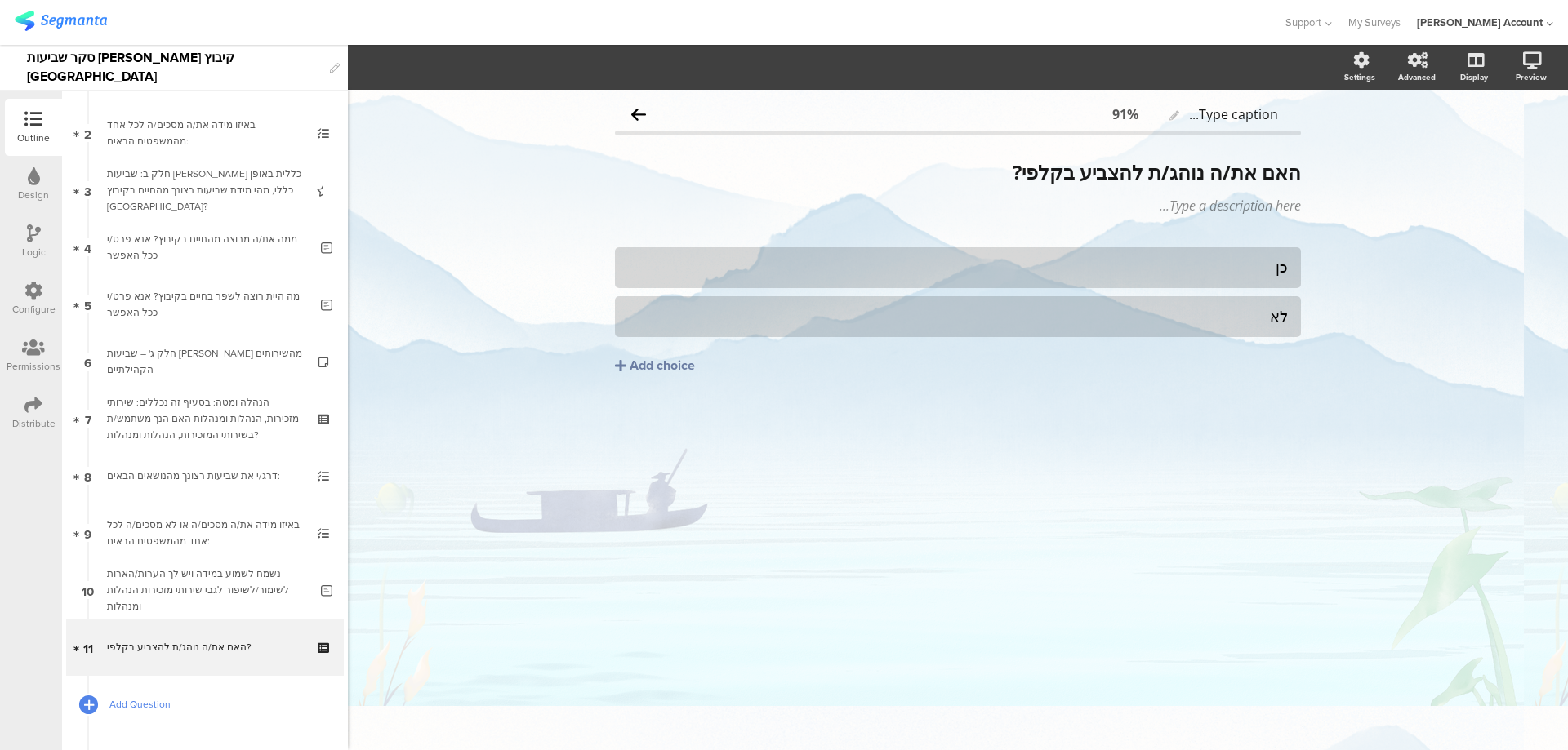
click at [83, 696] on div at bounding box center [88, 705] width 23 height 23
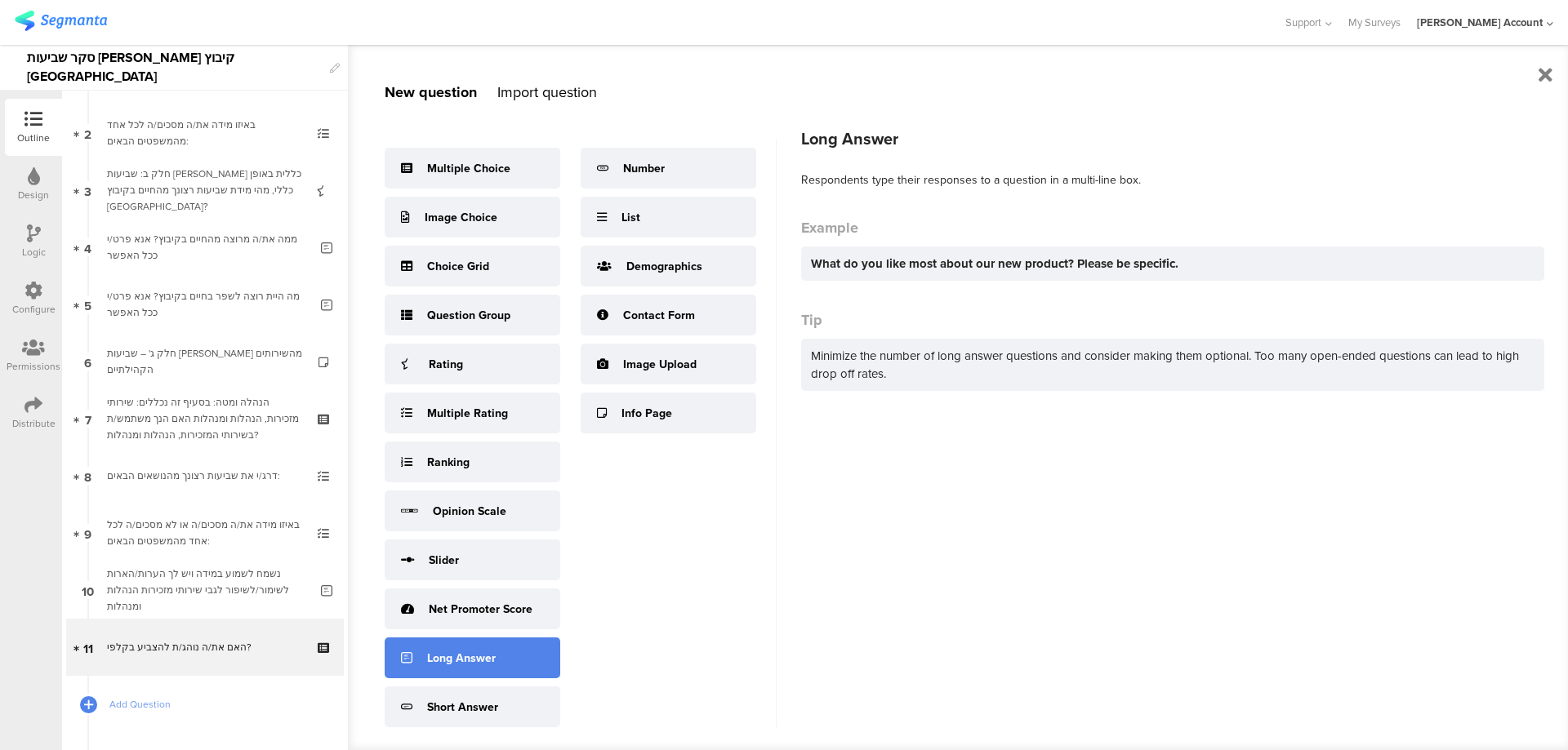
click at [493, 655] on div "Long Answer" at bounding box center [461, 658] width 68 height 17
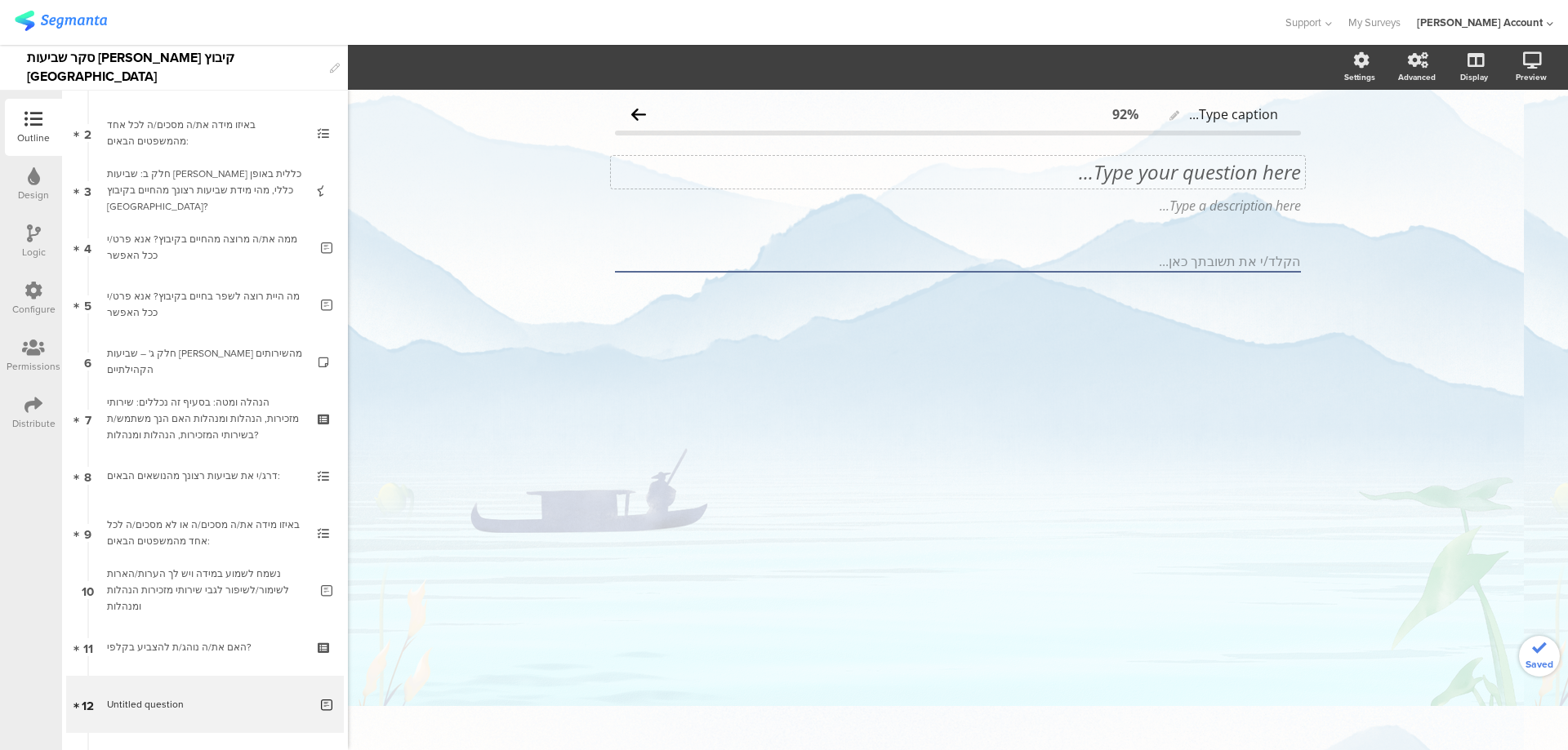
click at [1242, 164] on div "Type your question here..." at bounding box center [958, 171] width 694 height 32
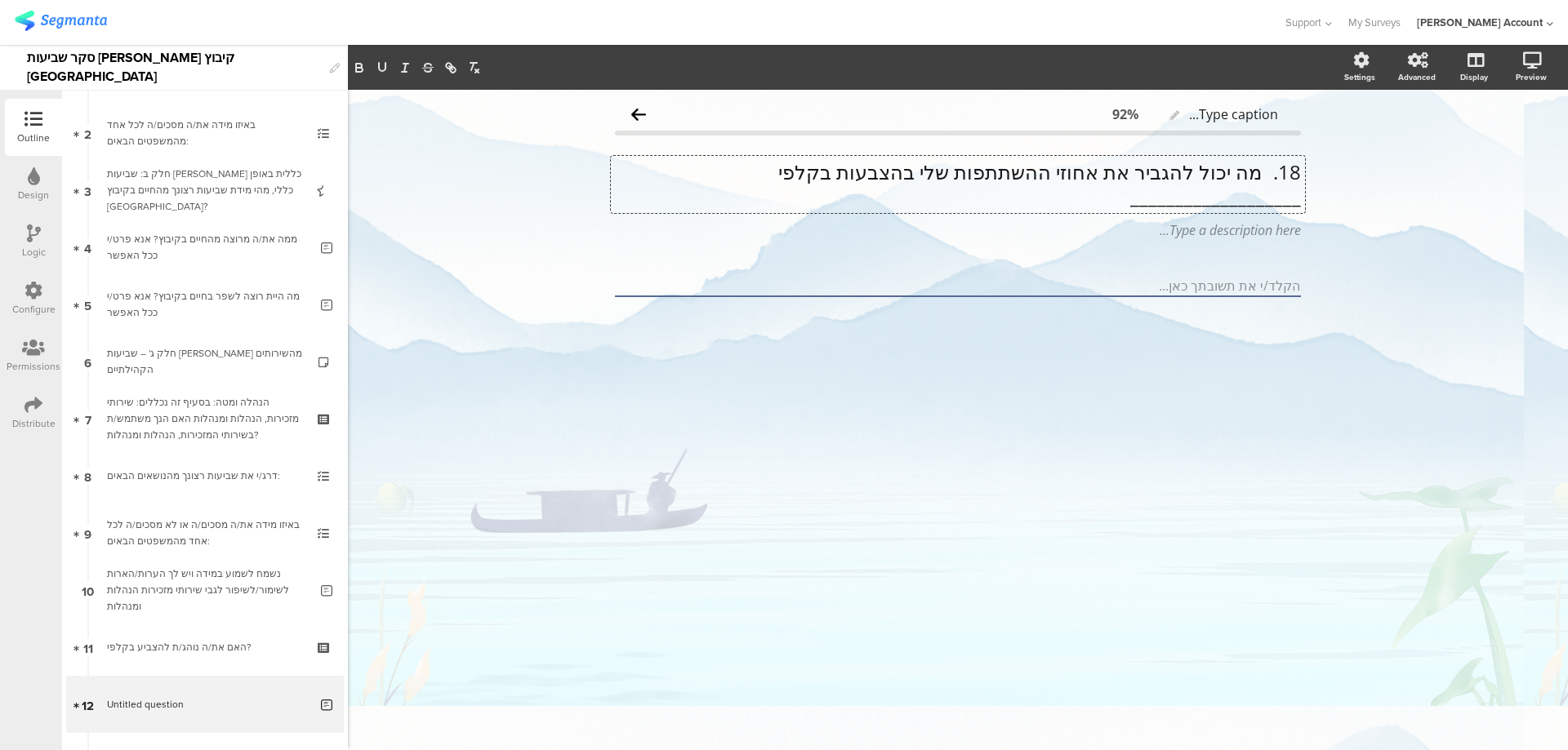
click at [1261, 166] on p "18. מה יכול להגביר את אחוזי ההשתתפות שלי בהצבעות בקלפי ___________________" at bounding box center [958, 184] width 686 height 49
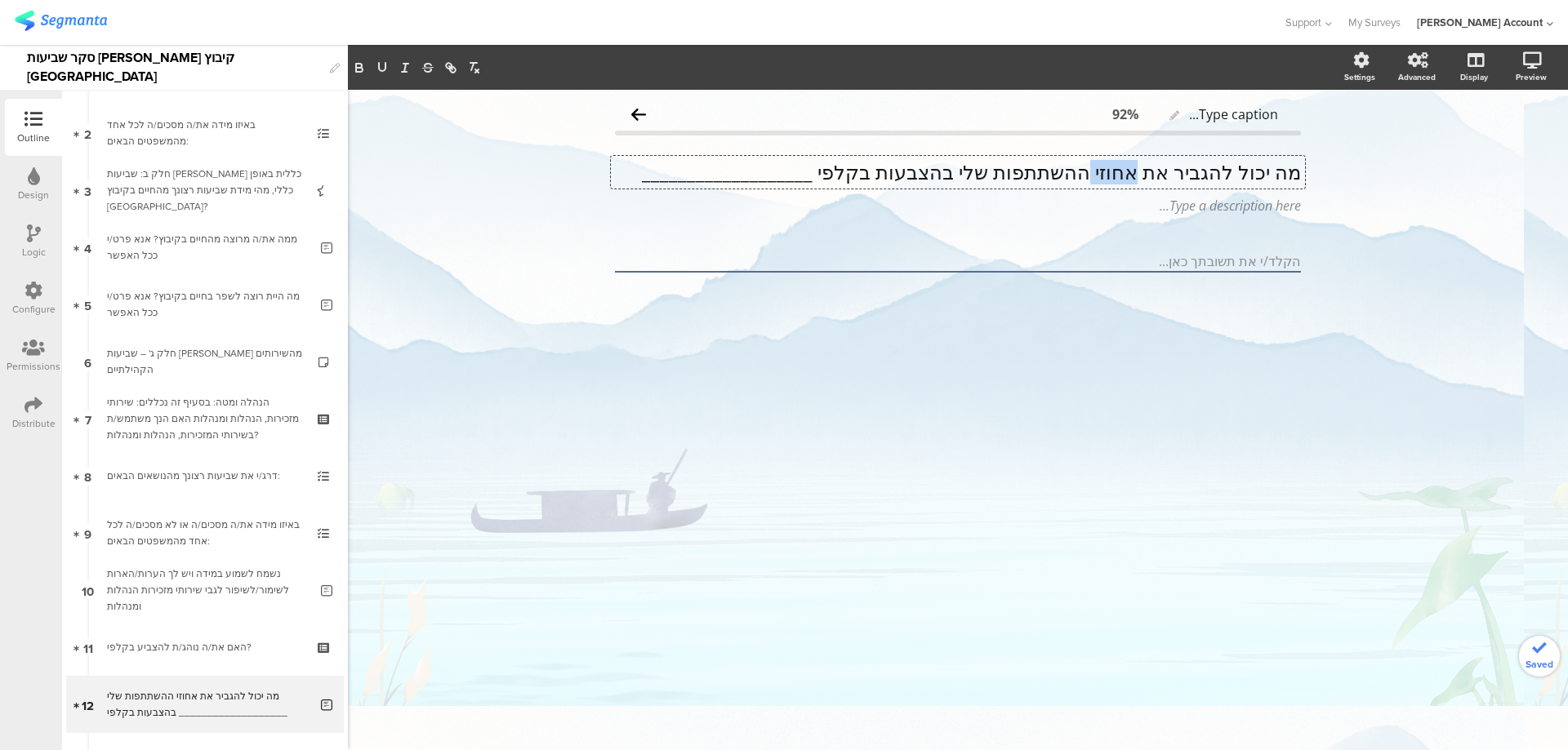
drag, startPoint x: 1103, startPoint y: 177, endPoint x: 1148, endPoint y: 174, distance: 45.1
click at [1148, 174] on p "מה יכול להגביר את אחוזי ההשתתפות שלי בהצבעות בקלפי ___________________" at bounding box center [958, 172] width 686 height 24
drag, startPoint x: 888, startPoint y: 172, endPoint x: 697, endPoint y: 174, distance: 191.0
click at [697, 174] on p "מה יכול להגביר את ההשתתפות שלי בהצבעות בקלפי ___________________" at bounding box center [958, 172] width 686 height 24
click at [1027, 171] on p "מה יכול להגביר את ההשתתפות שלי בהצבעות בקלפי?" at bounding box center [958, 172] width 686 height 24
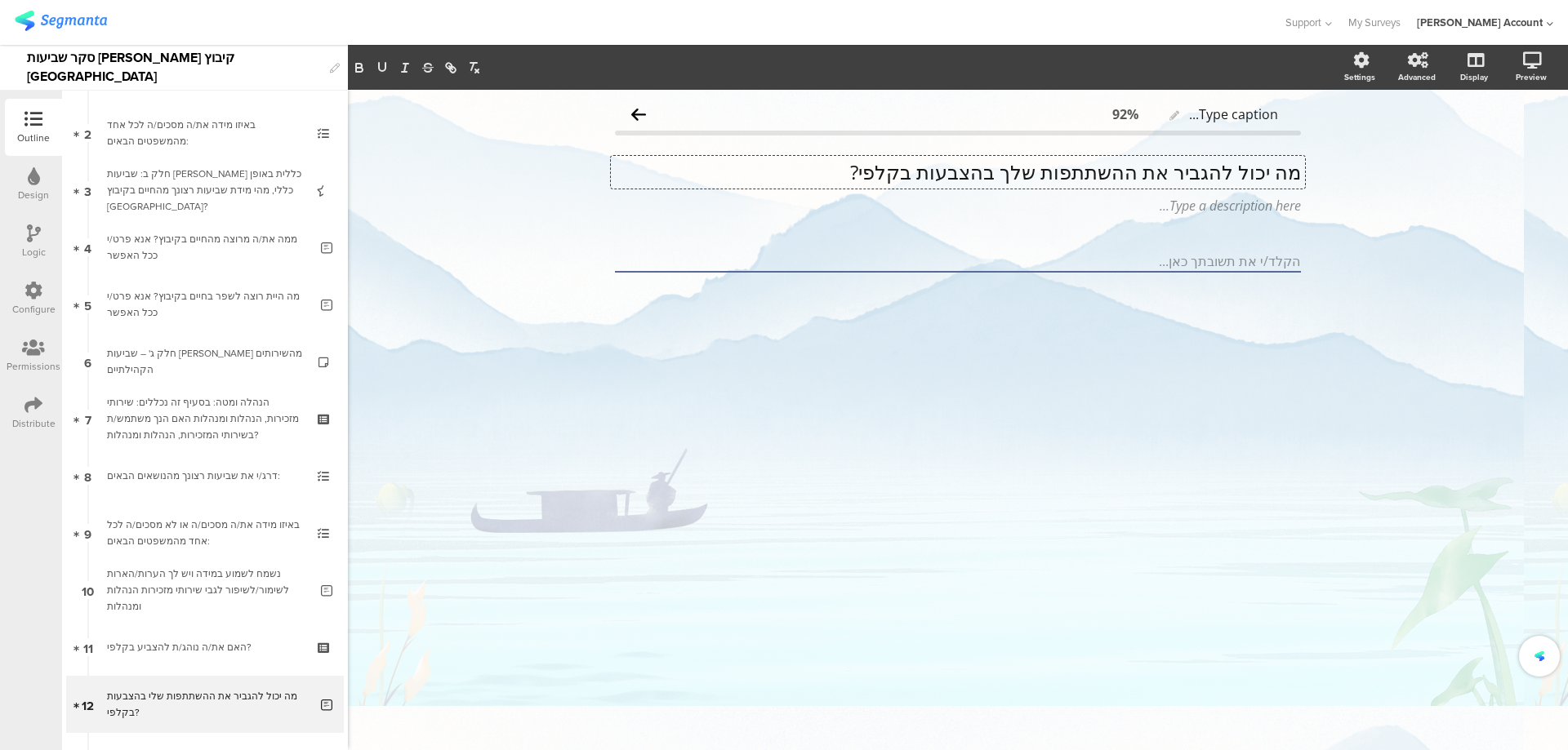
click at [1108, 173] on p "מה יכול להגביר את ההשתתפות שלך בהצבעות בקלפי?" at bounding box center [958, 172] width 686 height 24
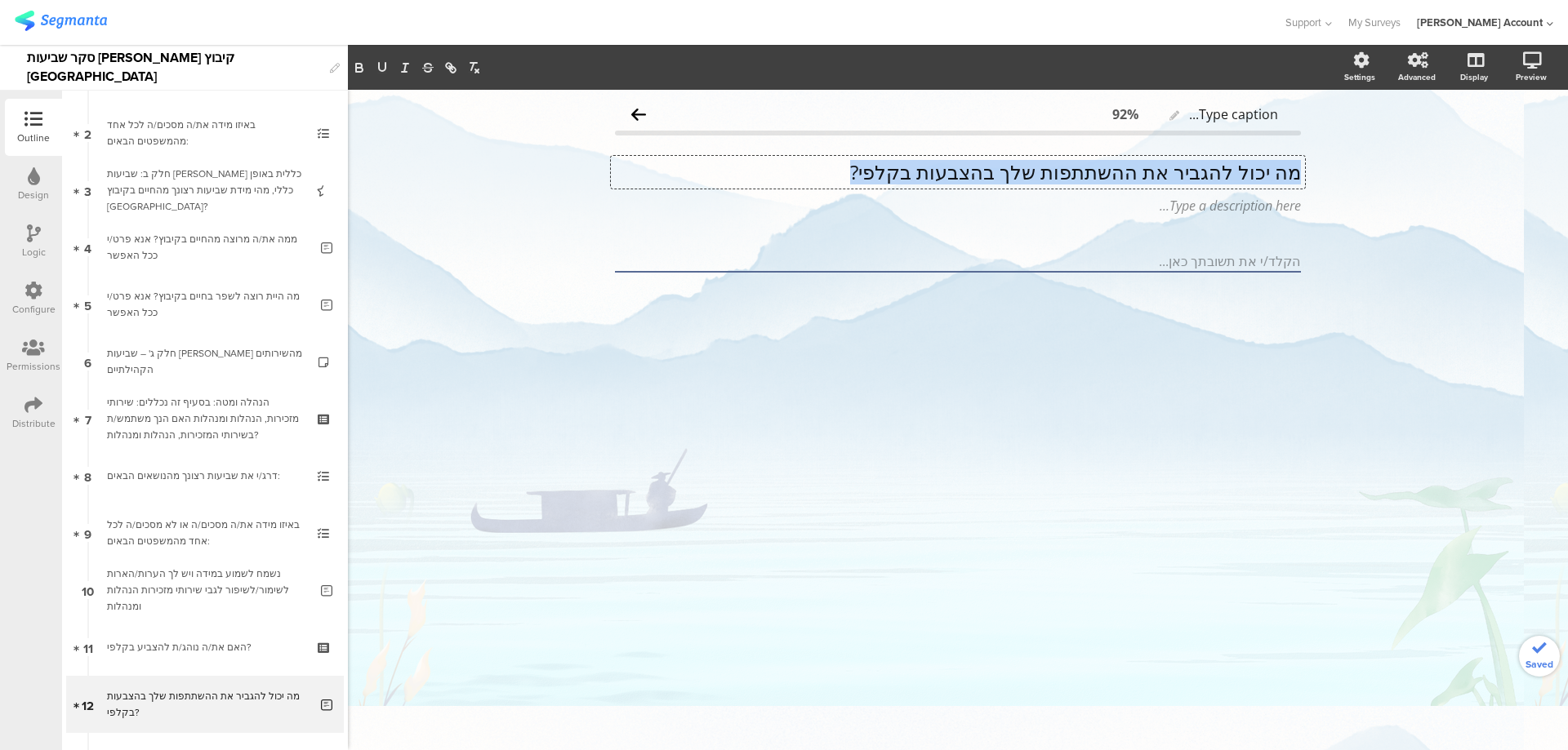
click at [1108, 173] on p "מה יכול להגביר את ההשתתפות שלך בהצבעות בקלפי?" at bounding box center [958, 172] width 686 height 24
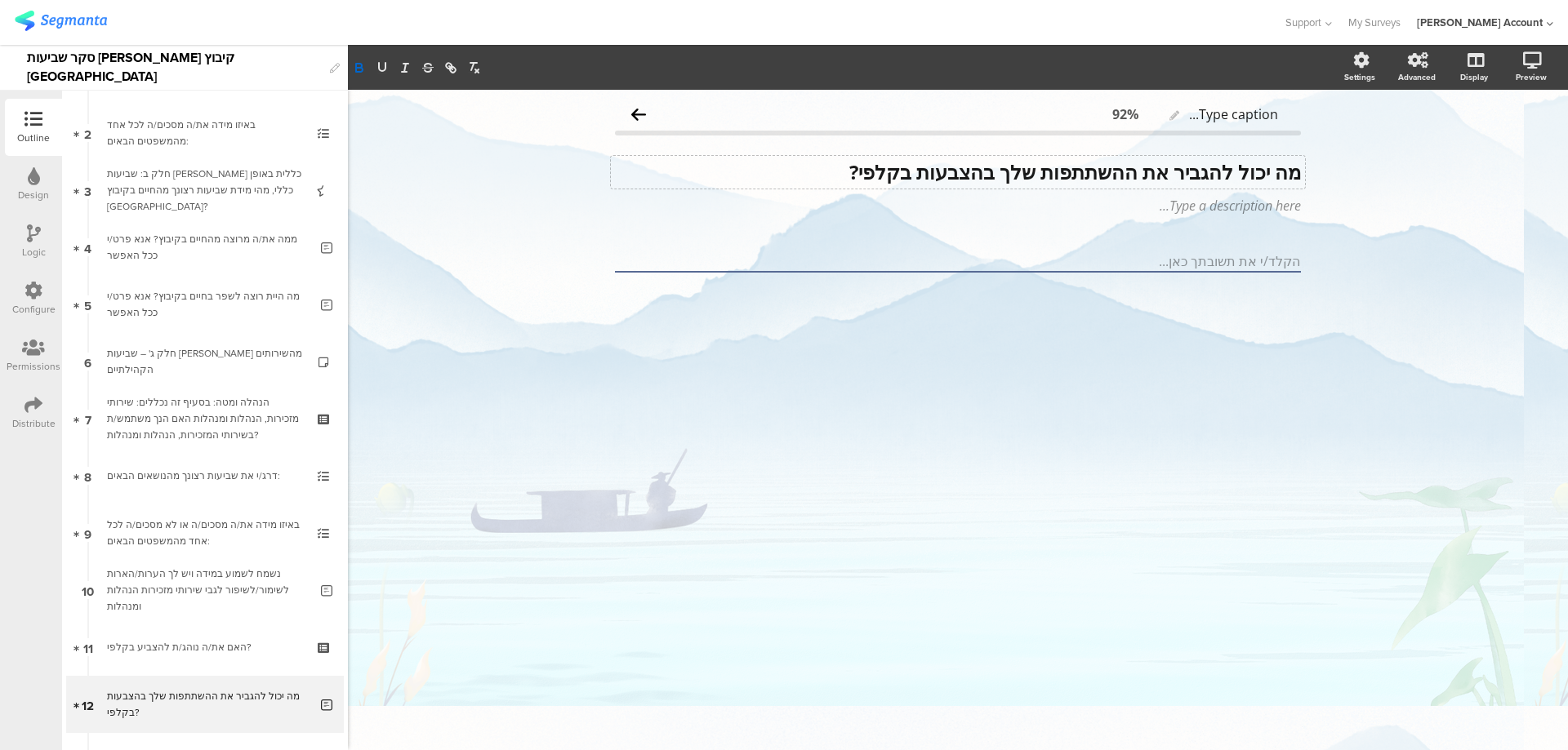
click at [1411, 198] on div "Type caption... 92% מה יכול להגביר את ההשתתפות שלך בהצבעות בקלפי? מה יכול להגבי…" at bounding box center [958, 420] width 1220 height 660
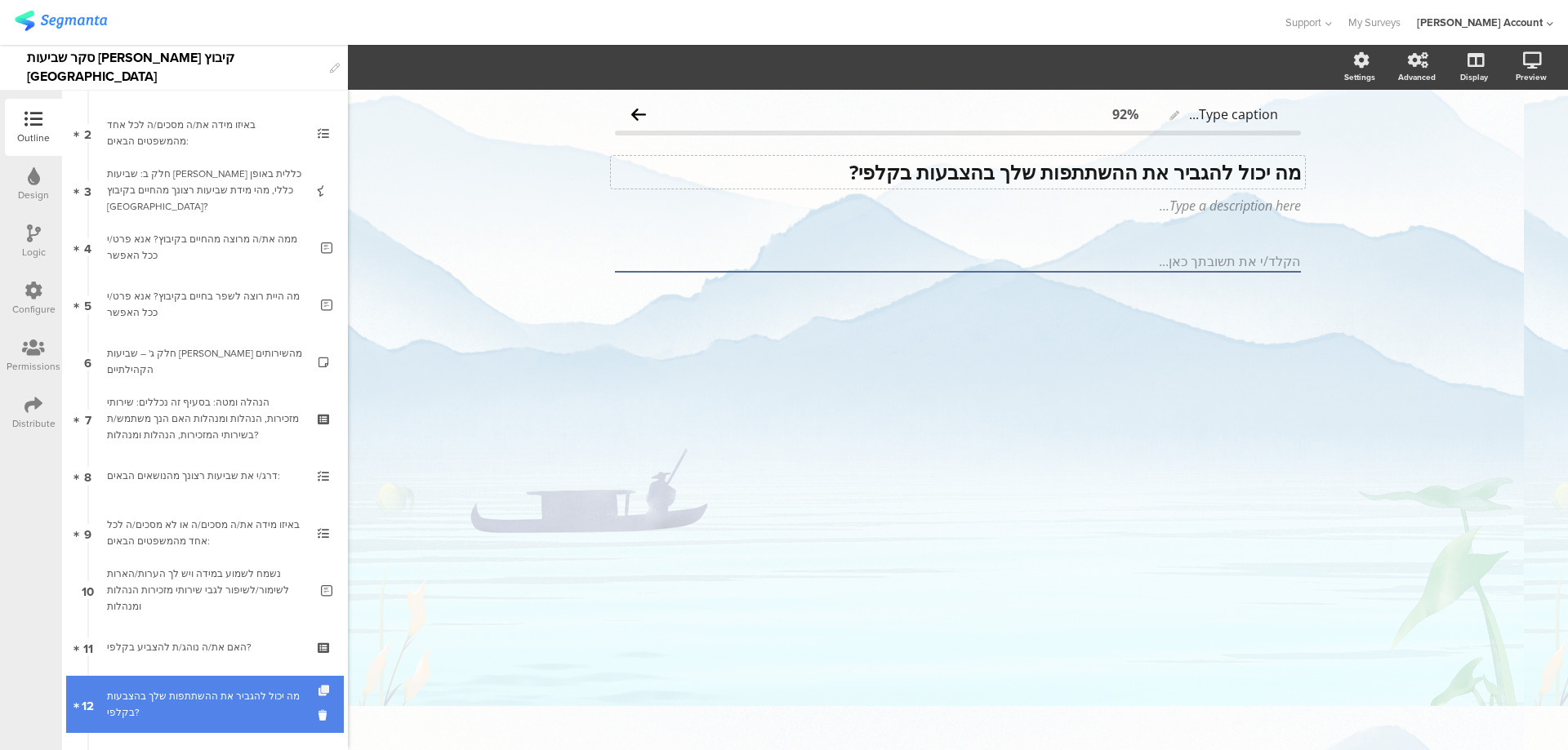
click at [318, 691] on icon at bounding box center [325, 691] width 14 height 10
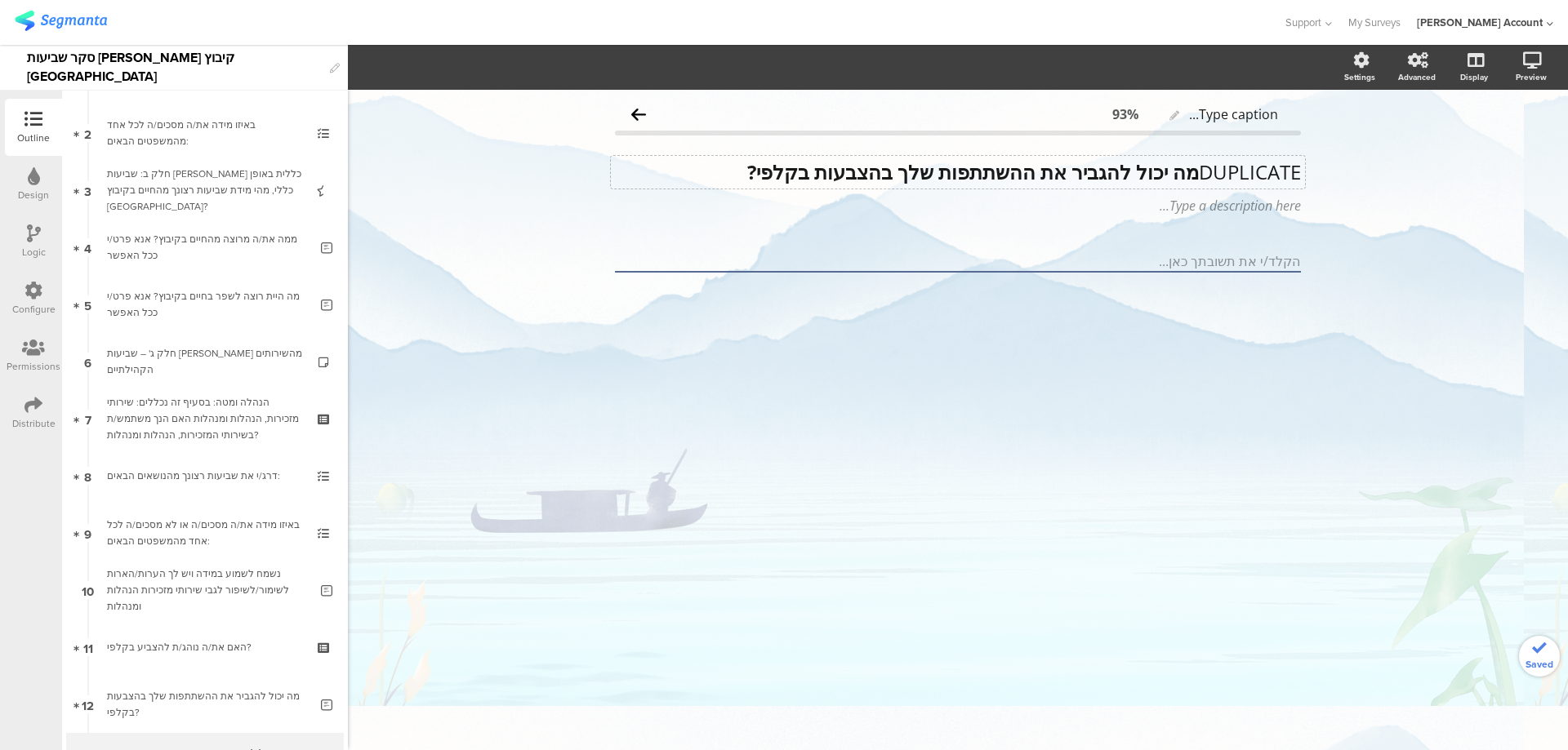
click at [1164, 177] on div "DUPLICATE מה יכול להגביר את ההשתתפות שלך בהצבעות בקלפי? DUPLICATE מה יכול להגבי…" at bounding box center [958, 171] width 694 height 32
click at [1164, 177] on strong "מה יכול להגביר את ההשתתפות שלך בהצבעות בקלפי?" at bounding box center [972, 171] width 451 height 27
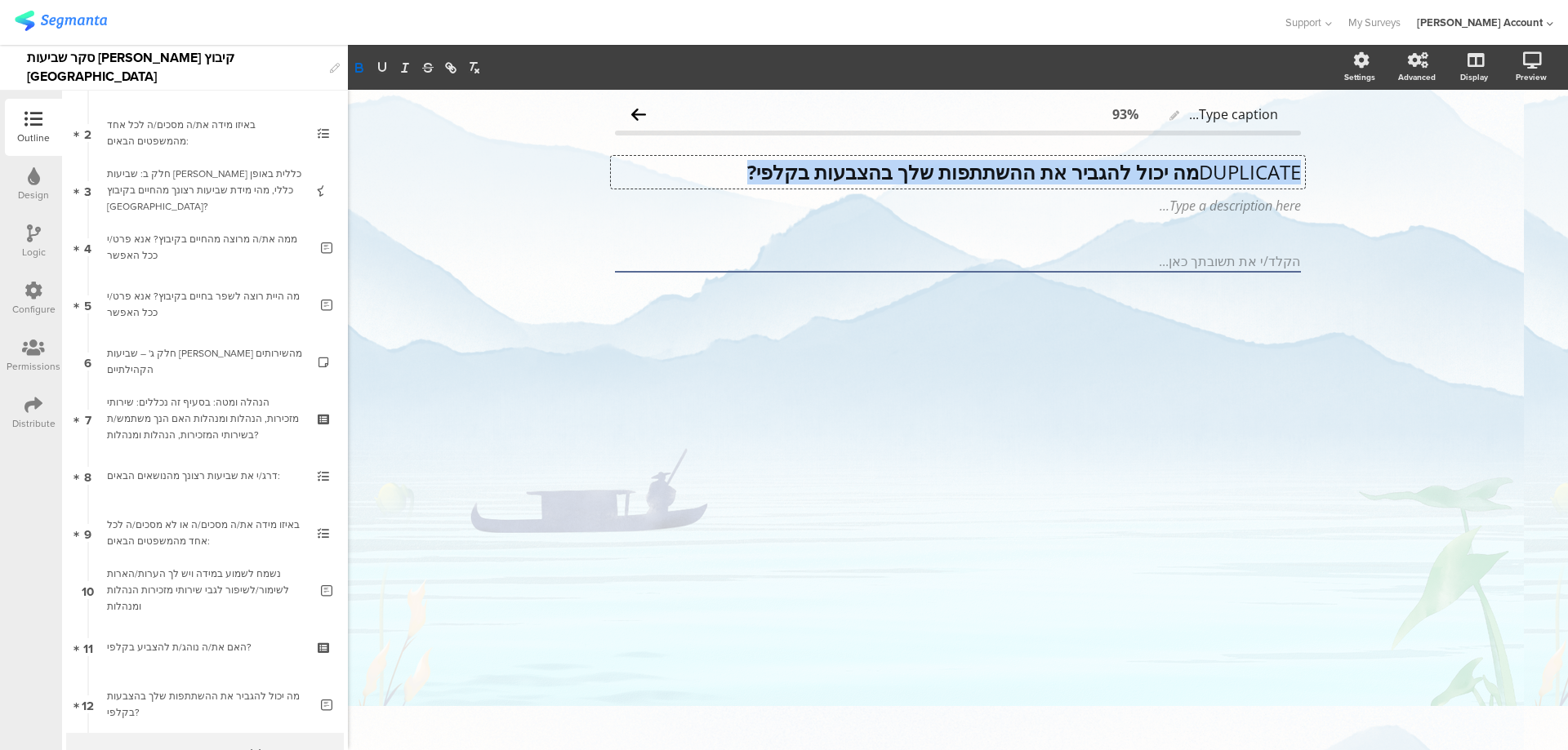
click at [1164, 177] on strong "מה יכול להגביר את ההשתתפות שלך בהצבעות בקלפי?" at bounding box center [972, 171] width 451 height 27
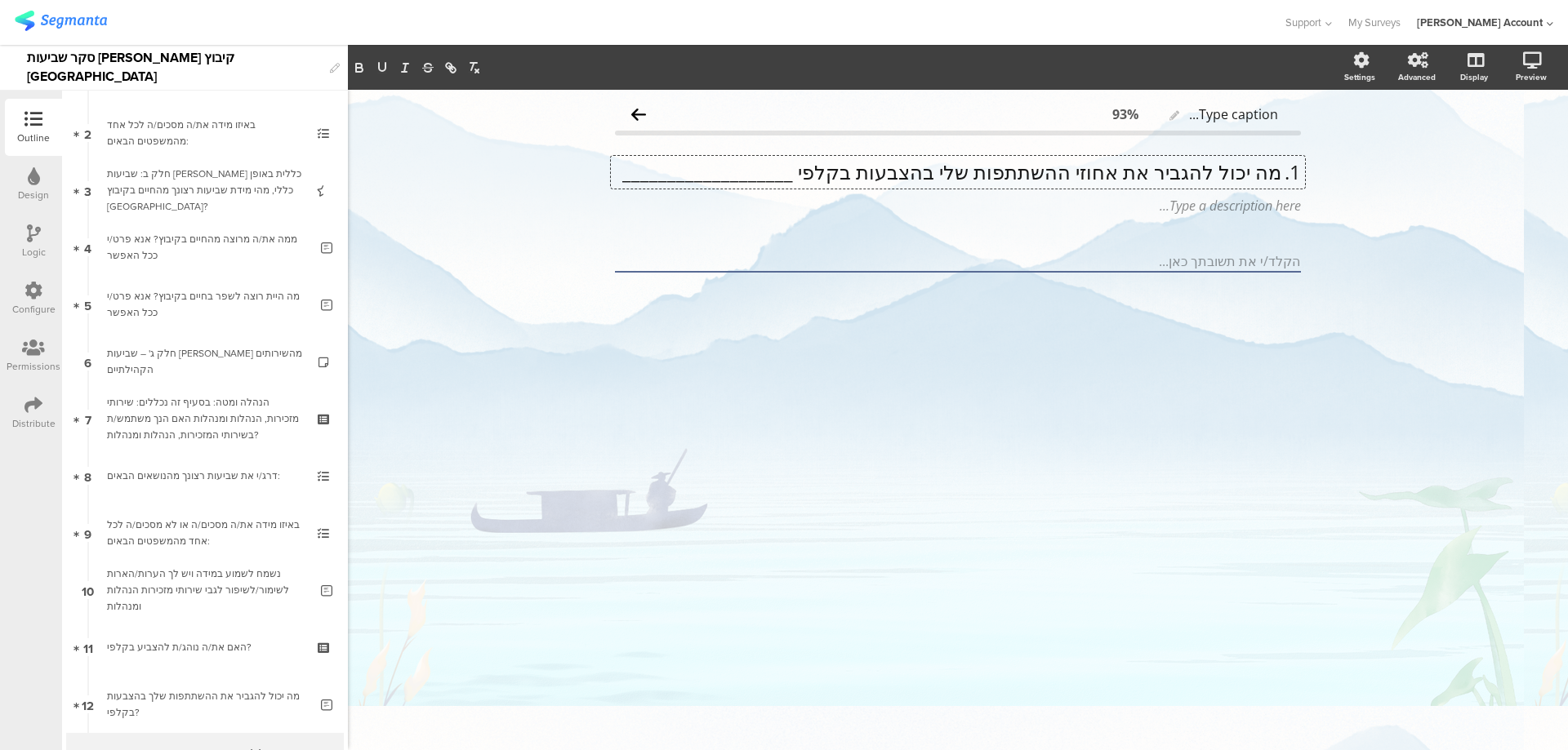
click at [1164, 177] on p "1. מה יכול להגביר את אחוזי ההשתתפות שלי בהצבעות בקלפי ___________________" at bounding box center [958, 172] width 686 height 24
click at [1182, 170] on p "1. מה יכול להגביר את אחוזי ההשתתפות שלי בהצבעות בקלפי ___________________" at bounding box center [958, 172] width 686 height 24
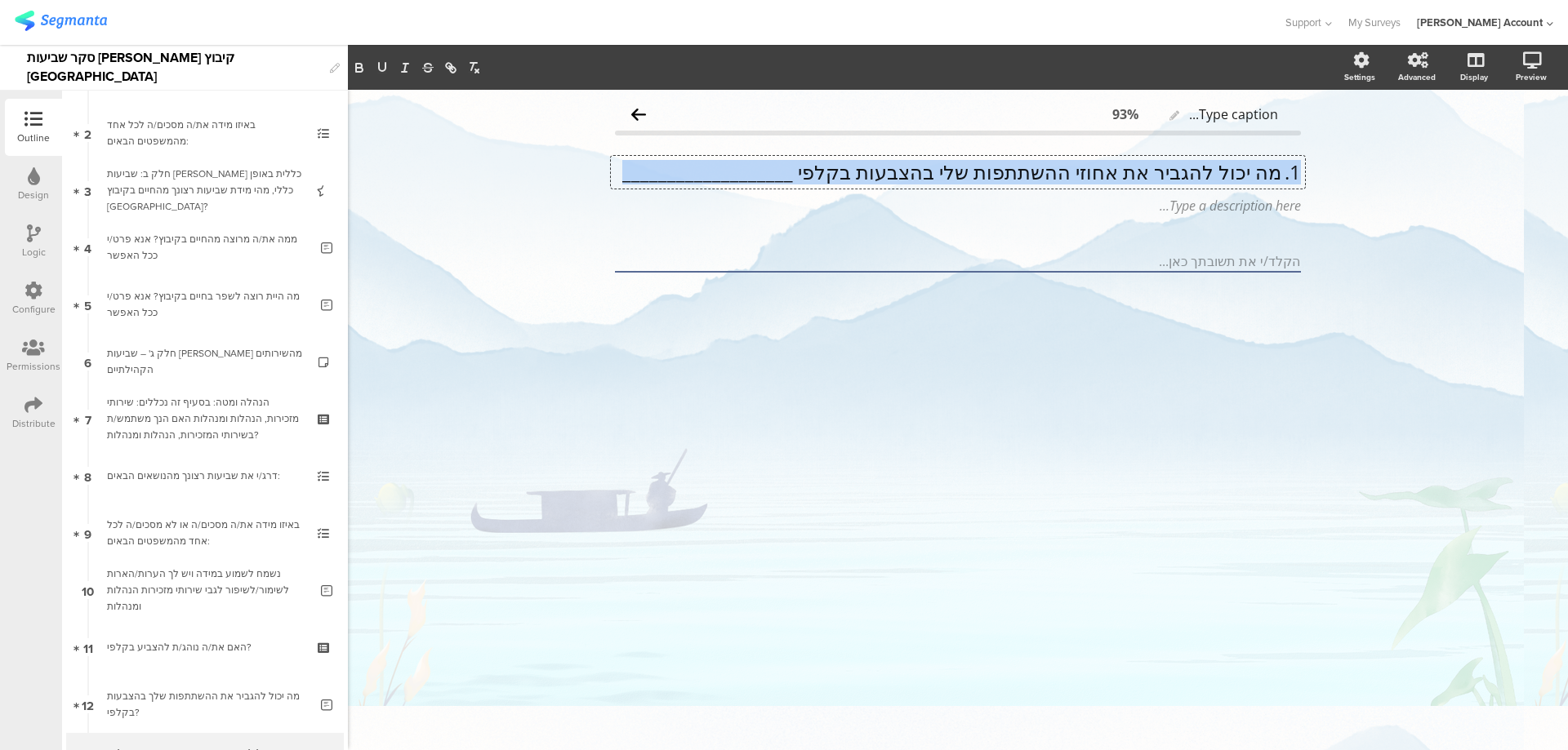
click at [1182, 170] on p "1. מה יכול להגביר את אחוזי ההשתתפות שלי בהצבעות בקלפי ___________________" at bounding box center [958, 172] width 686 height 24
paste div
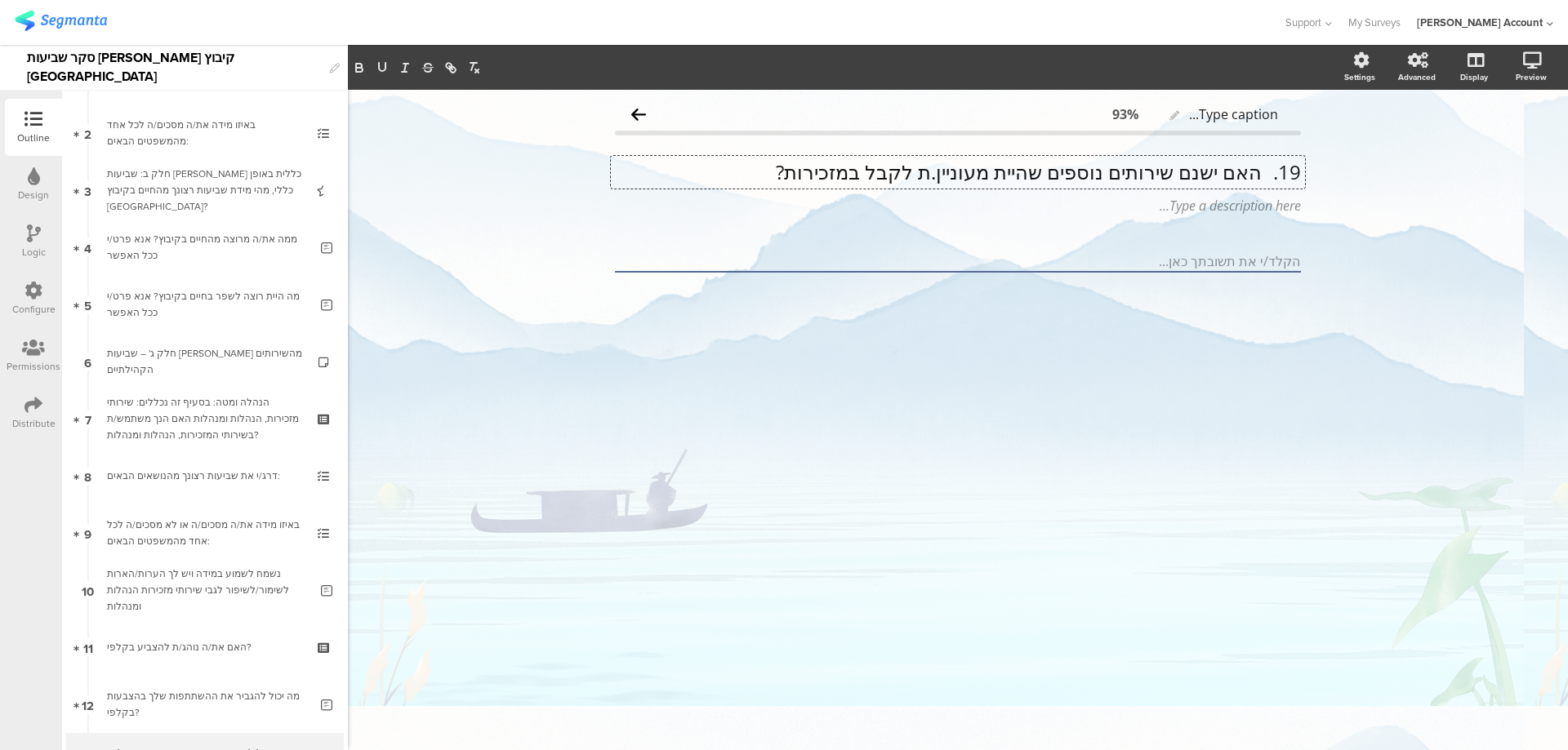
click at [1261, 170] on p "19. האם ישנם שירותים נוספים שהיית מעוניין.ת לקבל במזכירות?" at bounding box center [958, 172] width 686 height 24
click at [983, 170] on p "האם ישנם שירותים נוספים שהיית מעוניין.ת לקבל במזכירות?" at bounding box center [958, 172] width 686 height 24
click at [1016, 165] on p "האם ישנם שירותים נוספים שהיית מעוניין/ת לקבל במזכירות?" at bounding box center [958, 172] width 686 height 24
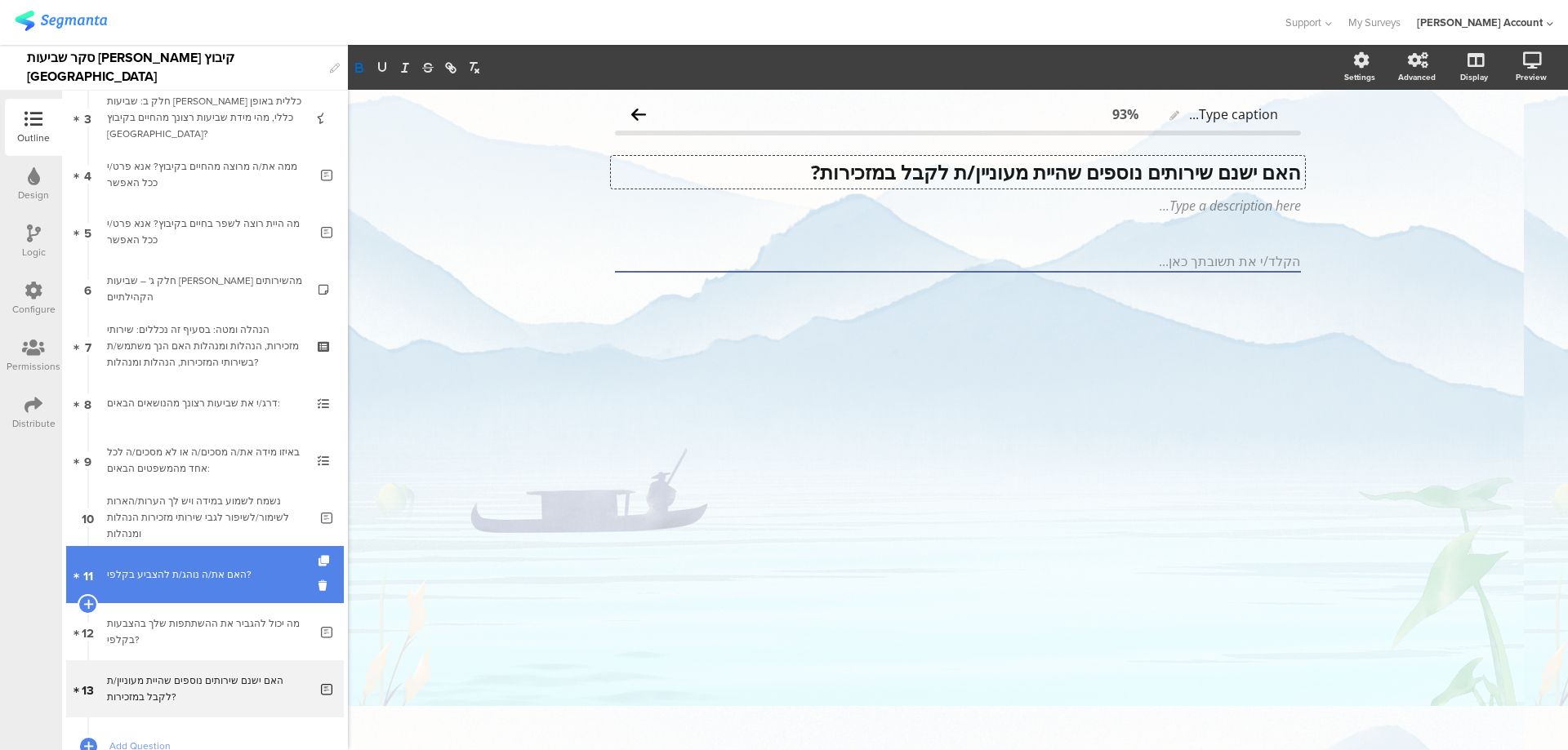
scroll to position [218, 0]
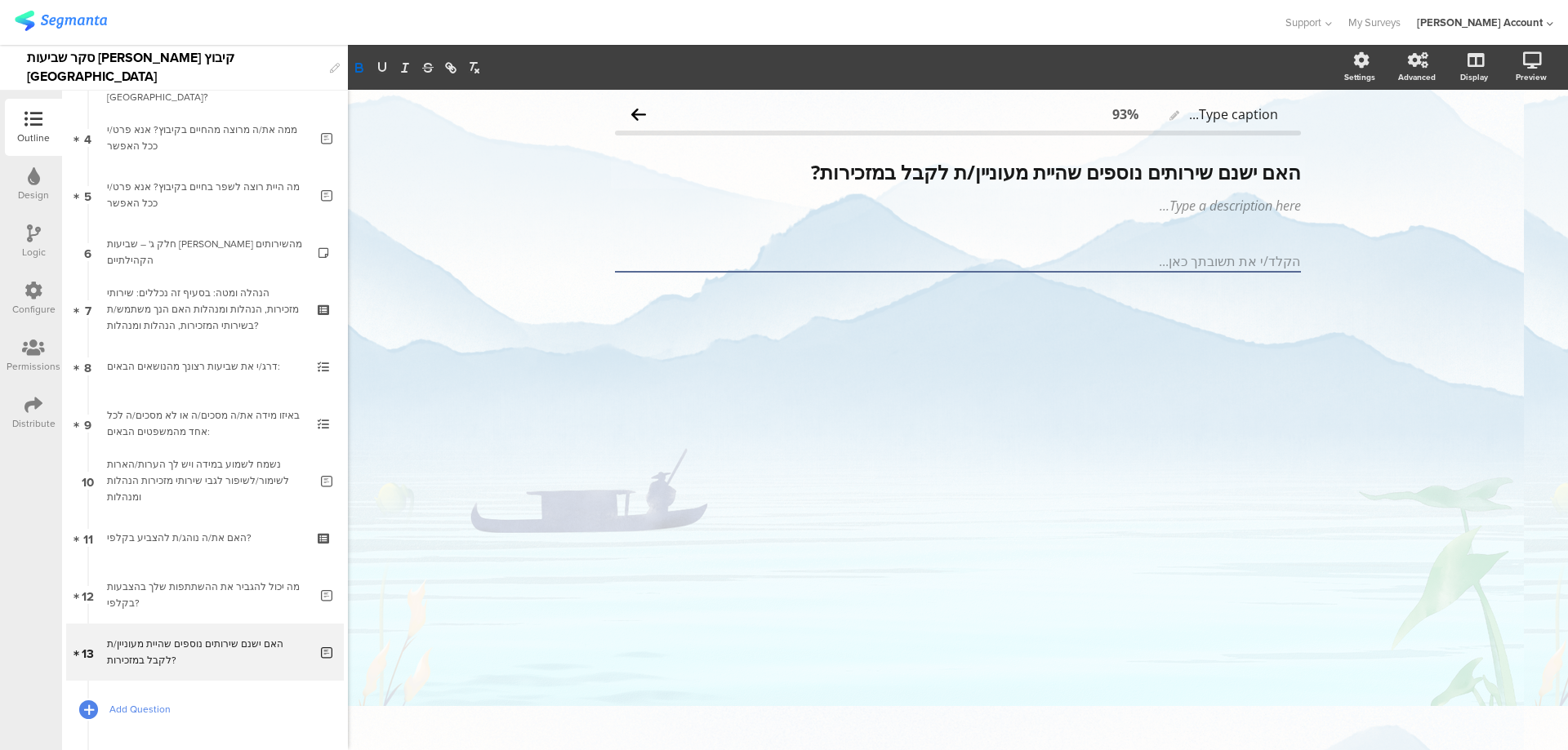
click at [91, 710] on icon at bounding box center [88, 710] width 10 height 14
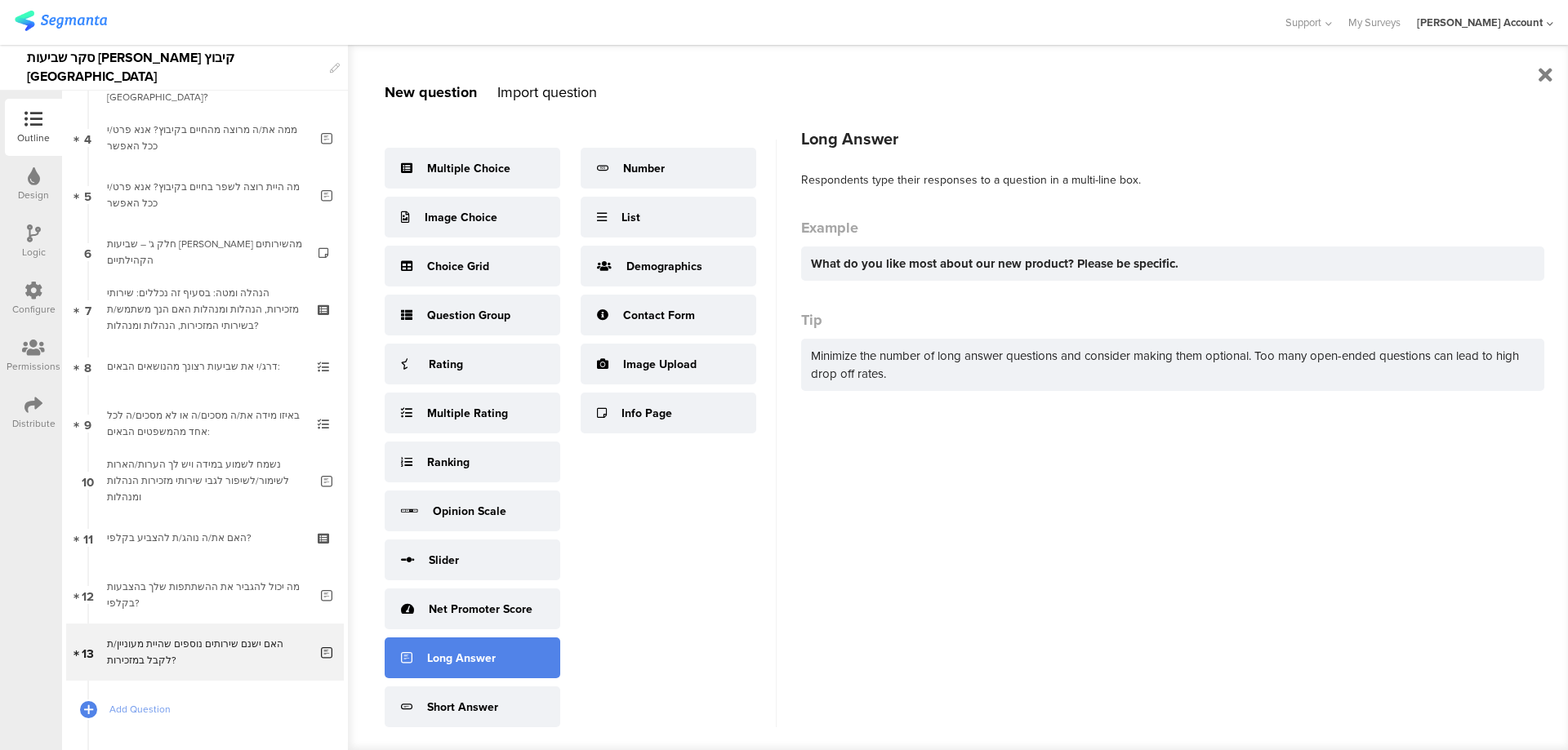
click at [496, 656] on div "Long Answer" at bounding box center [472, 657] width 176 height 41
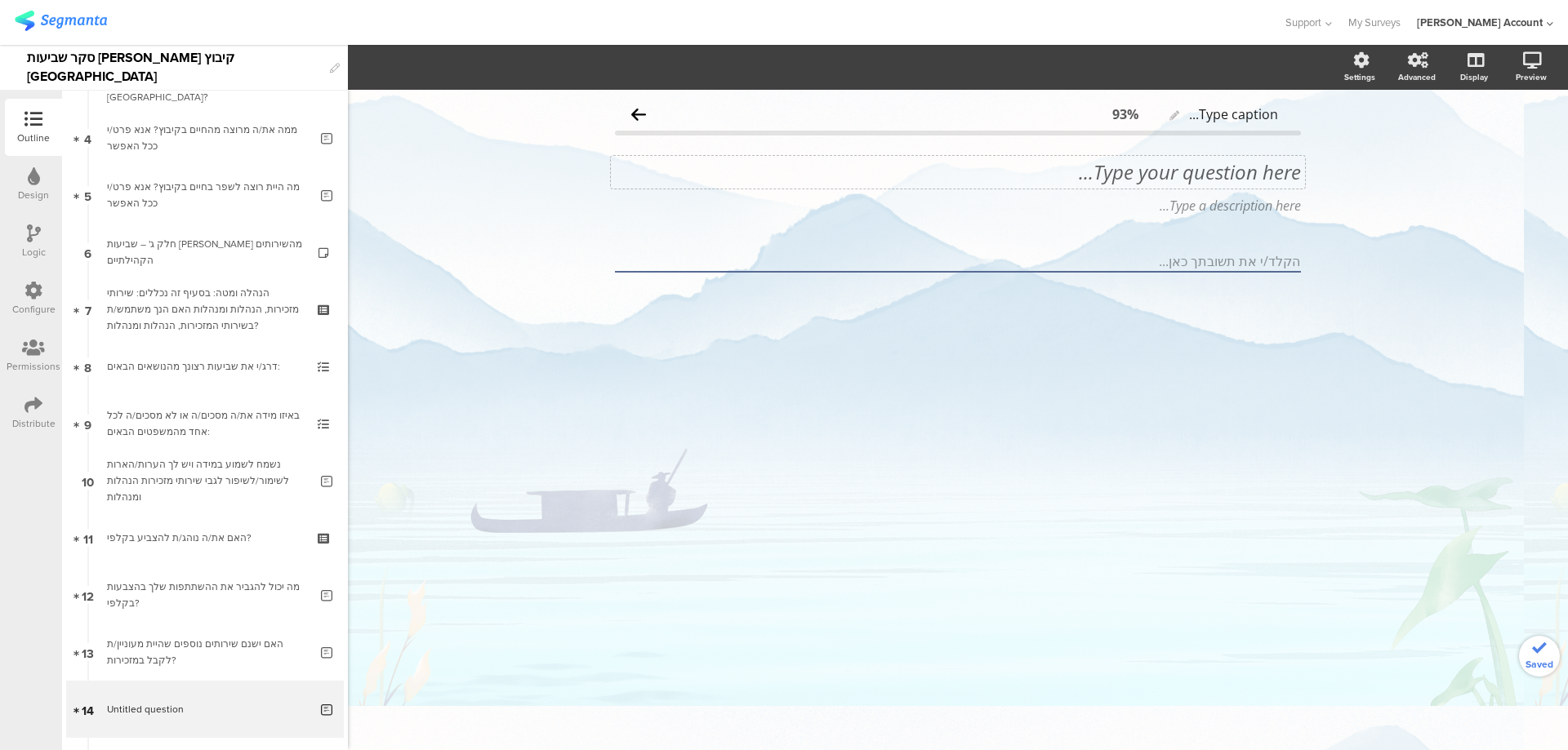
click at [1209, 178] on div "Type your question here..." at bounding box center [958, 171] width 694 height 32
click at [1262, 173] on p "20. נשמח להארות ותובנות בנוגע למבנה הארגוני הקיים" at bounding box center [958, 172] width 686 height 24
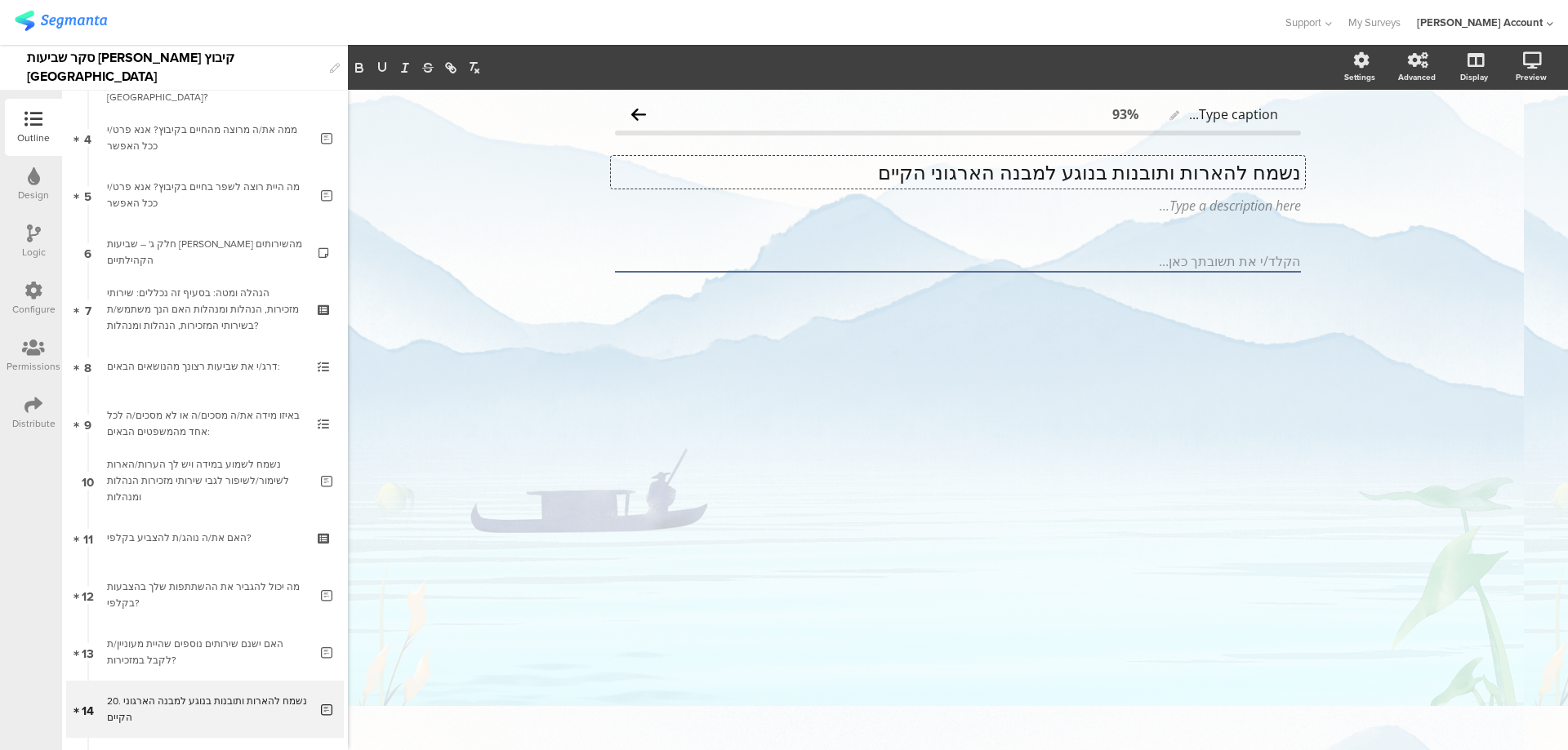
click at [1263, 169] on p "נשמח להארות ותובנות בנוגע למבנה הארגוני הקיים" at bounding box center [958, 172] width 686 height 24
click at [1262, 170] on p "נשמח להארות ותובנות בנוגע למבנה הארגוני הקיים" at bounding box center [958, 172] width 686 height 24
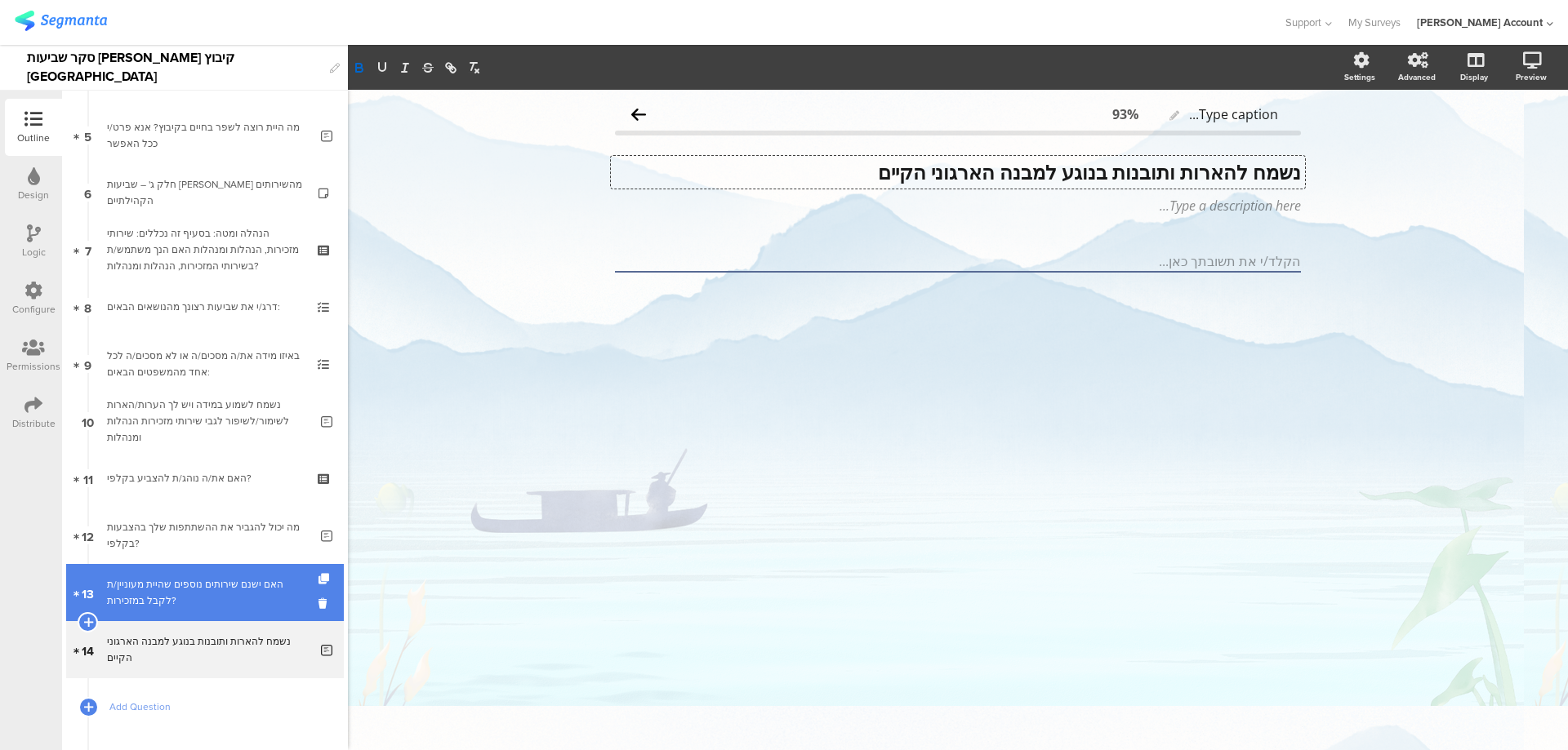
scroll to position [326, 0]
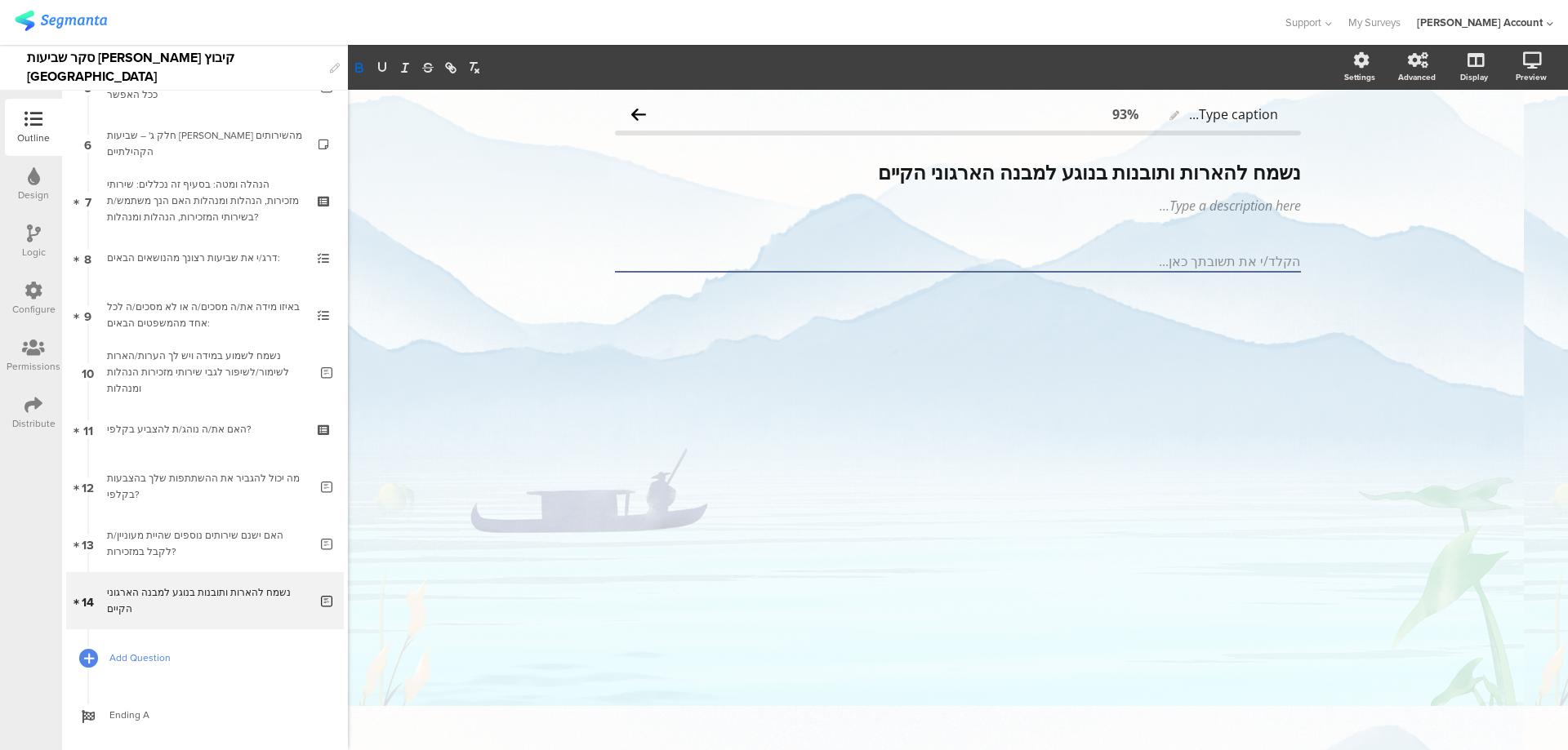
click at [87, 656] on icon at bounding box center [88, 658] width 10 height 14
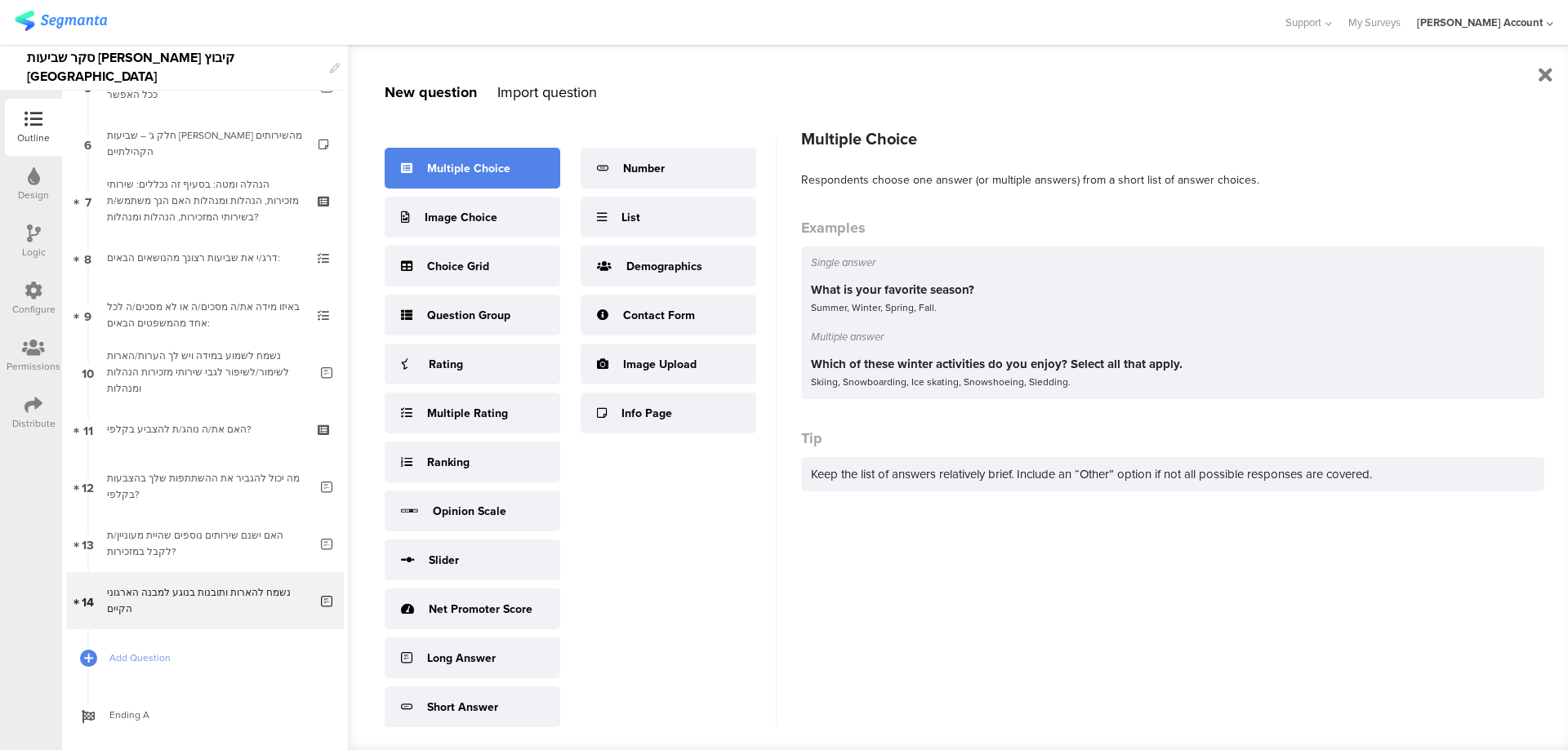
click at [473, 167] on div "Multiple Choice" at bounding box center [468, 169] width 83 height 17
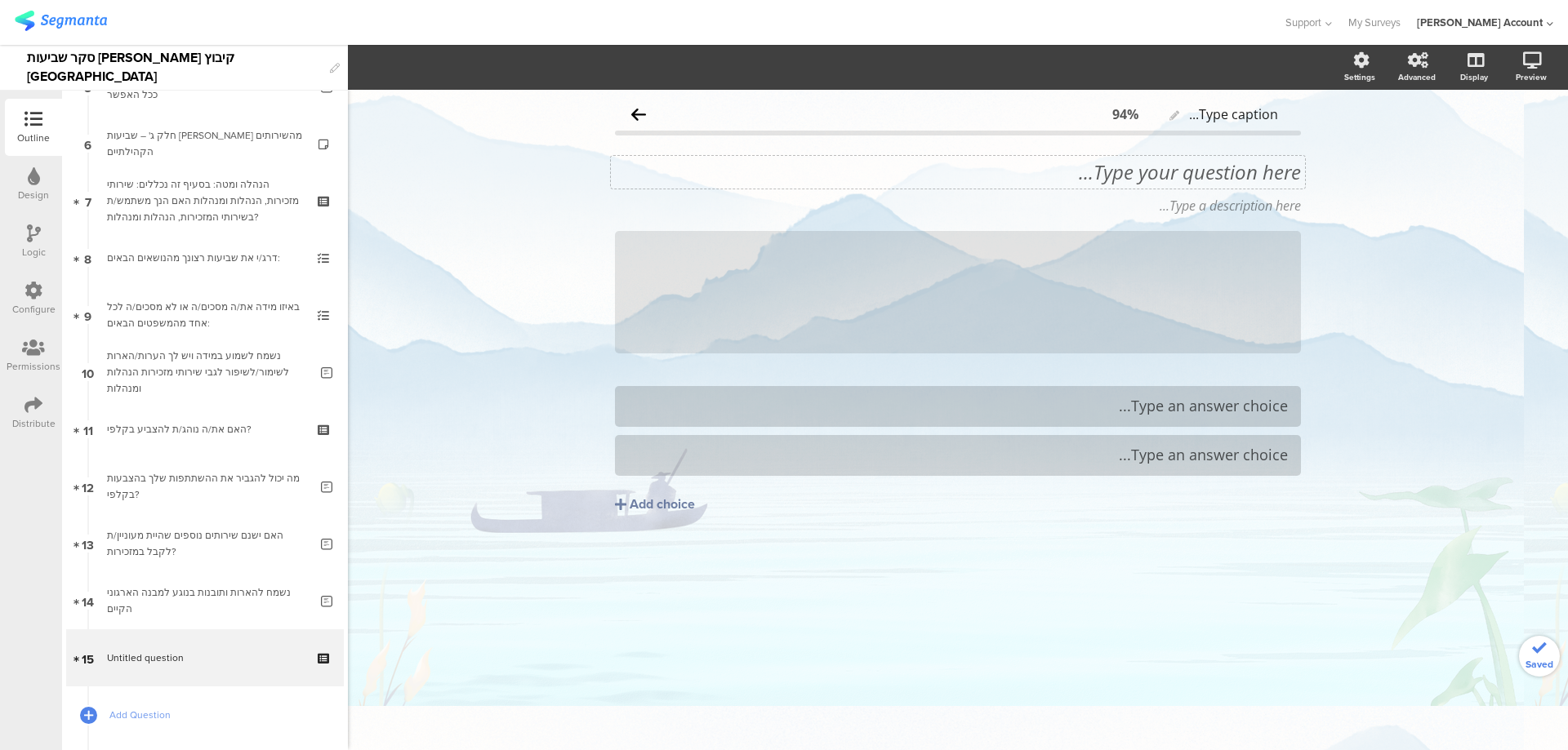
click at [1206, 169] on div "Type your question here..." at bounding box center [958, 171] width 694 height 32
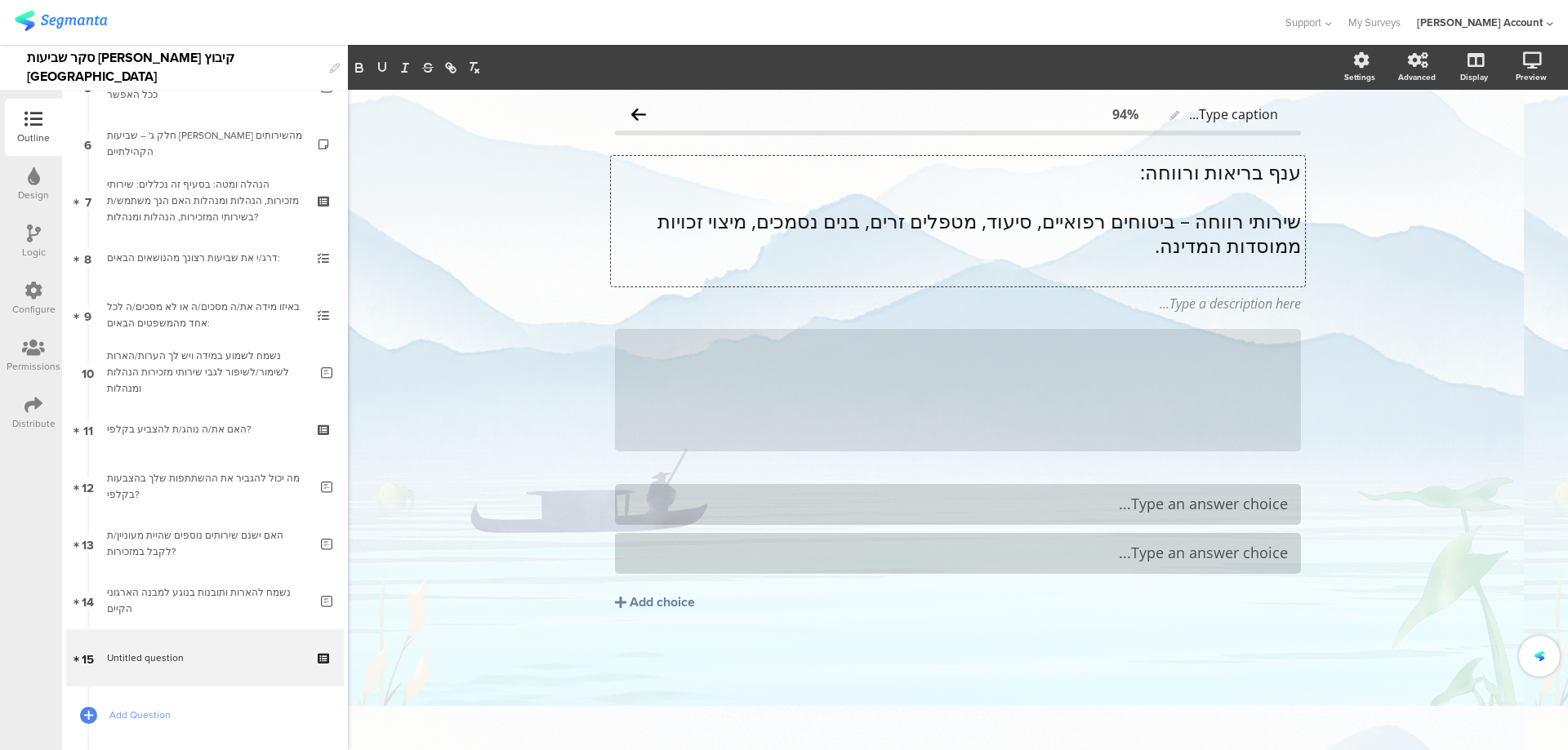
click at [1230, 172] on p "ענף בריאות ורווחה:" at bounding box center [958, 172] width 686 height 24
click at [1229, 172] on p "ענף בריאות ורווחה:" at bounding box center [958, 172] width 686 height 24
click at [1228, 172] on p "ענף בריאות ורווחה:" at bounding box center [958, 172] width 686 height 24
click at [385, 63] on icon "button" at bounding box center [382, 67] width 15 height 15
click at [1122, 248] on p "שירותי רווחה – ביטוחים רפואיים, סיעוד, מטפלים זרים, בנים נסמכים, מיצוי זכויות מ…" at bounding box center [958, 233] width 686 height 49
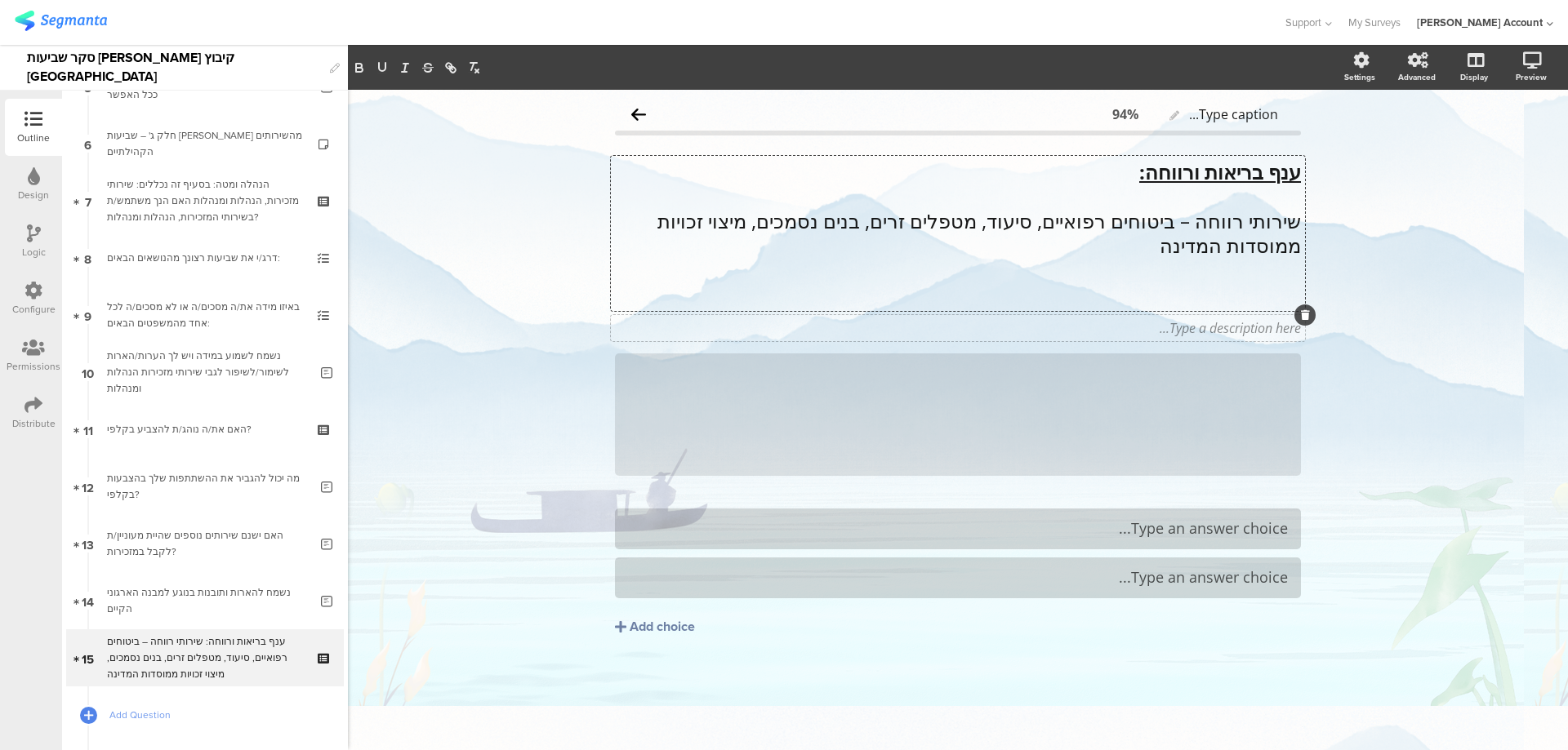
scroll to position [1, 0]
click at [1256, 294] on p "21. האם אתה משתמש בשירותי רווחה?" at bounding box center [958, 294] width 686 height 24
click at [1279, 199] on p at bounding box center [958, 196] width 686 height 24
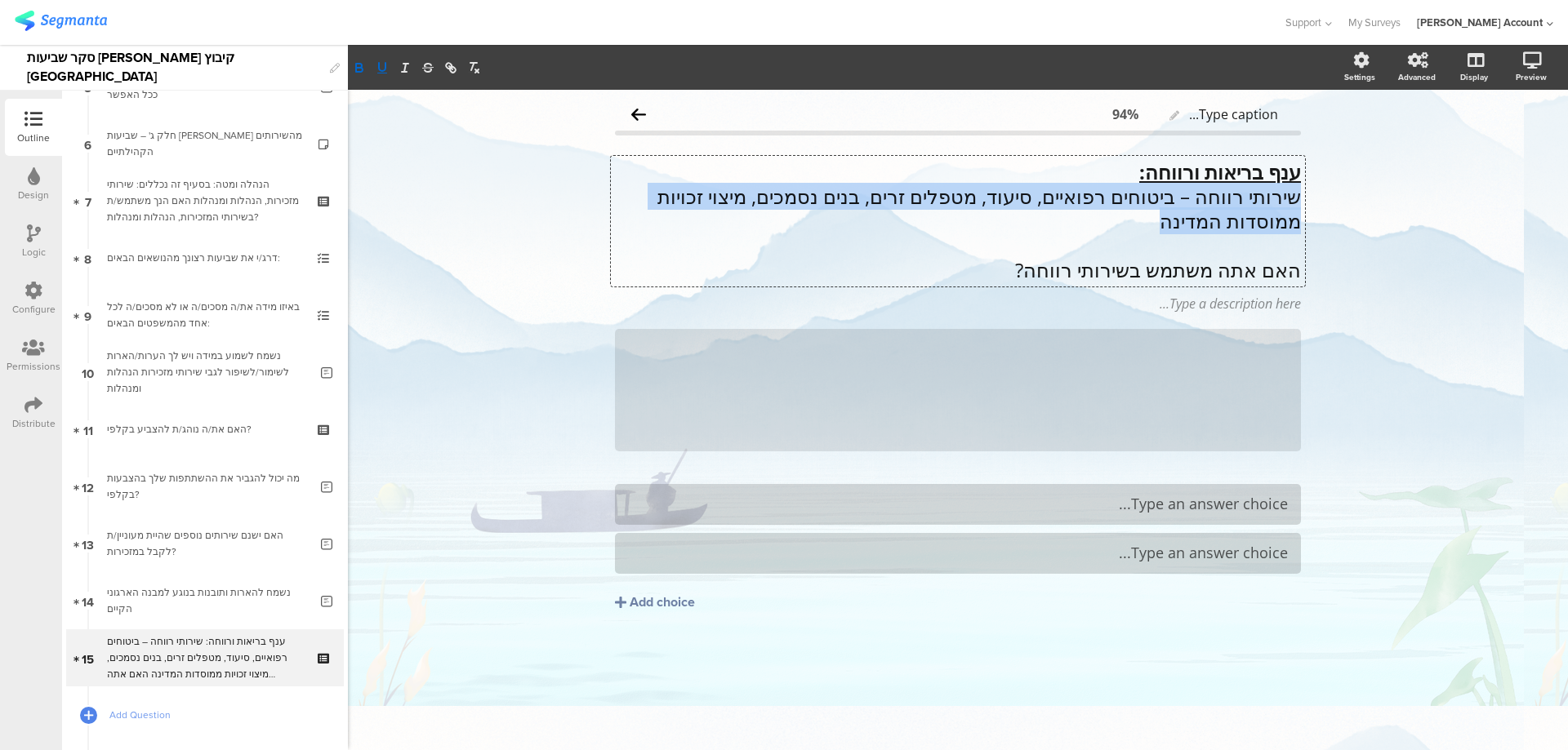
drag, startPoint x: 1171, startPoint y: 216, endPoint x: 1319, endPoint y: 197, distance: 149.2
click at [1319, 197] on div "Type caption... 94% ענף בריאות ורווחה: שירותי רווחה – ביטוחים רפואיים, סיעוד, מ…" at bounding box center [958, 420] width 1220 height 660
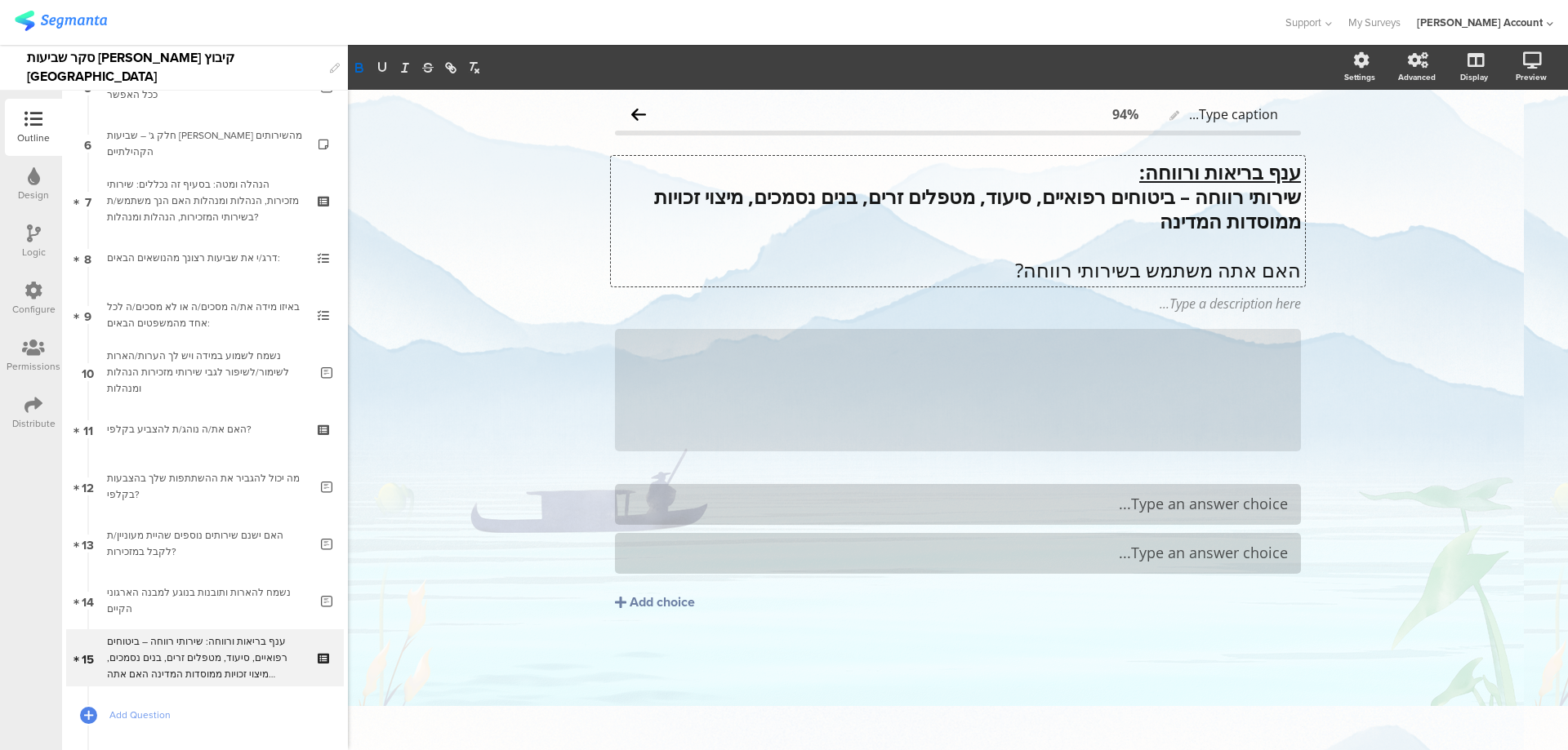
click at [1258, 263] on p "האם אתה משתמש בשירותי רווחה?" at bounding box center [958, 270] width 686 height 24
click at [1233, 268] on strong "האם אתה משתמש בשירותי רווחה?" at bounding box center [1158, 268] width 287 height 27
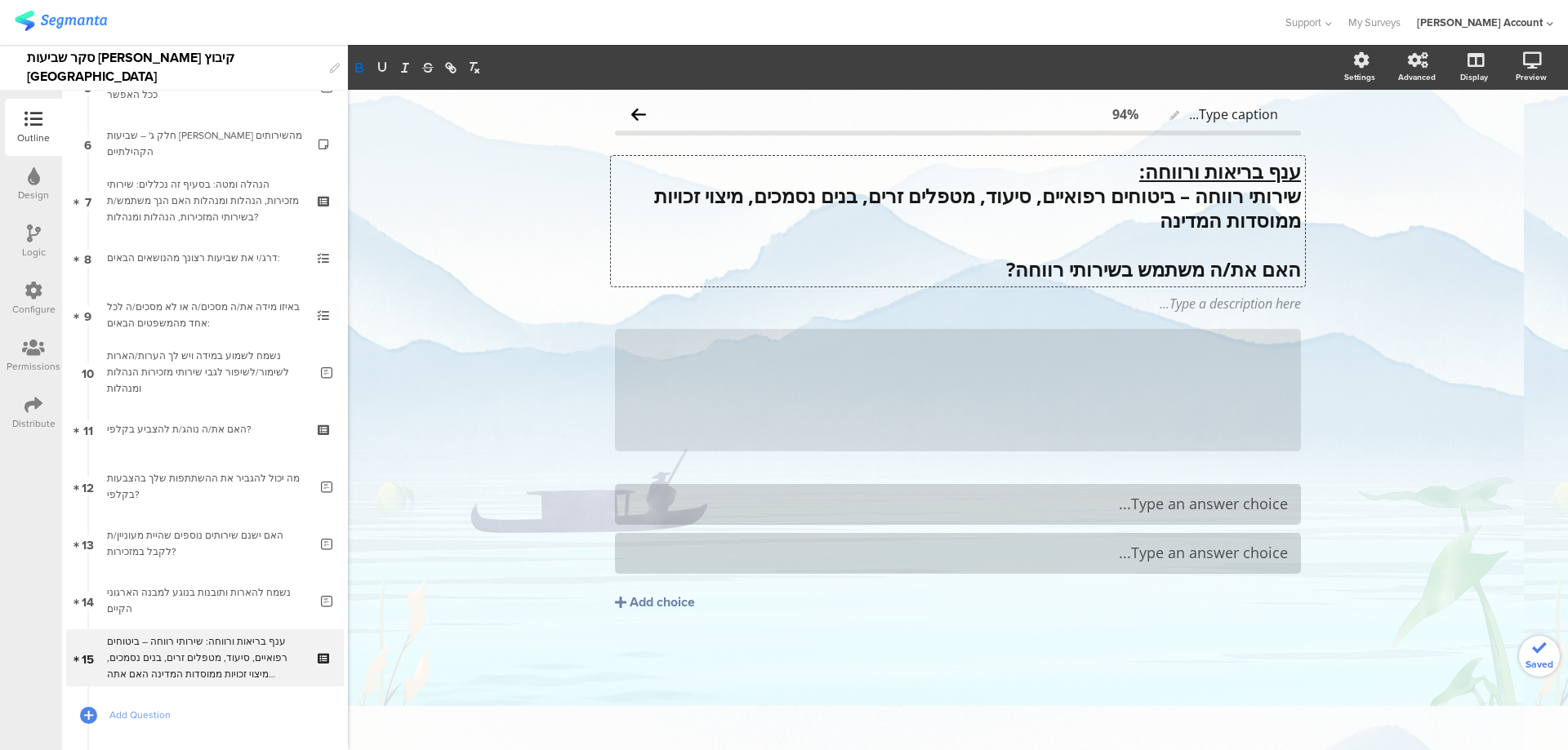
click at [1135, 273] on strong "האם את/ה משתמש בשירותי רווחה?" at bounding box center [1153, 268] width 295 height 27
click at [1295, 329] on div at bounding box center [1300, 329] width 21 height 21
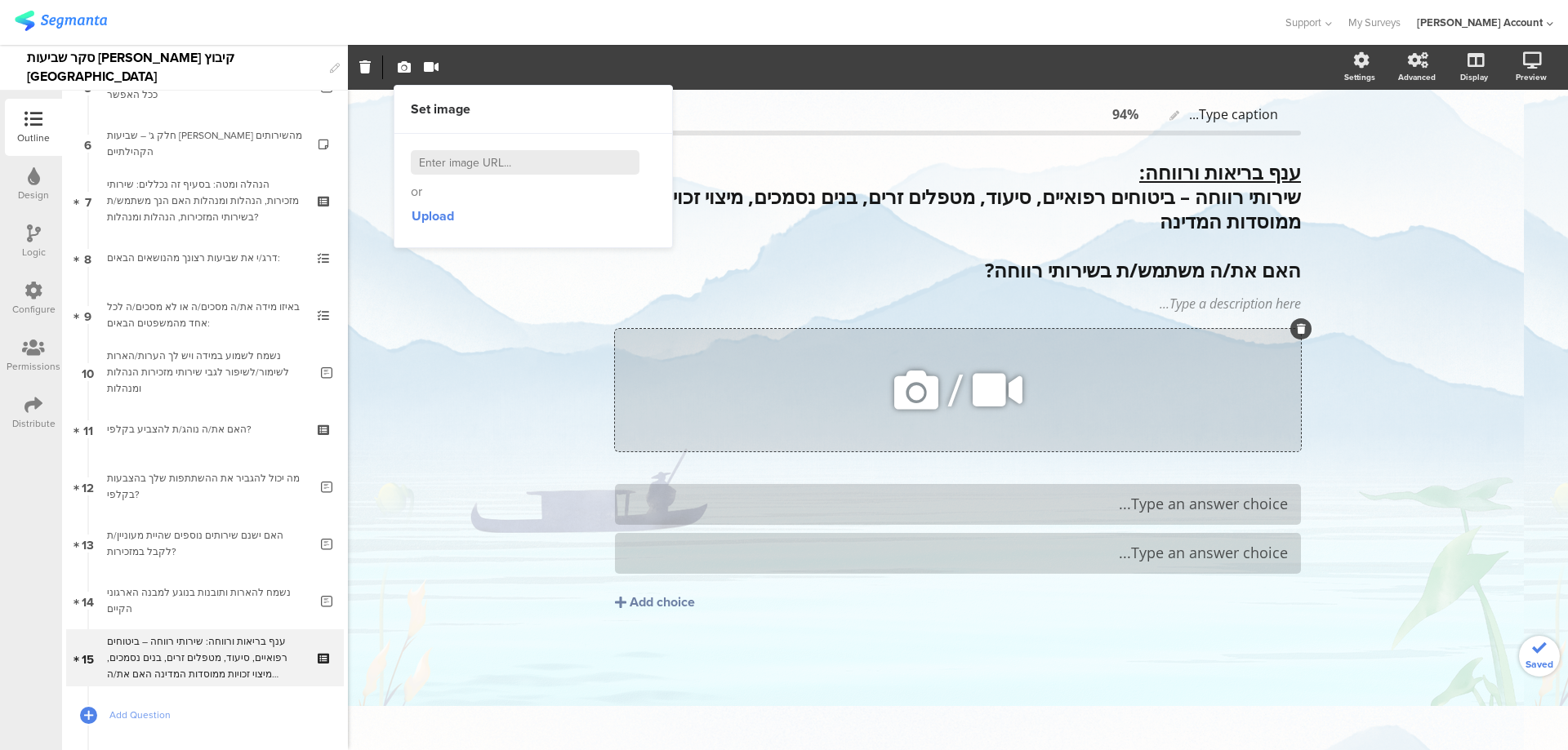
click at [1297, 328] on icon at bounding box center [1301, 329] width 9 height 10
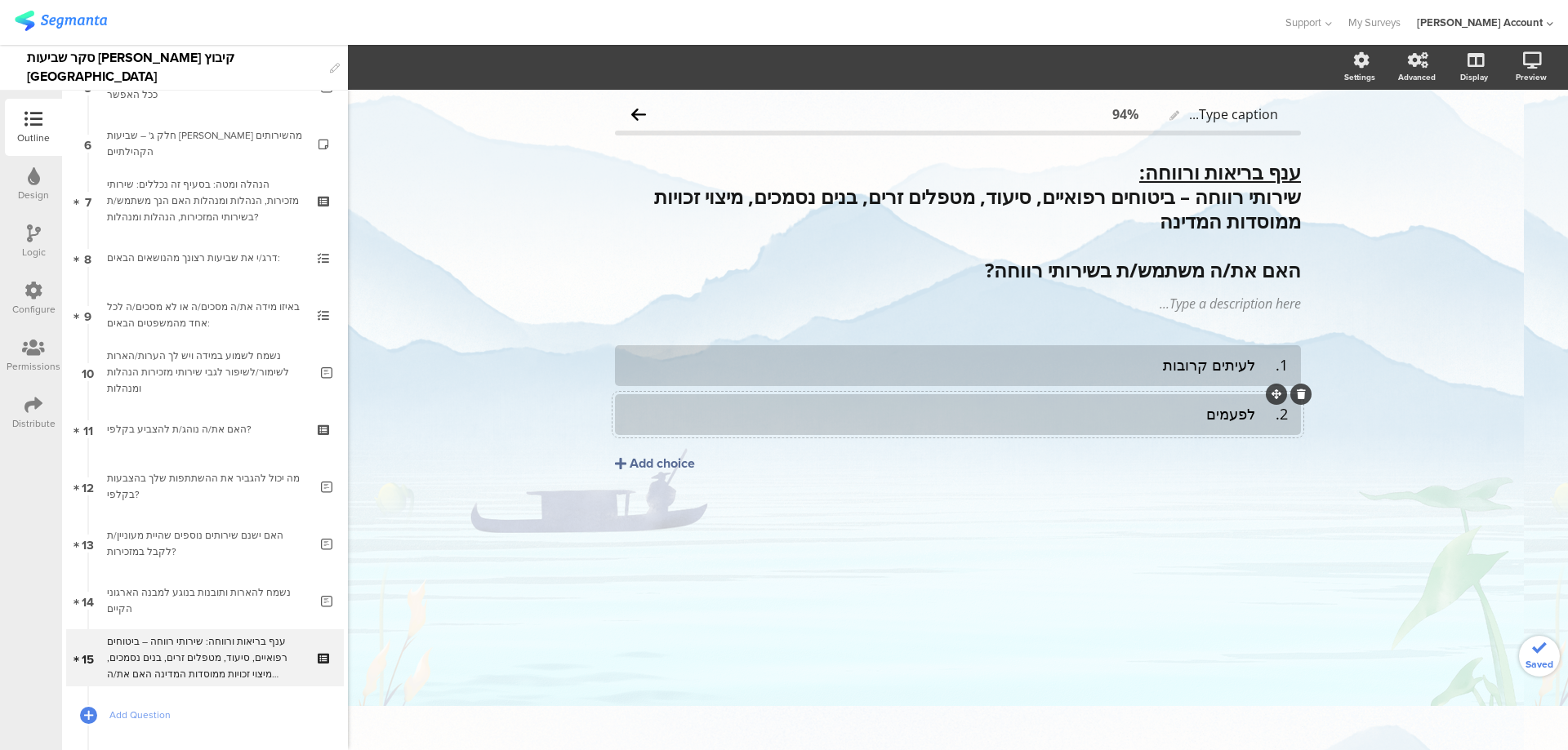
click at [684, 464] on div "Add choice" at bounding box center [662, 464] width 66 height 17
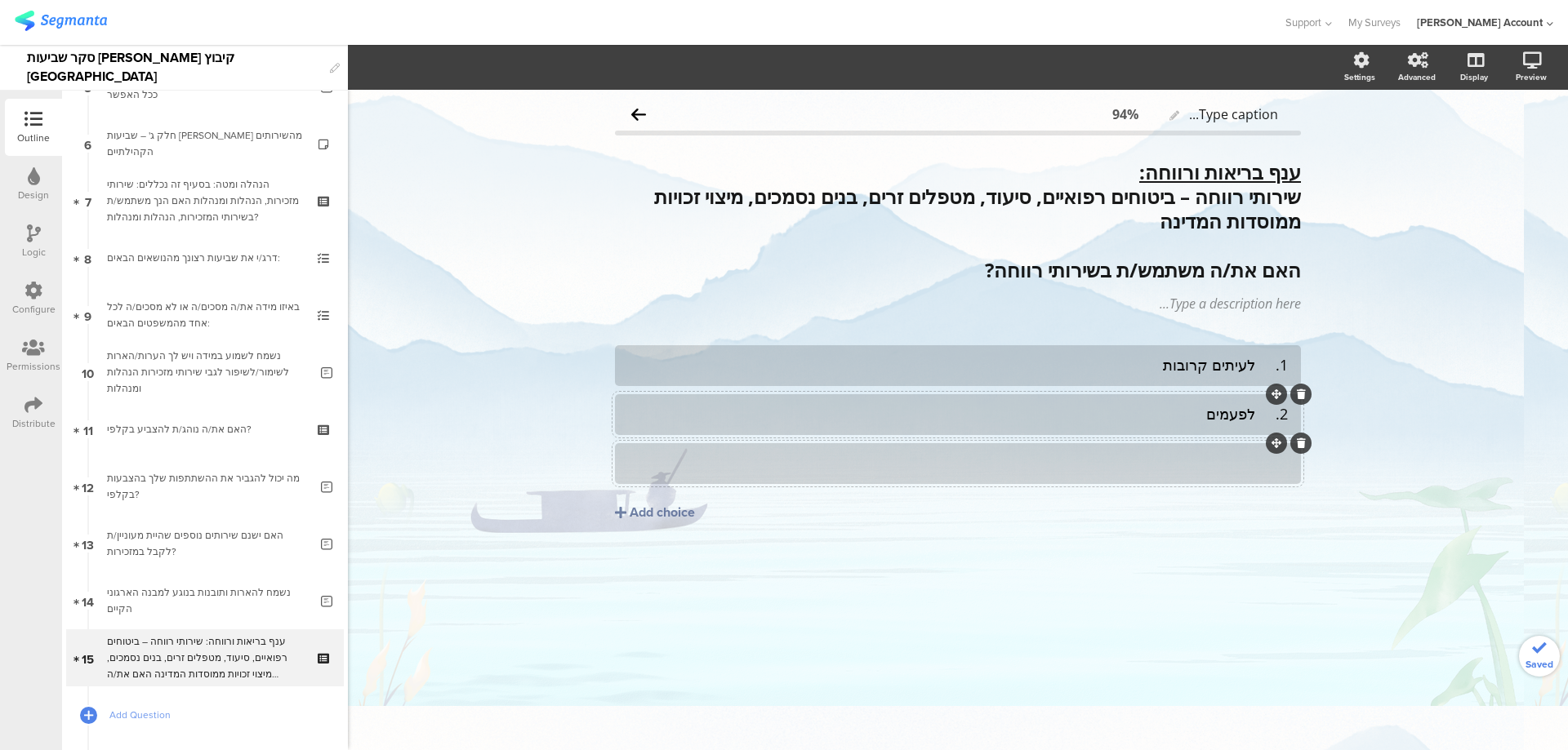
click at [1099, 465] on div at bounding box center [958, 462] width 659 height 18
click at [1254, 411] on div "2. לפעמים" at bounding box center [958, 413] width 659 height 18
click at [1264, 364] on div "1. לעיתים קרובות" at bounding box center [958, 365] width 659 height 18
click at [95, 711] on div at bounding box center [88, 715] width 23 height 23
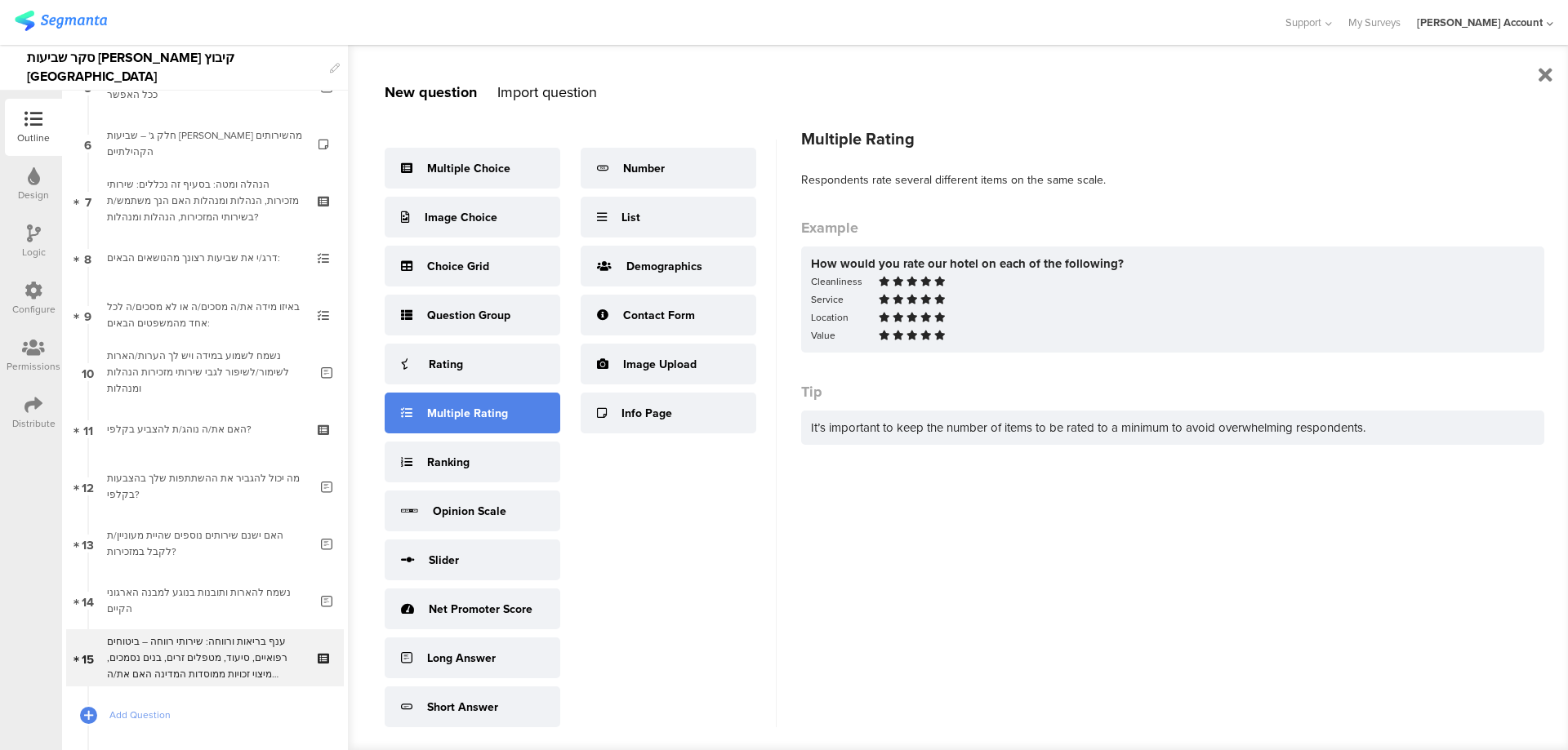
click at [498, 408] on div "Multiple Rating" at bounding box center [467, 413] width 80 height 17
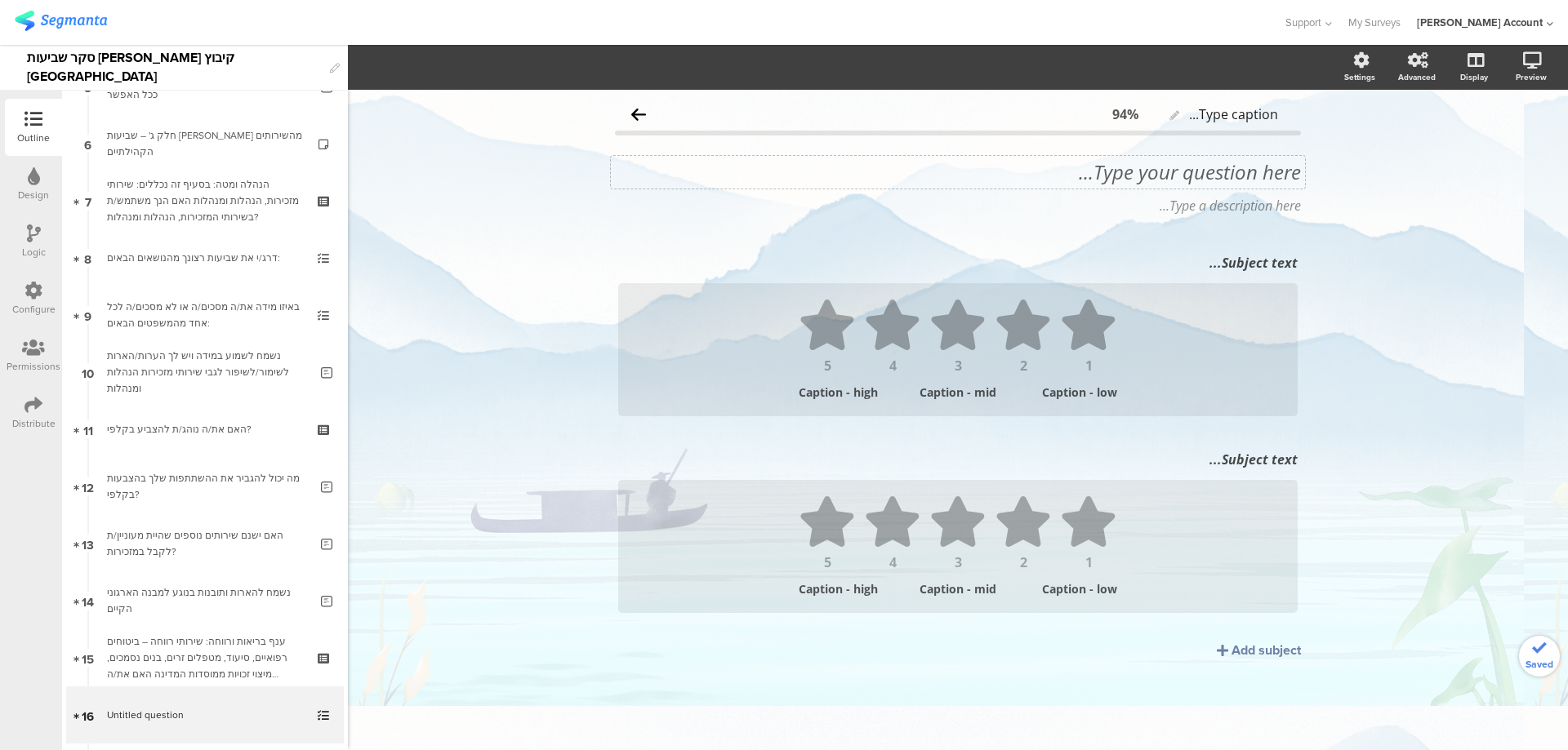
click at [1242, 176] on div "Type your question here..." at bounding box center [958, 171] width 694 height 32
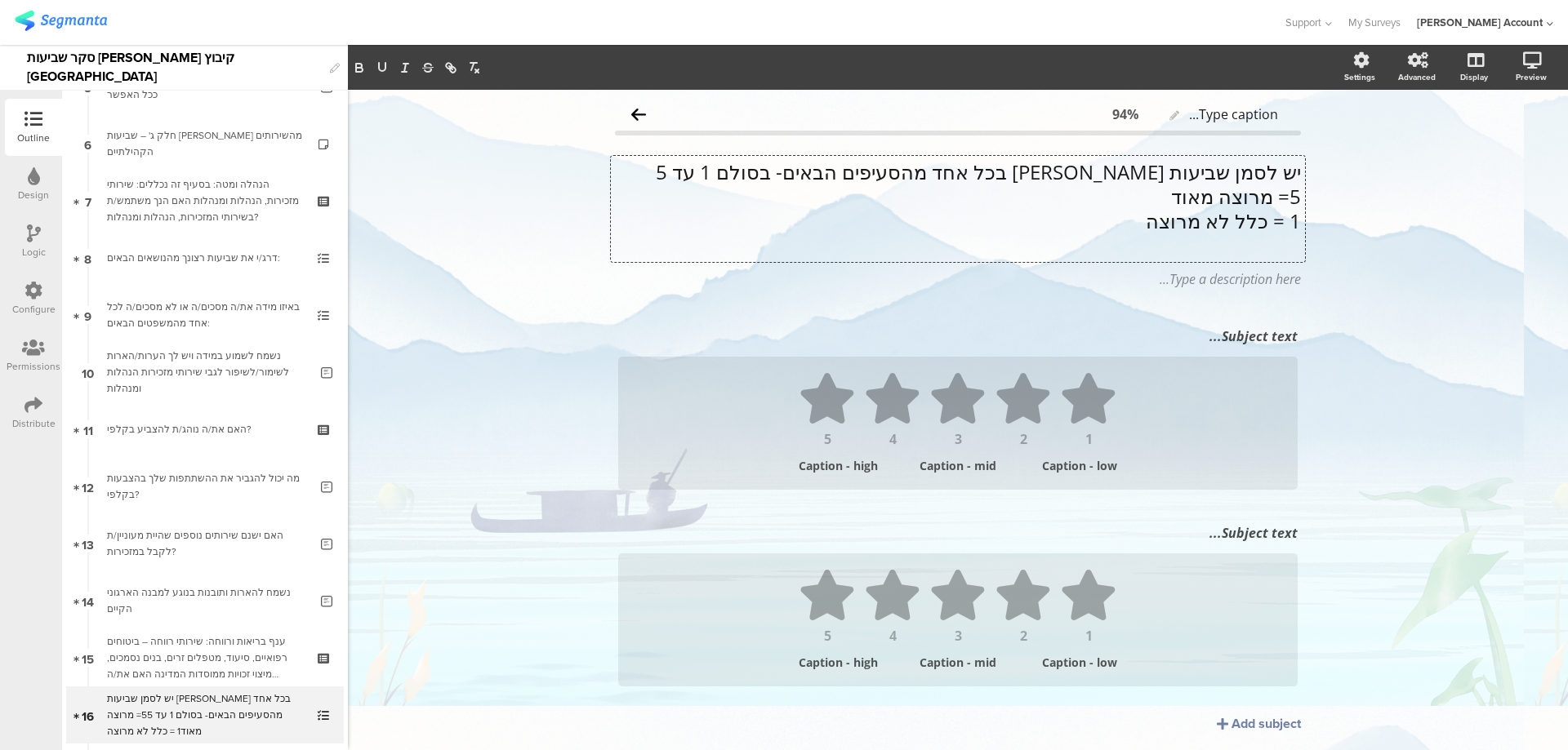
click at [1139, 187] on p "5= מרוצה מאוד" at bounding box center [958, 197] width 686 height 24
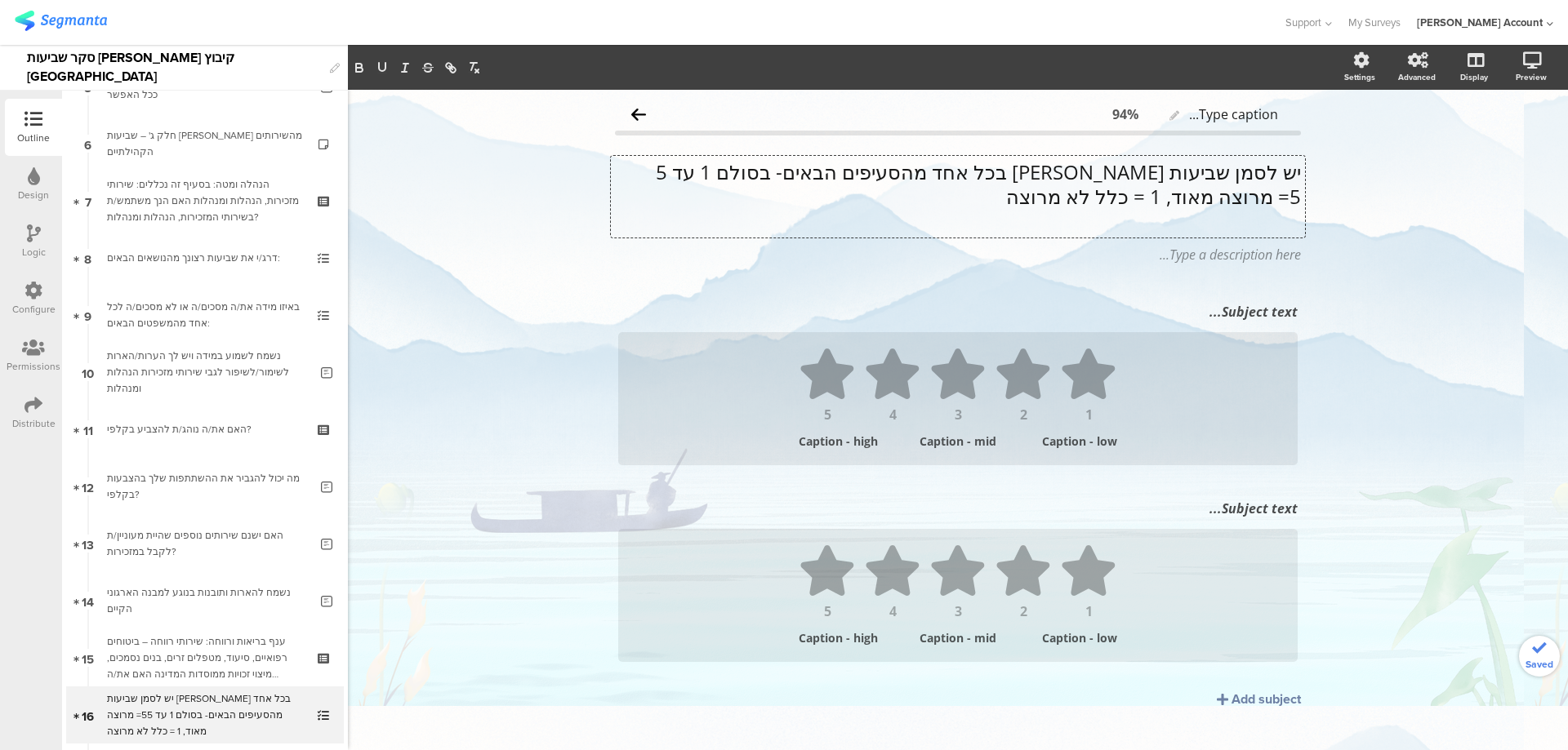
drag, startPoint x: 992, startPoint y: 196, endPoint x: 1341, endPoint y: 176, distance: 349.6
click at [1341, 176] on div "Type caption... 94% יש לסמן שביעות רצון בכל אחד מהסעיפים הבאים- בסולם 1 עד 5 5=…" at bounding box center [958, 432] width 1220 height 684
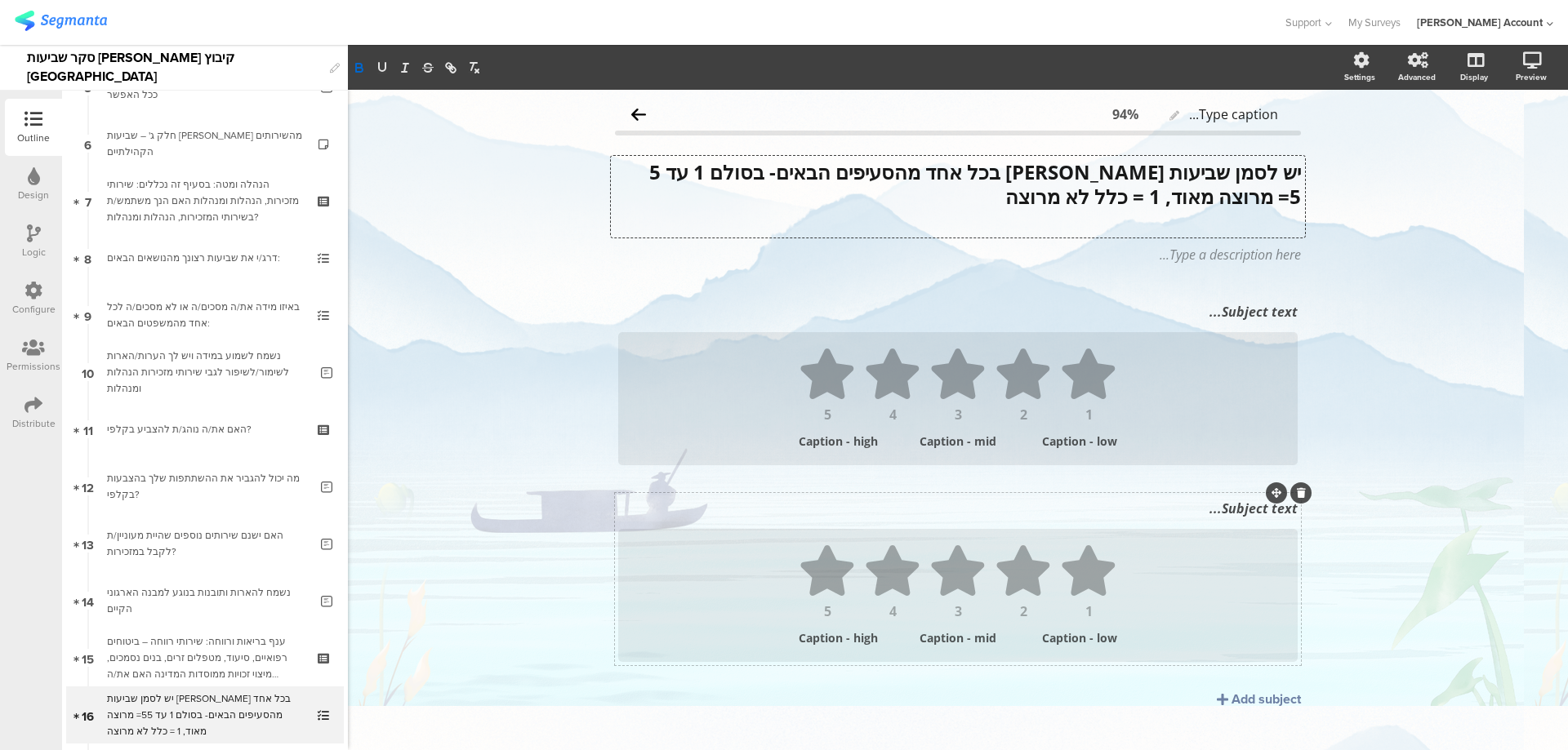
click at [1245, 519] on div "Subject text..." at bounding box center [958, 509] width 687 height 26
click at [1255, 316] on div "Subject text..." at bounding box center [958, 312] width 687 height 26
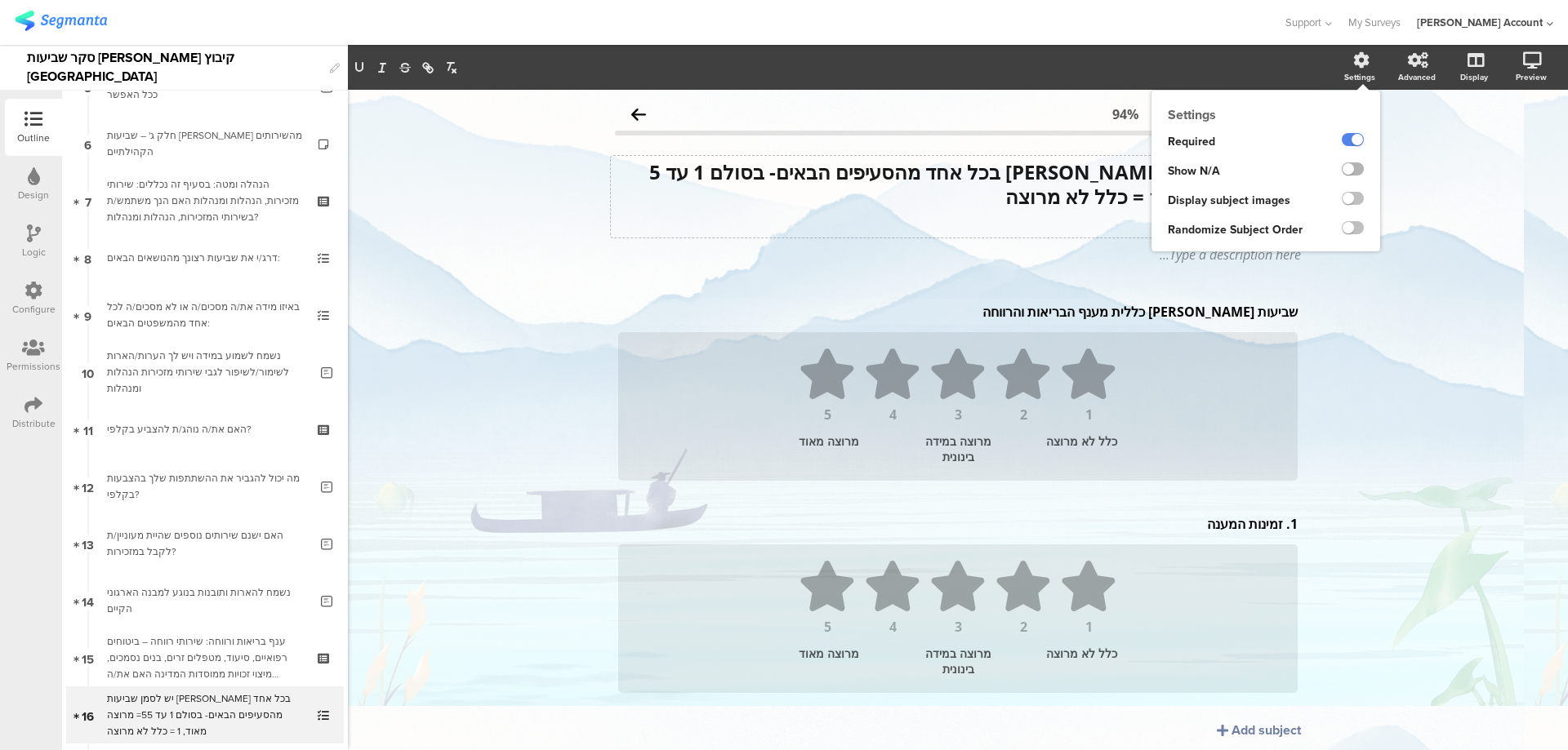
click at [1347, 168] on label at bounding box center [1352, 169] width 22 height 13
click at [0, 0] on input "checkbox" at bounding box center [0, 0] width 0 height 0
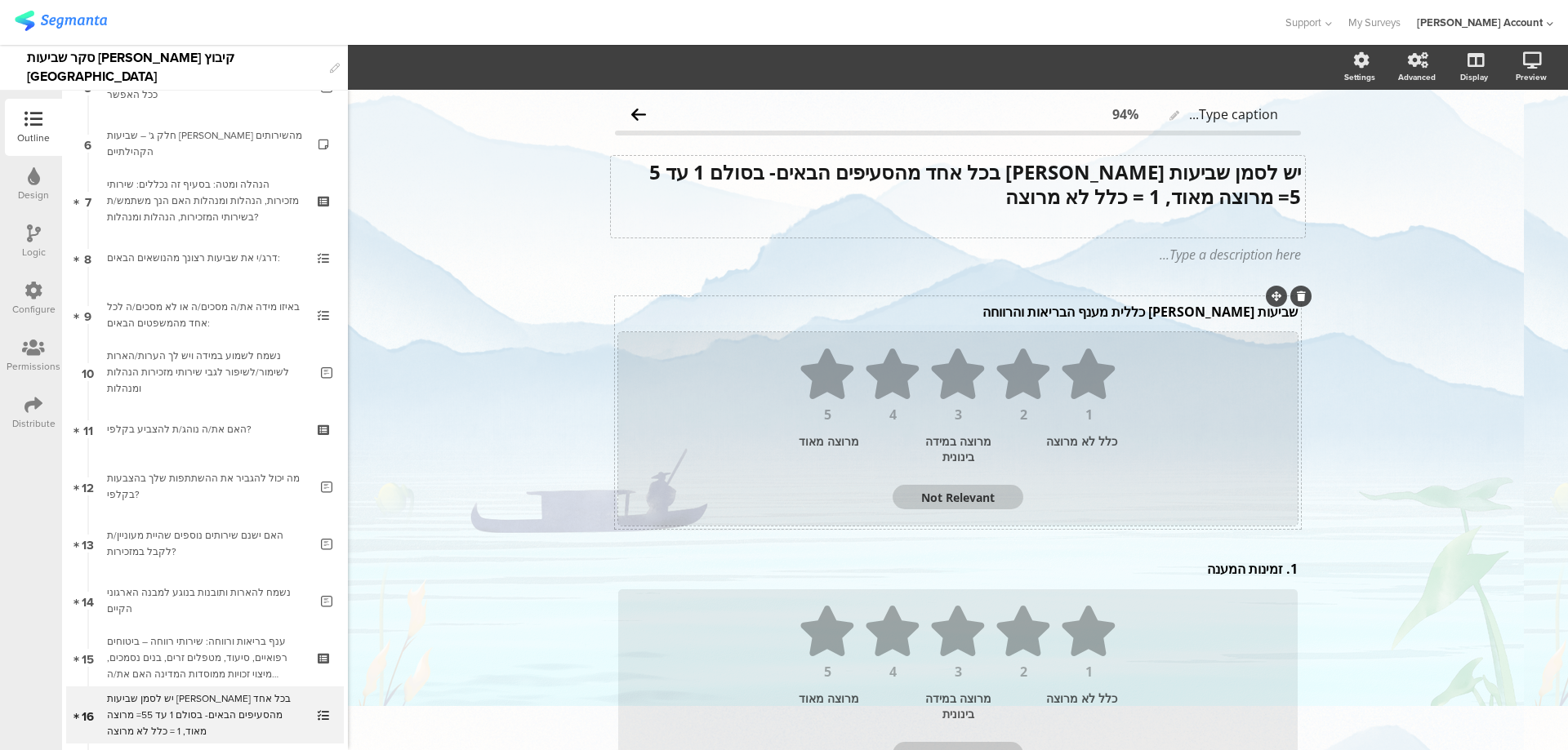
click at [983, 499] on textarea "Not Relevant" at bounding box center [958, 497] width 130 height 16
type textarea "לא י"
type textarea "לא"
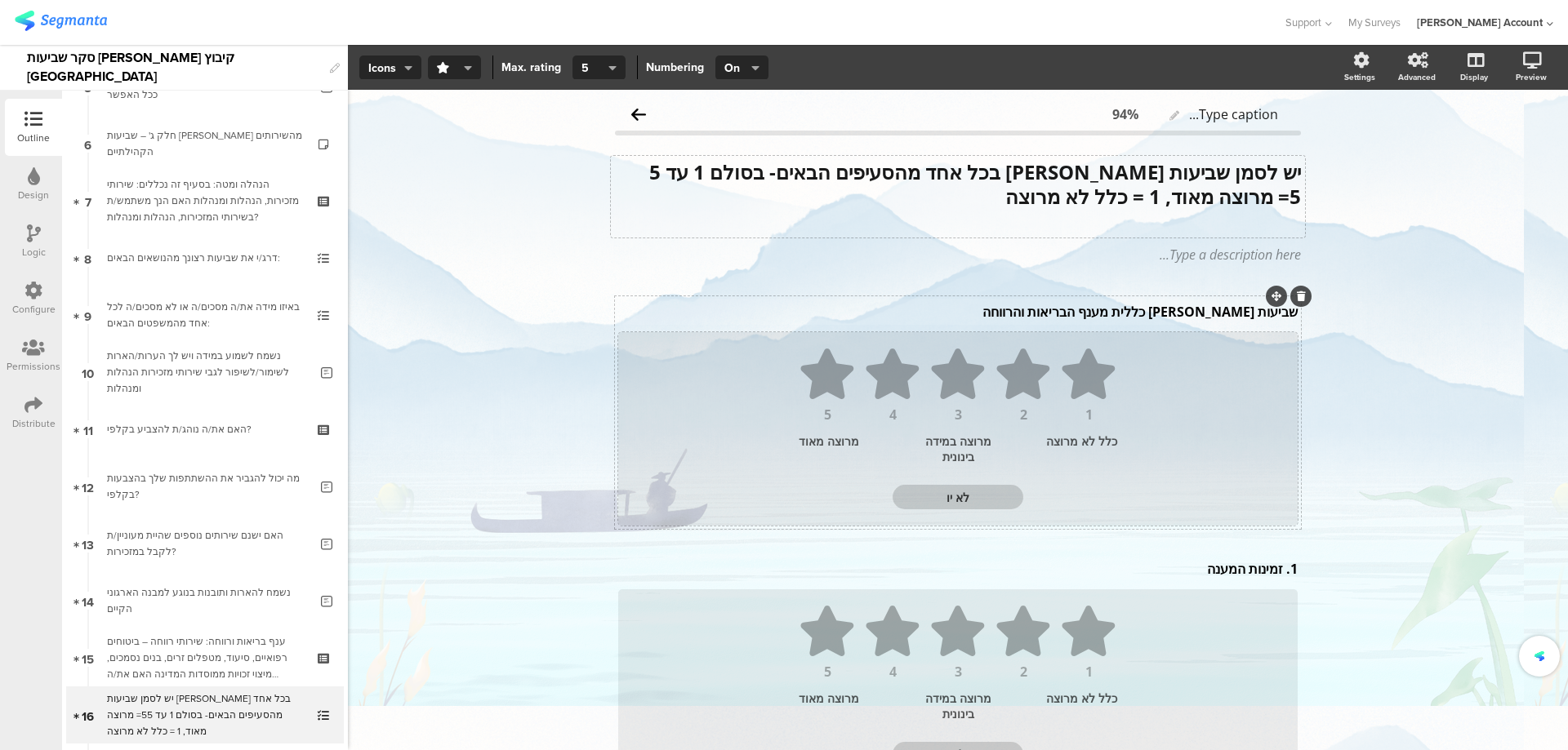
type textarea "לא יוד"
type textarea "לא יודע"
type textarea "לא יודע/ת"
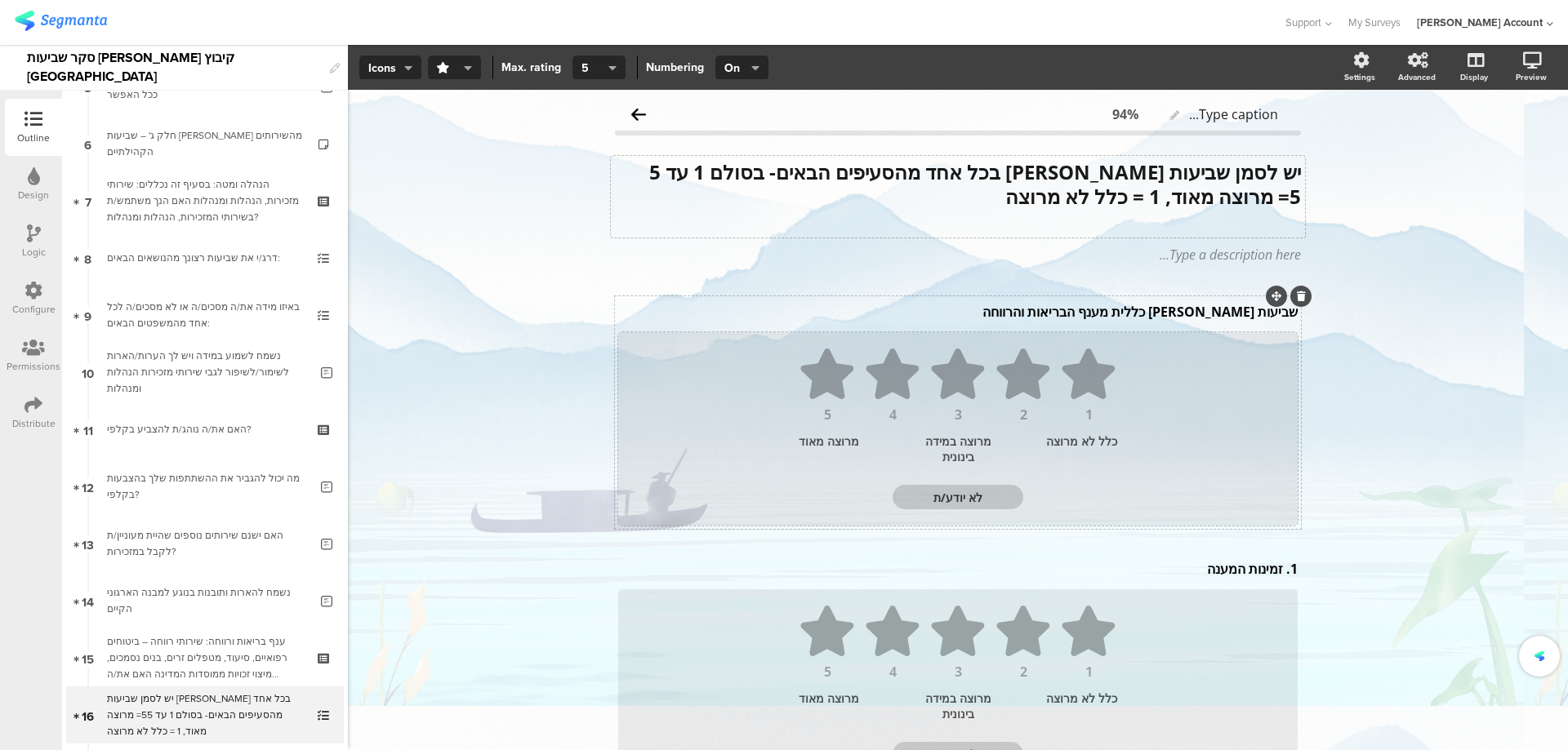
type textarea "לא יודע/ת"
click at [1275, 571] on div "1. זמינות המענה 1. זמינות המענה" at bounding box center [958, 569] width 687 height 26
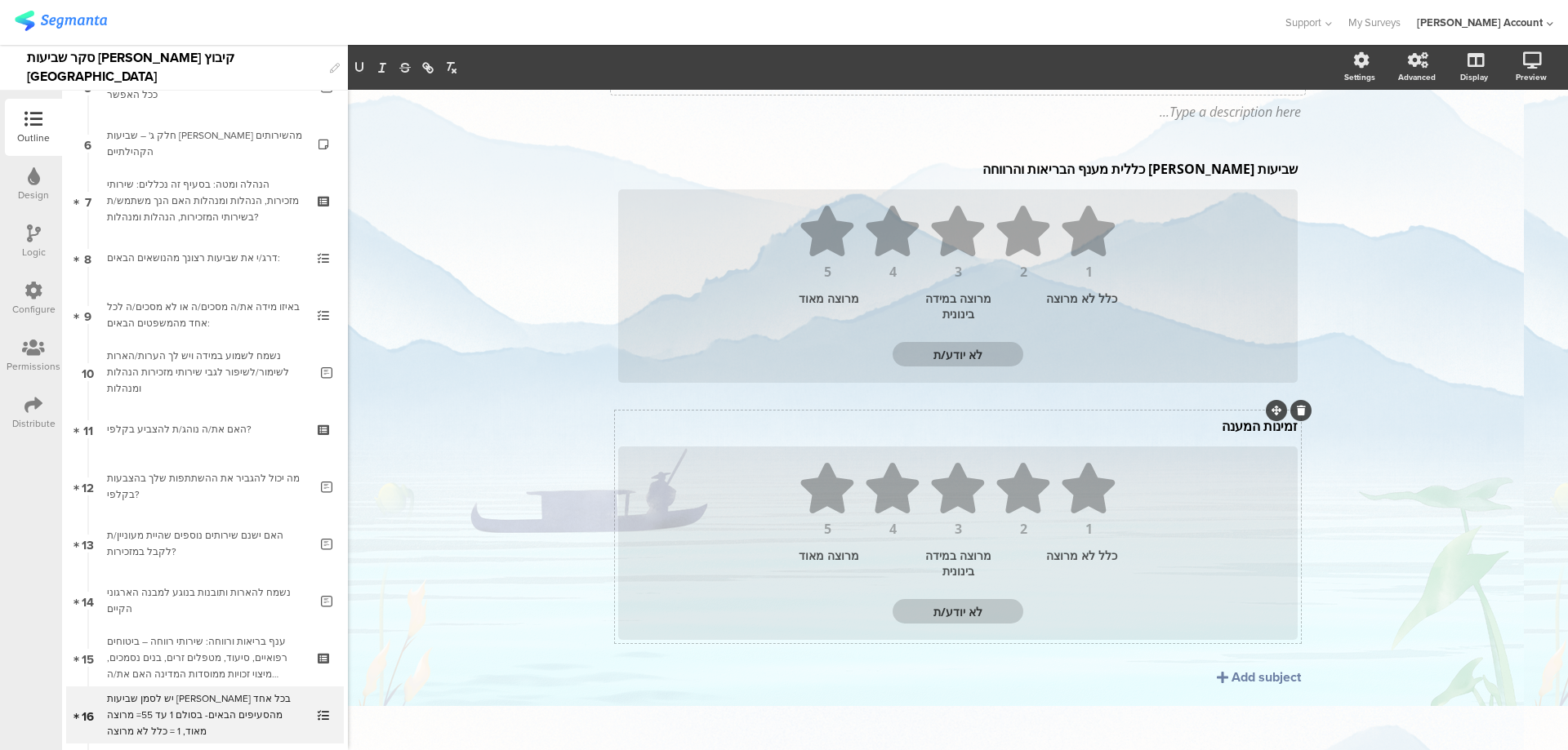
scroll to position [144, 0]
click at [1233, 673] on div "Add subject" at bounding box center [1265, 675] width 69 height 18
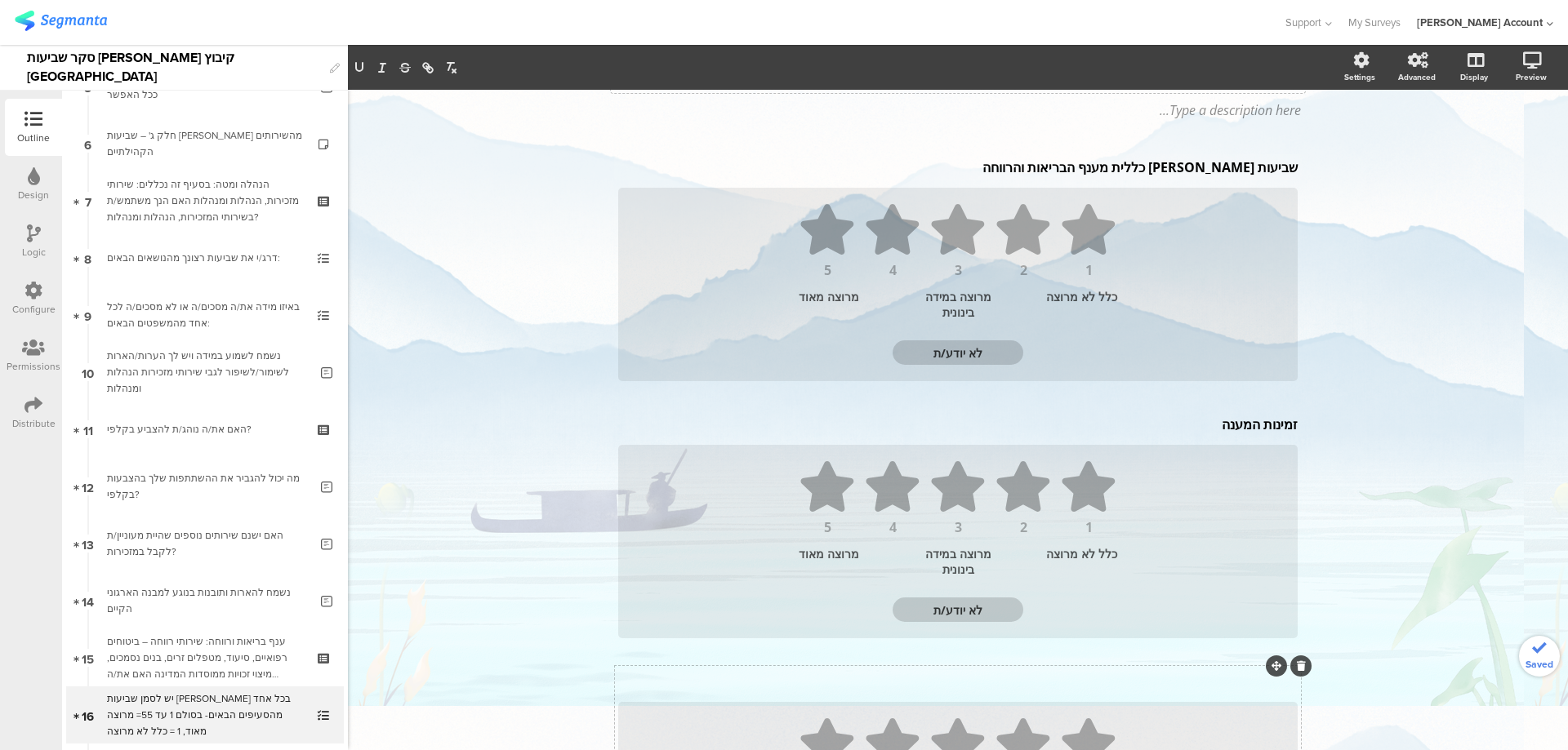
click at [1232, 684] on div "Subject text..." at bounding box center [958, 682] width 687 height 26
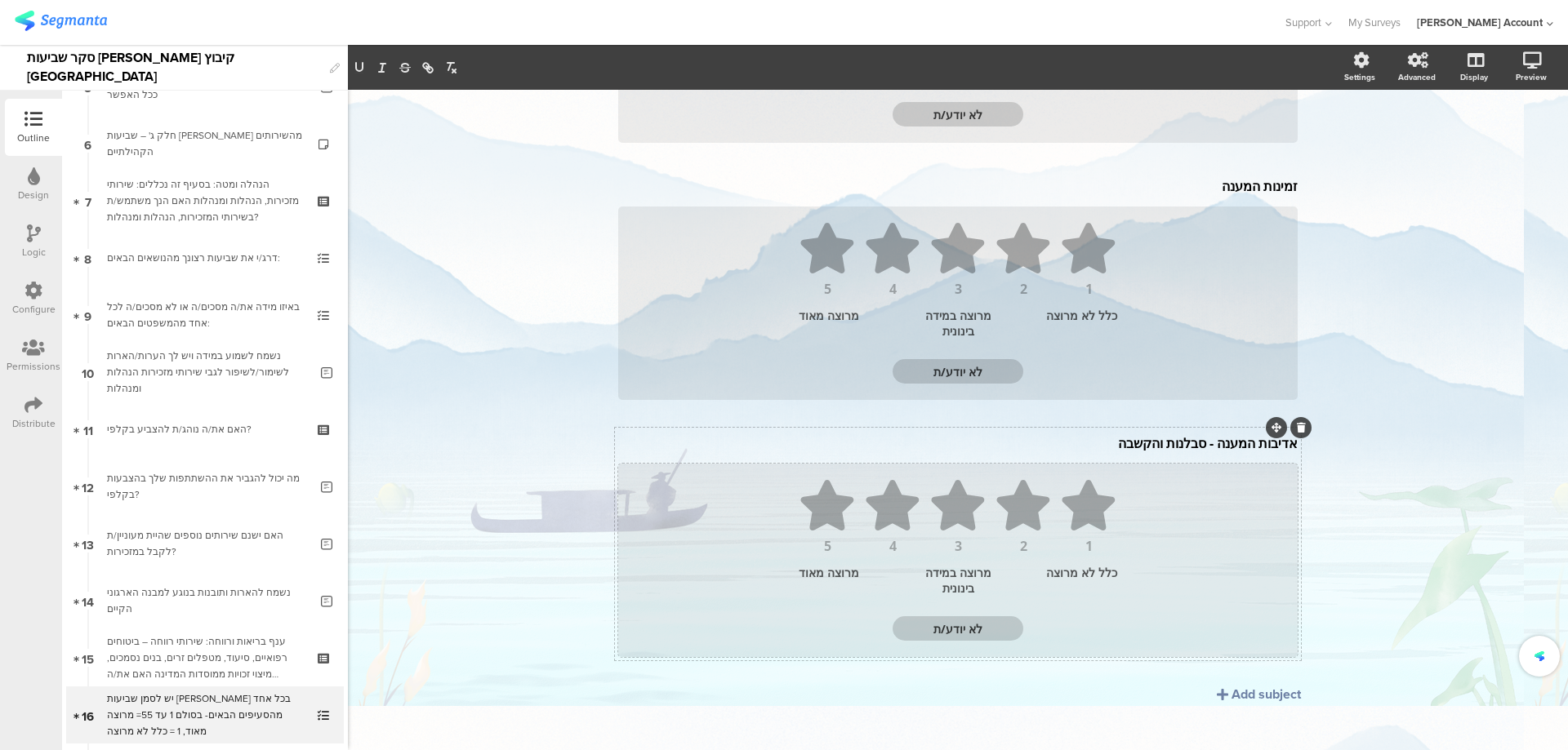
scroll to position [401, 0]
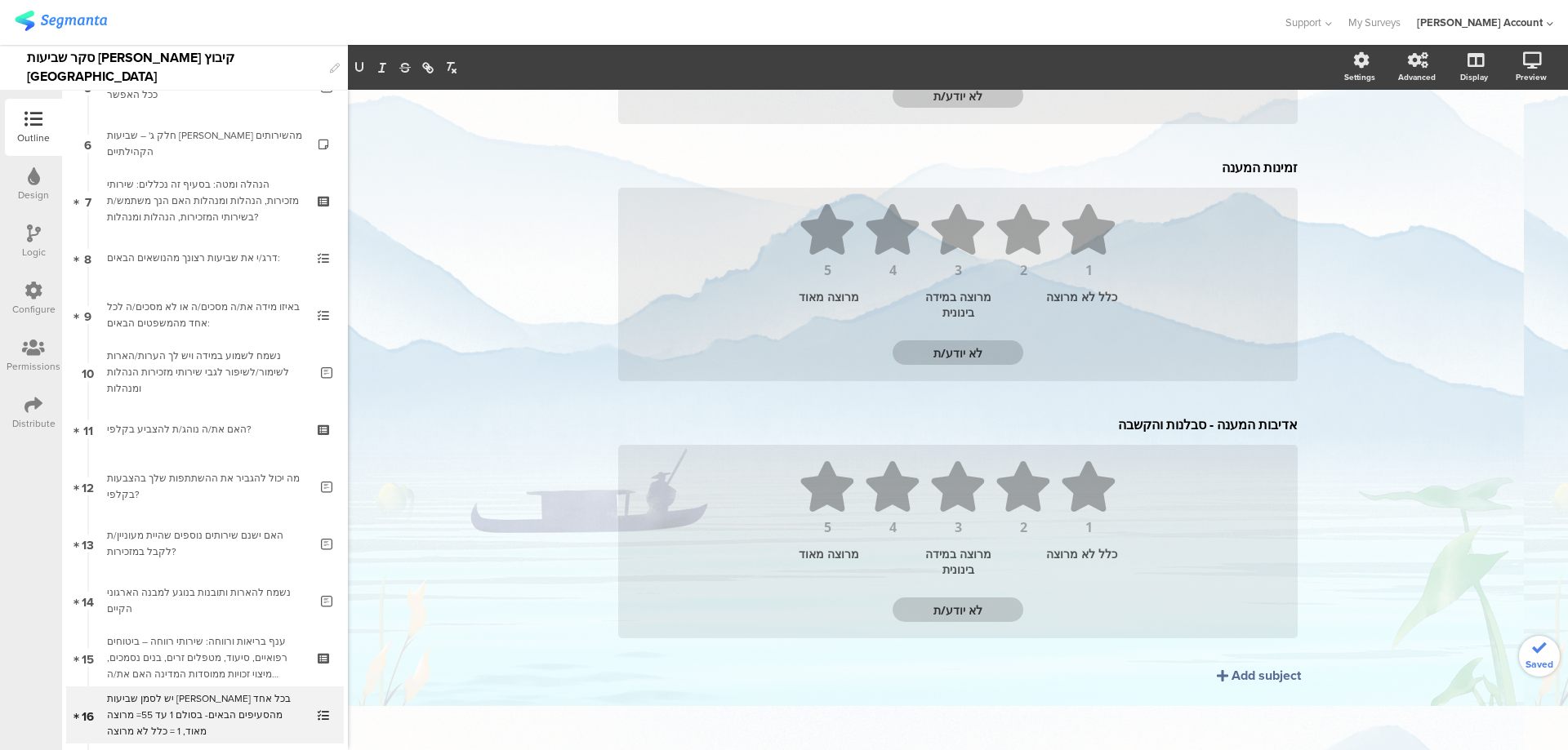
click at [1247, 670] on div "Add subject" at bounding box center [1265, 675] width 69 height 18
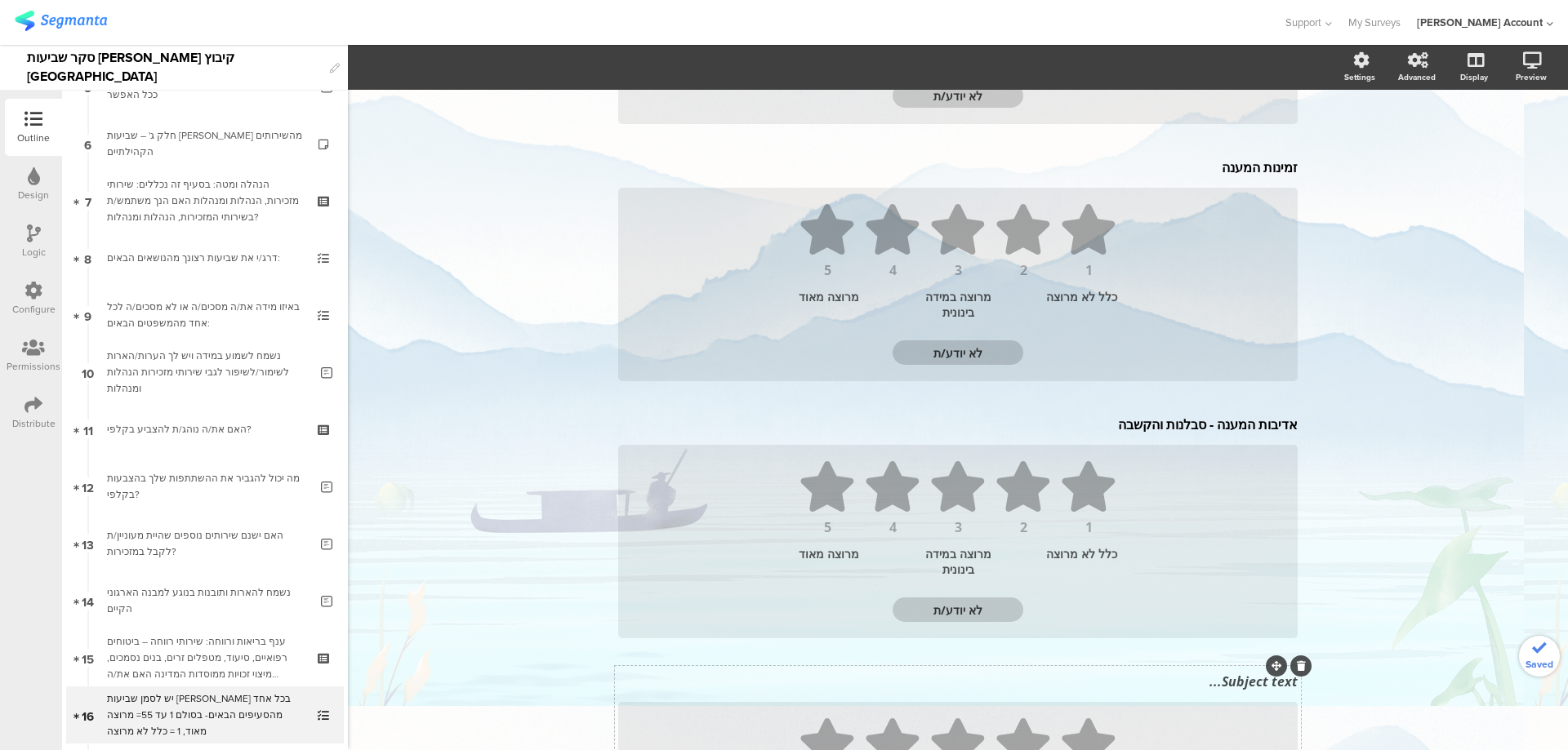
click at [1251, 690] on div "Subject text..." at bounding box center [958, 682] width 687 height 26
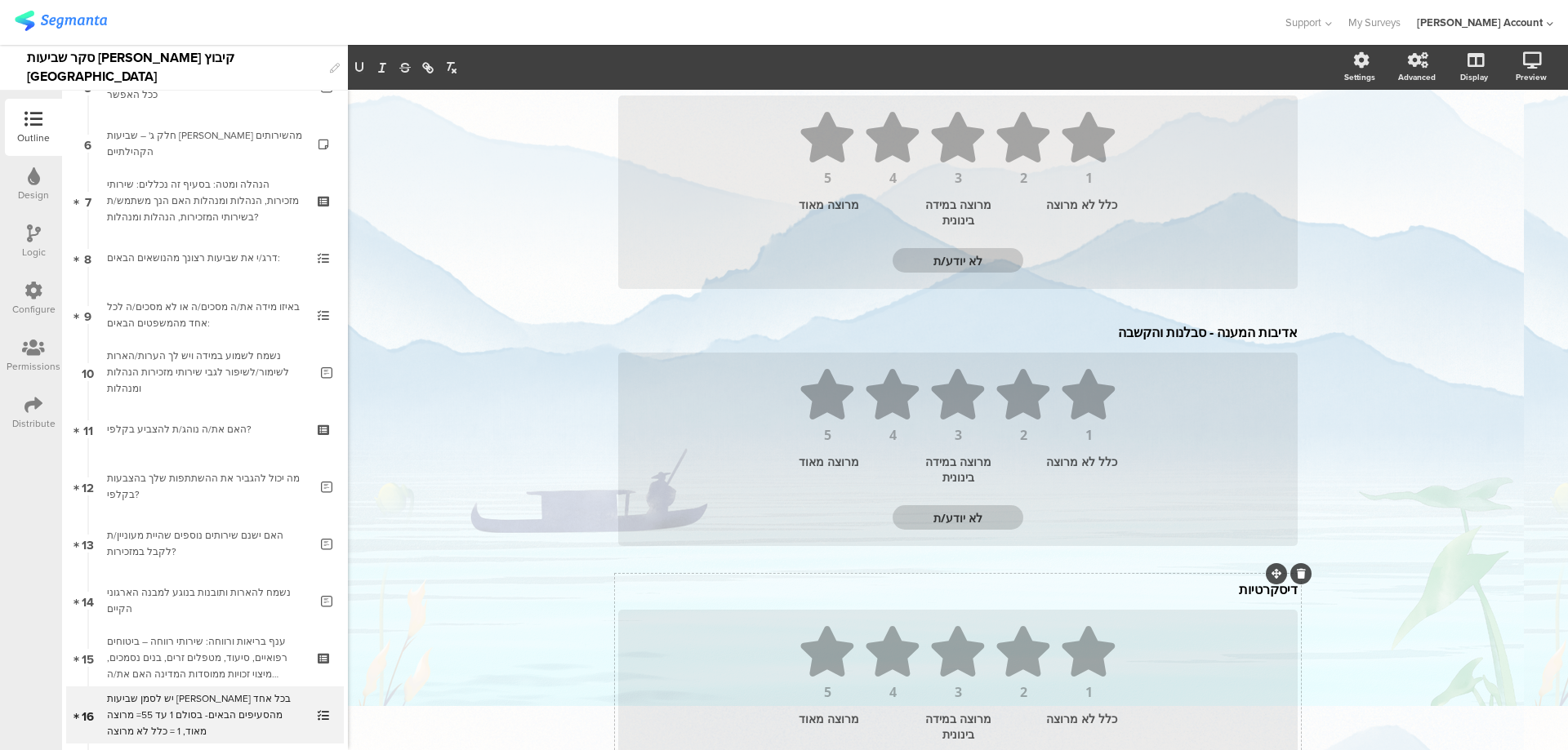
scroll to position [659, 0]
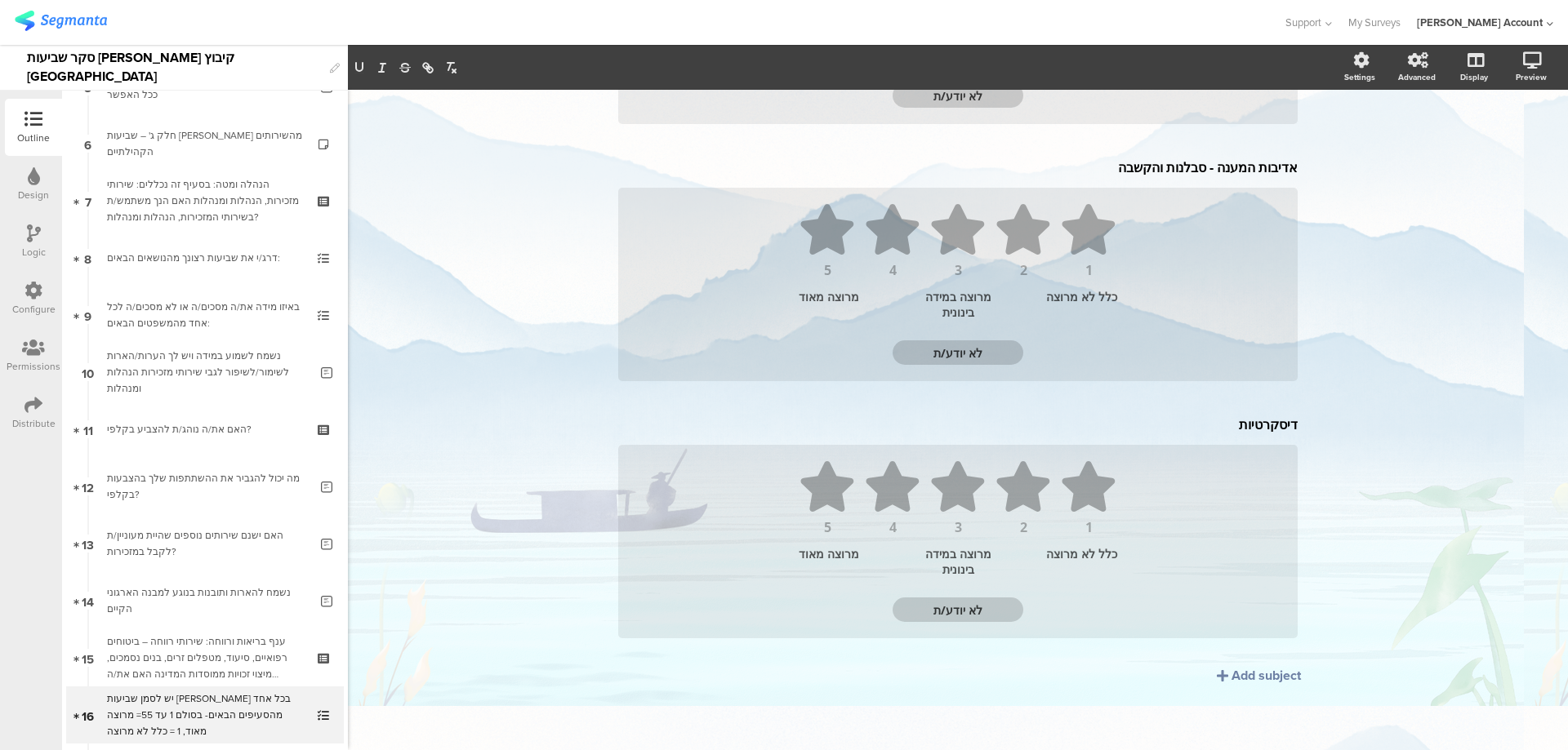
click at [1257, 684] on div "שביעות רצון כללית מענף הבריאות והרווחה שביעות רצון כללית מענף הבריאות והרווחה 1…" at bounding box center [958, 189] width 686 height 1104
click at [1253, 681] on div "Add subject" at bounding box center [1265, 675] width 69 height 18
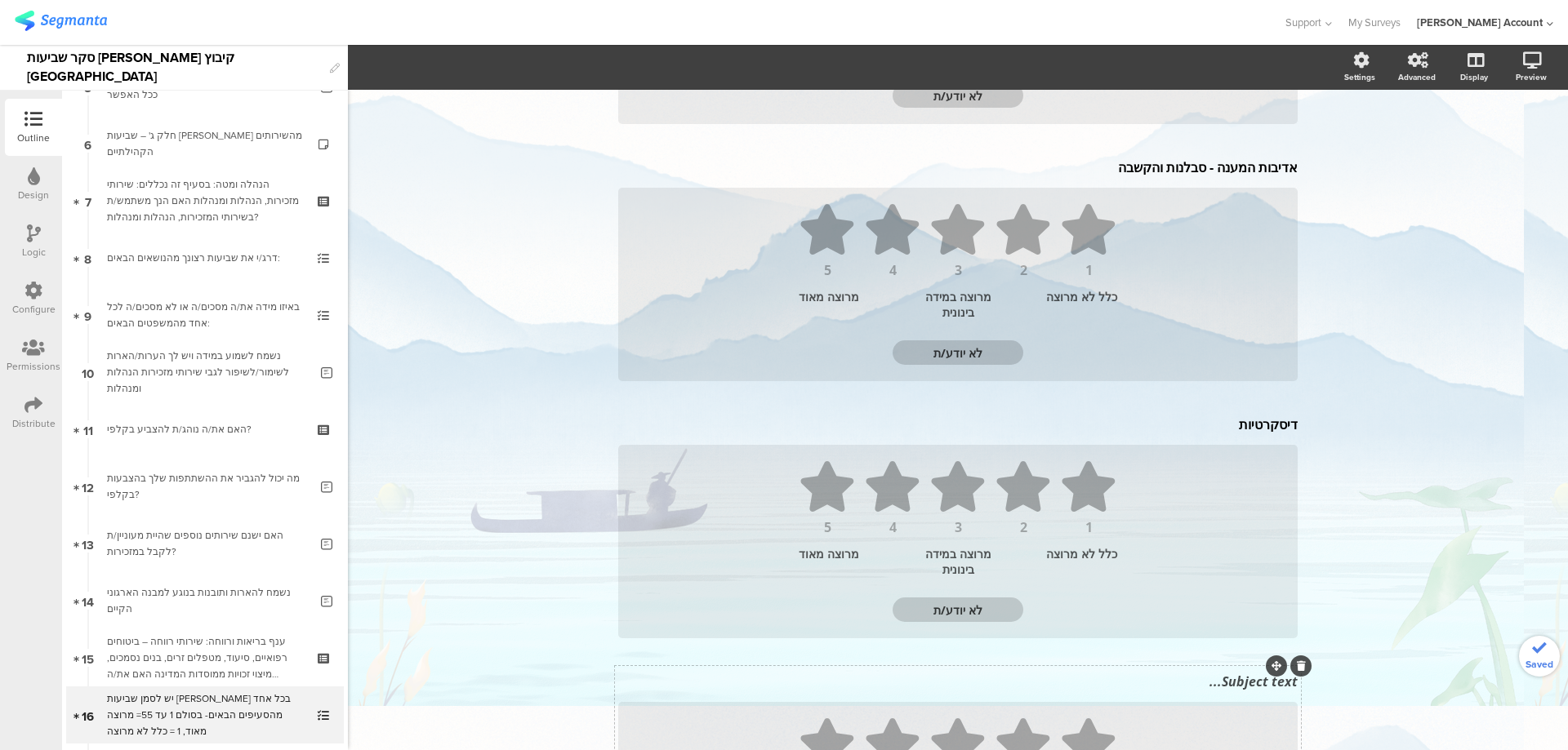
click at [1248, 684] on div "Subject text..." at bounding box center [958, 682] width 687 height 26
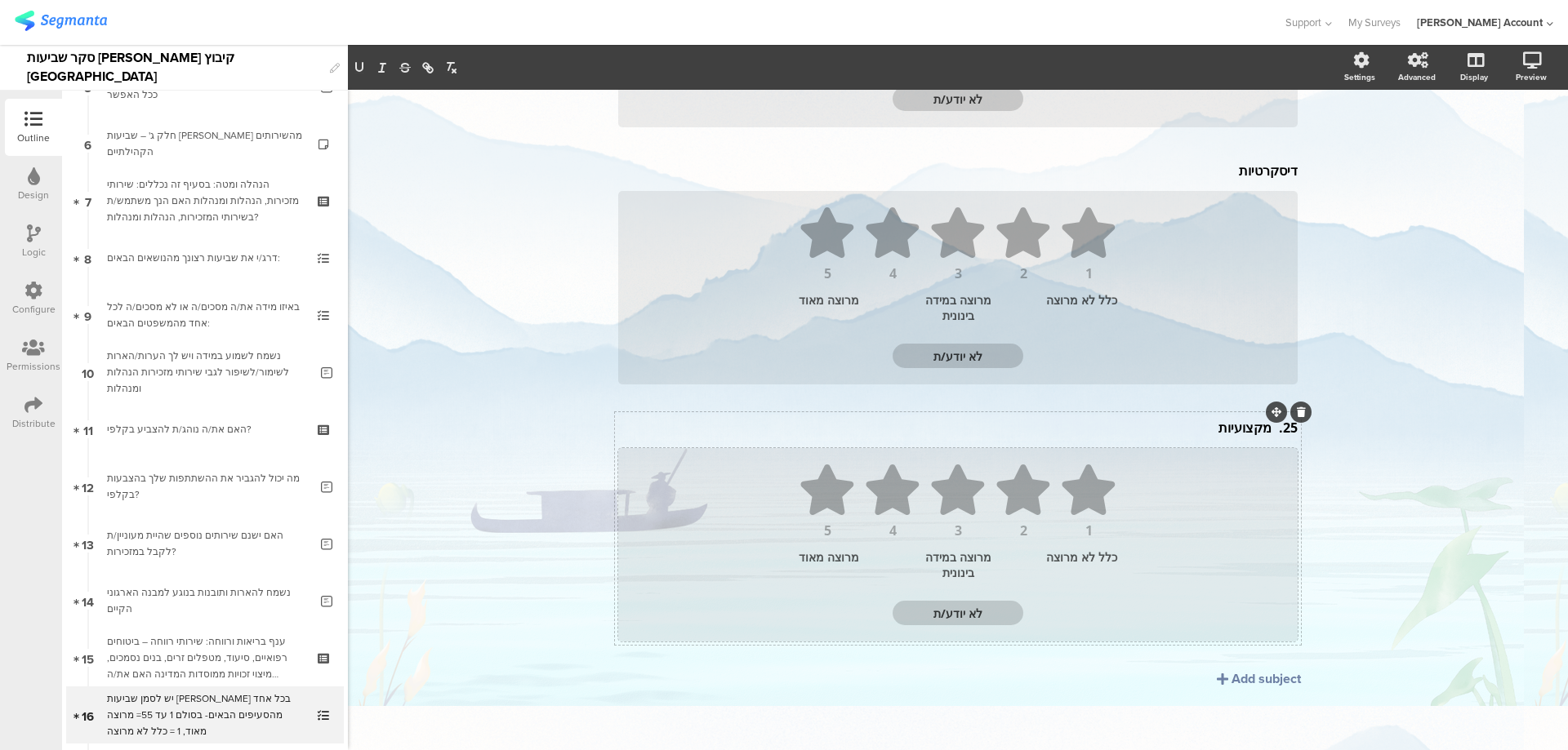
scroll to position [916, 0]
click at [1248, 682] on div "Add subject" at bounding box center [1265, 675] width 69 height 18
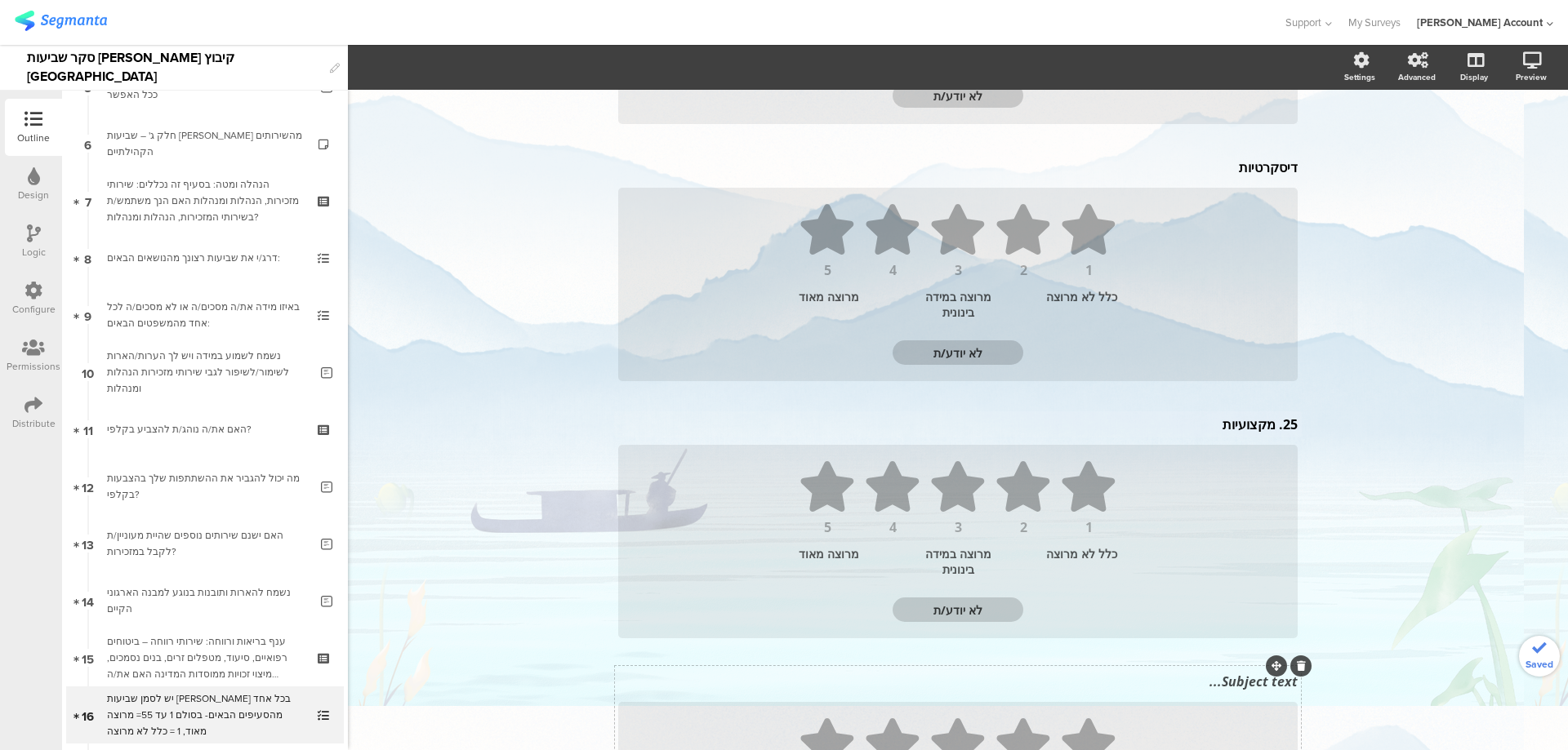
click at [1247, 691] on div "Subject text..." at bounding box center [958, 682] width 687 height 26
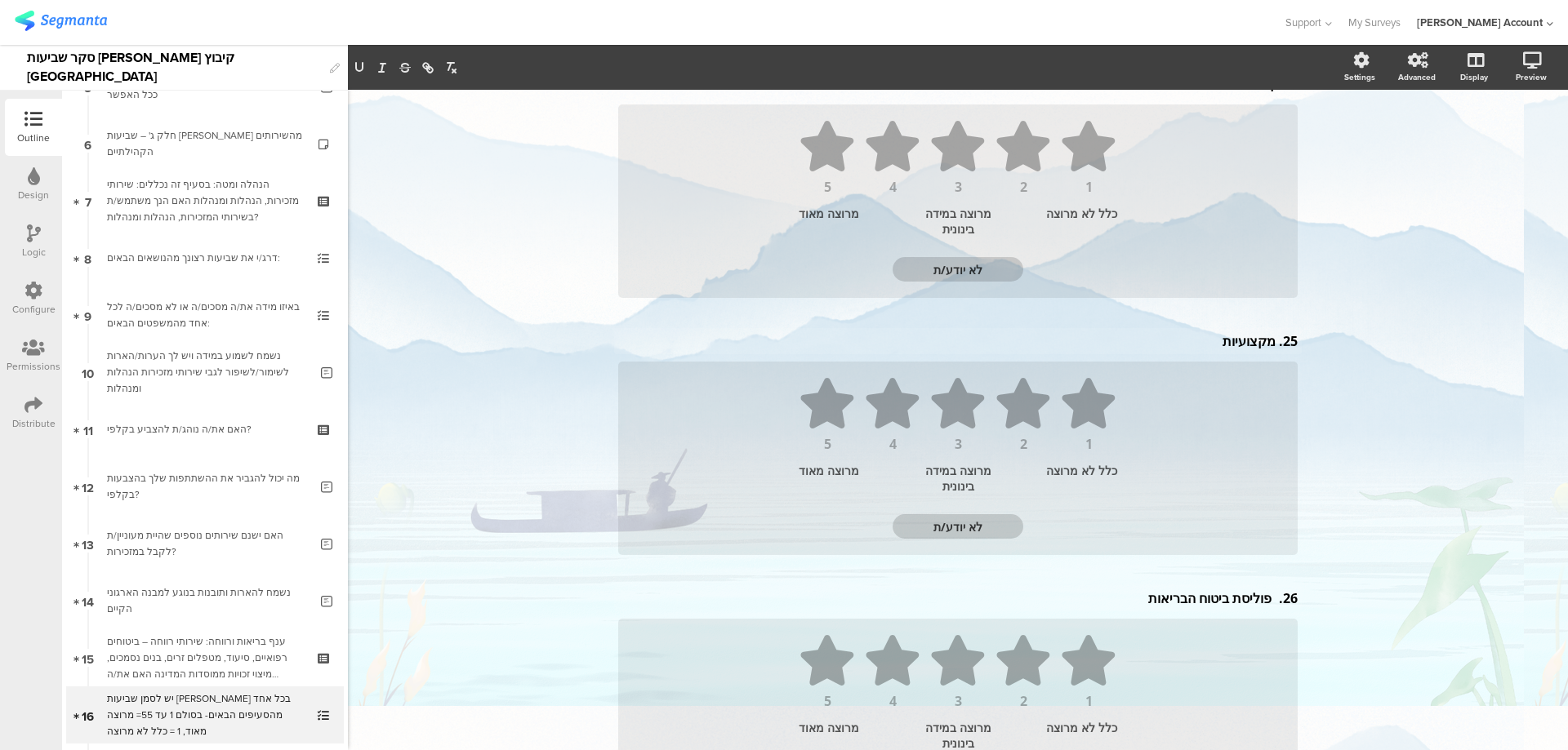
scroll to position [1173, 0]
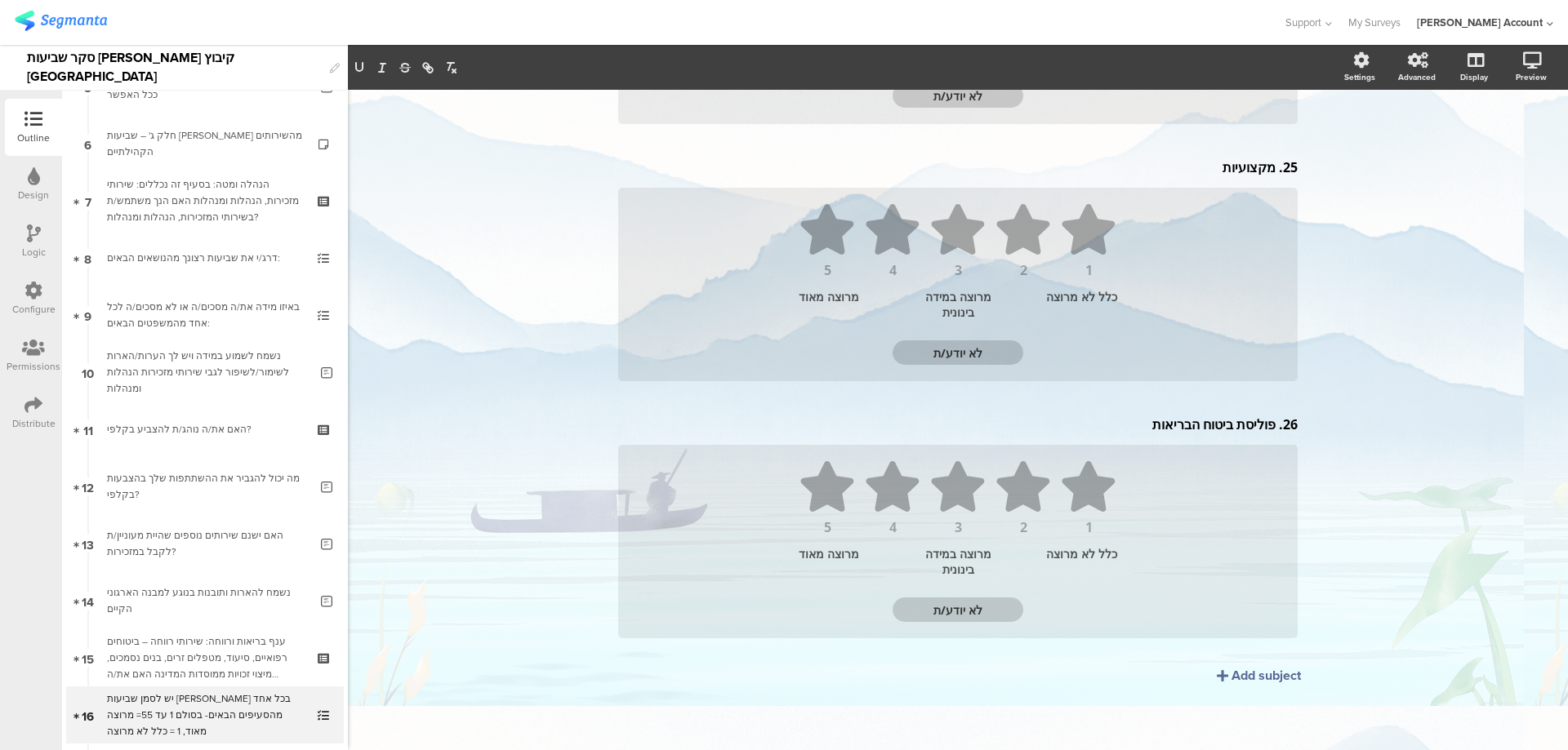
click at [1244, 676] on div "Add subject" at bounding box center [1265, 675] width 69 height 18
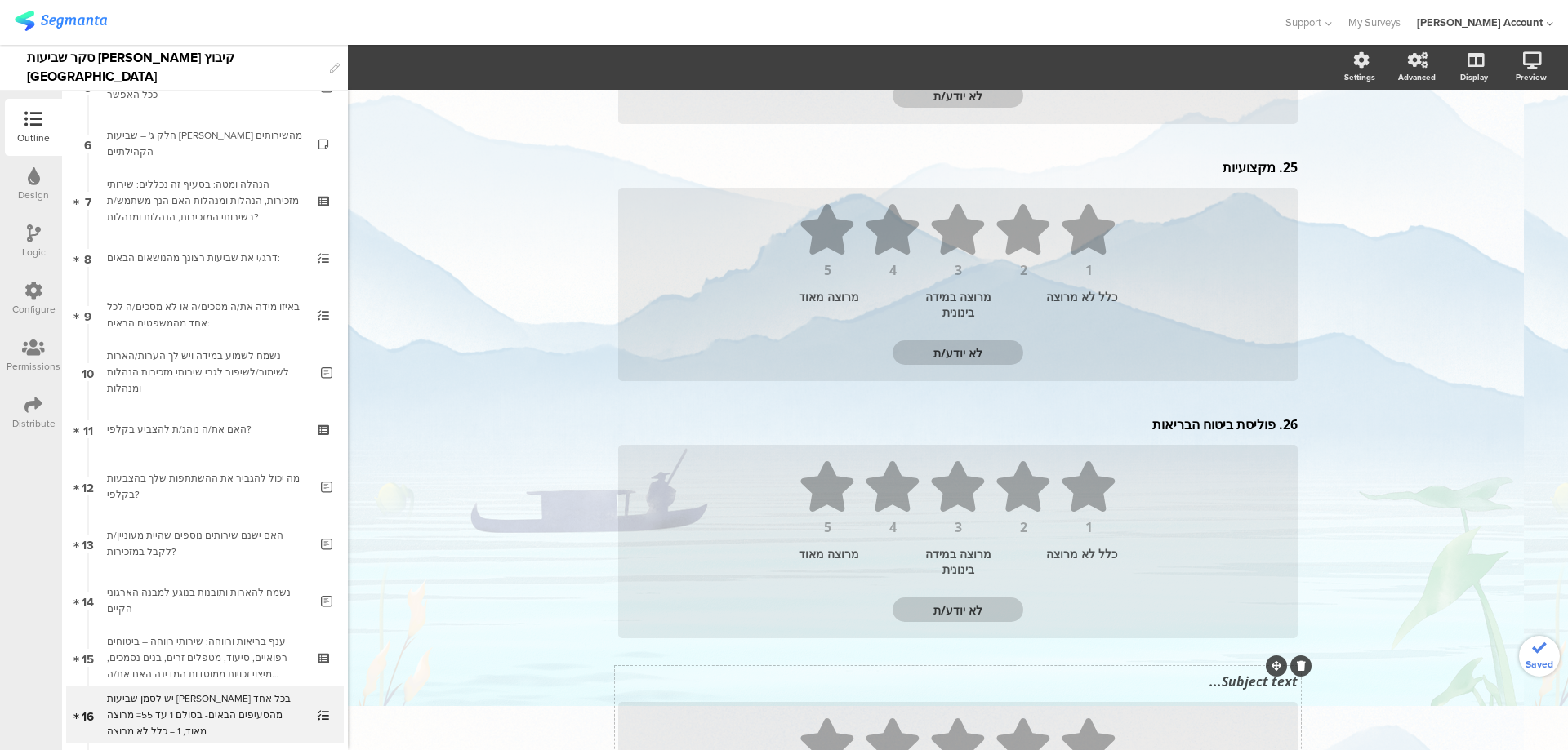
click at [1245, 686] on div "Subject text..." at bounding box center [958, 682] width 687 height 26
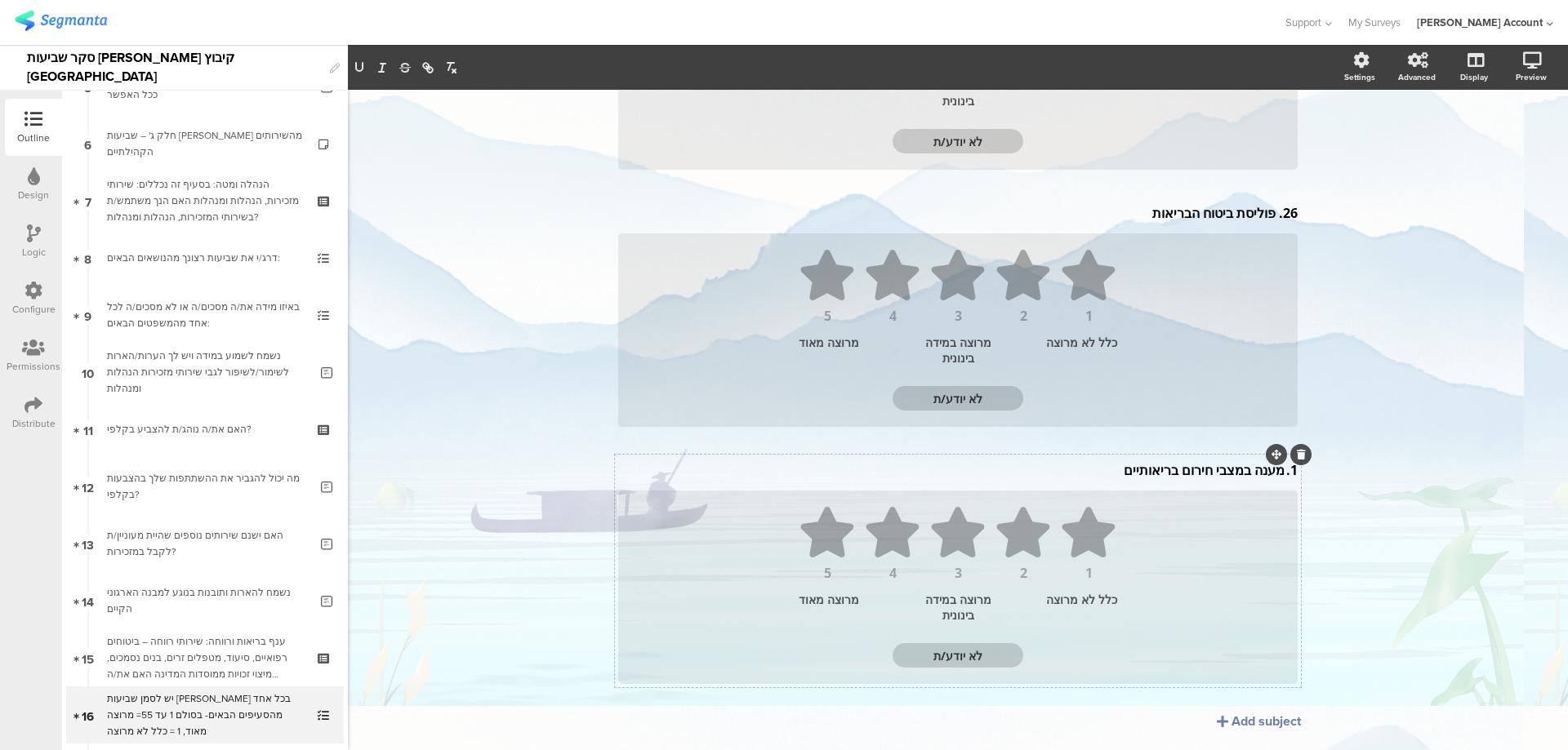
scroll to position [1430, 0]
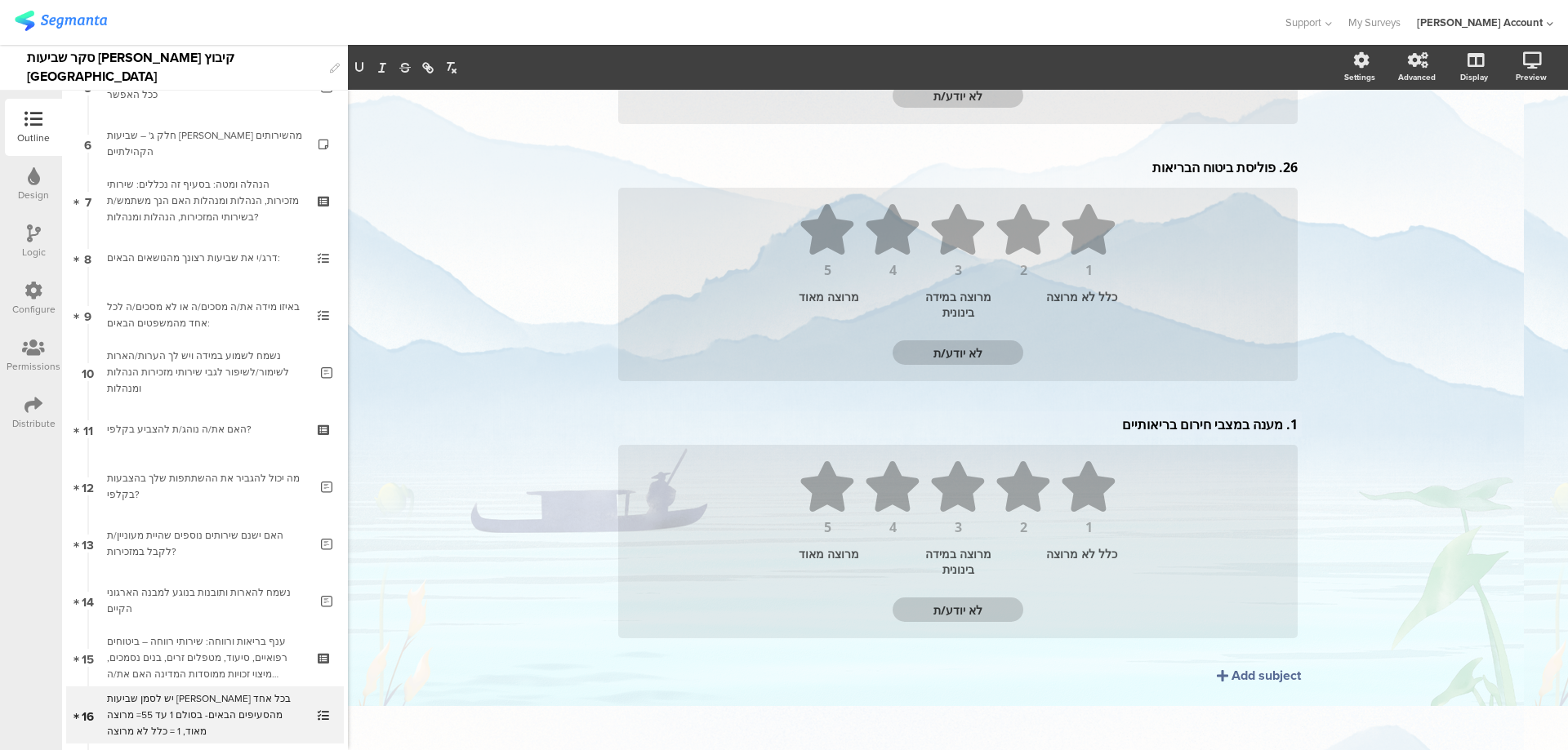
click at [1263, 672] on div "Add subject" at bounding box center [1265, 675] width 69 height 18
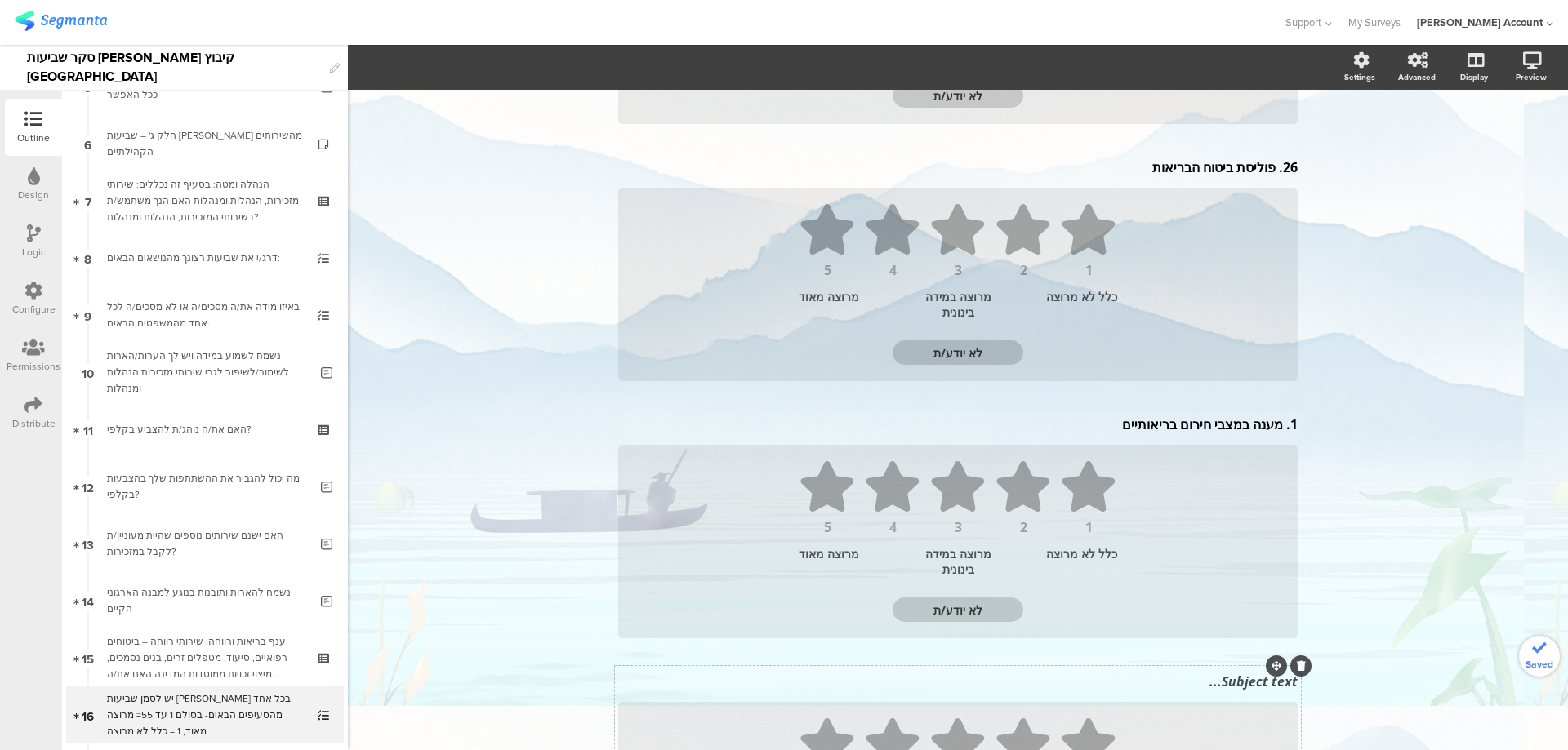
click at [1251, 693] on div "Subject text..." at bounding box center [958, 682] width 687 height 26
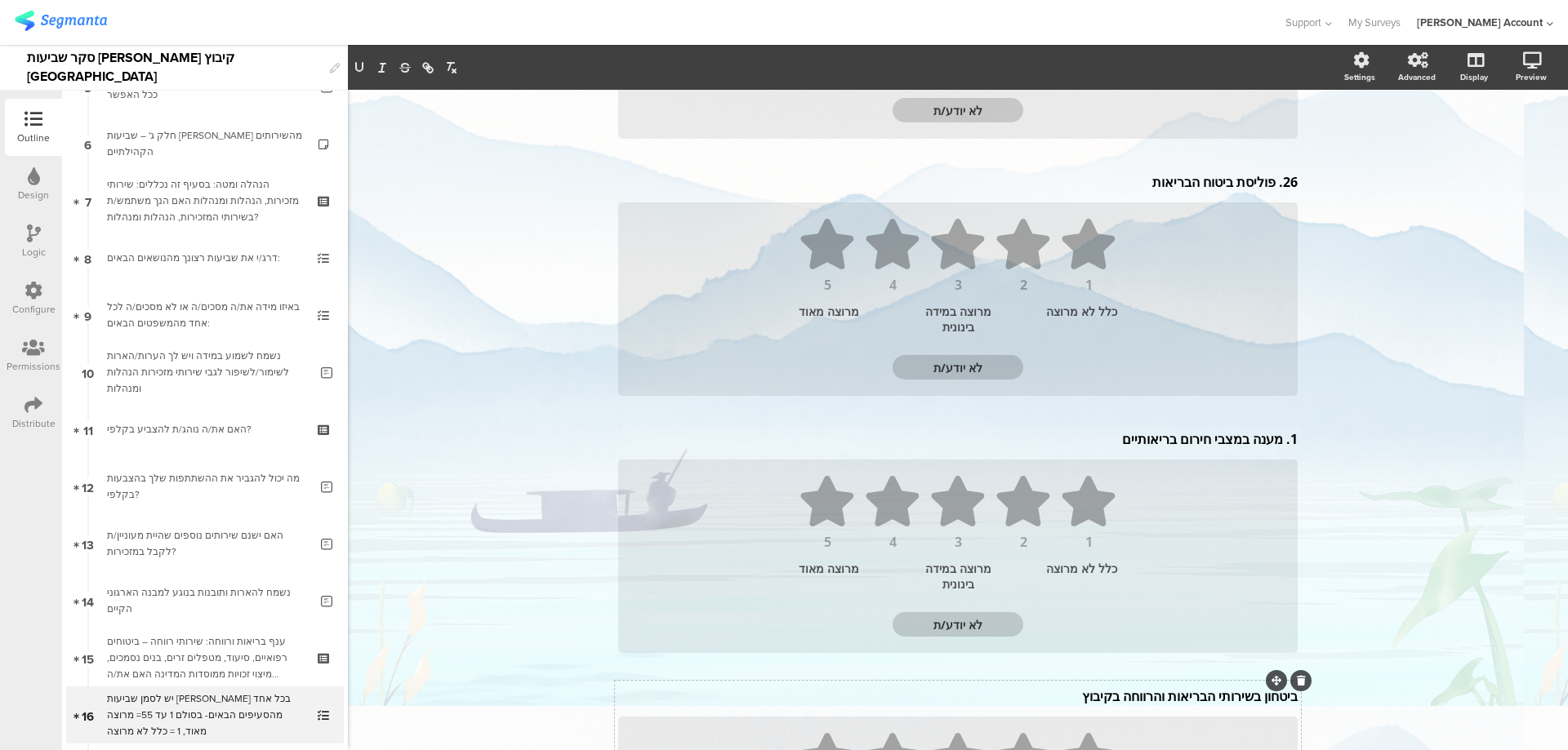
click at [1291, 698] on p "ביטחון בשירותי הבריאות והרווחה בקיבוץ" at bounding box center [958, 696] width 679 height 18
click at [1277, 441] on div "1. מענה במצבי חירום בריאותיים 1. מענה במצבי חירום בריאותיים" at bounding box center [958, 439] width 687 height 26
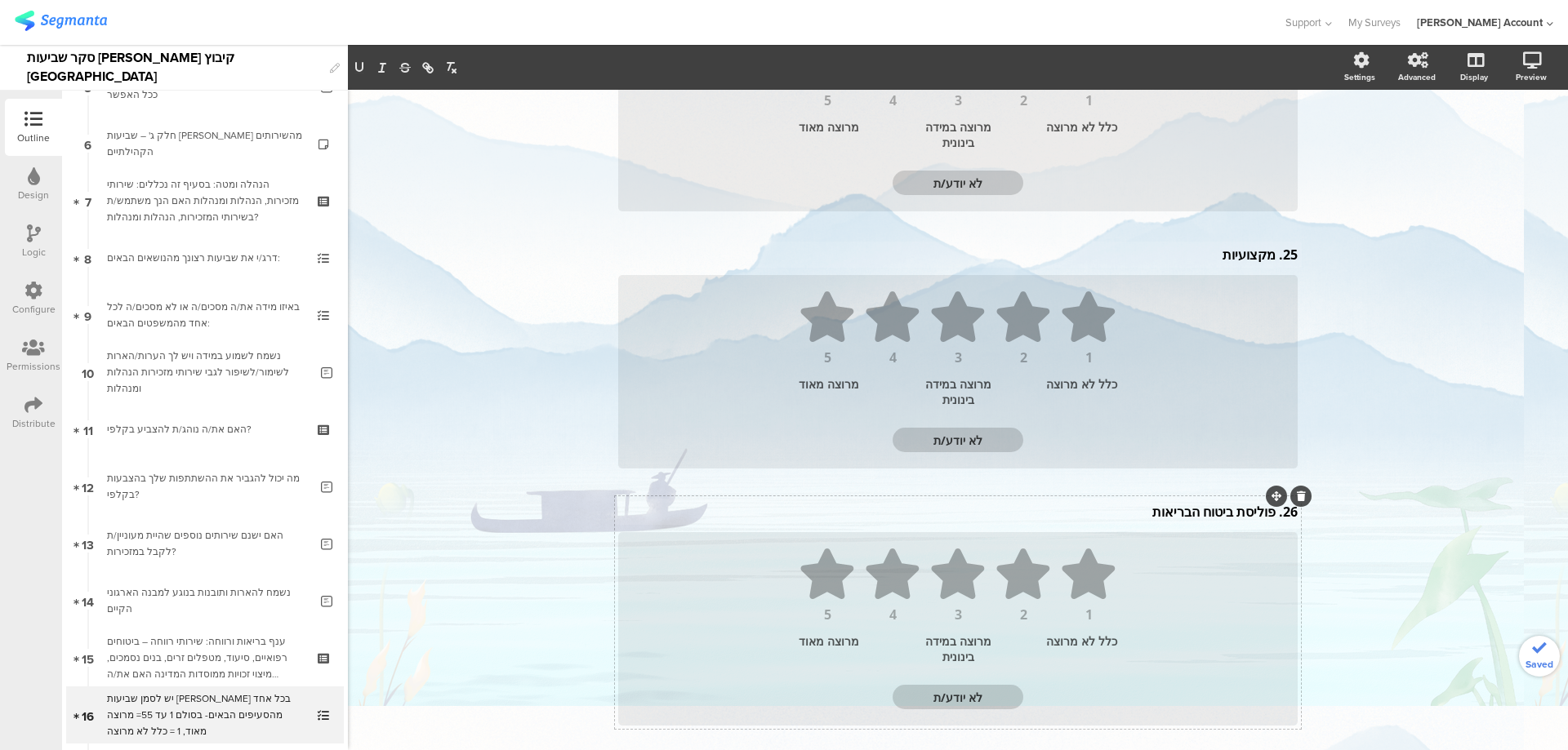
click at [1269, 511] on div "26. פוליסת ביטוח הבריאות 26. פוליסת ביטוח הבריאות" at bounding box center [958, 511] width 687 height 26
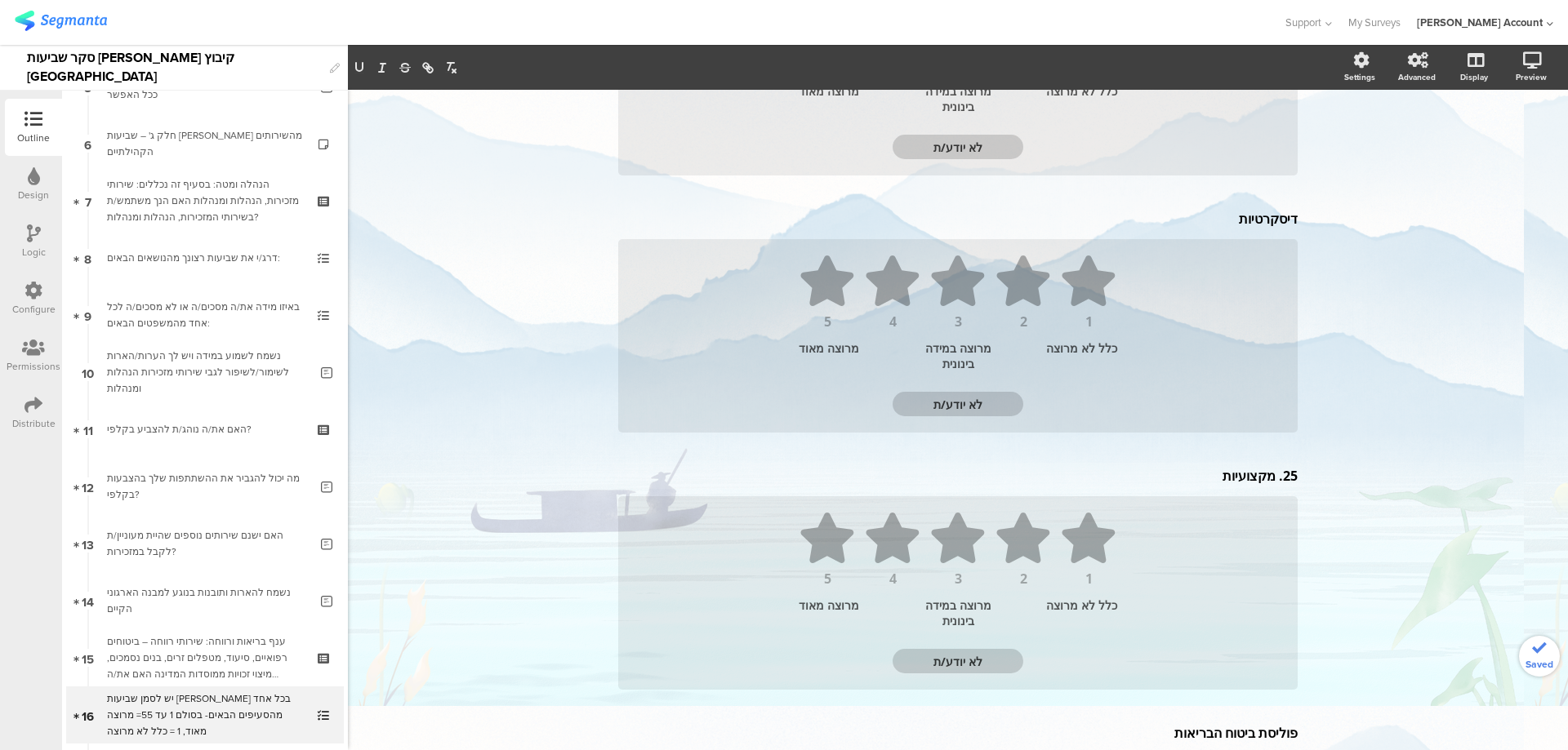
click at [1268, 476] on div "25. מקצועיות 25. מקצועיות" at bounding box center [958, 476] width 687 height 26
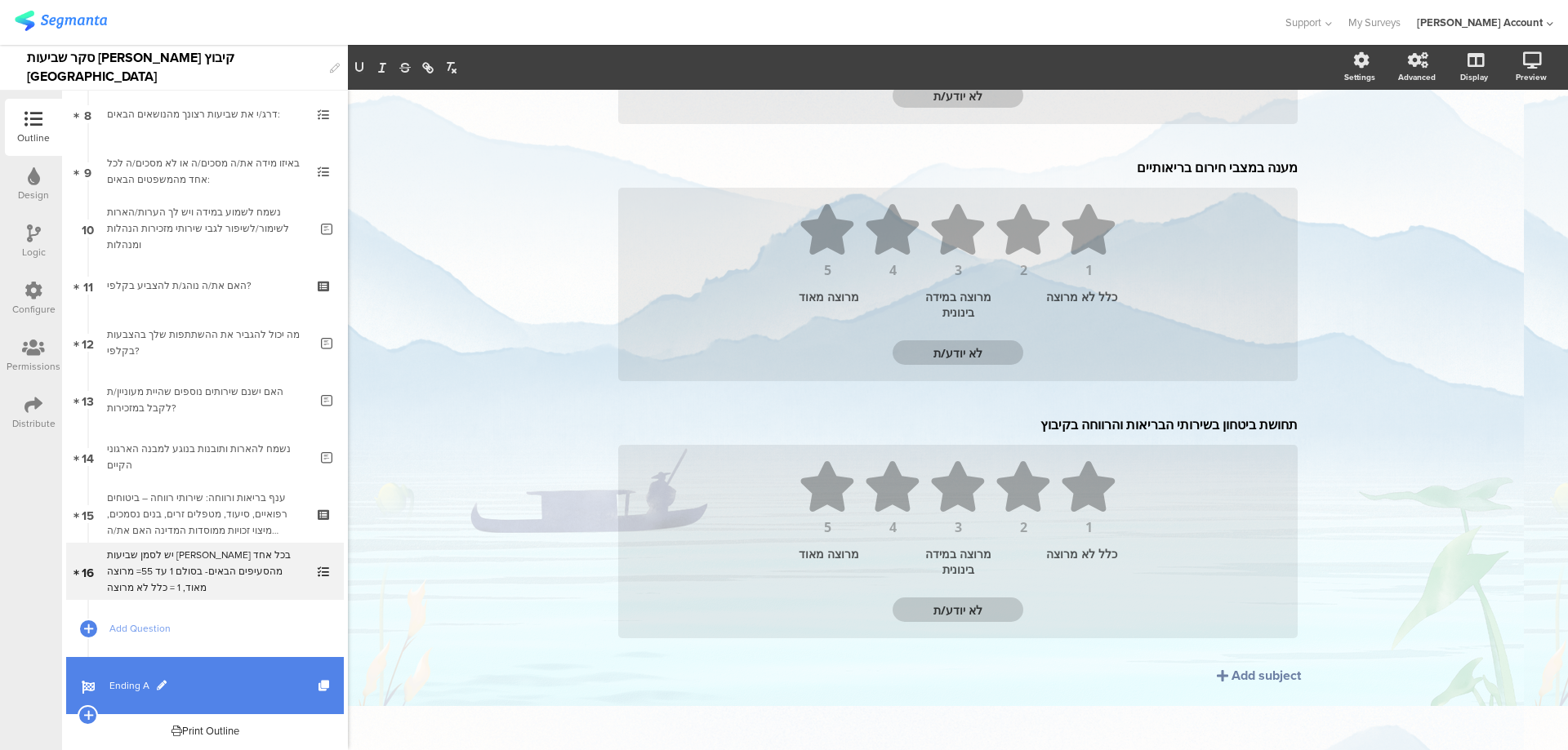
scroll to position [471, 0]
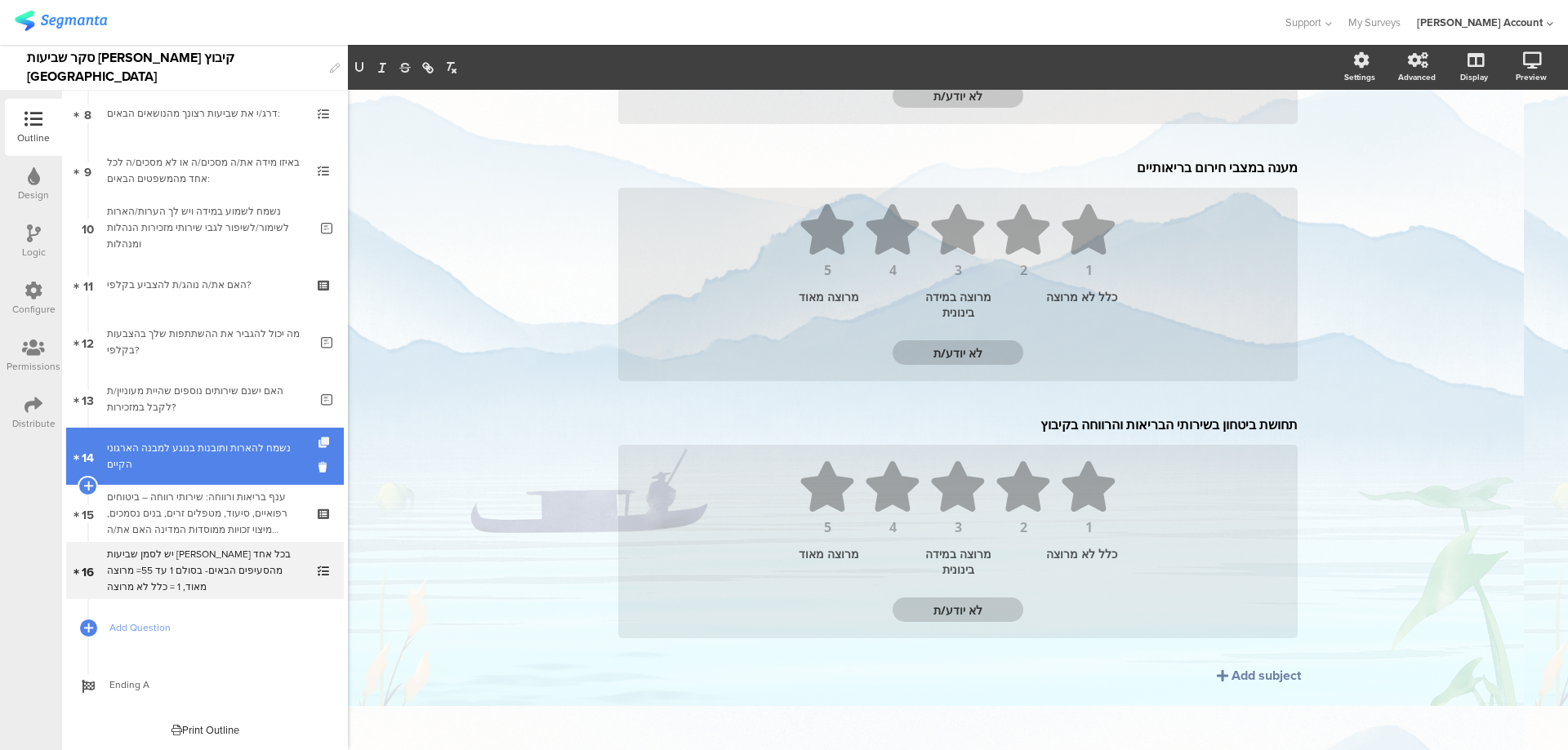
click at [318, 439] on icon at bounding box center [325, 442] width 14 height 10
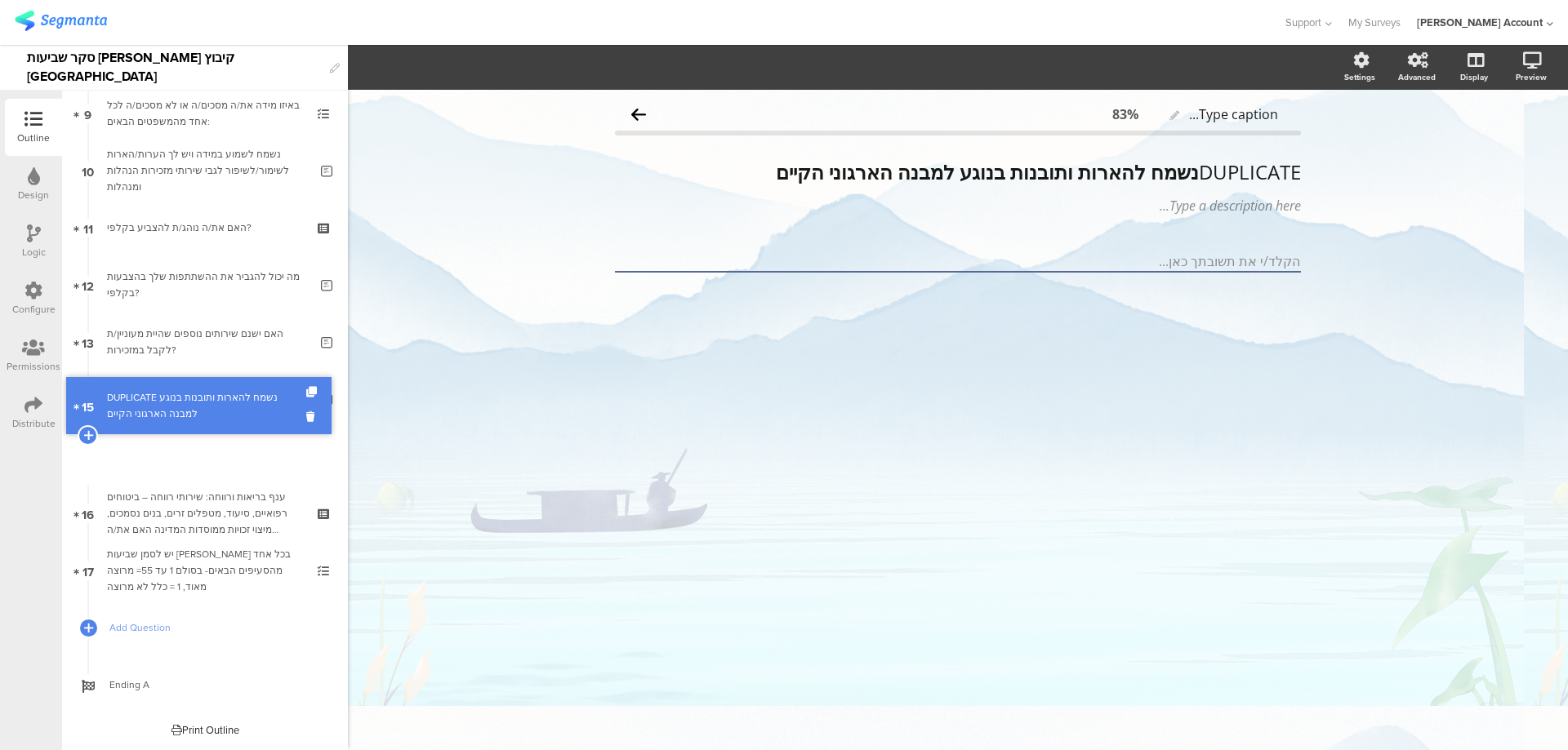
scroll to position [471, 0]
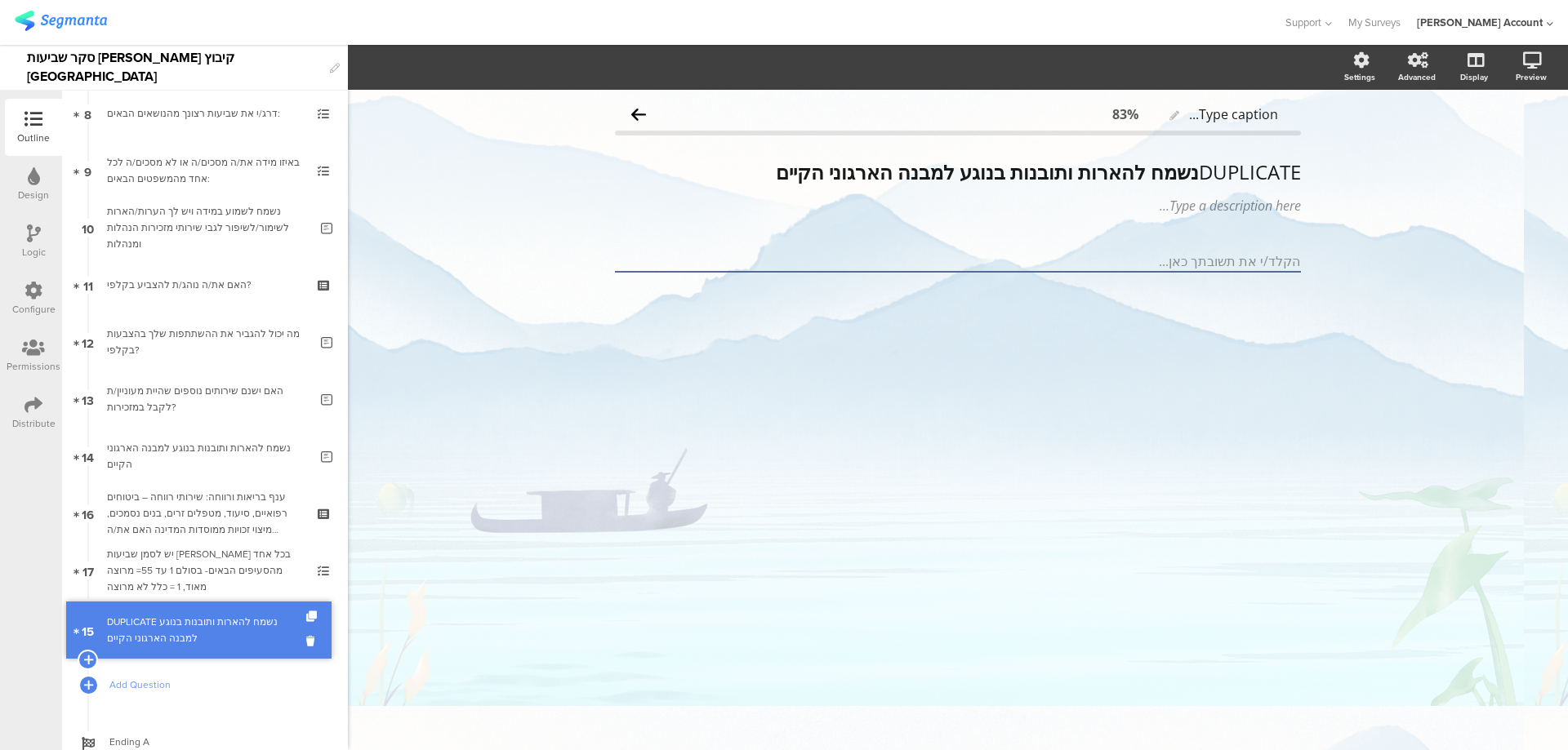
drag, startPoint x: 253, startPoint y: 447, endPoint x: 249, endPoint y: 621, distance: 174.0
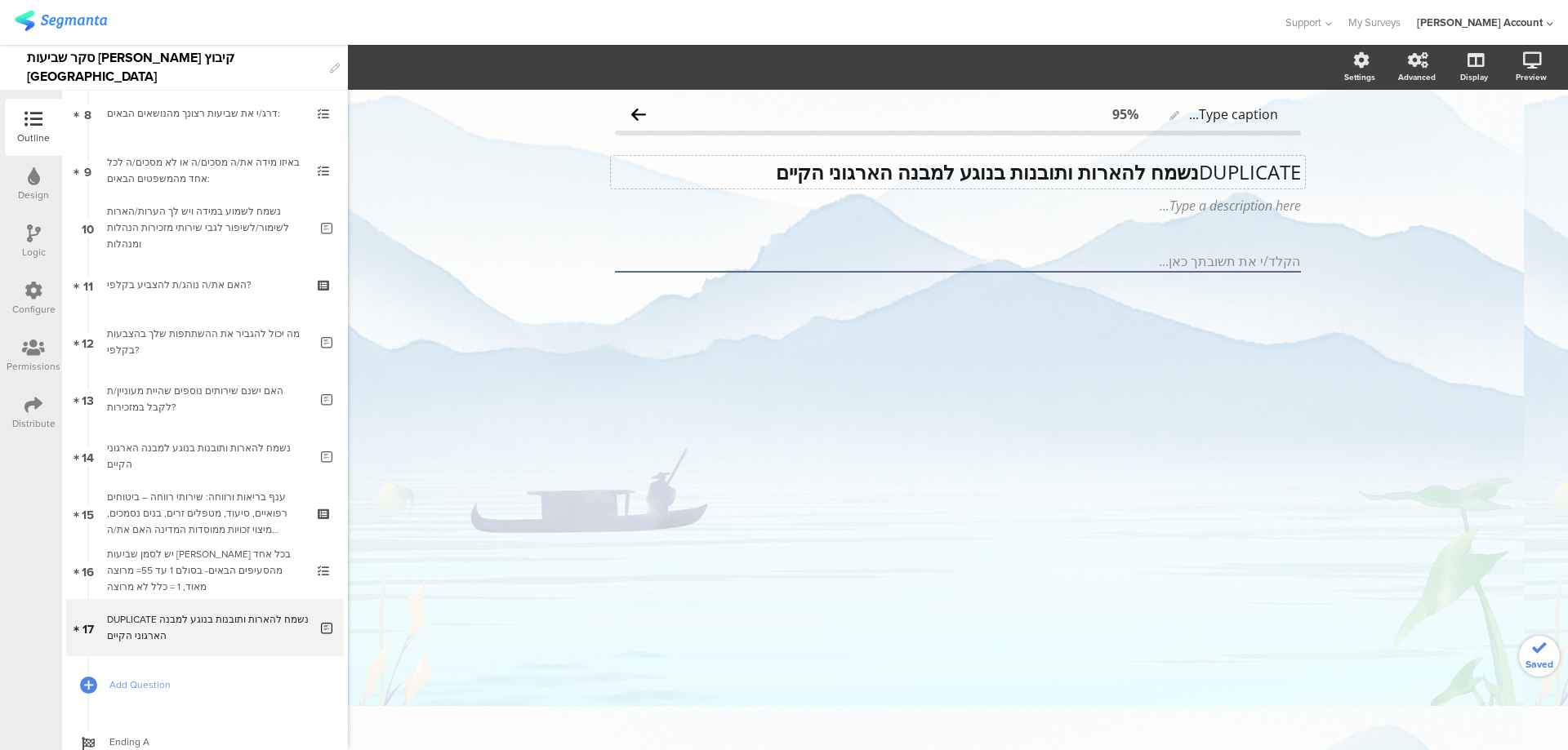
click at [1087, 179] on div "DUPLICATE נשמח להארות ותובנות בנוגע למבנה הארגוני הקיים DUPLICATE נשמח להארות ו…" at bounding box center [958, 171] width 694 height 32
click at [1087, 177] on strong "נשמח להארות ותובנות בנוגע למבנה הארגוני הקיים" at bounding box center [987, 171] width 423 height 27
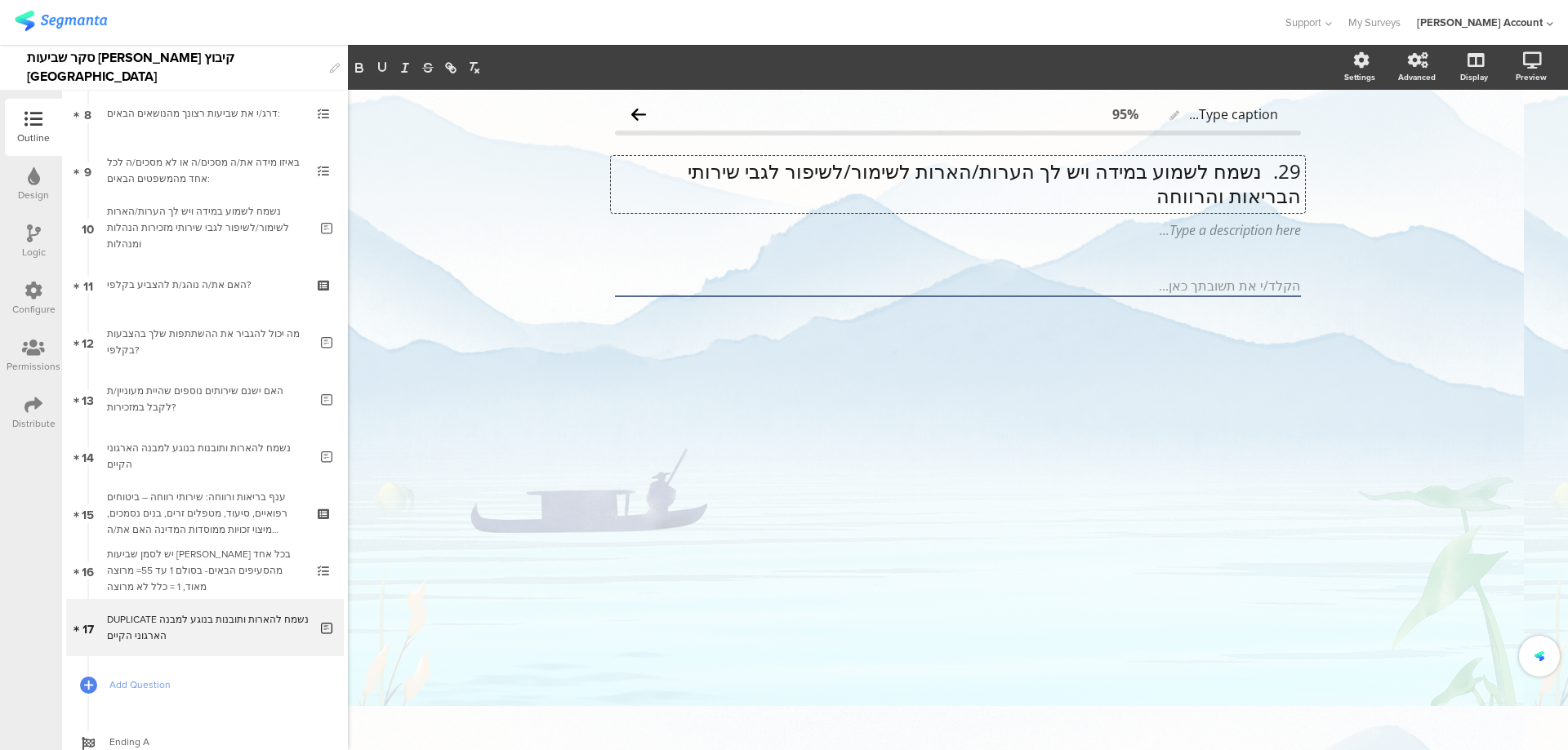
click at [1261, 170] on p "29. נשמח לשמוע במידה ויש לך הערות/הארות לשימור/לשיפור לגבי שירותי הבריאות והרוו…" at bounding box center [958, 184] width 686 height 49
click at [1261, 170] on p "נשמח לשמוע במידה ויש לך הערות/הארות לשימור/לשיפור לגבי שירותי הבריאות והרווחה" at bounding box center [958, 184] width 686 height 49
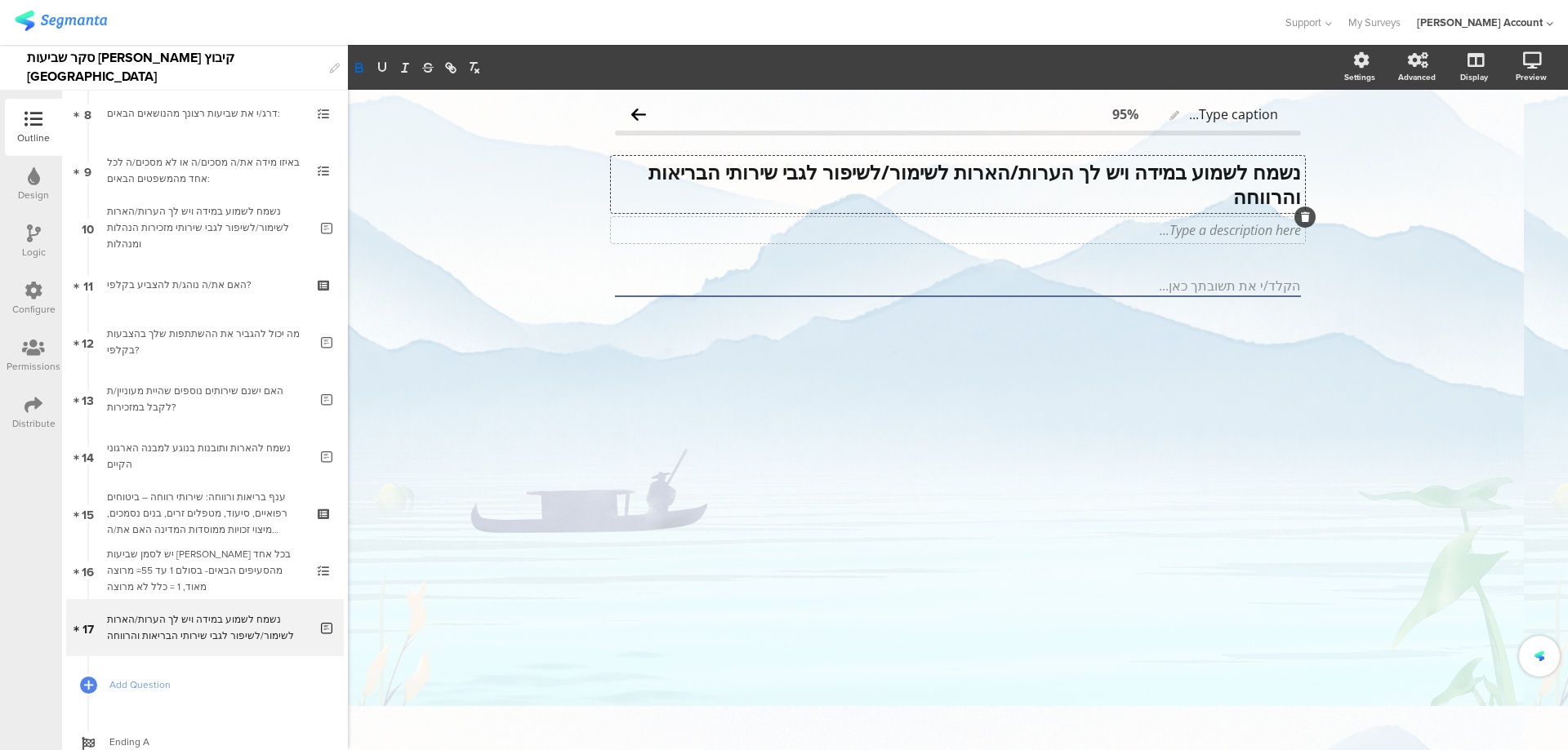
click at [1264, 228] on div "Type a description here..." at bounding box center [958, 230] width 694 height 26
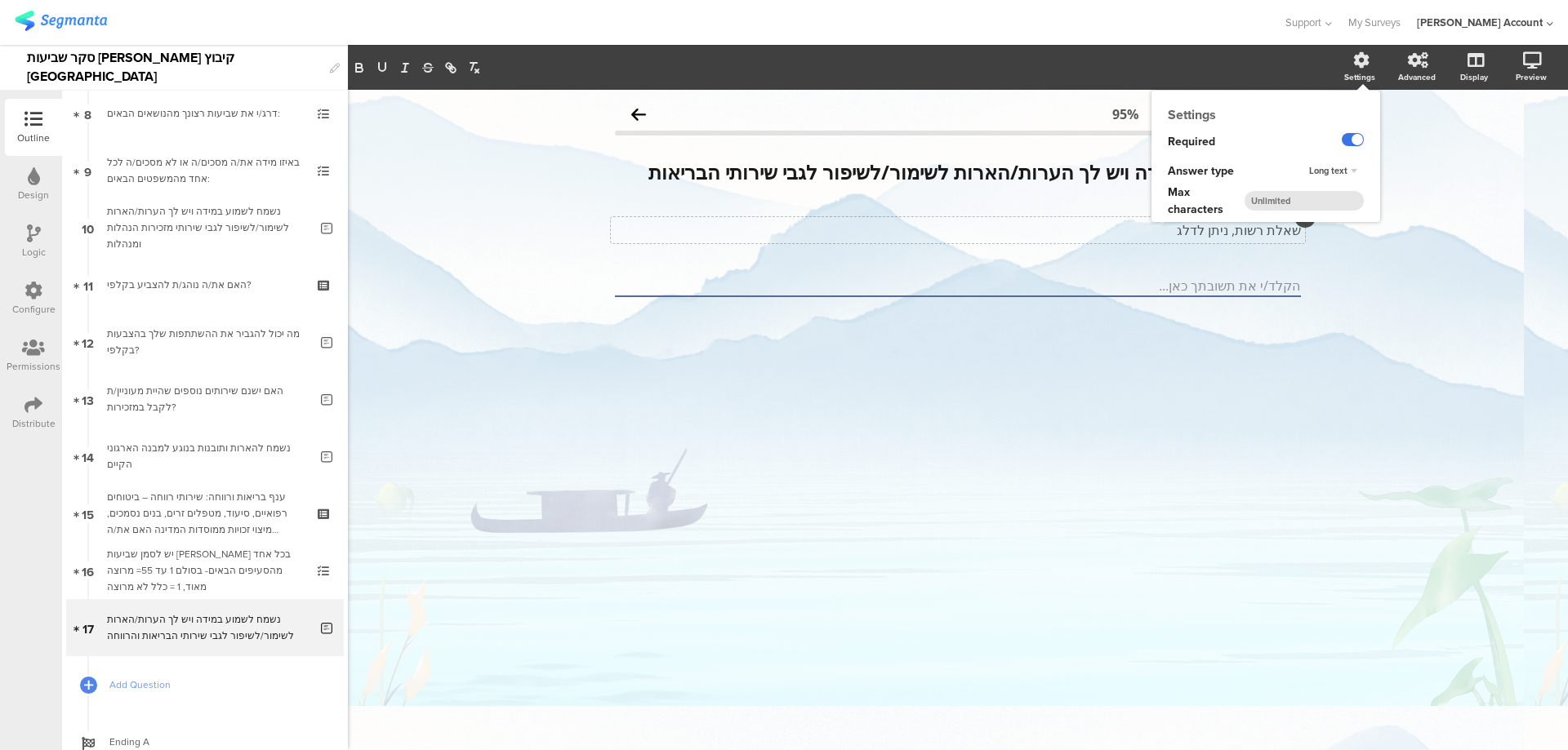
click at [1349, 137] on label at bounding box center [1352, 139] width 22 height 13
click at [0, 0] on input "checkbox" at bounding box center [0, 0] width 0 height 0
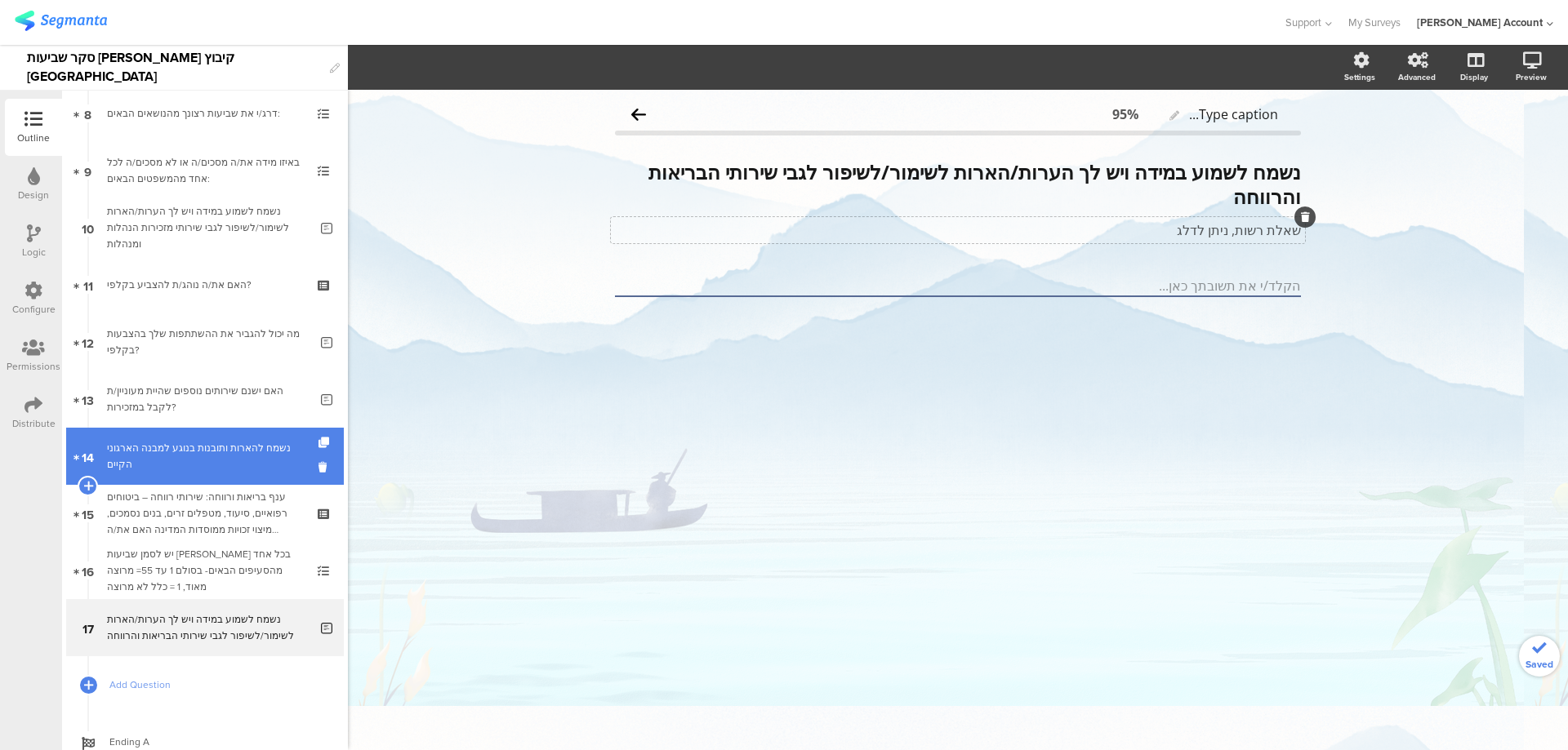
click at [233, 462] on div "נשמח להארות ותובנות בנוגע למבנה הארגוני הקיים" at bounding box center [207, 455] width 202 height 32
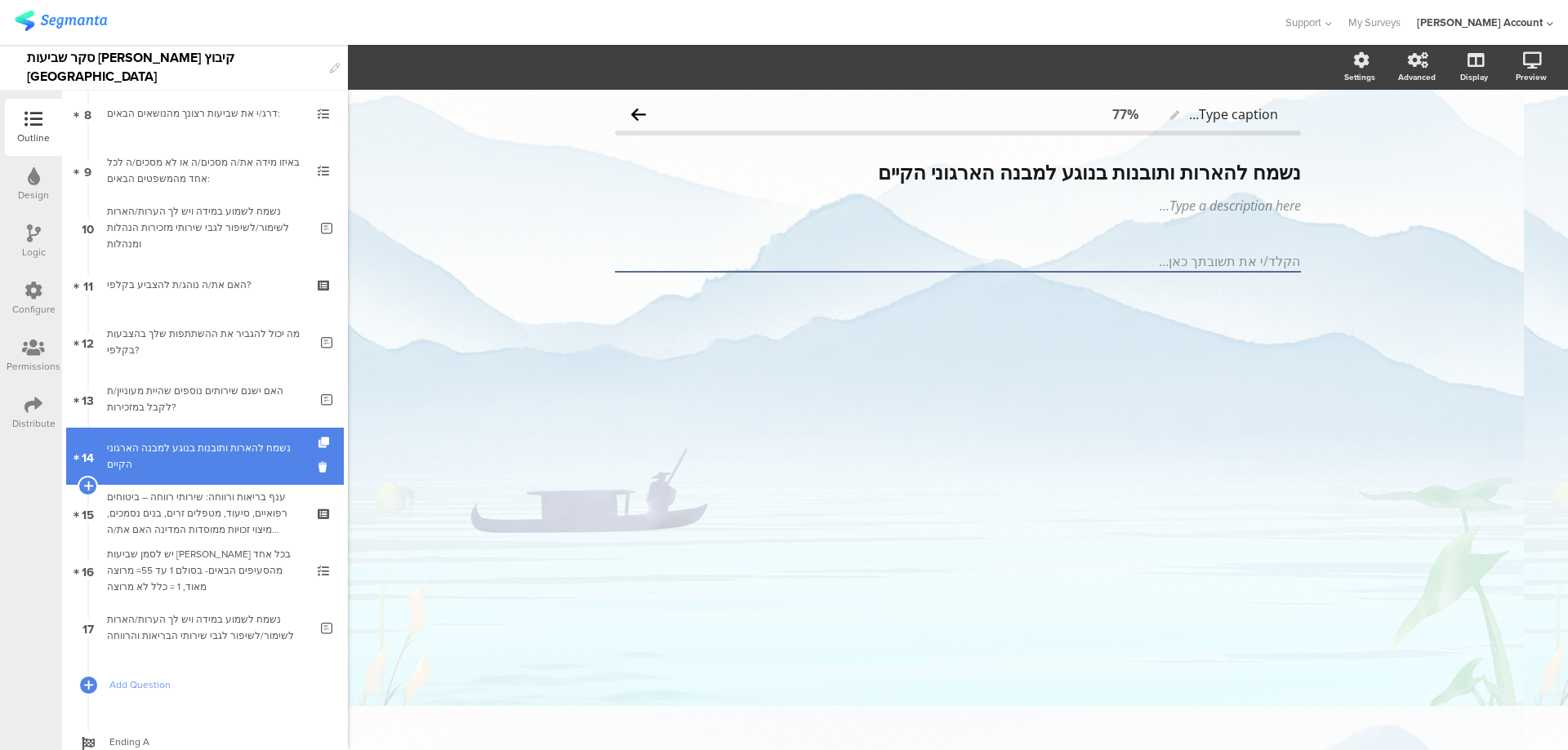
click at [250, 458] on div "נשמח להארות ותובנות בנוגע למבנה הארגוני הקיים" at bounding box center [207, 455] width 202 height 32
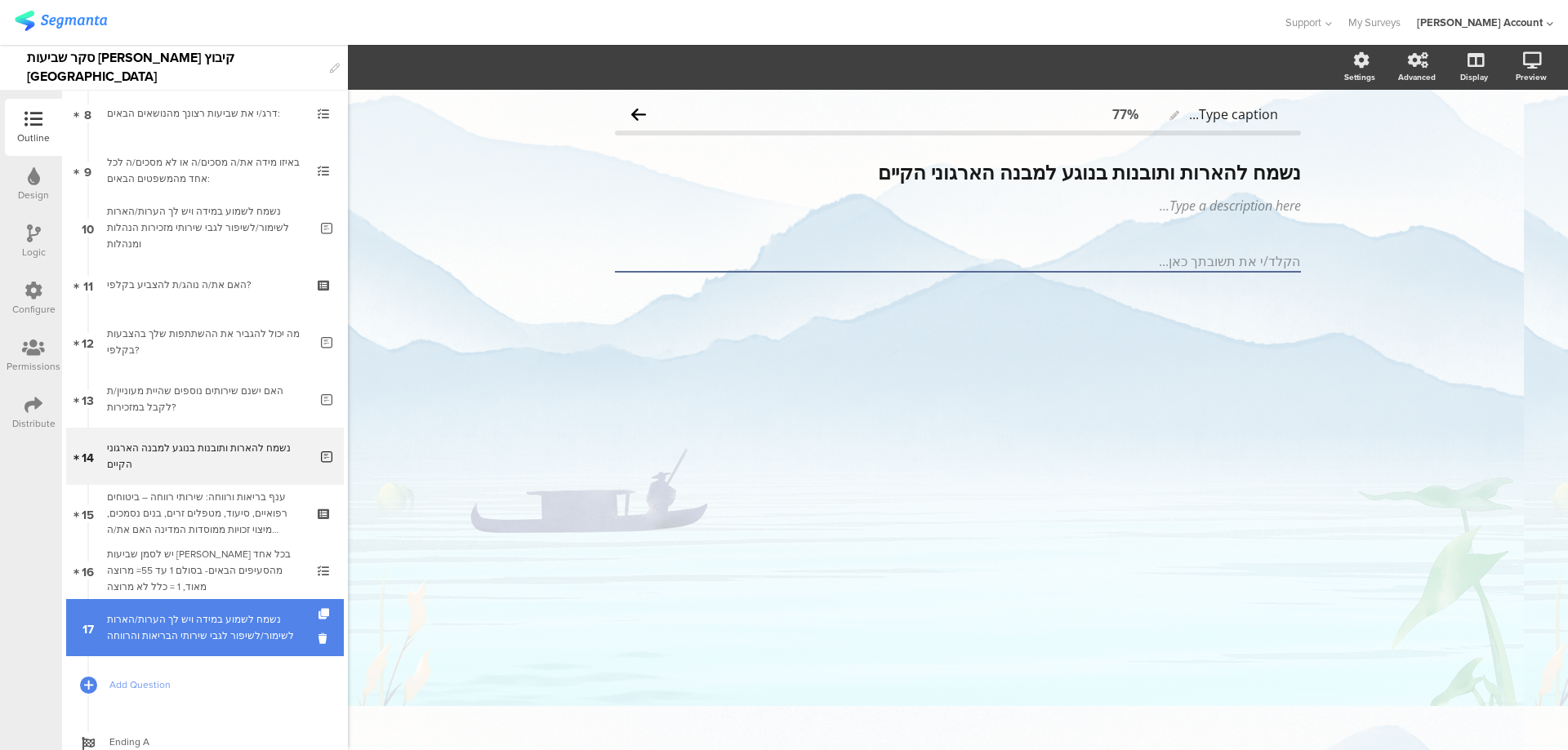
click at [253, 632] on div "נשמח לשמוע במידה ויש לך הערות/הארות לשימור/לשיפור לגבי שירותי הבריאות והרווחה" at bounding box center [207, 627] width 202 height 32
